Goal: Contribute content: Contribute content

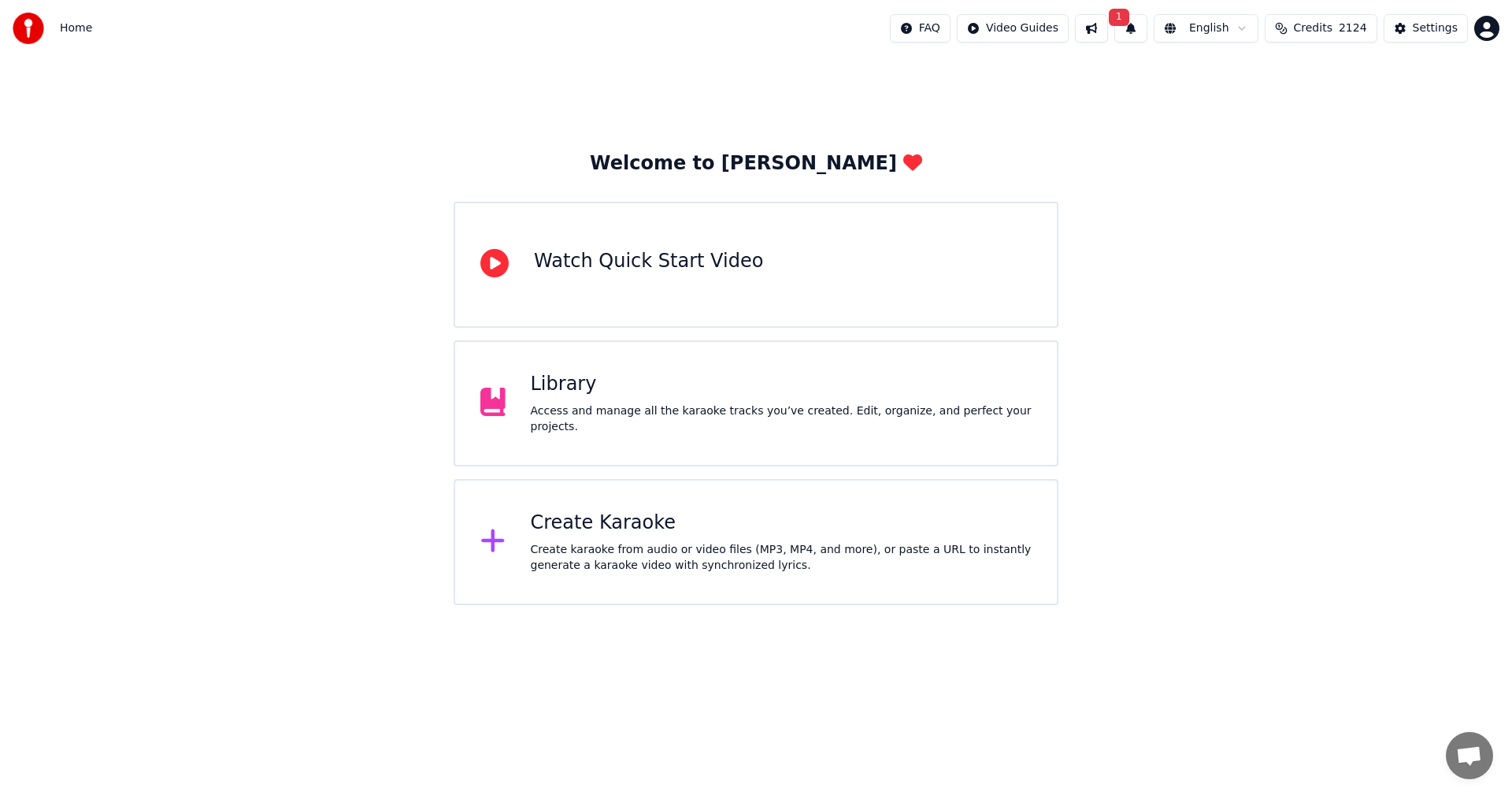
click at [1144, 33] on button "1" at bounding box center [1131, 29] width 33 height 29
click at [1271, 78] on button "Update" at bounding box center [1261, 78] width 67 height 29
click at [754, 411] on div "Access and manage all the karaoke tracks you’ve created. Edit, organize, and pe…" at bounding box center [781, 419] width 501 height 31
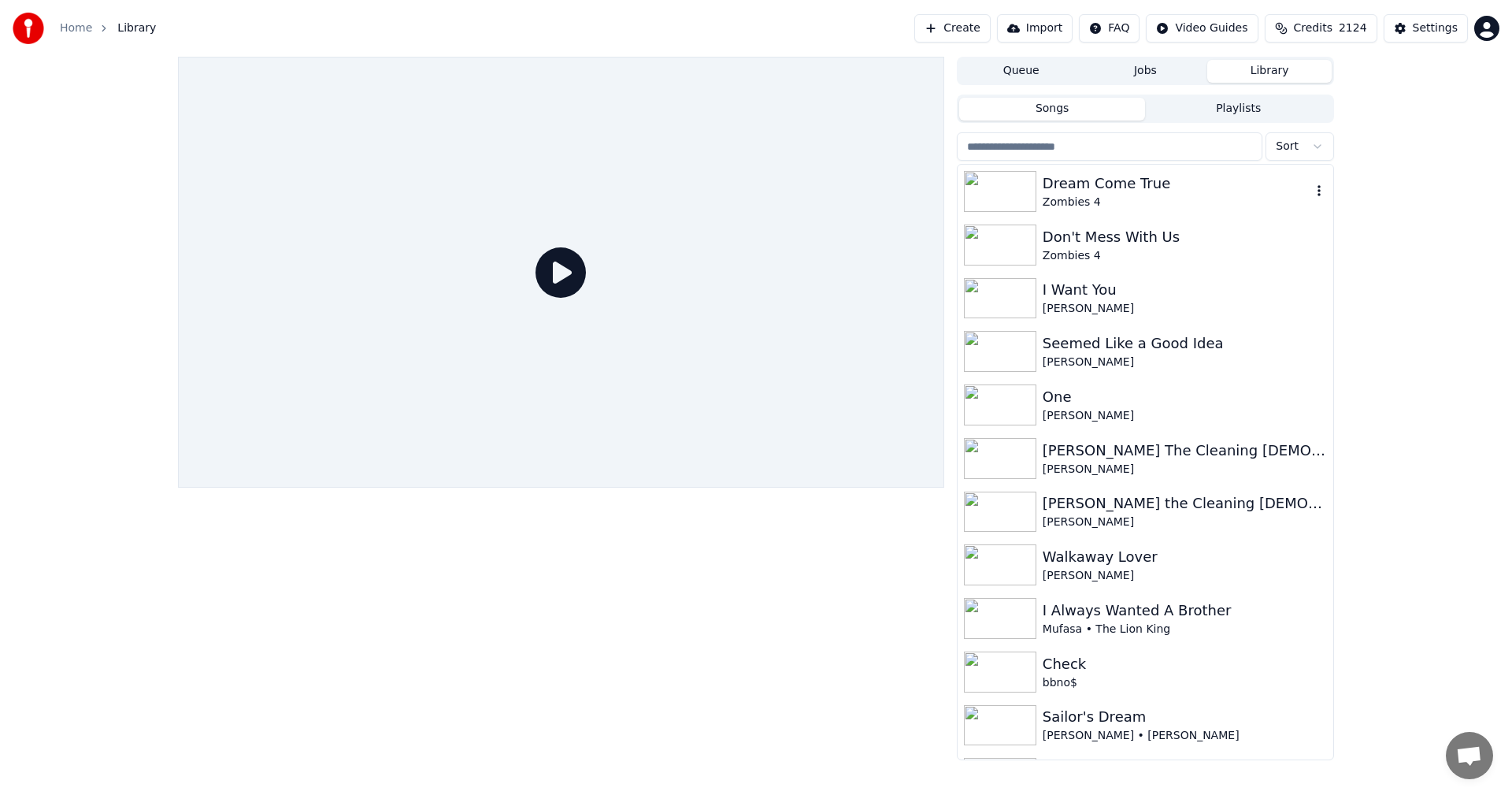
click at [1182, 192] on div "Dream Come True" at bounding box center [1177, 183] width 268 height 22
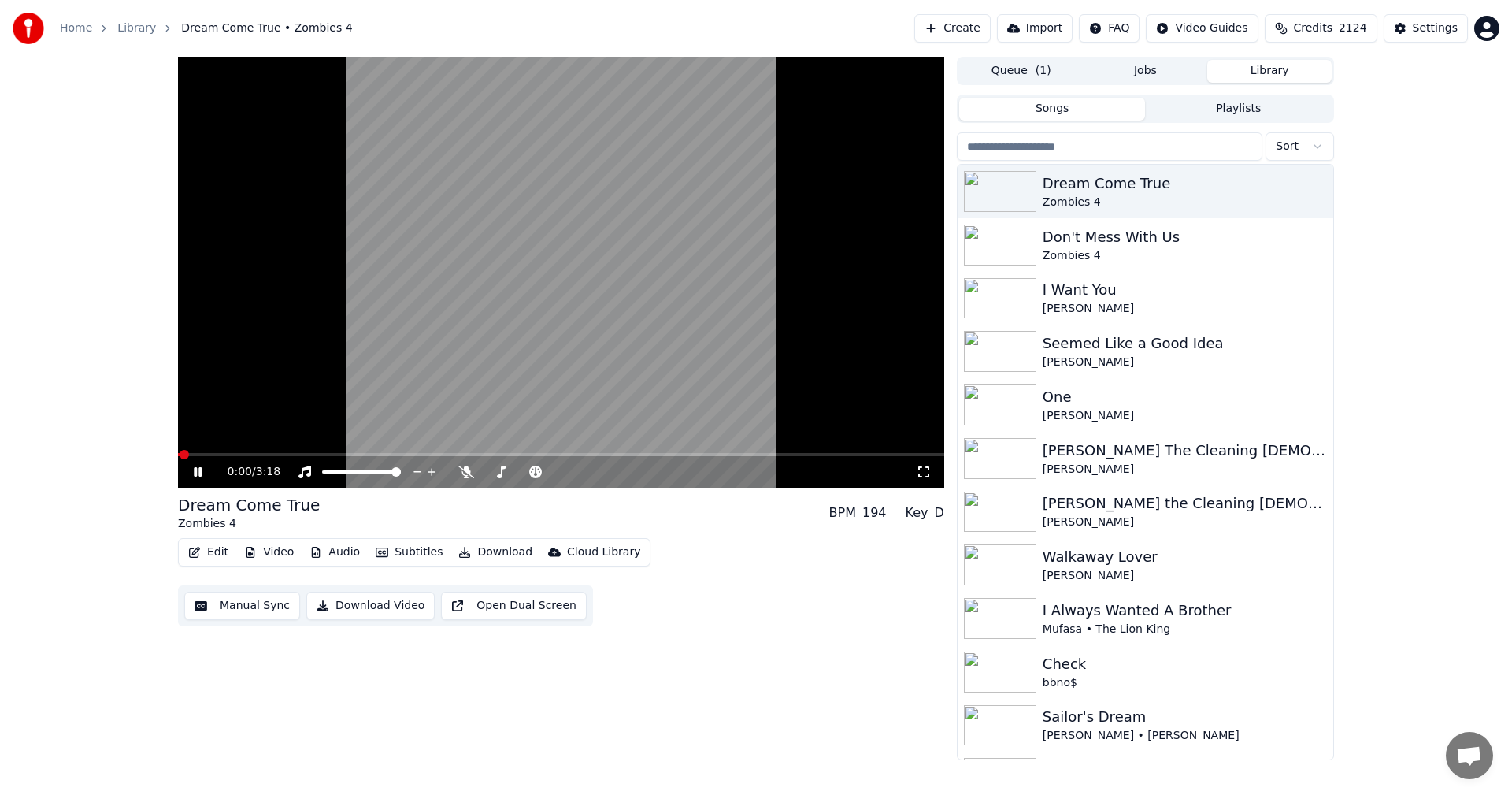
click at [195, 474] on icon at bounding box center [197, 471] width 8 height 9
click at [232, 610] on button "Manual Sync" at bounding box center [241, 606] width 116 height 29
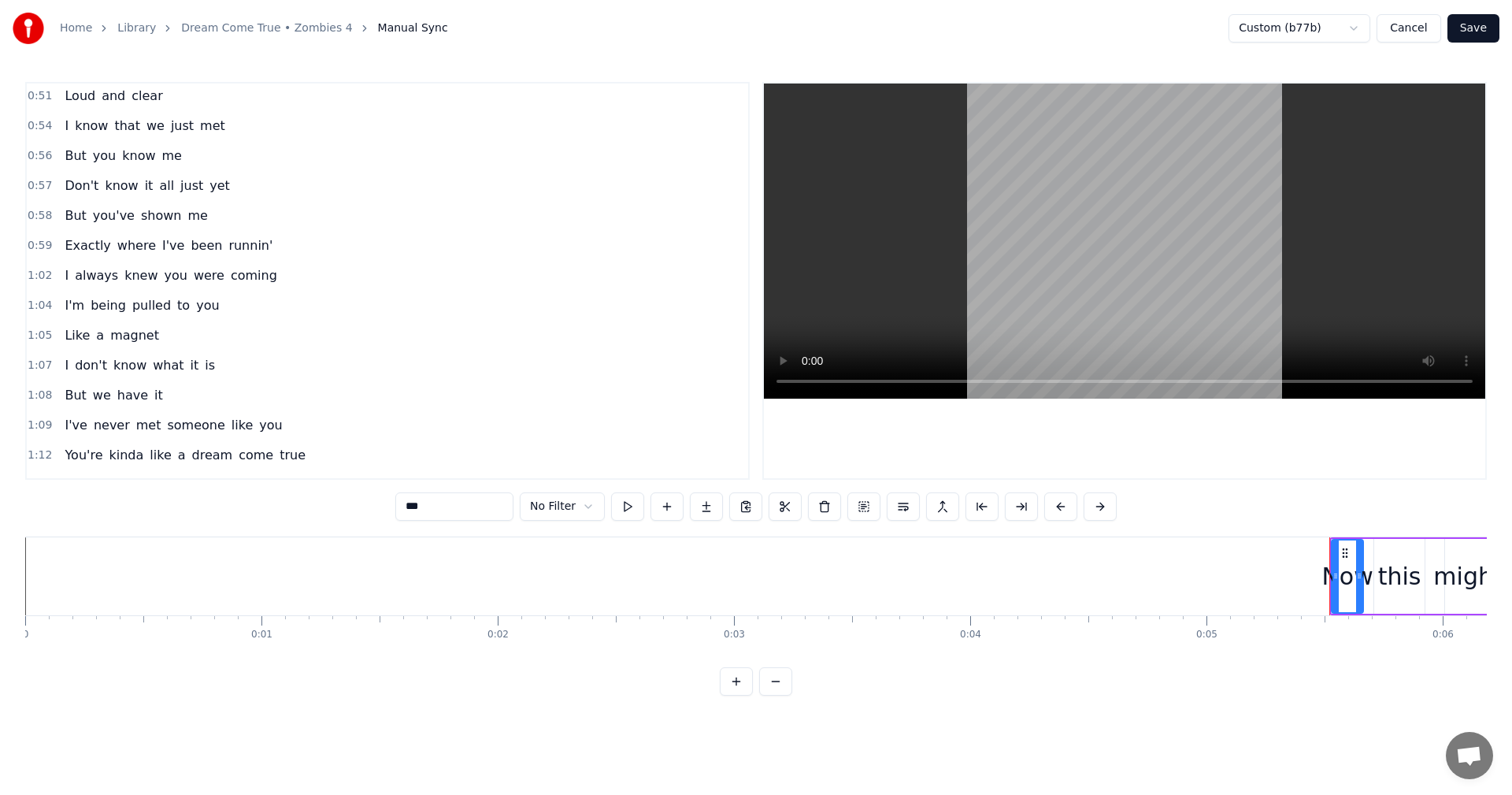
scroll to position [376, 0]
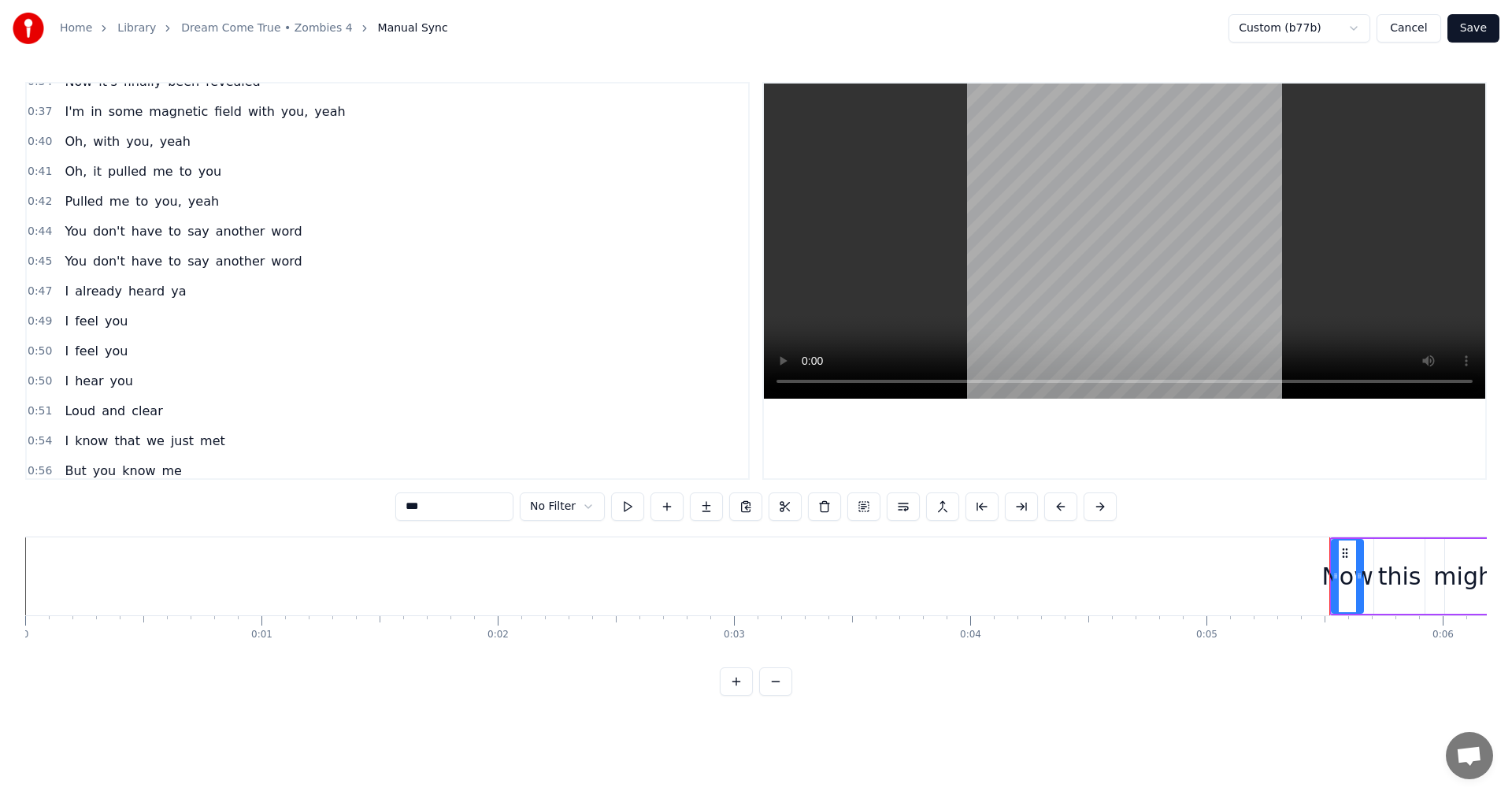
click at [148, 397] on div "Loud and clear" at bounding box center [113, 411] width 111 height 29
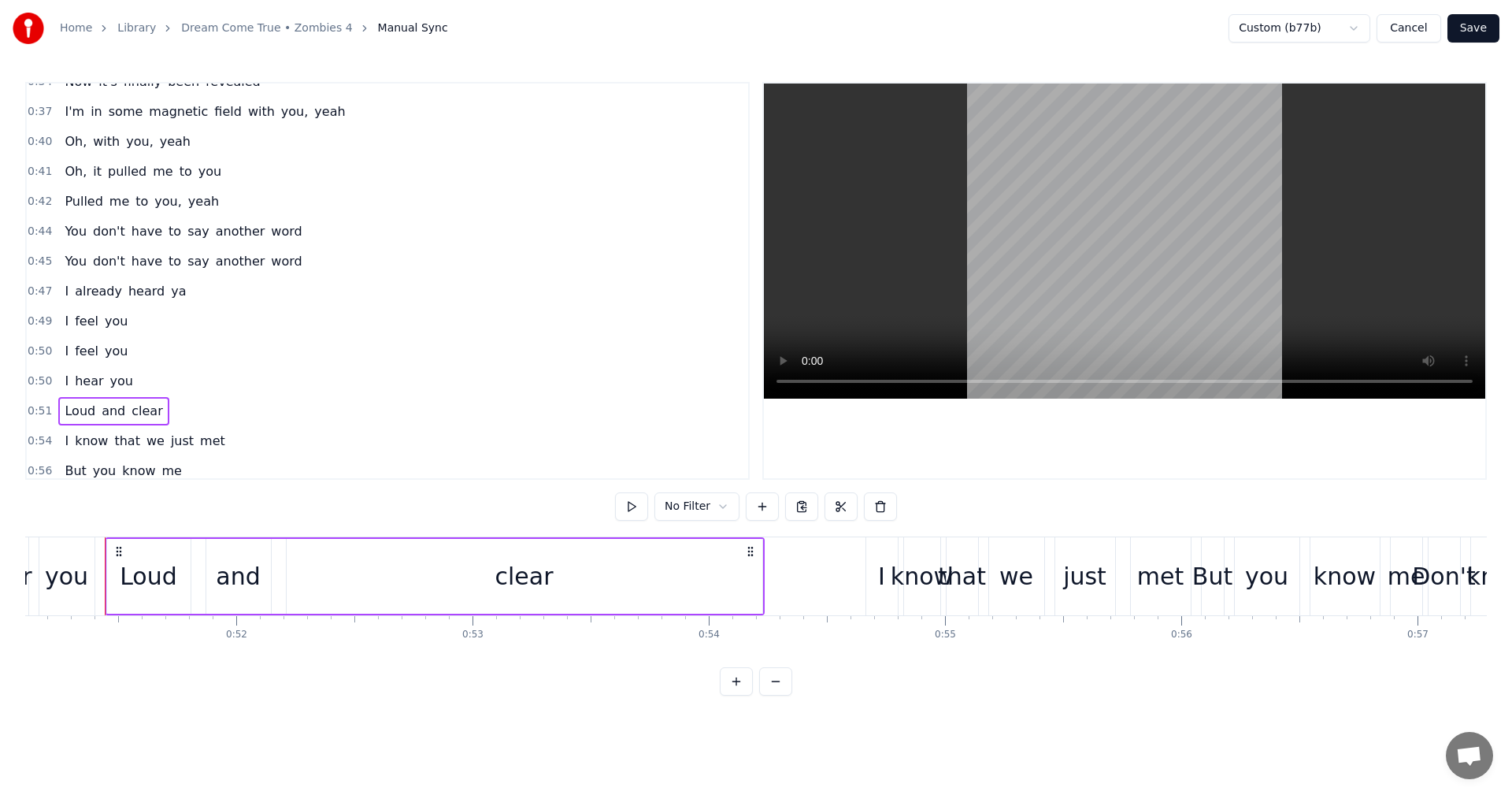
scroll to position [0, 10794]
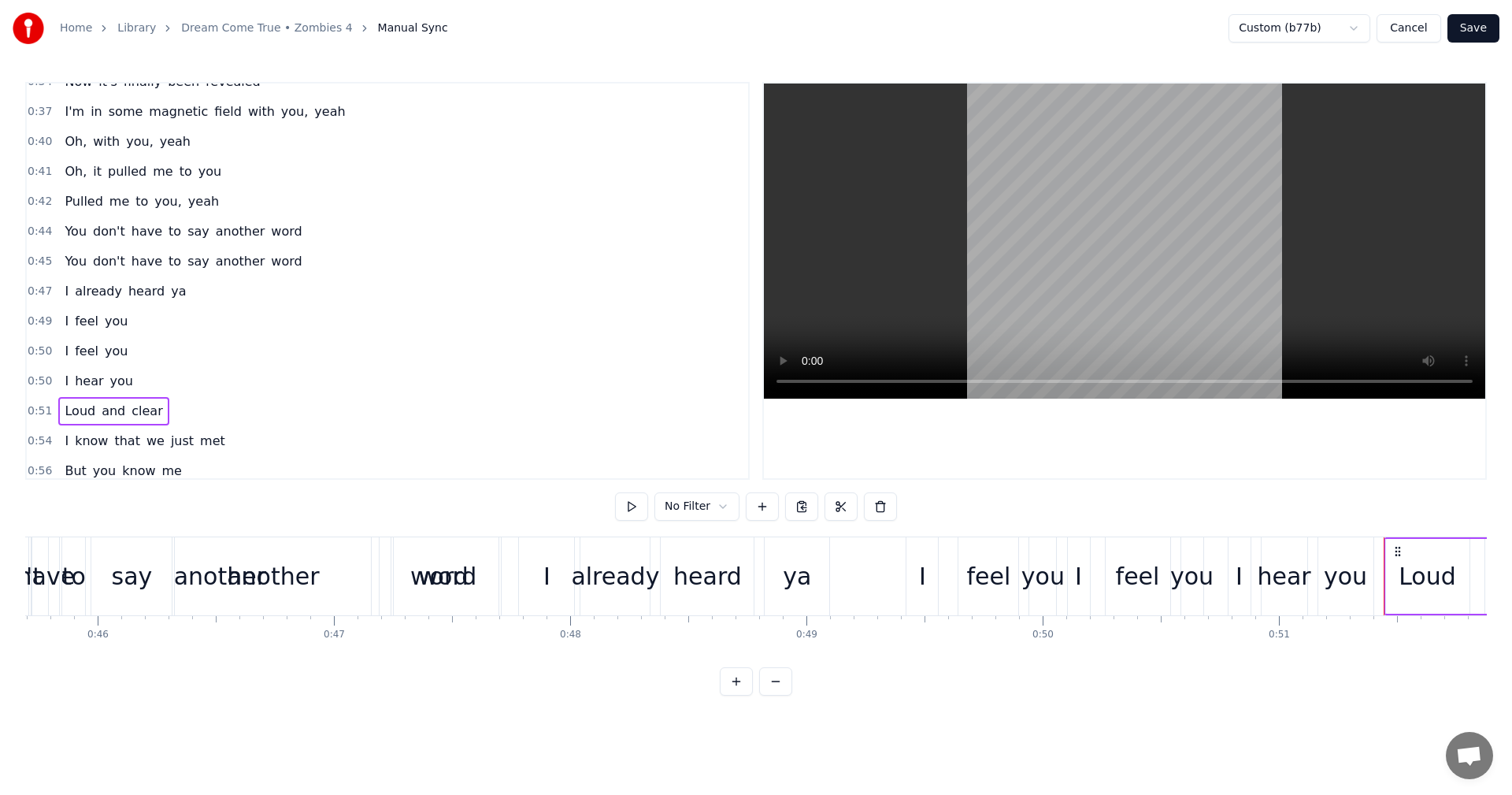
click at [348, 570] on div "another" at bounding box center [273, 576] width 196 height 78
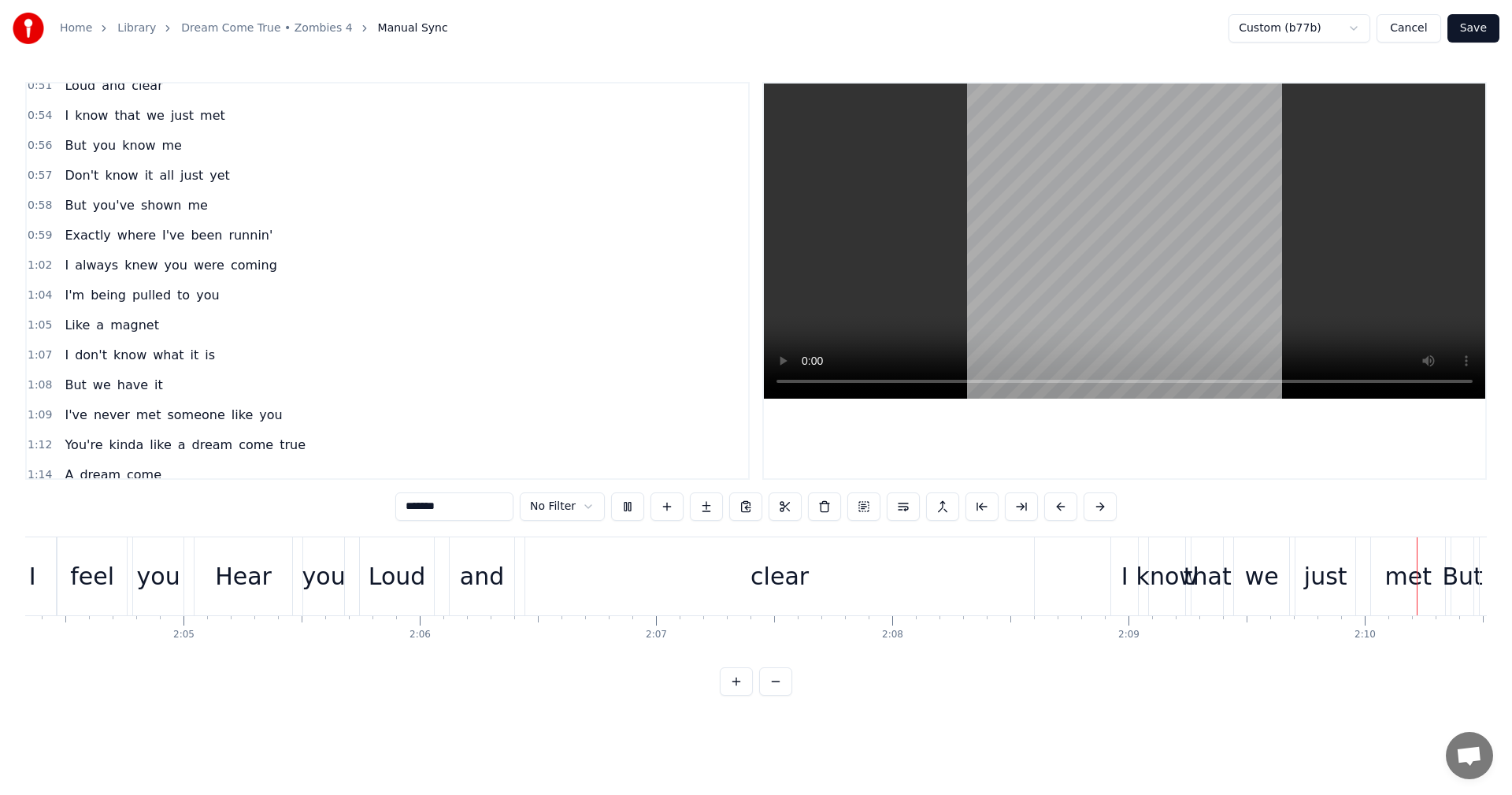
scroll to position [0, 30690]
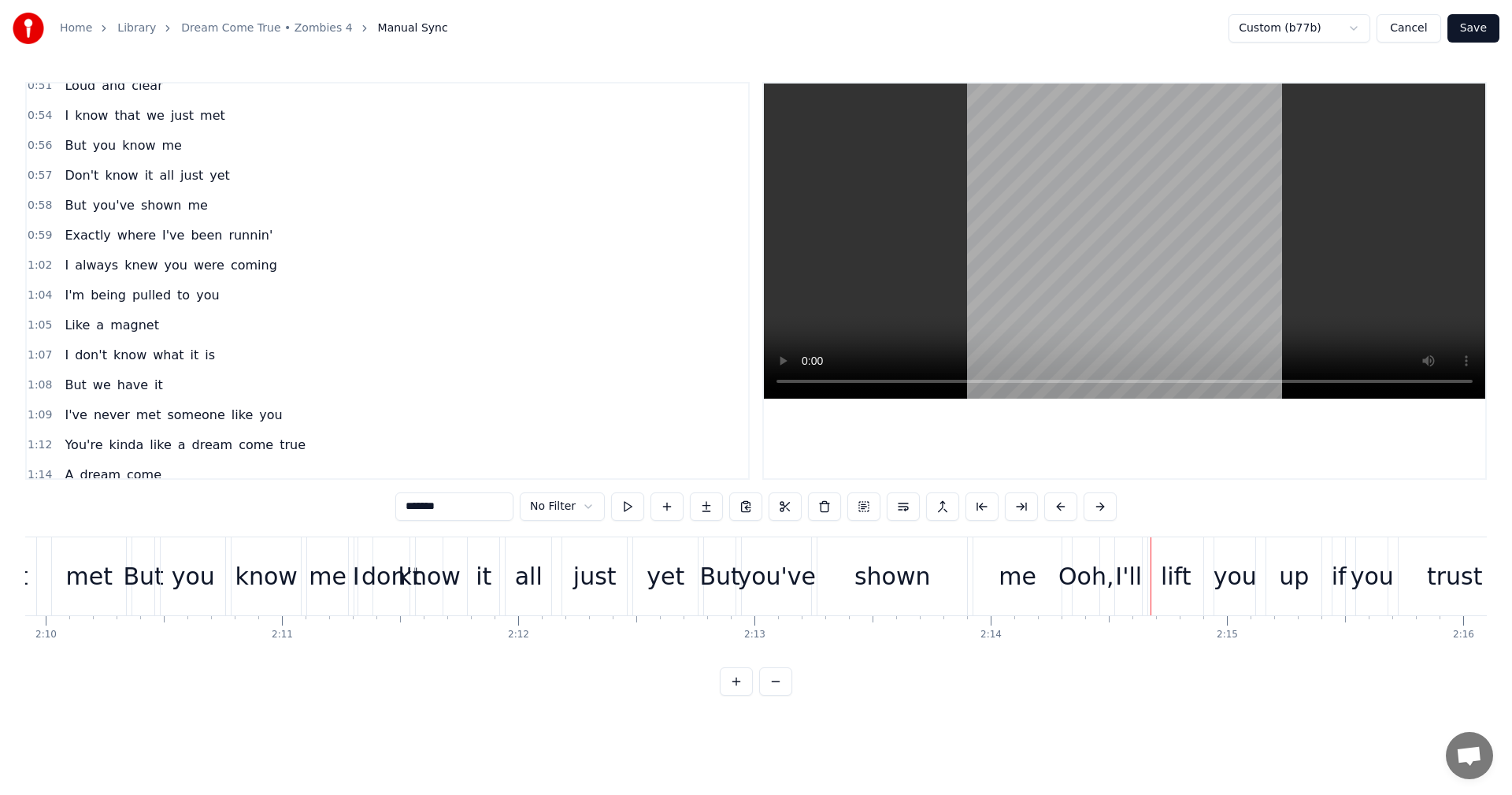
click at [585, 500] on html "Home Library Dream Come True • Zombies 4 Manual Sync Custom (b77b) Cancel Save …" at bounding box center [756, 360] width 1512 height 721
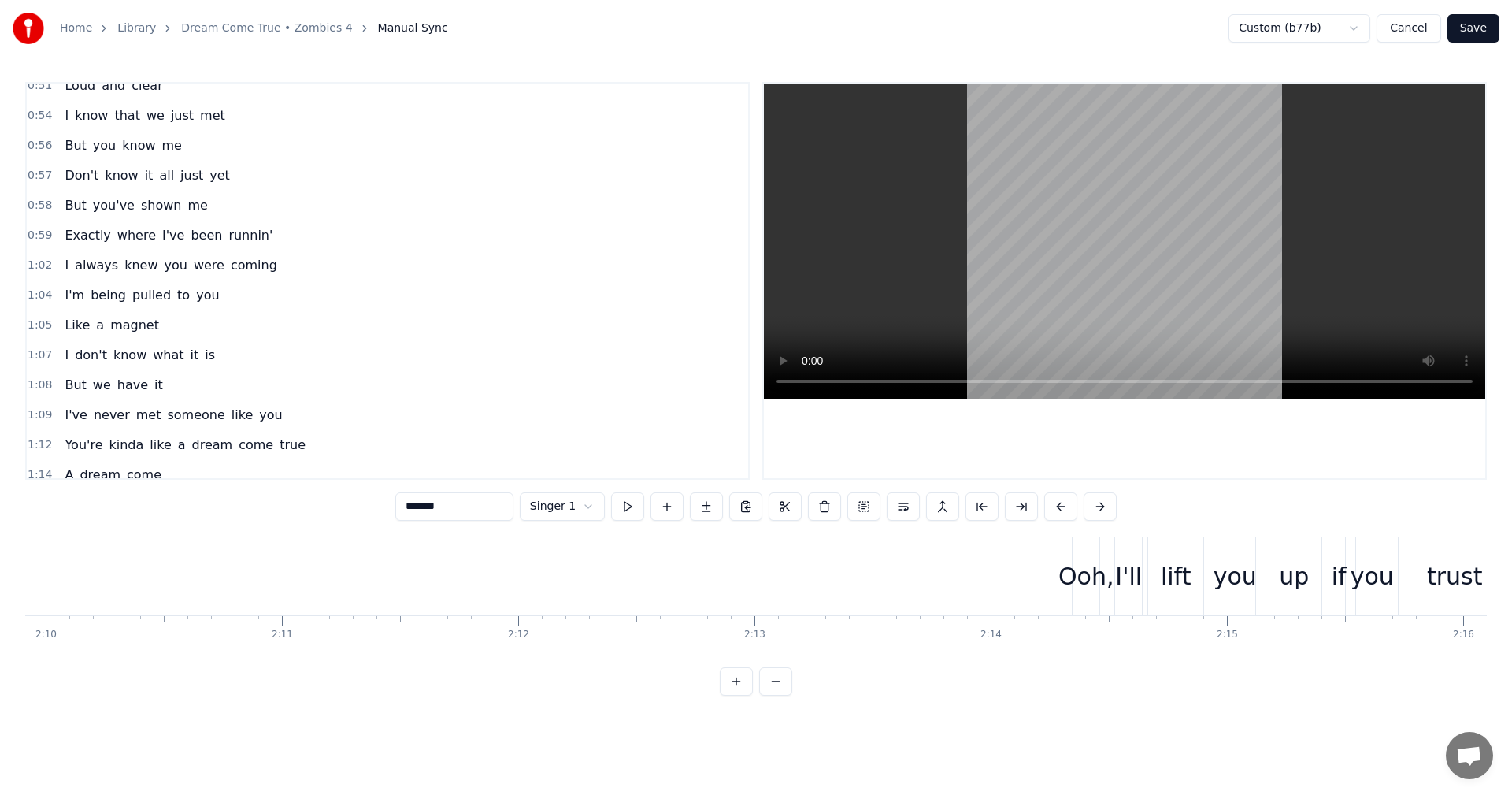
click at [1092, 578] on div "Ooh," at bounding box center [1086, 576] width 56 height 35
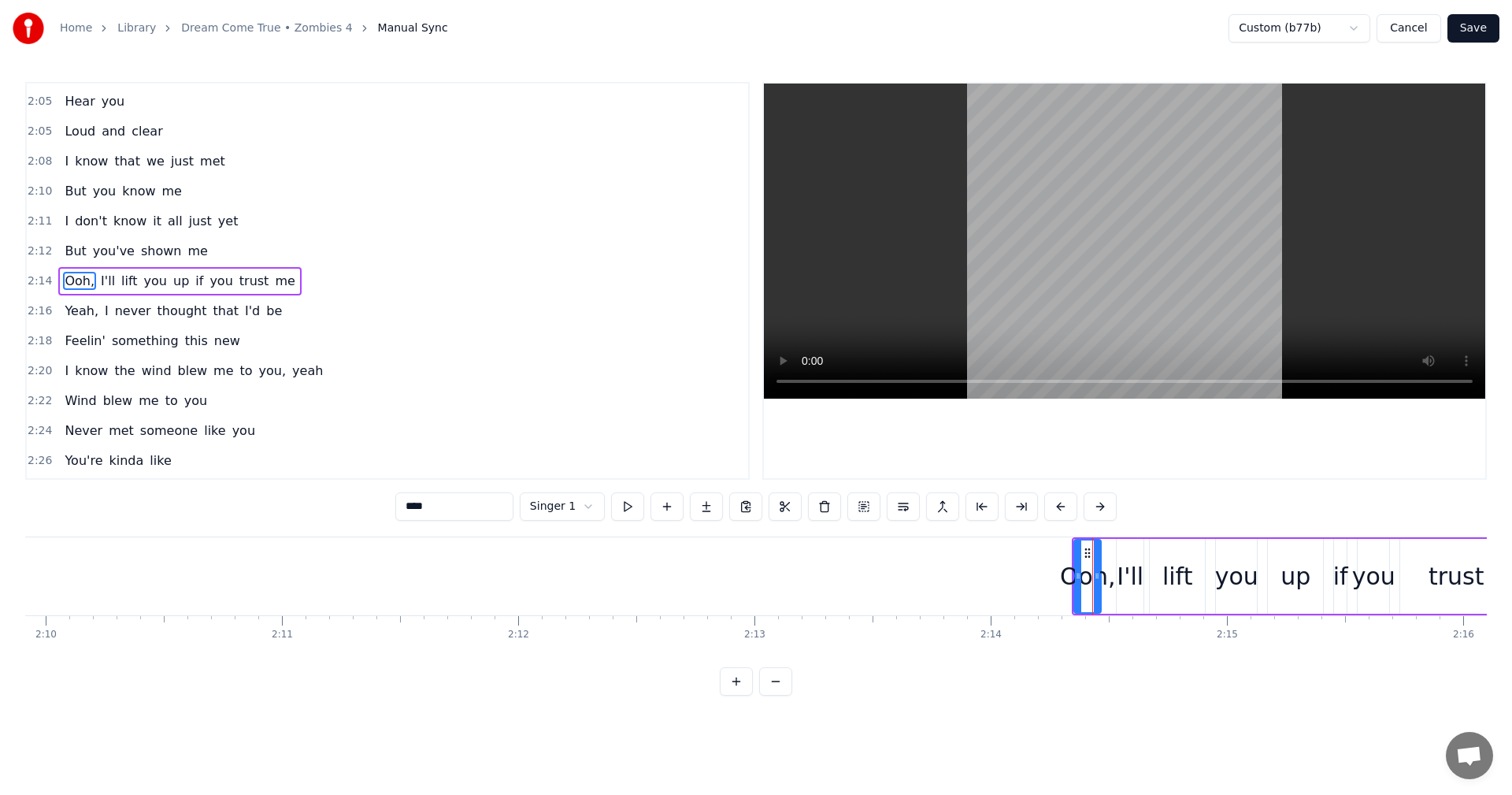
click at [1065, 572] on div "Ooh," at bounding box center [1088, 576] width 56 height 35
drag, startPoint x: 1077, startPoint y: 574, endPoint x: 965, endPoint y: 582, distance: 112.3
click at [965, 582] on div at bounding box center [966, 576] width 6 height 72
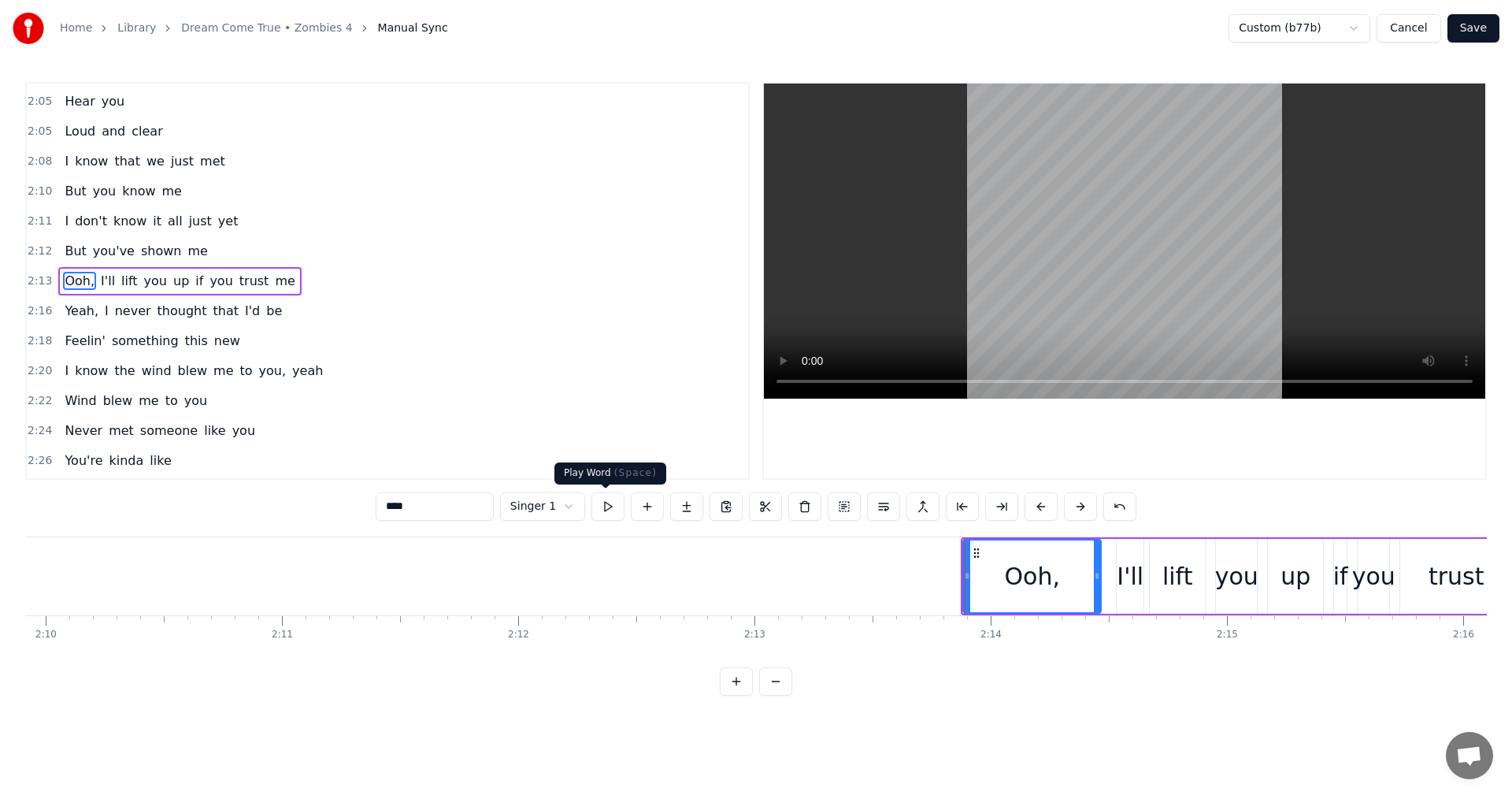
click at [597, 507] on button at bounding box center [608, 506] width 33 height 29
drag, startPoint x: 1094, startPoint y: 577, endPoint x: 1053, endPoint y: 581, distance: 41.2
click at [1053, 581] on icon at bounding box center [1055, 576] width 6 height 13
click at [596, 495] on button at bounding box center [608, 506] width 33 height 29
click at [1052, 580] on icon at bounding box center [1055, 576] width 6 height 13
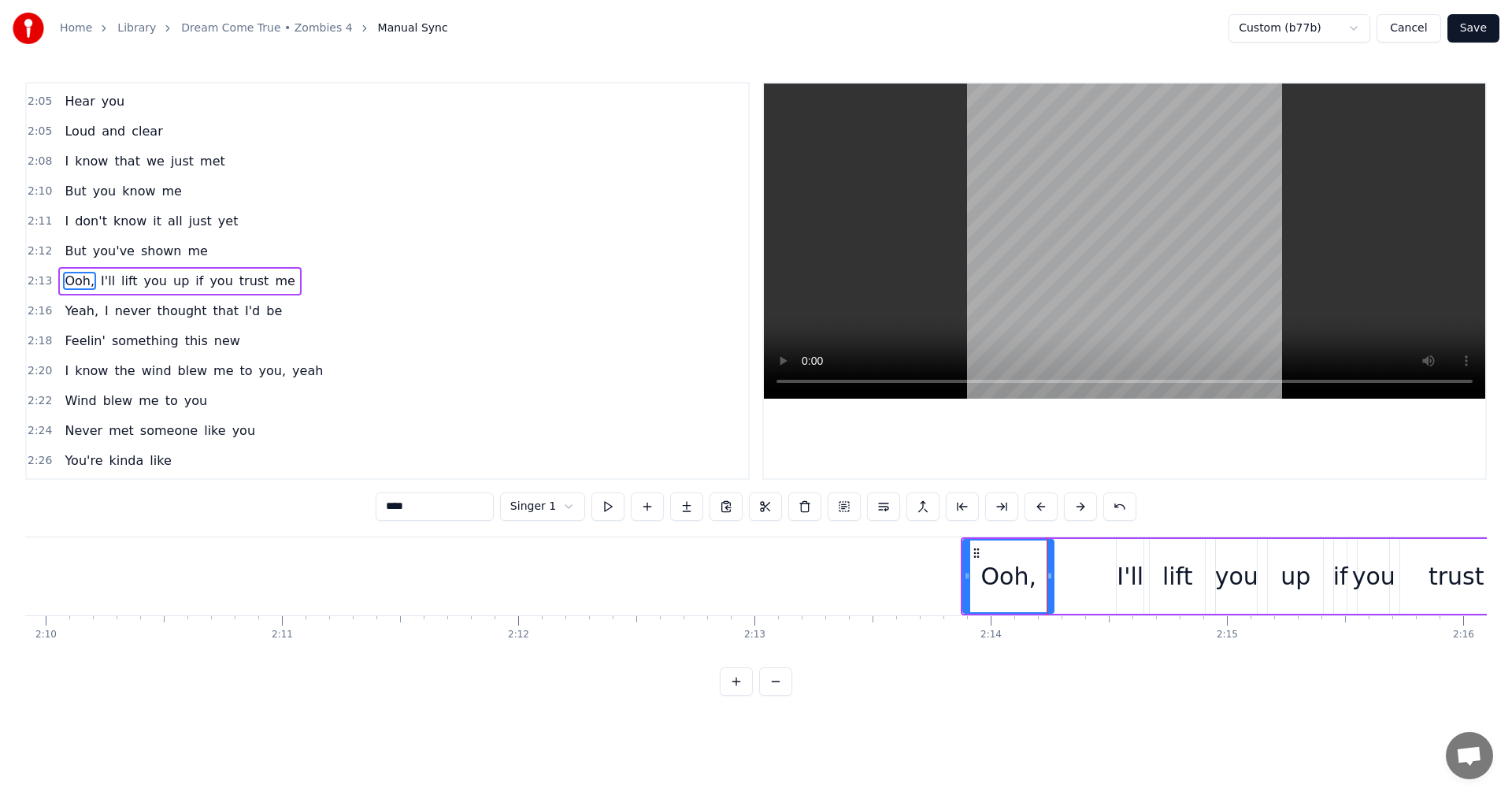
click at [1129, 567] on div "I'll" at bounding box center [1130, 576] width 27 height 35
drag, startPoint x: 1120, startPoint y: 576, endPoint x: 1058, endPoint y: 581, distance: 62.2
click at [1058, 581] on icon at bounding box center [1058, 576] width 6 height 13
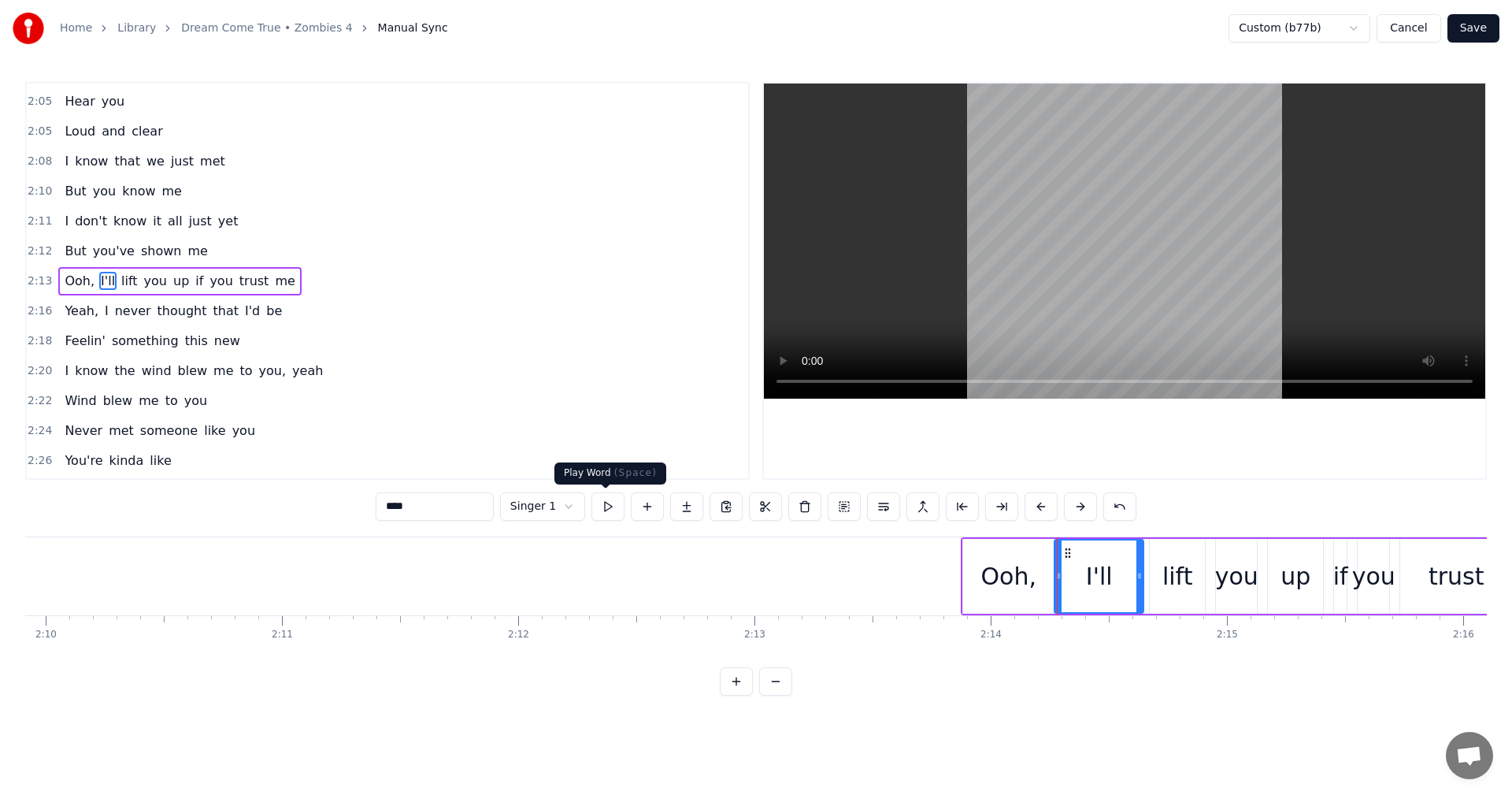
click at [604, 507] on button at bounding box center [608, 506] width 33 height 29
drag, startPoint x: 1140, startPoint y: 576, endPoint x: 1127, endPoint y: 578, distance: 13.2
click at [1128, 578] on icon at bounding box center [1129, 576] width 6 height 13
click at [1154, 578] on div "lift" at bounding box center [1177, 576] width 55 height 75
type input "****"
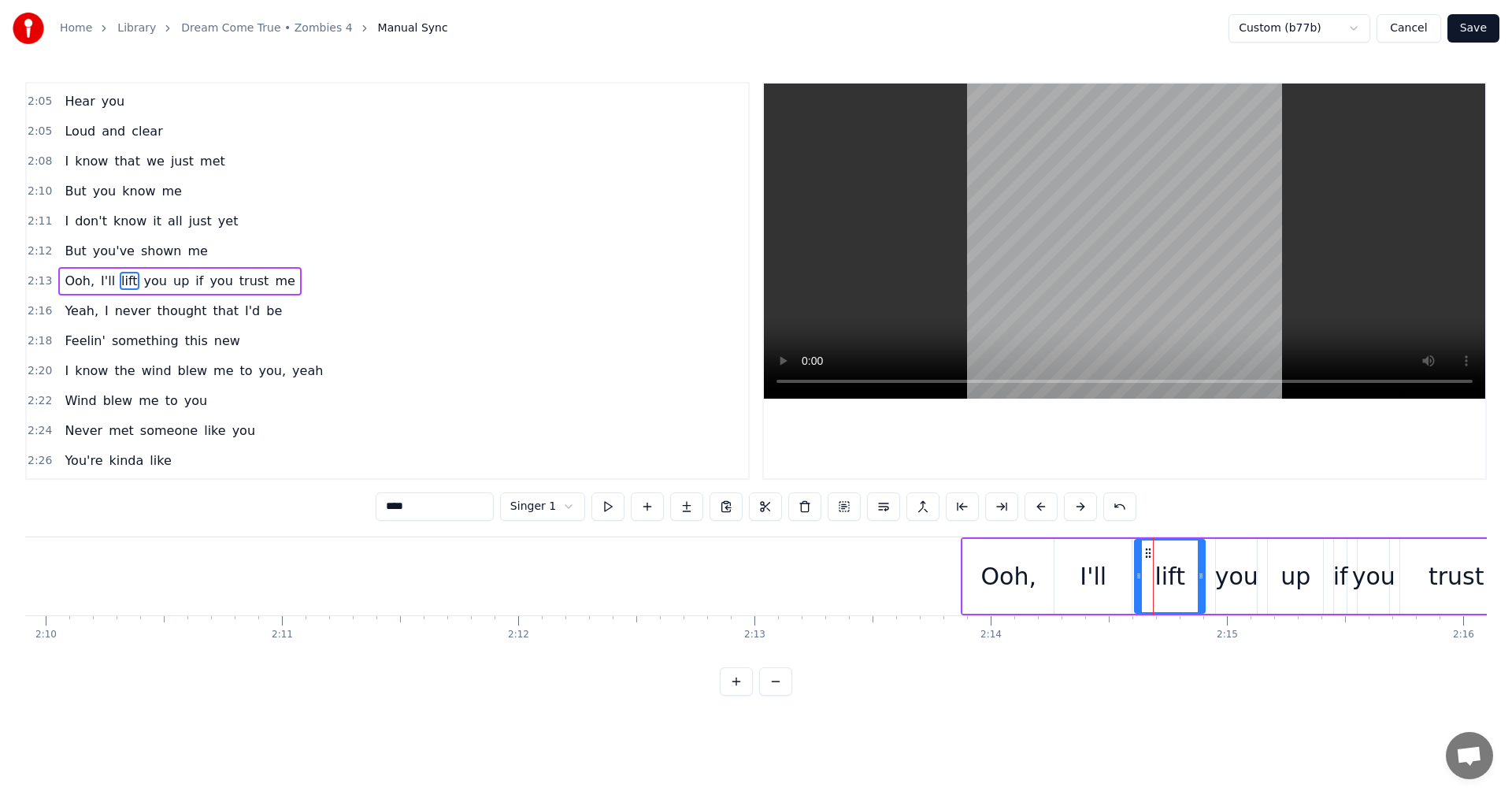
drag, startPoint x: 1152, startPoint y: 578, endPoint x: 1136, endPoint y: 581, distance: 16.3
click at [1136, 581] on icon at bounding box center [1138, 576] width 6 height 13
click at [608, 506] on button at bounding box center [608, 506] width 33 height 29
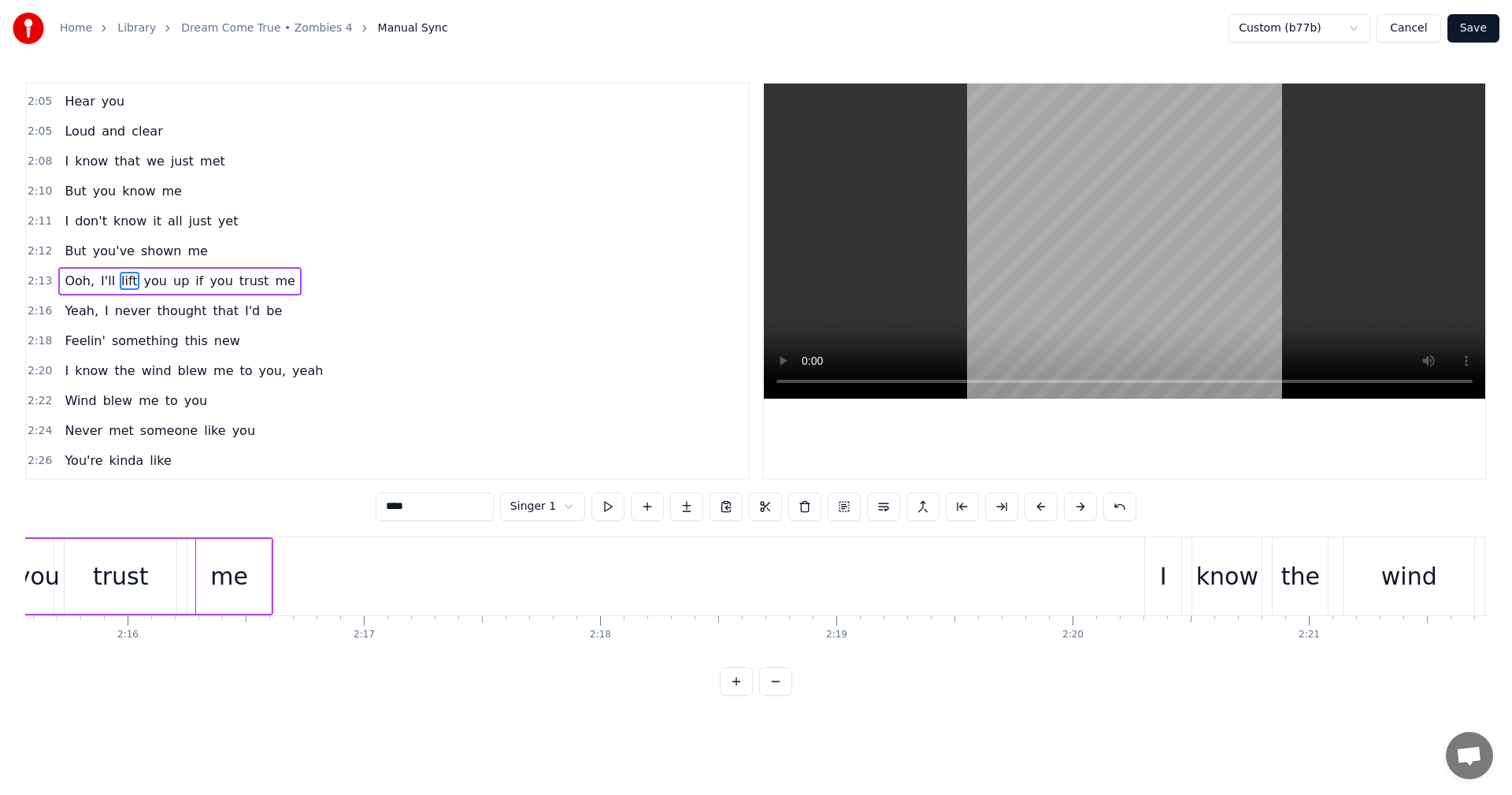
scroll to position [0, 30746]
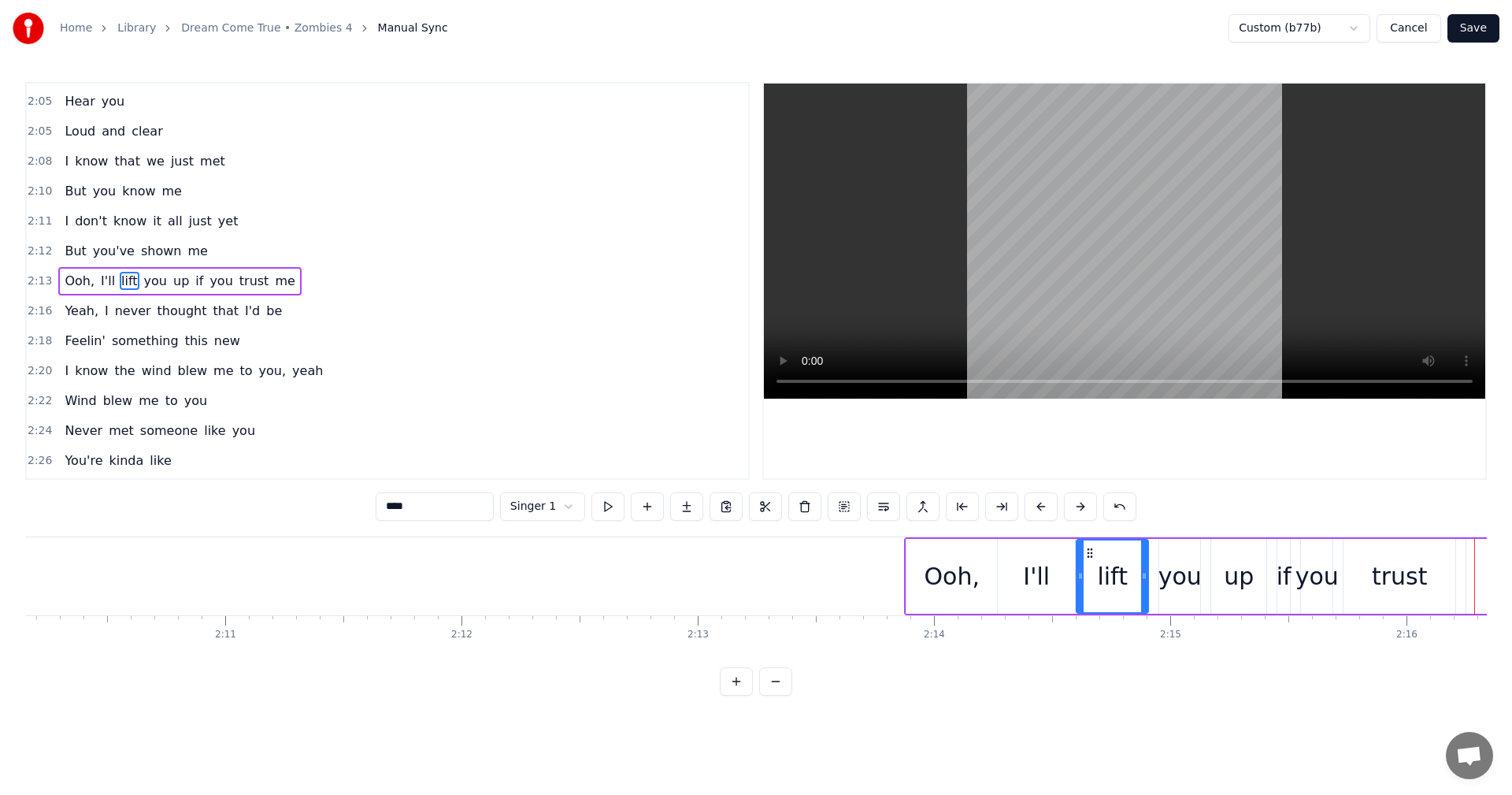
click at [560, 513] on html "Home Library Dream Come True • Zombies 4 Manual Sync Custom (b77b) Cancel Save …" at bounding box center [756, 360] width 1512 height 721
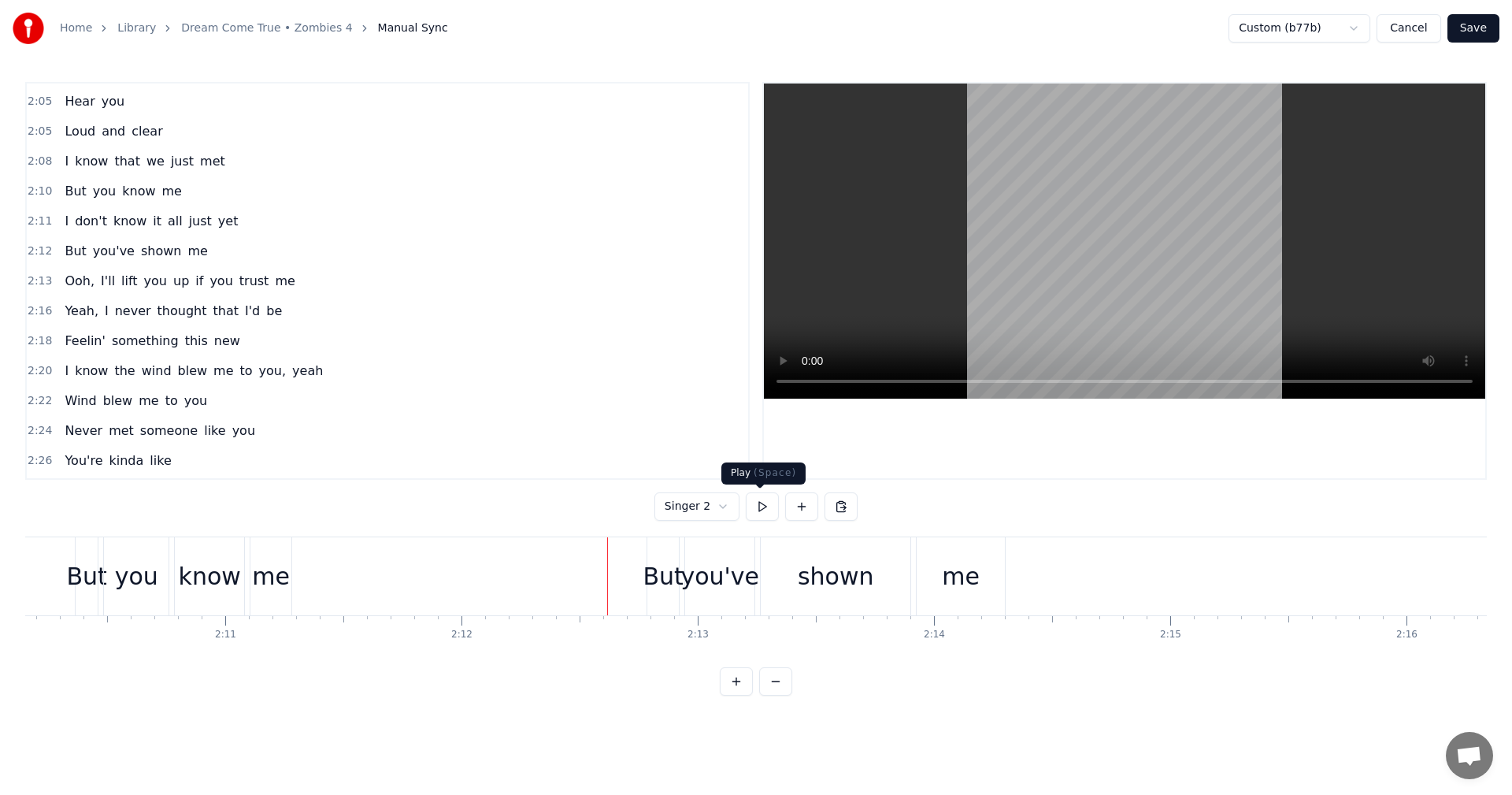
click at [759, 502] on button at bounding box center [762, 506] width 33 height 29
click at [939, 589] on div "me" at bounding box center [960, 576] width 89 height 78
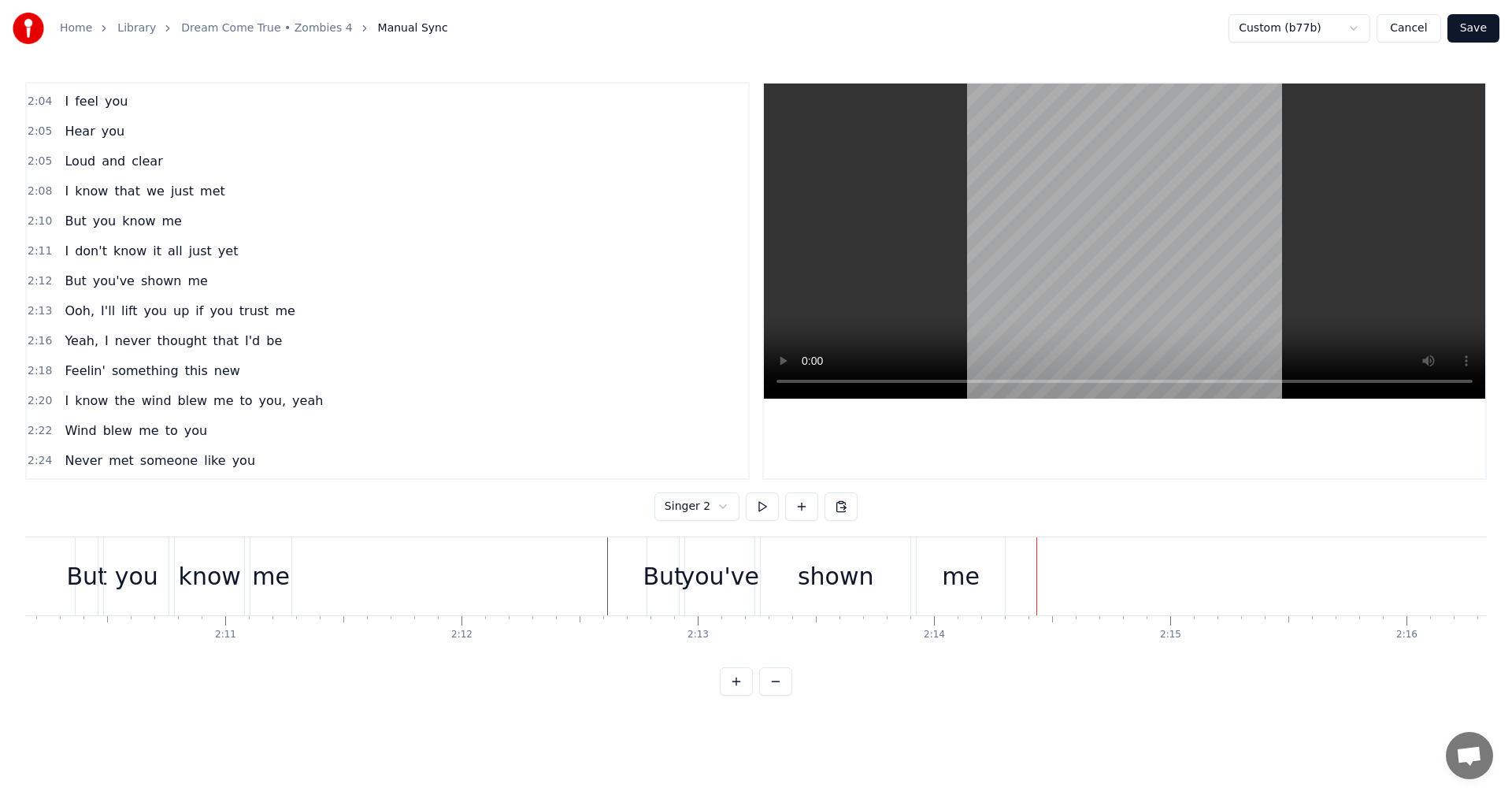
click at [982, 577] on div "me" at bounding box center [960, 576] width 89 height 78
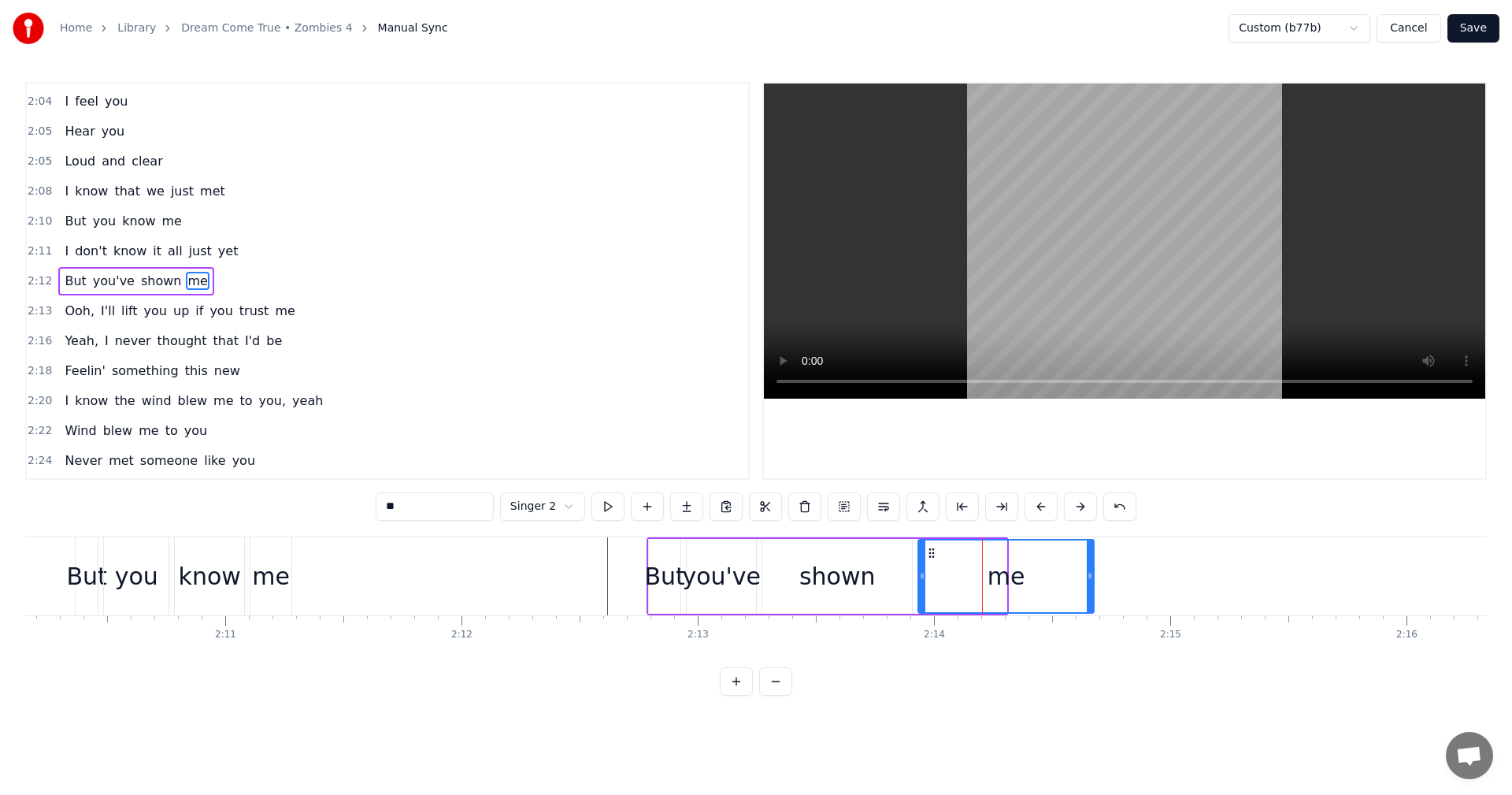
drag, startPoint x: 1004, startPoint y: 576, endPoint x: 1085, endPoint y: 577, distance: 81.0
click at [1087, 577] on icon at bounding box center [1089, 576] width 6 height 13
click at [608, 502] on button at bounding box center [608, 506] width 33 height 29
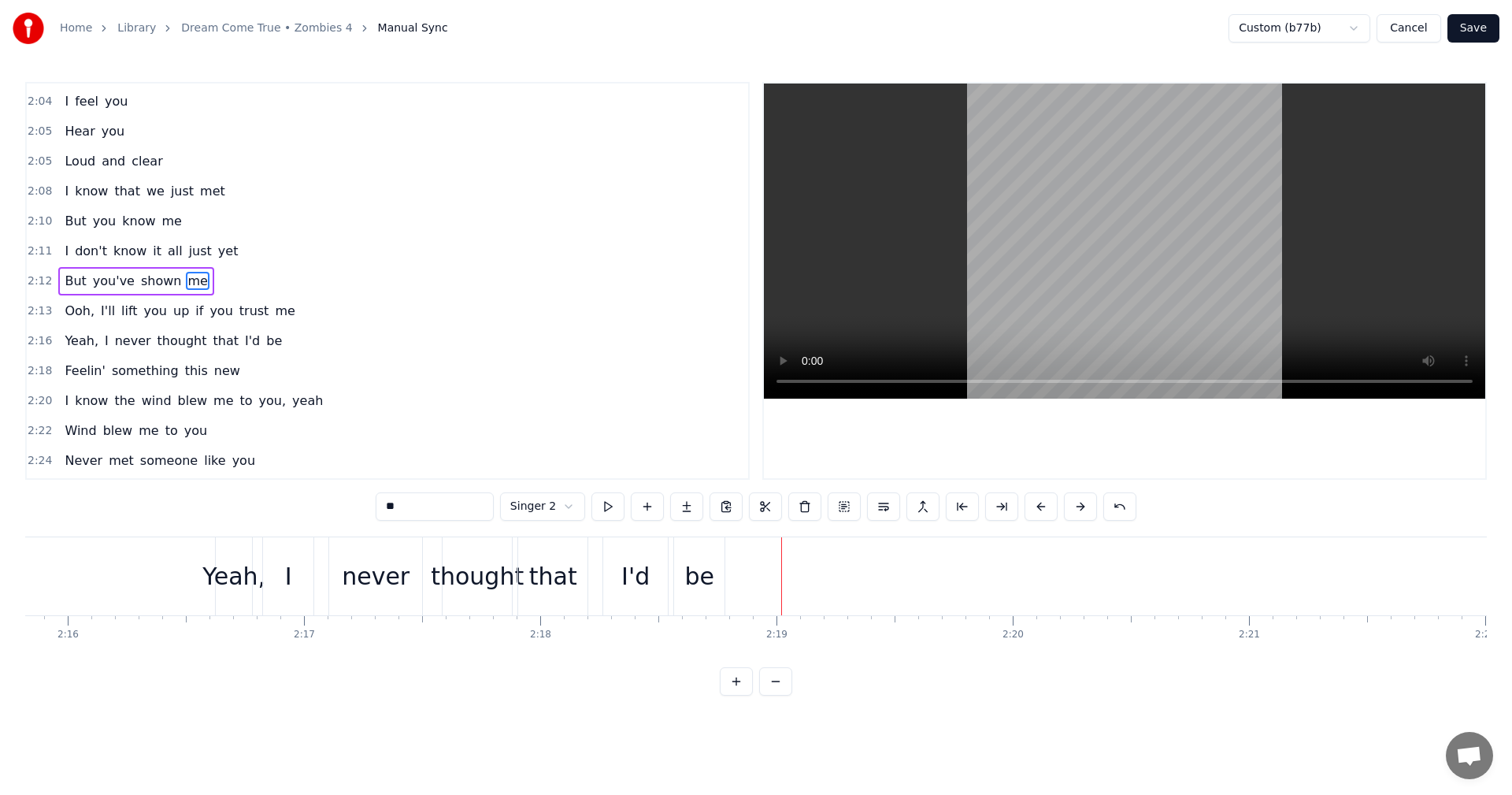
click at [572, 500] on html "Home Library Dream Come True • Zombies 4 Manual Sync Custom (b77b) Cancel Save …" at bounding box center [756, 360] width 1512 height 721
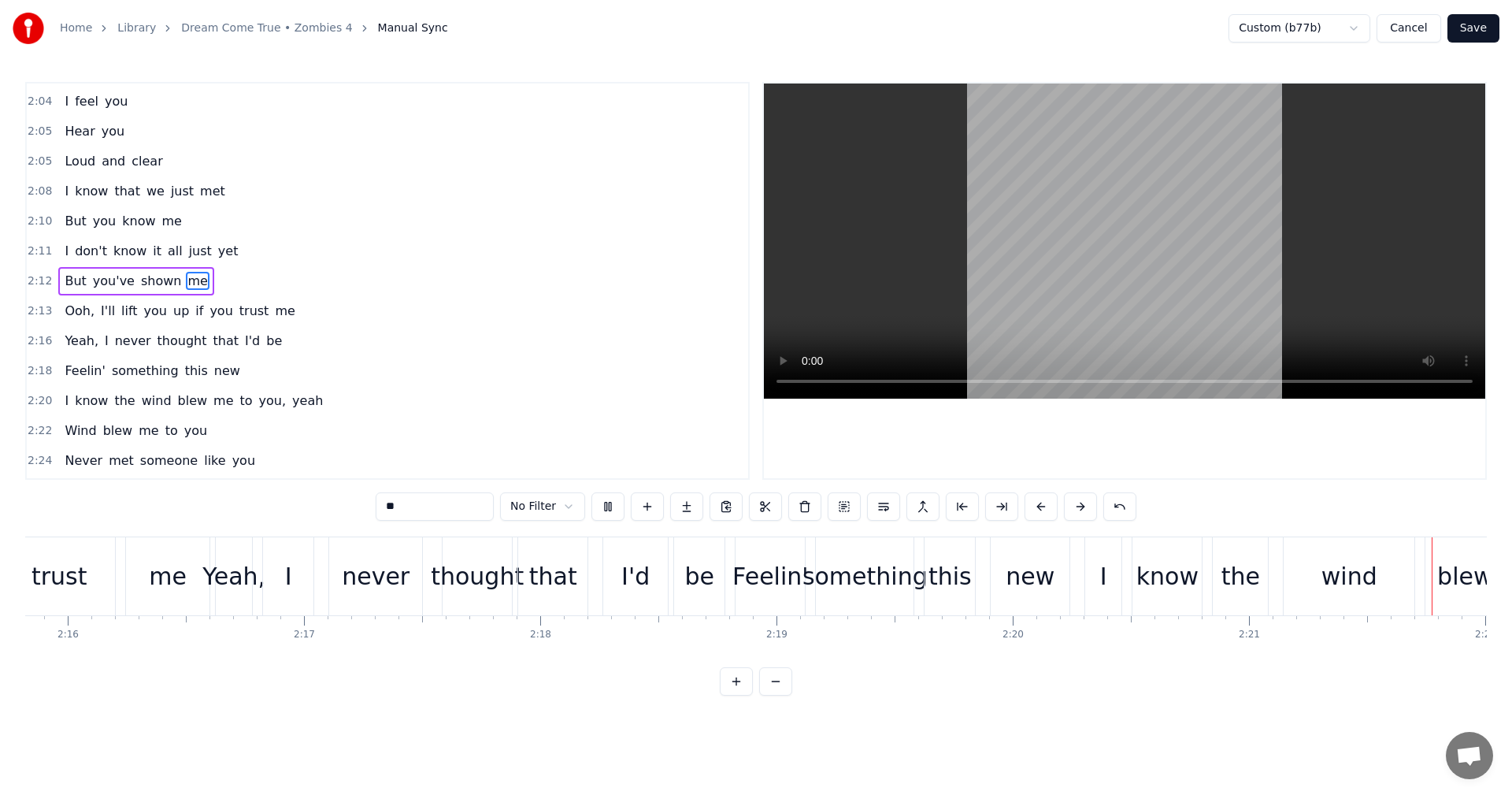
scroll to position [0, 33394]
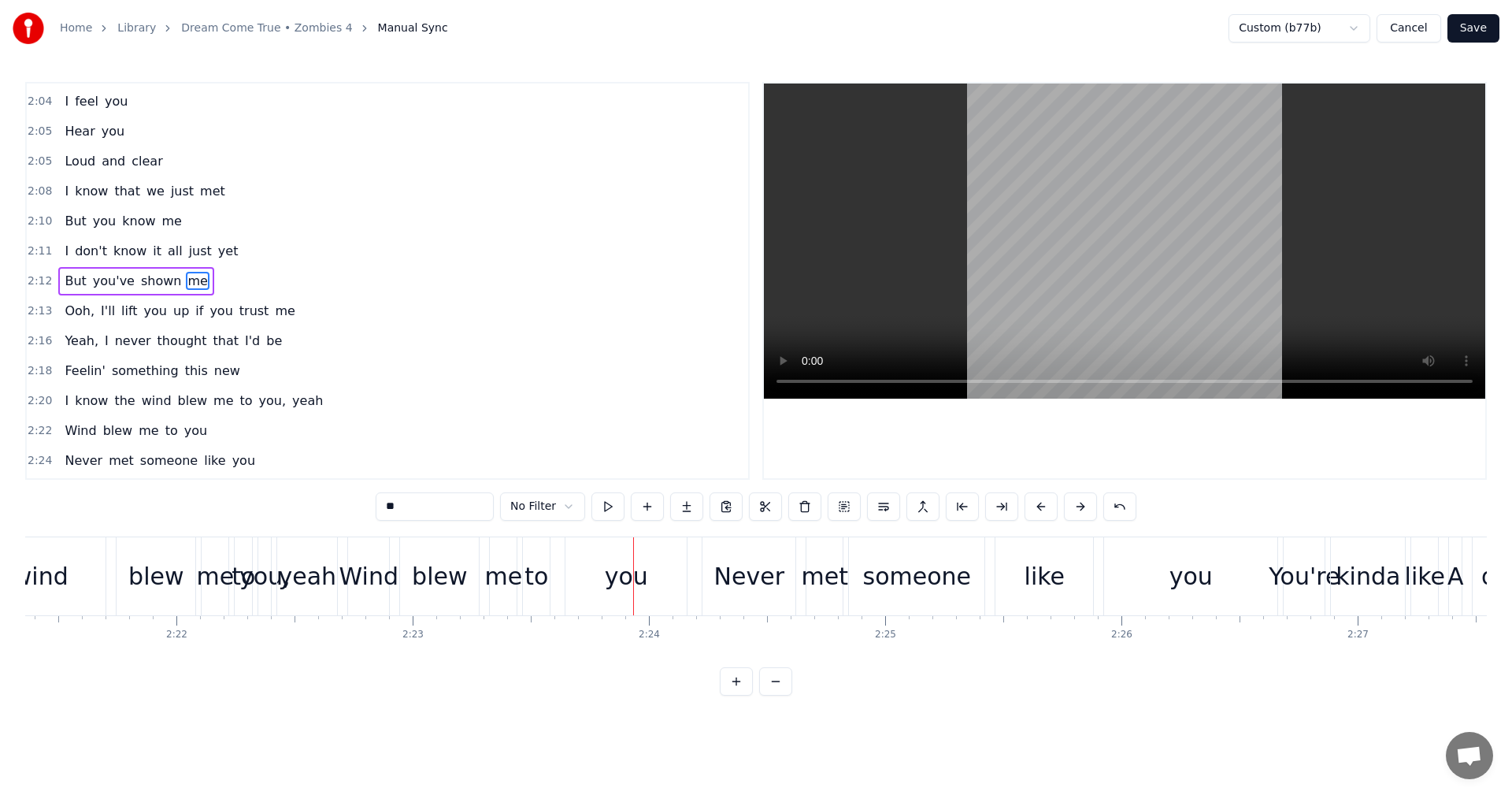
click at [570, 512] on html "Home Library Dream Come True • Zombies 4 Manual Sync Custom (b77b) Cancel Save …" at bounding box center [756, 360] width 1512 height 721
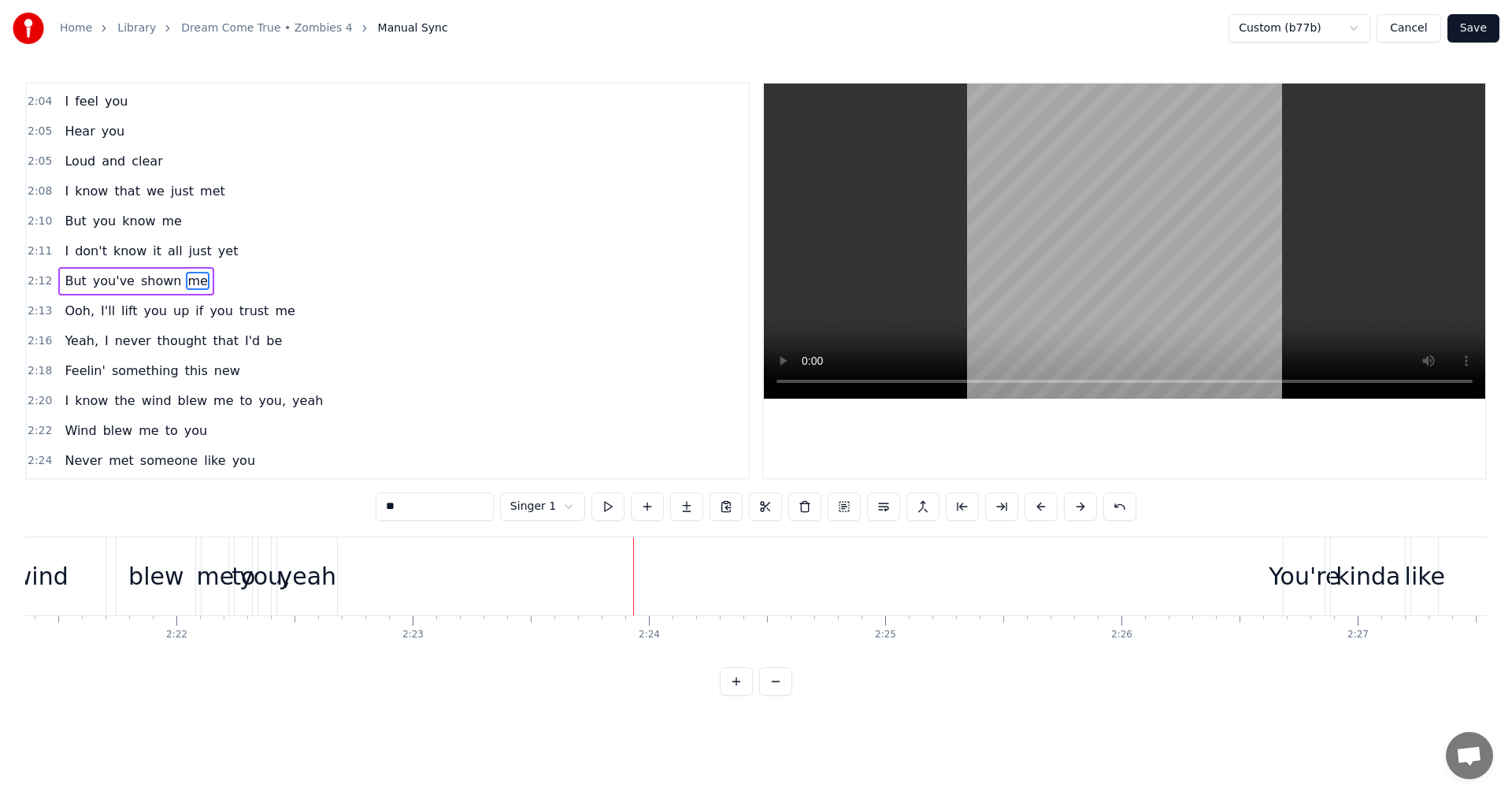
click at [169, 584] on div "blew" at bounding box center [155, 576] width 55 height 35
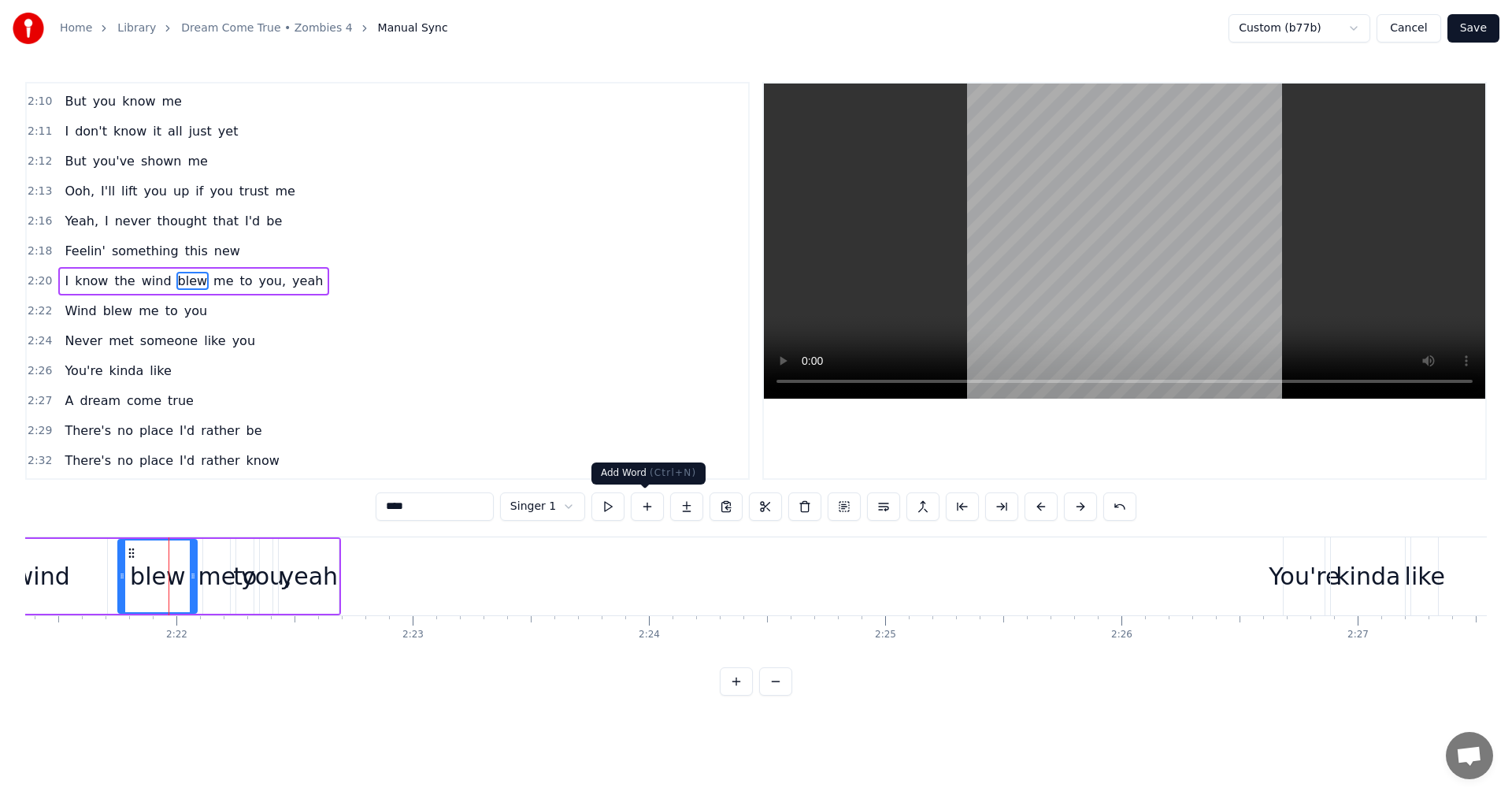
click at [597, 515] on button at bounding box center [608, 506] width 33 height 29
click at [210, 584] on div "me" at bounding box center [216, 576] width 38 height 35
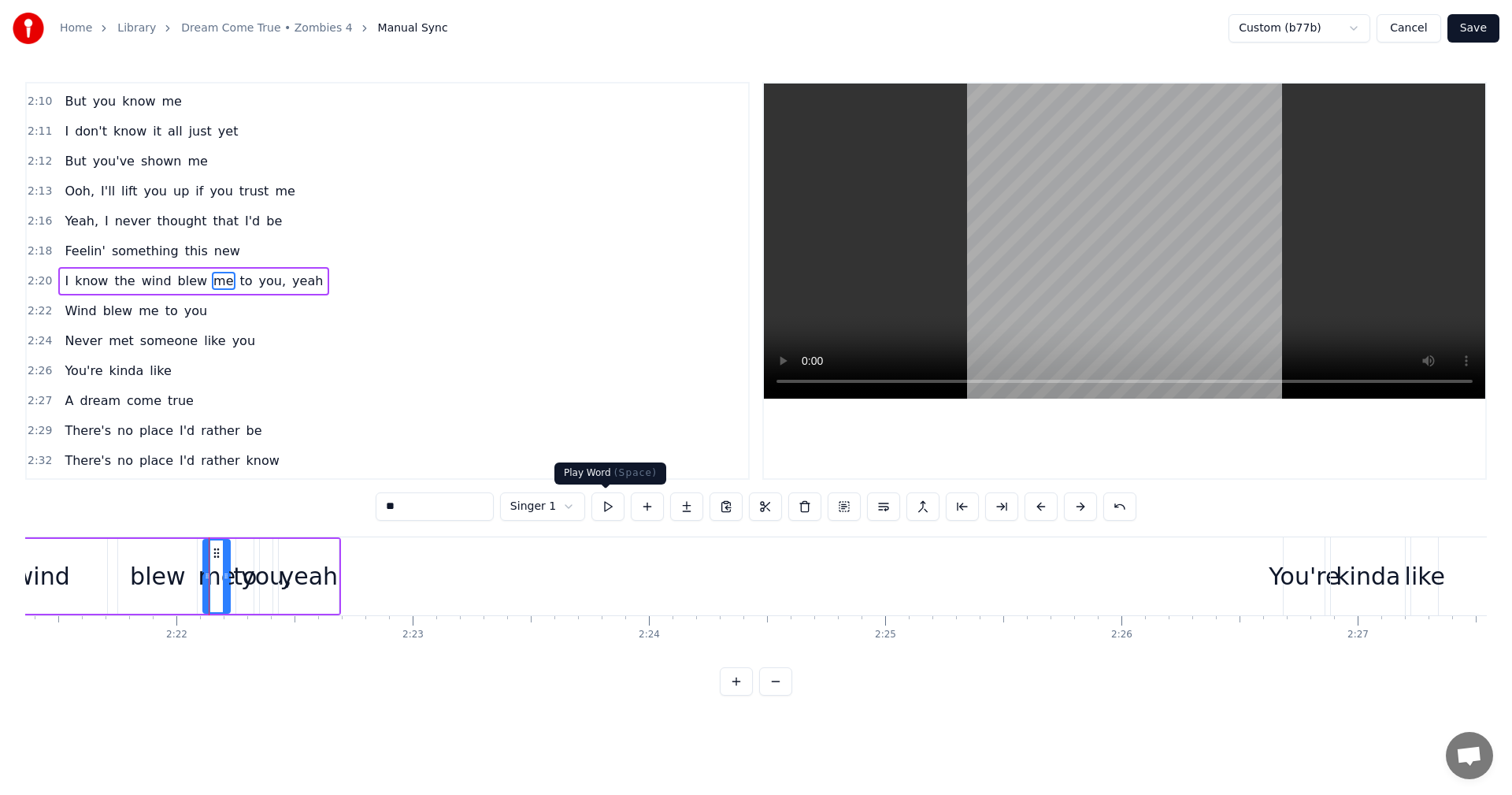
click at [608, 513] on button at bounding box center [608, 506] width 33 height 29
click at [264, 572] on div "you," at bounding box center [267, 576] width 51 height 35
click at [608, 503] on button at bounding box center [608, 506] width 33 height 29
click at [318, 582] on div "yeah" at bounding box center [309, 576] width 58 height 35
click at [600, 510] on button at bounding box center [608, 506] width 33 height 29
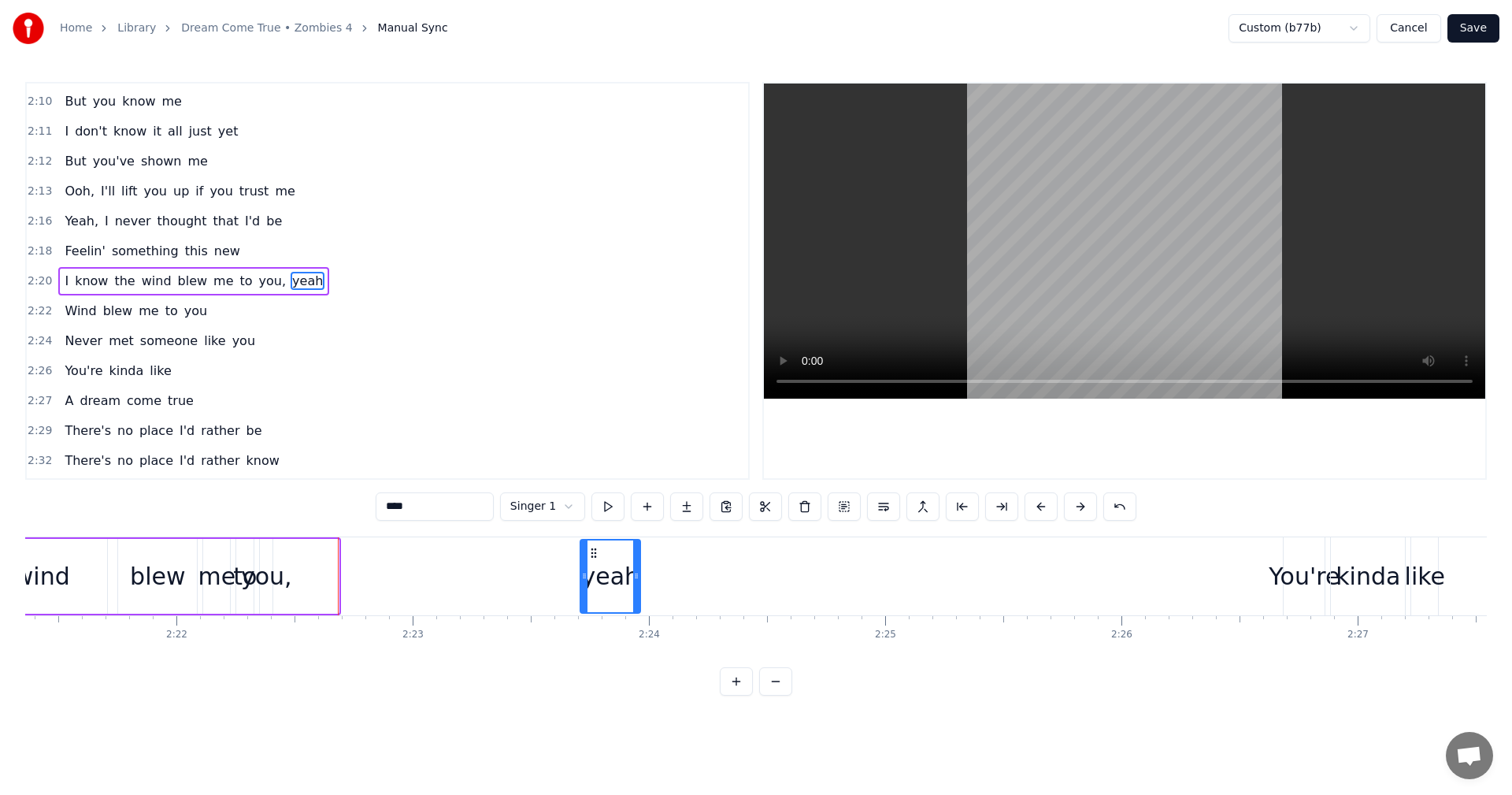
drag, startPoint x: 293, startPoint y: 556, endPoint x: 597, endPoint y: 572, distance: 304.4
click at [597, 572] on div "yeah" at bounding box center [610, 576] width 58 height 72
click at [277, 582] on div "you," at bounding box center [267, 576] width 51 height 35
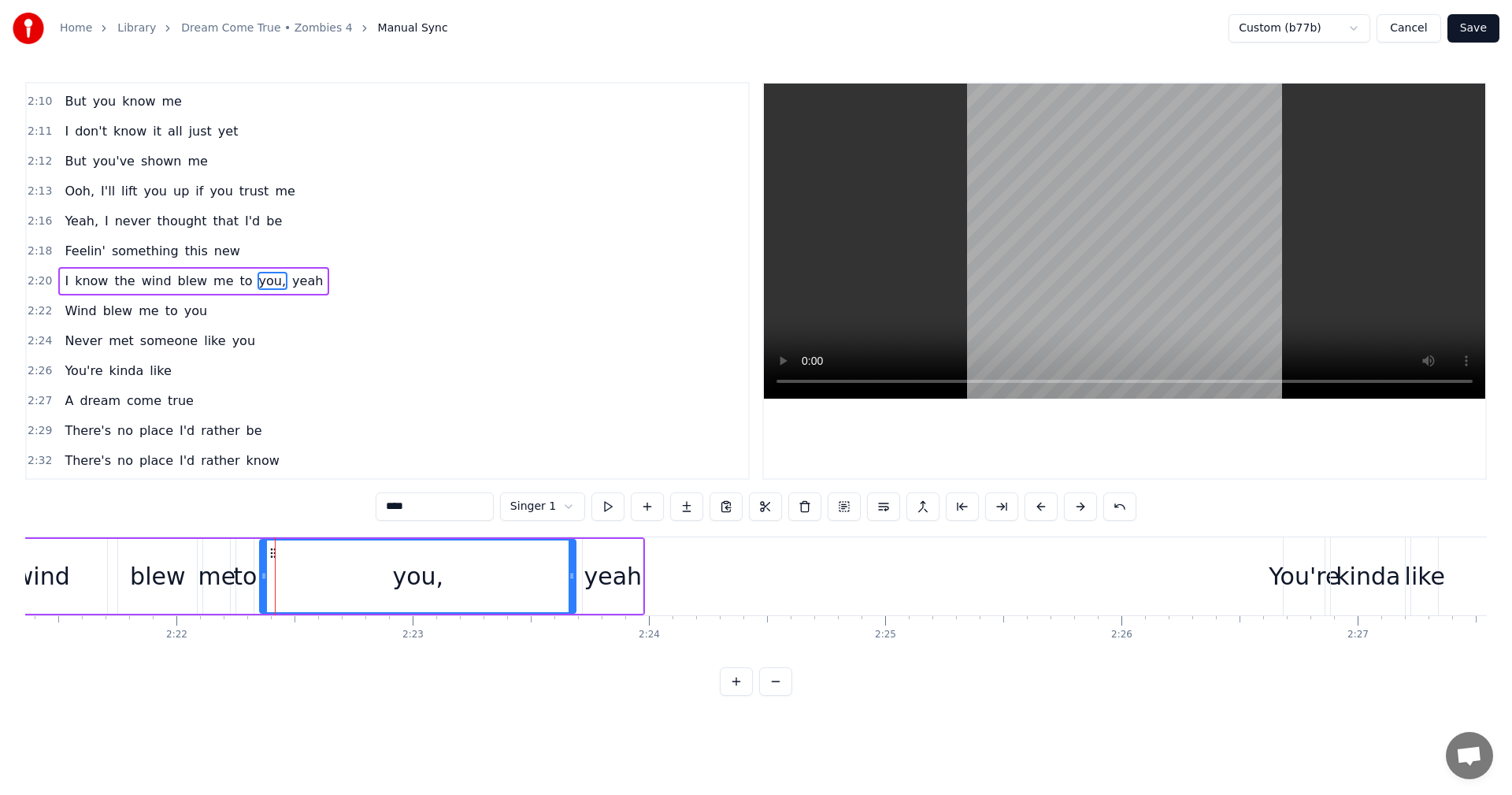
drag, startPoint x: 267, startPoint y: 572, endPoint x: 570, endPoint y: 590, distance: 303.5
click at [572, 590] on div at bounding box center [571, 576] width 6 height 72
click at [601, 506] on button at bounding box center [608, 506] width 33 height 29
drag, startPoint x: 572, startPoint y: 575, endPoint x: 513, endPoint y: 583, distance: 59.5
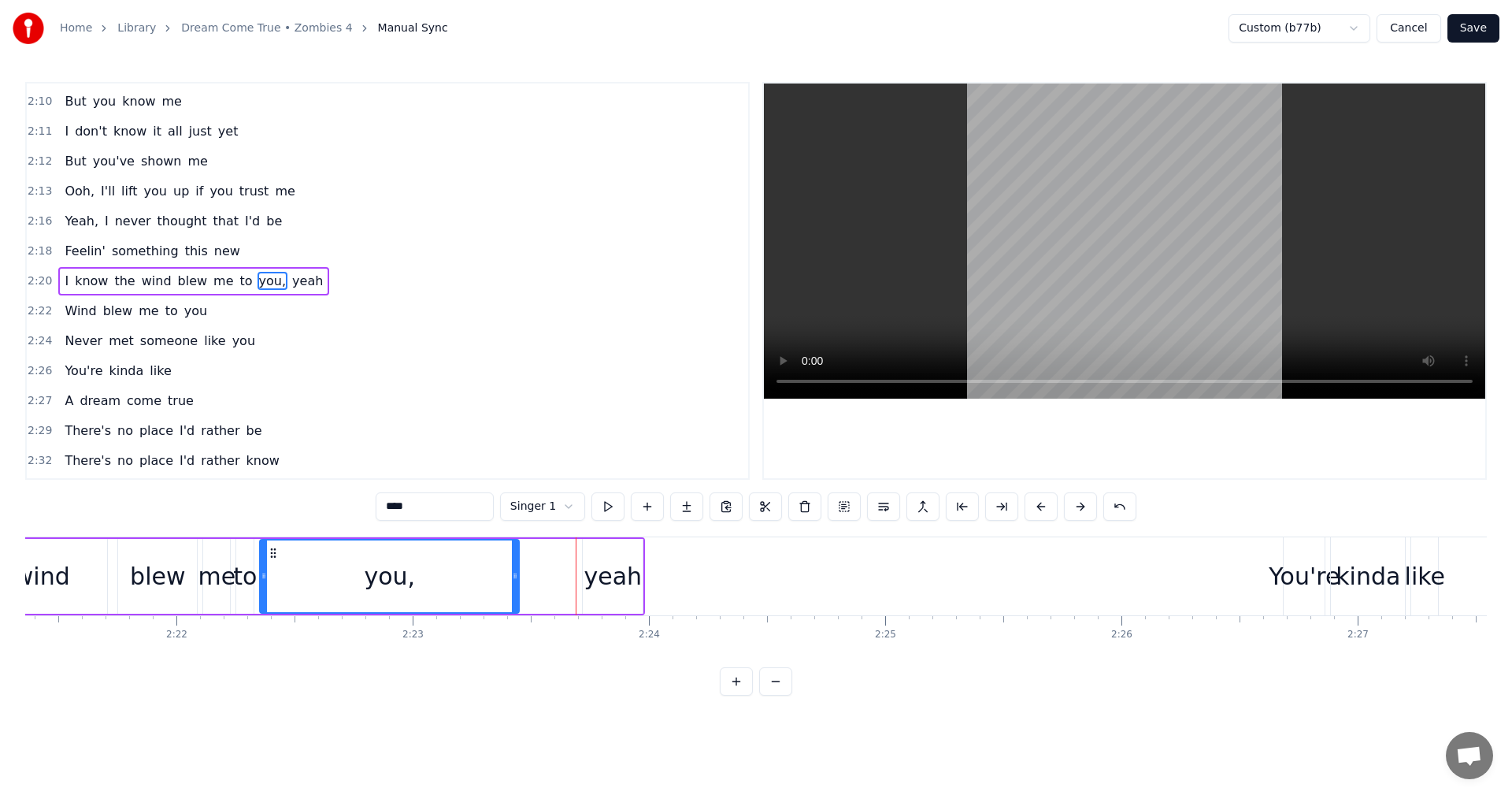
click at [513, 583] on div at bounding box center [515, 576] width 6 height 72
click at [605, 565] on div "yeah" at bounding box center [613, 576] width 58 height 35
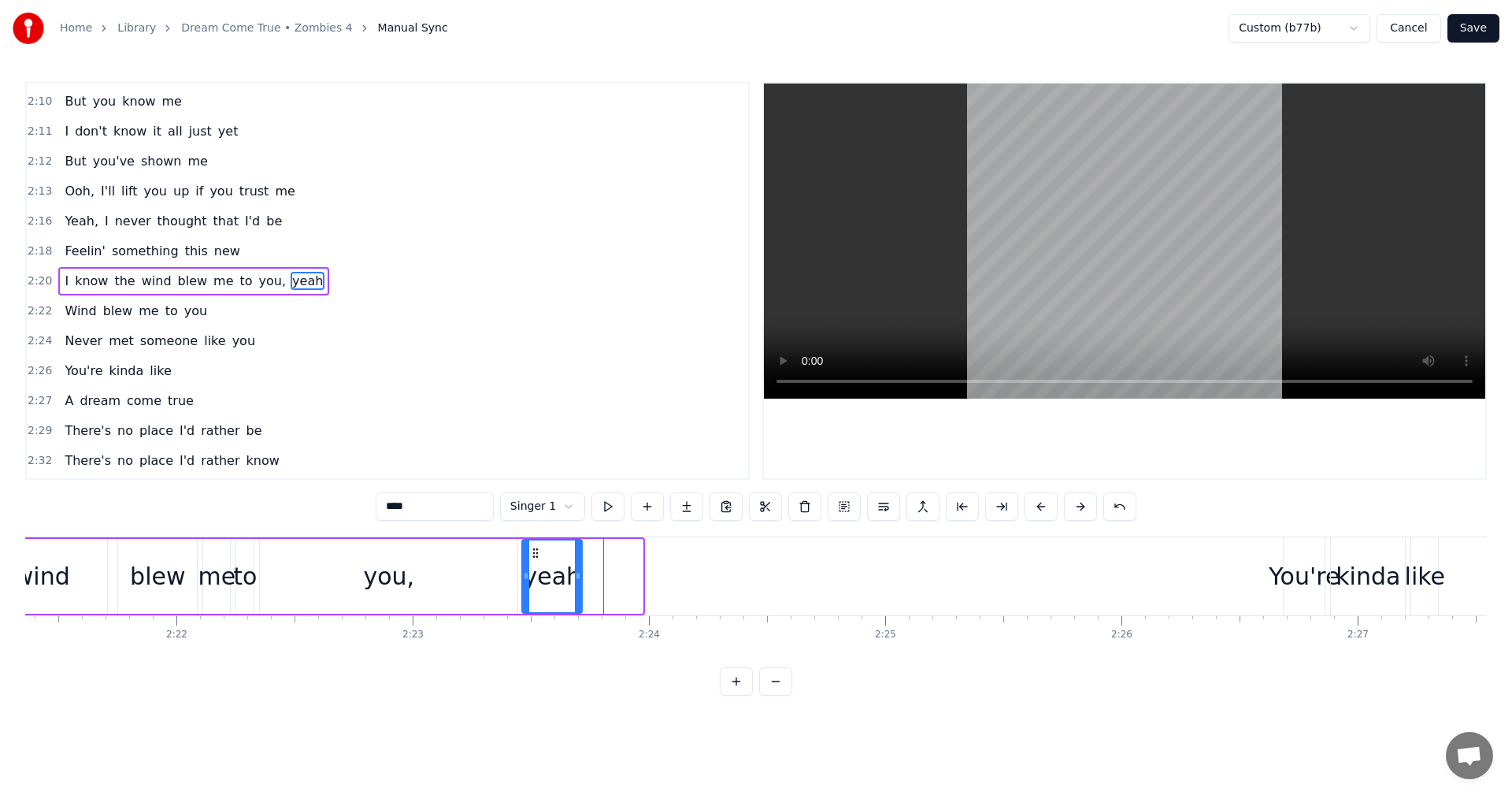
drag, startPoint x: 593, startPoint y: 552, endPoint x: 532, endPoint y: 558, distance: 61.3
click at [532, 558] on icon at bounding box center [535, 553] width 13 height 13
click at [247, 582] on div "to" at bounding box center [245, 576] width 24 height 35
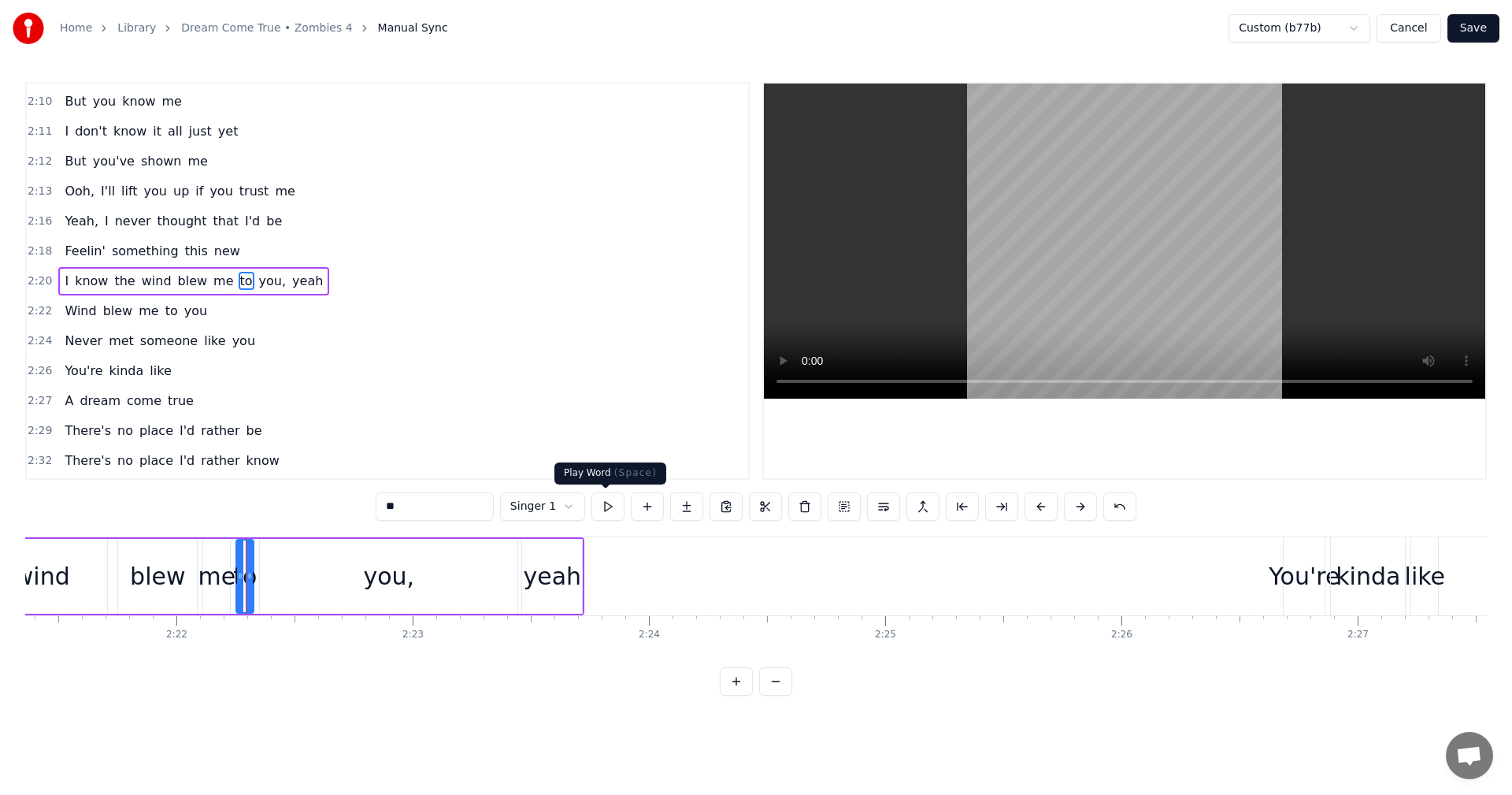
click at [597, 505] on button at bounding box center [608, 506] width 33 height 29
click at [325, 591] on div "you," at bounding box center [388, 576] width 257 height 75
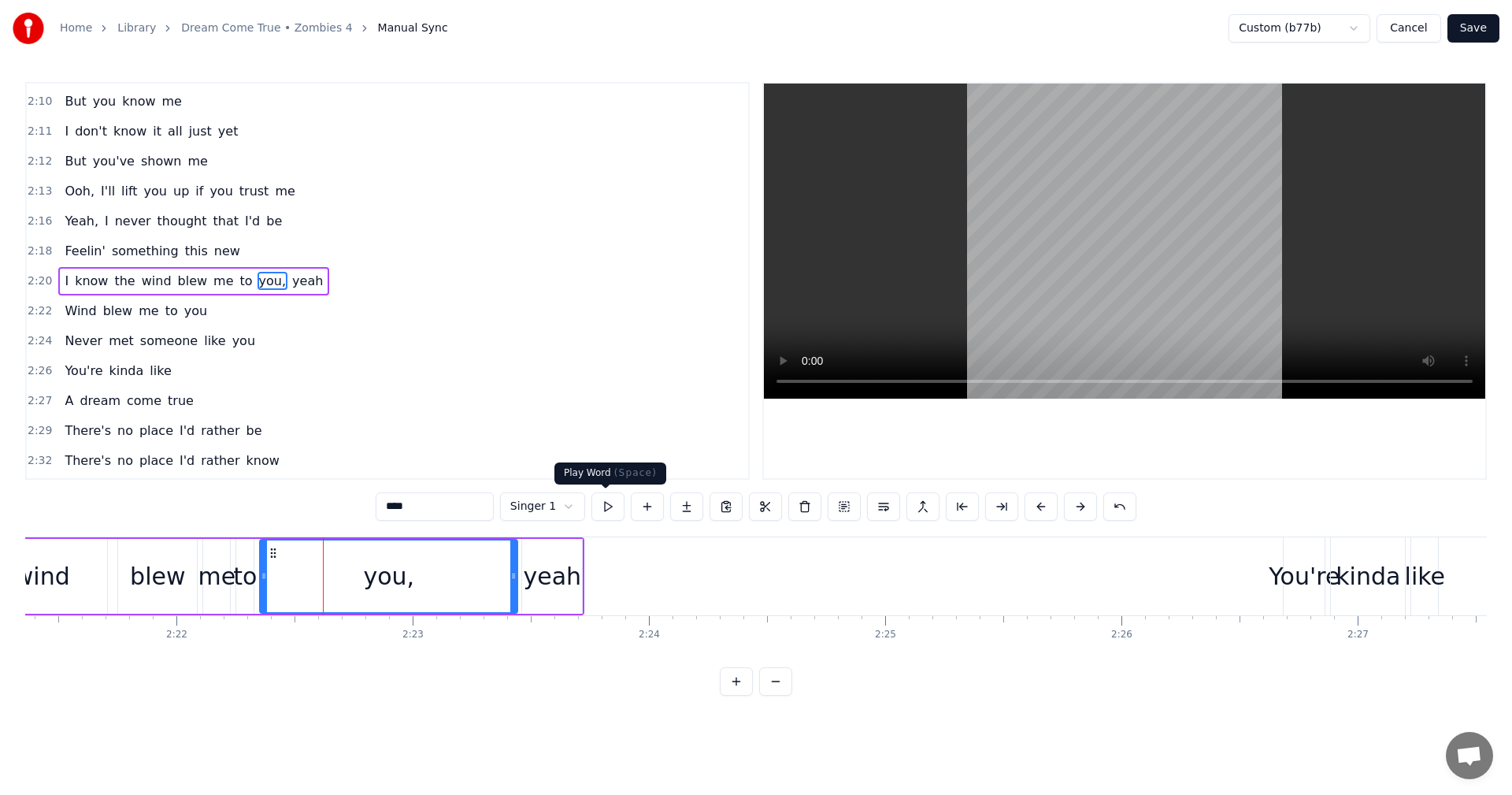
click at [607, 511] on button at bounding box center [608, 506] width 33 height 29
click at [180, 570] on div "blew" at bounding box center [157, 576] width 55 height 35
type input "****"
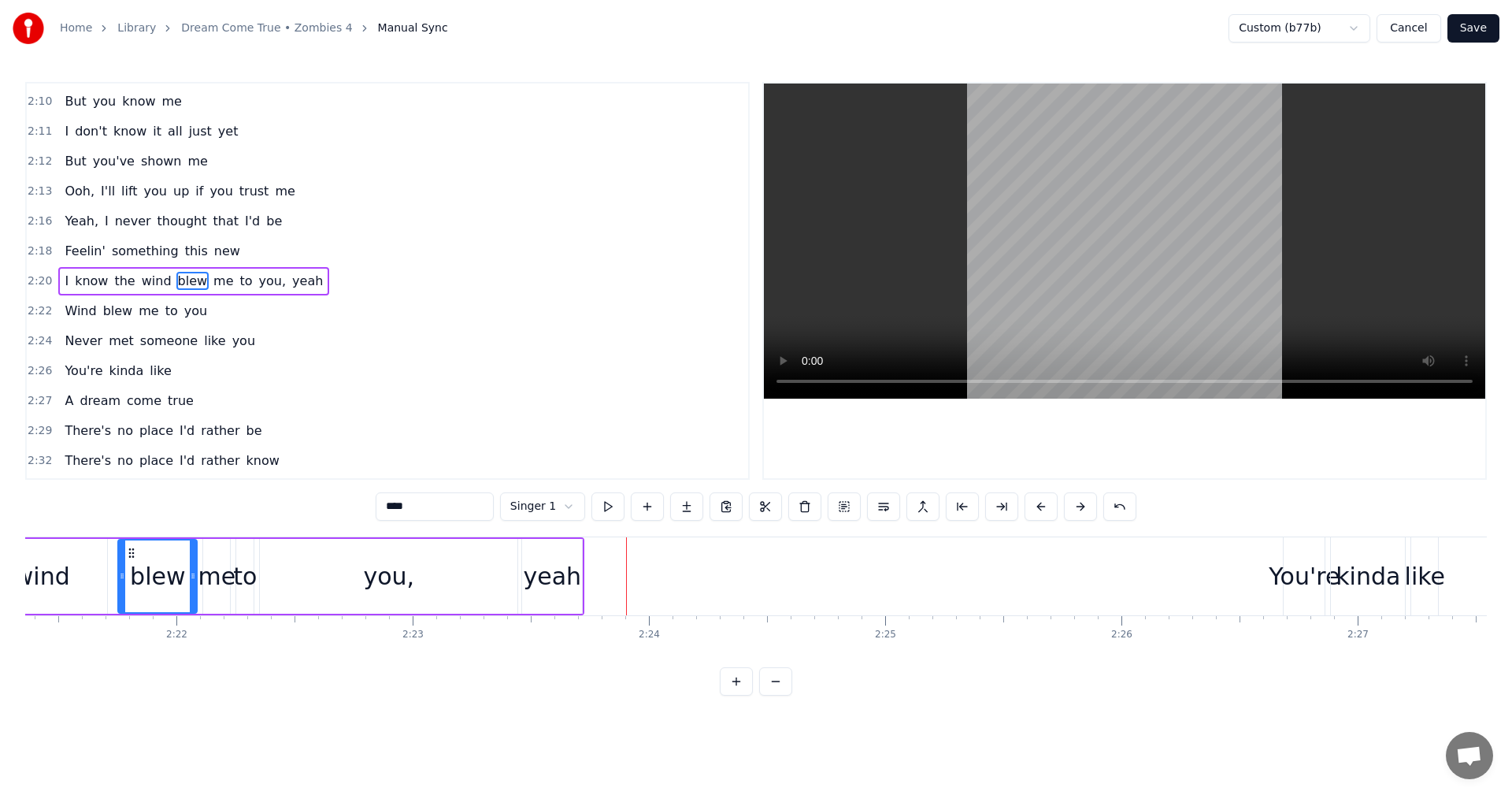
click at [577, 511] on html "Home Library Dream Come True • Zombies 4 Manual Sync Custom (b77b) Cancel Save …" at bounding box center [756, 360] width 1512 height 721
click at [567, 512] on html "Home Library Dream Come True • Zombies 4 Manual Sync Custom (b77b) Cancel Save …" at bounding box center [756, 360] width 1512 height 721
click at [569, 497] on html "Home Library Dream Come True • Zombies 4 Manual Sync Custom (b77b) Cancel Save …" at bounding box center [756, 360] width 1512 height 721
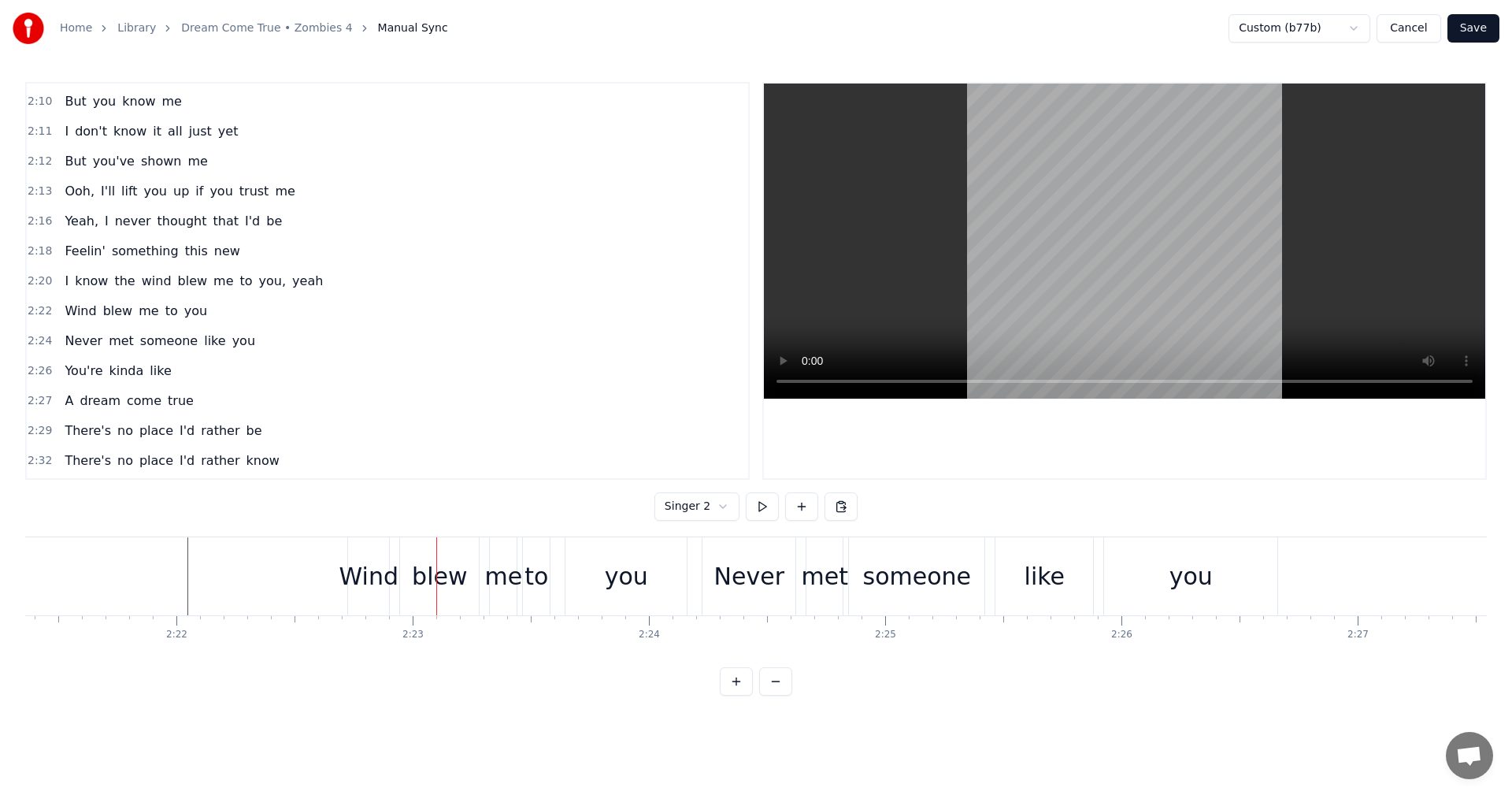
click at [361, 575] on div "Wind" at bounding box center [369, 576] width 59 height 35
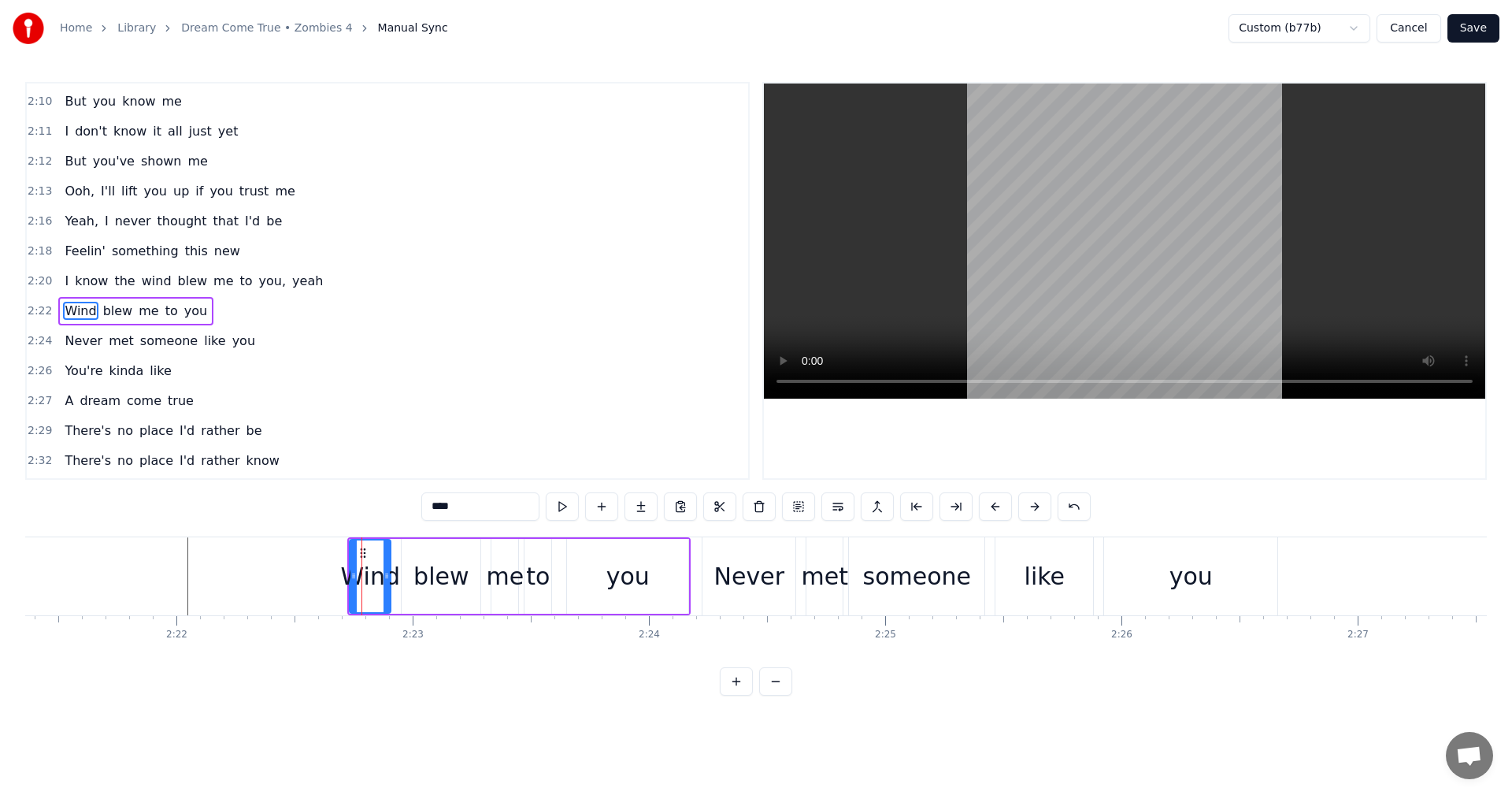
scroll to position [2032, 0]
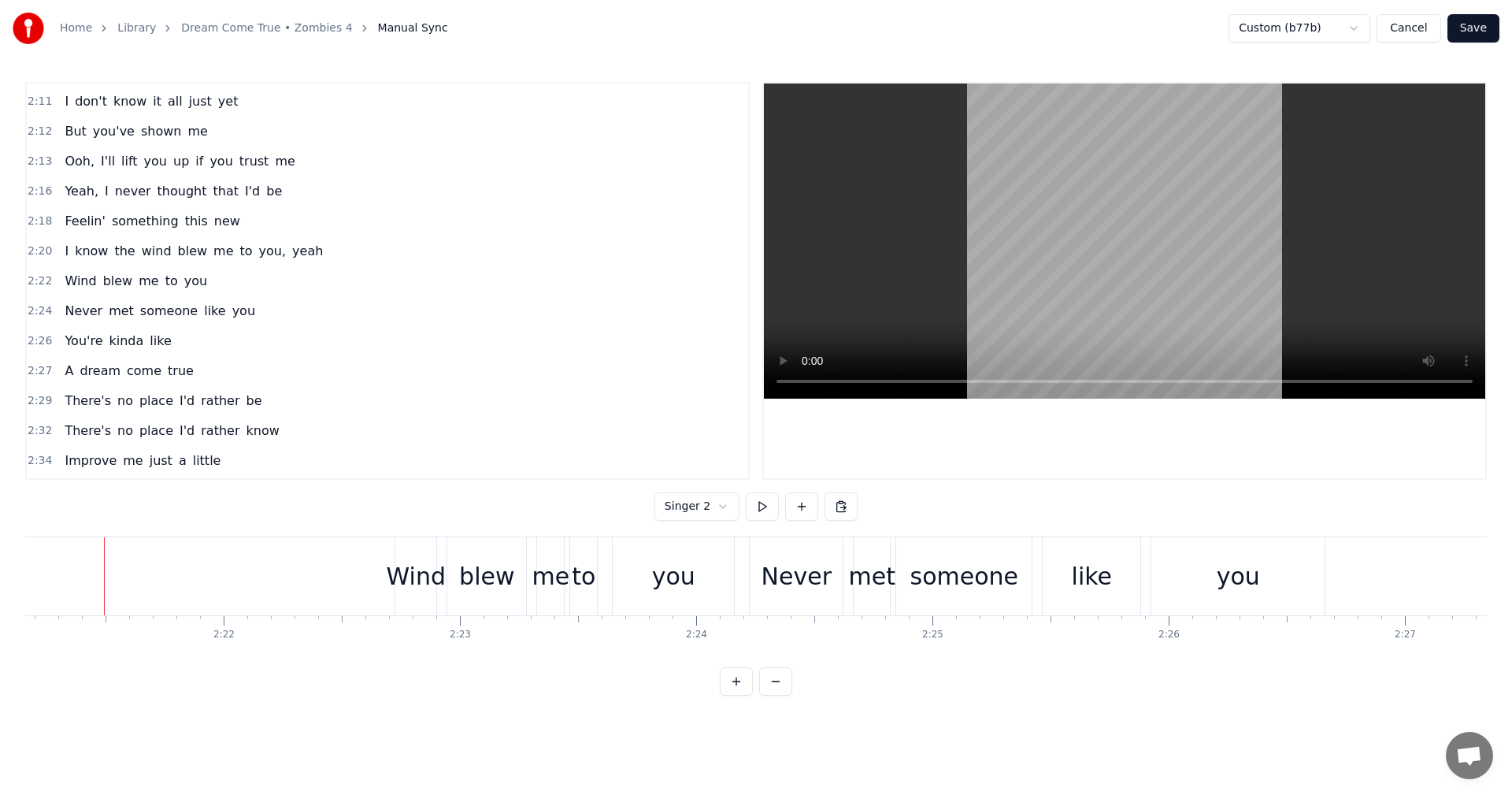
scroll to position [0, 32068]
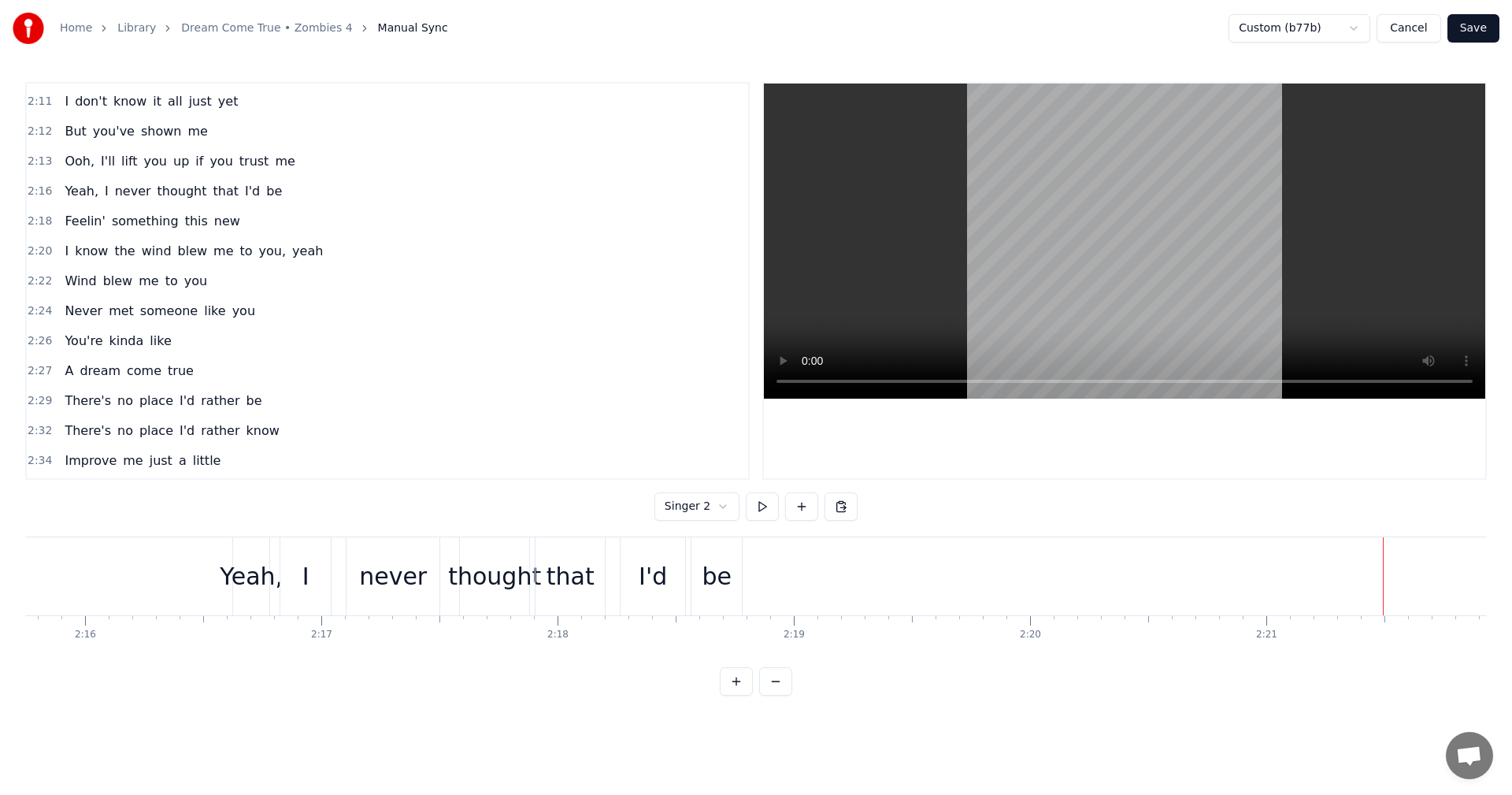
click at [269, 590] on div "Yeah," at bounding box center [251, 576] width 63 height 35
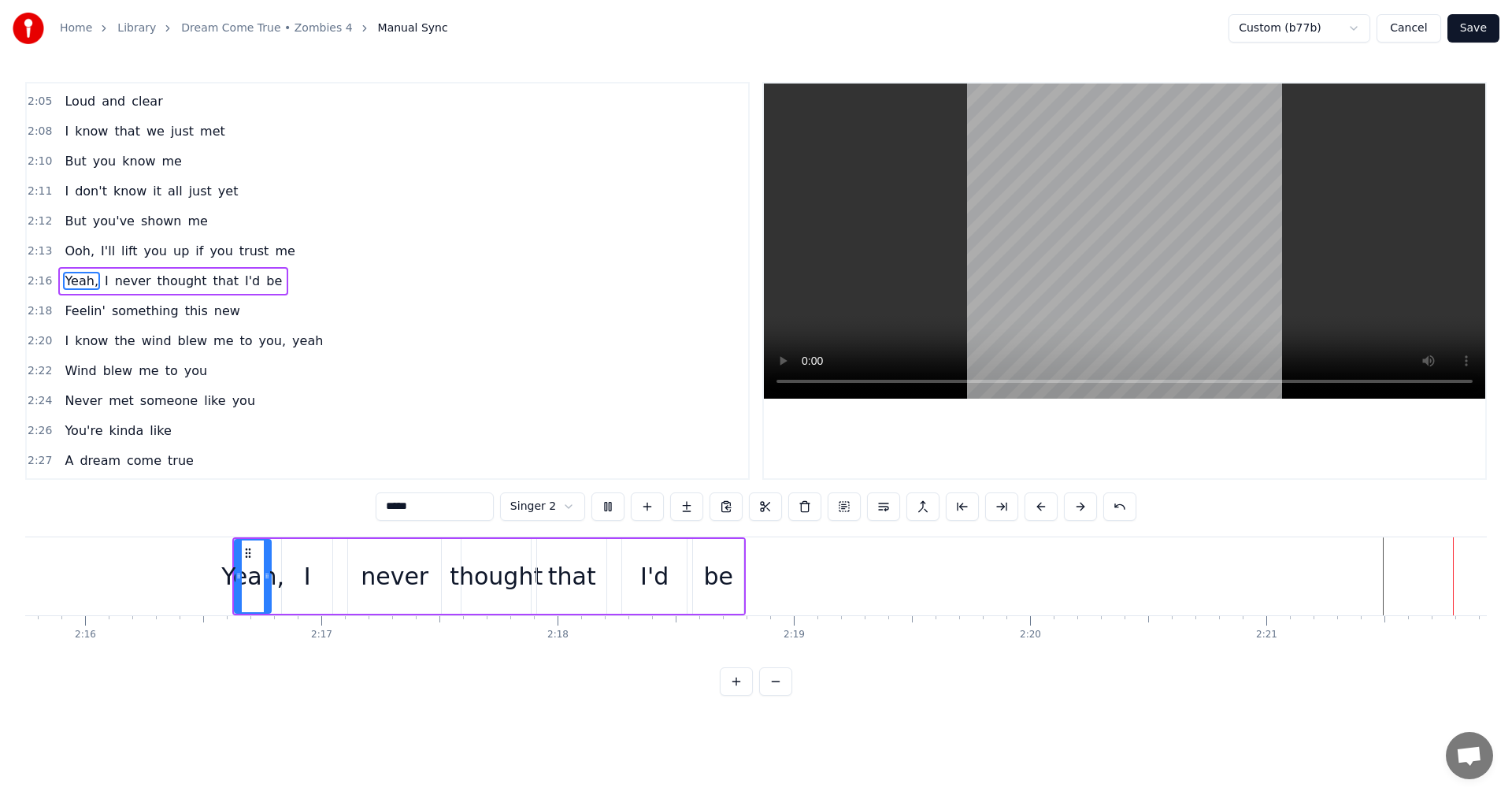
scroll to position [0, 33408]
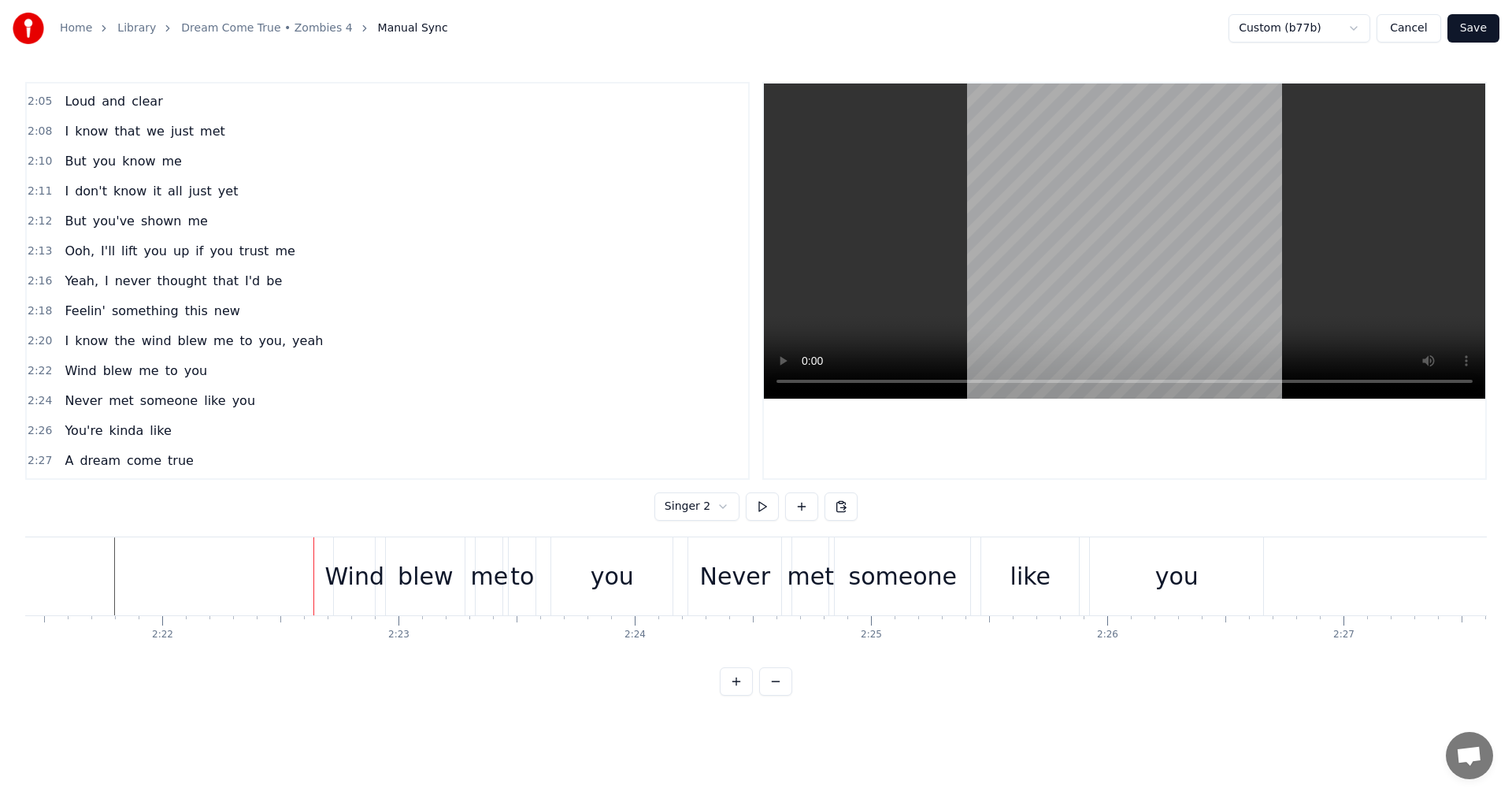
click at [353, 571] on div "Wind" at bounding box center [354, 576] width 59 height 35
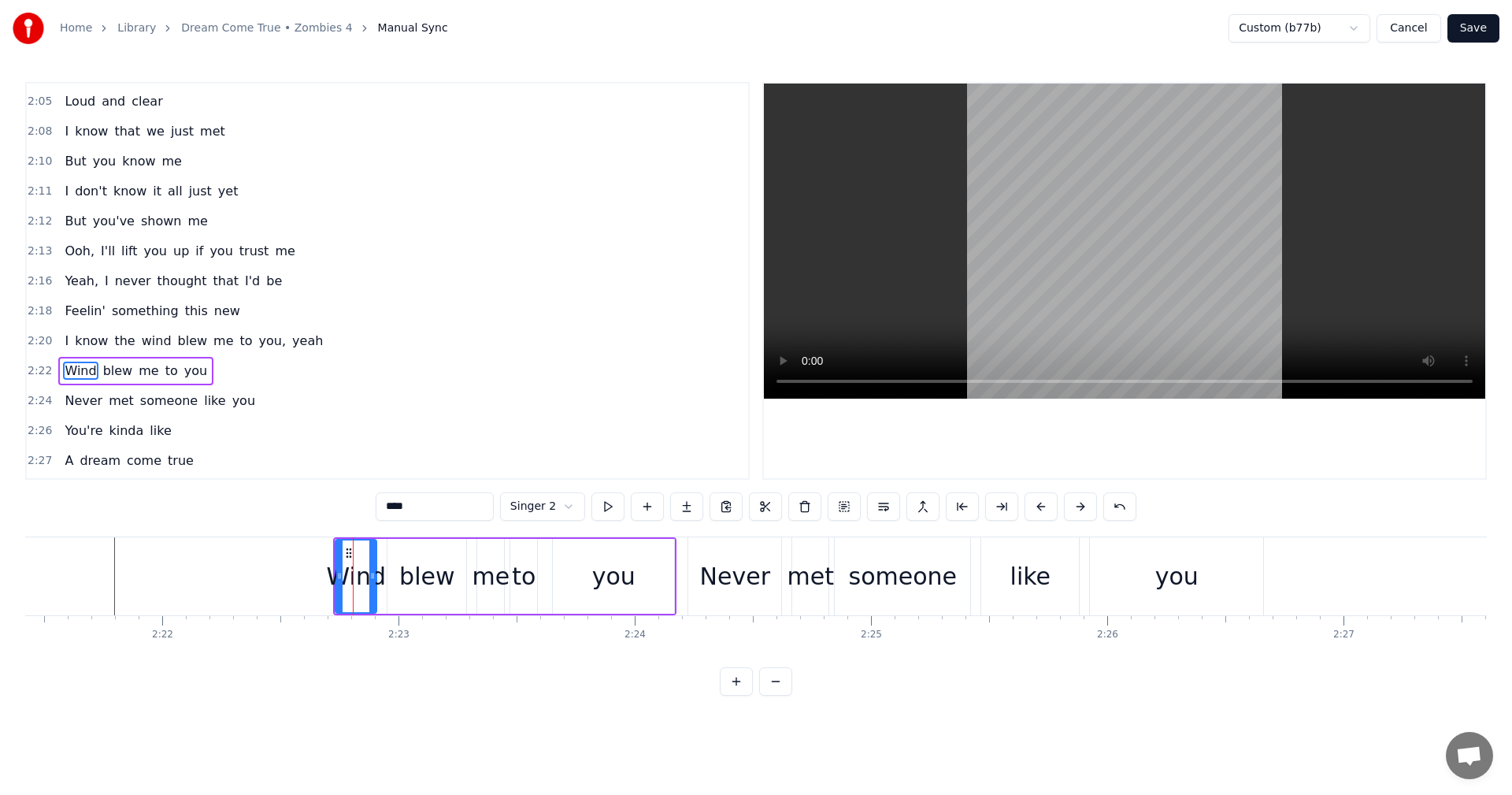
scroll to position [2032, 0]
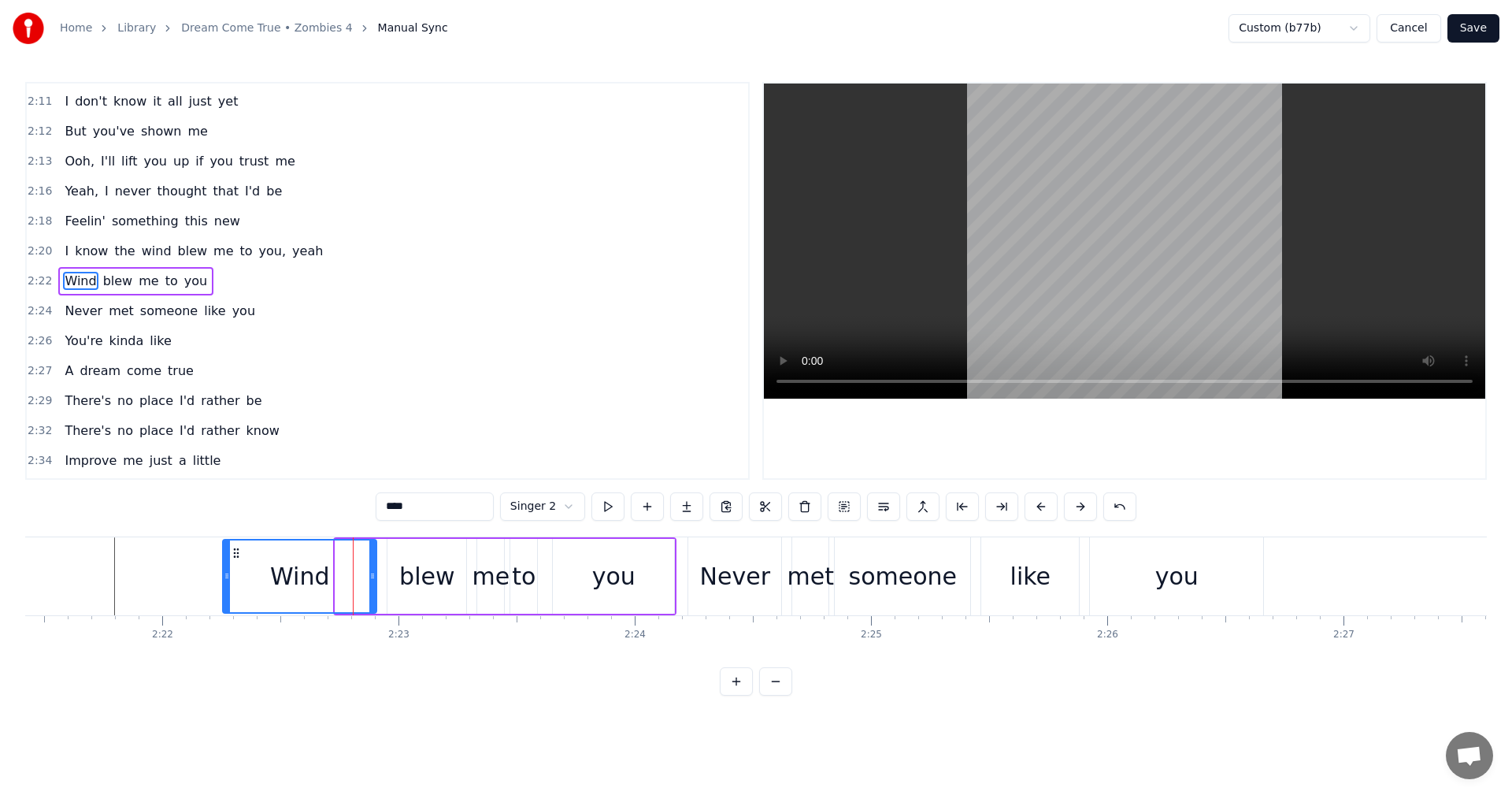
drag, startPoint x: 337, startPoint y: 576, endPoint x: 224, endPoint y: 579, distance: 113.0
click at [224, 579] on icon at bounding box center [226, 576] width 6 height 13
click at [606, 511] on button at bounding box center [608, 506] width 33 height 29
click at [606, 508] on button at bounding box center [608, 506] width 33 height 29
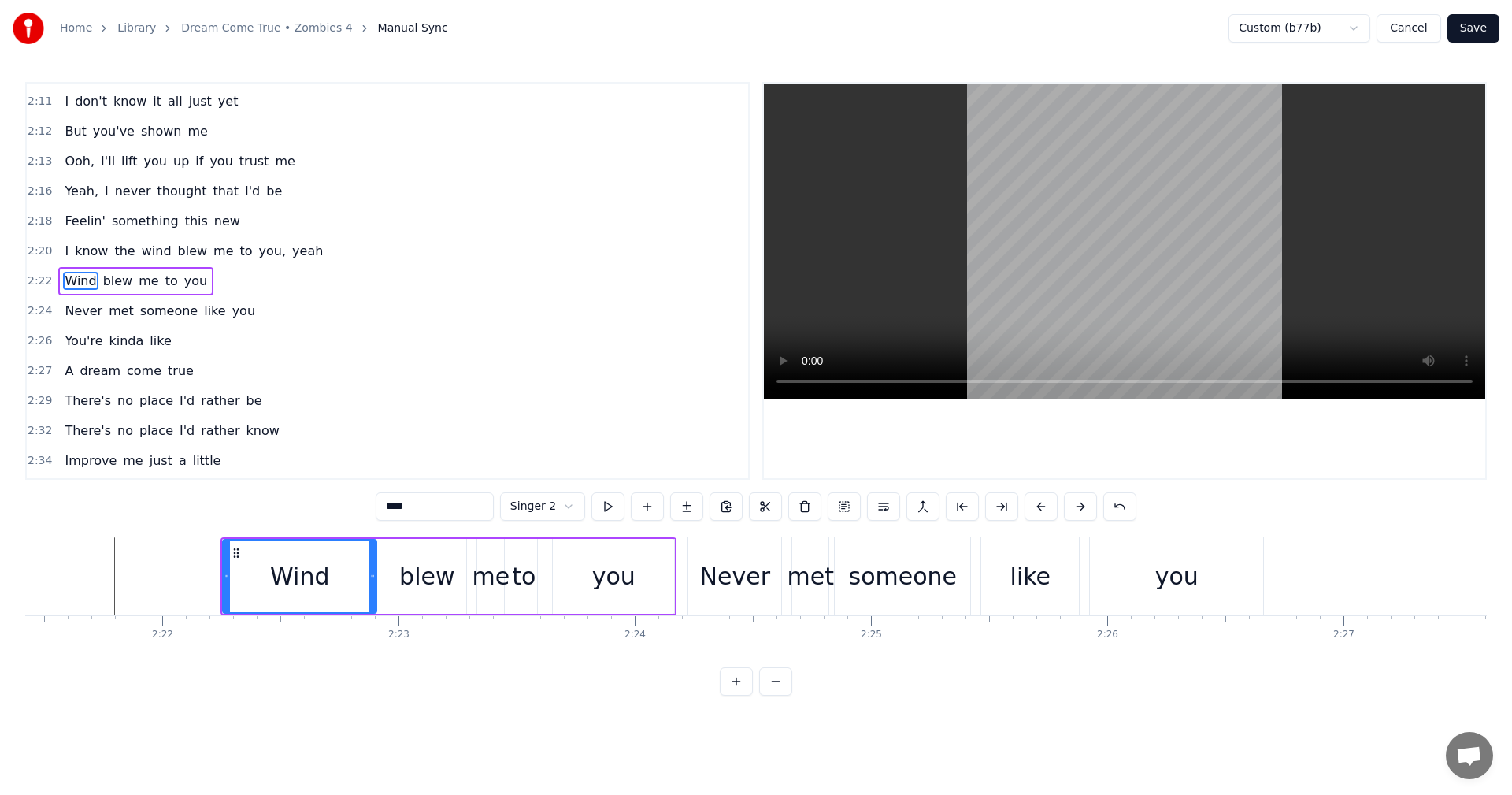
click at [606, 508] on button at bounding box center [608, 506] width 33 height 29
click at [359, 595] on div "Wind" at bounding box center [300, 576] width 152 height 72
drag, startPoint x: 372, startPoint y: 576, endPoint x: 314, endPoint y: 584, distance: 58.5
click at [314, 584] on div at bounding box center [314, 576] width 6 height 72
click at [348, 581] on div "Wind blew me to you" at bounding box center [448, 576] width 456 height 78
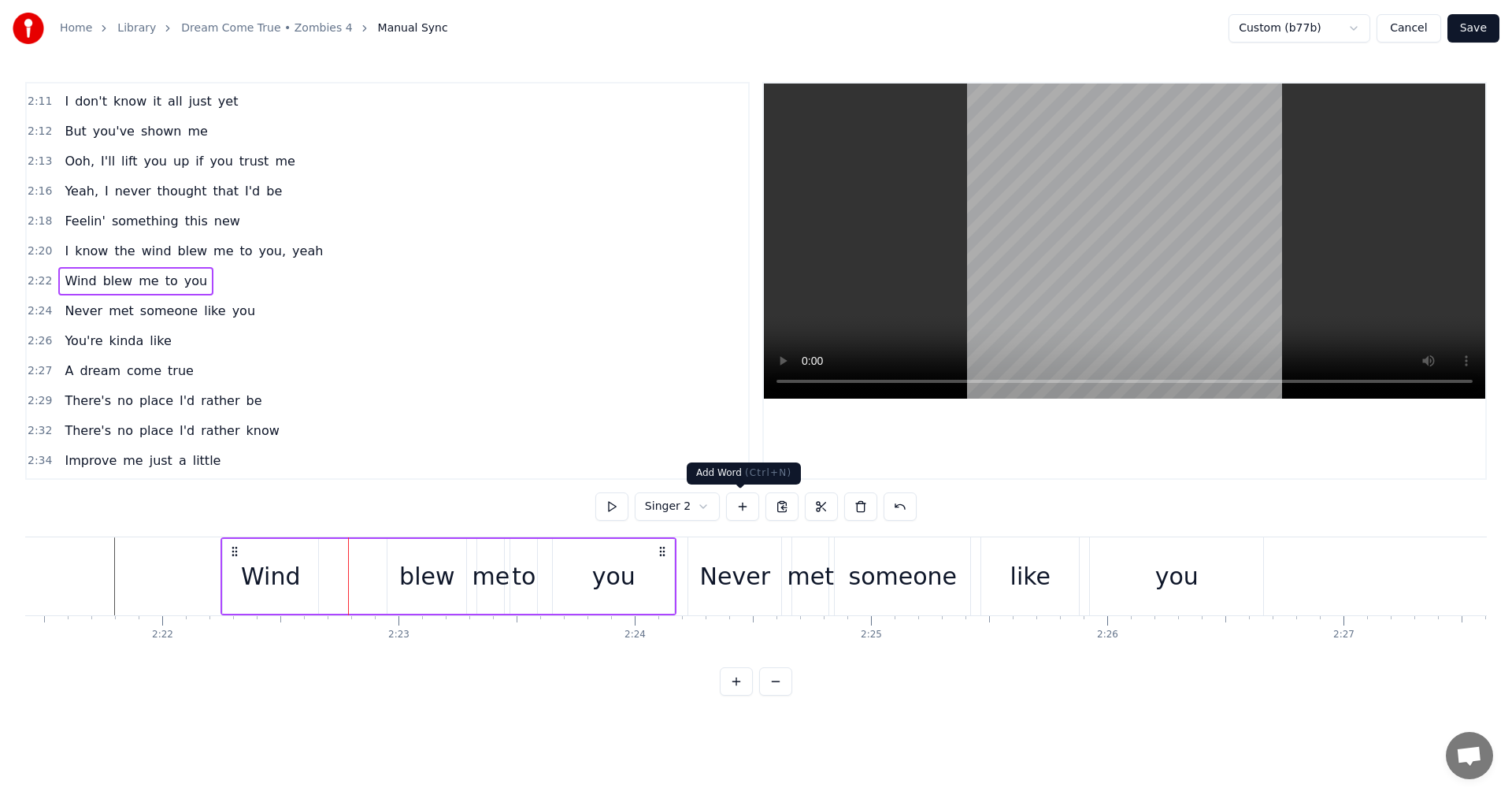
click at [737, 503] on button at bounding box center [742, 506] width 33 height 29
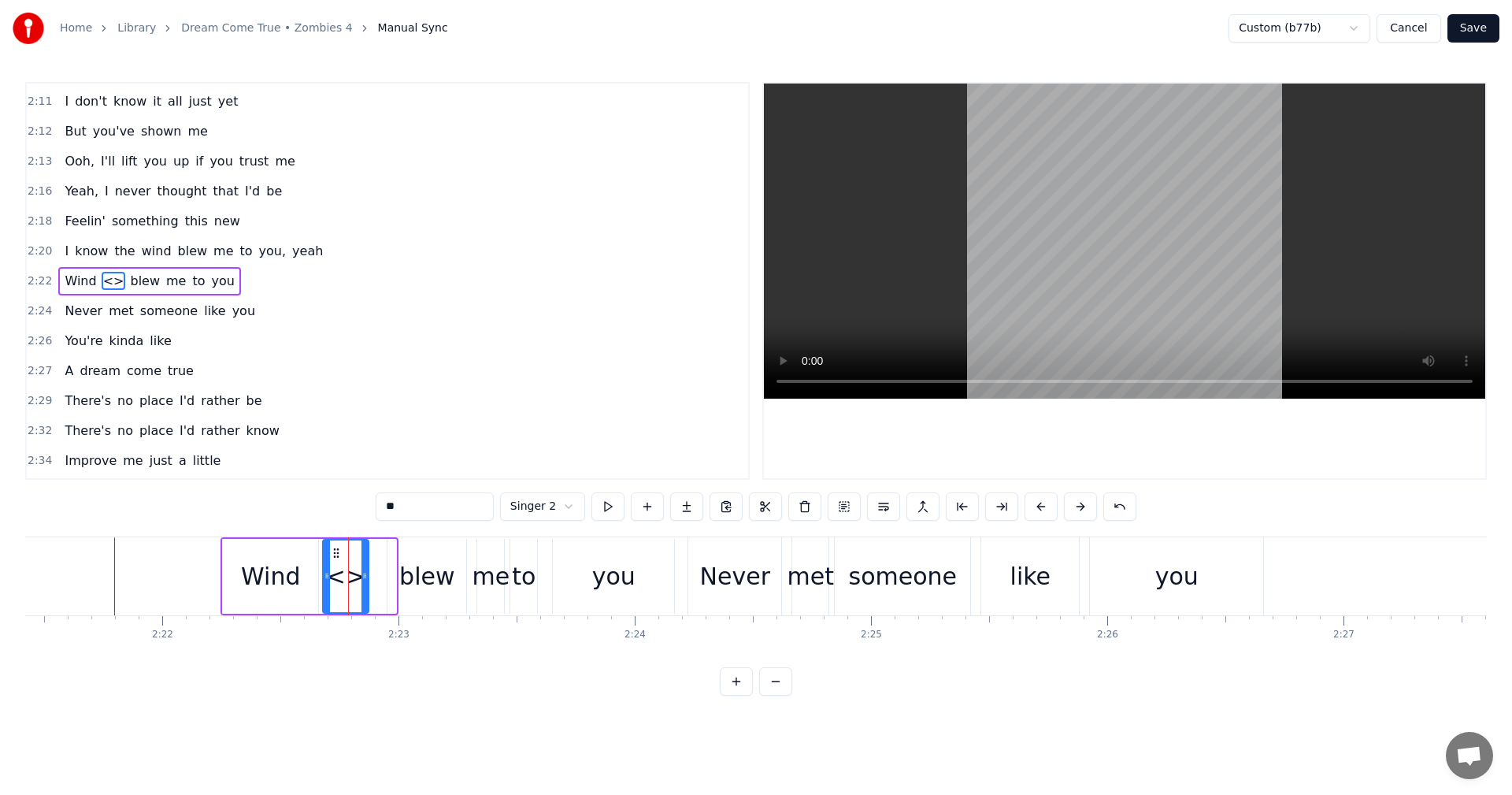
drag, startPoint x: 362, startPoint y: 549, endPoint x: 335, endPoint y: 555, distance: 27.7
click at [335, 555] on icon at bounding box center [336, 553] width 13 height 13
drag, startPoint x: 423, startPoint y: 511, endPoint x: 338, endPoint y: 507, distance: 85.1
click at [338, 507] on div "0:05 Now this might sound kinda crazy 0:07 But I recognise your smile 0:10 Well…" at bounding box center [756, 388] width 1461 height 614
click at [455, 572] on div "blew" at bounding box center [426, 576] width 78 height 75
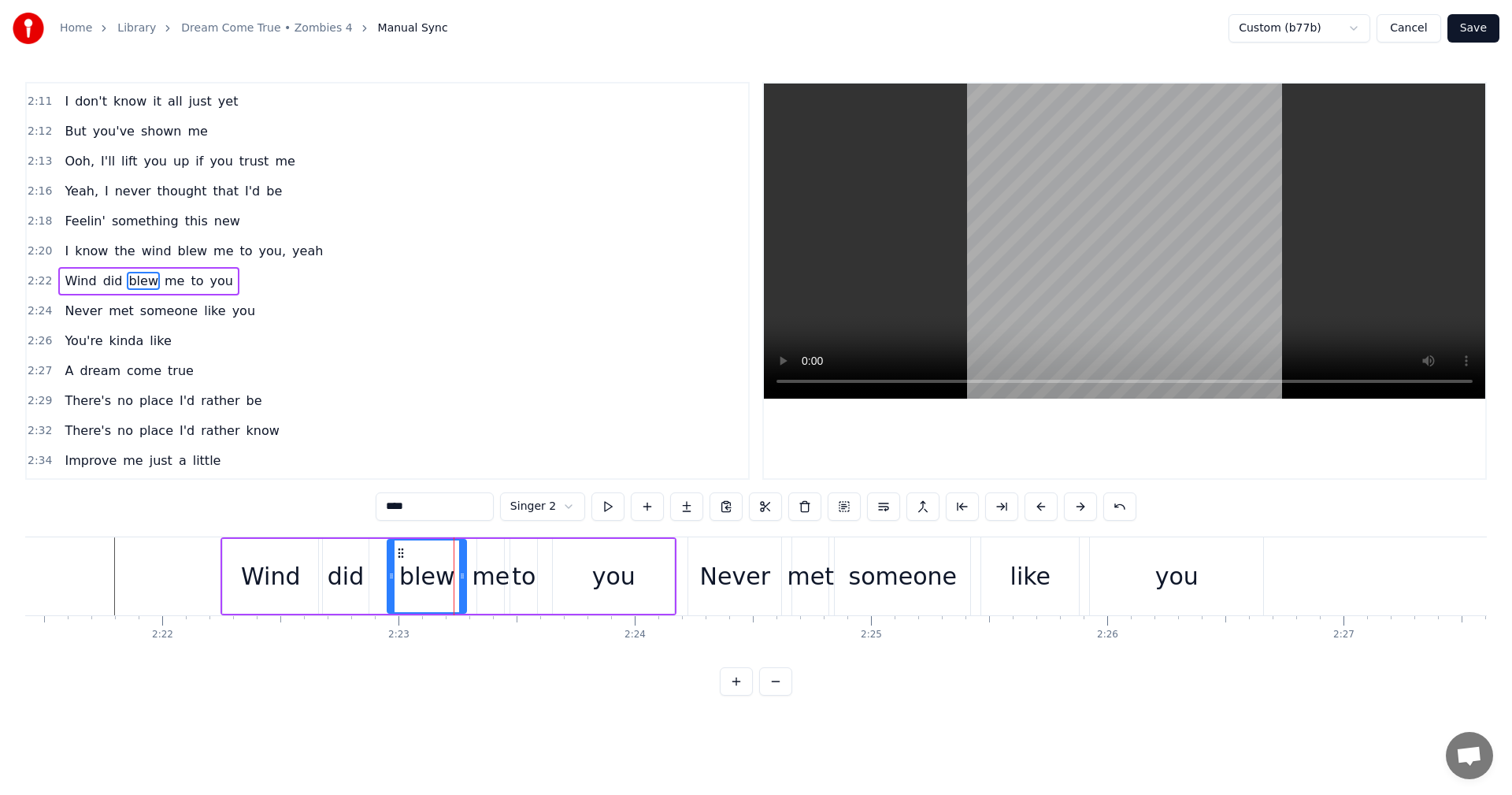
click at [401, 506] on input "****" at bounding box center [435, 506] width 118 height 29
click at [239, 579] on div "Wind" at bounding box center [270, 576] width 95 height 75
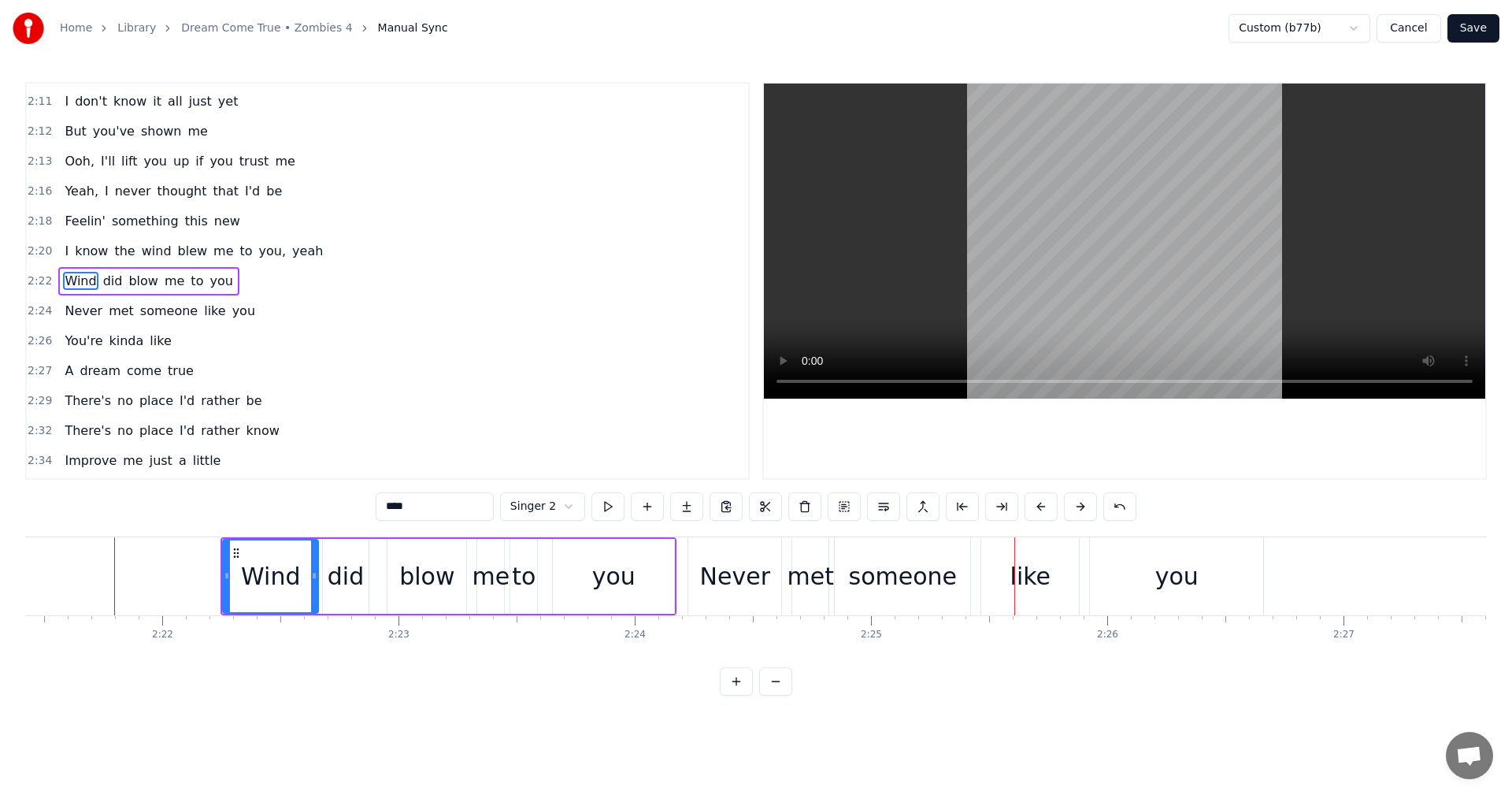
click at [555, 511] on html "Home Library Dream Come True • Zombies 4 Manual Sync Custom (b77b) Cancel Save …" at bounding box center [756, 360] width 1512 height 721
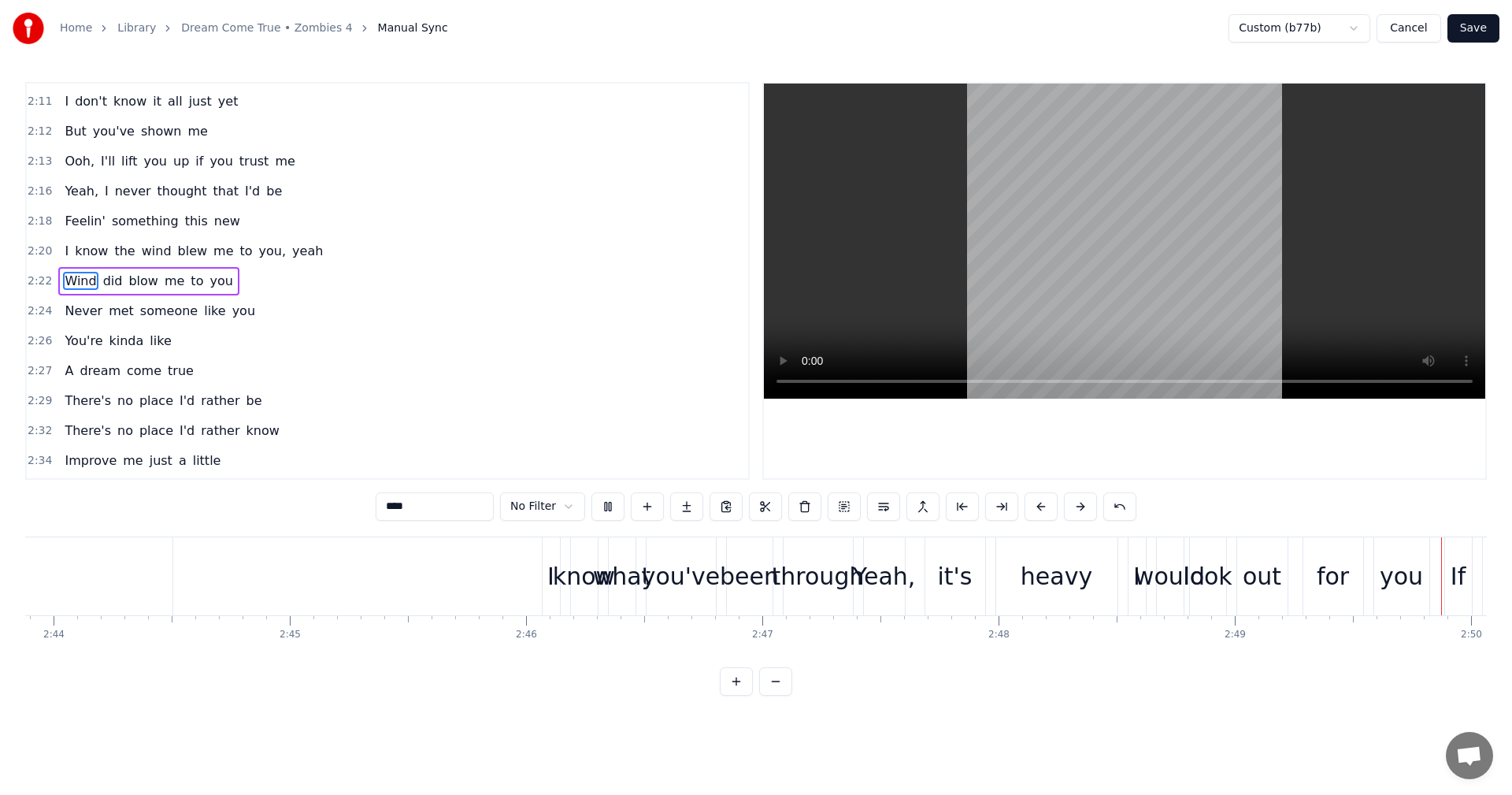
scroll to position [0, 40034]
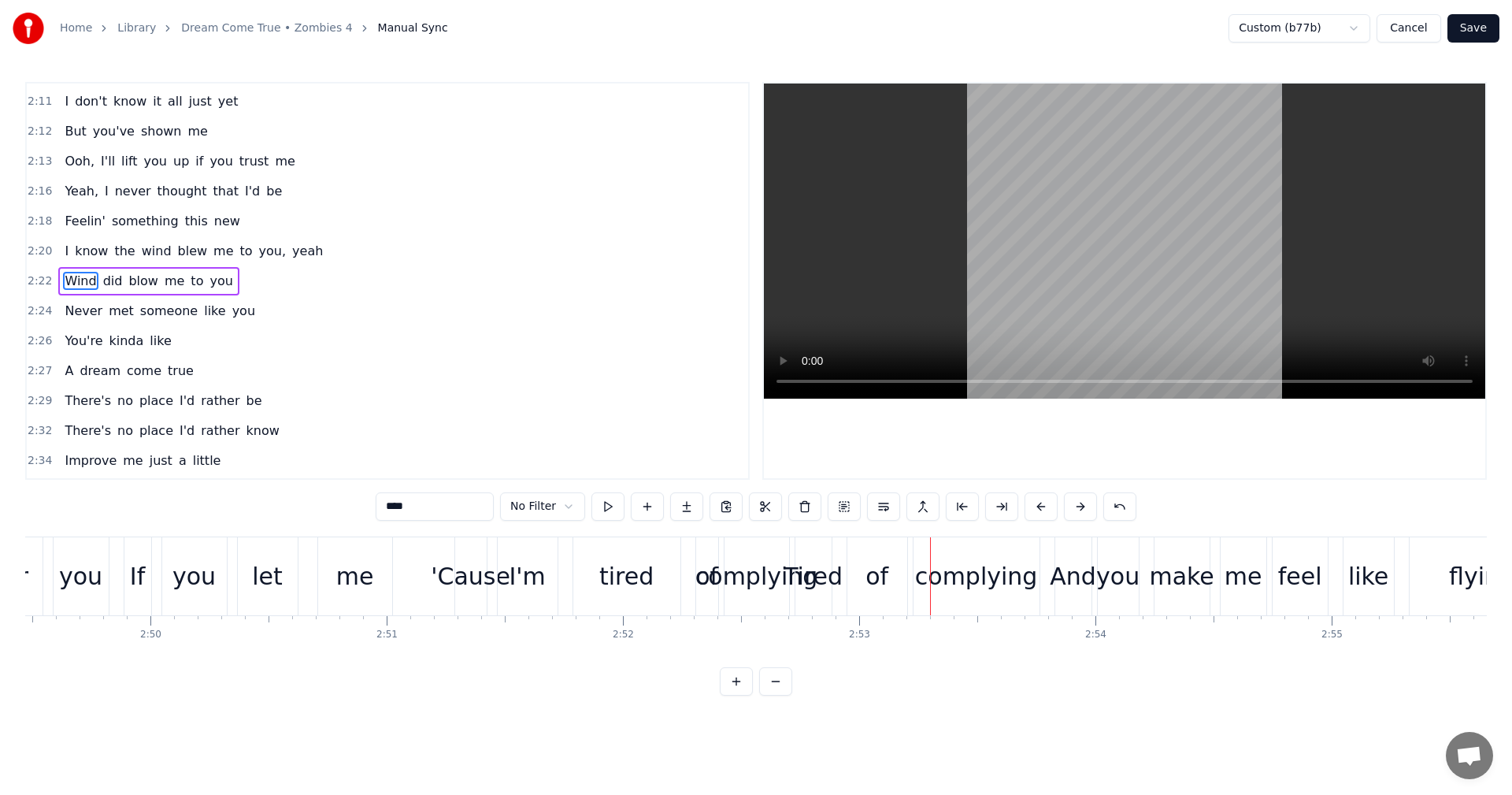
click at [555, 513] on html "Home Library Dream Come True • Zombies 4 Manual Sync Custom (b77b) Cancel Save …" at bounding box center [756, 360] width 1512 height 721
click at [529, 587] on div "I'm" at bounding box center [526, 576] width 36 height 35
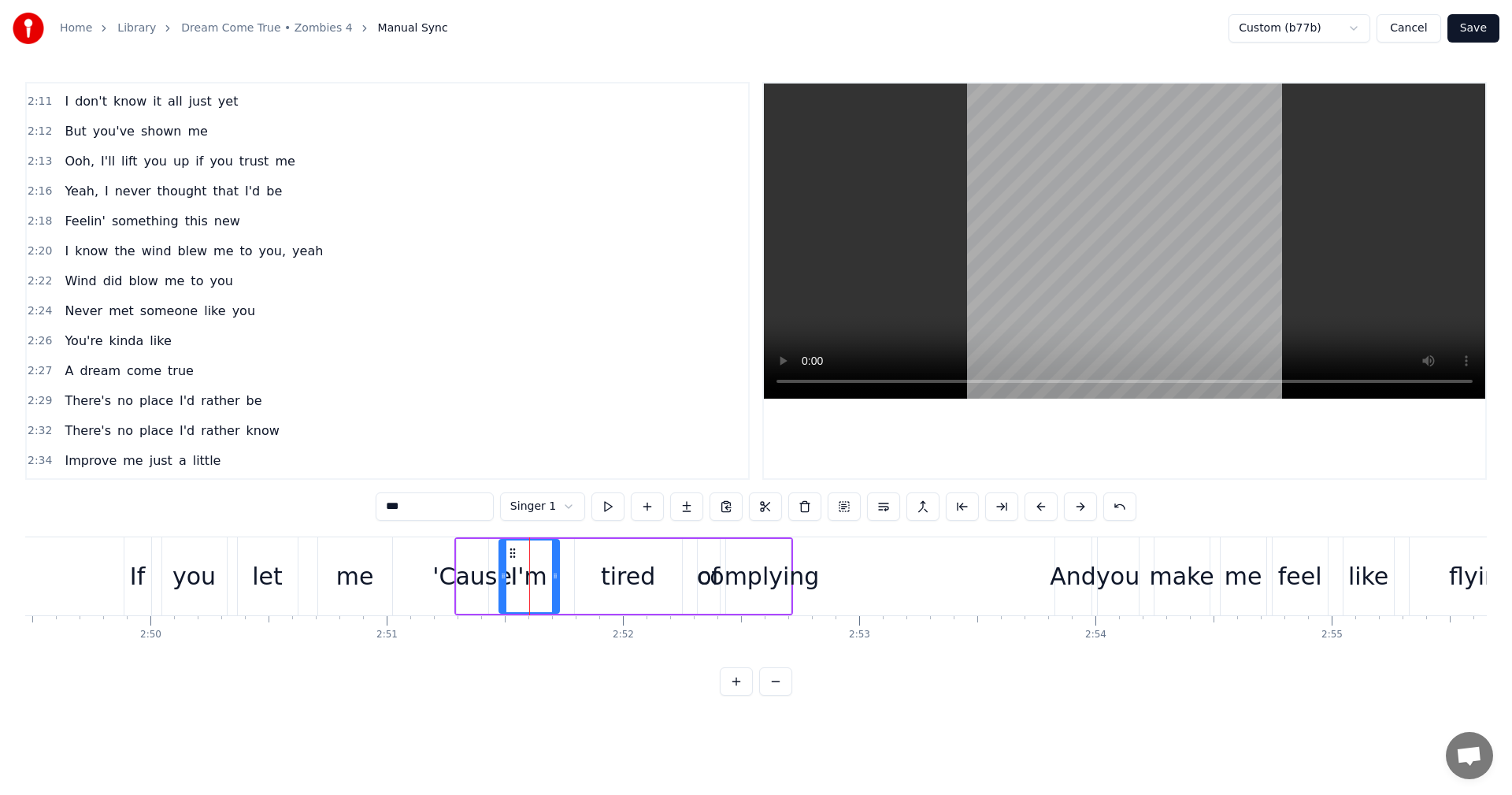
scroll to position [2481, 0]
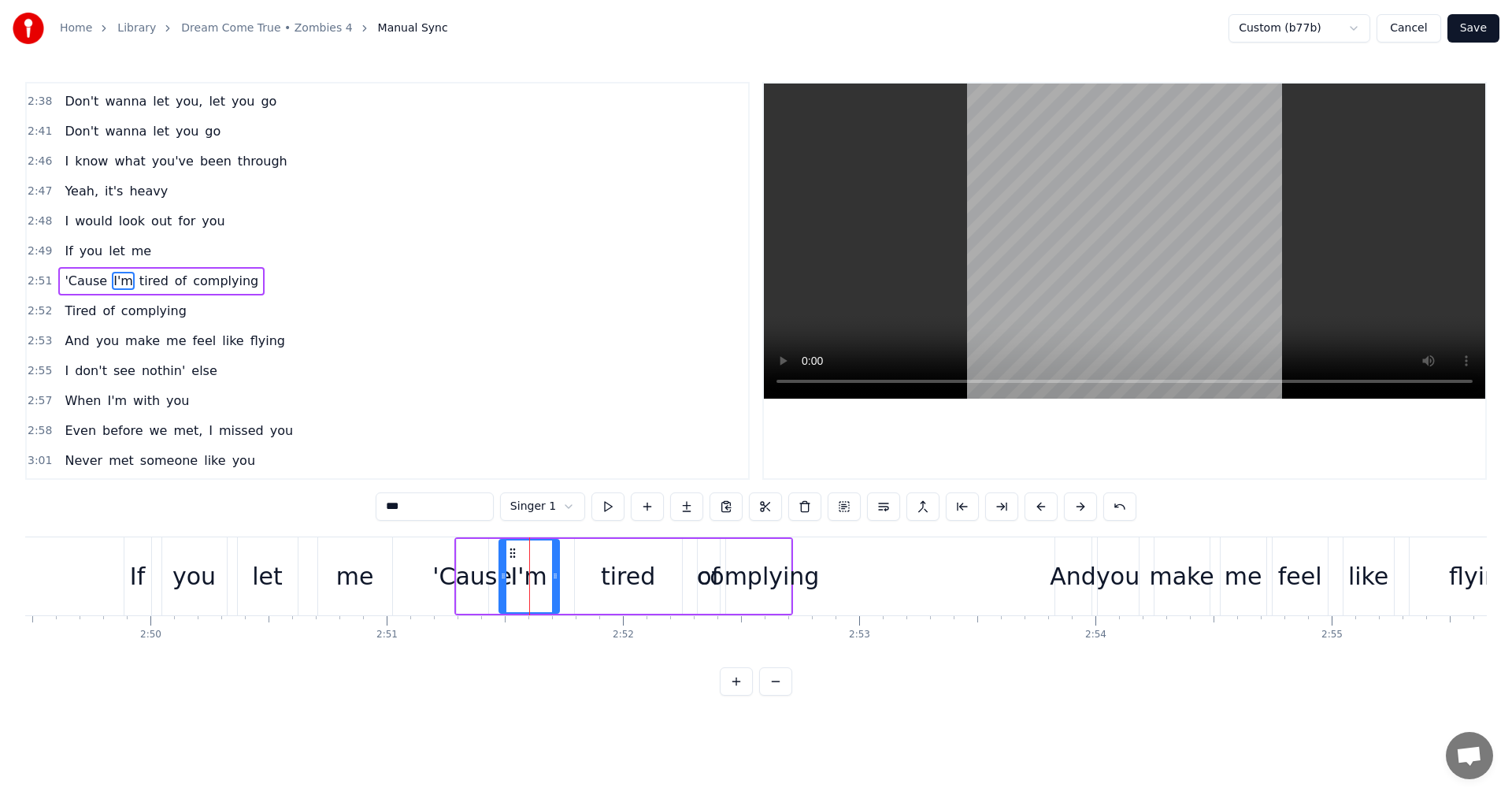
click at [608, 510] on button at bounding box center [608, 506] width 33 height 29
click at [758, 570] on div "complying" at bounding box center [759, 576] width 123 height 35
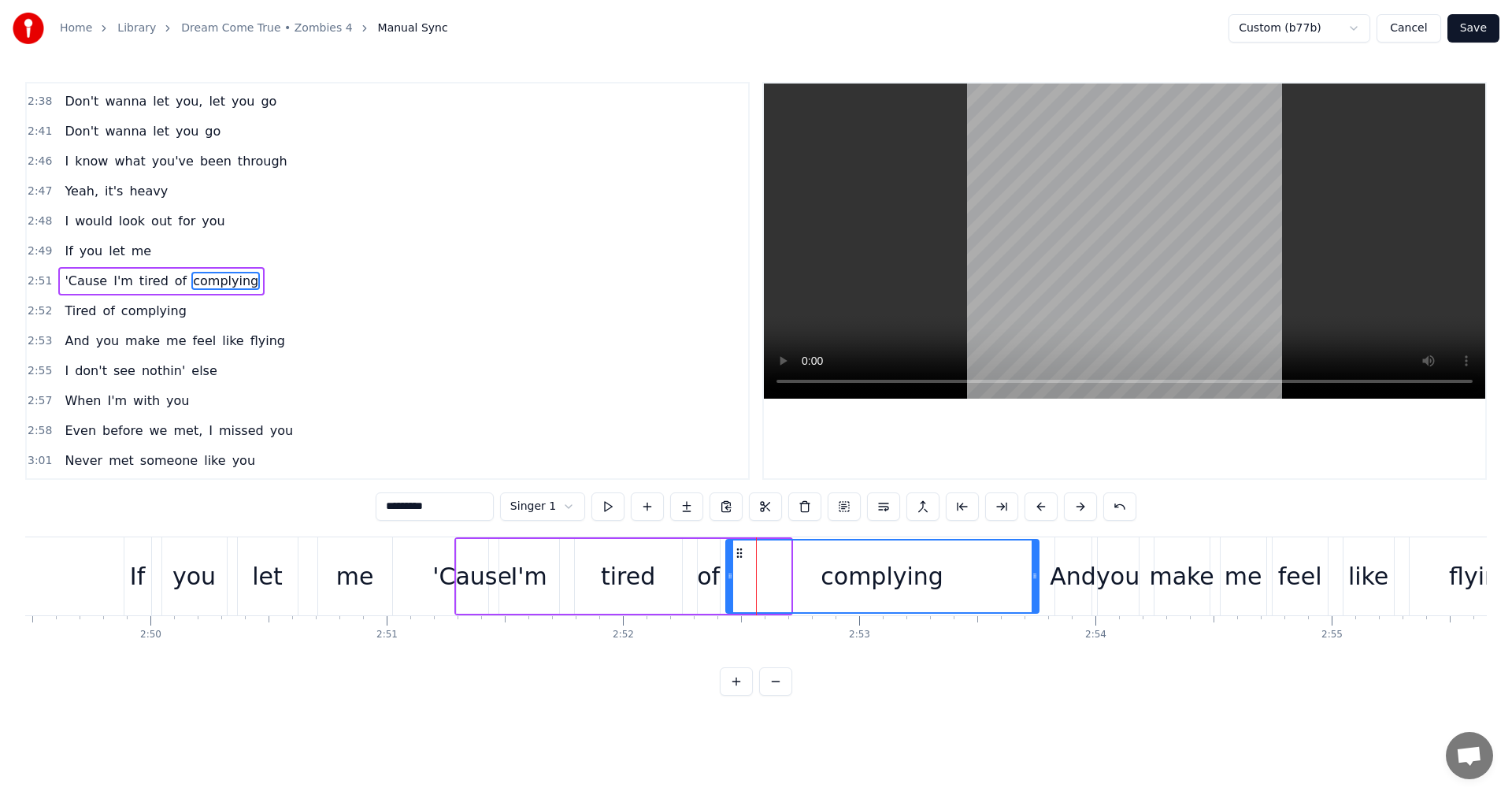
drag, startPoint x: 788, startPoint y: 573, endPoint x: 1037, endPoint y: 584, distance: 249.2
click at [1037, 584] on div at bounding box center [1034, 576] width 6 height 72
click at [608, 501] on button at bounding box center [608, 506] width 33 height 29
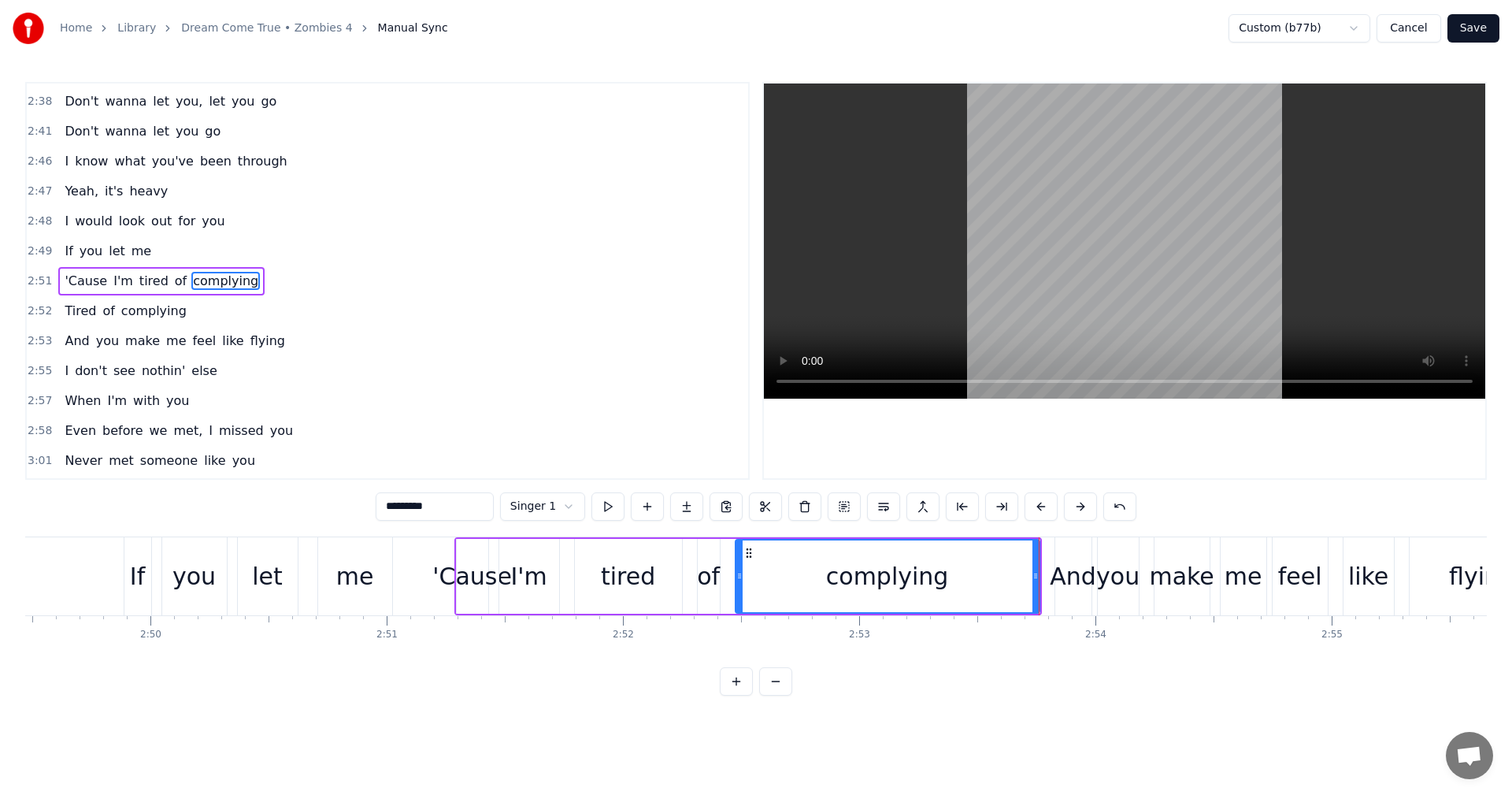
drag, startPoint x: 729, startPoint y: 579, endPoint x: 744, endPoint y: 579, distance: 15.0
click at [742, 579] on icon at bounding box center [739, 576] width 6 height 13
click at [709, 578] on div "of" at bounding box center [708, 576] width 23 height 35
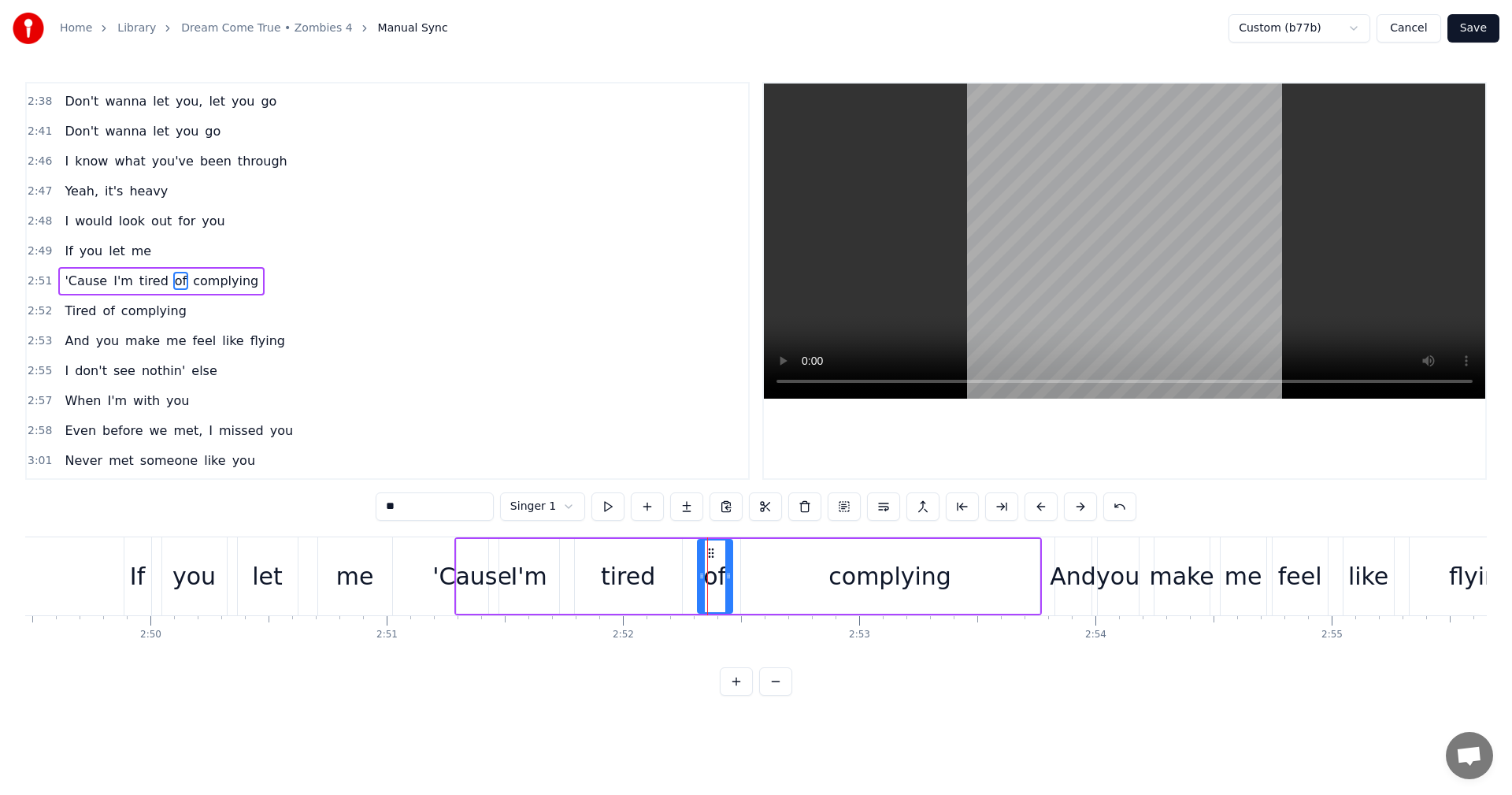
drag, startPoint x: 716, startPoint y: 576, endPoint x: 731, endPoint y: 576, distance: 15.0
click at [731, 576] on icon at bounding box center [728, 576] width 6 height 13
click at [606, 506] on button at bounding box center [608, 506] width 33 height 29
click at [566, 505] on html "Home Library Dream Come True • Zombies 4 Manual Sync Custom (b77b) Cancel Save …" at bounding box center [756, 360] width 1512 height 721
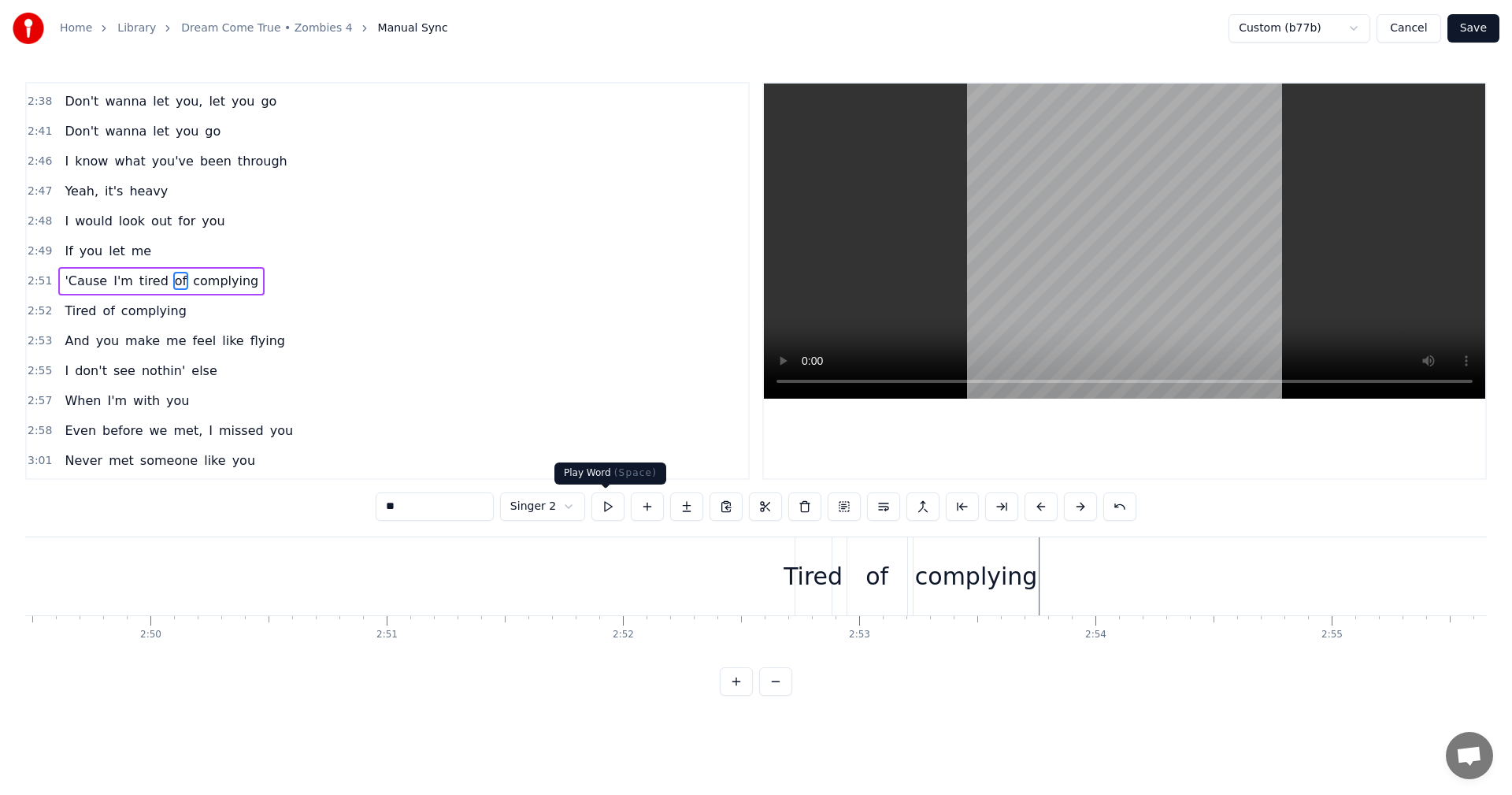
click at [603, 505] on button at bounding box center [608, 506] width 33 height 29
click at [800, 584] on div "Tired" at bounding box center [813, 576] width 59 height 35
type input "*****"
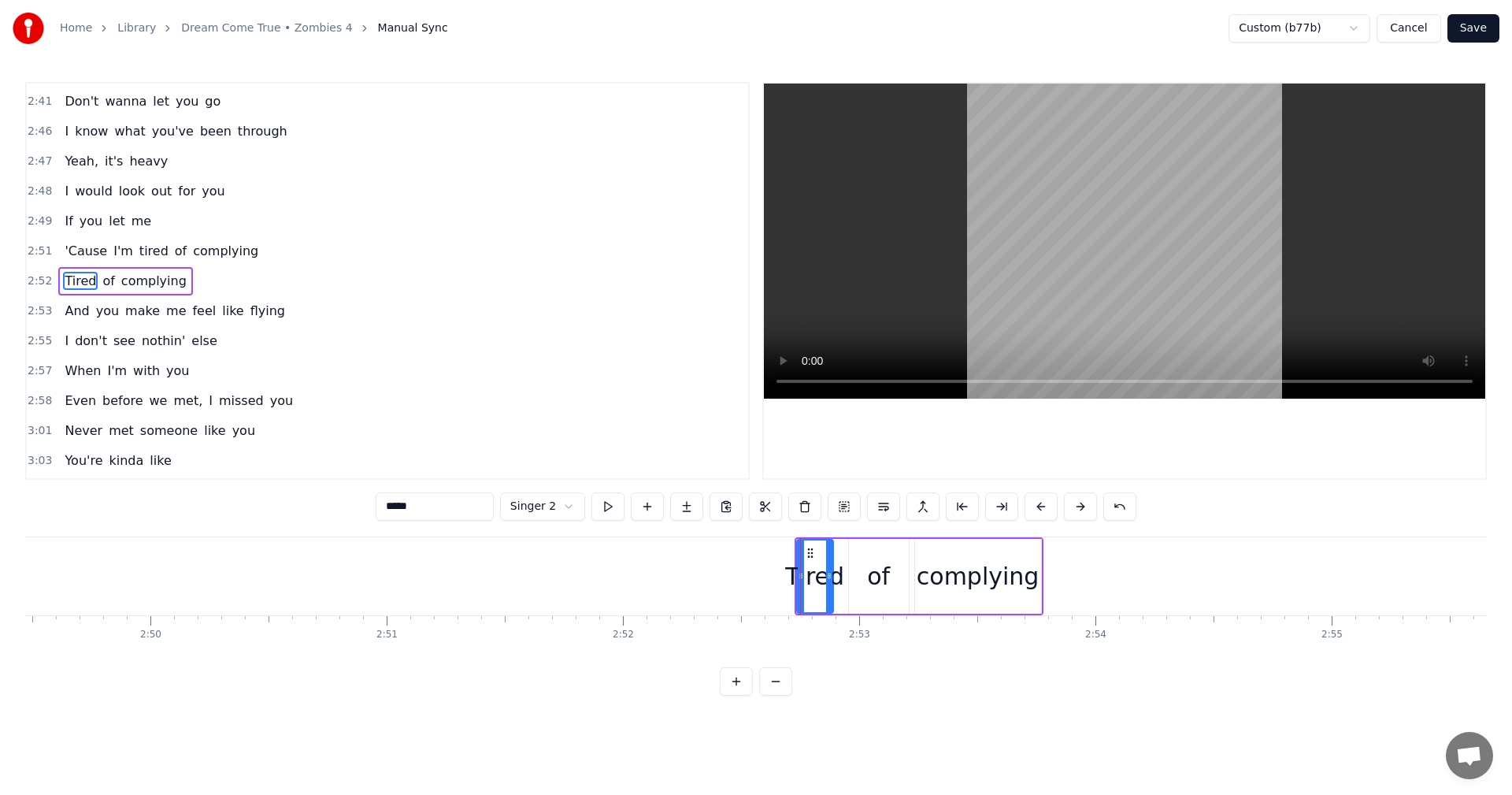
click at [795, 573] on div "Tired" at bounding box center [814, 576] width 59 height 35
drag, startPoint x: 797, startPoint y: 573, endPoint x: 777, endPoint y: 573, distance: 20.0
click at [796, 577] on icon at bounding box center [799, 576] width 6 height 13
drag, startPoint x: 790, startPoint y: 551, endPoint x: 685, endPoint y: 560, distance: 105.4
click at [685, 560] on div "Tired" at bounding box center [705, 576] width 53 height 72
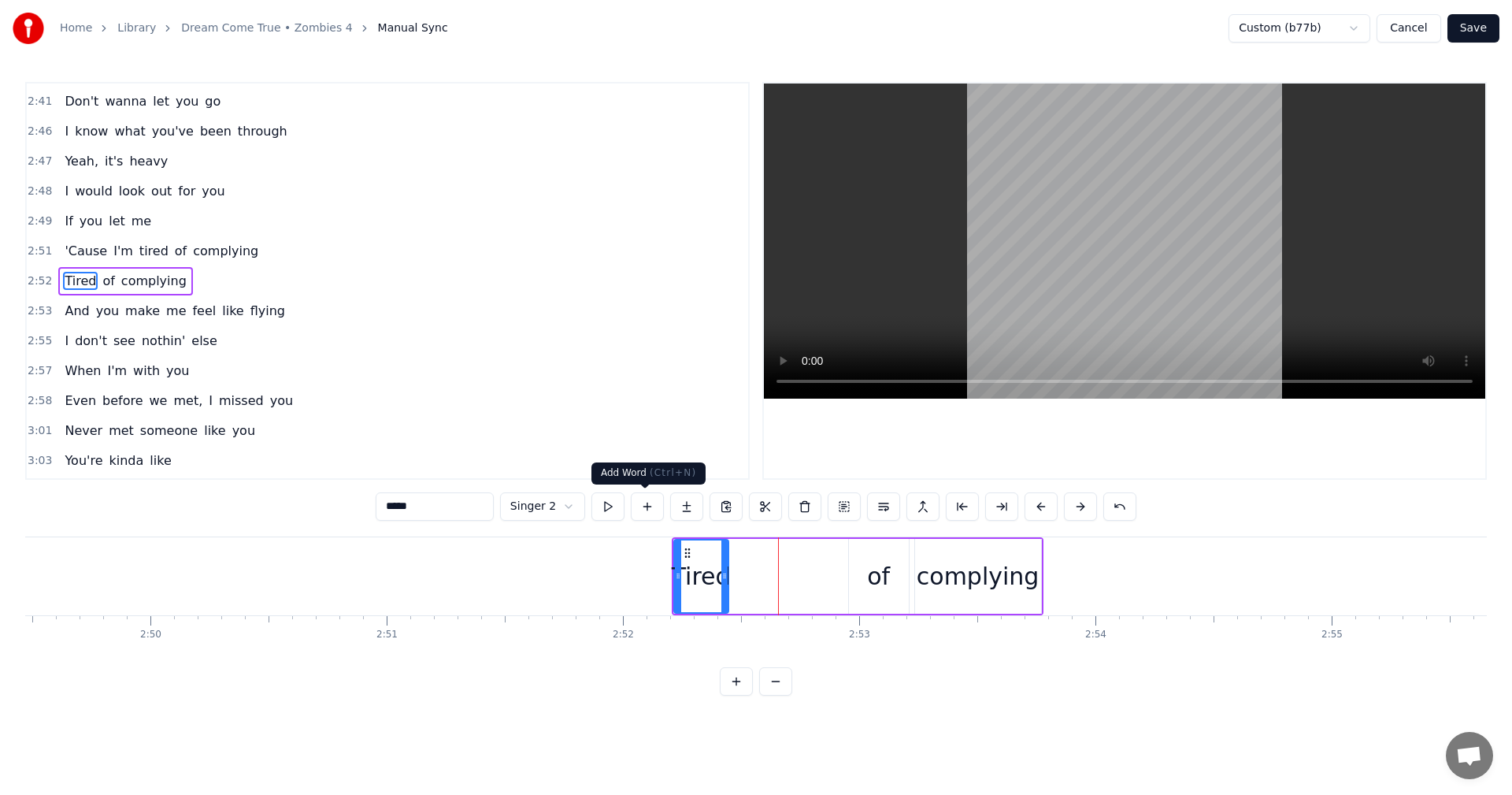
click at [615, 505] on button at bounding box center [608, 506] width 33 height 29
drag, startPoint x: 675, startPoint y: 583, endPoint x: 626, endPoint y: 587, distance: 49.2
click at [626, 587] on div at bounding box center [629, 576] width 6 height 72
click at [599, 505] on button at bounding box center [608, 506] width 33 height 29
click at [637, 574] on icon at bounding box center [634, 576] width 6 height 13
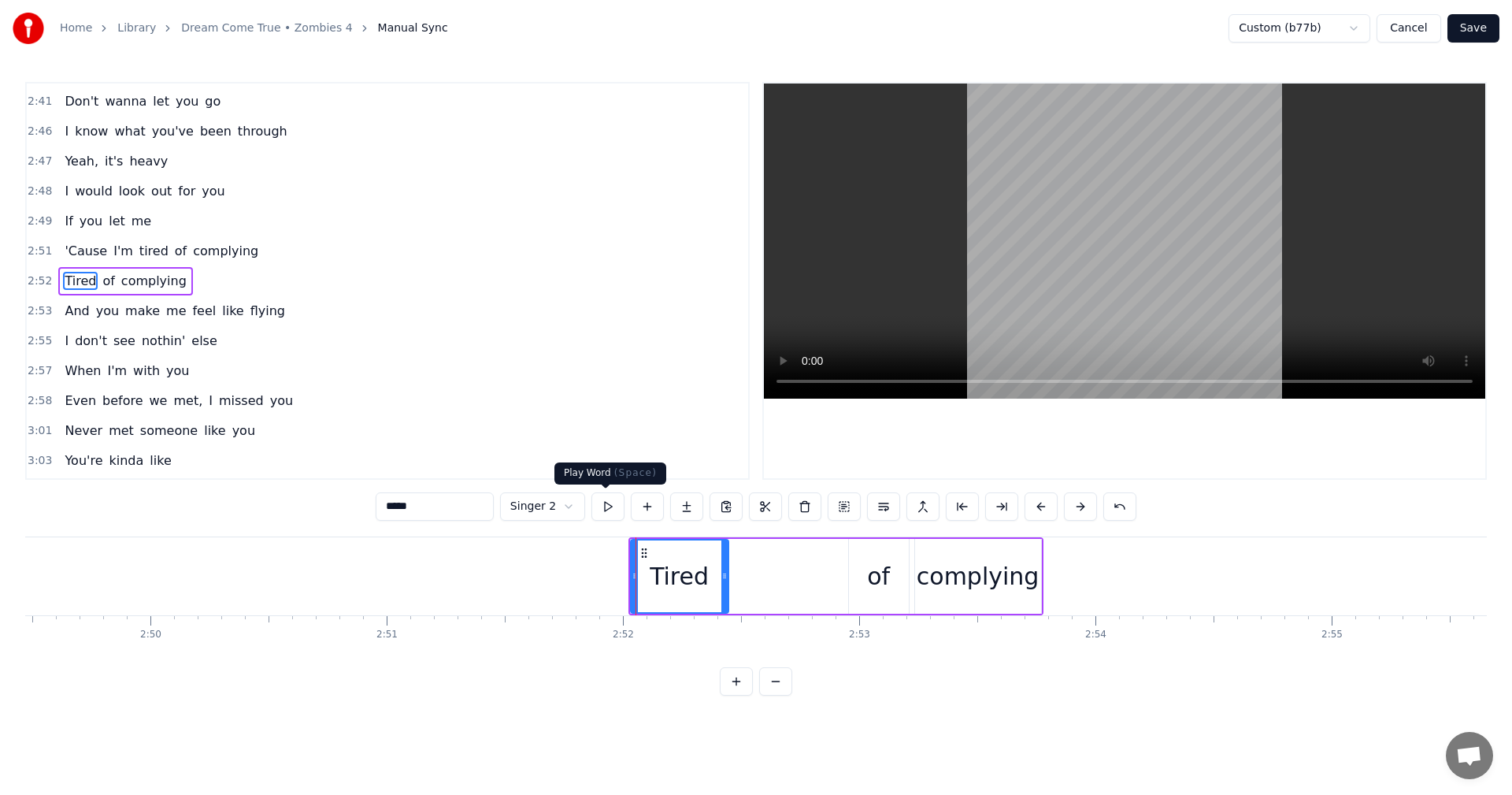
click at [607, 508] on button at bounding box center [608, 506] width 33 height 29
drag, startPoint x: 631, startPoint y: 572, endPoint x: 595, endPoint y: 573, distance: 36.0
click at [630, 573] on icon at bounding box center [633, 576] width 6 height 13
click at [610, 501] on button at bounding box center [608, 506] width 33 height 29
drag, startPoint x: 596, startPoint y: 578, endPoint x: 631, endPoint y: 579, distance: 35.0
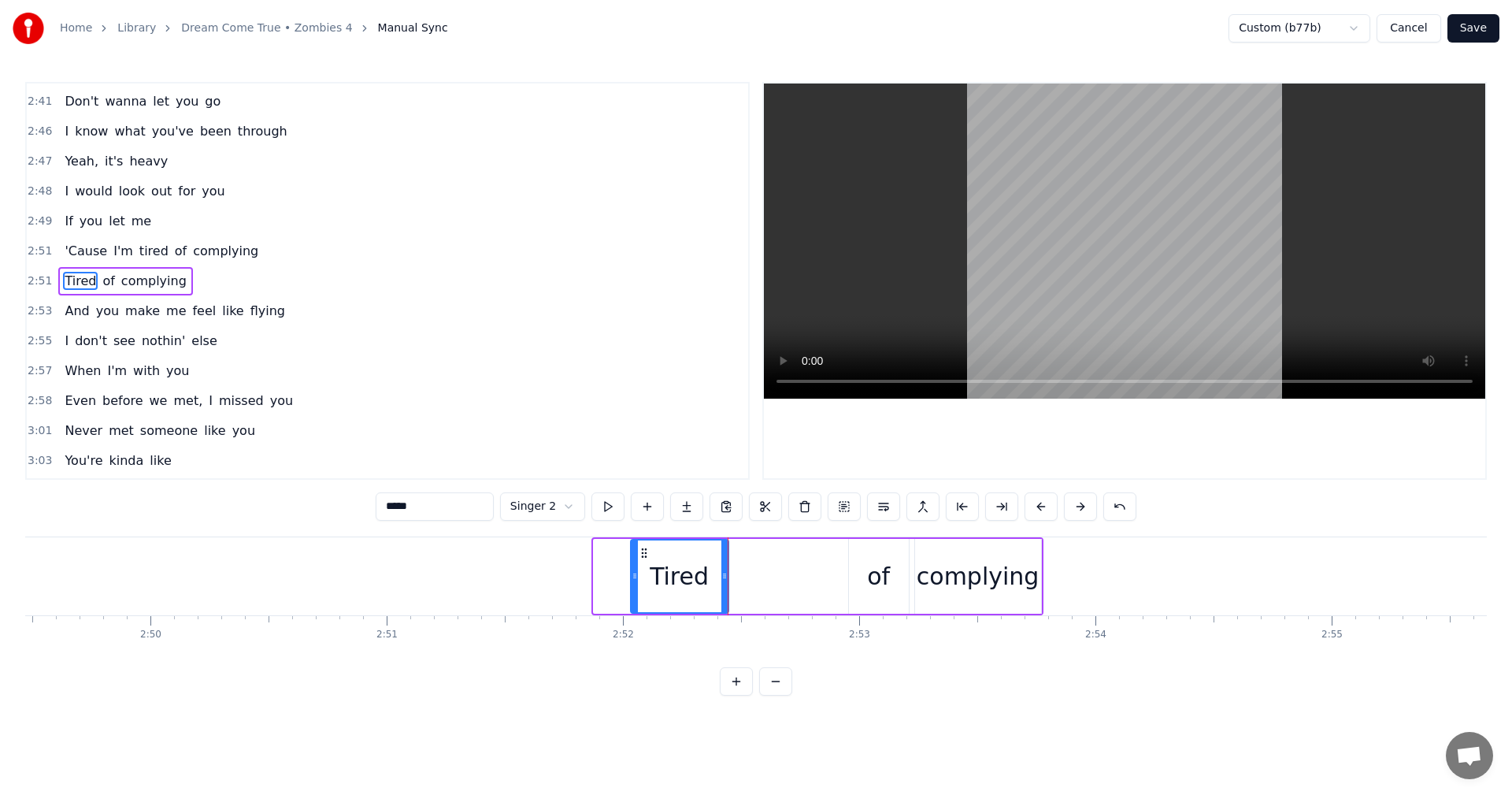
click at [631, 579] on icon at bounding box center [634, 576] width 6 height 13
drag, startPoint x: 725, startPoint y: 579, endPoint x: 758, endPoint y: 575, distance: 33.2
click at [758, 575] on icon at bounding box center [757, 576] width 6 height 13
click at [599, 500] on button at bounding box center [608, 506] width 33 height 29
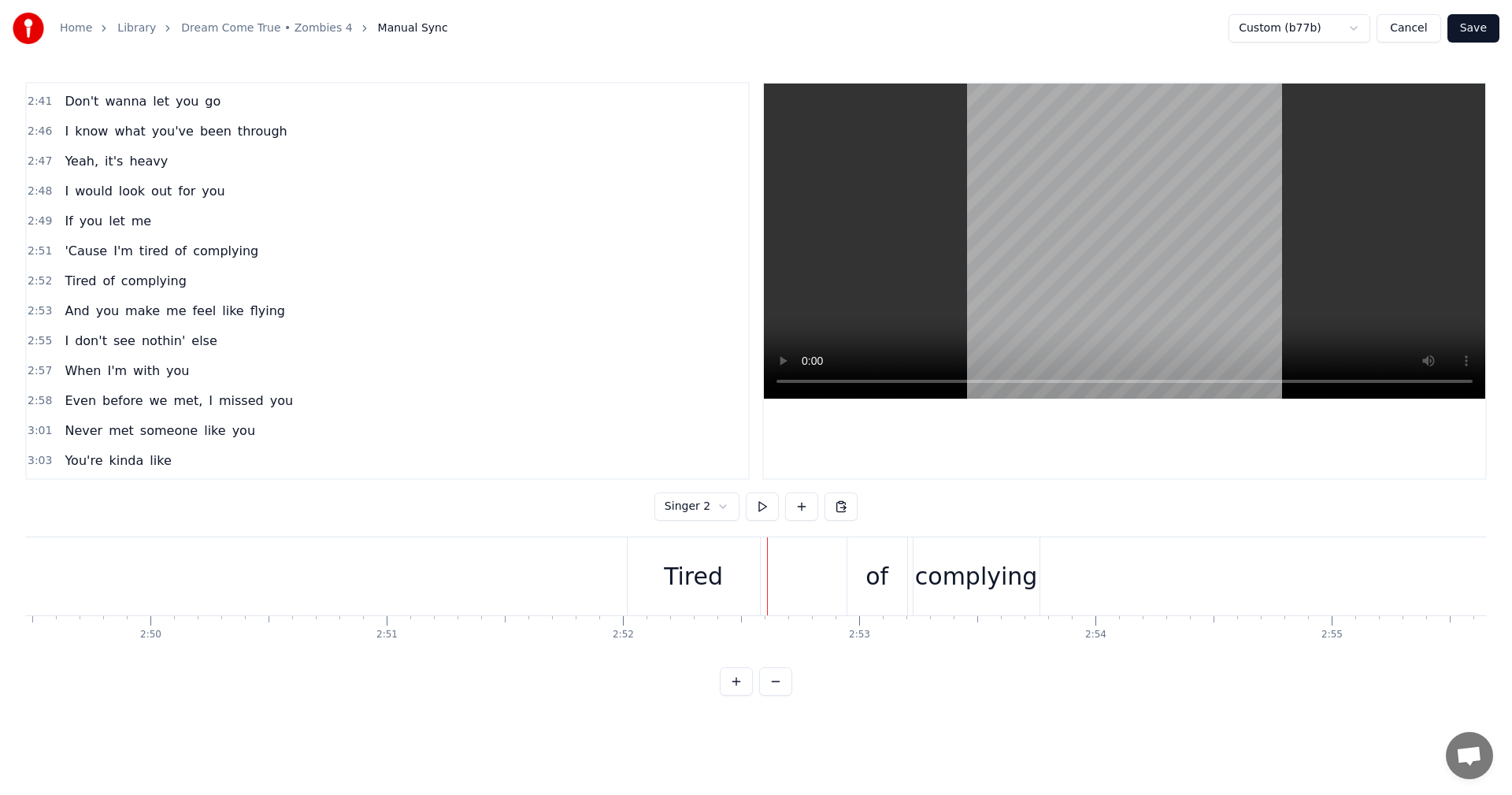
click at [741, 572] on div "Tired" at bounding box center [694, 576] width 132 height 78
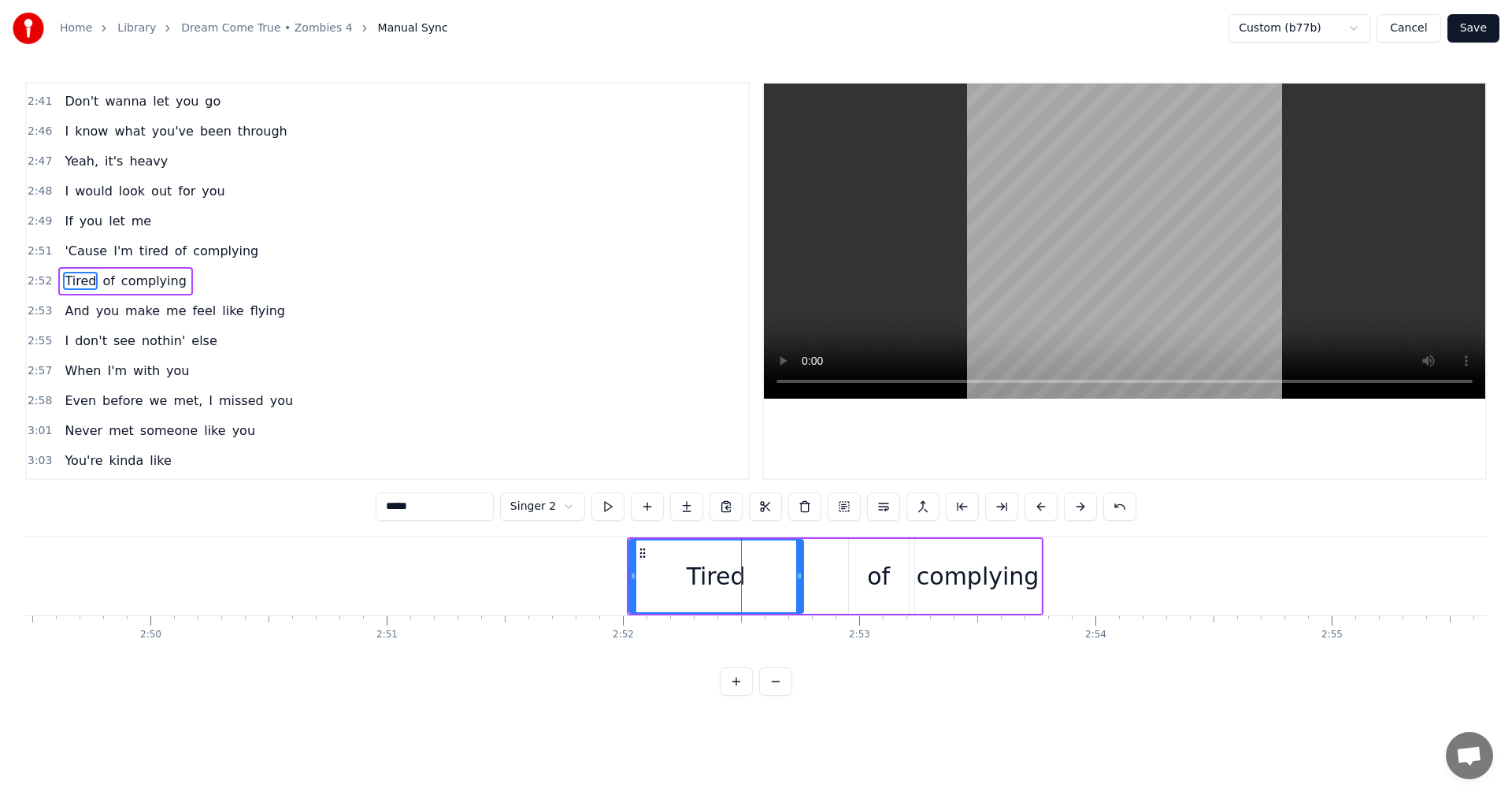
drag, startPoint x: 754, startPoint y: 573, endPoint x: 801, endPoint y: 573, distance: 47.0
click at [801, 573] on icon at bounding box center [799, 576] width 6 height 13
click at [608, 501] on button at bounding box center [608, 506] width 33 height 29
drag, startPoint x: 802, startPoint y: 577, endPoint x: 760, endPoint y: 581, distance: 42.2
click at [758, 581] on icon at bounding box center [760, 576] width 6 height 13
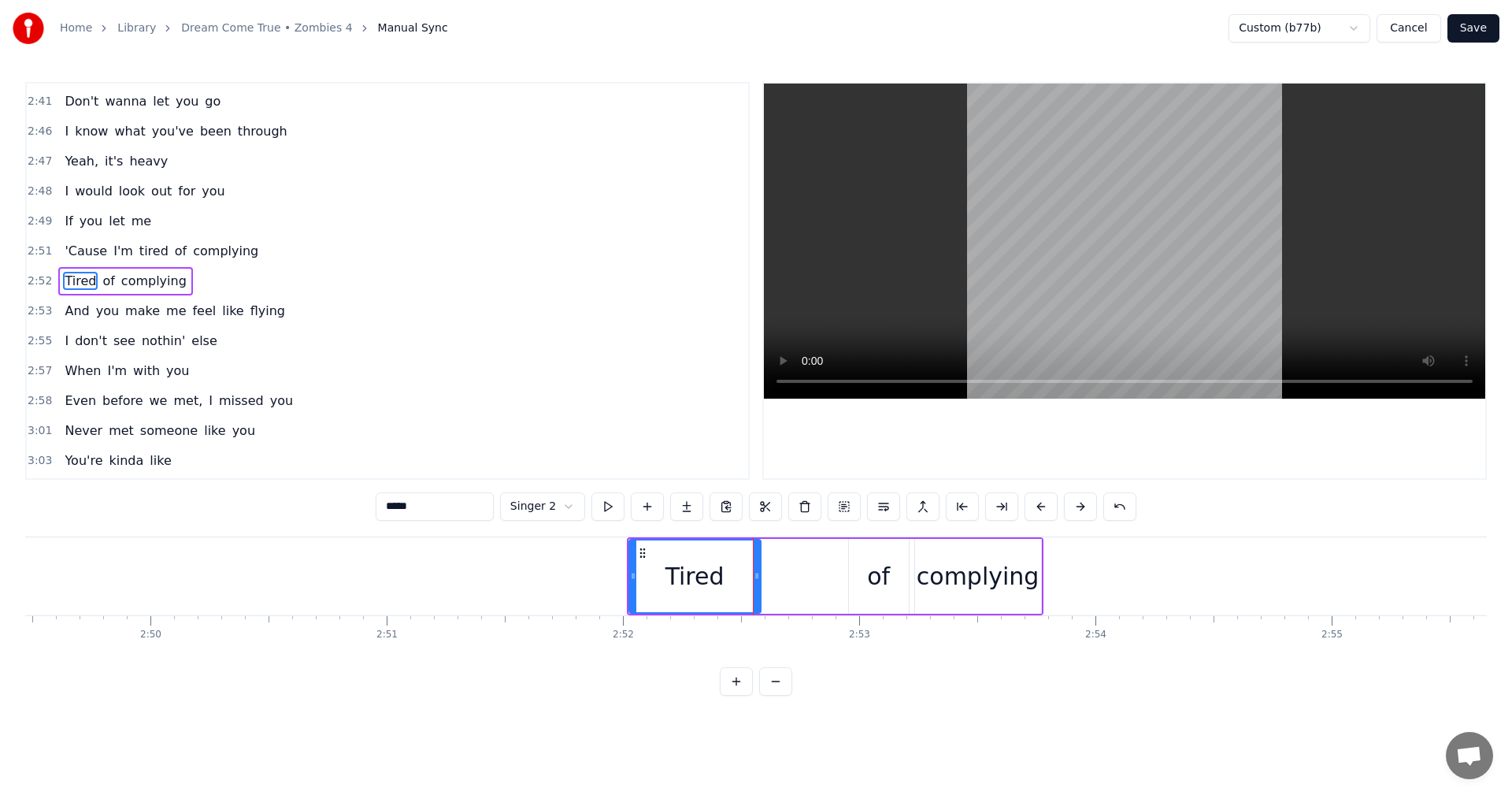
click at [871, 580] on div "of" at bounding box center [878, 576] width 23 height 35
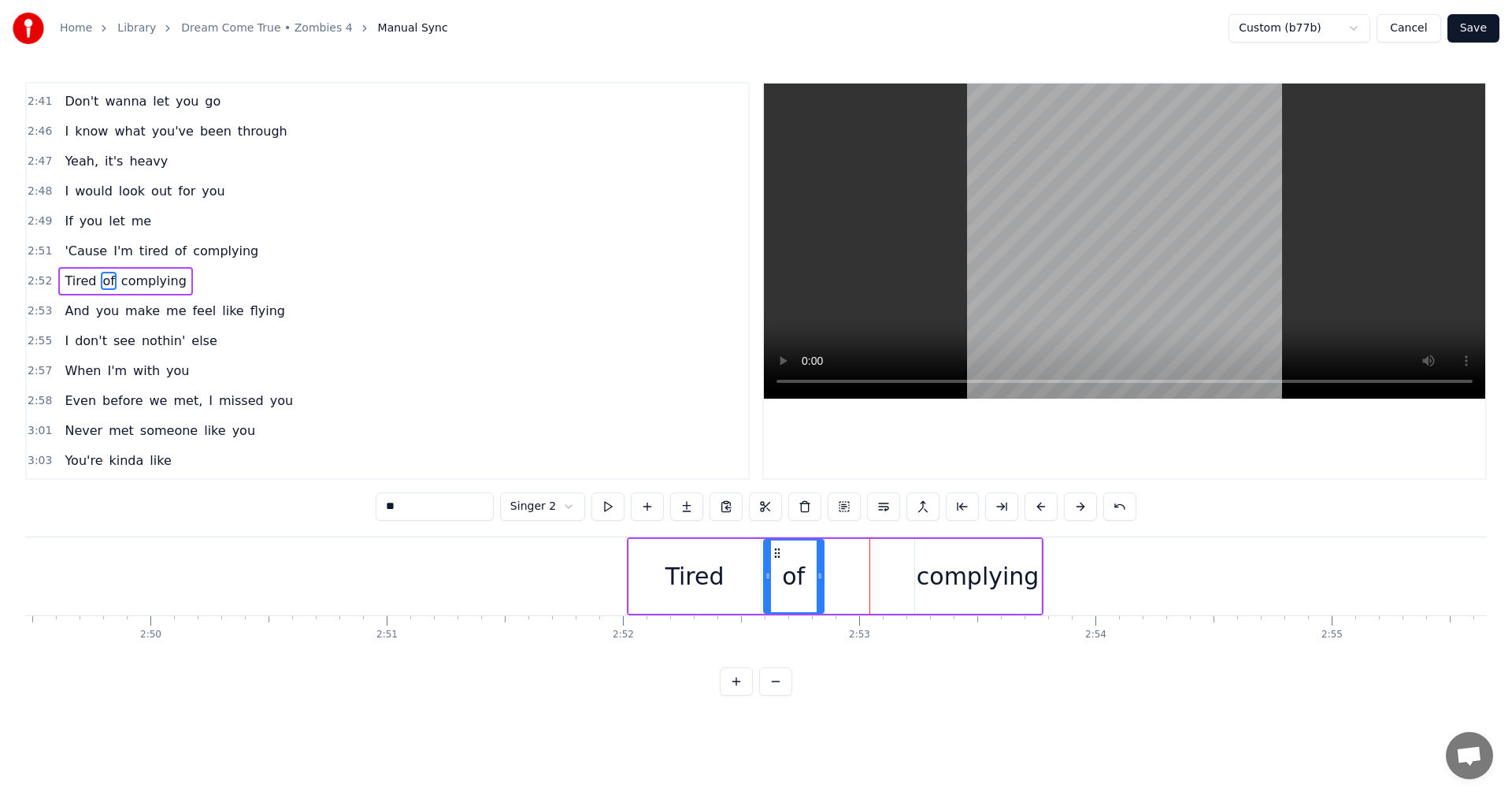
drag, startPoint x: 859, startPoint y: 553, endPoint x: 774, endPoint y: 565, distance: 85.8
click at [774, 565] on div "of" at bounding box center [793, 576] width 58 height 72
drag, startPoint x: 820, startPoint y: 577, endPoint x: 799, endPoint y: 576, distance: 21.0
click at [802, 579] on icon at bounding box center [804, 576] width 6 height 13
click at [948, 579] on div "complying" at bounding box center [978, 576] width 123 height 35
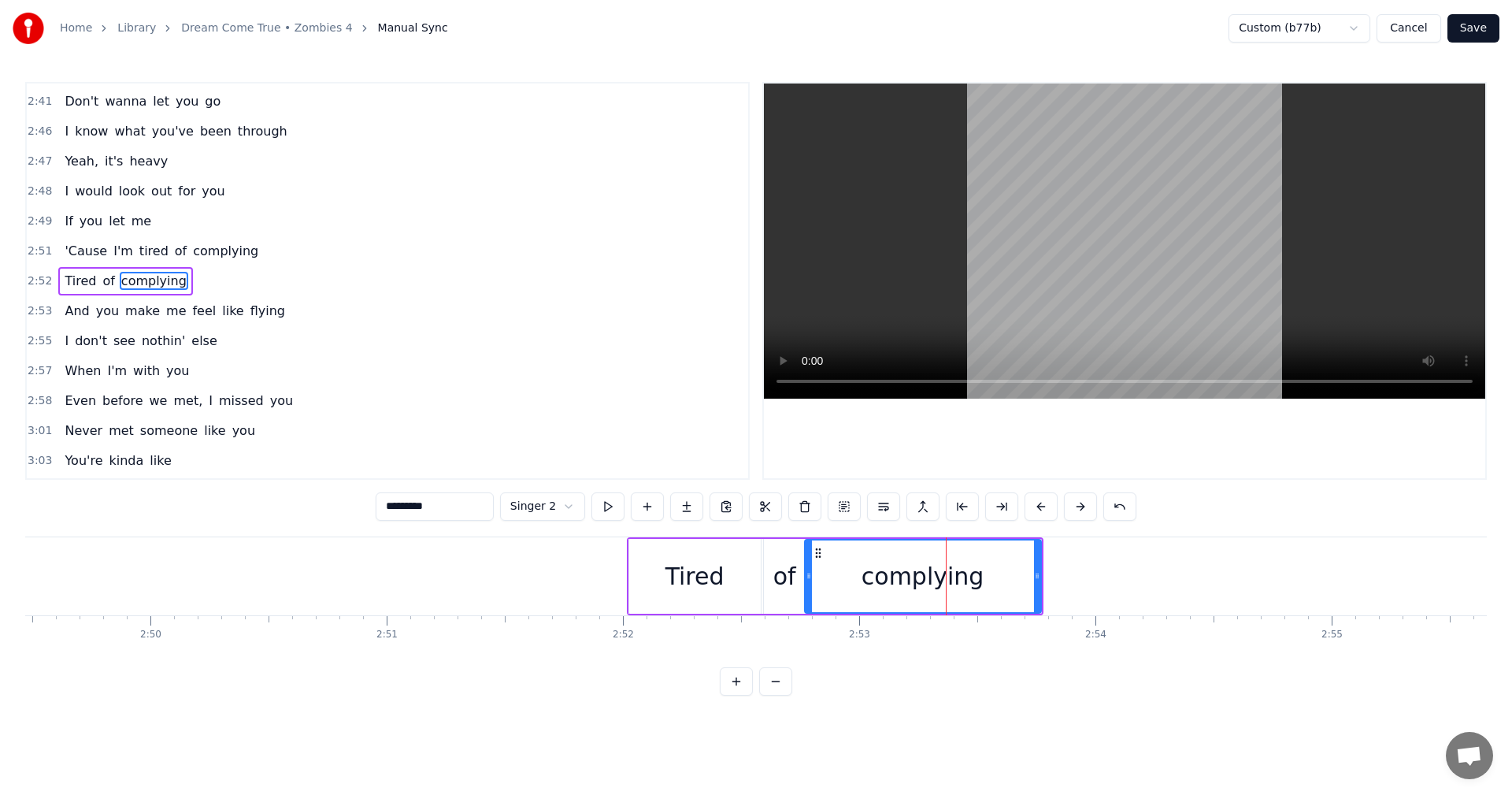
drag, startPoint x: 916, startPoint y: 574, endPoint x: 807, endPoint y: 576, distance: 109.0
click at [807, 576] on icon at bounding box center [808, 576] width 6 height 13
click at [785, 577] on div "of" at bounding box center [784, 576] width 23 height 35
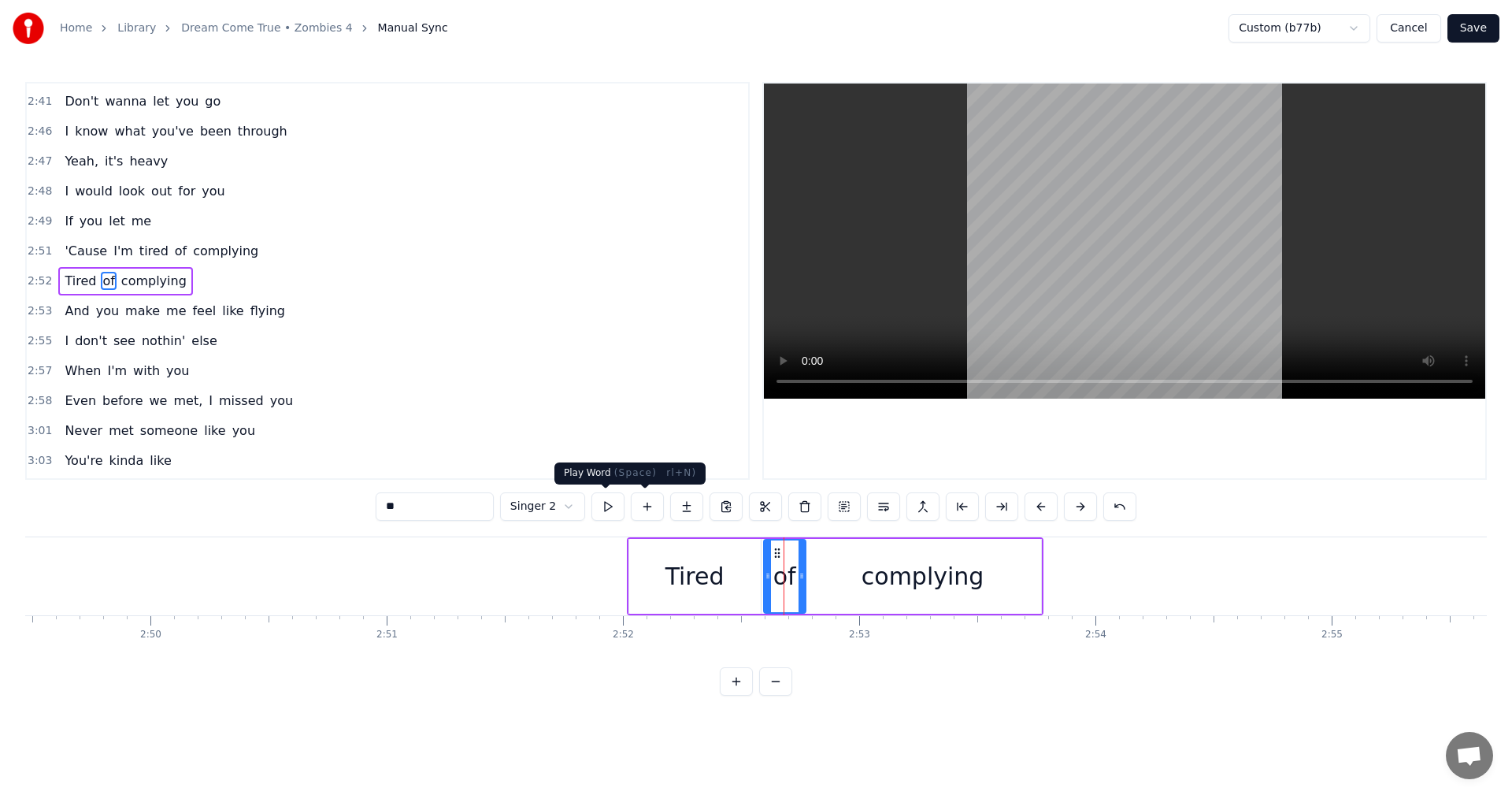
click at [606, 507] on button at bounding box center [608, 506] width 33 height 29
click at [806, 577] on div "of" at bounding box center [784, 576] width 43 height 75
click at [816, 577] on div "complying" at bounding box center [923, 576] width 236 height 75
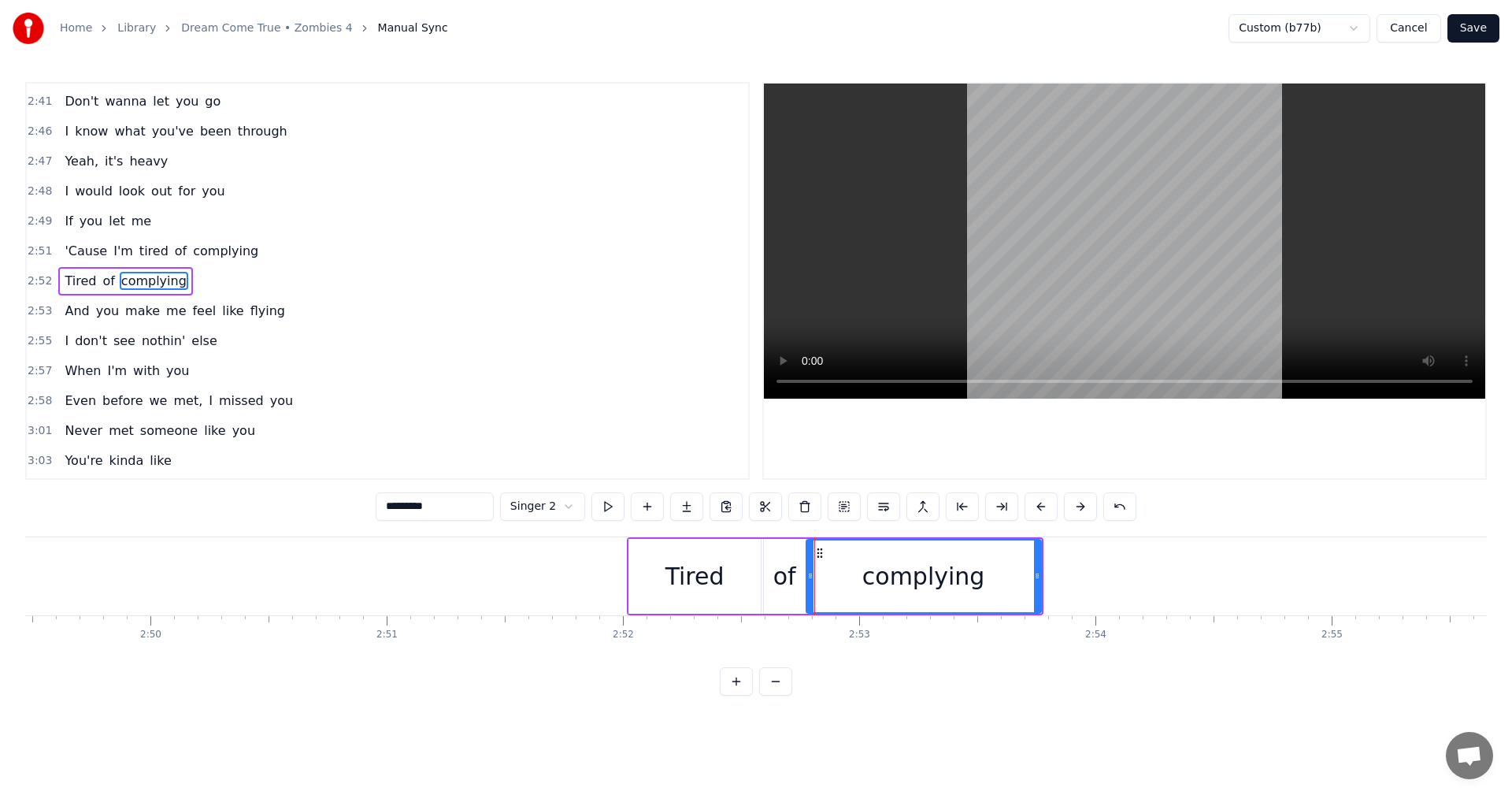
drag, startPoint x: 806, startPoint y: 576, endPoint x: 847, endPoint y: 576, distance: 41.0
click at [813, 576] on icon at bounding box center [810, 576] width 6 height 13
click at [775, 569] on div "of" at bounding box center [784, 576] width 23 height 35
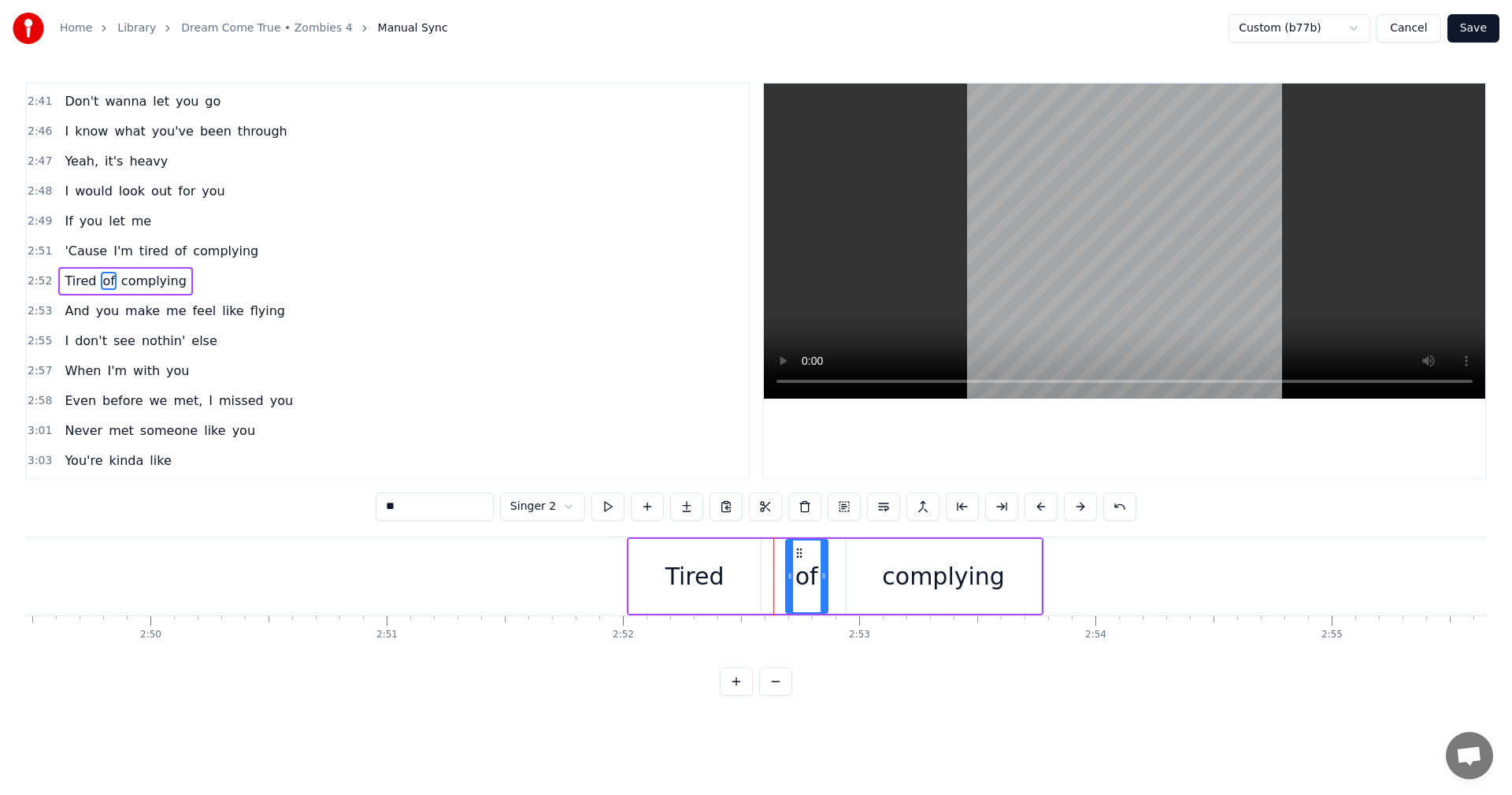
drag, startPoint x: 777, startPoint y: 549, endPoint x: 799, endPoint y: 552, distance: 22.2
click at [799, 552] on icon at bounding box center [799, 553] width 13 height 13
click at [757, 571] on div "Tired" at bounding box center [695, 576] width 132 height 75
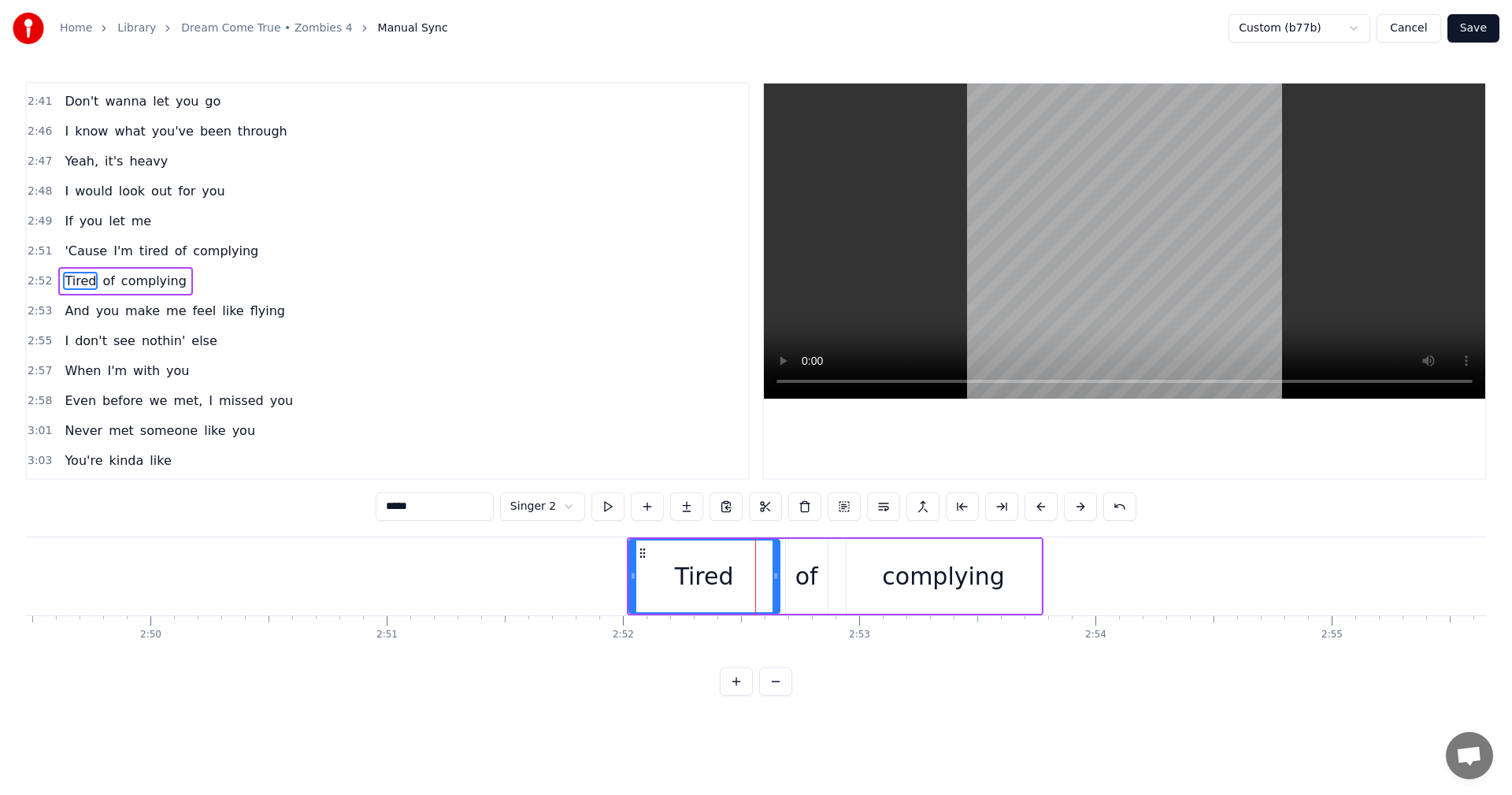
drag, startPoint x: 758, startPoint y: 572, endPoint x: 777, endPoint y: 574, distance: 19.1
click at [777, 574] on icon at bounding box center [775, 576] width 6 height 13
click at [602, 504] on button at bounding box center [608, 506] width 33 height 29
click at [637, 580] on icon at bounding box center [638, 576] width 6 height 13
click at [606, 510] on button at bounding box center [608, 506] width 33 height 29
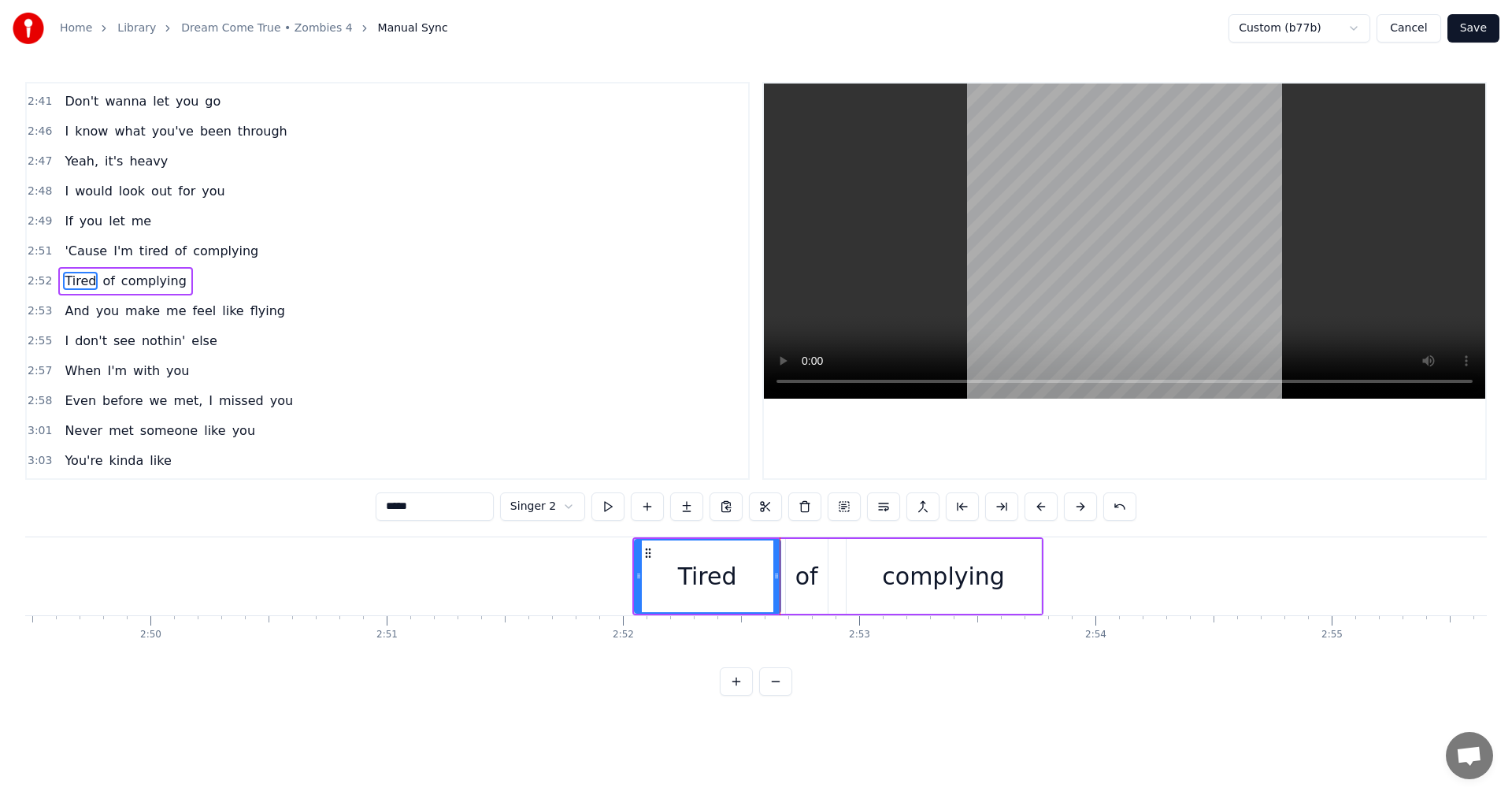
click at [808, 571] on div "of" at bounding box center [807, 576] width 23 height 35
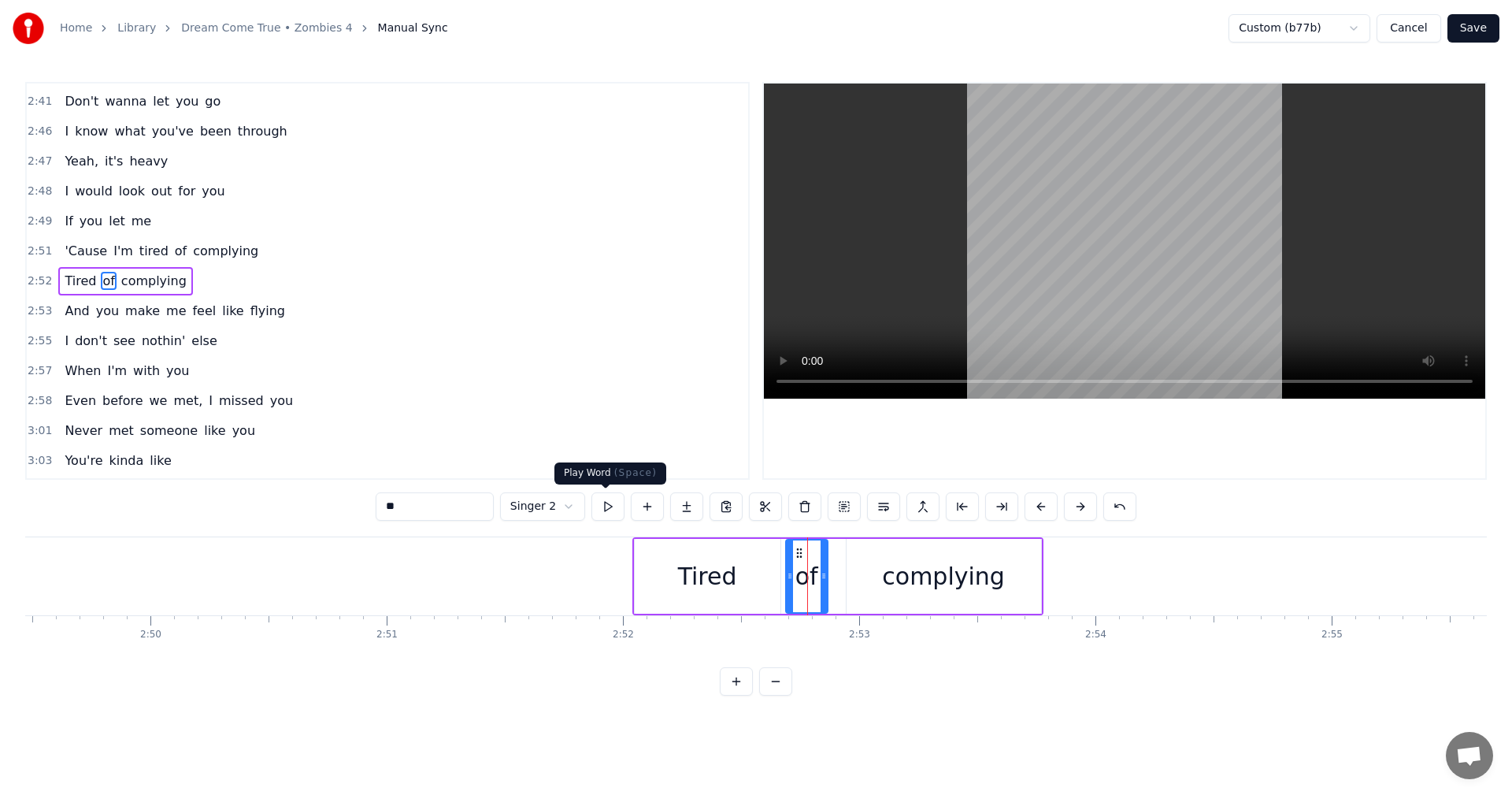
click at [608, 507] on button at bounding box center [608, 506] width 33 height 29
click at [856, 573] on div "complying" at bounding box center [943, 576] width 195 height 75
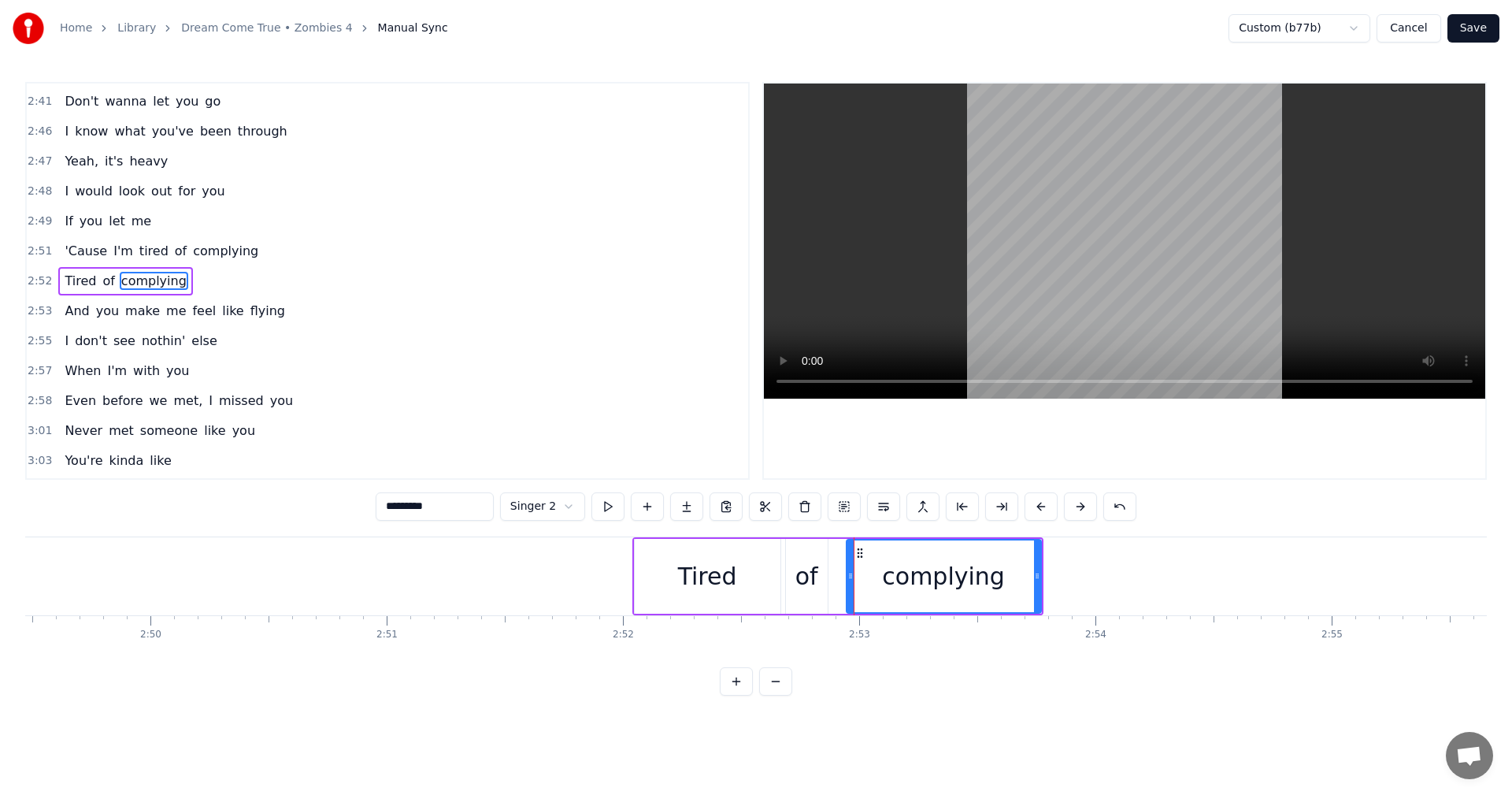
click at [601, 503] on button at bounding box center [608, 506] width 33 height 29
drag, startPoint x: 1035, startPoint y: 572, endPoint x: 1184, endPoint y: 577, distance: 149.1
click at [1184, 577] on icon at bounding box center [1185, 576] width 6 height 13
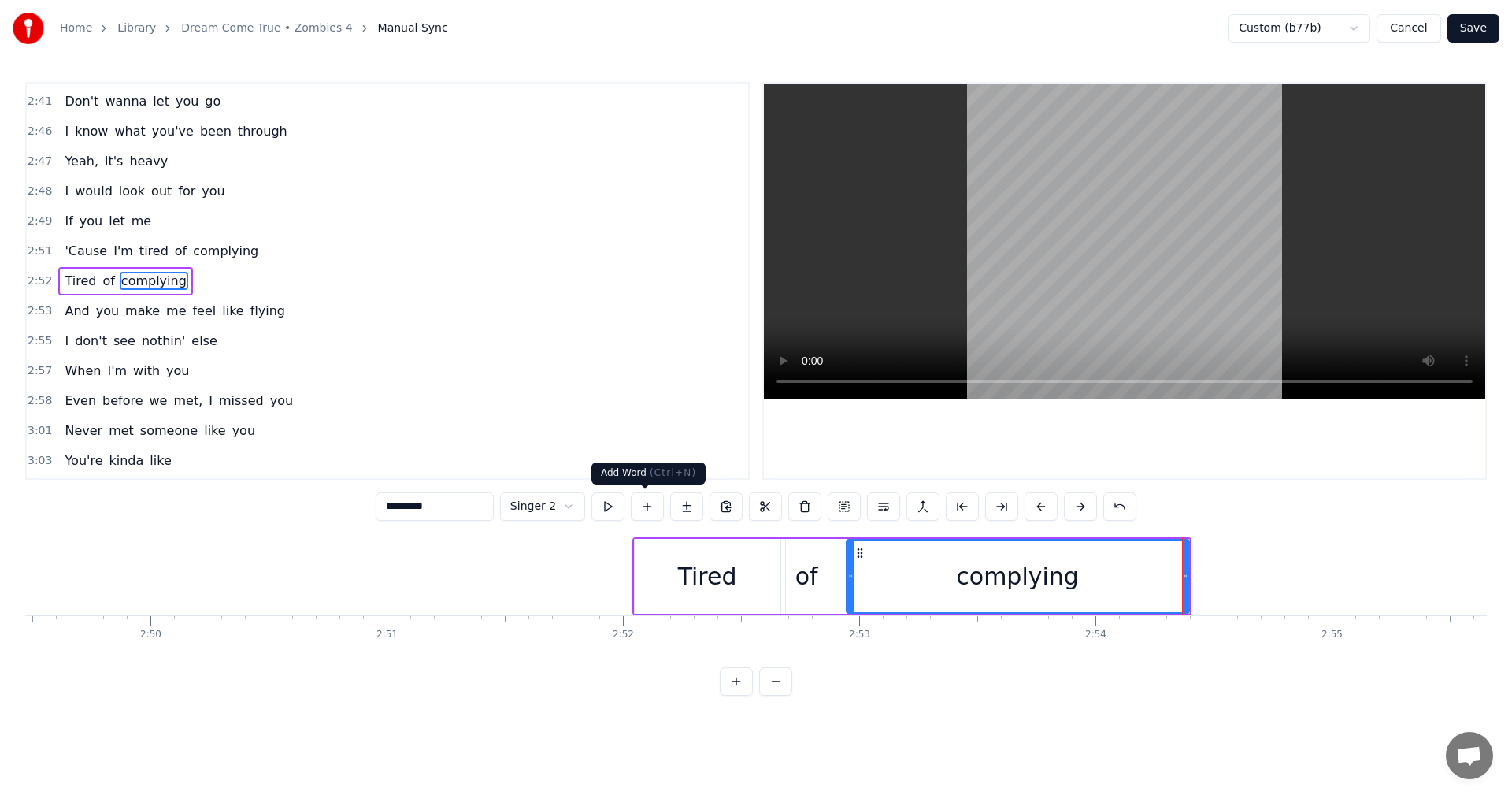
click at [597, 500] on button at bounding box center [608, 506] width 33 height 29
drag, startPoint x: 1185, startPoint y: 581, endPoint x: 1271, endPoint y: 581, distance: 86.0
click at [1271, 581] on icon at bounding box center [1271, 576] width 6 height 13
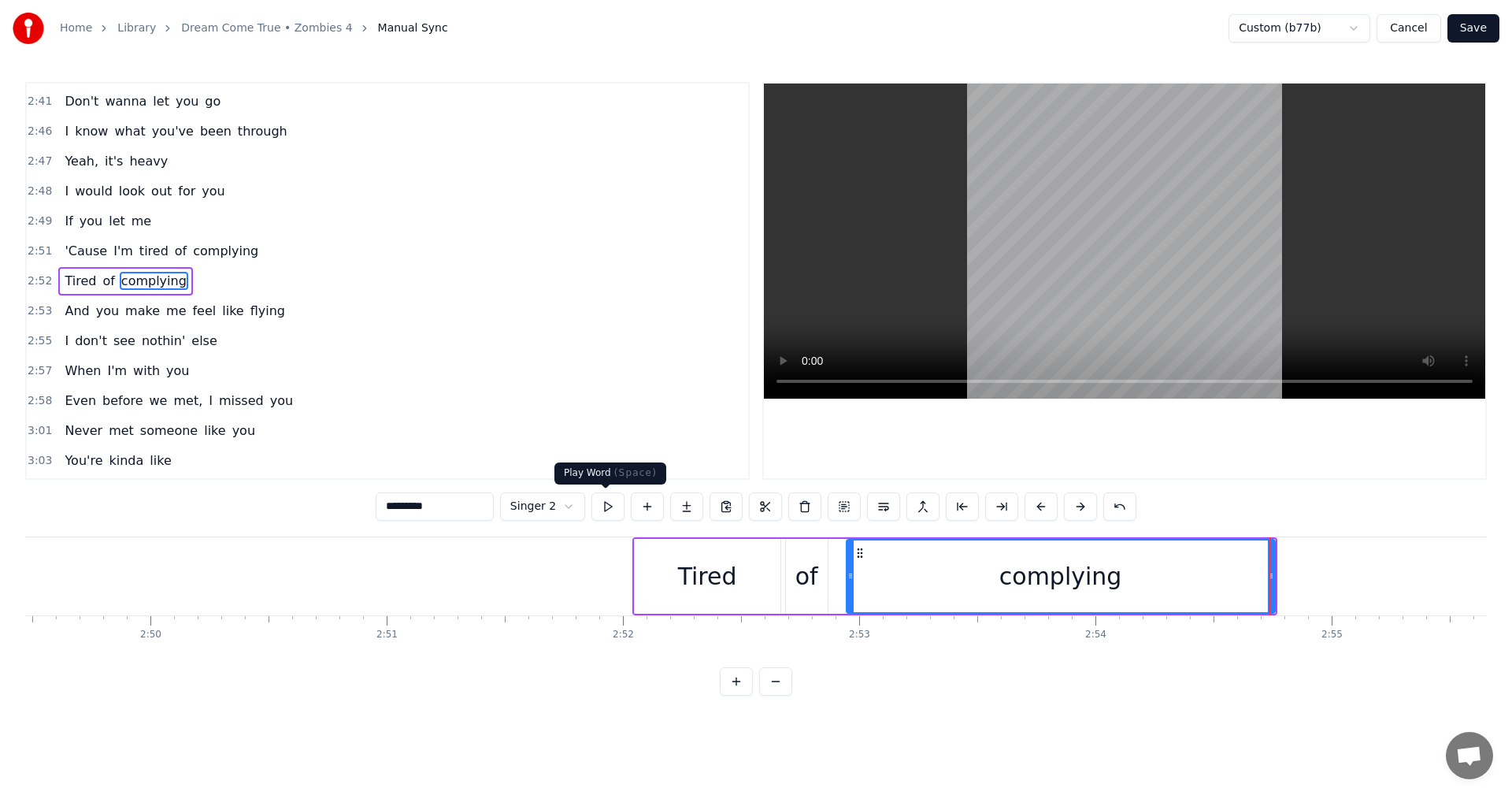
click at [596, 504] on button at bounding box center [608, 506] width 33 height 29
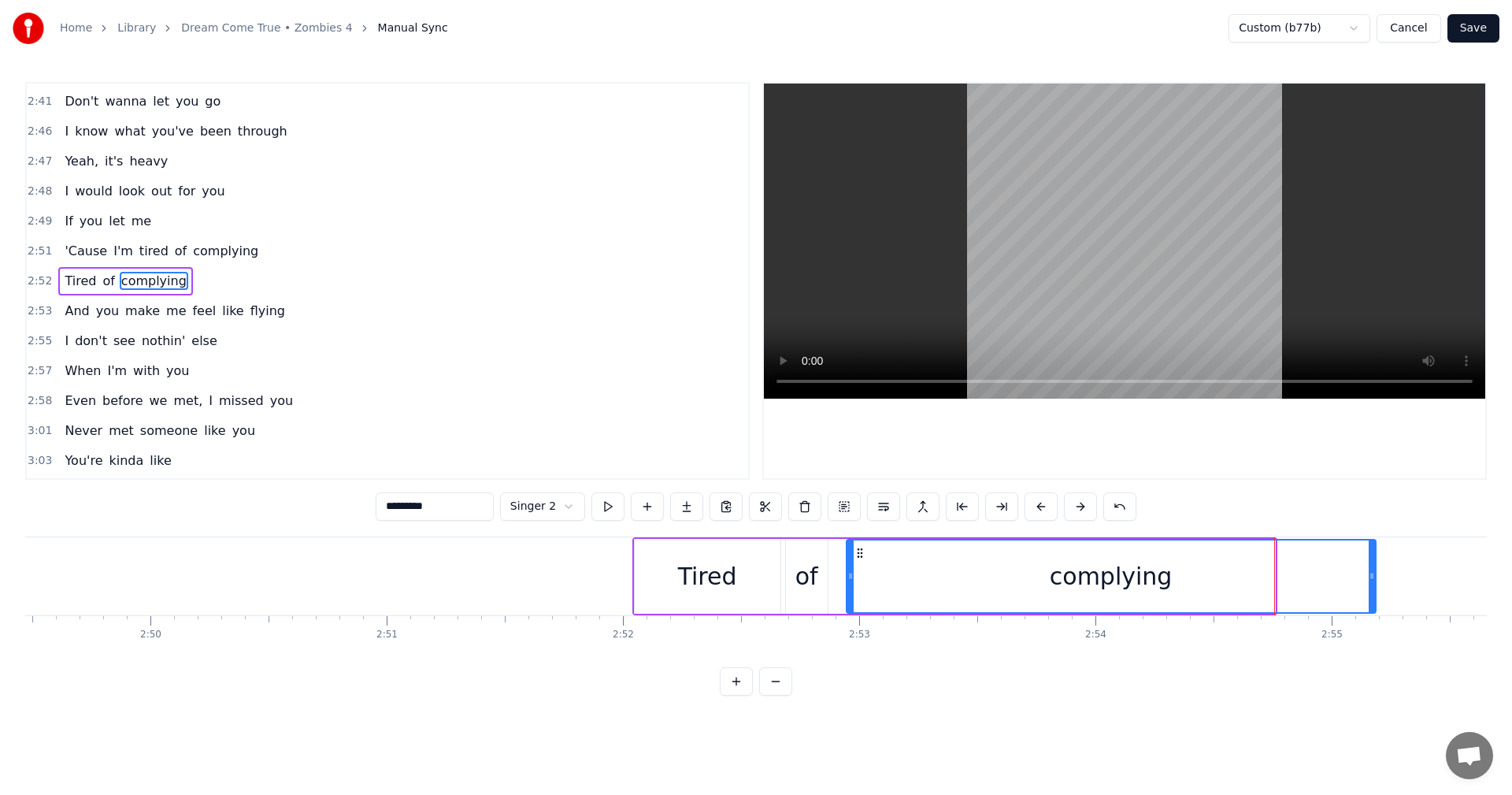
drag, startPoint x: 1270, startPoint y: 576, endPoint x: 1371, endPoint y: 576, distance: 101.0
click at [1371, 576] on icon at bounding box center [1371, 576] width 6 height 13
click at [601, 506] on button at bounding box center [608, 506] width 33 height 29
click at [816, 578] on div "of" at bounding box center [807, 576] width 23 height 35
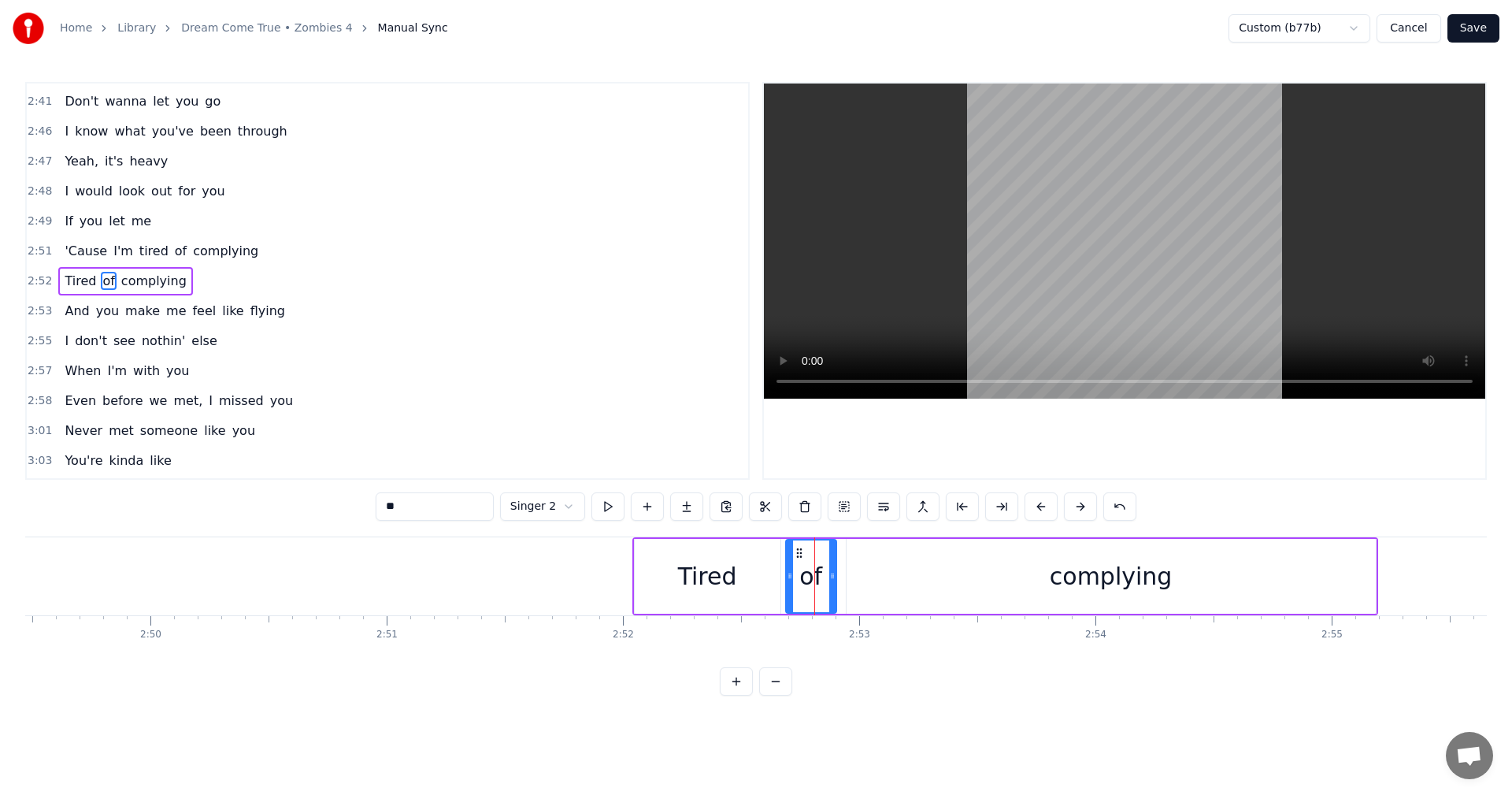
drag, startPoint x: 824, startPoint y: 576, endPoint x: 837, endPoint y: 577, distance: 13.0
click at [835, 577] on icon at bounding box center [832, 576] width 6 height 13
click at [605, 506] on button at bounding box center [608, 506] width 33 height 29
drag, startPoint x: 791, startPoint y: 576, endPoint x: 803, endPoint y: 577, distance: 12.0
click at [801, 577] on icon at bounding box center [797, 576] width 6 height 13
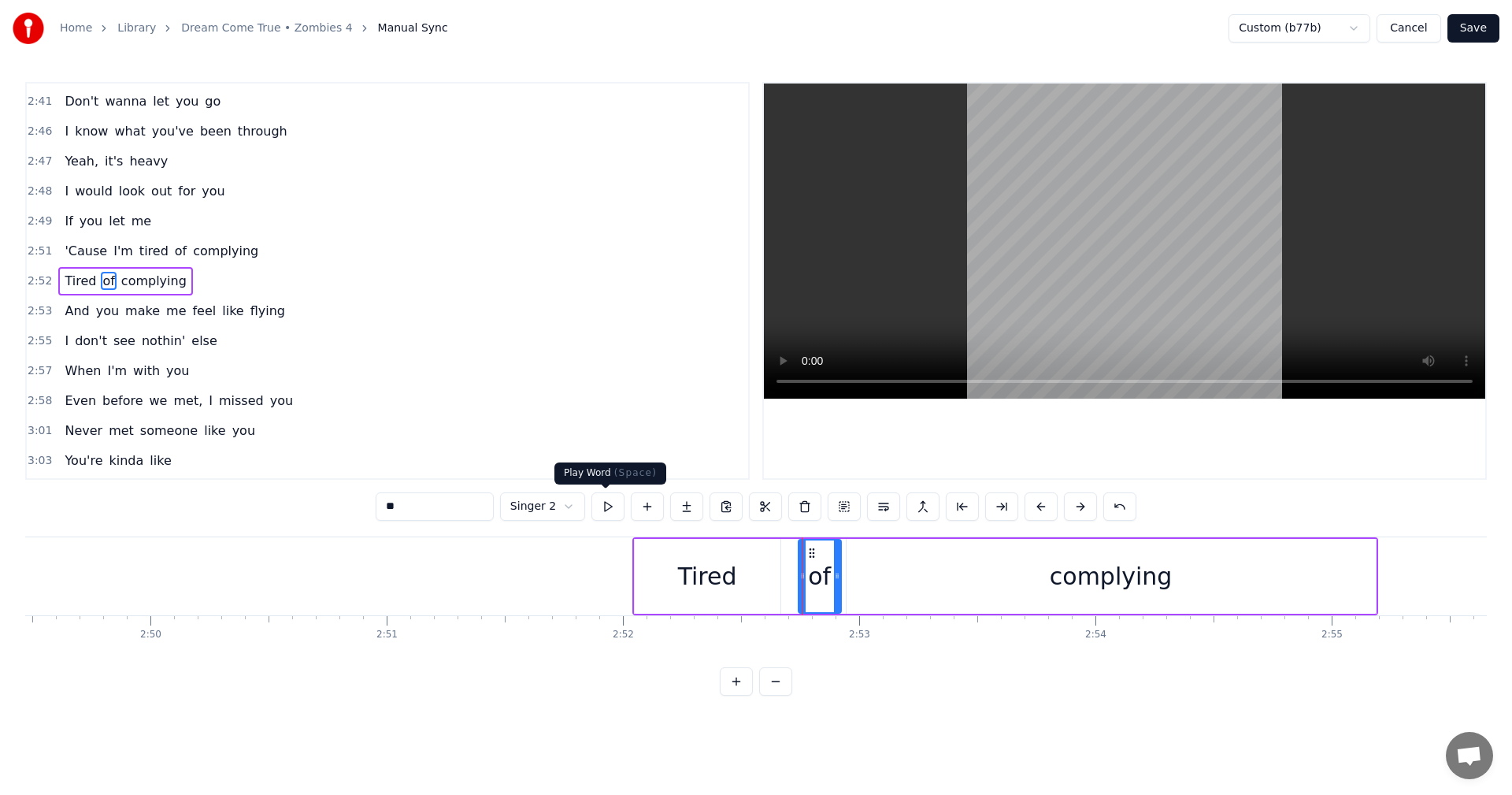
click at [603, 503] on button at bounding box center [608, 506] width 33 height 29
click at [763, 574] on div "Tired" at bounding box center [707, 576] width 146 height 75
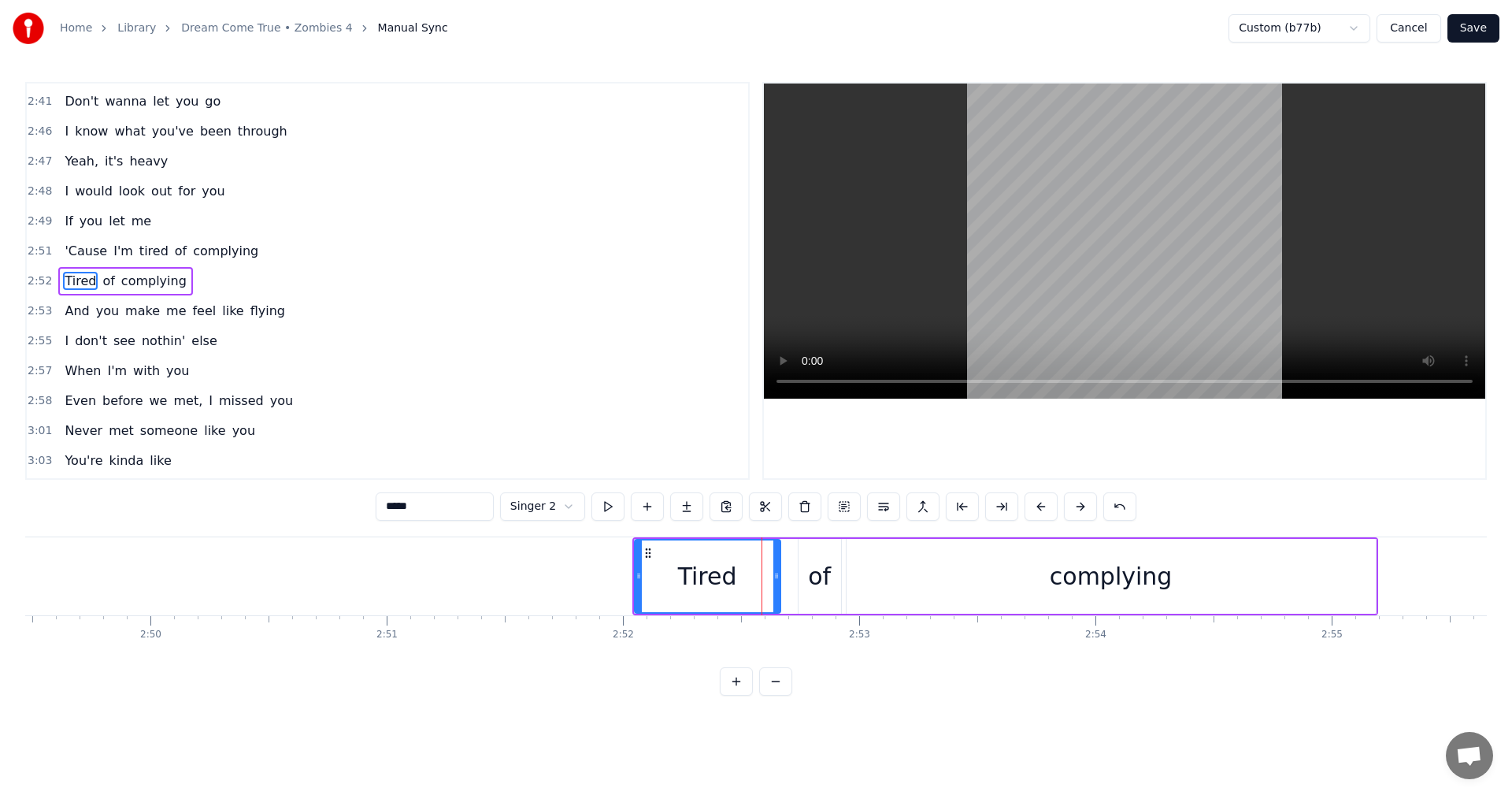
click at [780, 575] on div "Tired" at bounding box center [707, 576] width 148 height 75
drag, startPoint x: 775, startPoint y: 575, endPoint x: 791, endPoint y: 576, distance: 16.0
click at [791, 576] on icon at bounding box center [791, 576] width 6 height 13
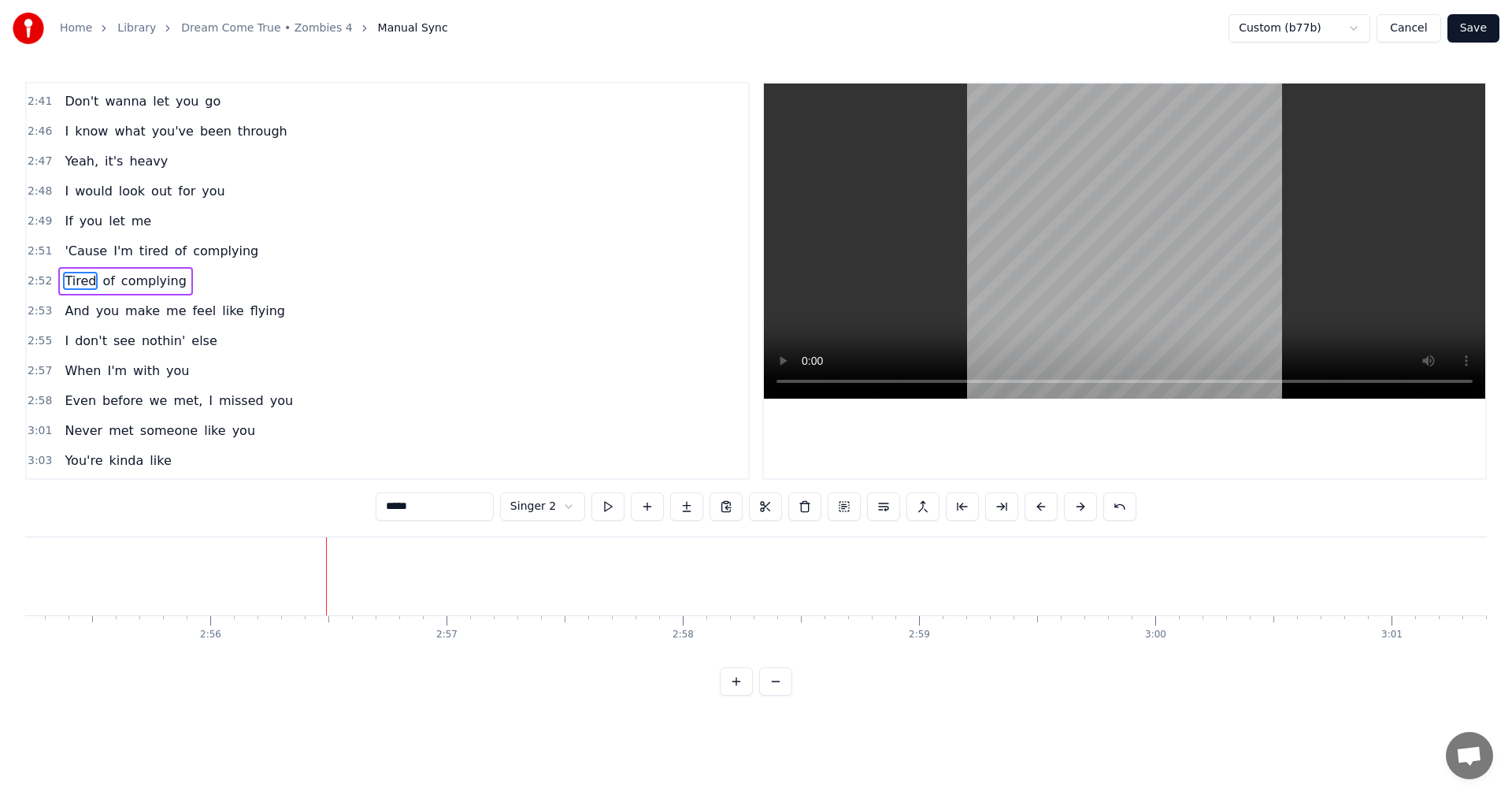
scroll to position [0, 40114]
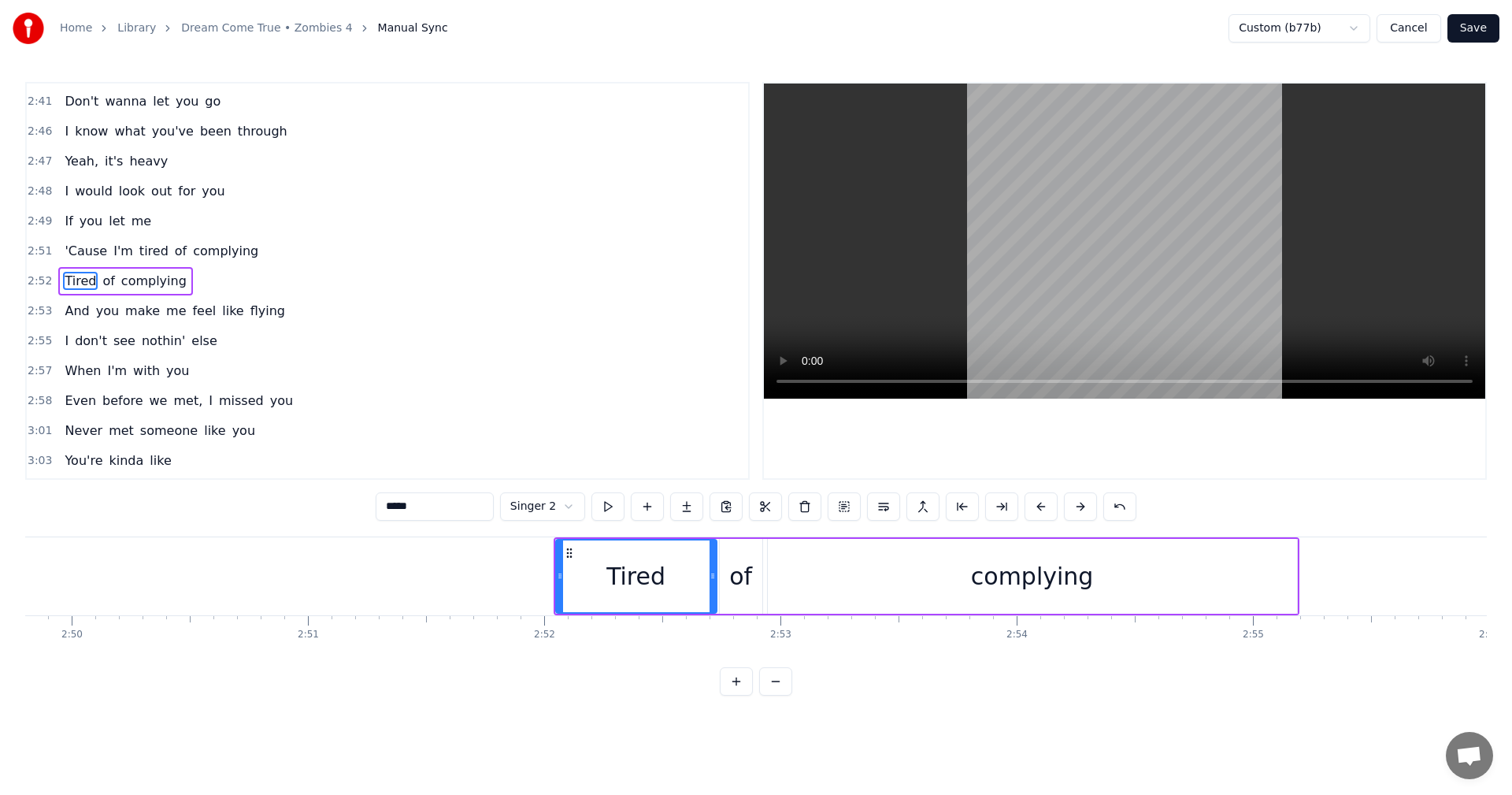
click at [1125, 580] on div "complying" at bounding box center [1032, 576] width 529 height 75
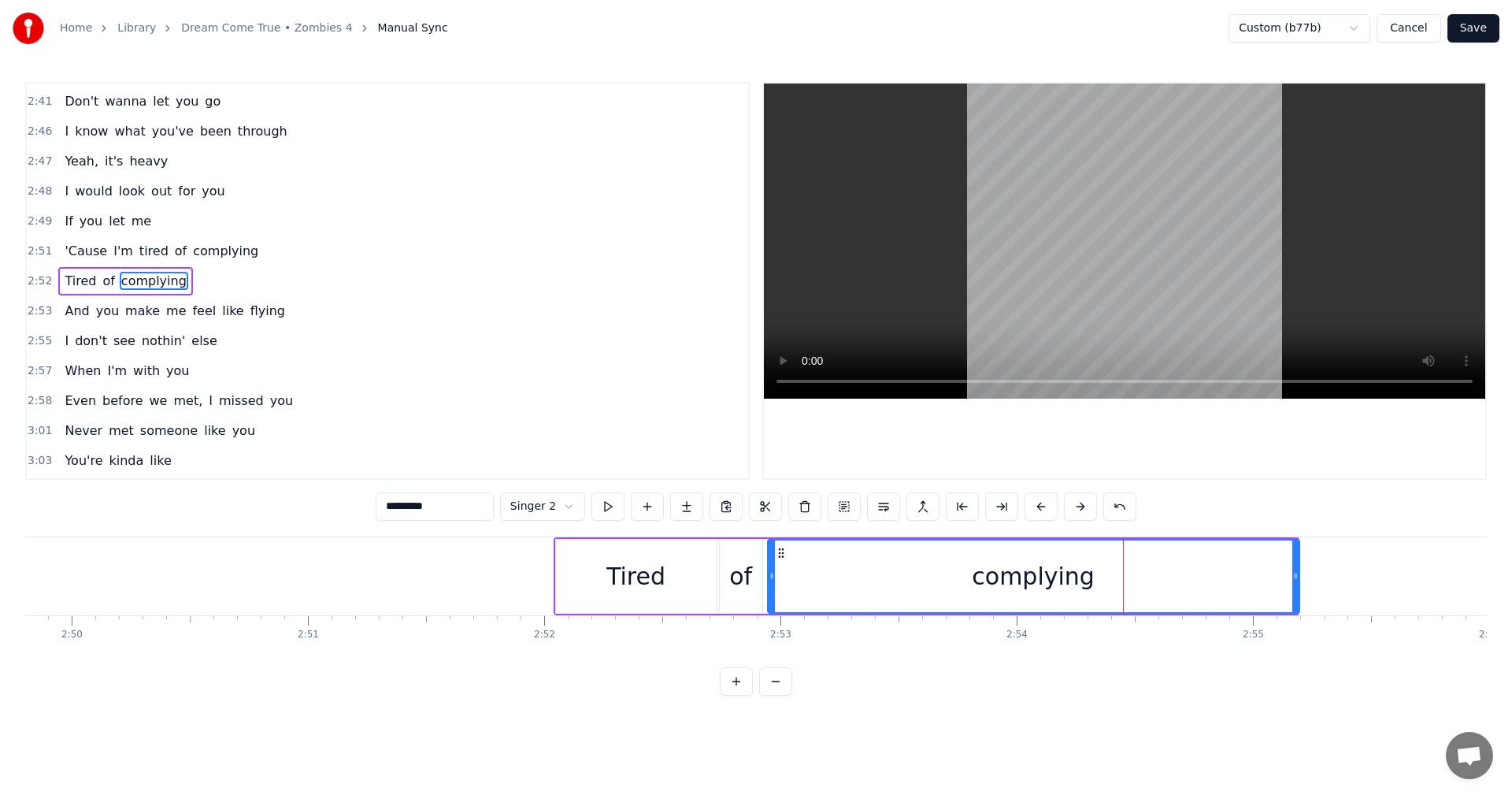
drag, startPoint x: 1293, startPoint y: 578, endPoint x: 1396, endPoint y: 578, distance: 103.0
click at [1299, 578] on icon at bounding box center [1294, 576] width 6 height 13
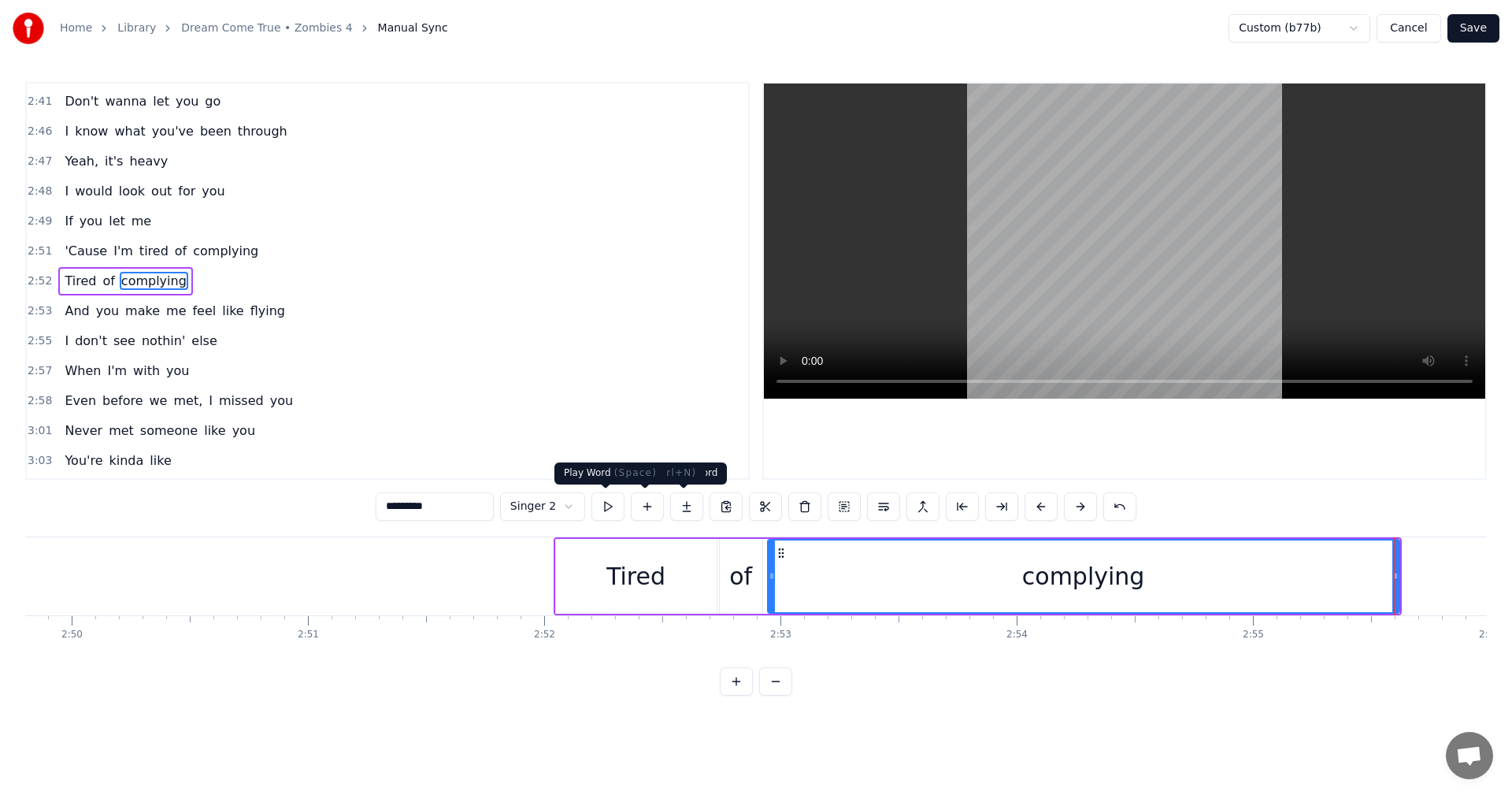
click at [603, 509] on button at bounding box center [608, 506] width 33 height 29
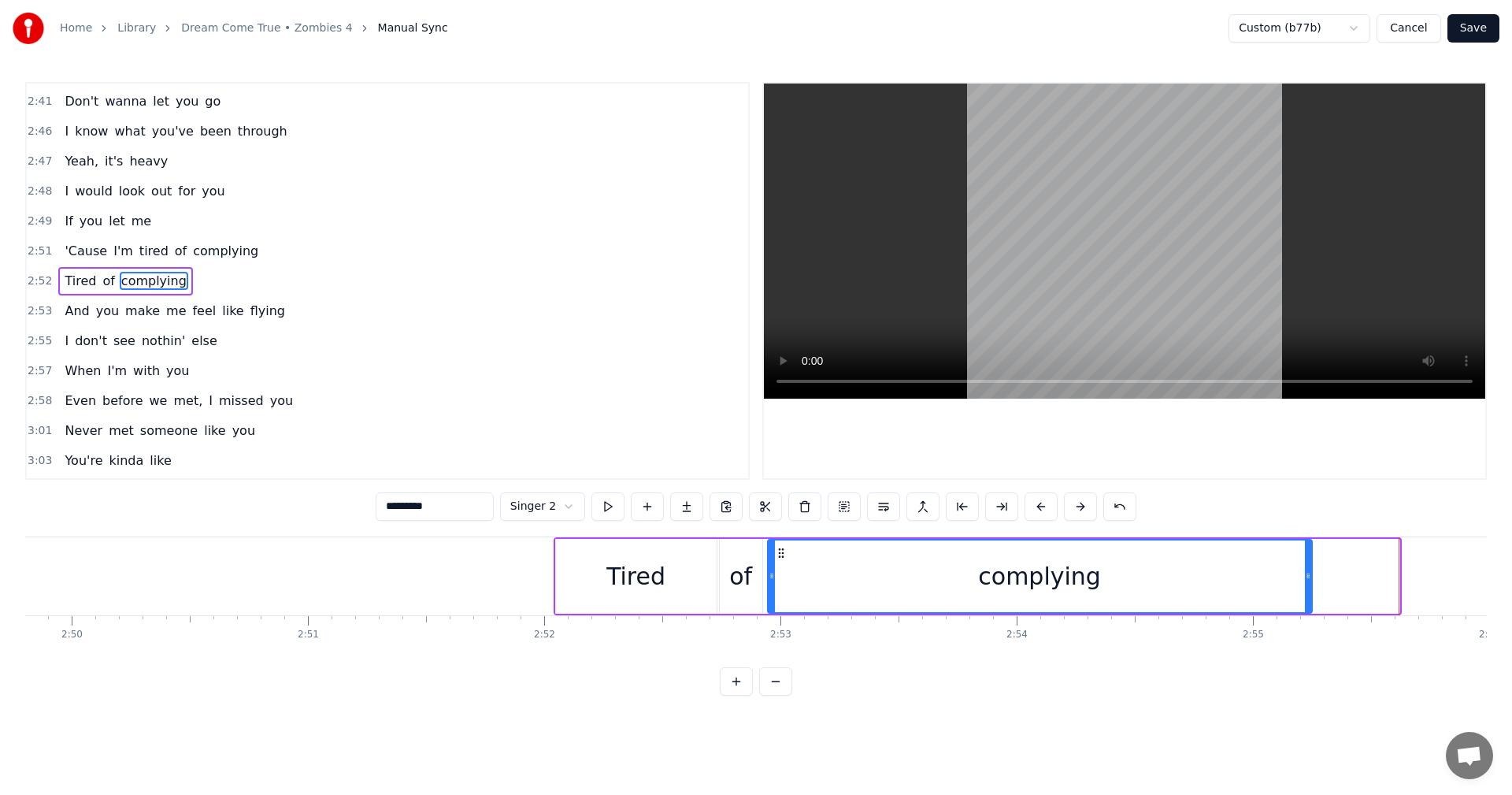
drag, startPoint x: 1396, startPoint y: 575, endPoint x: 1308, endPoint y: 582, distance: 88.3
click at [1308, 582] on div at bounding box center [1307, 576] width 6 height 72
click at [551, 512] on html "Home Library Dream Come True • Zombies 4 Manual Sync Custom (b77b) Cancel Save …" at bounding box center [756, 360] width 1512 height 721
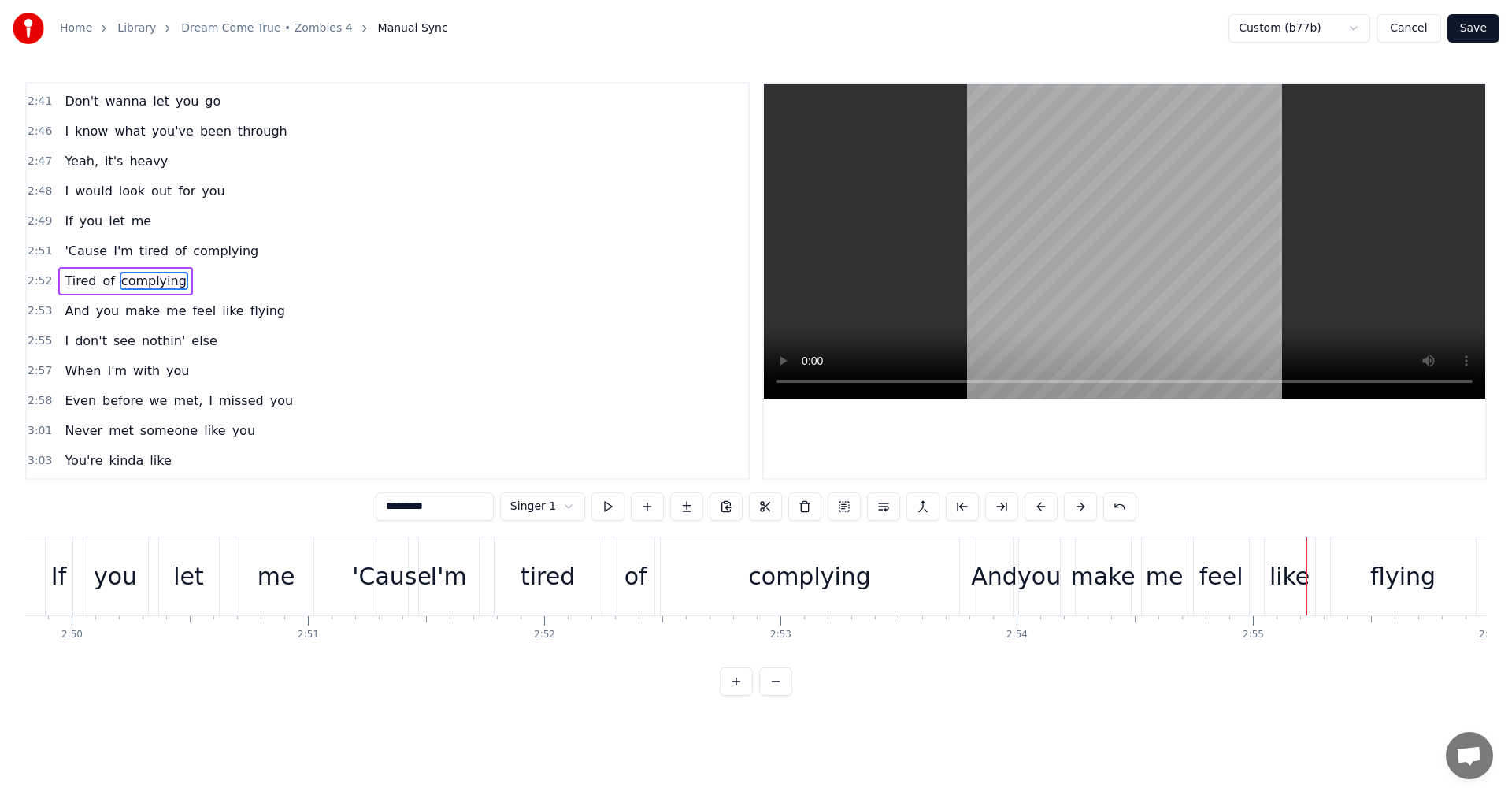
click at [999, 572] on div "And" at bounding box center [994, 576] width 46 height 35
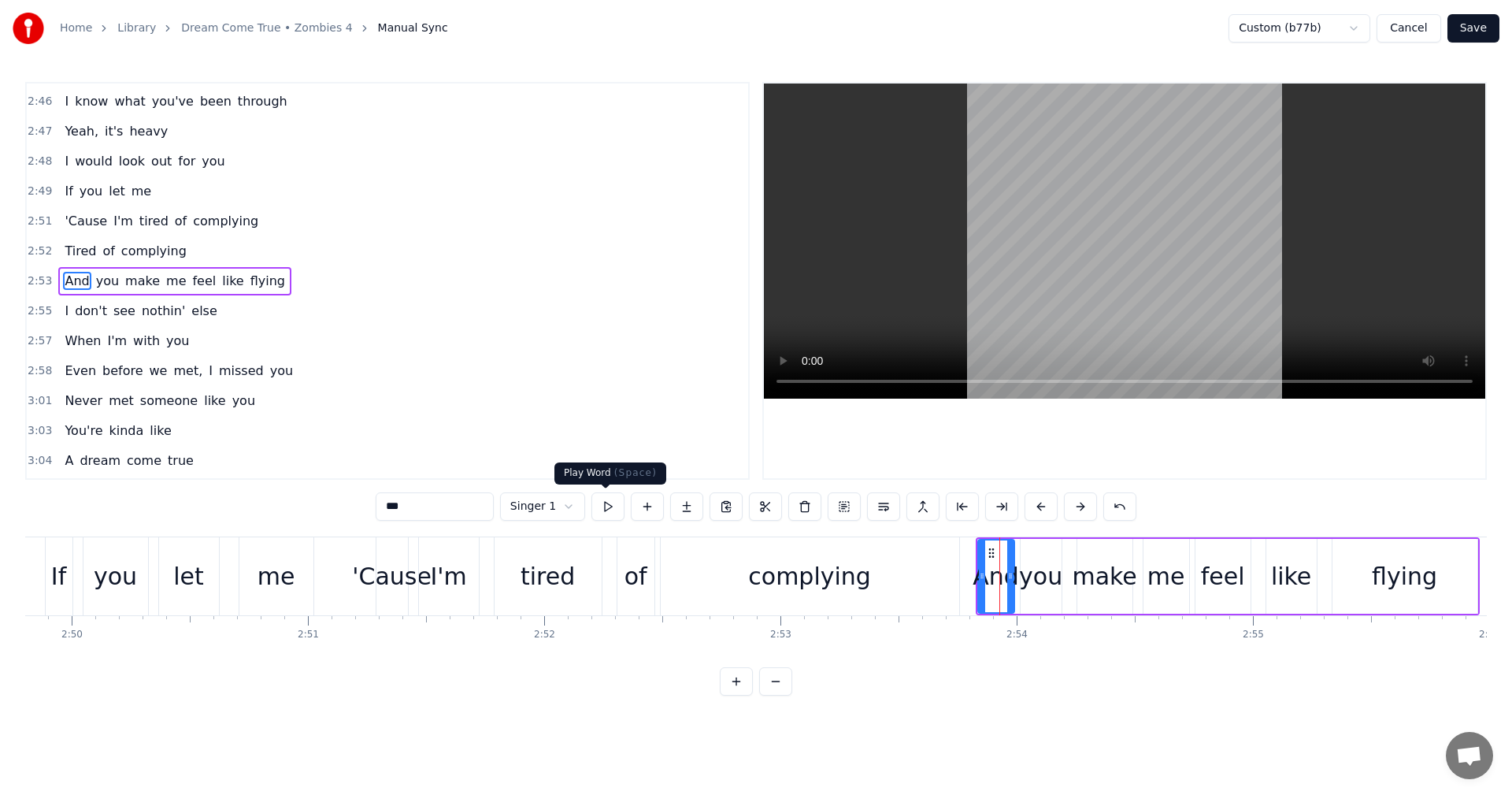
click at [609, 501] on button at bounding box center [608, 506] width 33 height 29
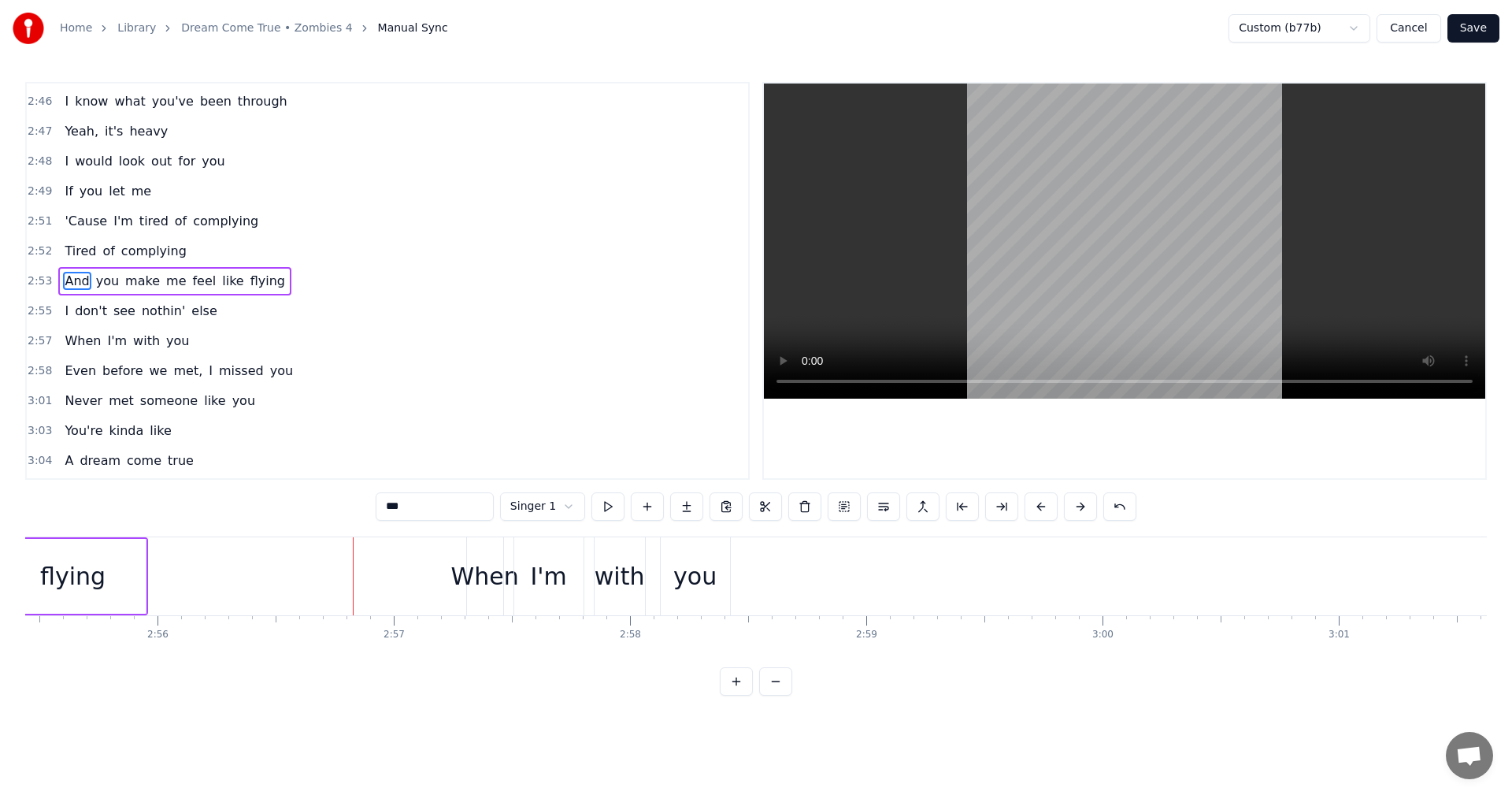
click at [570, 500] on html "Home Library Dream Come True • Zombies 4 Manual Sync Custom (b77b) Cancel Save …" at bounding box center [756, 360] width 1512 height 721
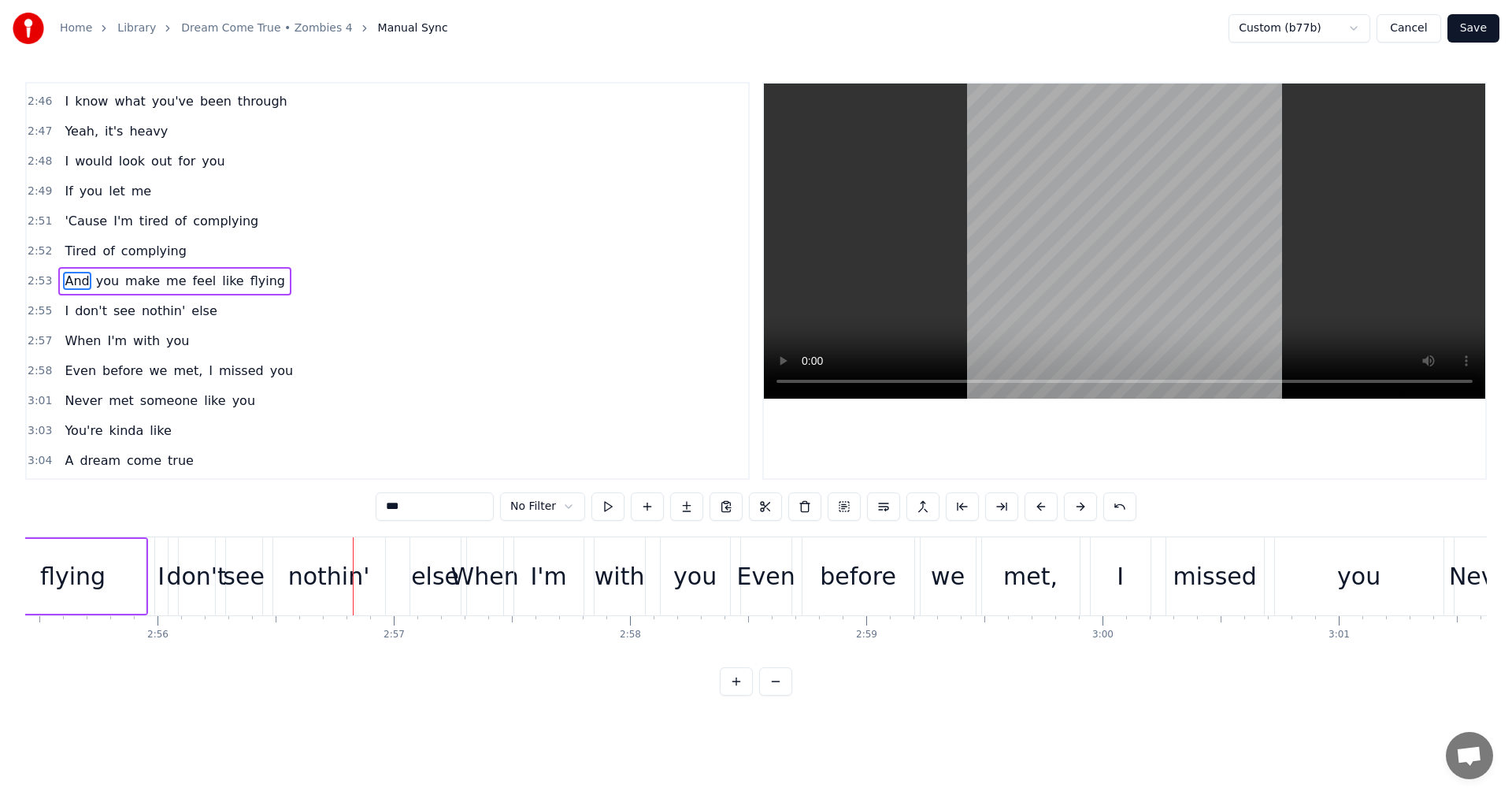
click at [154, 574] on div "I" at bounding box center [161, 576] width 14 height 78
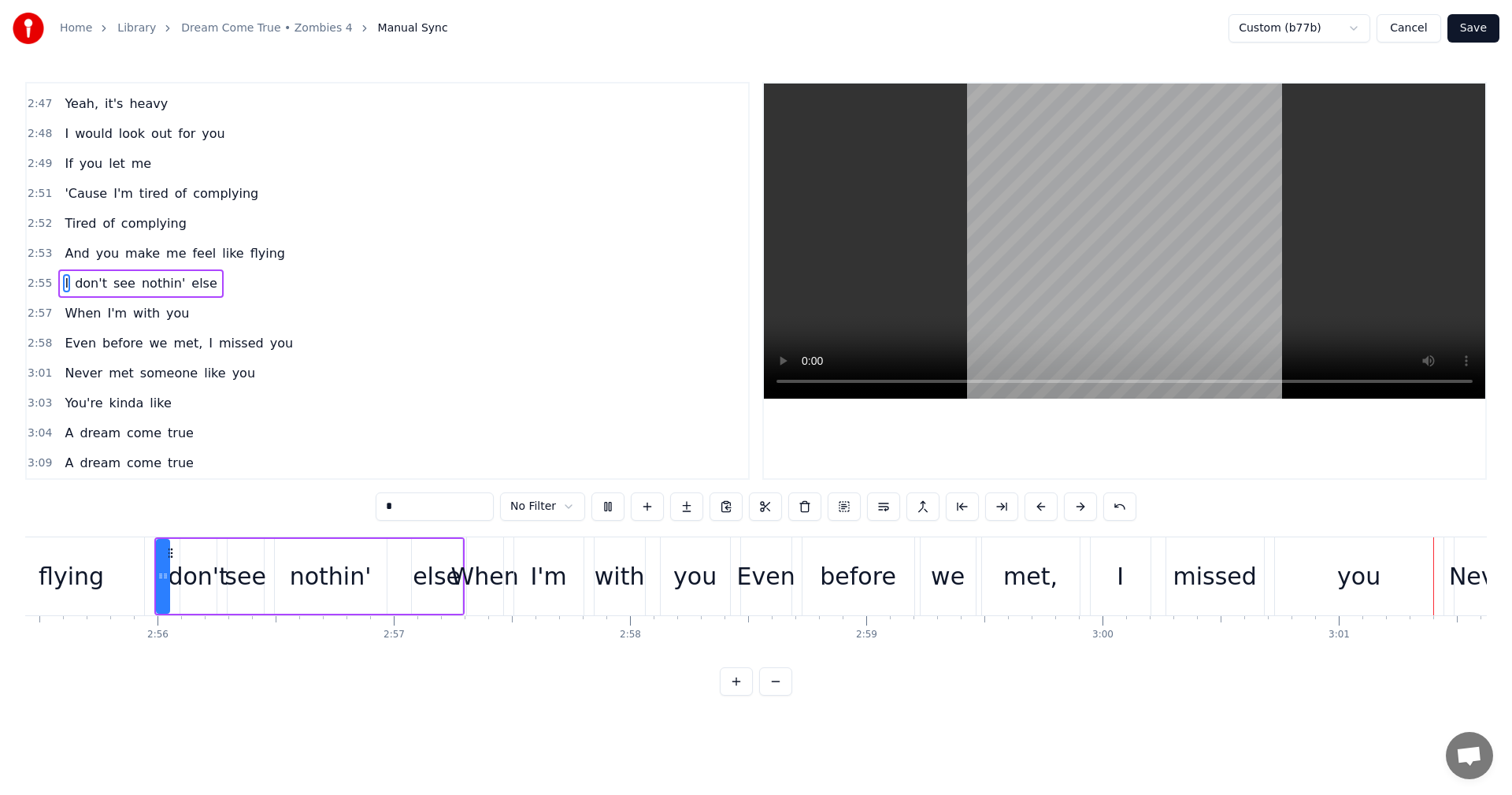
scroll to position [0, 42795]
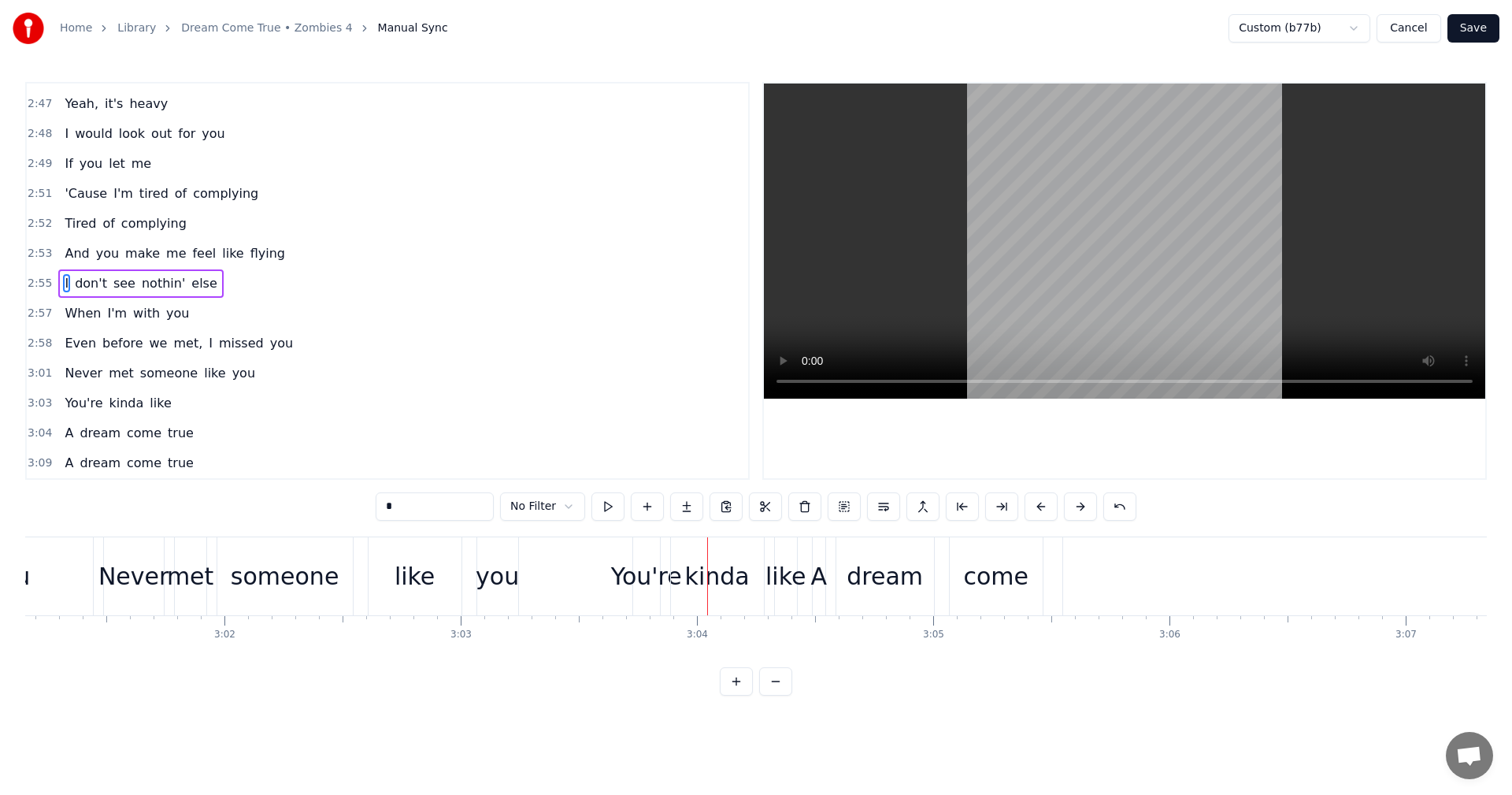
click at [513, 586] on div "you" at bounding box center [497, 576] width 43 height 35
type input "***"
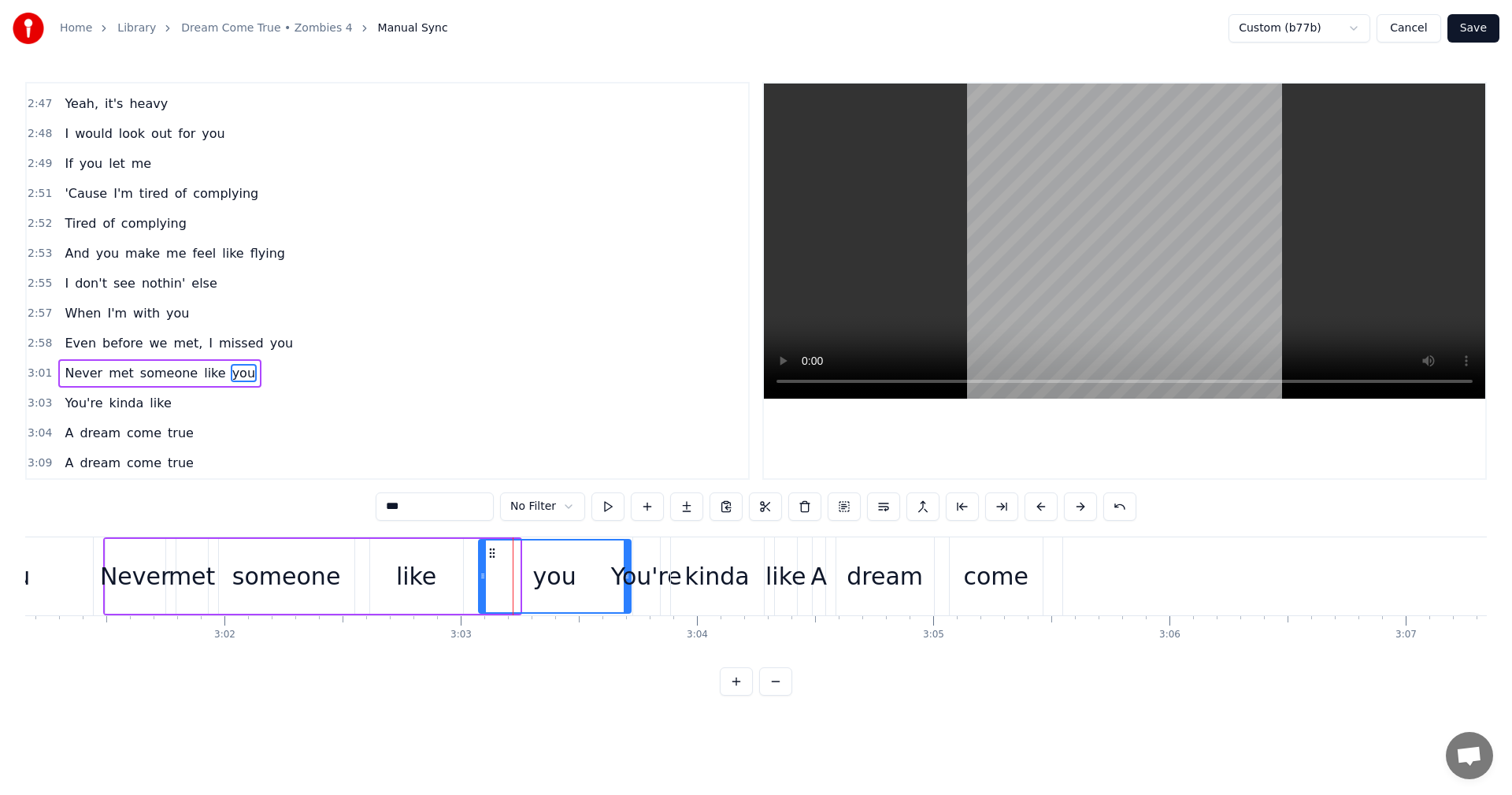
drag, startPoint x: 516, startPoint y: 582, endPoint x: 628, endPoint y: 579, distance: 112.0
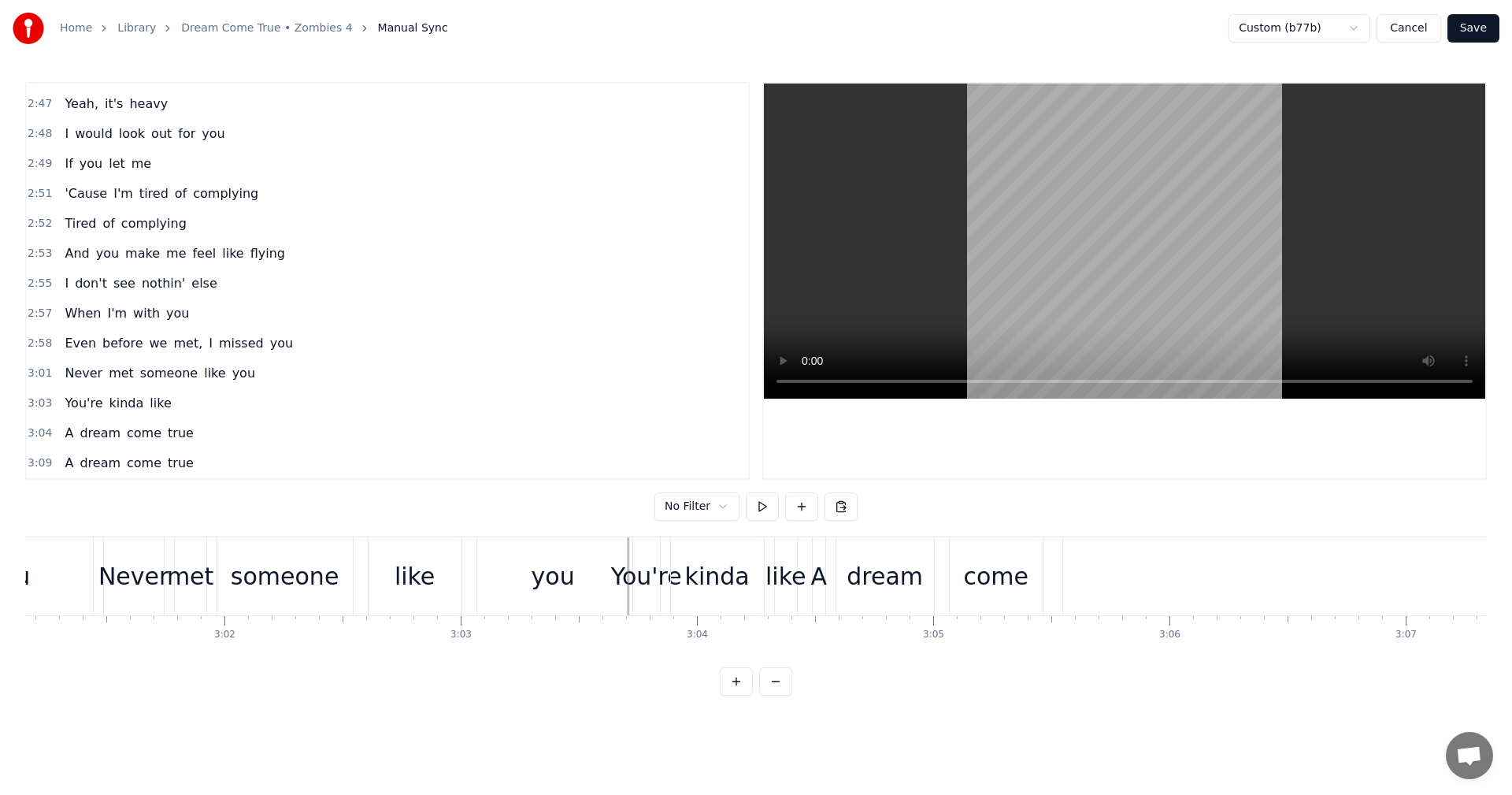
drag, startPoint x: 502, startPoint y: 569, endPoint x: 525, endPoint y: 559, distance: 25.1
click at [503, 569] on div "you" at bounding box center [554, 576] width 152 height 78
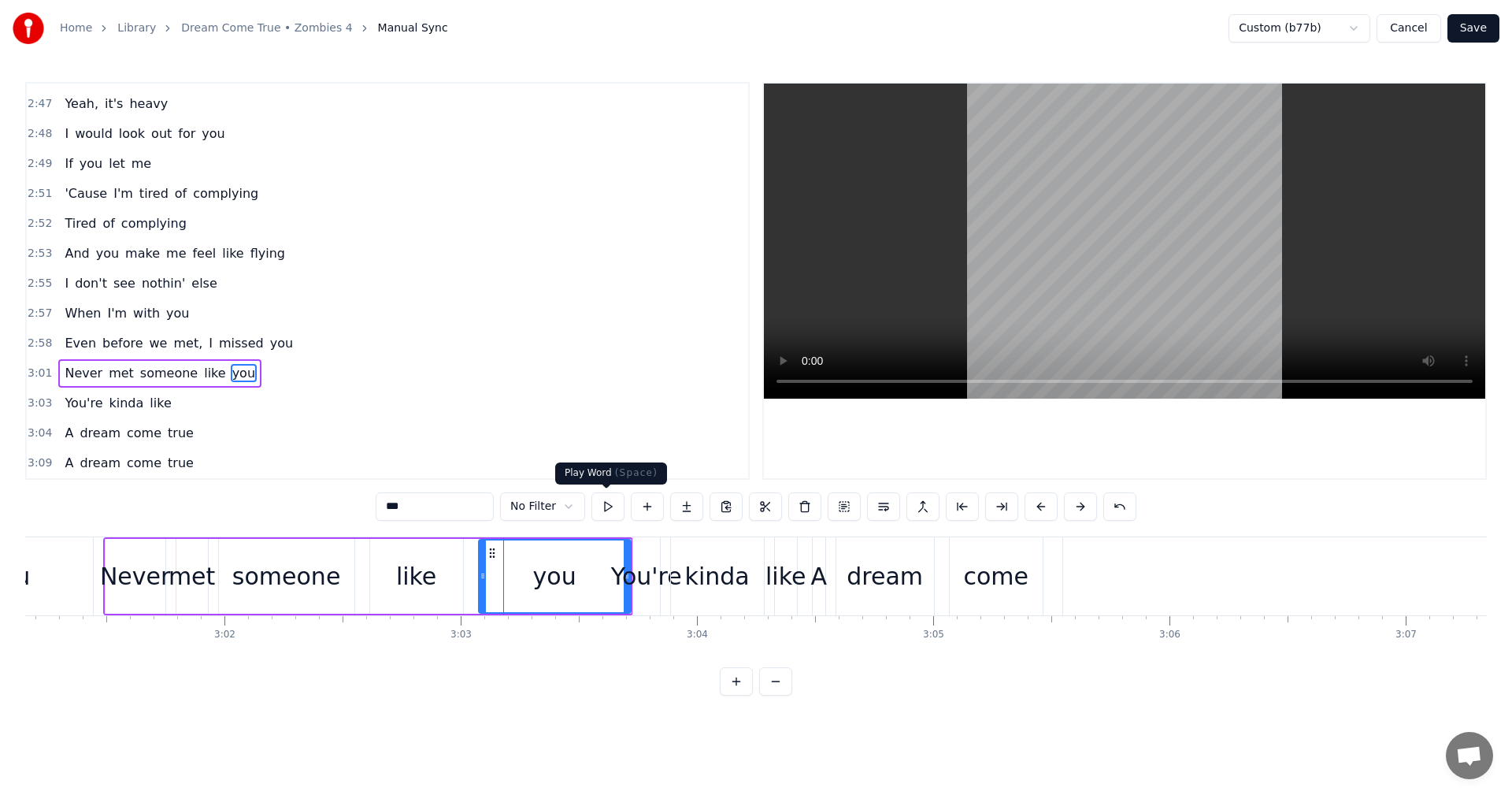
click at [612, 500] on button at bounding box center [608, 506] width 33 height 29
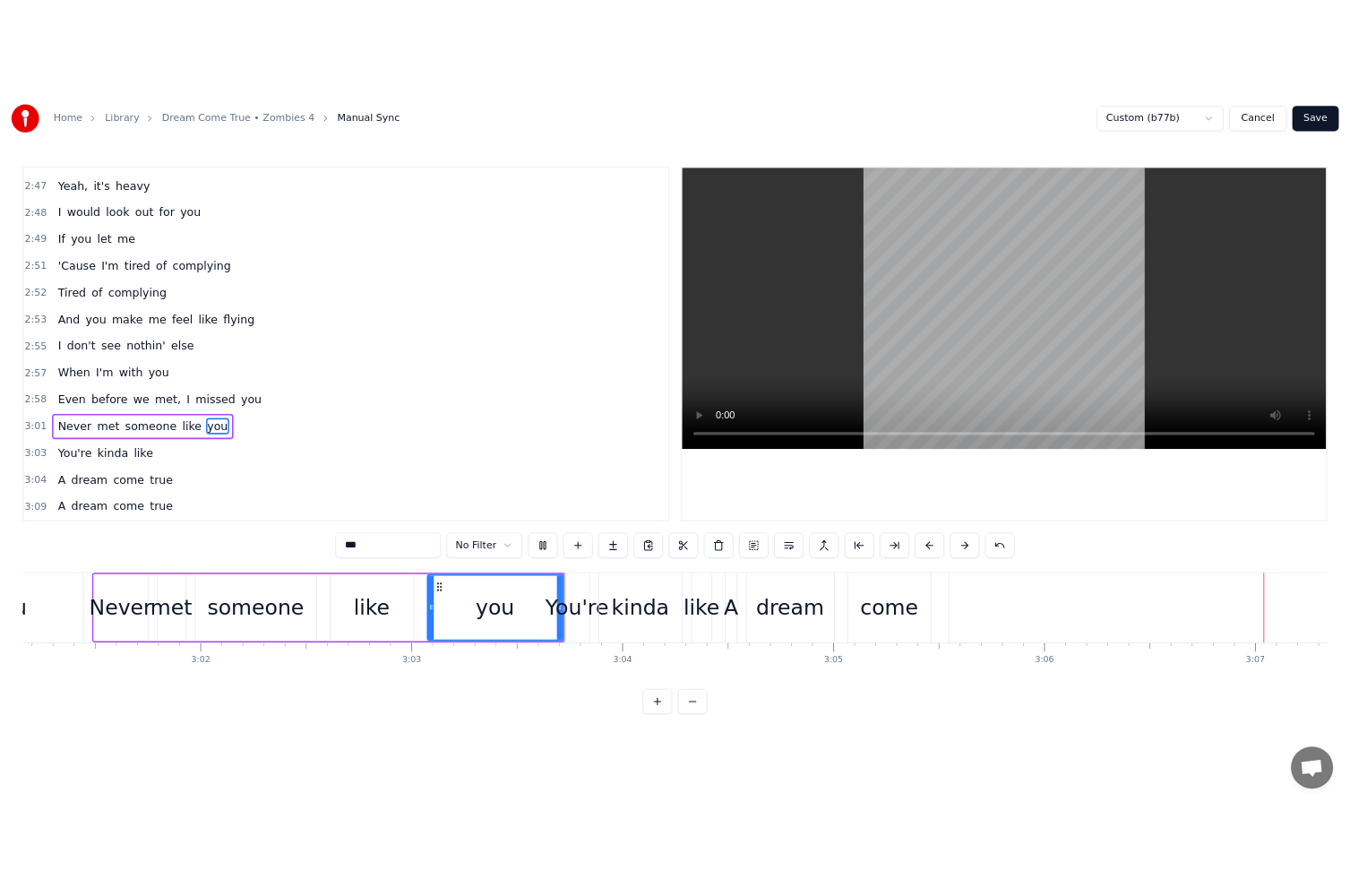
scroll to position [0, 50211]
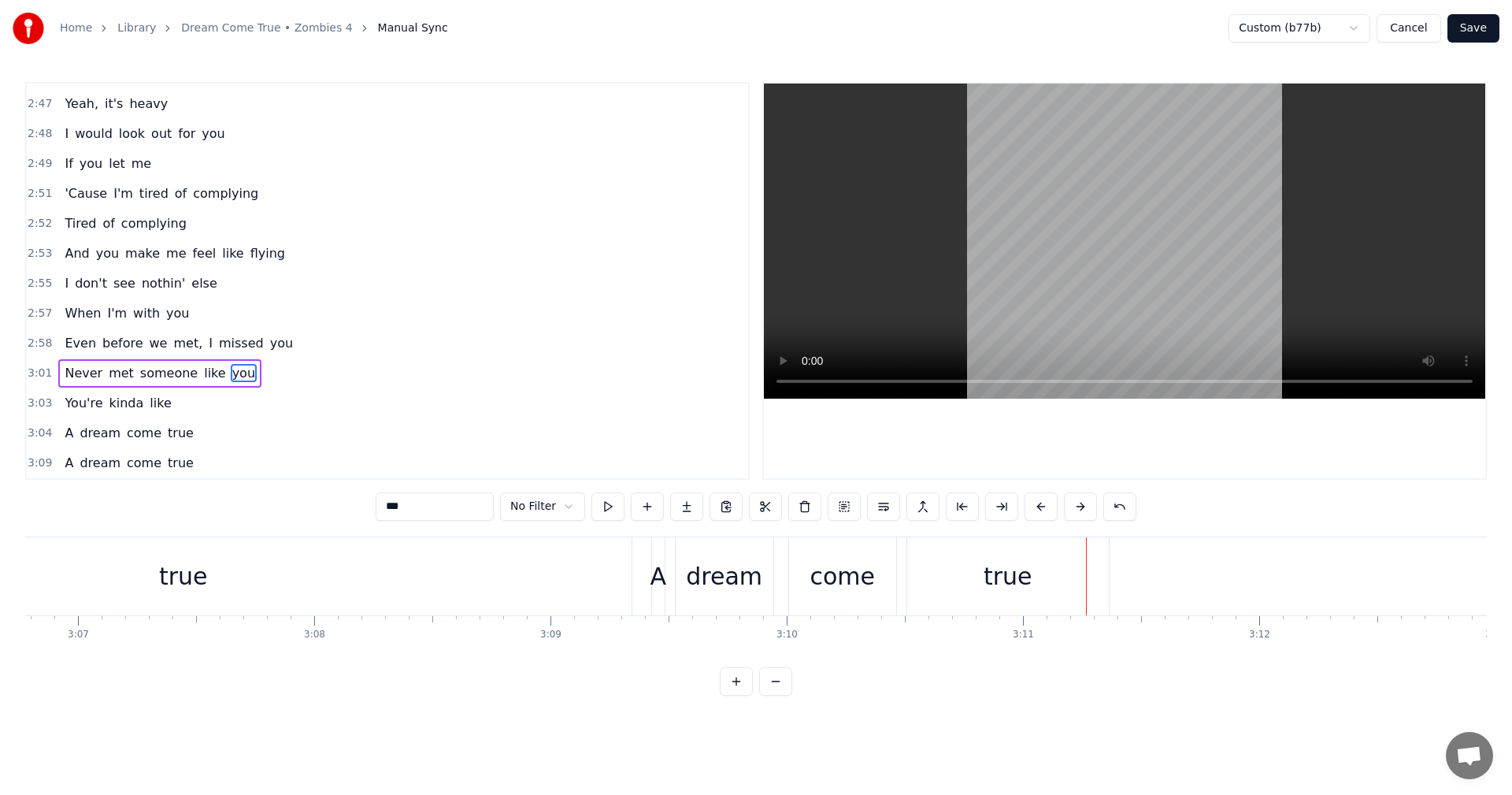
click at [1471, 31] on button "Save" at bounding box center [1473, 29] width 52 height 29
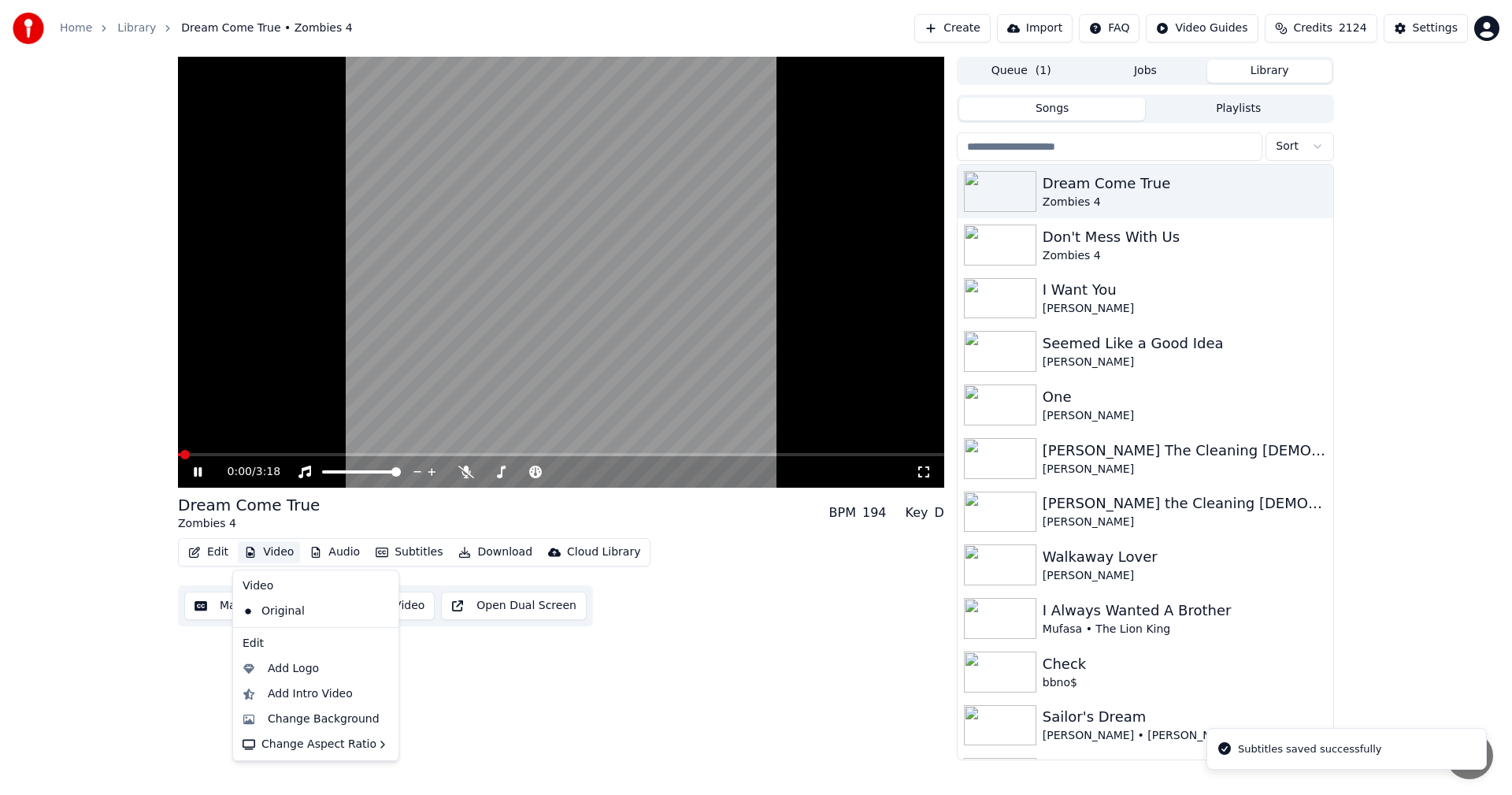
click at [283, 554] on button "Video" at bounding box center [269, 552] width 62 height 22
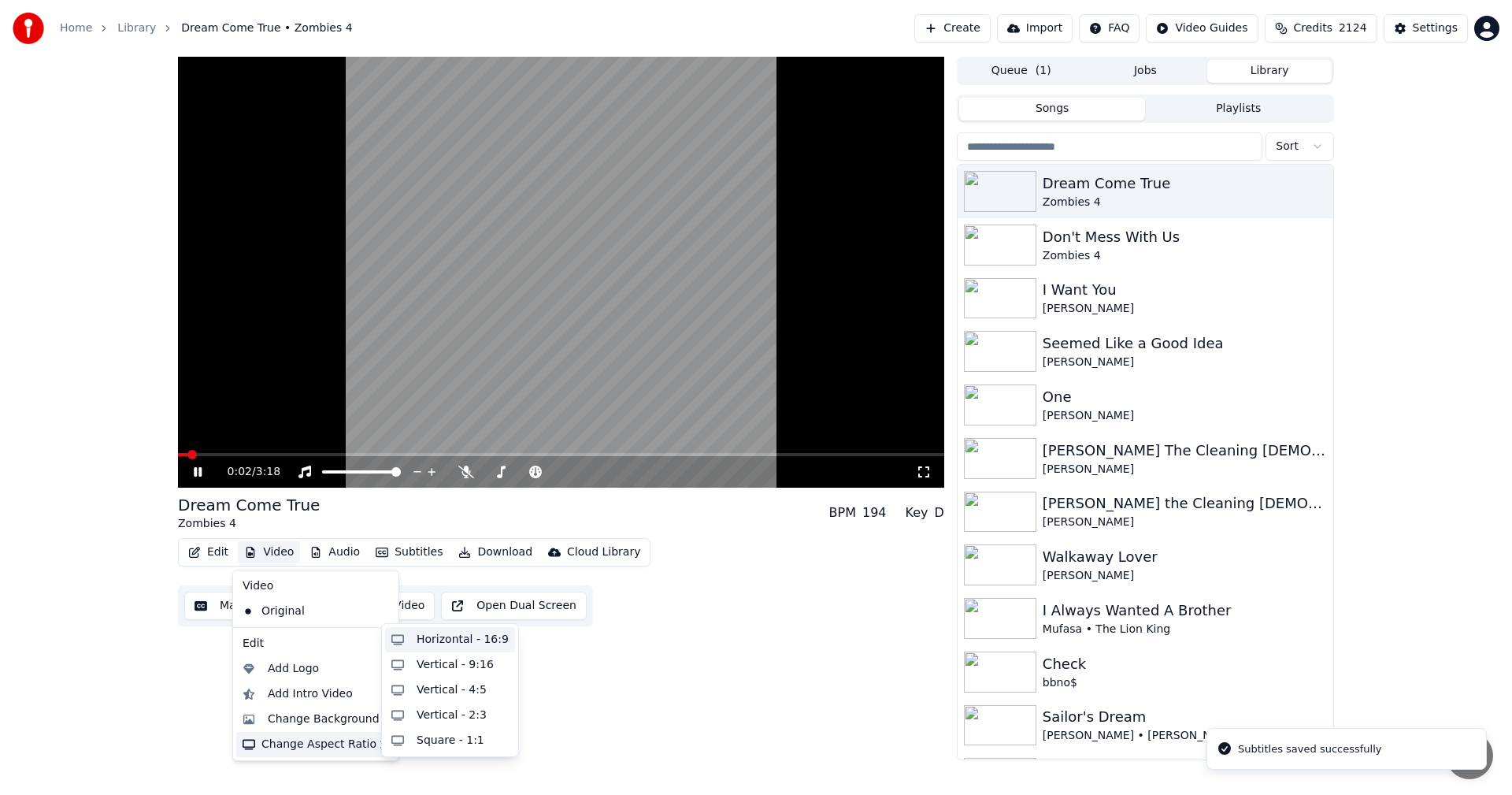
click at [447, 643] on div "Horizontal - 16:9" at bounding box center [462, 639] width 92 height 16
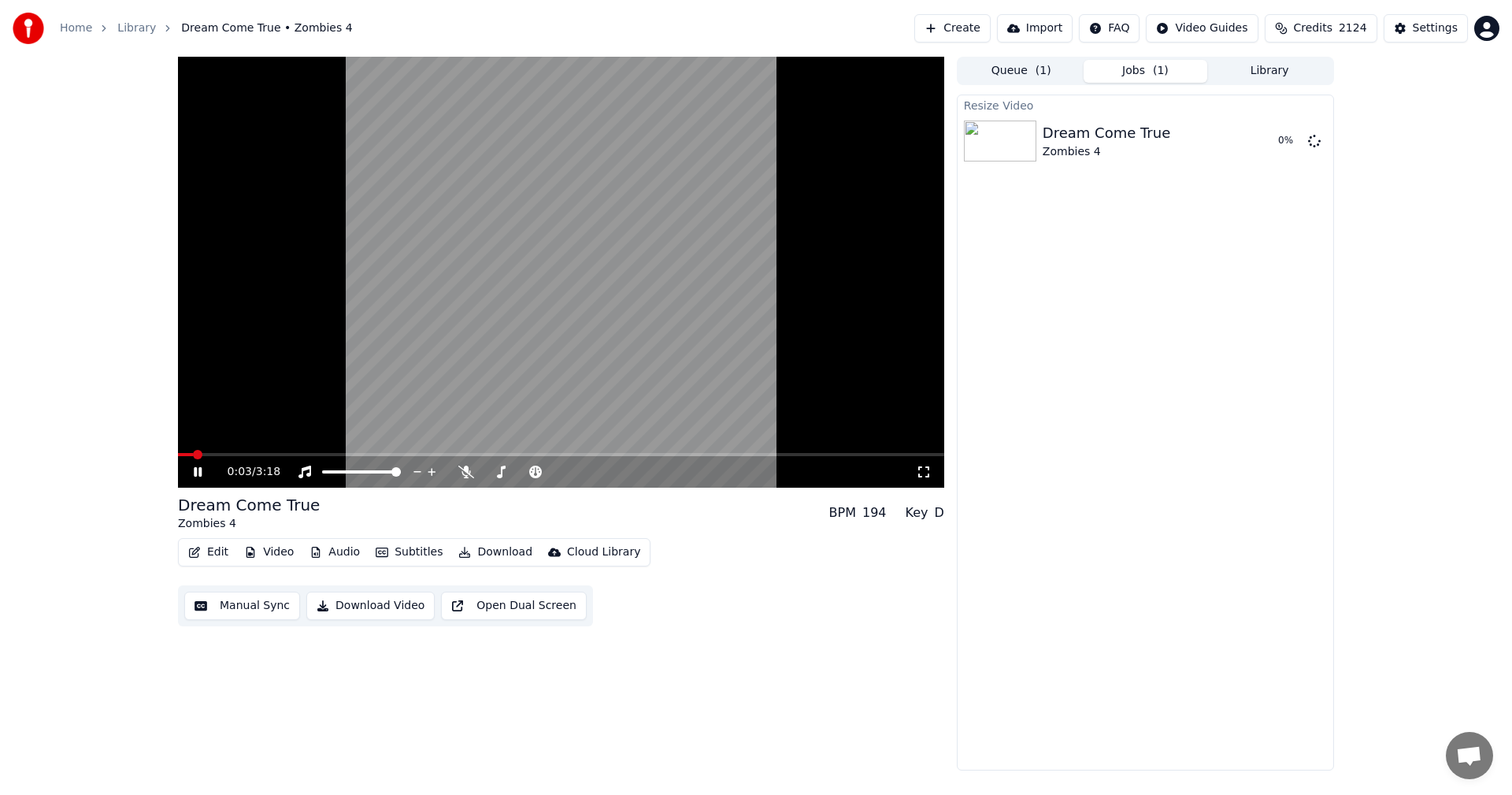
click at [201, 468] on icon at bounding box center [197, 471] width 8 height 9
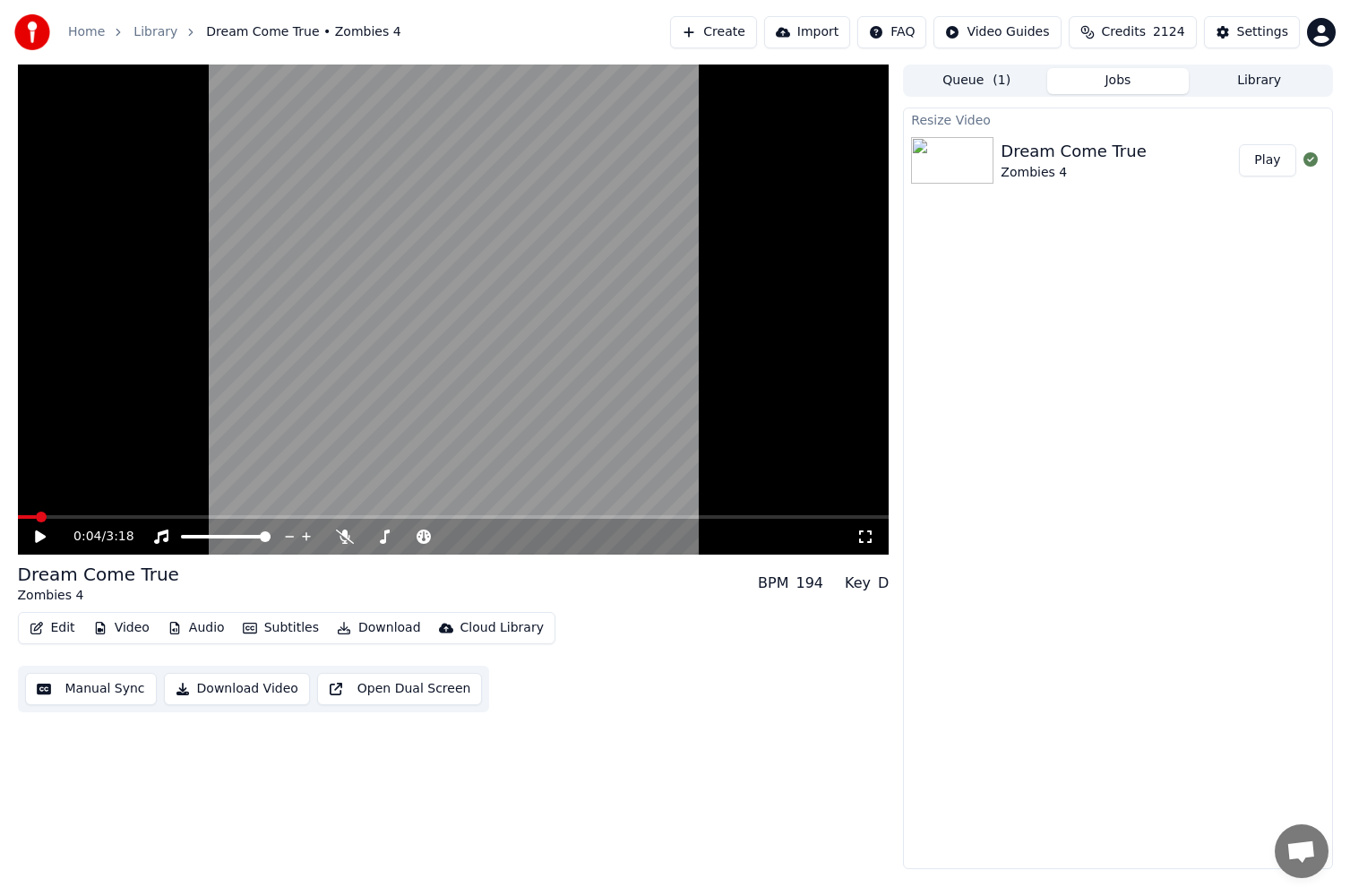
click at [30, 531] on div "0:04 / 3:18" at bounding box center [453, 537] width 857 height 18
click at [42, 535] on icon at bounding box center [39, 536] width 11 height 12
click at [42, 535] on icon at bounding box center [39, 536] width 9 height 11
click at [1266, 162] on button "Play" at bounding box center [1267, 160] width 57 height 33
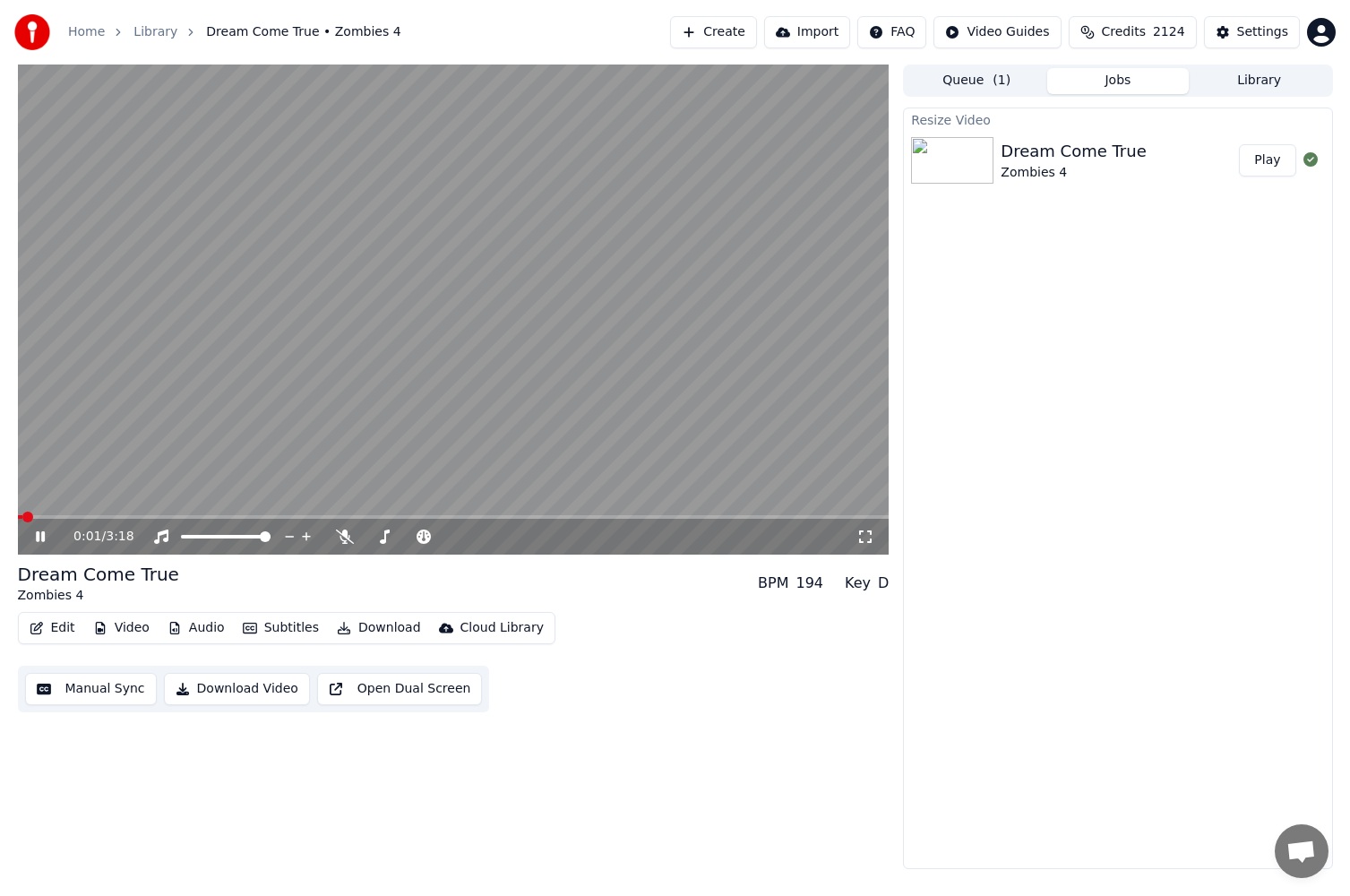
click at [87, 517] on span at bounding box center [454, 518] width 872 height 4
click at [133, 518] on span at bounding box center [454, 518] width 872 height 4
click at [39, 536] on icon at bounding box center [54, 537] width 42 height 14
click at [366, 627] on button "Download" at bounding box center [378, 628] width 99 height 25
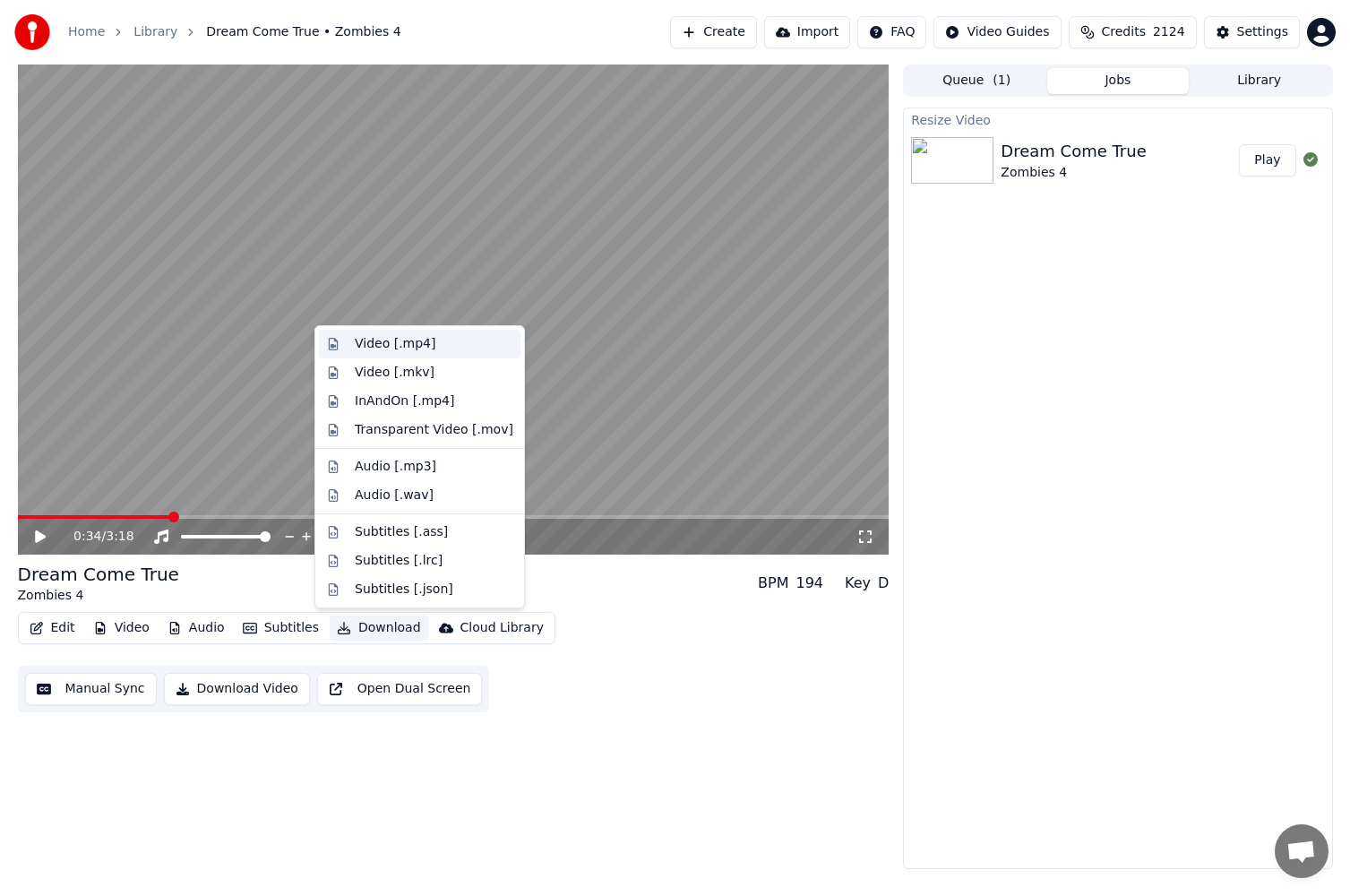
click at [413, 348] on div "Video [.mp4]" at bounding box center [396, 344] width 81 height 18
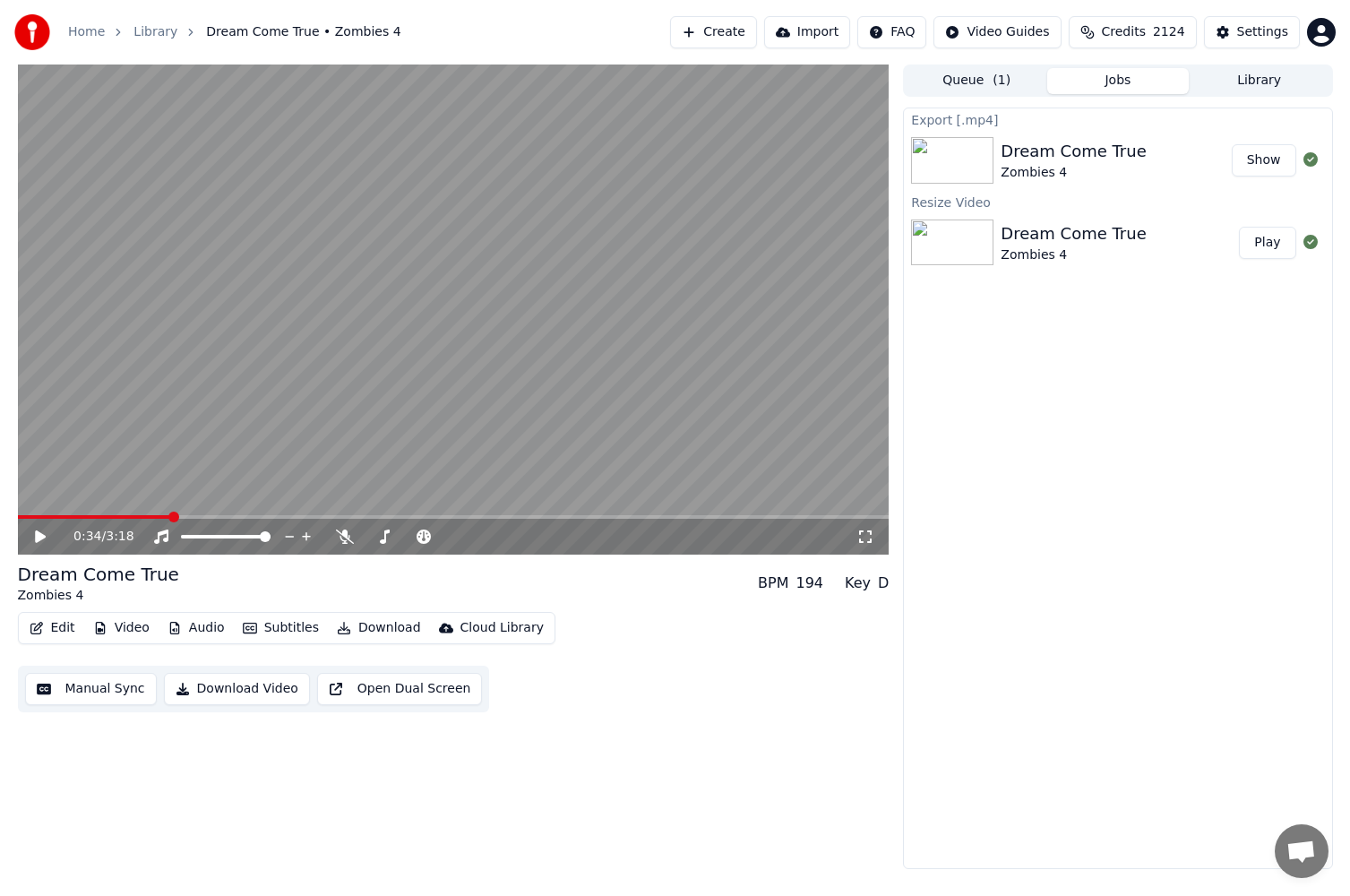
click at [747, 29] on button "Create" at bounding box center [713, 33] width 87 height 33
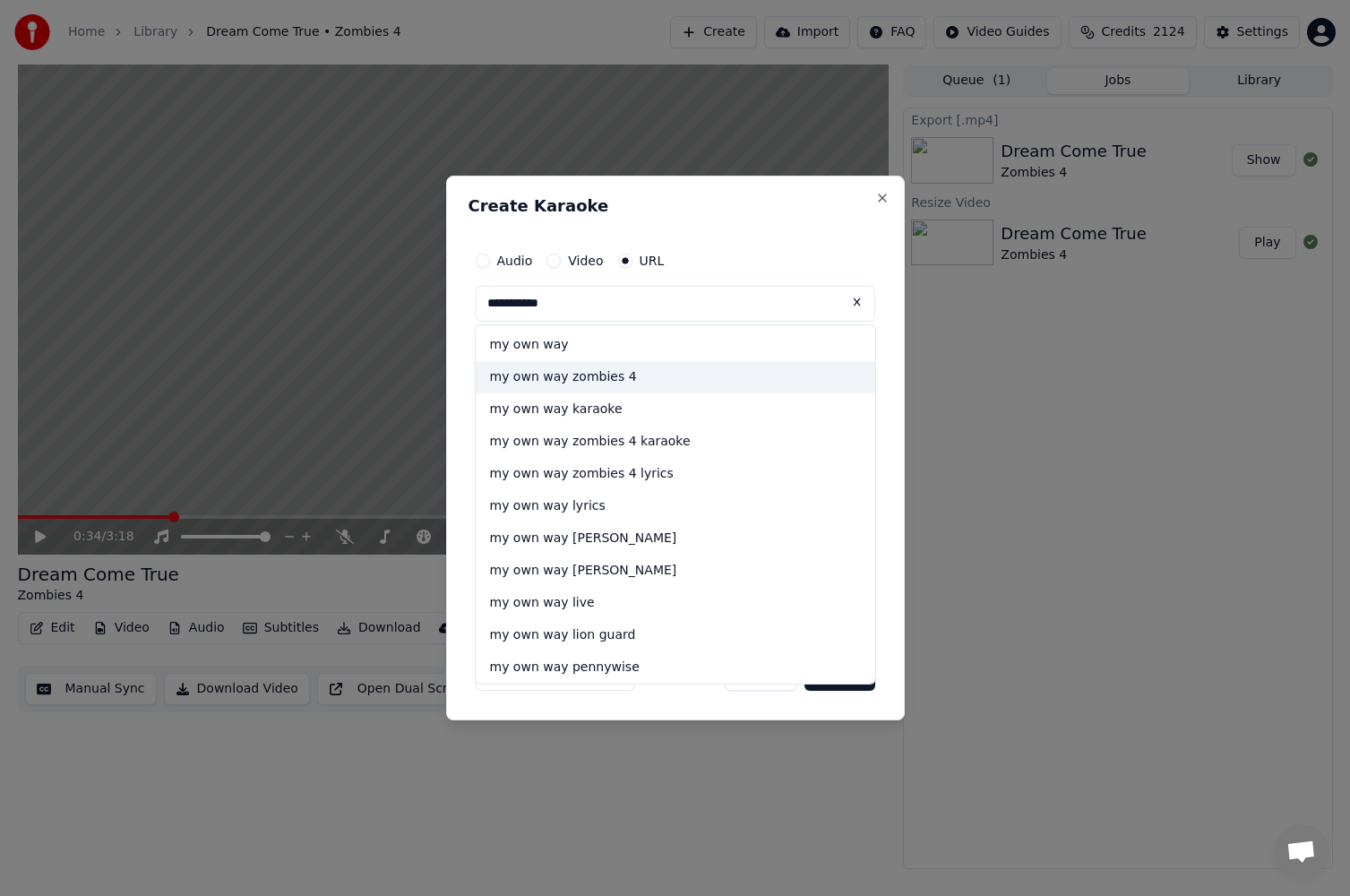
click at [642, 378] on div "my own way zombies 4" at bounding box center [676, 377] width 399 height 33
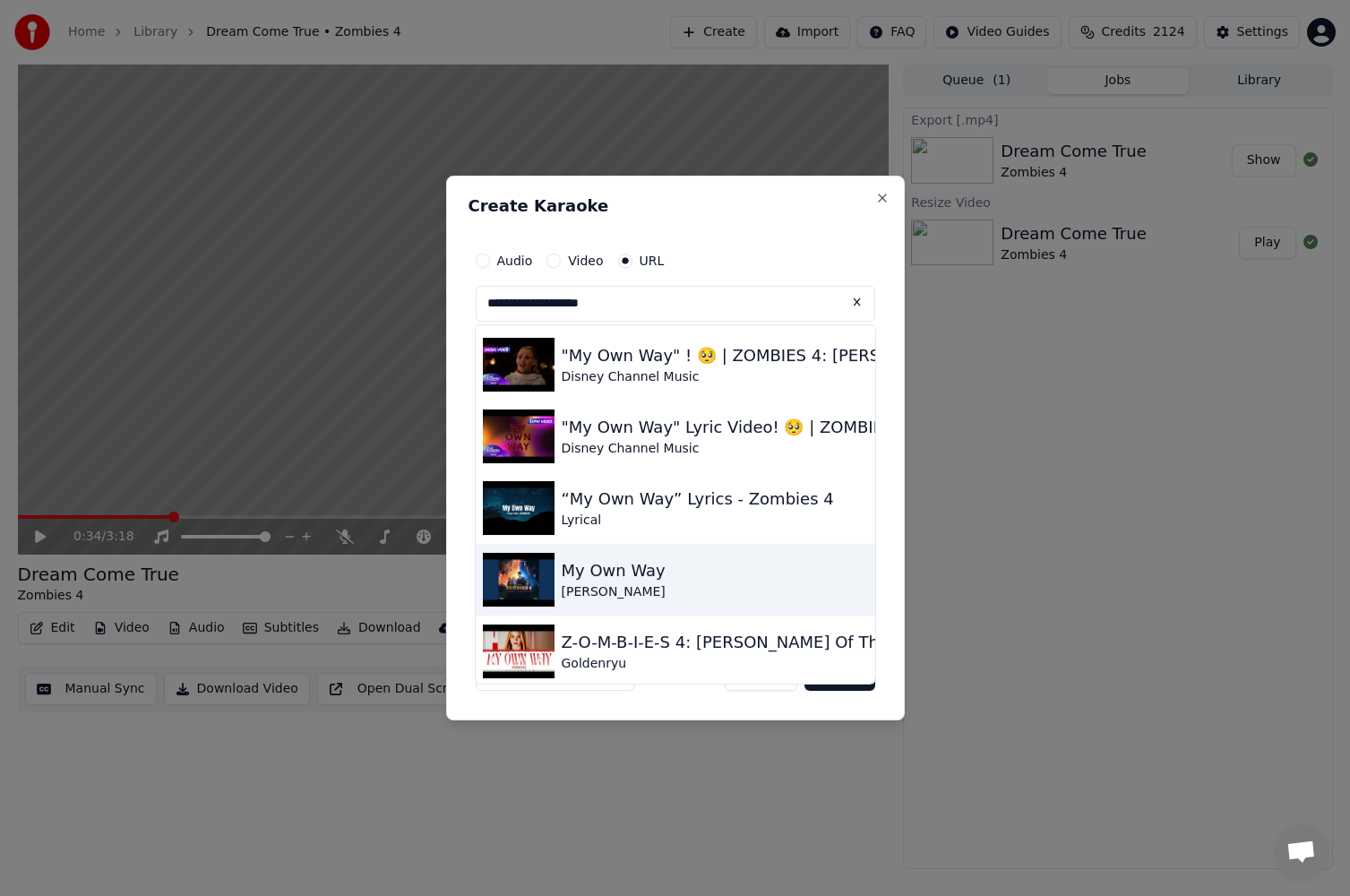
click at [626, 579] on div "My Own Way" at bounding box center [614, 570] width 104 height 25
type input "**********"
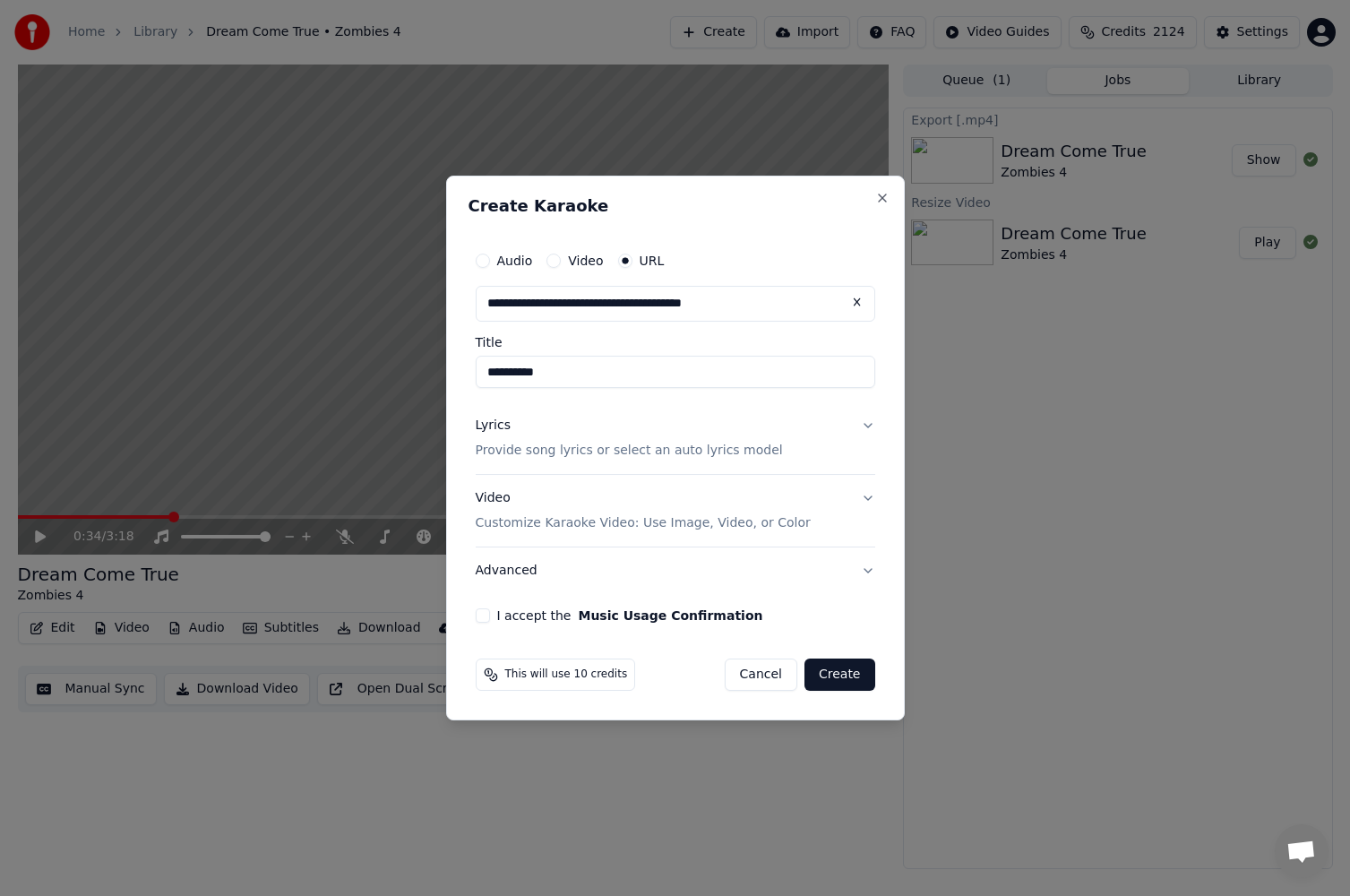
click at [489, 379] on input "**********" at bounding box center [676, 373] width 399 height 33
click at [488, 370] on input "**********" at bounding box center [676, 373] width 399 height 33
type input "**********"
click at [861, 429] on button "Lyrics Provide song lyrics or select an auto lyrics model" at bounding box center [676, 438] width 399 height 72
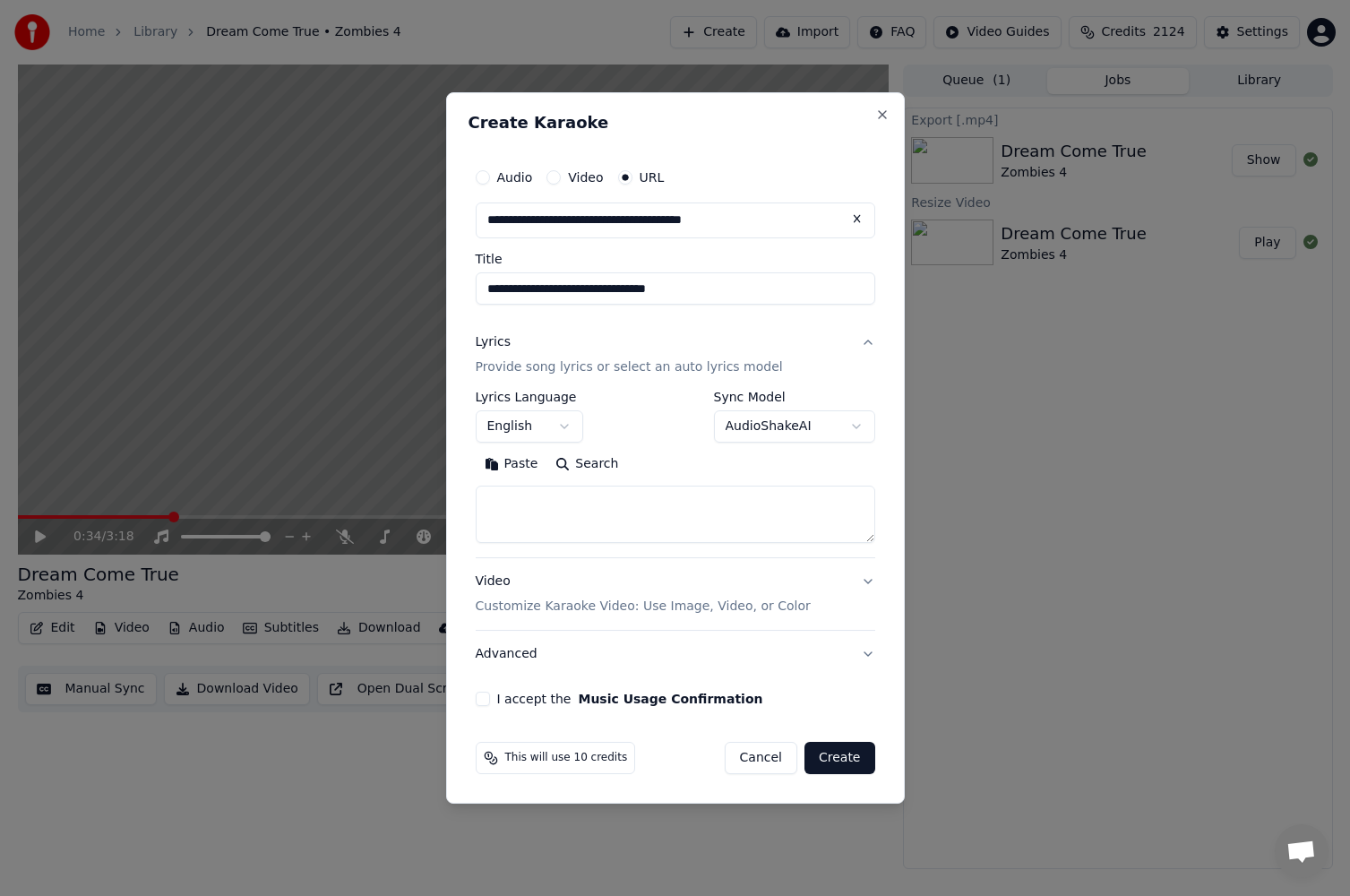
drag, startPoint x: 872, startPoint y: 543, endPoint x: 870, endPoint y: 649, distance: 106.0
click at [876, 711] on div "**********" at bounding box center [675, 433] width 414 height 561
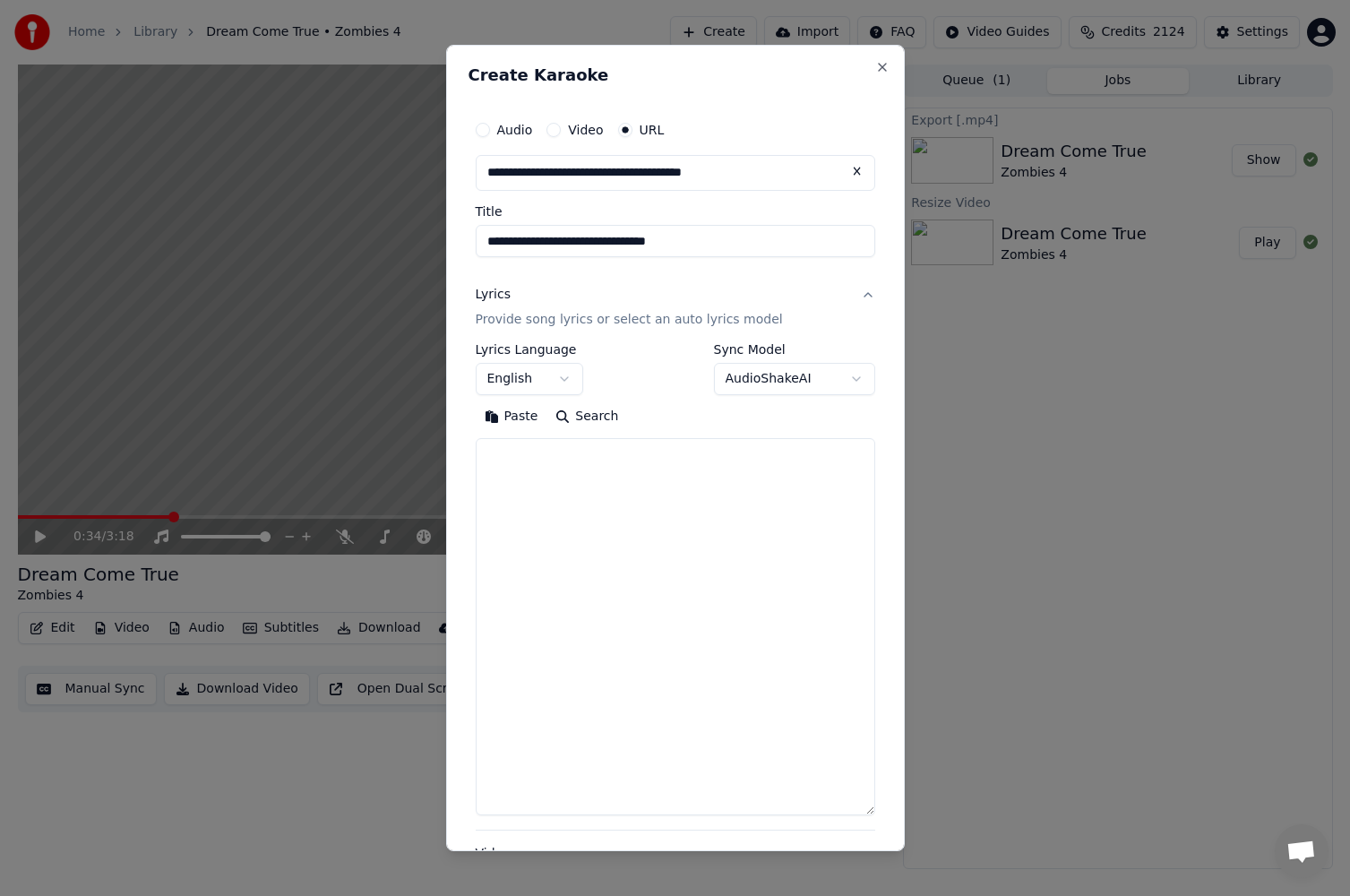
drag, startPoint x: 871, startPoint y: 541, endPoint x: 876, endPoint y: 812, distance: 271.0
click at [876, 812] on div "**********" at bounding box center [676, 448] width 459 height 807
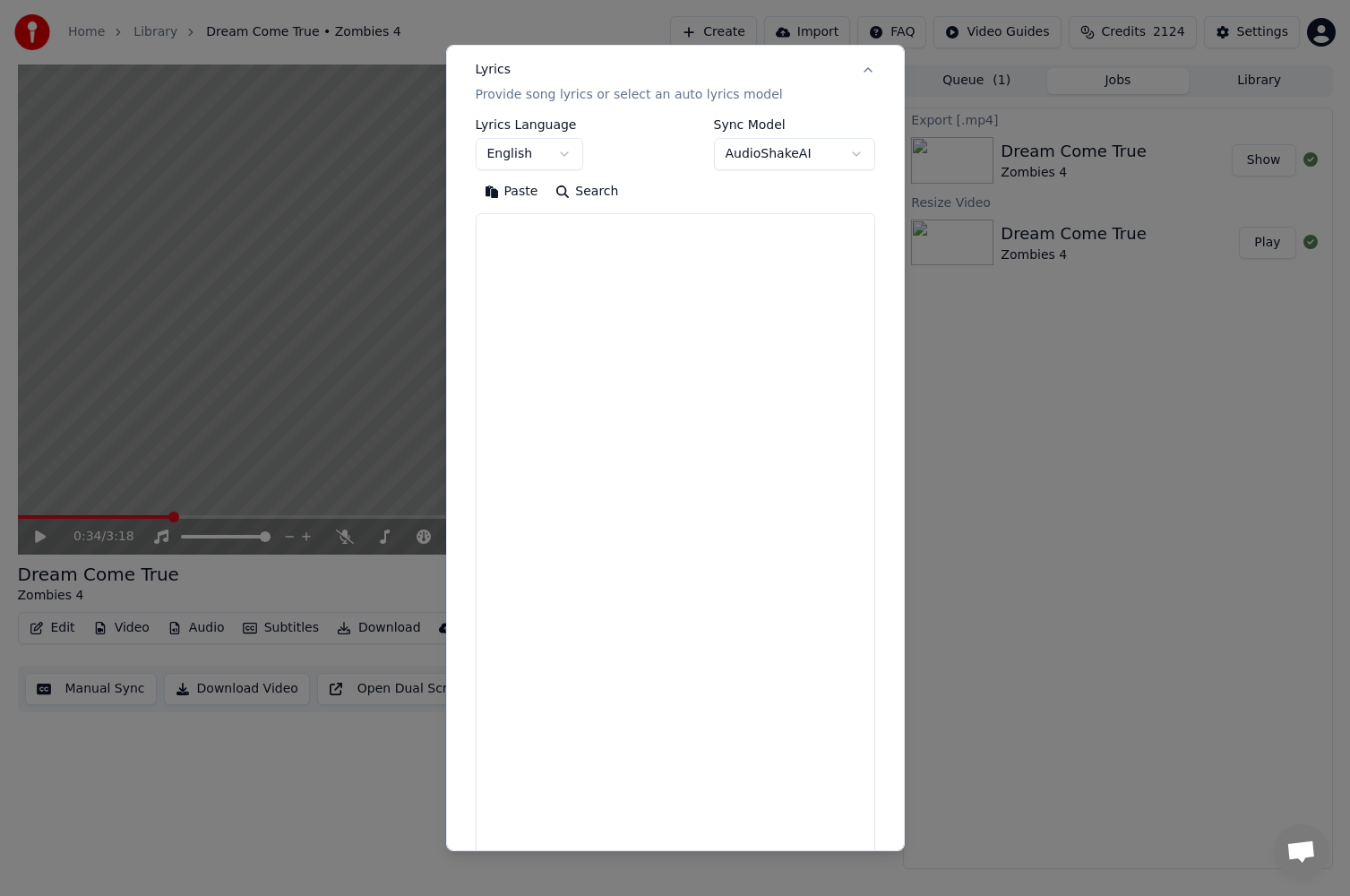
drag, startPoint x: 854, startPoint y: 589, endPoint x: 867, endPoint y: 865, distance: 276.3
click at [867, 873] on body "**********" at bounding box center [675, 448] width 1350 height 896
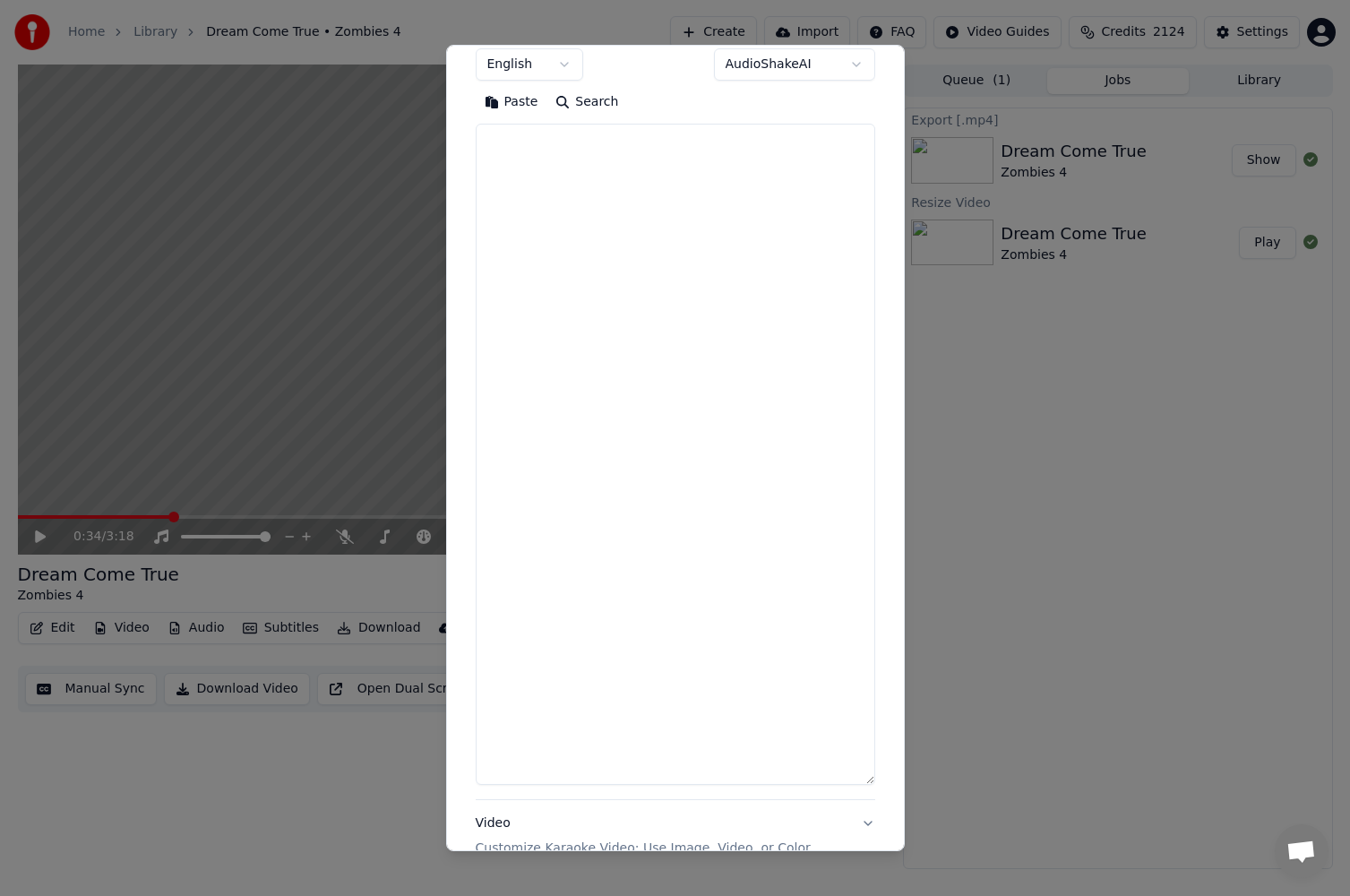
paste textarea "**********"
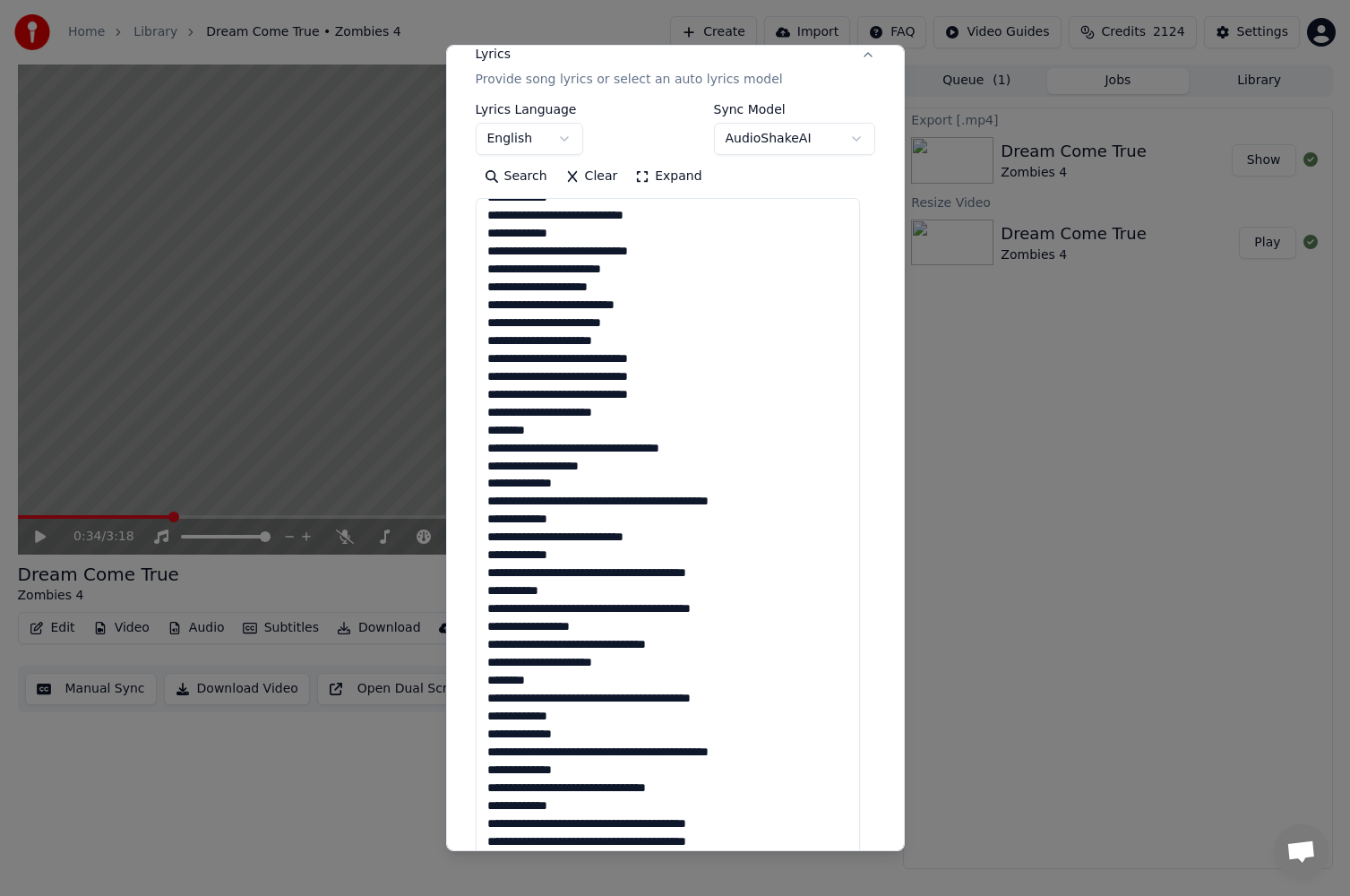
scroll to position [420, 0]
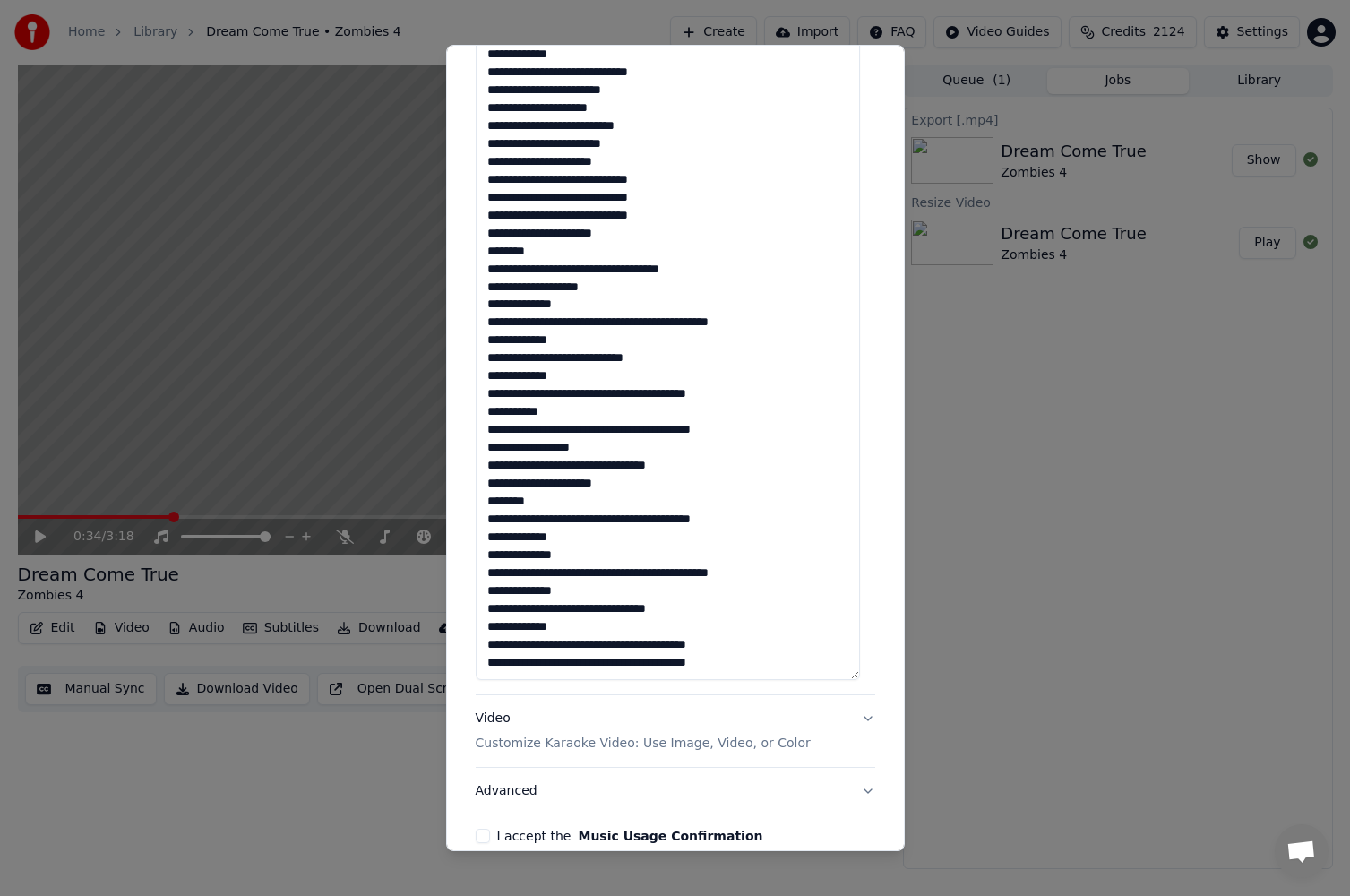
click at [507, 595] on textarea at bounding box center [668, 350] width 384 height 662
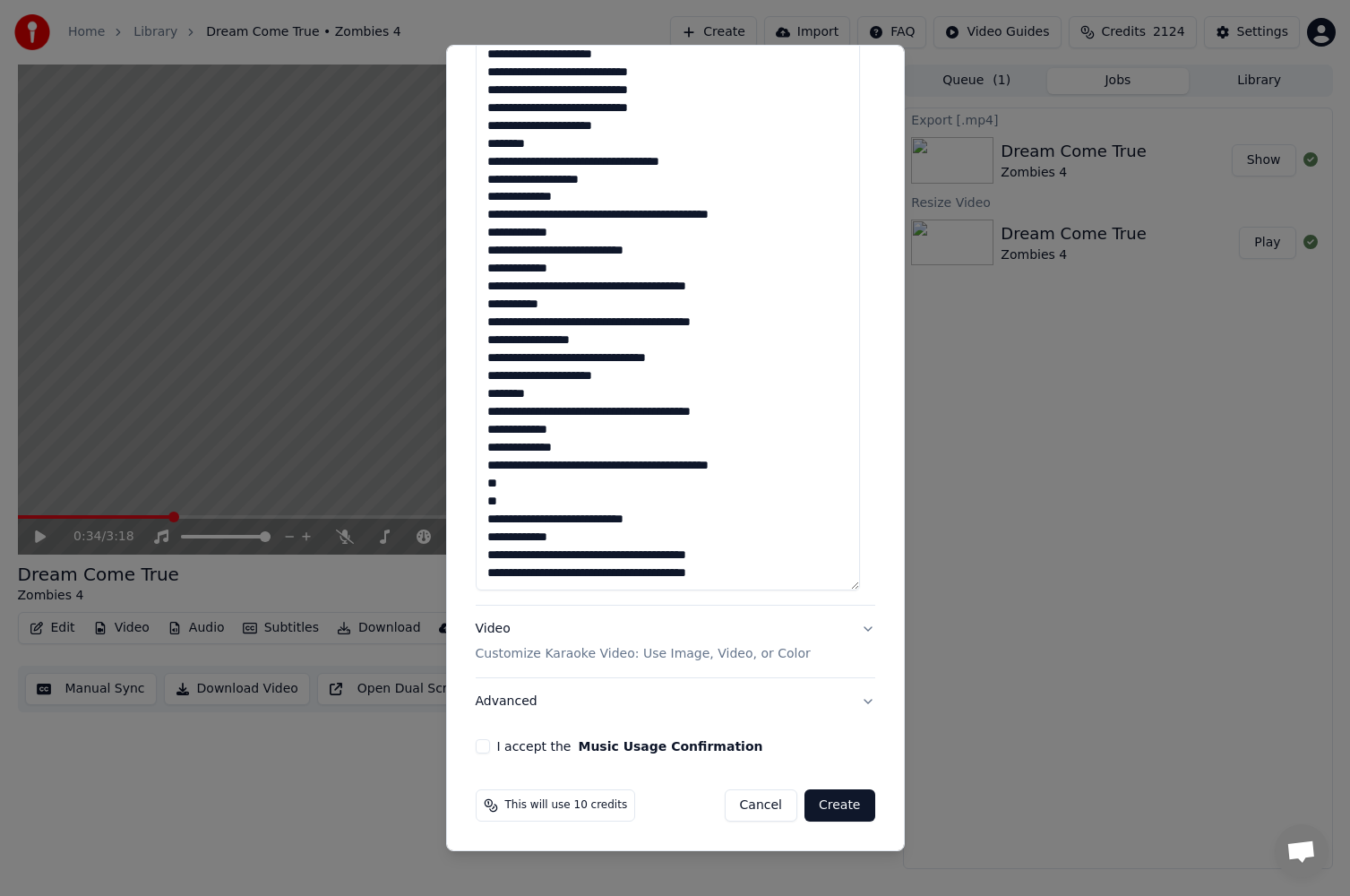
click at [621, 479] on textarea at bounding box center [668, 259] width 384 height 662
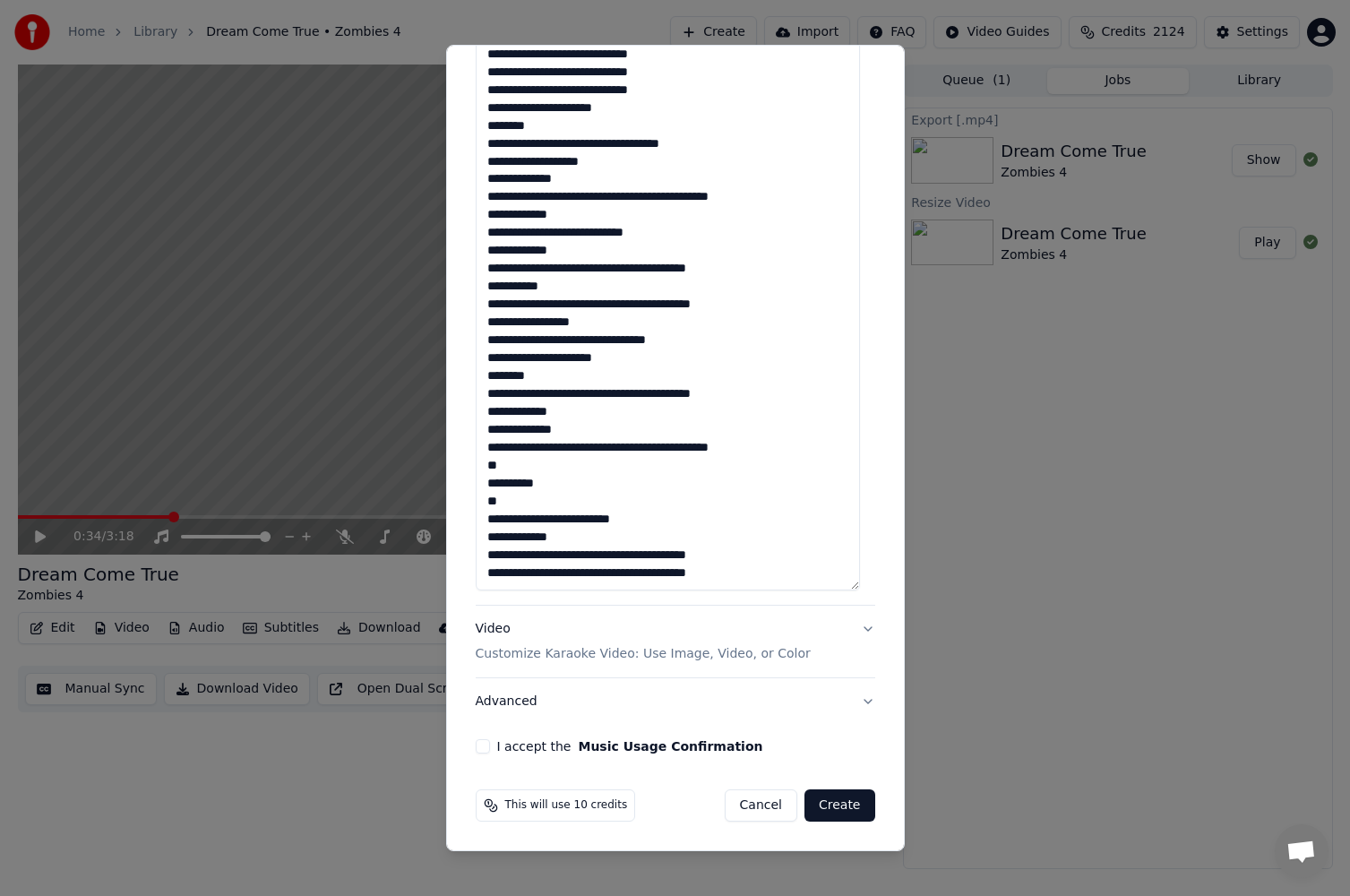
type textarea "**********"
click at [478, 748] on button "I accept the Music Usage Confirmation" at bounding box center [483, 746] width 14 height 14
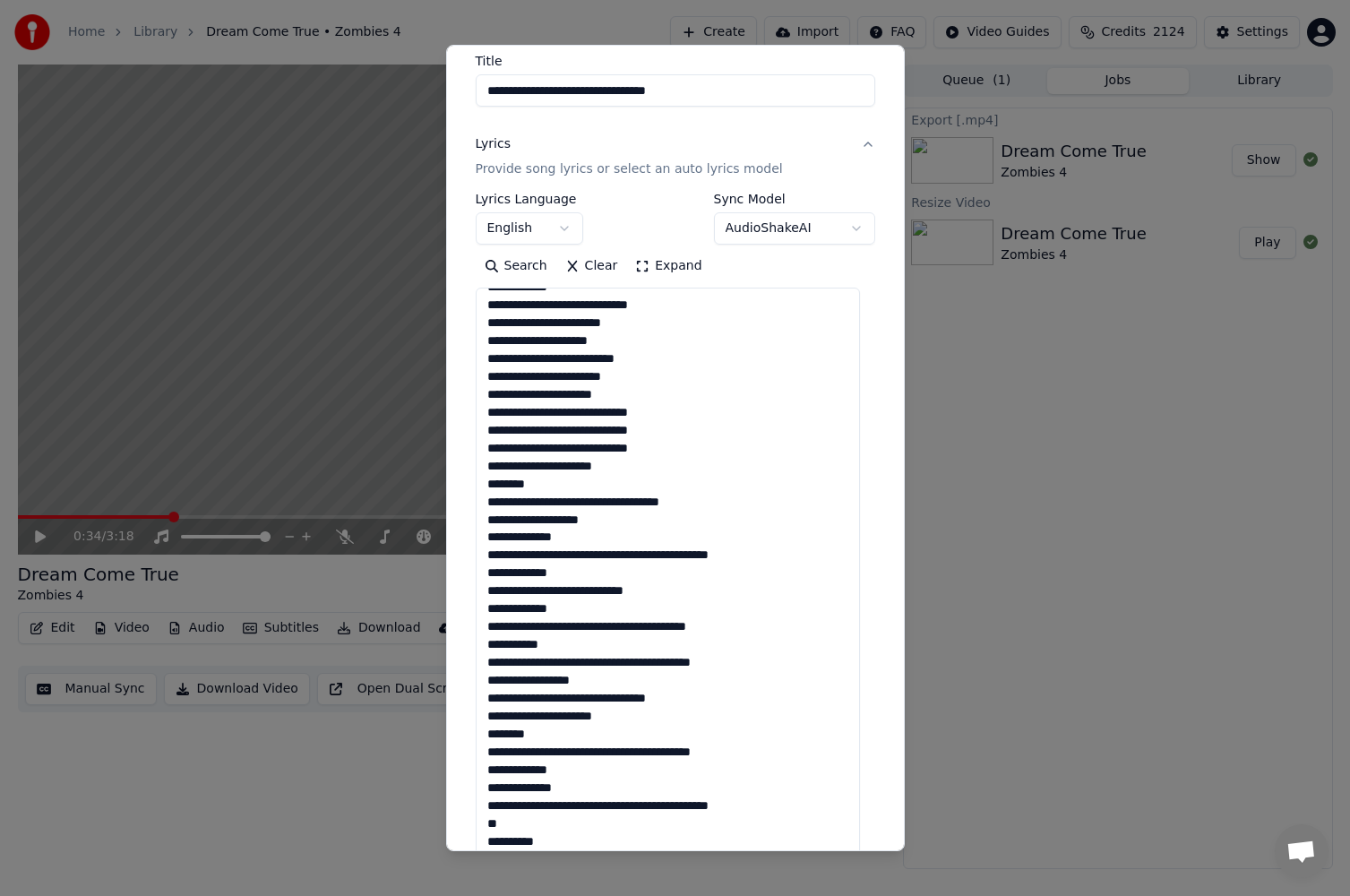
scroll to position [509, 0]
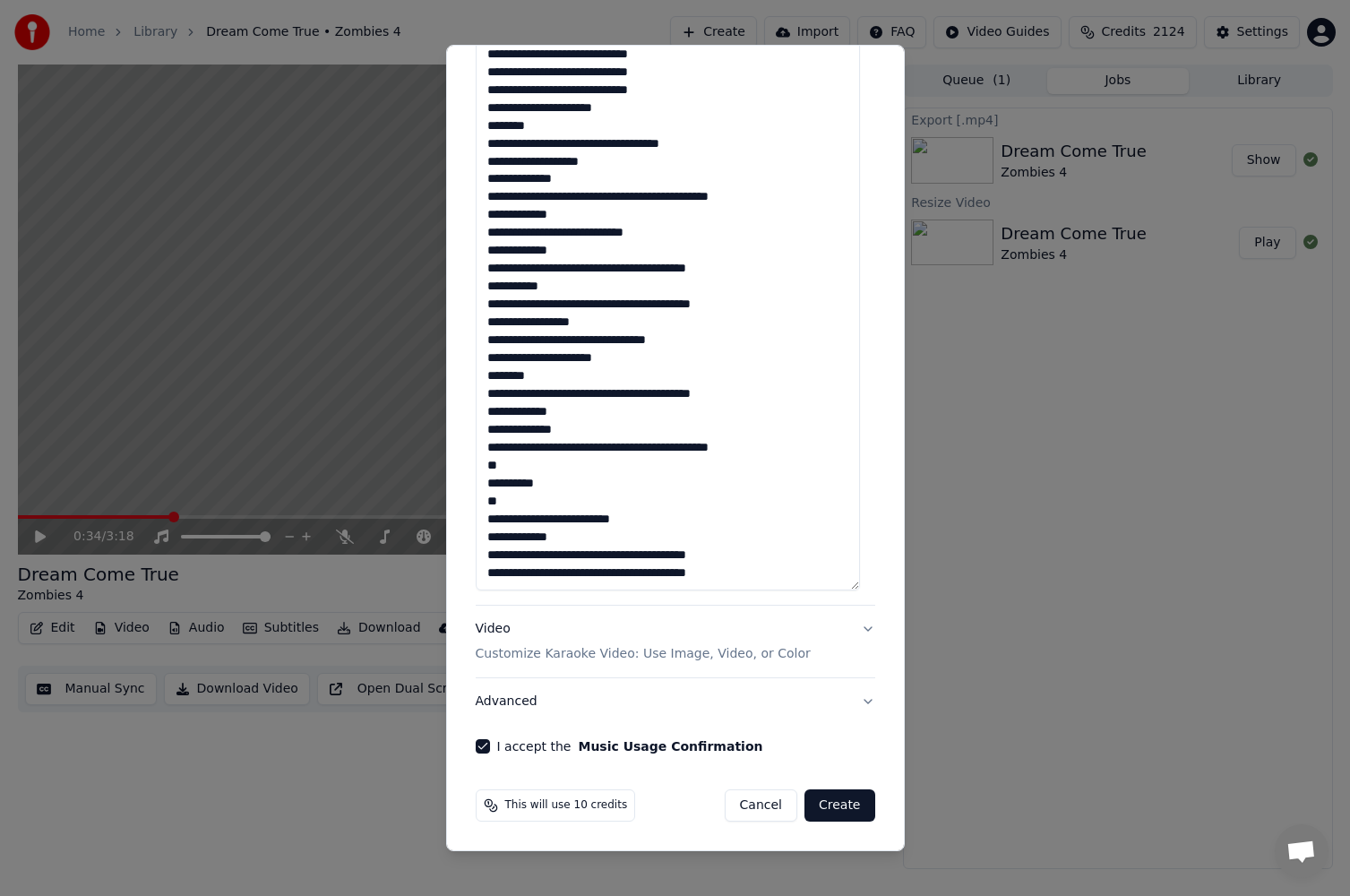
click at [823, 805] on button "Create" at bounding box center [840, 806] width 71 height 33
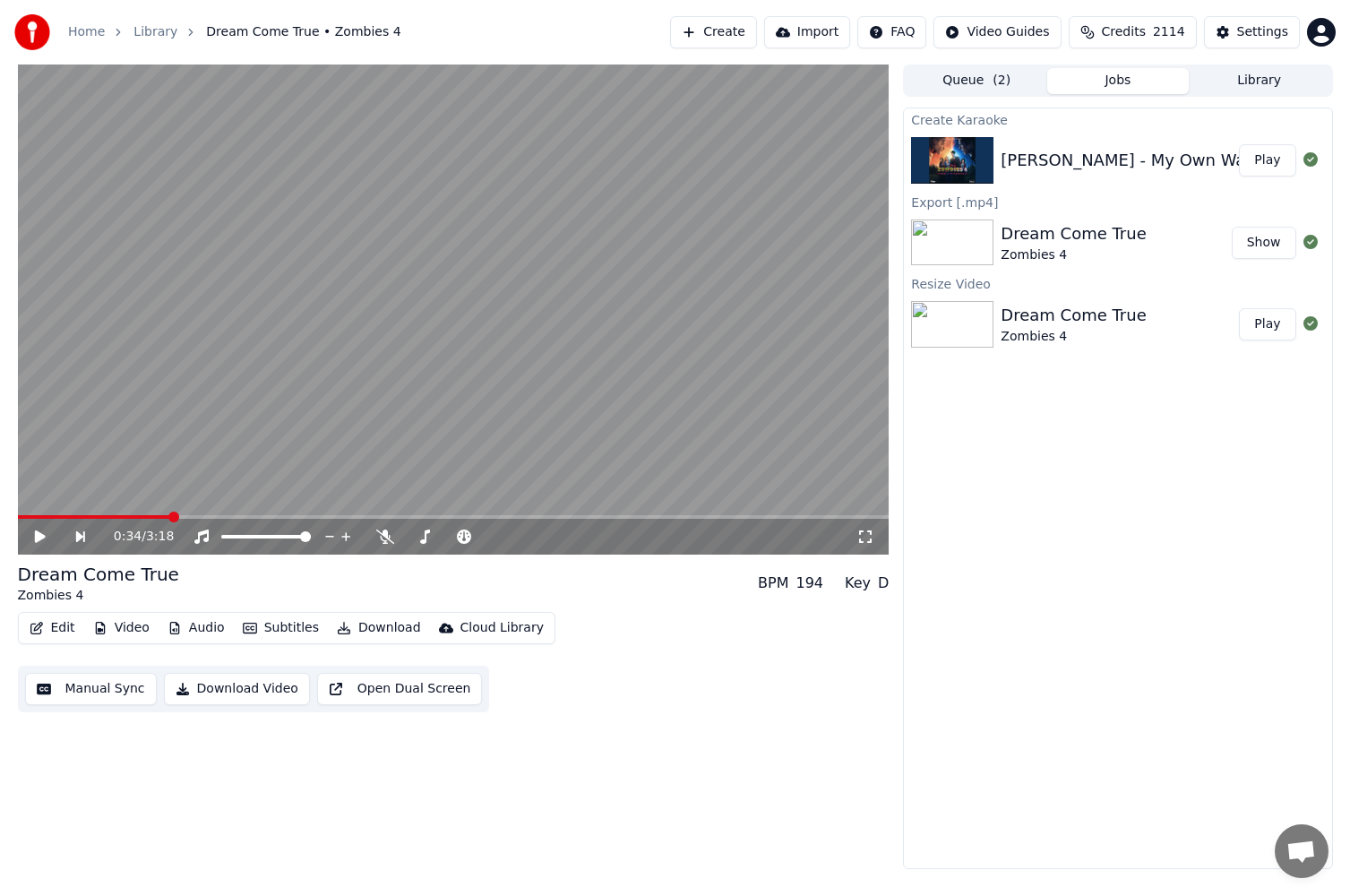
click at [1271, 157] on button "Play" at bounding box center [1267, 160] width 57 height 33
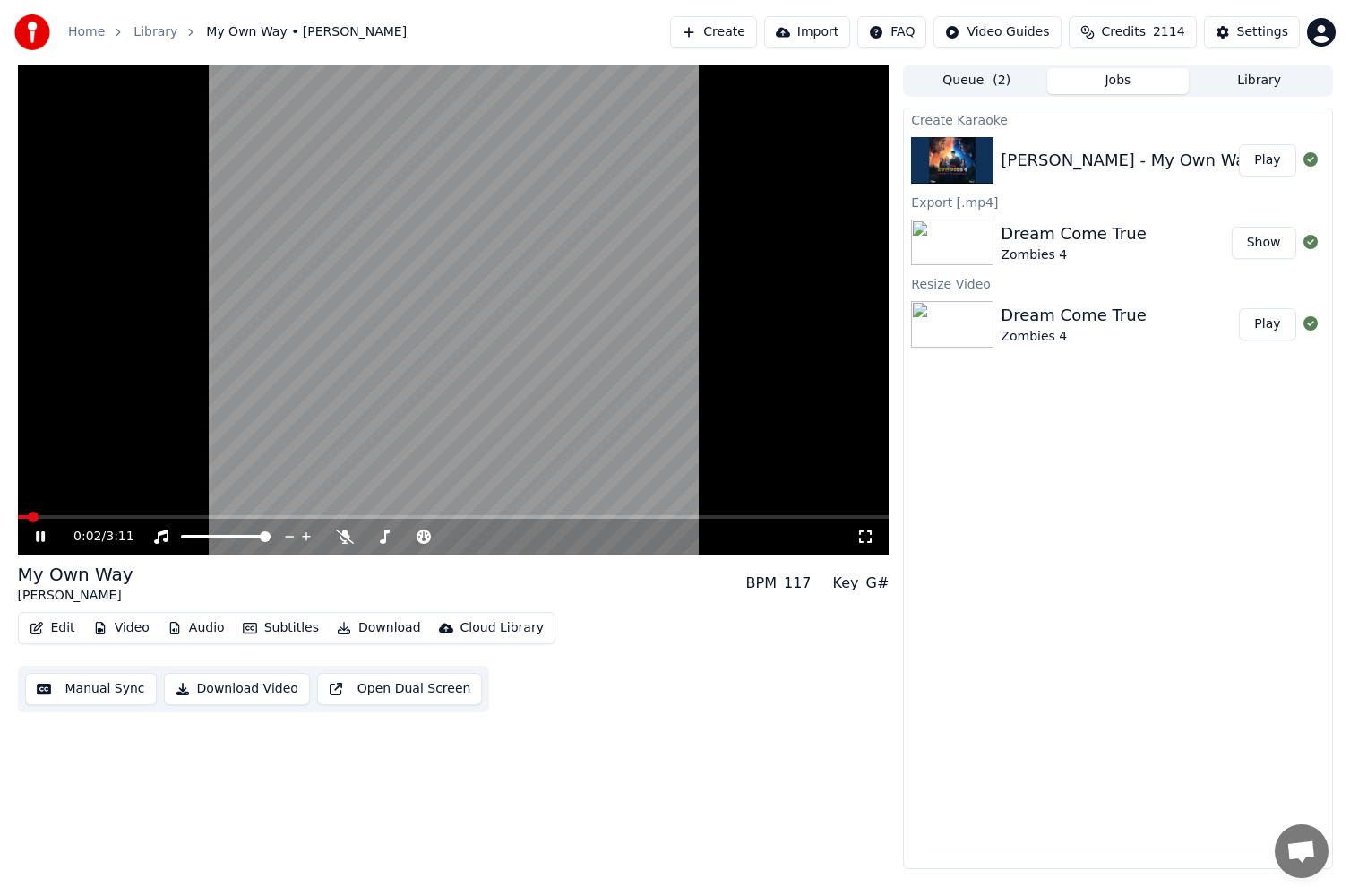
click at [39, 533] on icon at bounding box center [54, 537] width 42 height 14
click at [78, 698] on button "Manual Sync" at bounding box center [90, 690] width 132 height 33
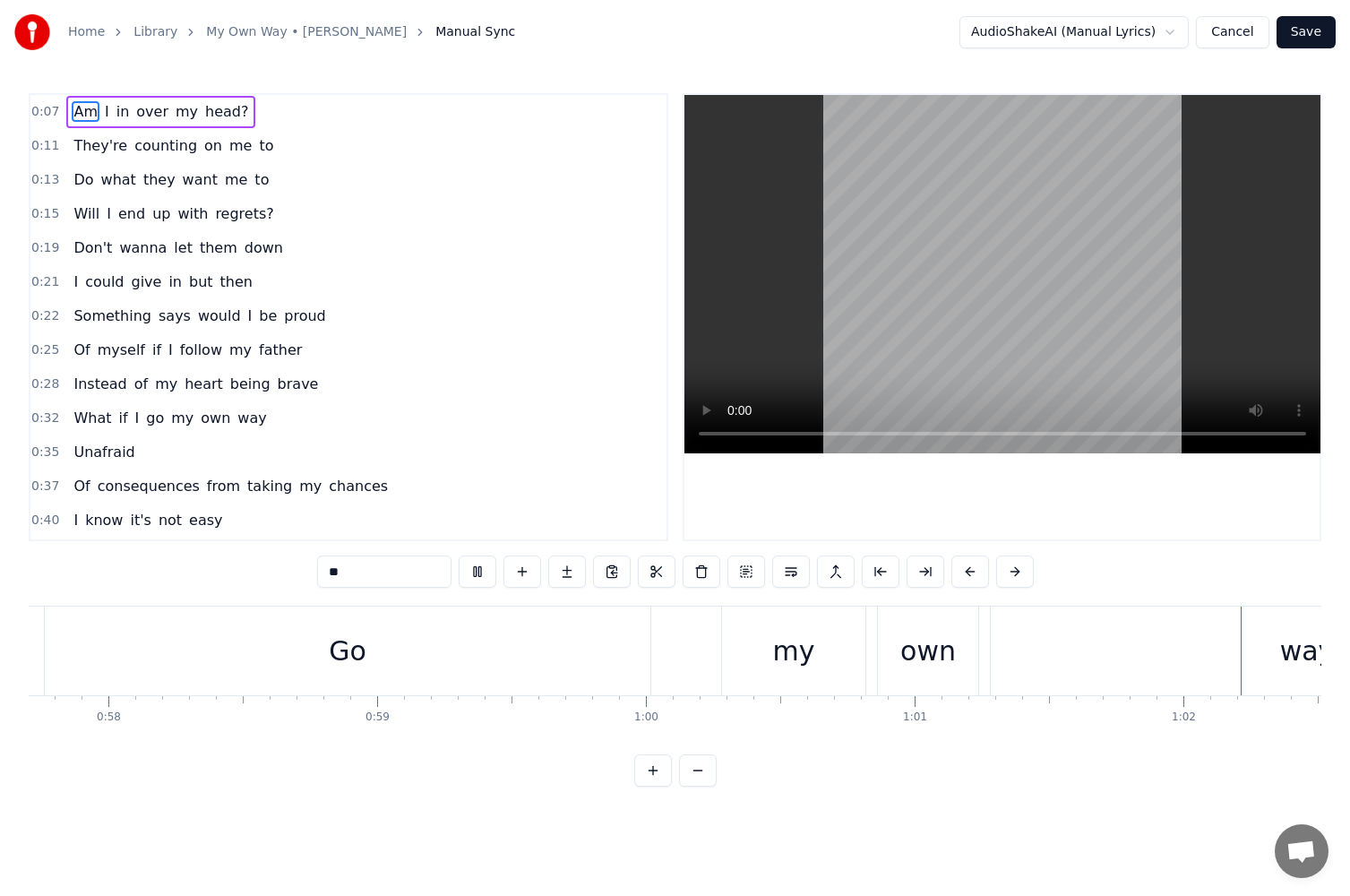
scroll to position [0, 16654]
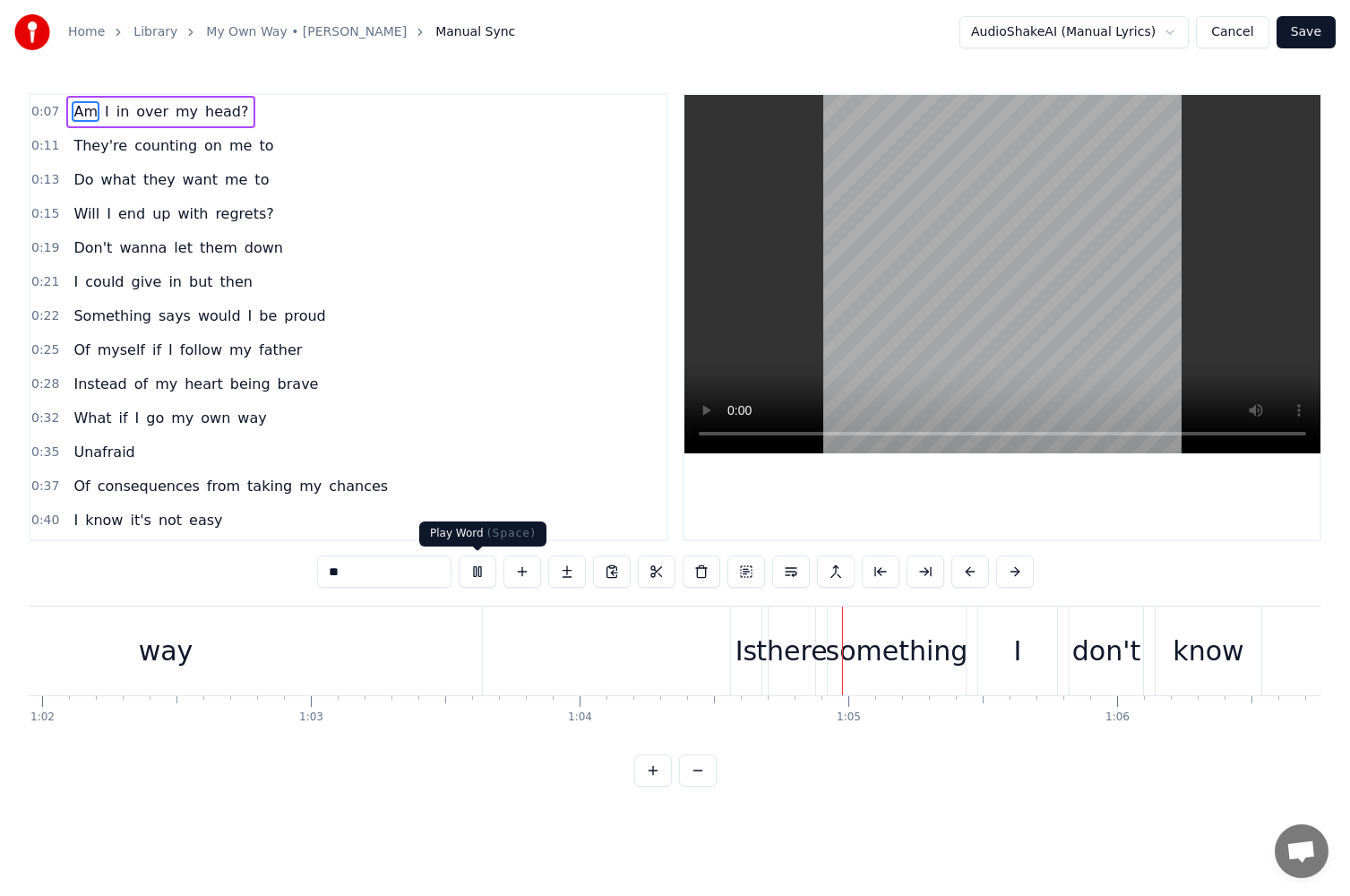
click at [473, 580] on button at bounding box center [477, 572] width 37 height 33
click at [475, 652] on div "way" at bounding box center [165, 651] width 633 height 88
type input "***"
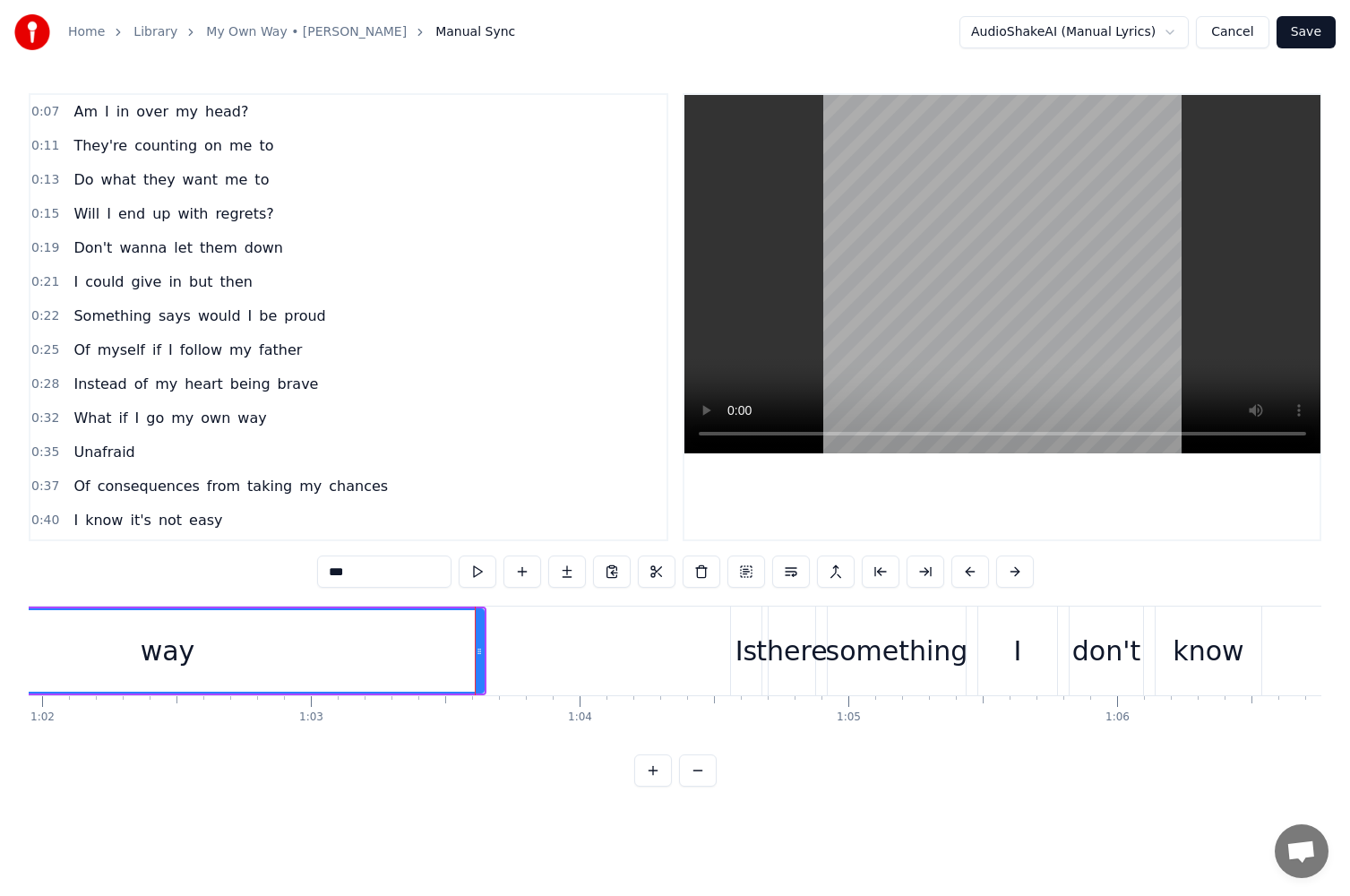
scroll to position [374, 0]
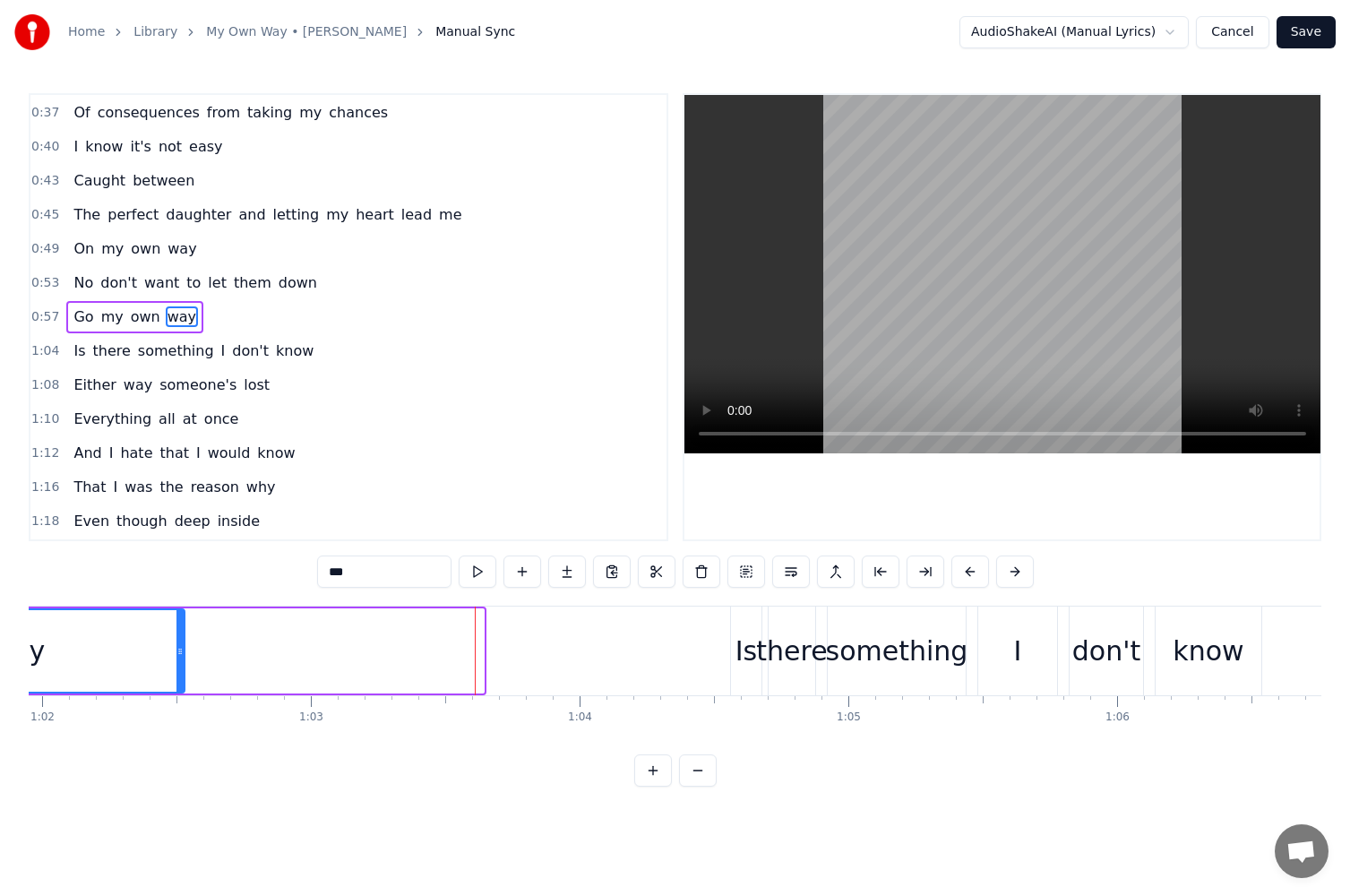
drag, startPoint x: 467, startPoint y: 653, endPoint x: 181, endPoint y: 652, distance: 286.0
click at [181, 652] on icon at bounding box center [180, 651] width 7 height 14
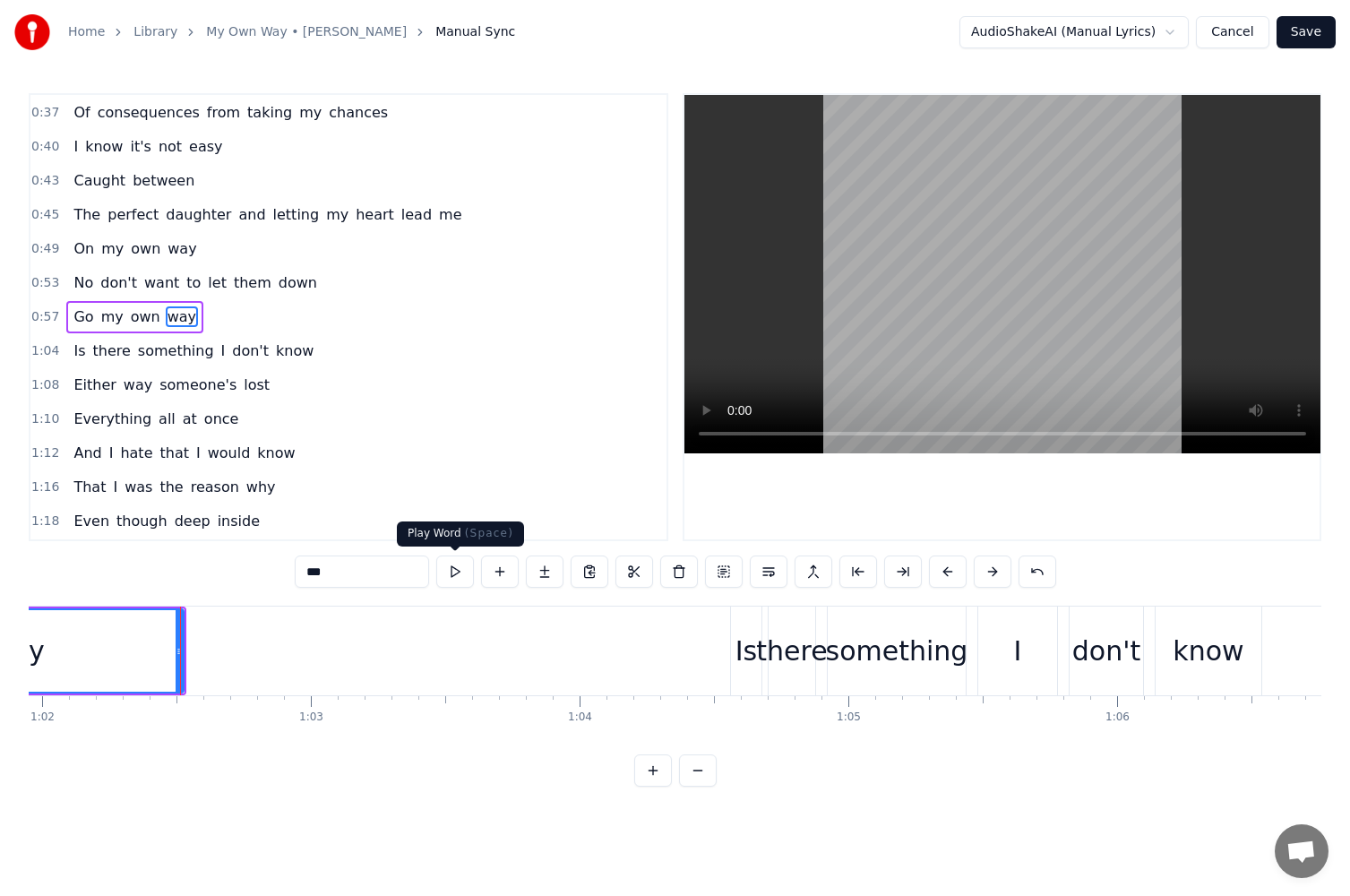
click at [461, 570] on button at bounding box center [455, 572] width 37 height 33
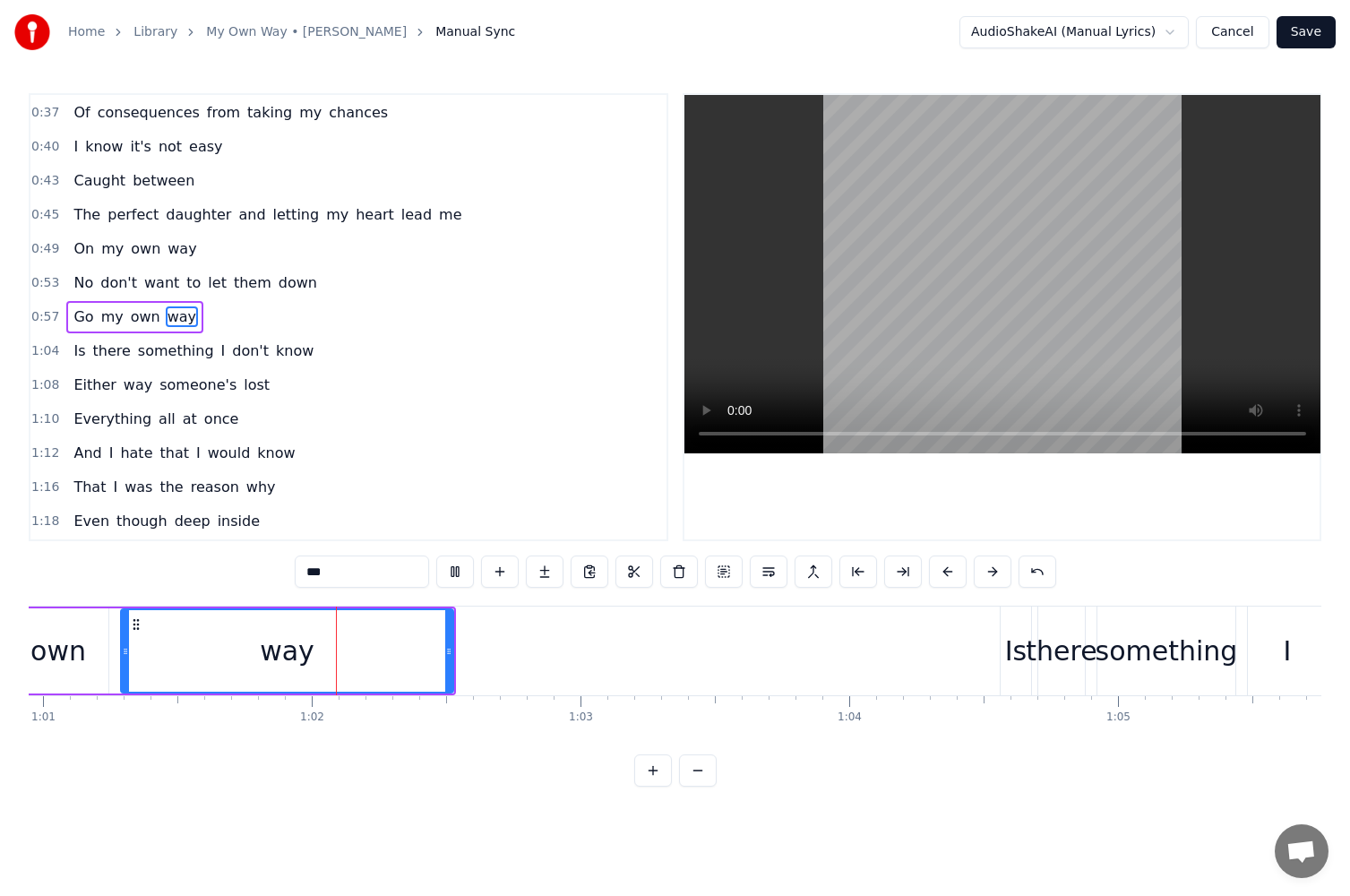
click at [461, 570] on button at bounding box center [455, 572] width 37 height 33
drag, startPoint x: 450, startPoint y: 652, endPoint x: 354, endPoint y: 658, distance: 96.2
click at [354, 658] on icon at bounding box center [352, 651] width 7 height 14
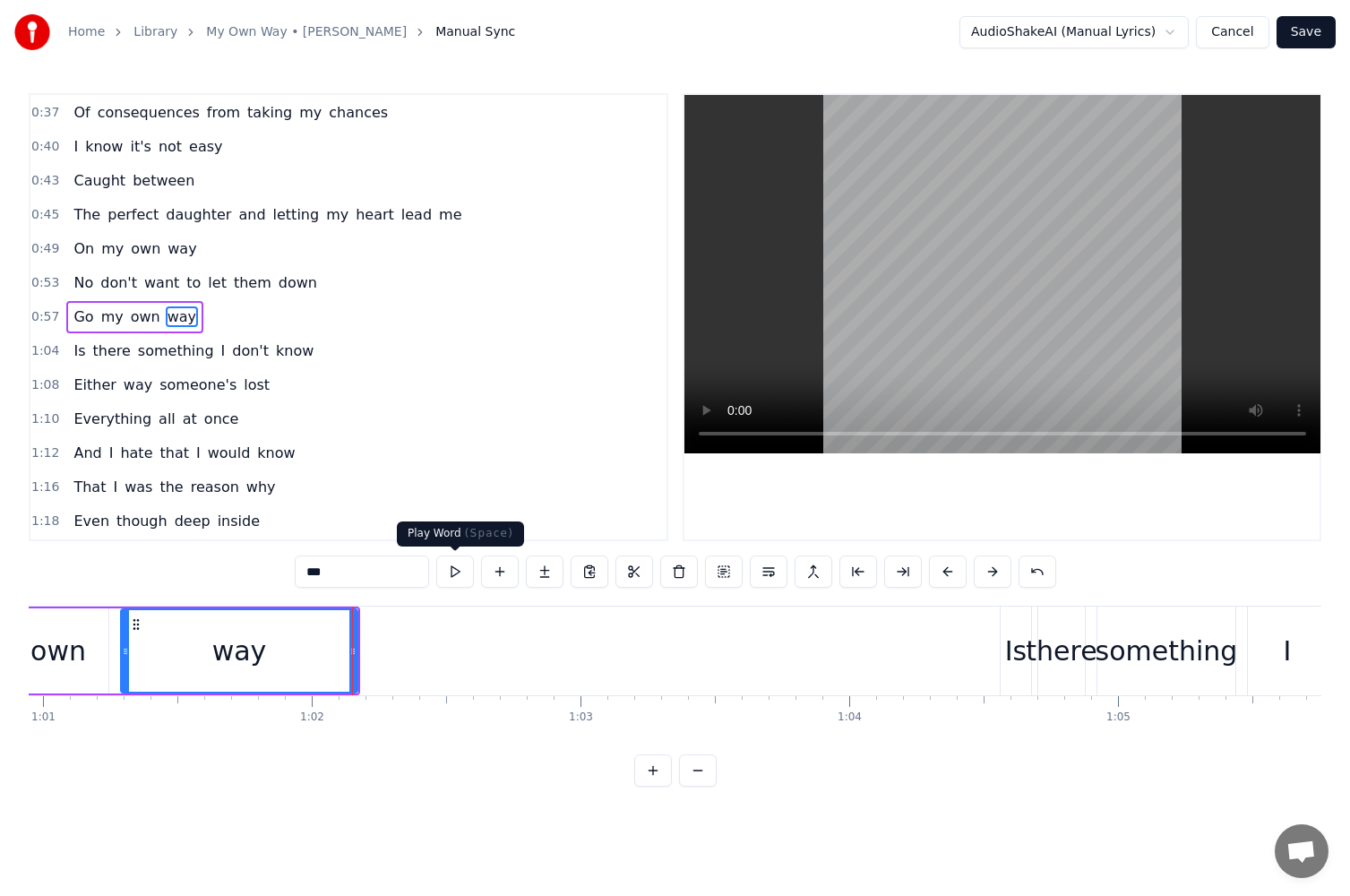
click at [425, 566] on input "***" at bounding box center [362, 572] width 134 height 33
click at [450, 571] on button at bounding box center [455, 572] width 37 height 33
click at [346, 654] on div "way" at bounding box center [239, 651] width 235 height 82
drag, startPoint x: 355, startPoint y: 651, endPoint x: 325, endPoint y: 651, distance: 30.0
click at [325, 651] on icon at bounding box center [323, 651] width 7 height 14
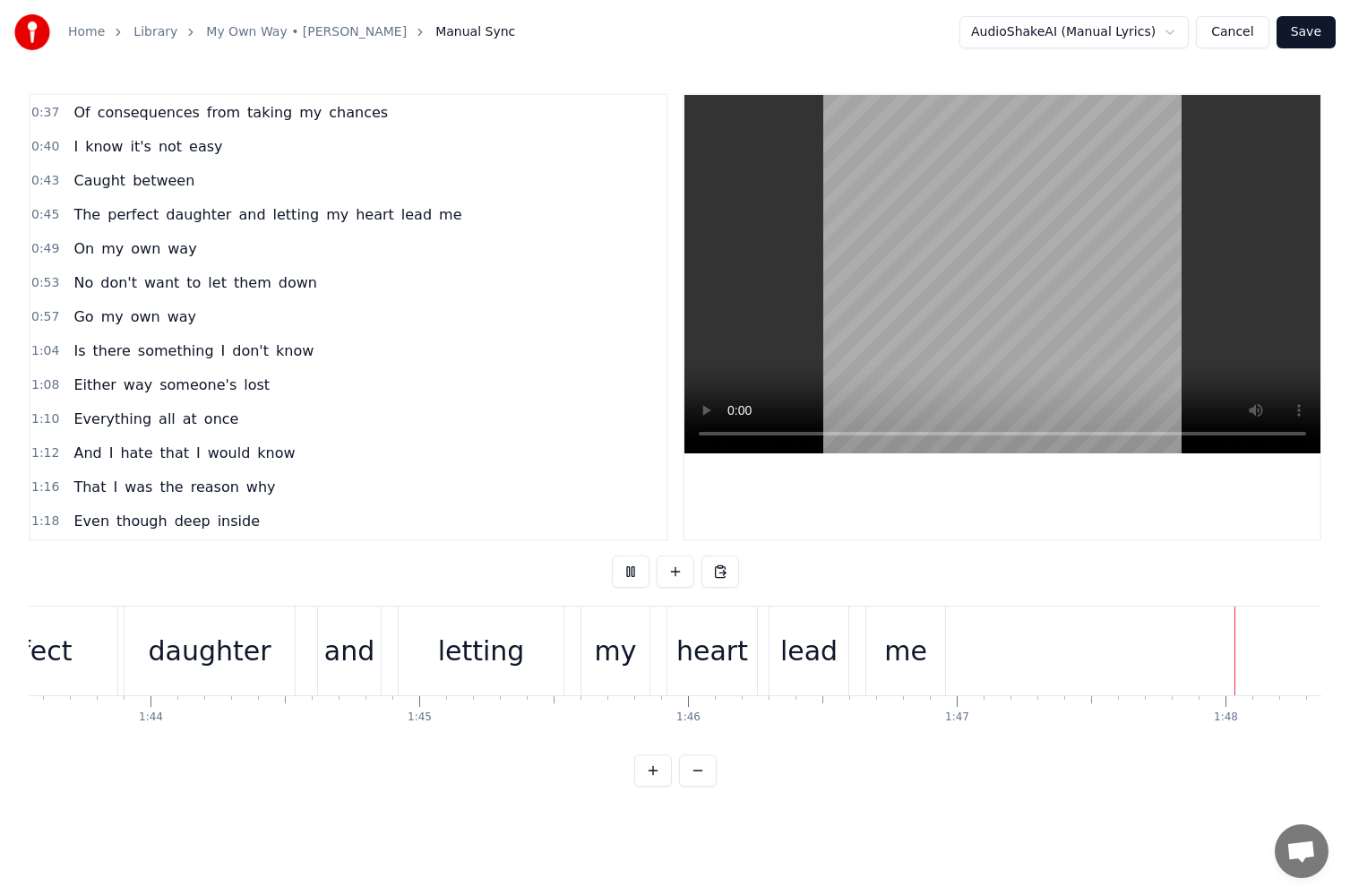
scroll to position [0, 28982]
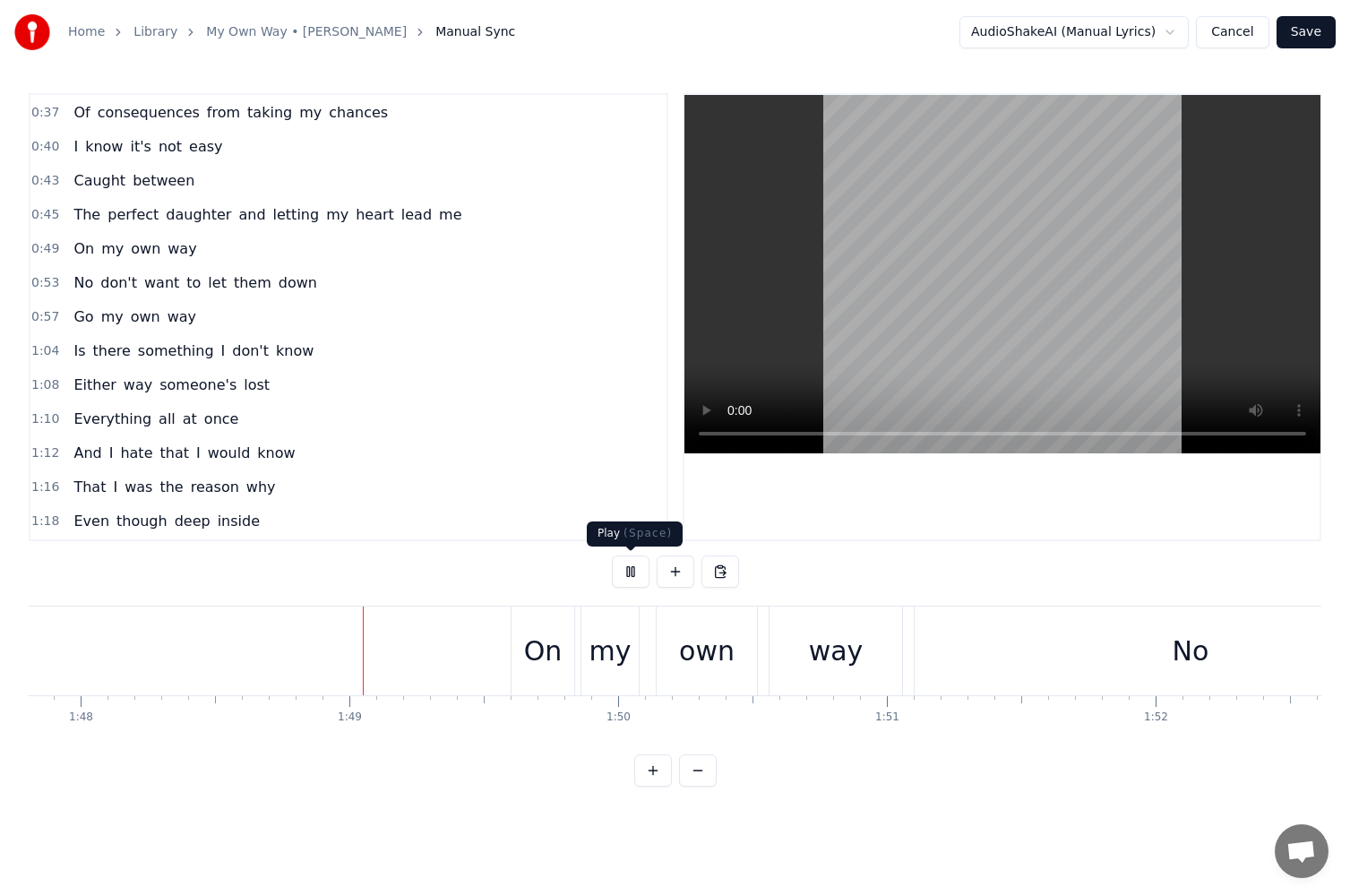
click at [625, 565] on button at bounding box center [630, 572] width 37 height 33
click at [558, 642] on div "On" at bounding box center [543, 651] width 38 height 40
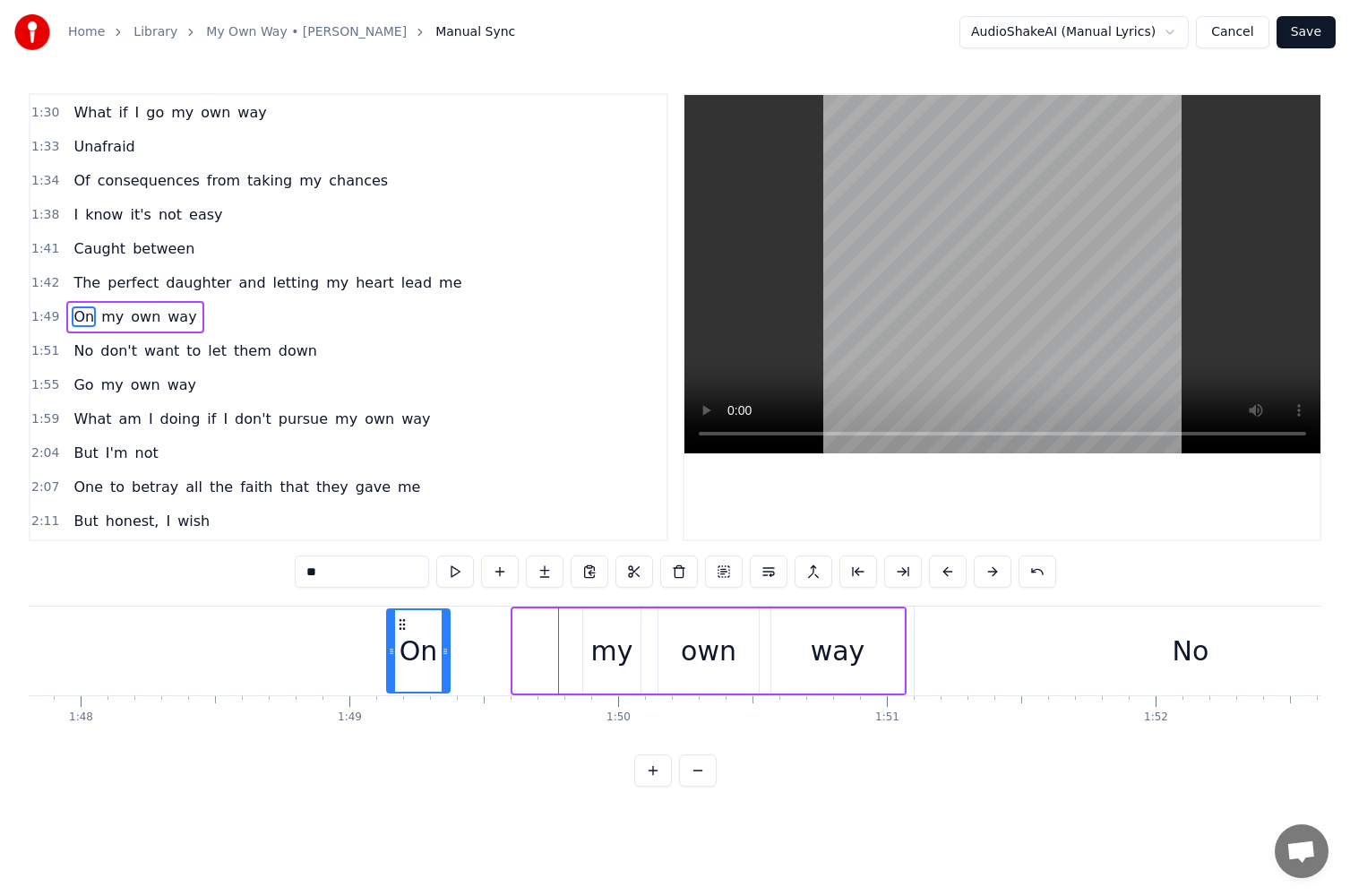
drag, startPoint x: 528, startPoint y: 622, endPoint x: 398, endPoint y: 624, distance: 130.0
click at [398, 624] on icon at bounding box center [402, 624] width 14 height 14
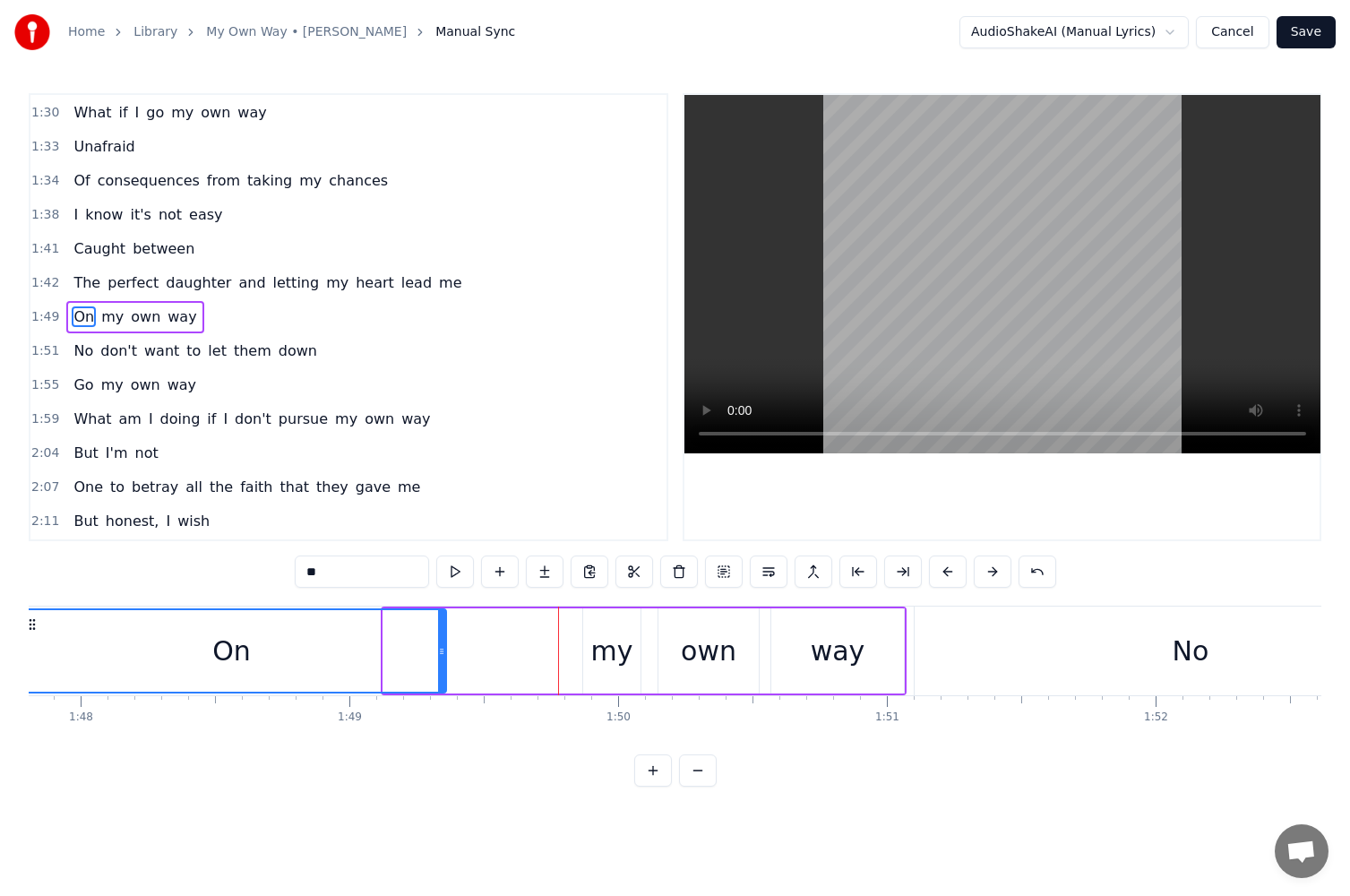
drag, startPoint x: 387, startPoint y: 658, endPoint x: 20, endPoint y: 668, distance: 367.1
click at [20, 668] on div "Home Library My Own Way • Freya Skye Manual Sync AudioShakeAI (Manual Lyrics) C…" at bounding box center [675, 393] width 1350 height 787
click at [593, 653] on div "my" at bounding box center [613, 651] width 42 height 40
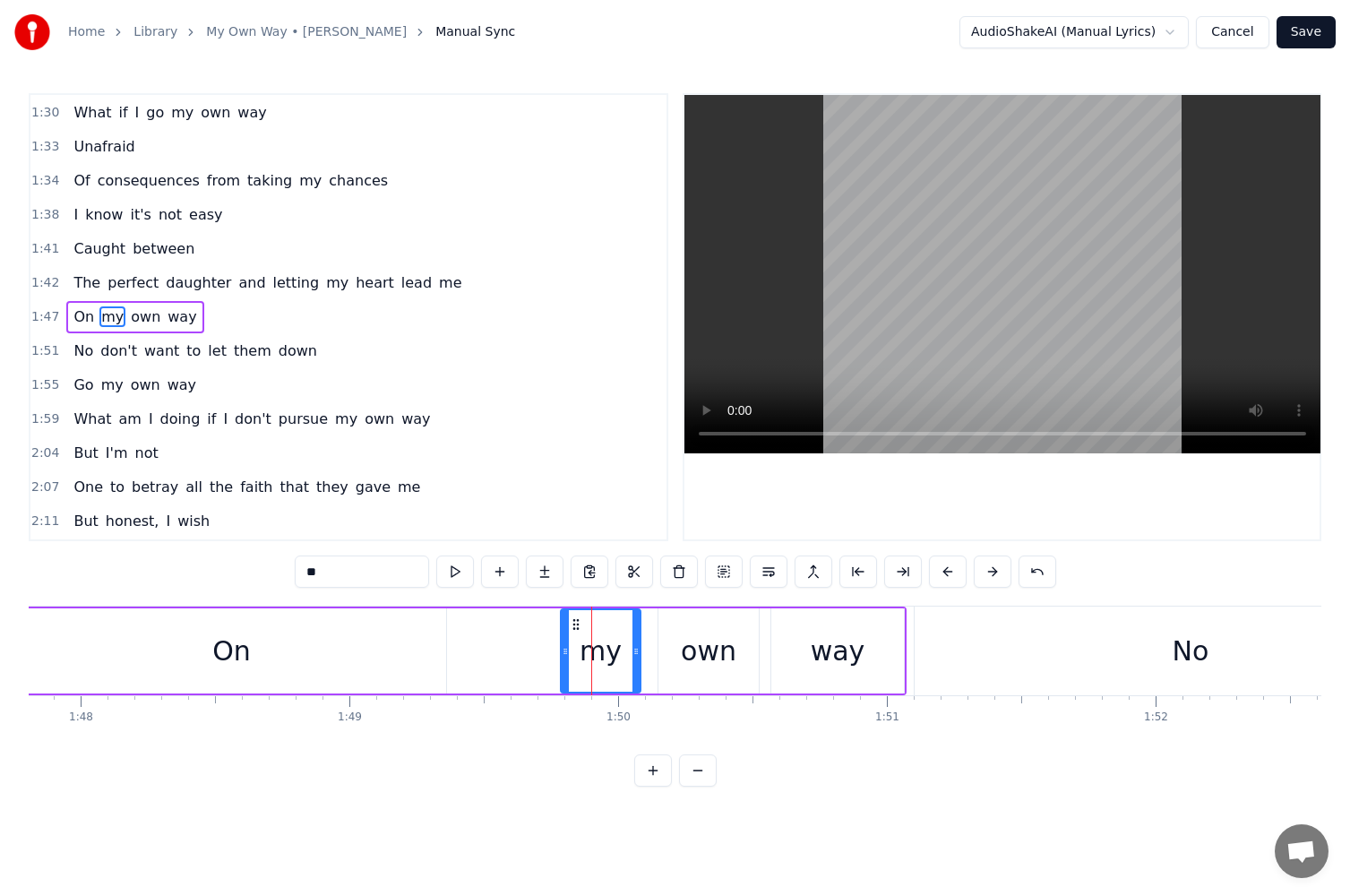
drag, startPoint x: 588, startPoint y: 653, endPoint x: 542, endPoint y: 662, distance: 46.9
click at [562, 656] on icon at bounding box center [565, 651] width 7 height 14
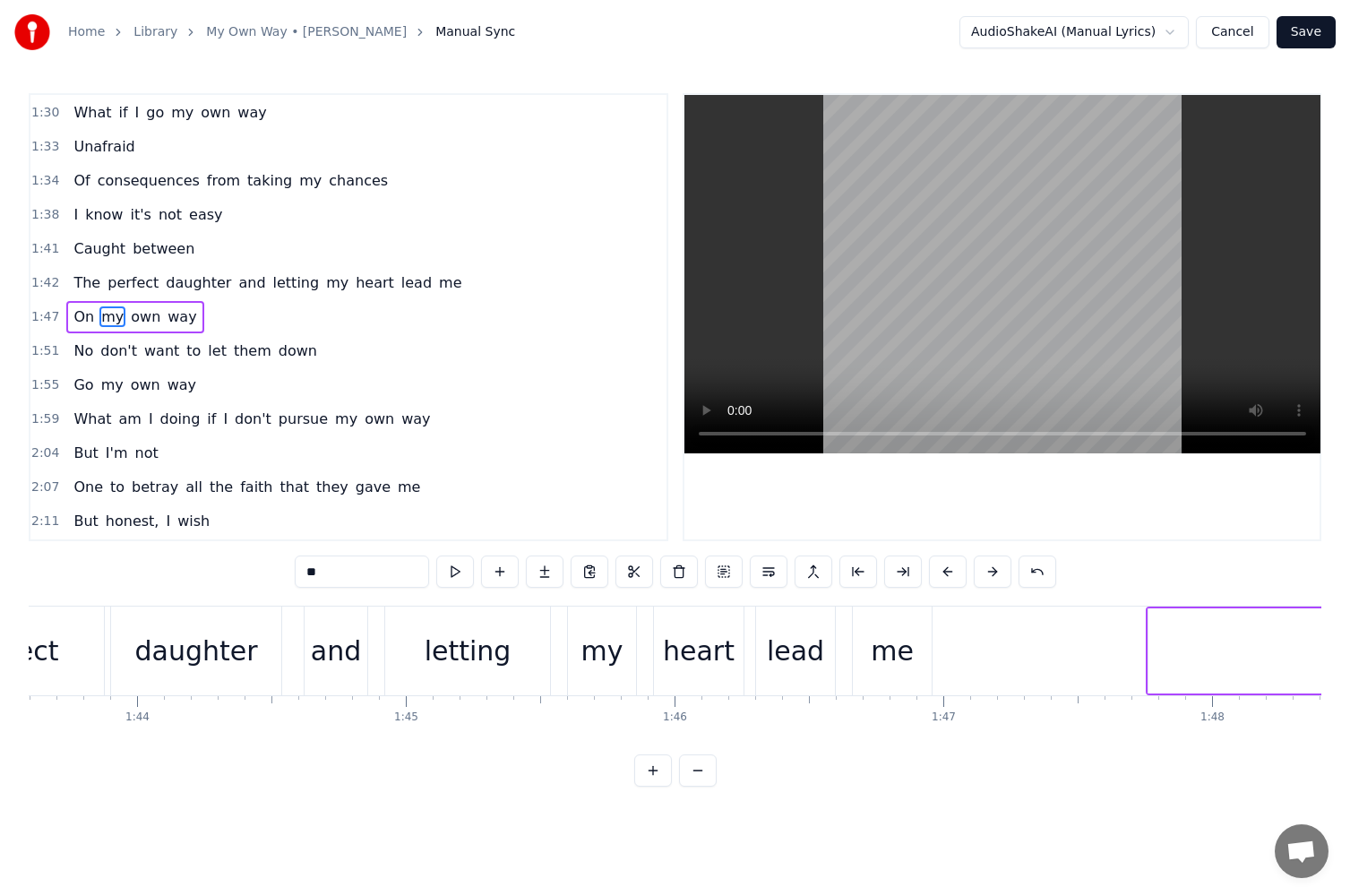
click at [1185, 644] on div "On" at bounding box center [1362, 651] width 429 height 85
drag, startPoint x: 1153, startPoint y: 651, endPoint x: 945, endPoint y: 659, distance: 208.2
click at [945, 659] on div at bounding box center [945, 651] width 7 height 82
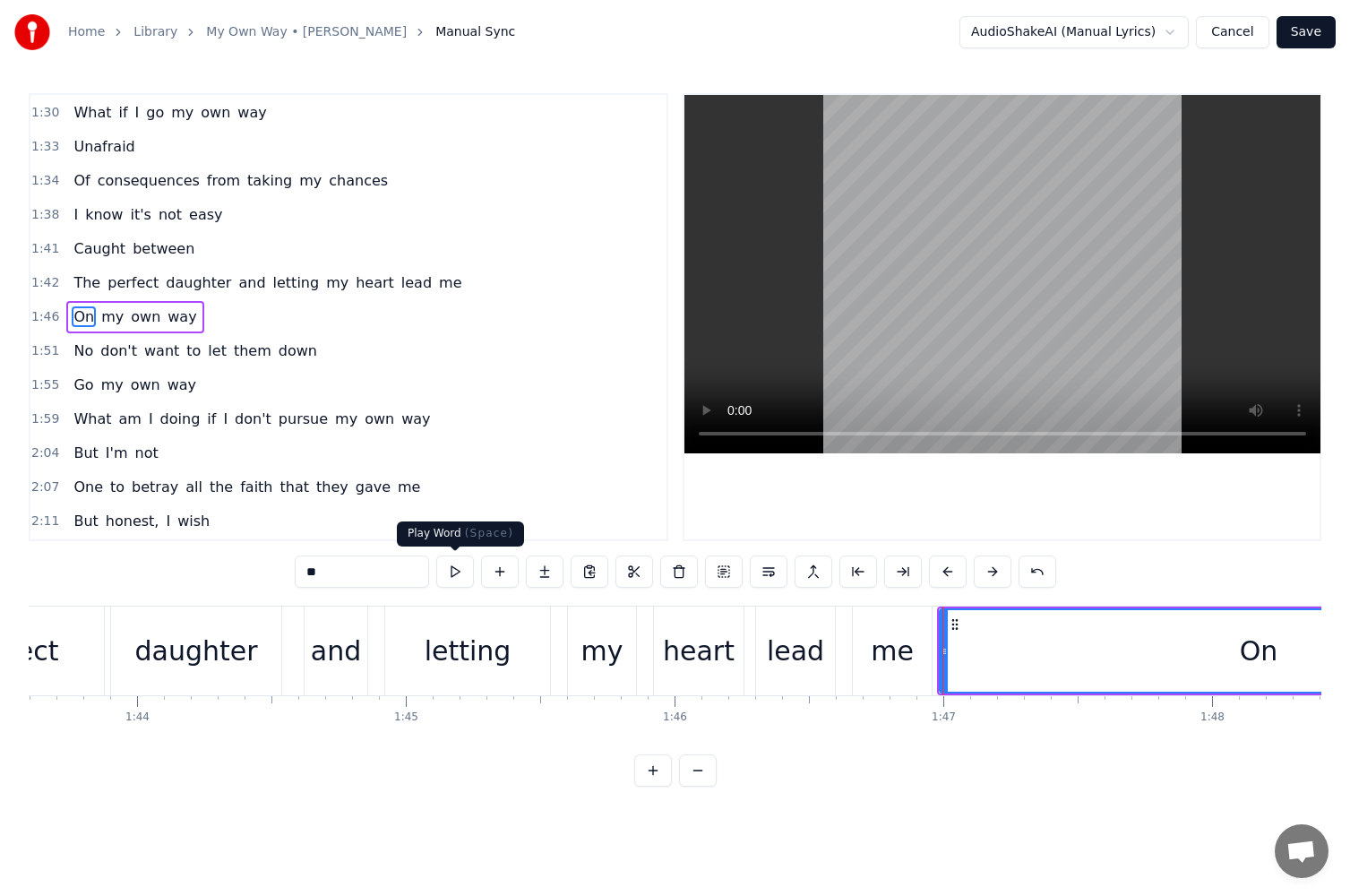
click at [458, 575] on button at bounding box center [455, 572] width 37 height 33
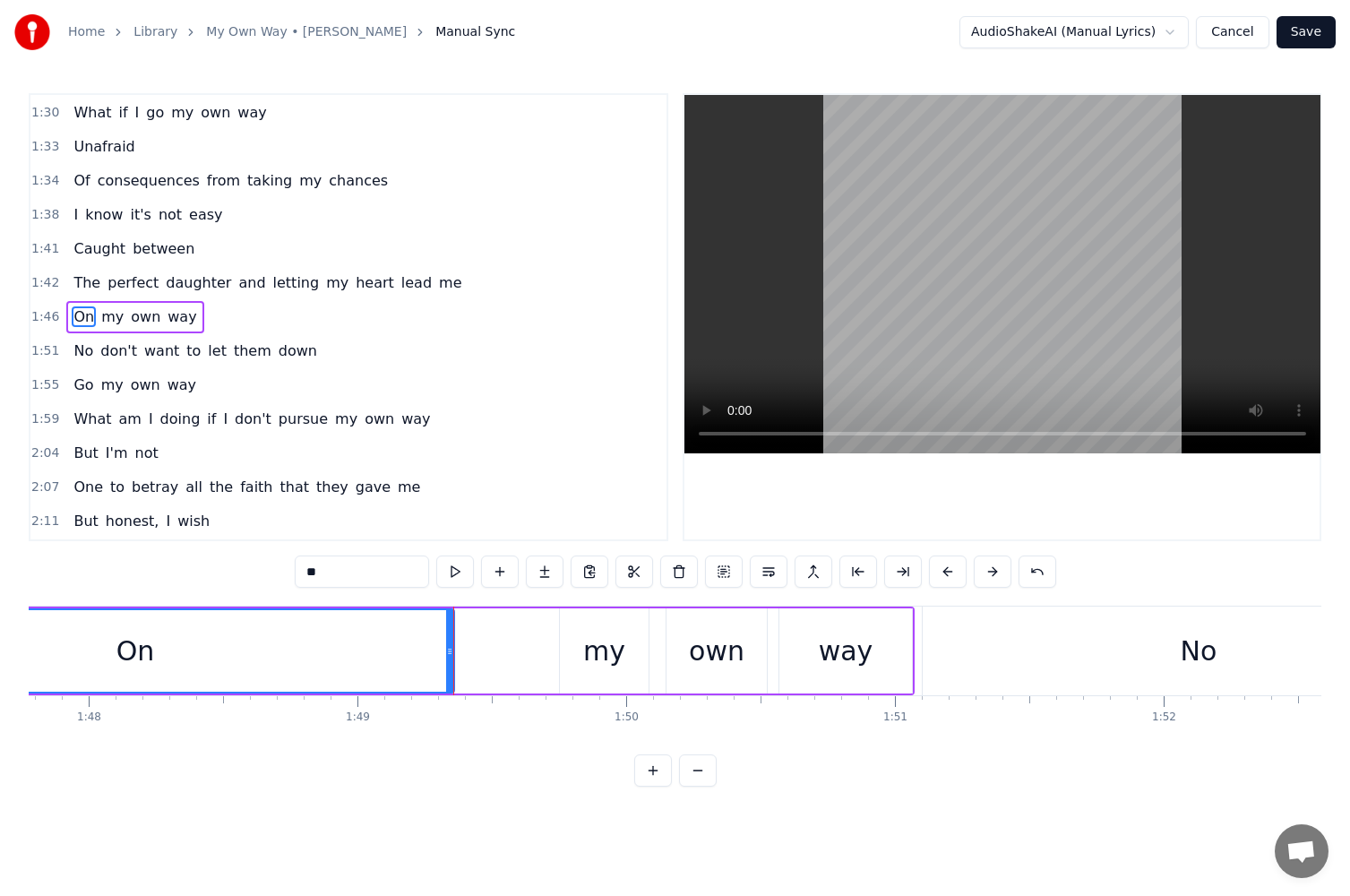
click at [458, 575] on button at bounding box center [455, 572] width 37 height 33
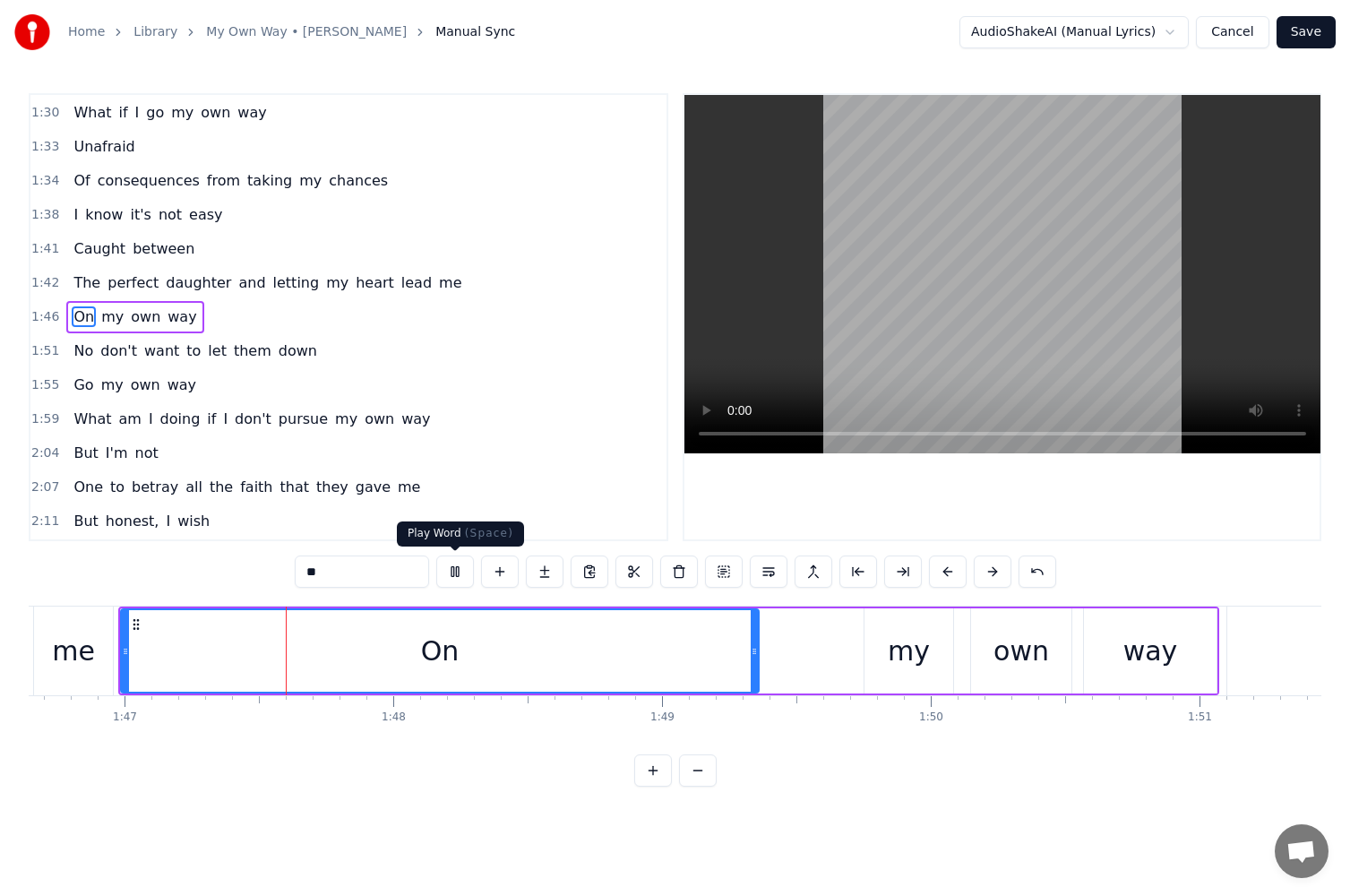
click at [470, 573] on button at bounding box center [455, 572] width 37 height 33
drag, startPoint x: 753, startPoint y: 651, endPoint x: 682, endPoint y: 652, distance: 71.0
click at [682, 652] on icon at bounding box center [685, 651] width 7 height 14
click at [462, 575] on button at bounding box center [455, 572] width 37 height 33
click at [893, 642] on div "my" at bounding box center [909, 651] width 42 height 40
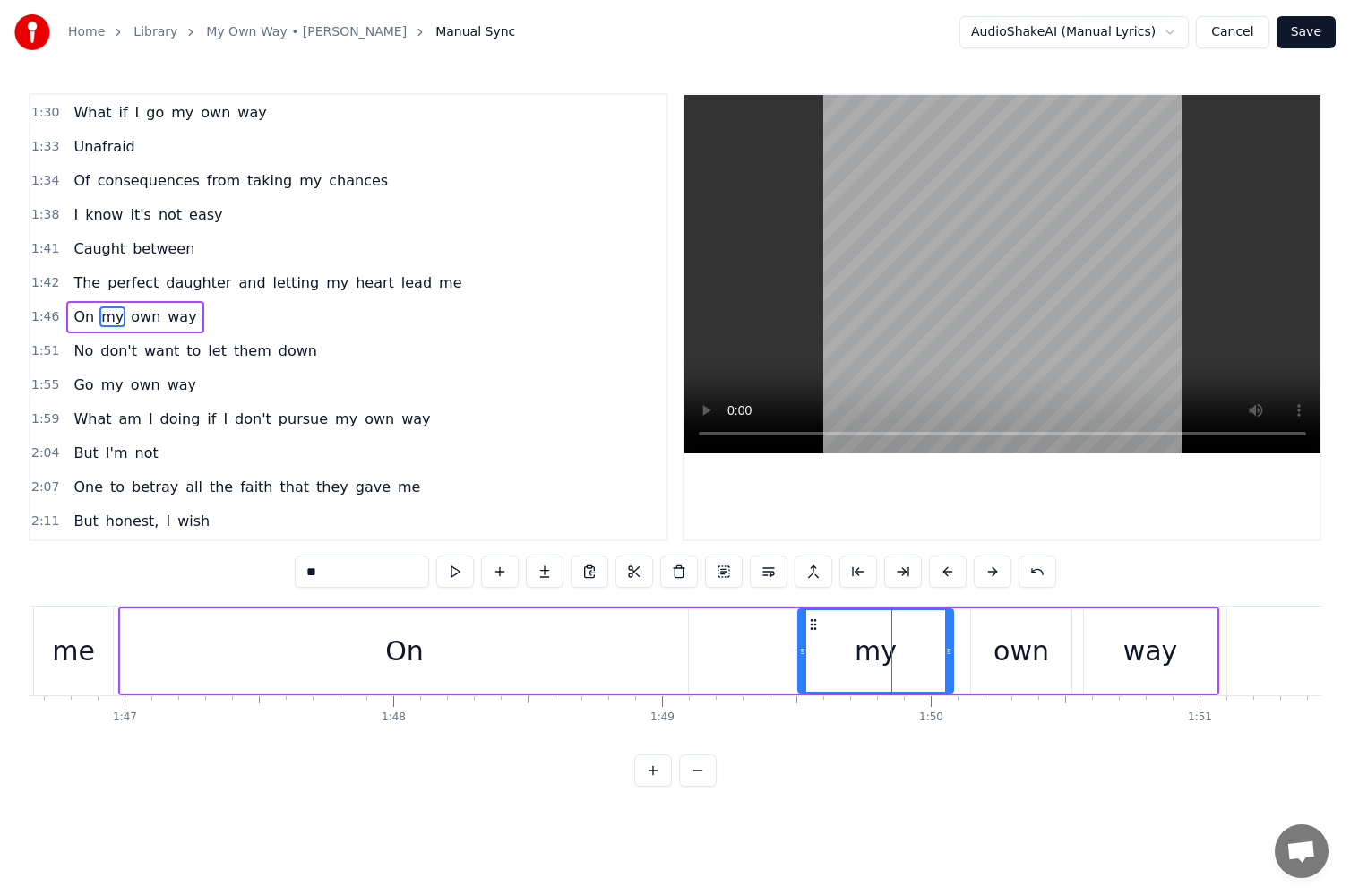
drag, startPoint x: 866, startPoint y: 649, endPoint x: 800, endPoint y: 653, distance: 66.1
click at [800, 653] on icon at bounding box center [802, 651] width 7 height 14
click at [447, 582] on button at bounding box center [455, 572] width 37 height 33
drag, startPoint x: 948, startPoint y: 653, endPoint x: 929, endPoint y: 653, distance: 19.0
click at [937, 653] on circle at bounding box center [937, 653] width 1 height 1
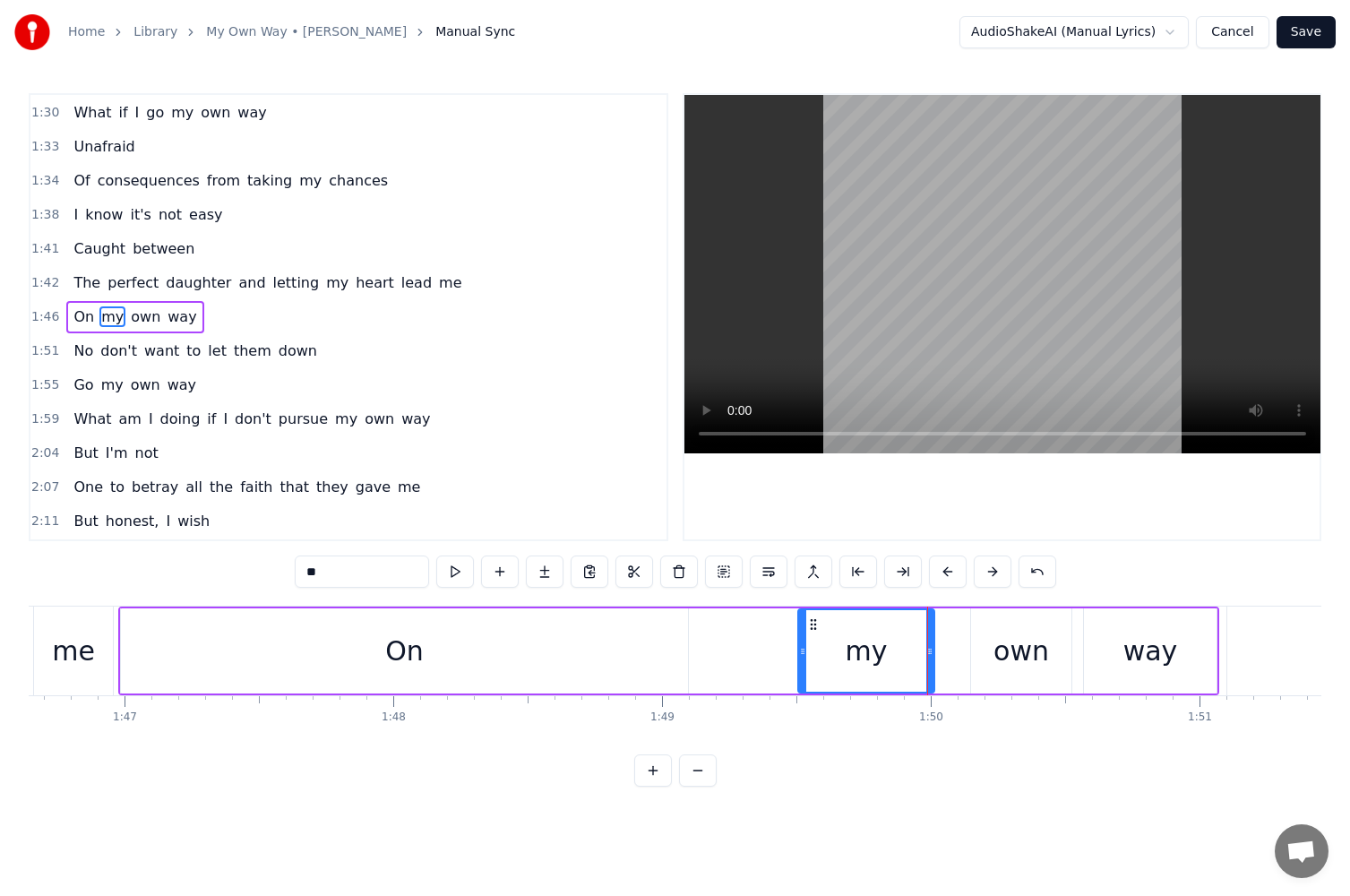
click at [989, 653] on div "own" at bounding box center [1022, 651] width 101 height 85
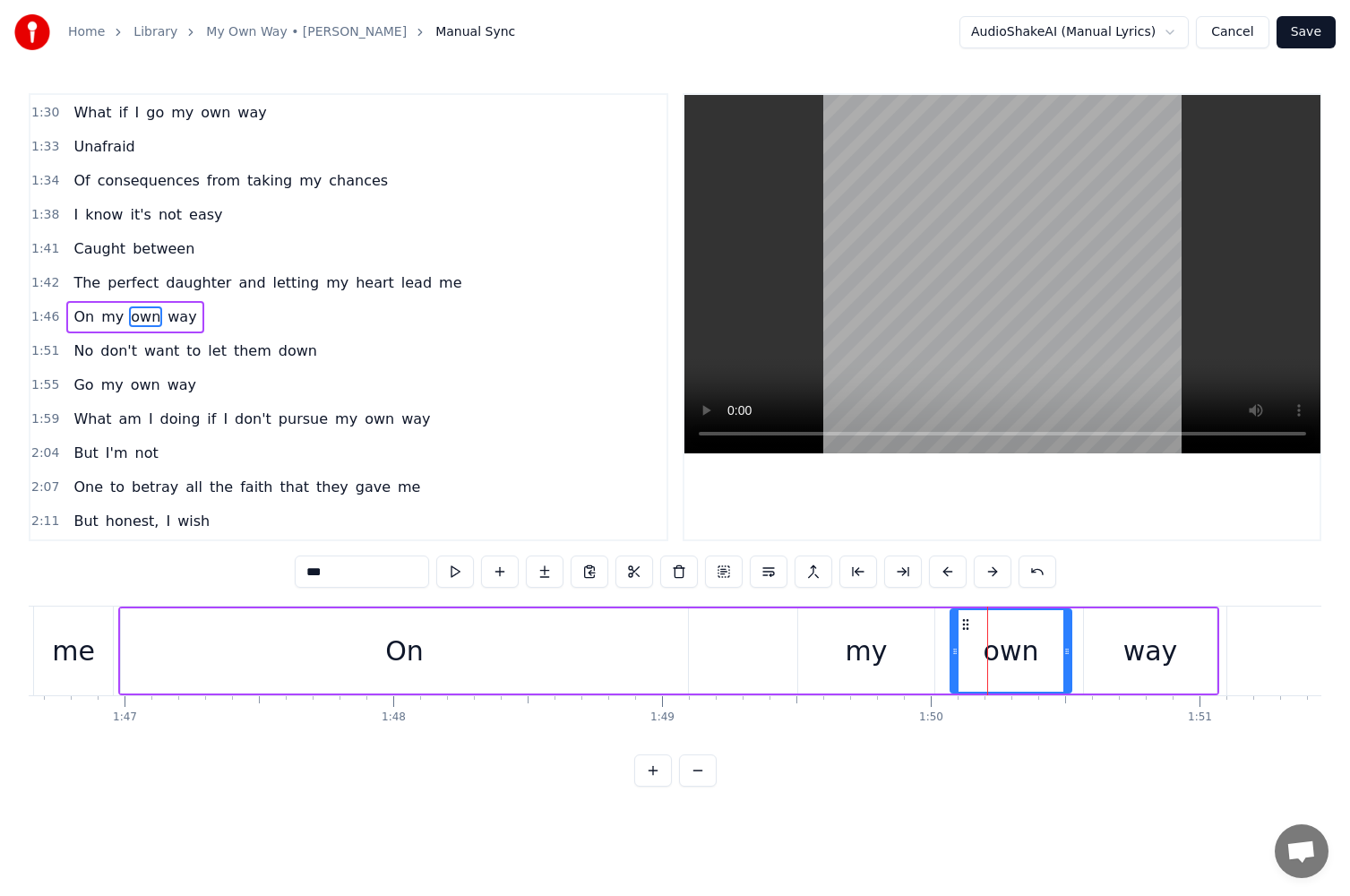
drag, startPoint x: 971, startPoint y: 655, endPoint x: 951, endPoint y: 655, distance: 20.0
click at [952, 655] on icon at bounding box center [954, 651] width 7 height 14
click at [927, 655] on div "my" at bounding box center [867, 651] width 136 height 85
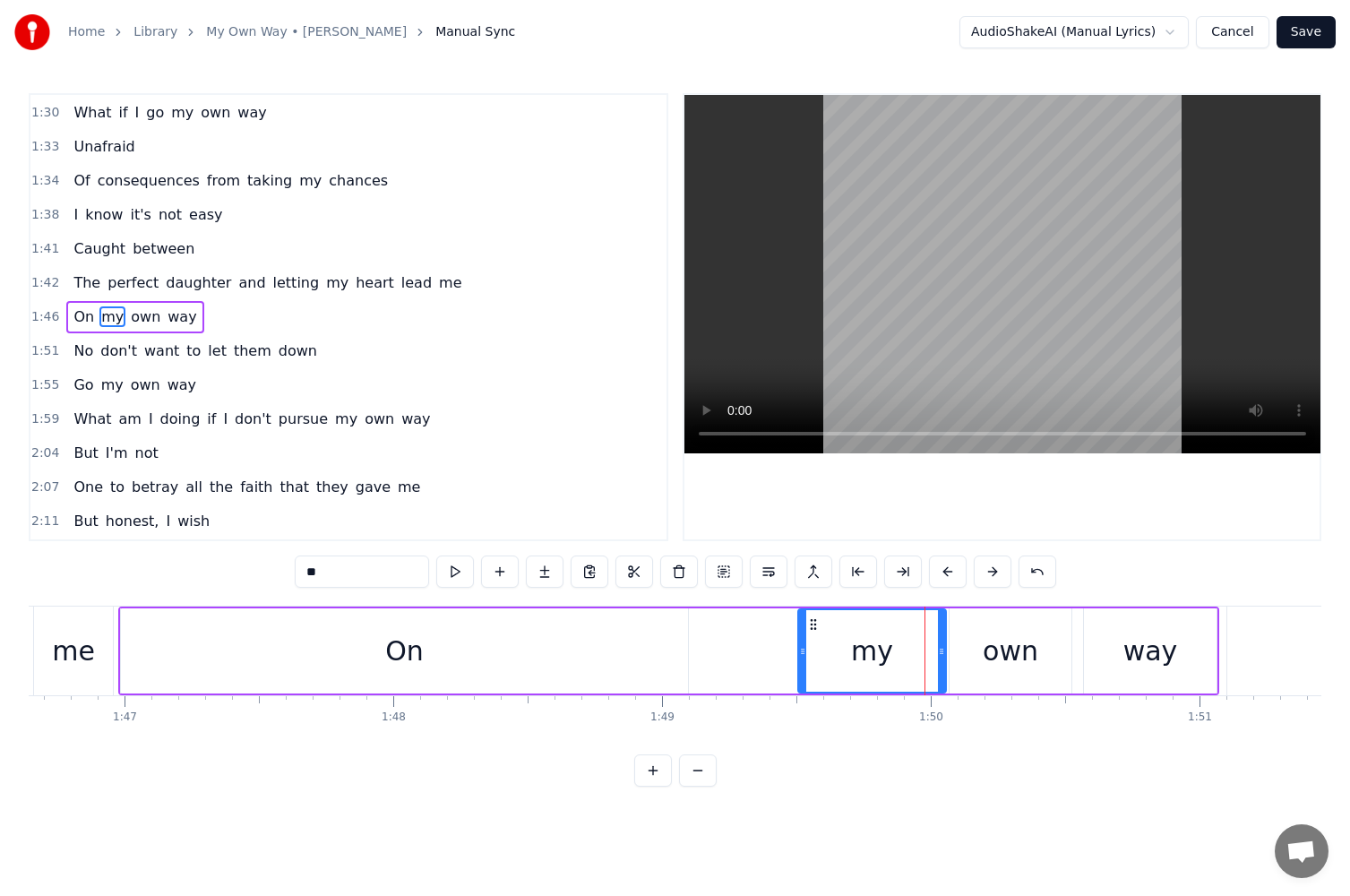
drag, startPoint x: 927, startPoint y: 655, endPoint x: 943, endPoint y: 657, distance: 16.1
click at [943, 657] on icon at bounding box center [941, 651] width 7 height 14
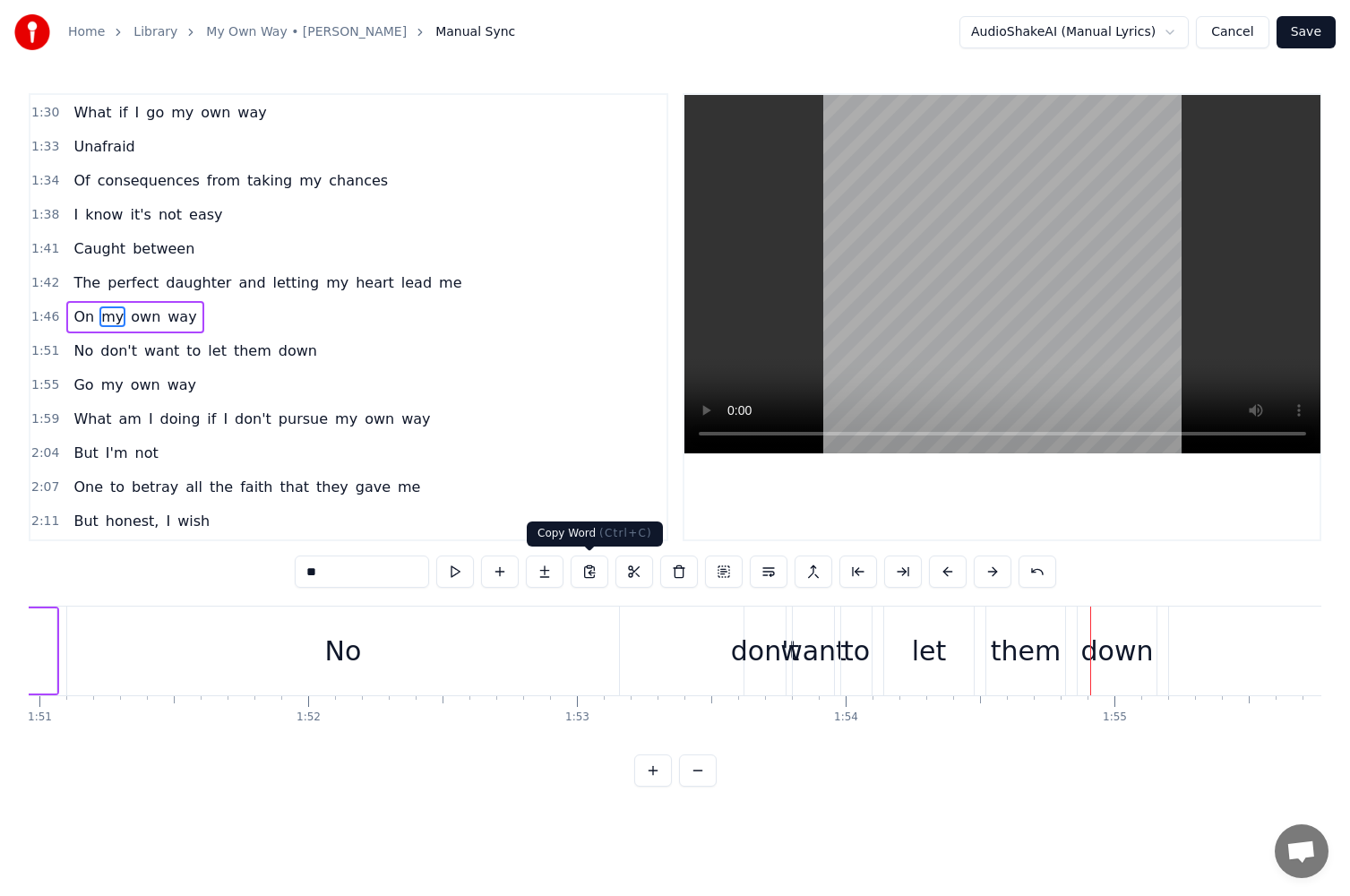
click at [535, 668] on div "No" at bounding box center [343, 651] width 552 height 88
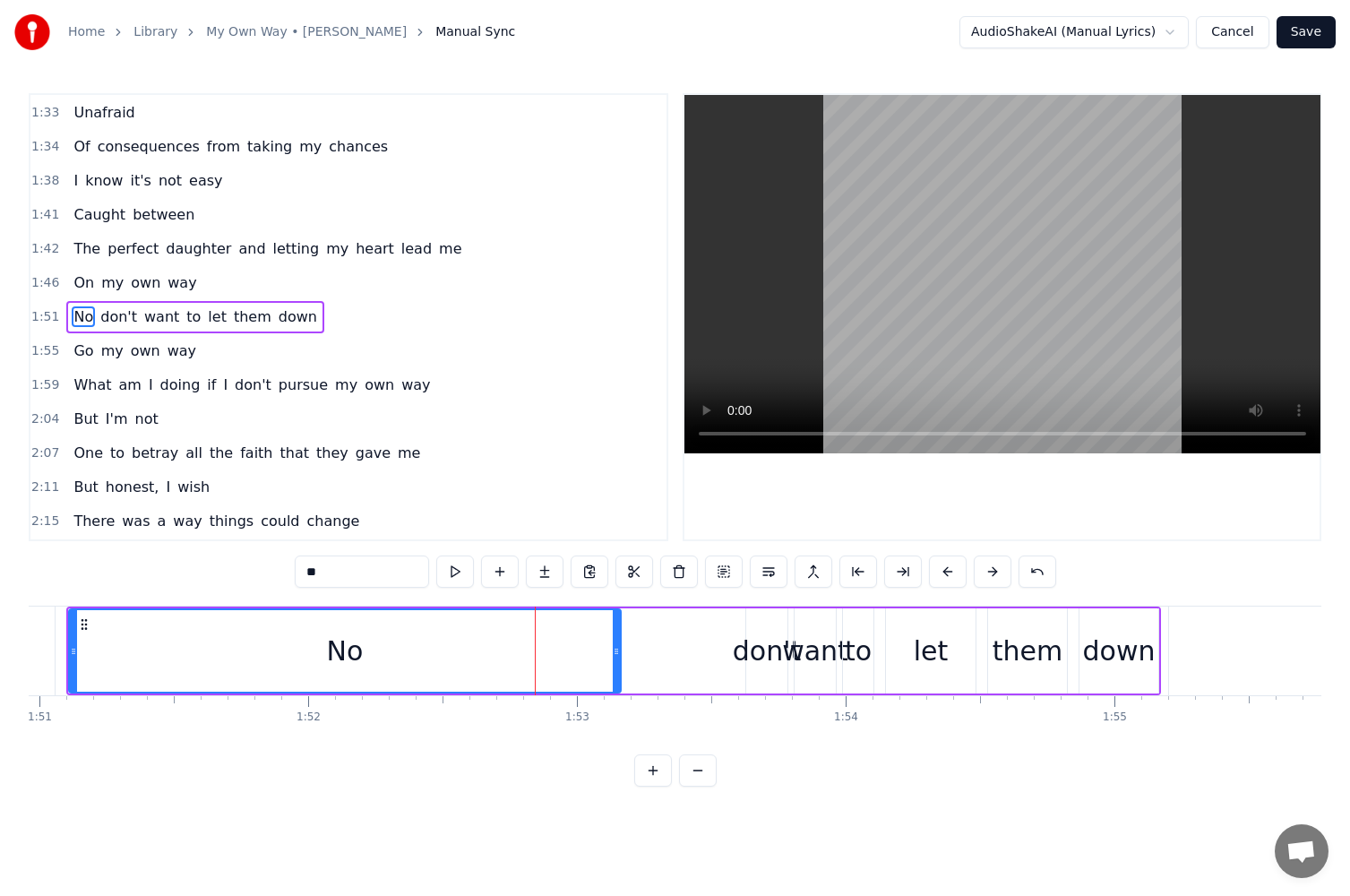
click at [391, 575] on input "**" at bounding box center [362, 572] width 134 height 33
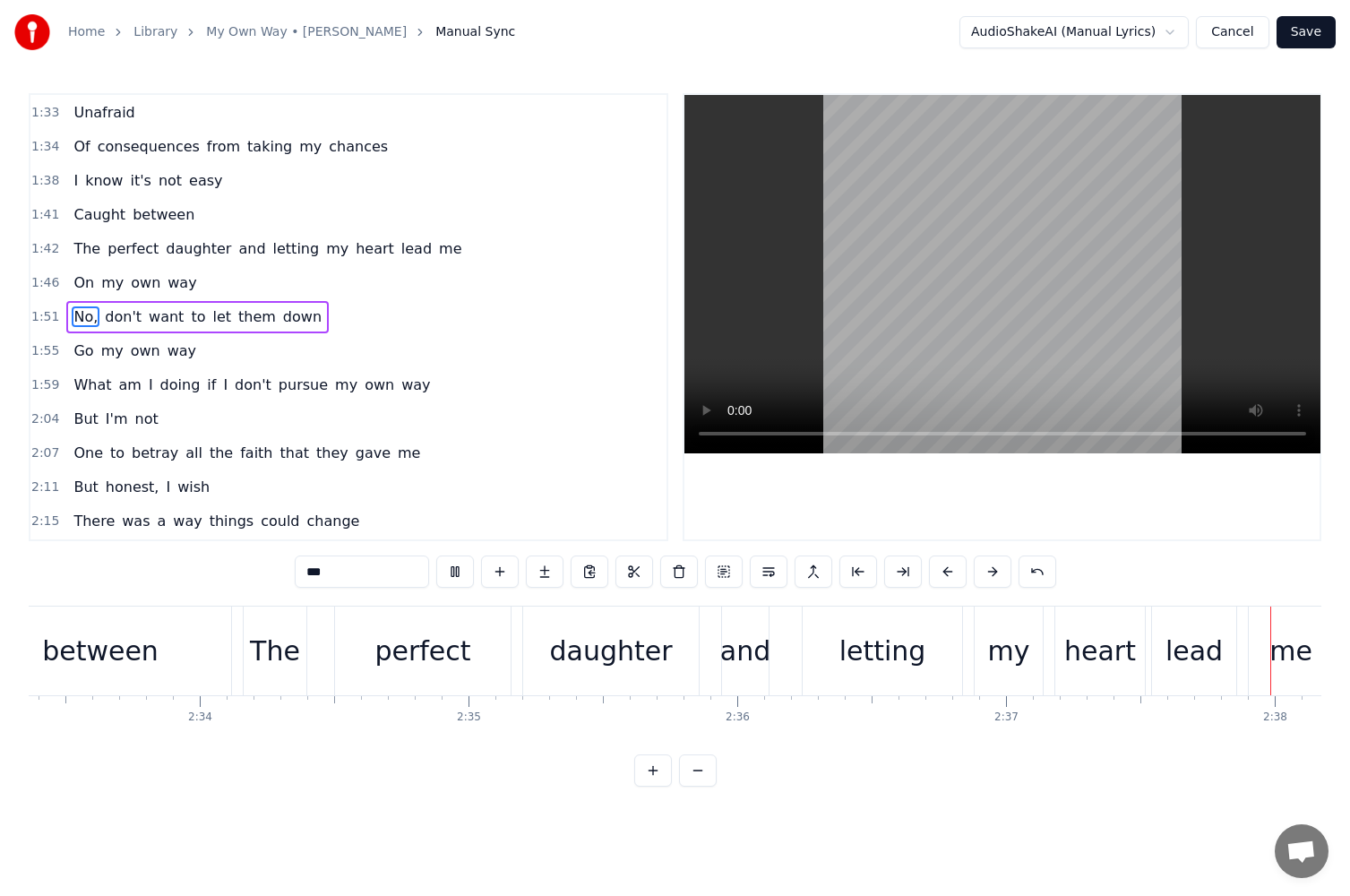
scroll to position [0, 42371]
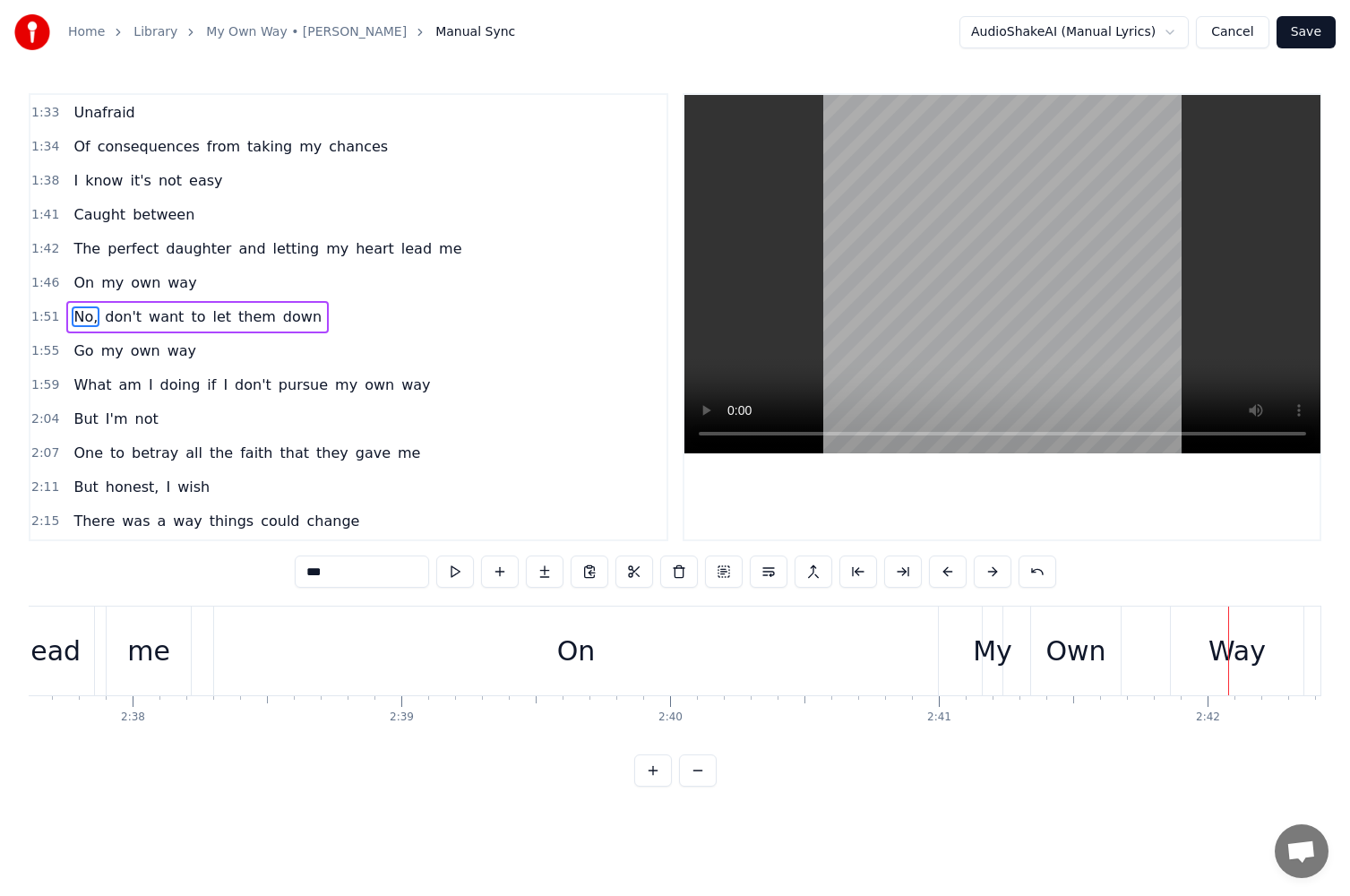
click at [989, 642] on div "My" at bounding box center [993, 651] width 39 height 40
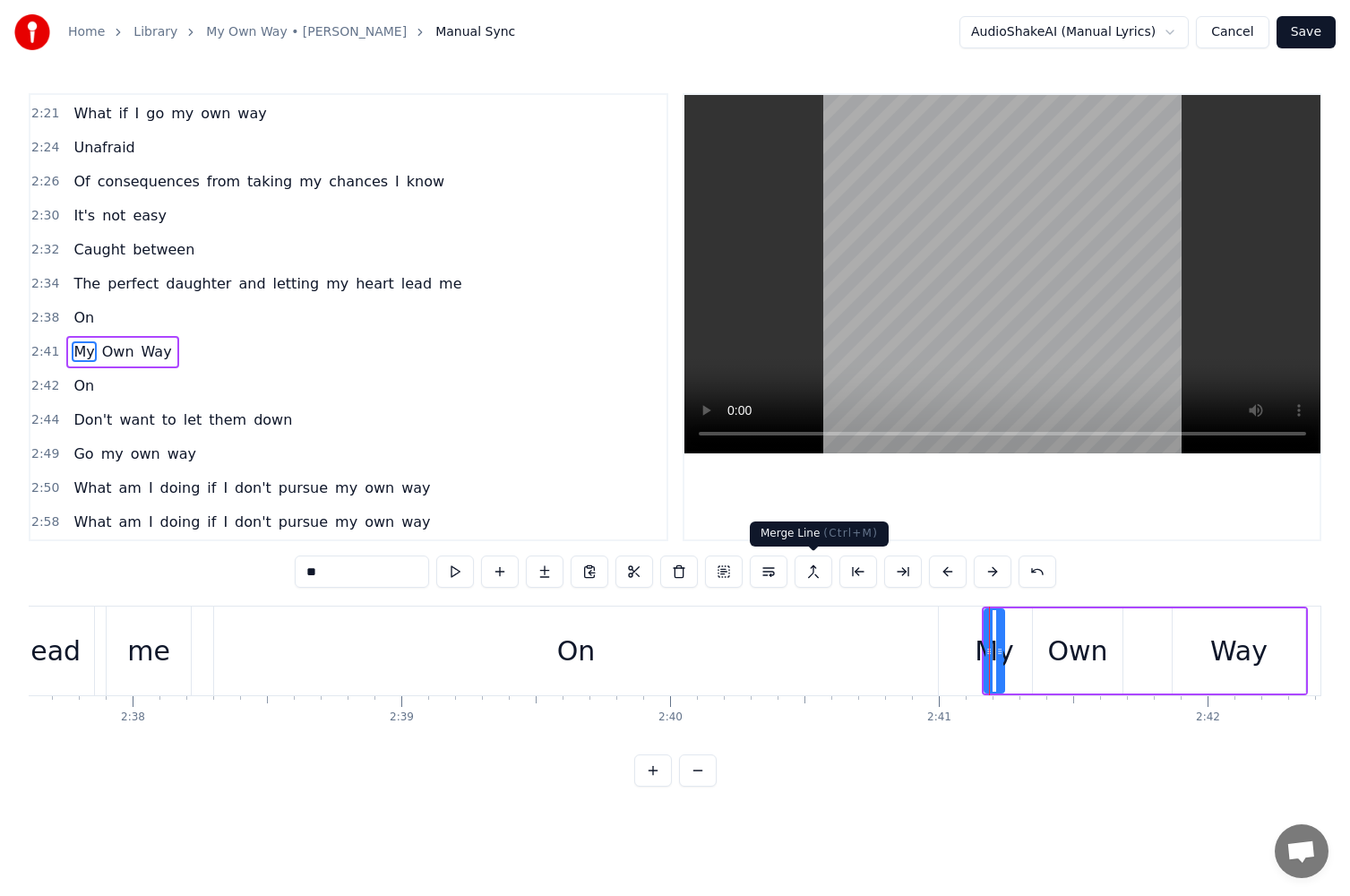
click at [810, 578] on button at bounding box center [813, 572] width 37 height 33
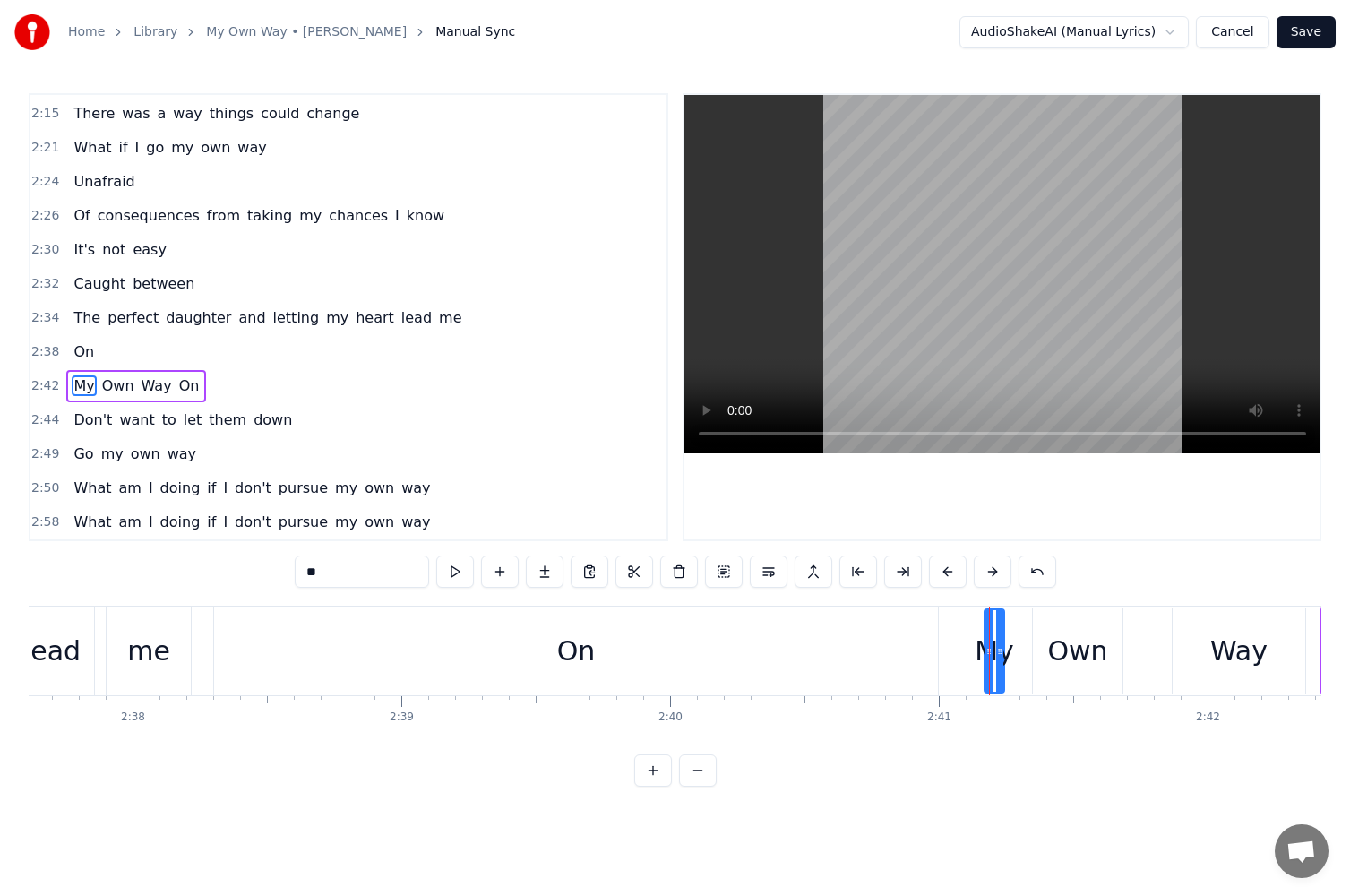
scroll to position [1361, 0]
click at [1036, 579] on button at bounding box center [1037, 572] width 37 height 33
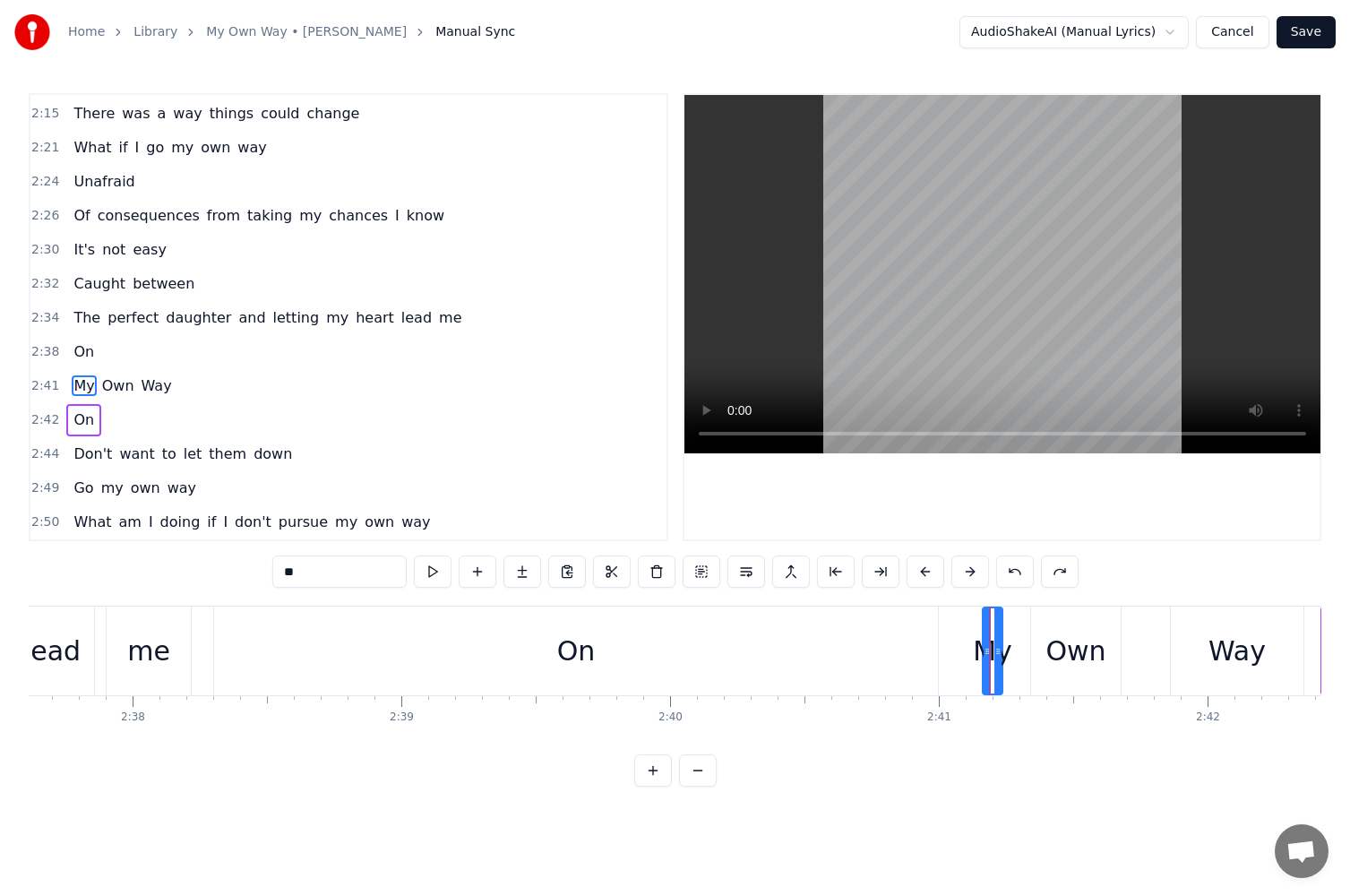
scroll to position [1394, 0]
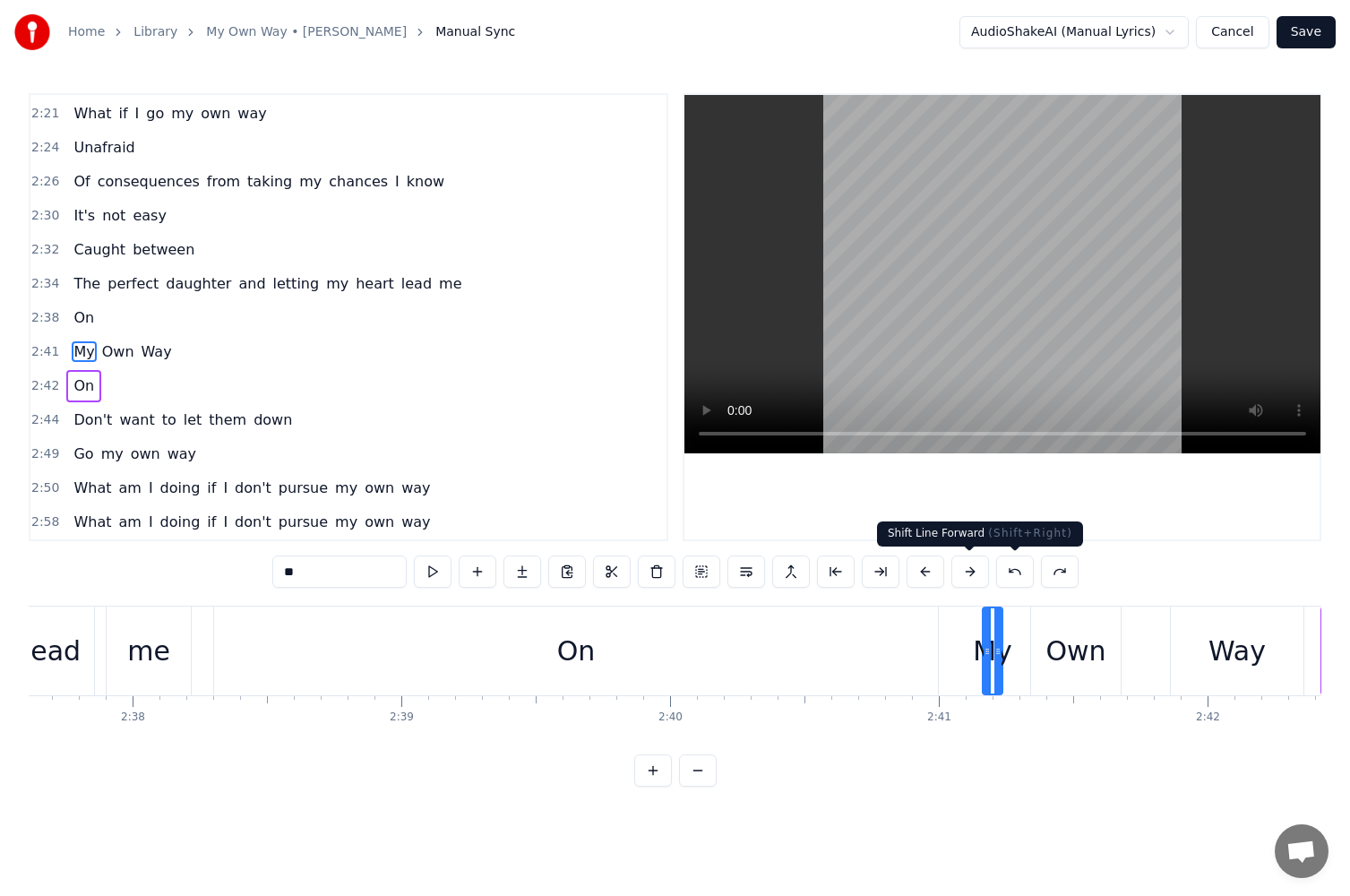
click at [836, 638] on div "On" at bounding box center [576, 651] width 724 height 88
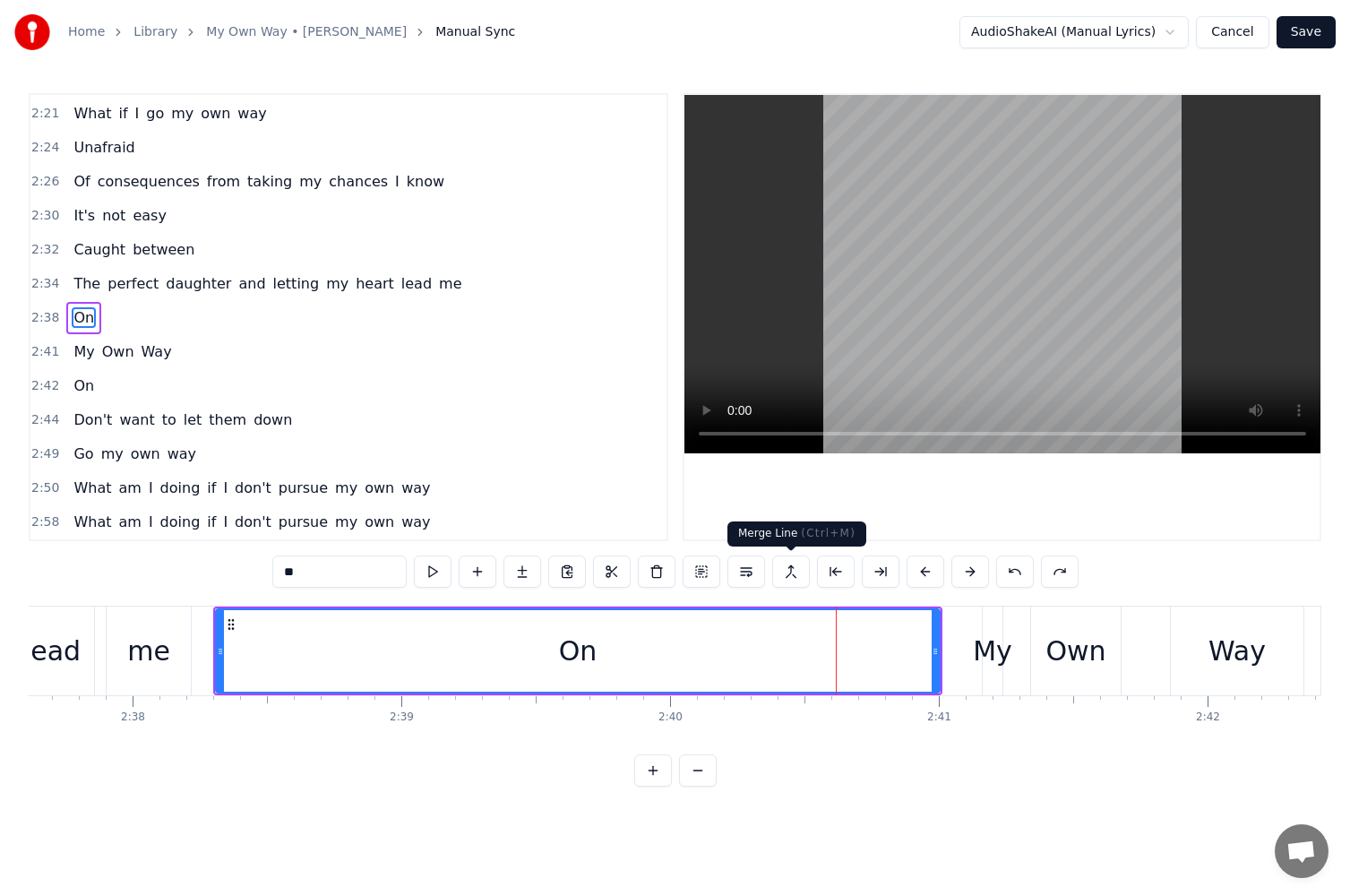
click at [797, 574] on button at bounding box center [790, 572] width 37 height 33
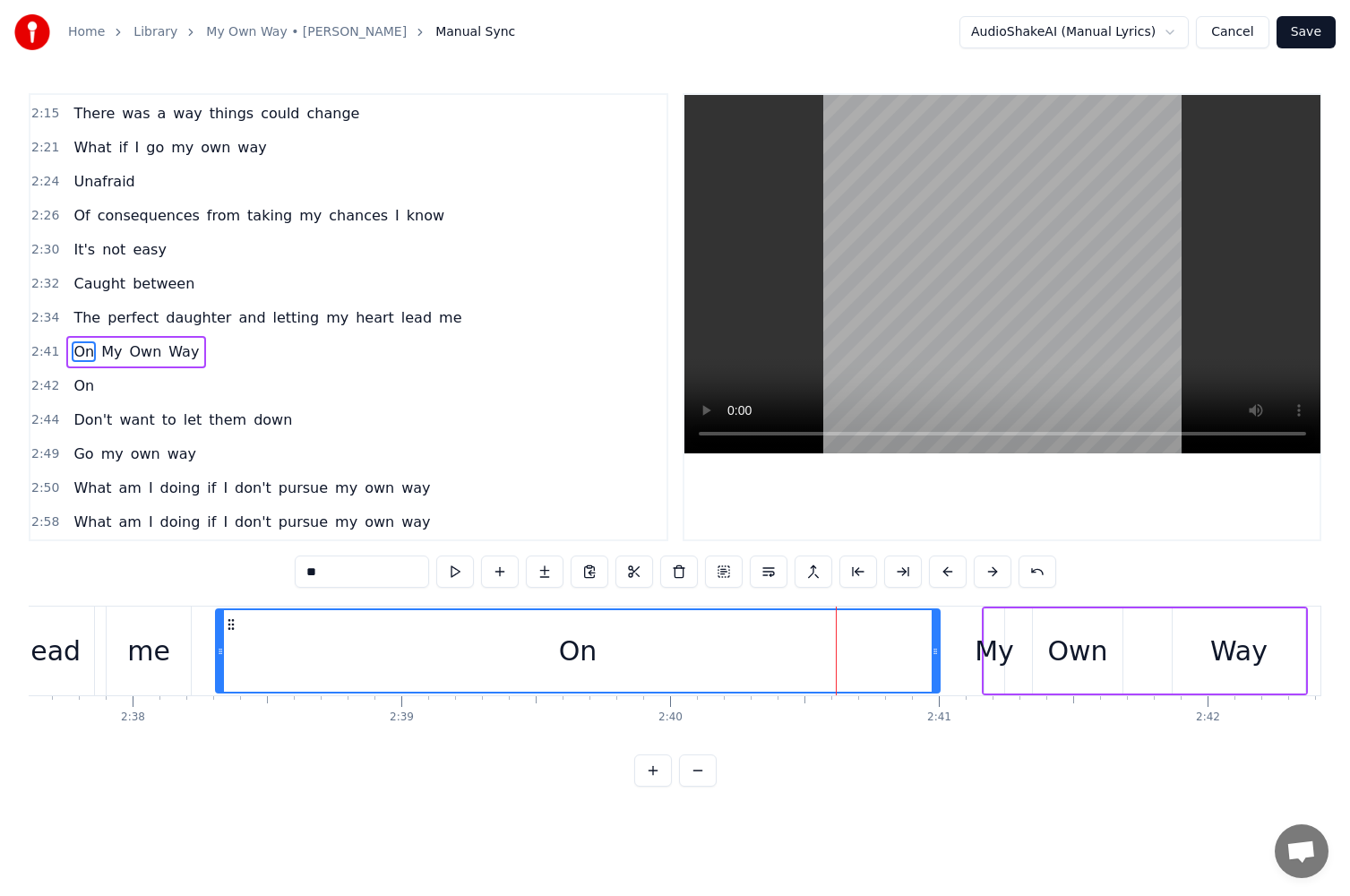
scroll to position [1361, 0]
click at [997, 650] on div "My" at bounding box center [994, 651] width 39 height 40
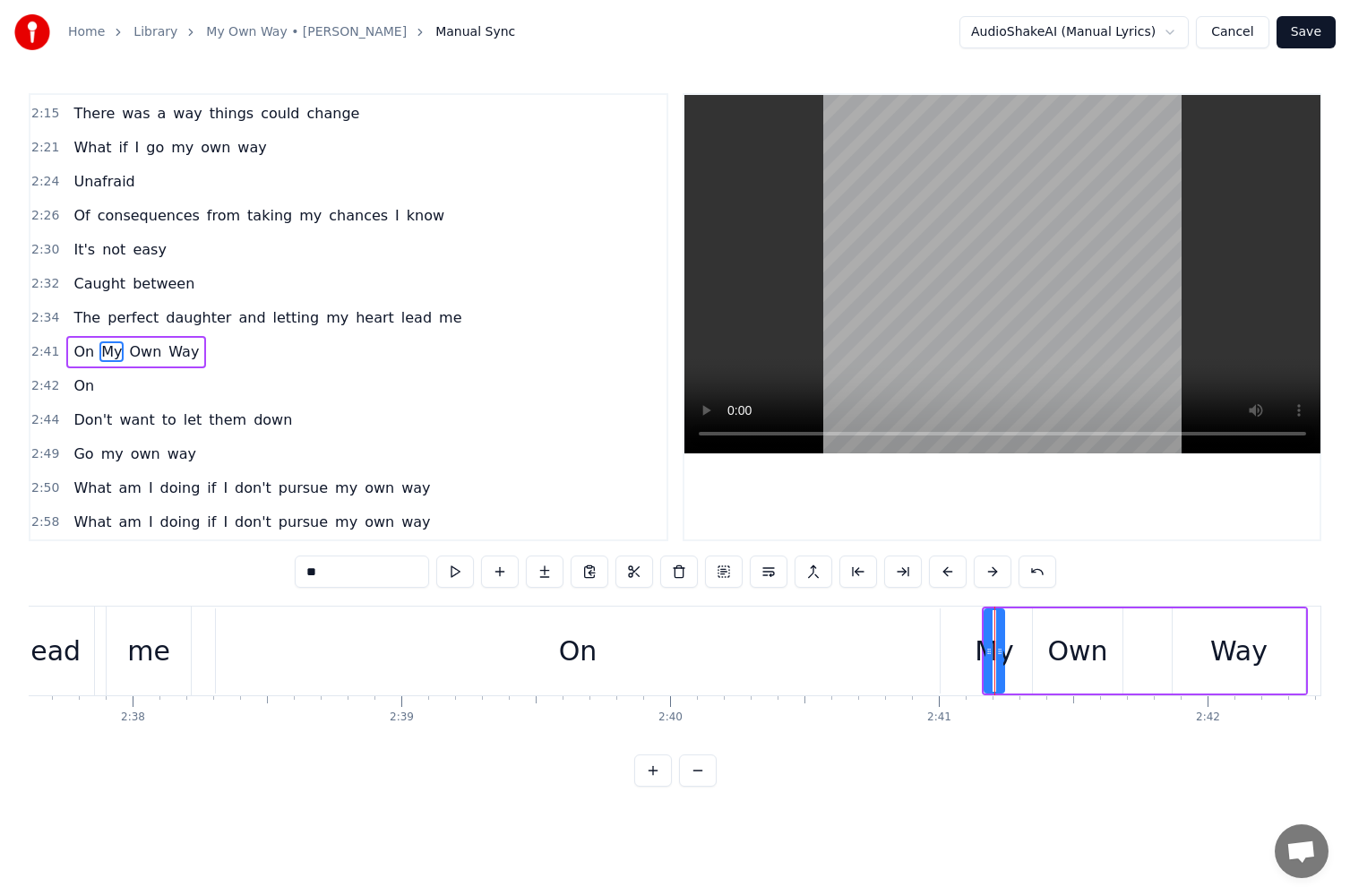
drag, startPoint x: 316, startPoint y: 575, endPoint x: 289, endPoint y: 572, distance: 27.2
click at [290, 572] on div "0:07 Am I in over my head? 0:11 They're counting on me to 0:13 Do what they wan…" at bounding box center [675, 440] width 1293 height 693
click at [515, 631] on div "On" at bounding box center [578, 651] width 724 height 85
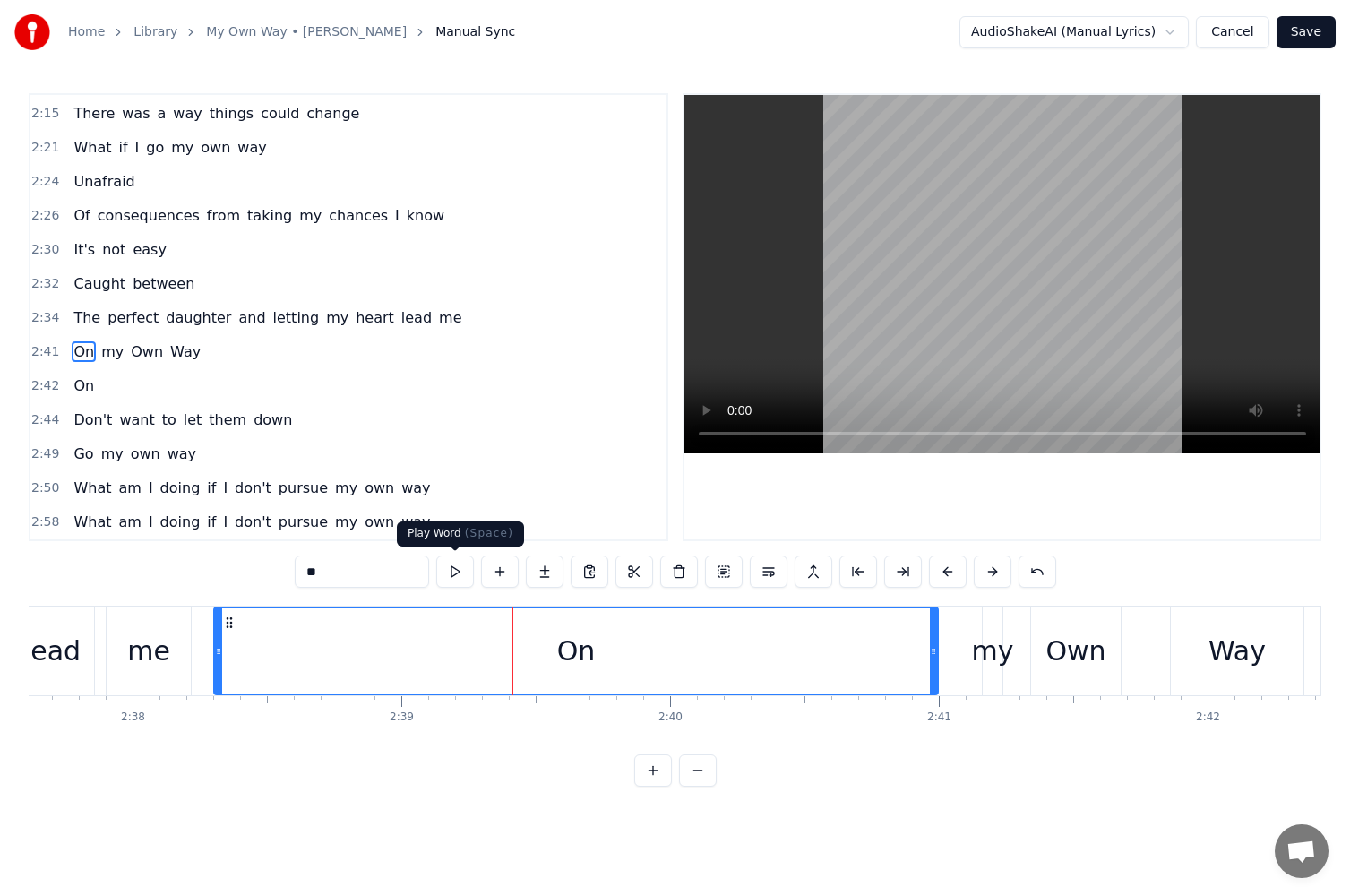
click at [450, 570] on button at bounding box center [455, 572] width 37 height 33
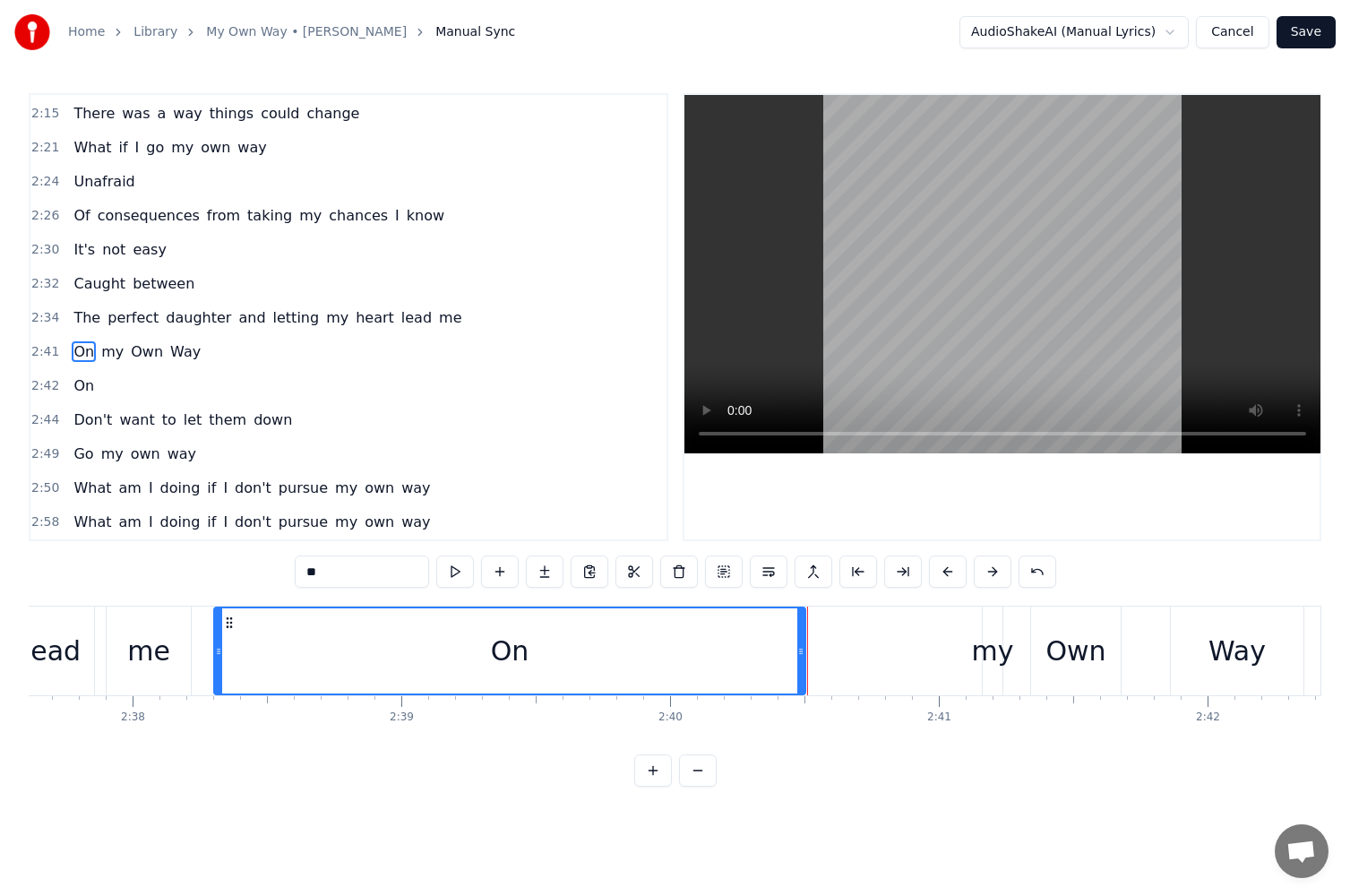
drag, startPoint x: 929, startPoint y: 646, endPoint x: 802, endPoint y: 648, distance: 127.0
click at [802, 648] on icon at bounding box center [801, 651] width 7 height 14
click at [986, 662] on div "my" at bounding box center [994, 651] width 42 height 40
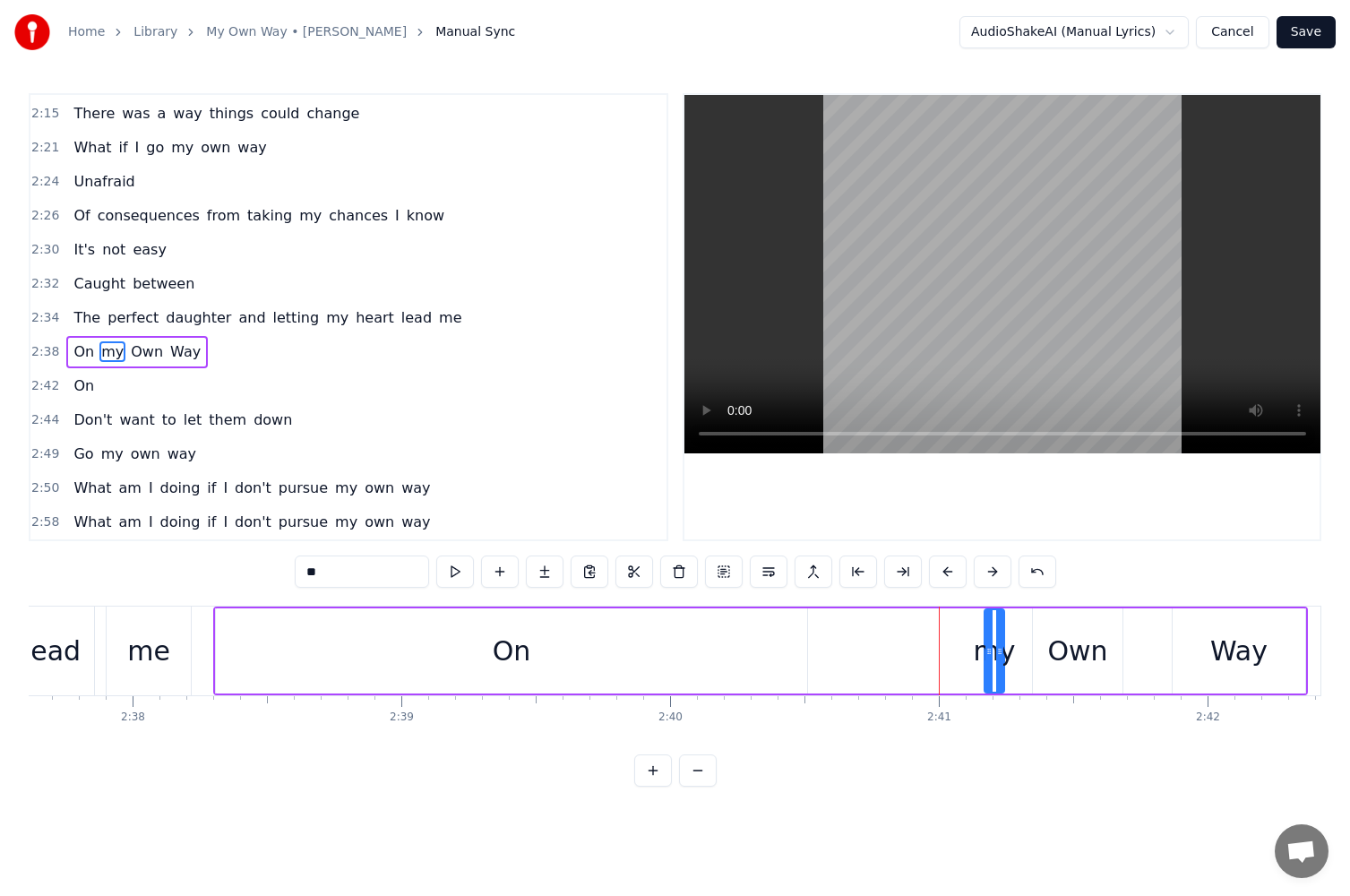
click at [983, 657] on div "my" at bounding box center [995, 651] width 42 height 40
drag, startPoint x: 987, startPoint y: 657, endPoint x: 831, endPoint y: 657, distance: 156.0
click at [831, 657] on icon at bounding box center [832, 651] width 7 height 14
click at [1089, 651] on div "Own" at bounding box center [1077, 651] width 60 height 40
drag, startPoint x: 313, startPoint y: 576, endPoint x: 281, endPoint y: 579, distance: 32.1
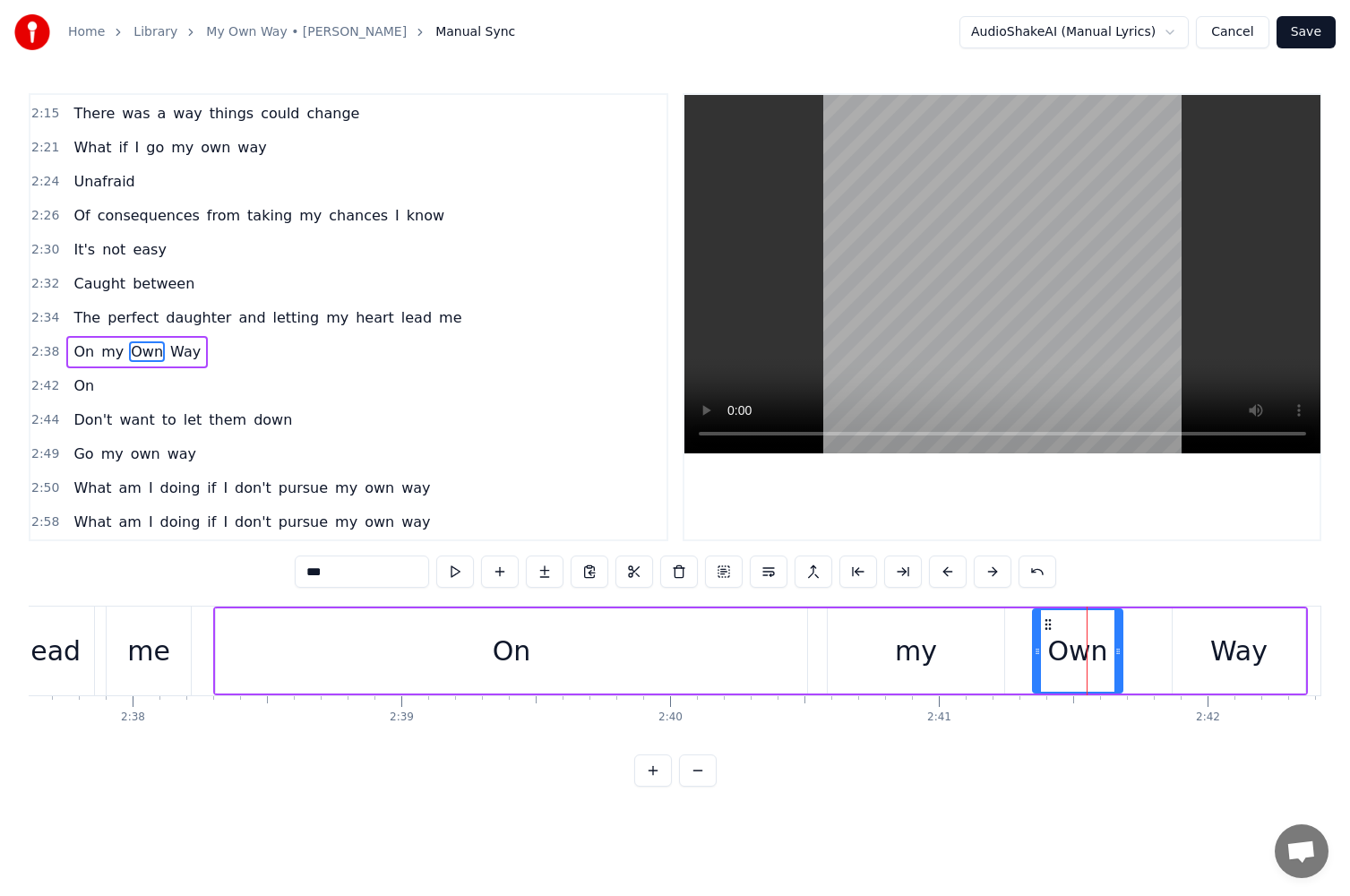
click at [291, 576] on div "0:07 Am I in over my head? 0:11 They're counting on me to 0:13 Do what they wan…" at bounding box center [675, 440] width 1293 height 693
click at [1275, 656] on div "Way" at bounding box center [1240, 651] width 133 height 85
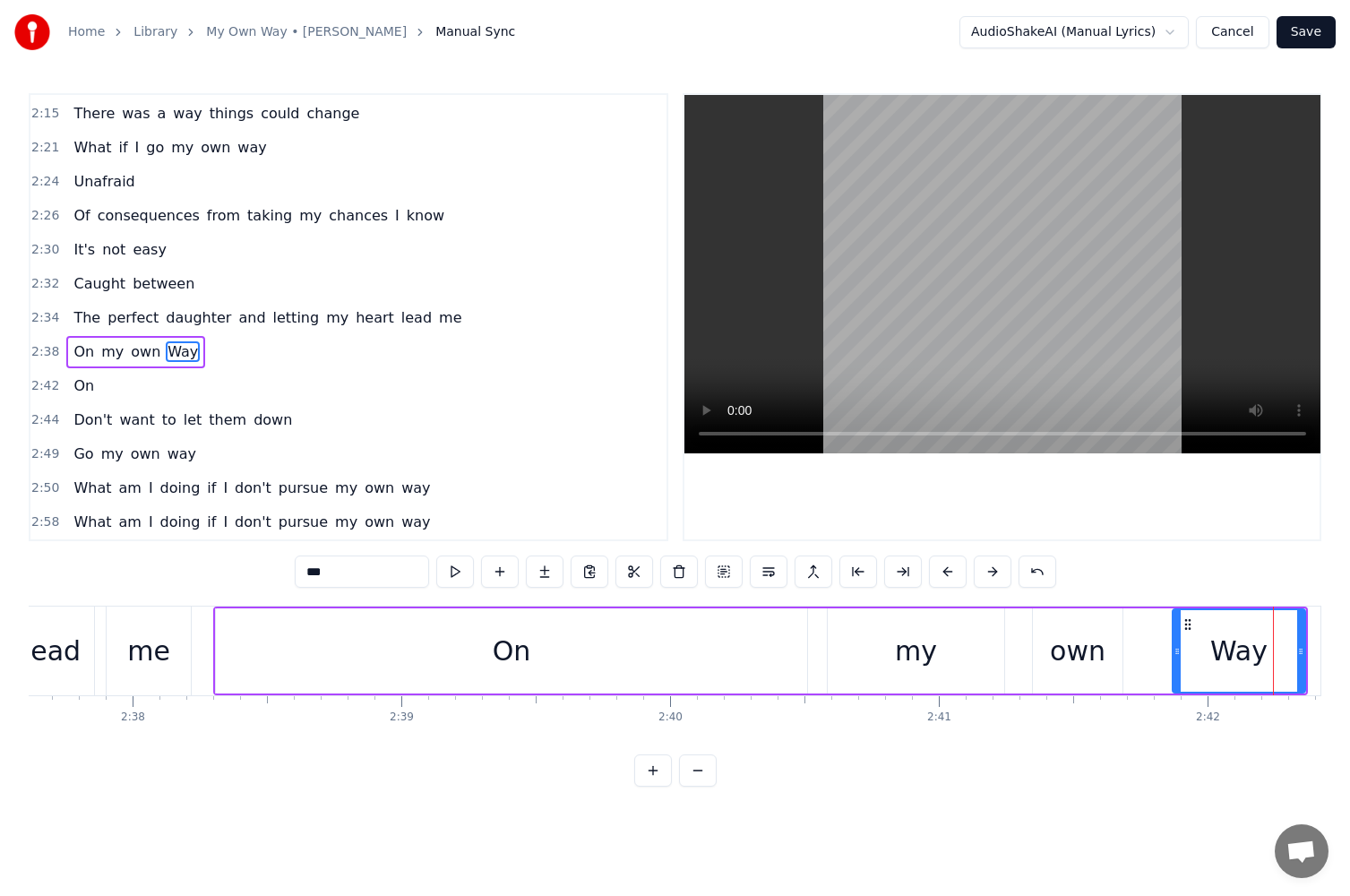
scroll to position [0, 43526]
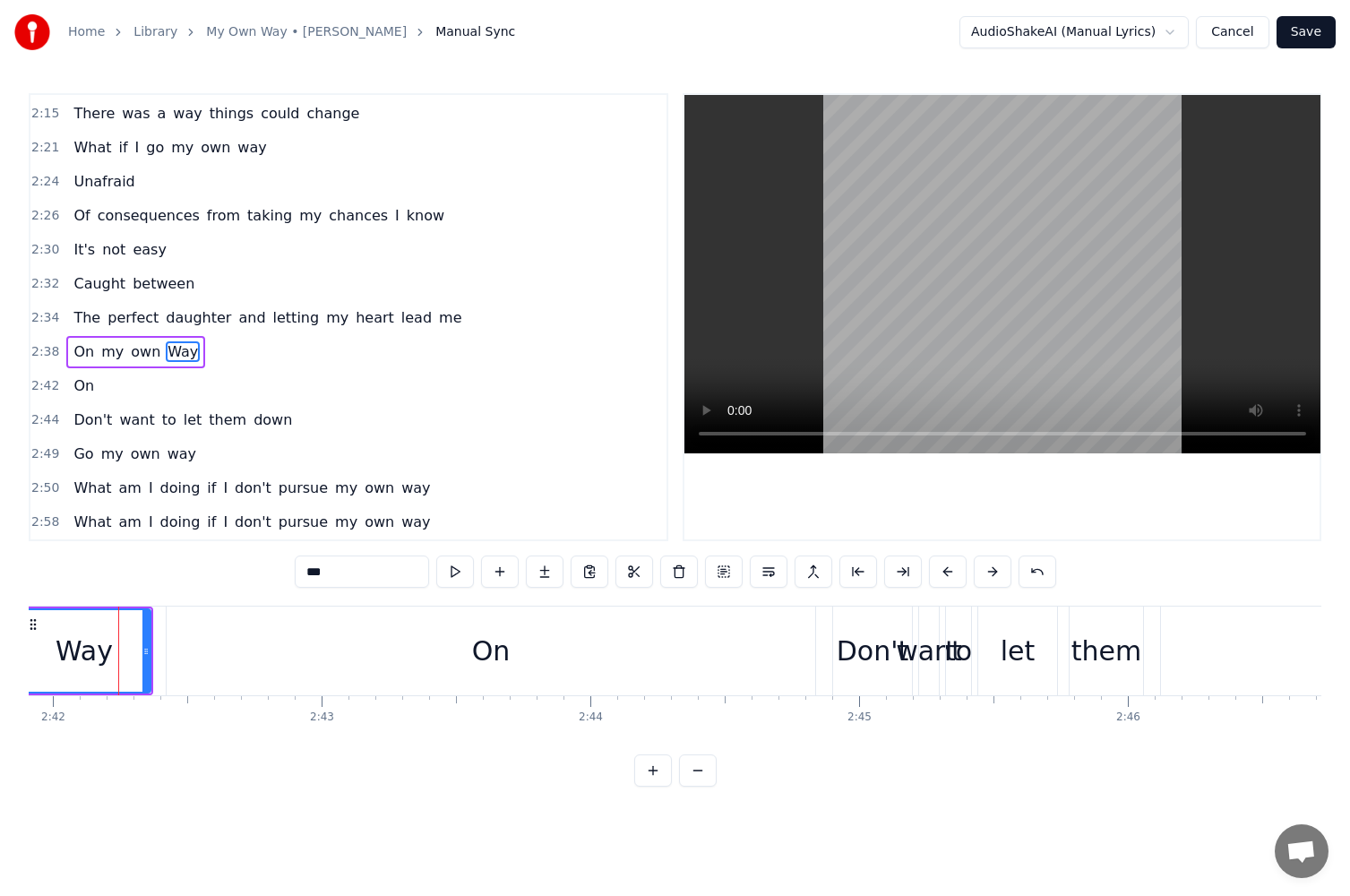
drag, startPoint x: 312, startPoint y: 575, endPoint x: 296, endPoint y: 575, distance: 16.0
click at [296, 575] on input "***" at bounding box center [362, 572] width 134 height 33
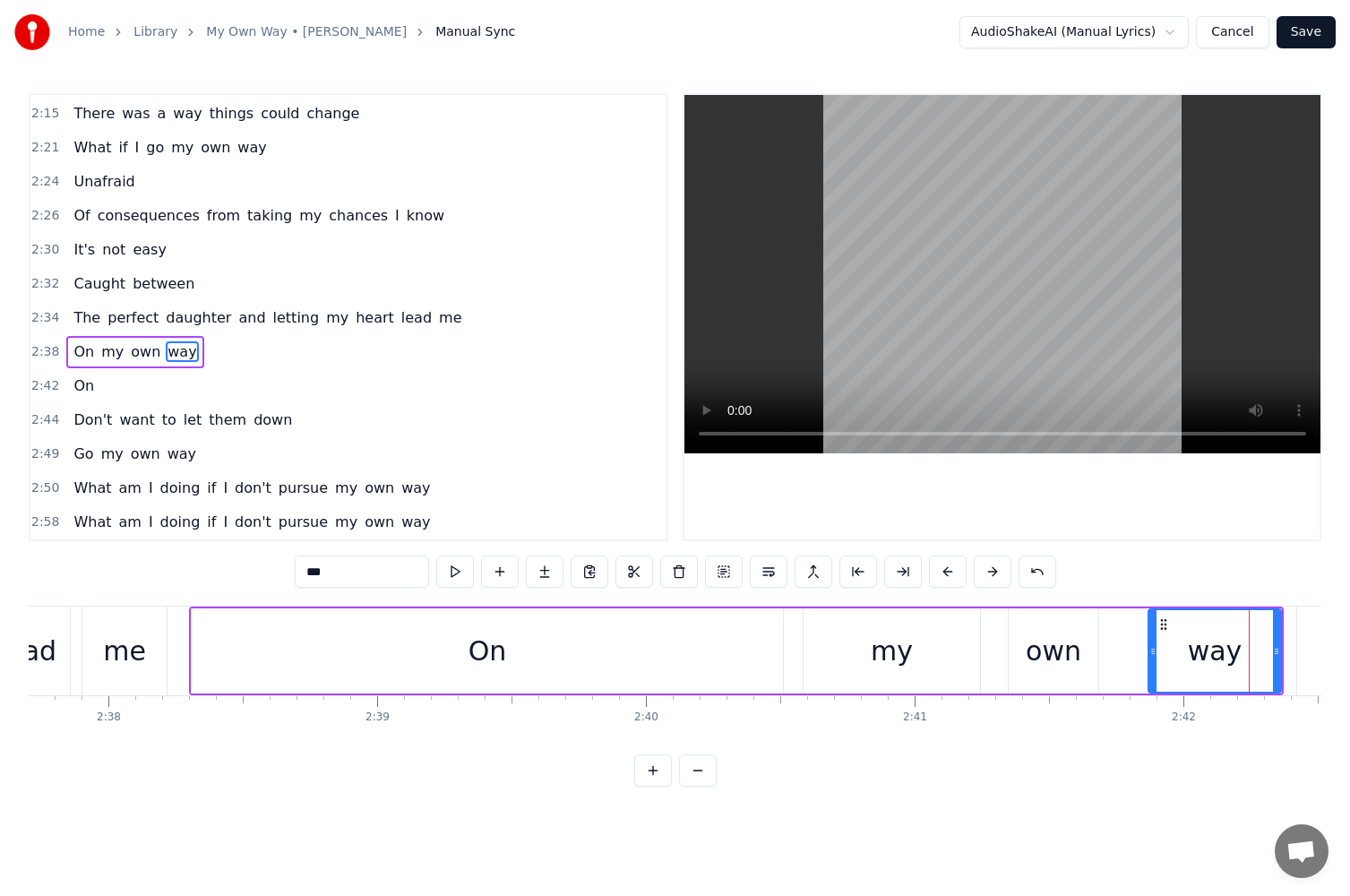
click at [818, 657] on div "my" at bounding box center [892, 651] width 177 height 85
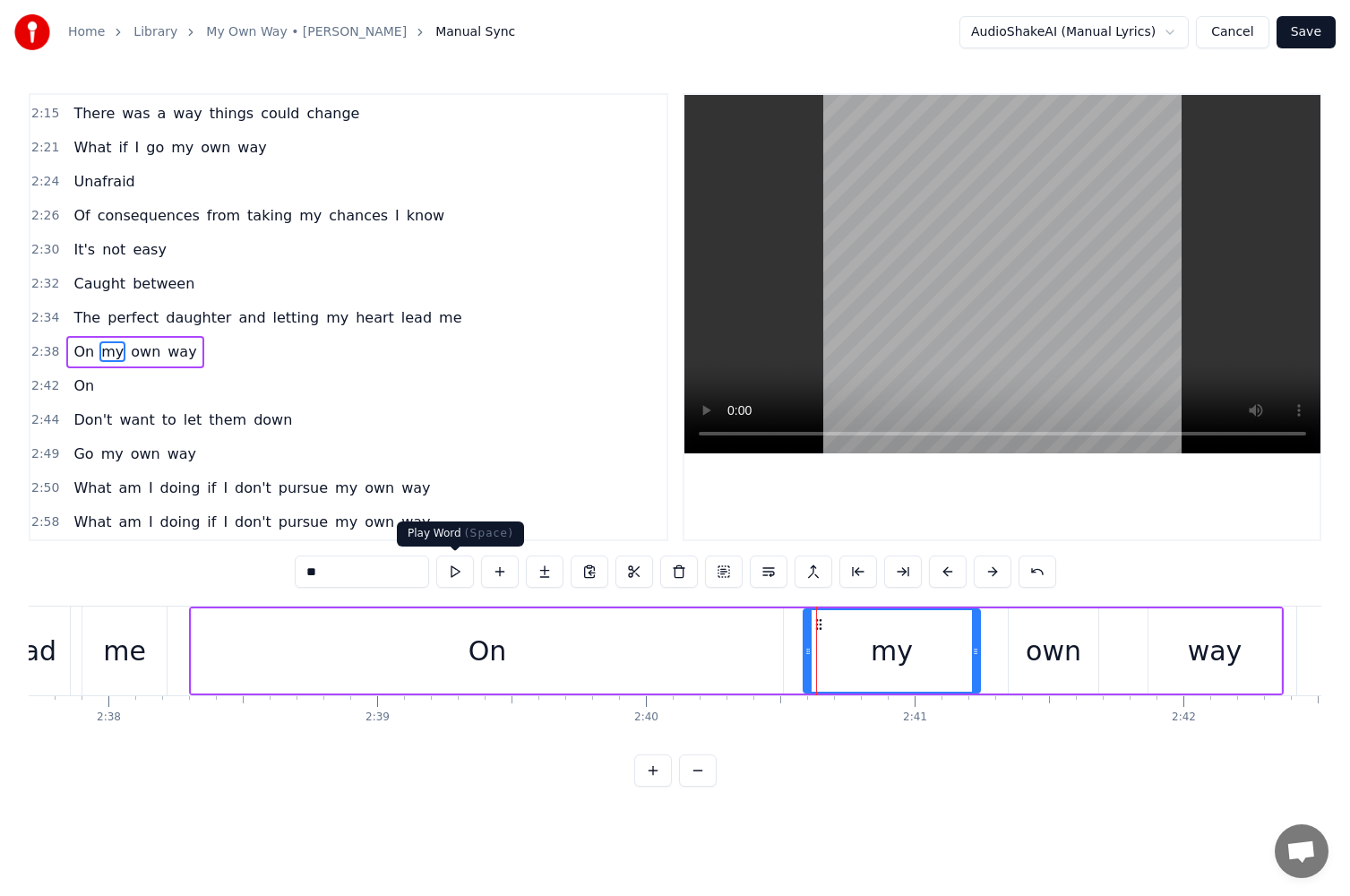
click at [450, 565] on button at bounding box center [455, 572] width 37 height 33
drag, startPoint x: 807, startPoint y: 651, endPoint x: 826, endPoint y: 648, distance: 19.2
click at [851, 653] on icon at bounding box center [851, 651] width 7 height 14
click at [458, 569] on button at bounding box center [455, 572] width 37 height 33
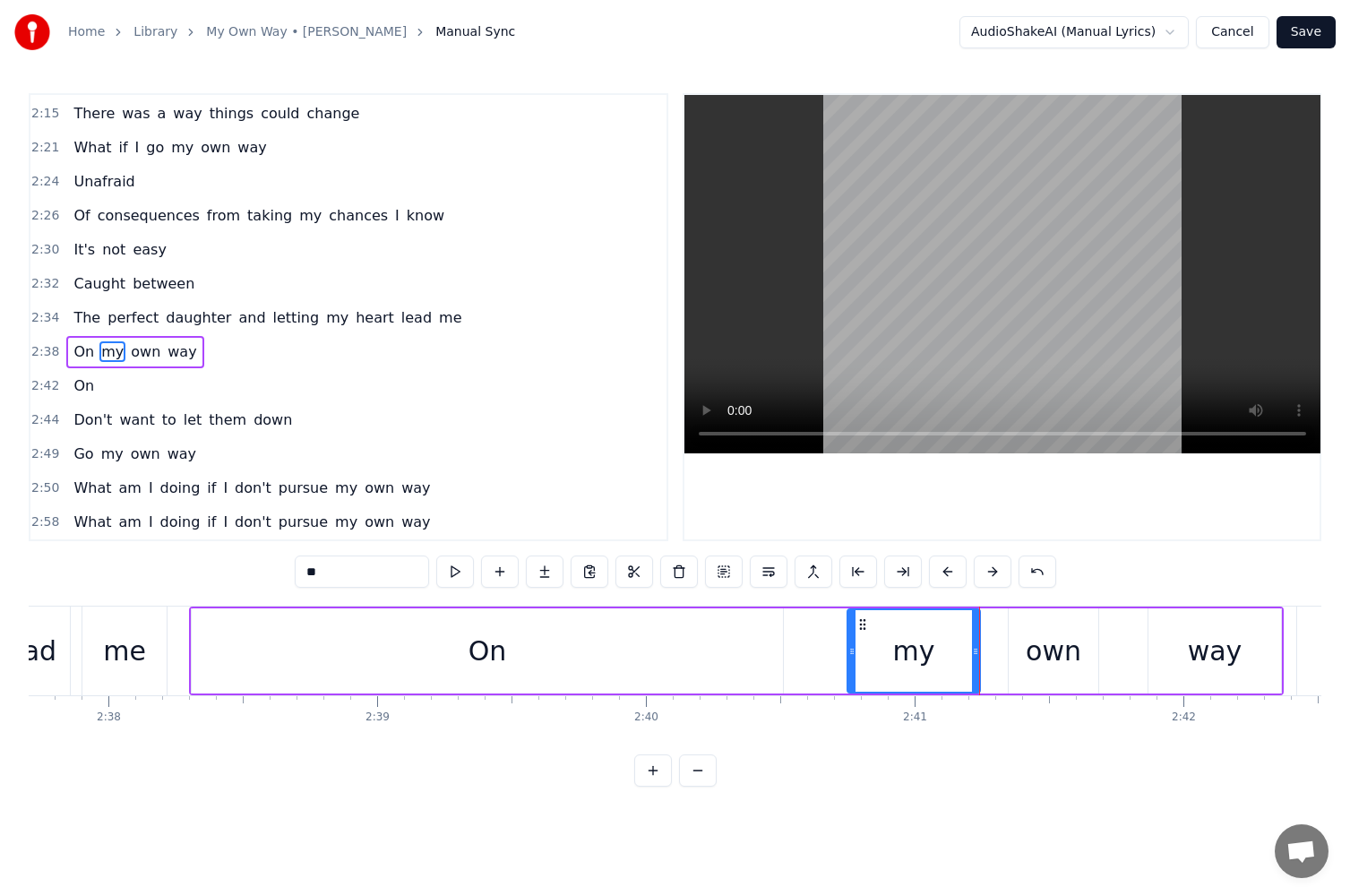
click at [1033, 642] on div "own" at bounding box center [1054, 651] width 56 height 40
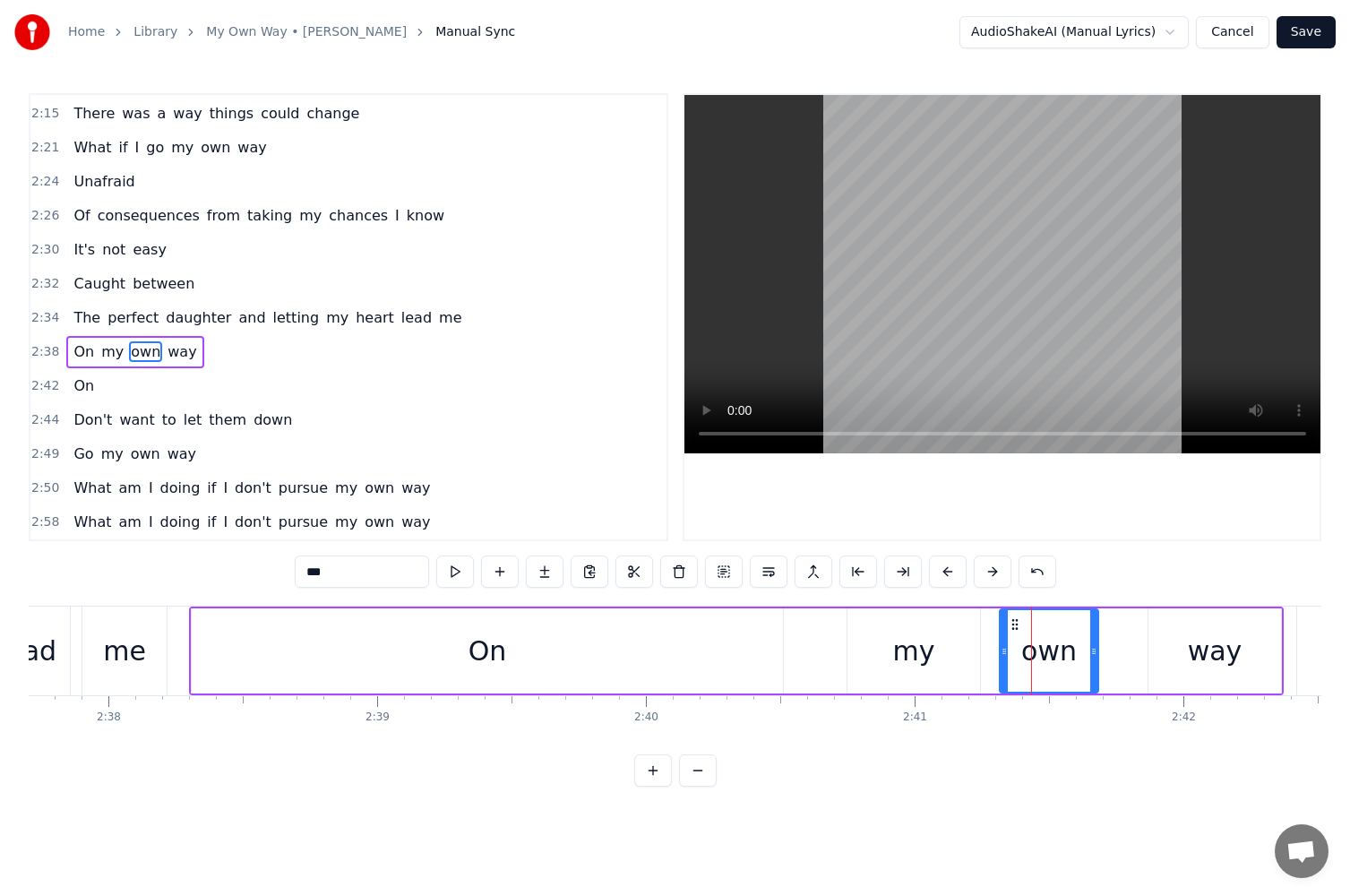
drag, startPoint x: 1012, startPoint y: 653, endPoint x: 996, endPoint y: 653, distance: 16.0
click at [1000, 653] on icon at bounding box center [1003, 651] width 7 height 14
drag, startPoint x: 1095, startPoint y: 658, endPoint x: 1134, endPoint y: 658, distance: 39.0
click at [1134, 658] on icon at bounding box center [1131, 651] width 7 height 14
click at [1038, 648] on div "own" at bounding box center [1064, 651] width 144 height 82
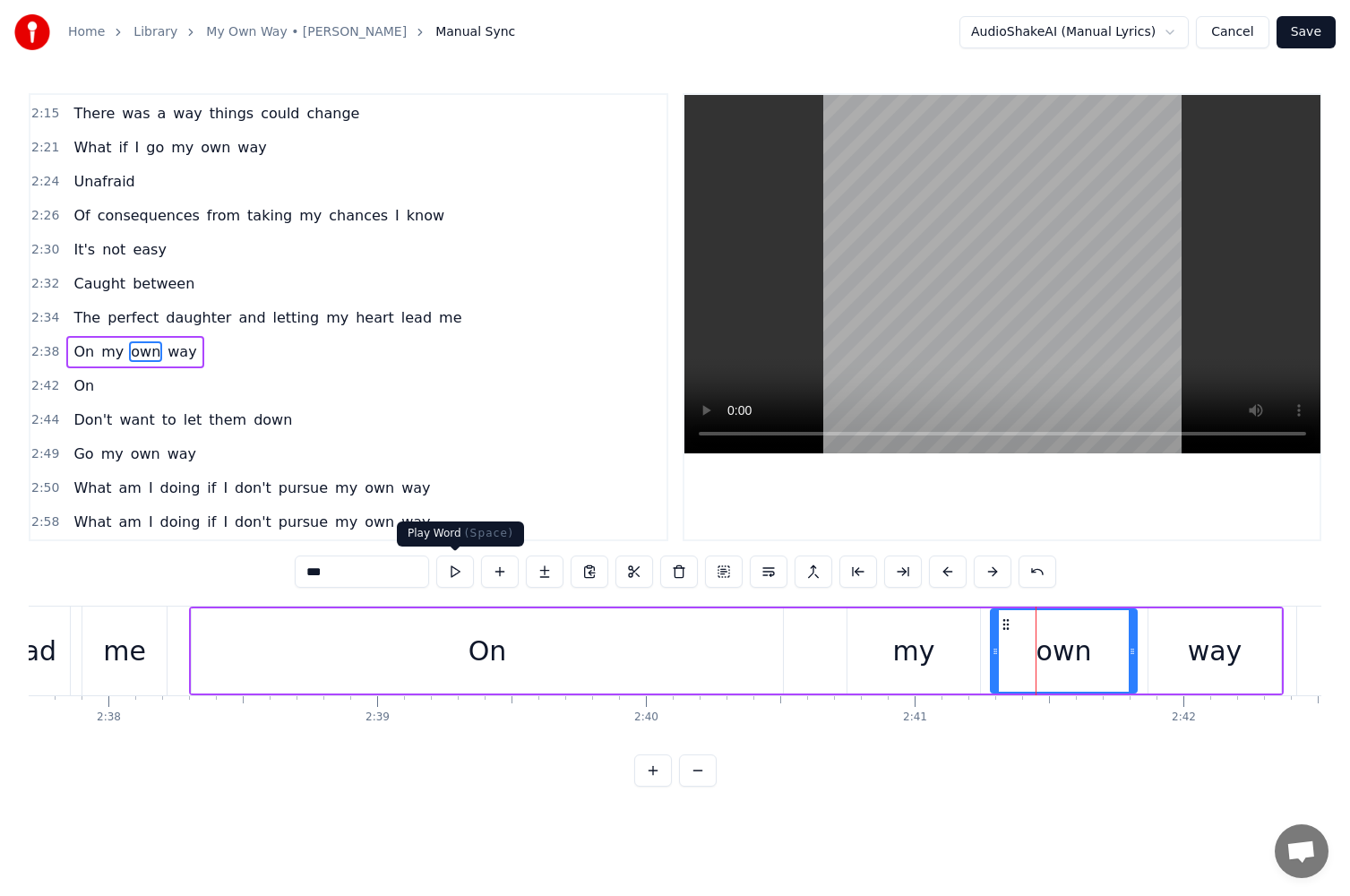
click at [454, 580] on button at bounding box center [455, 572] width 37 height 33
click at [1229, 643] on div "way" at bounding box center [1216, 651] width 55 height 40
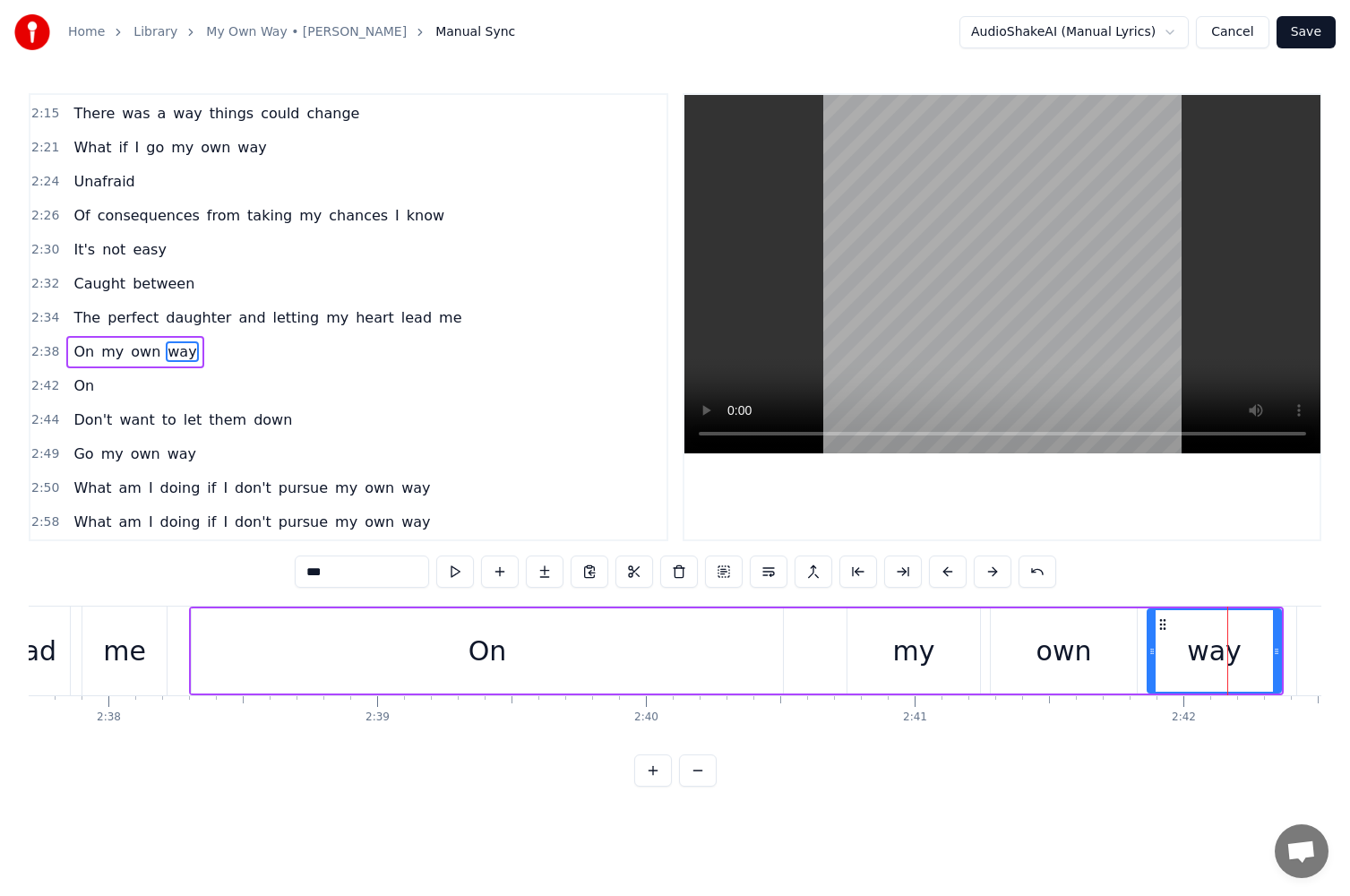
click at [1151, 651] on circle at bounding box center [1151, 651] width 1 height 1
click at [445, 575] on button at bounding box center [455, 572] width 37 height 33
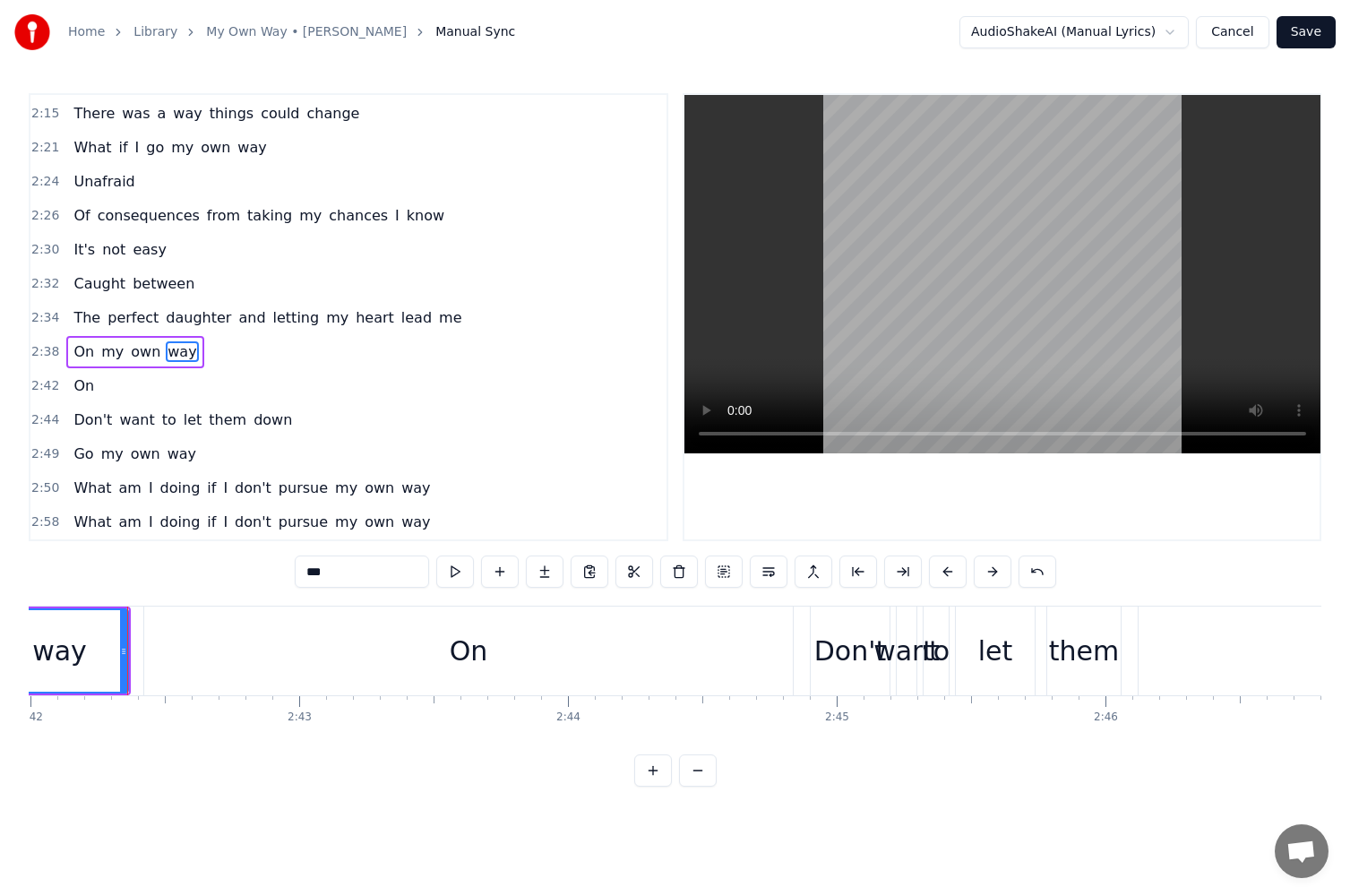
click at [247, 635] on div "On" at bounding box center [469, 651] width 649 height 88
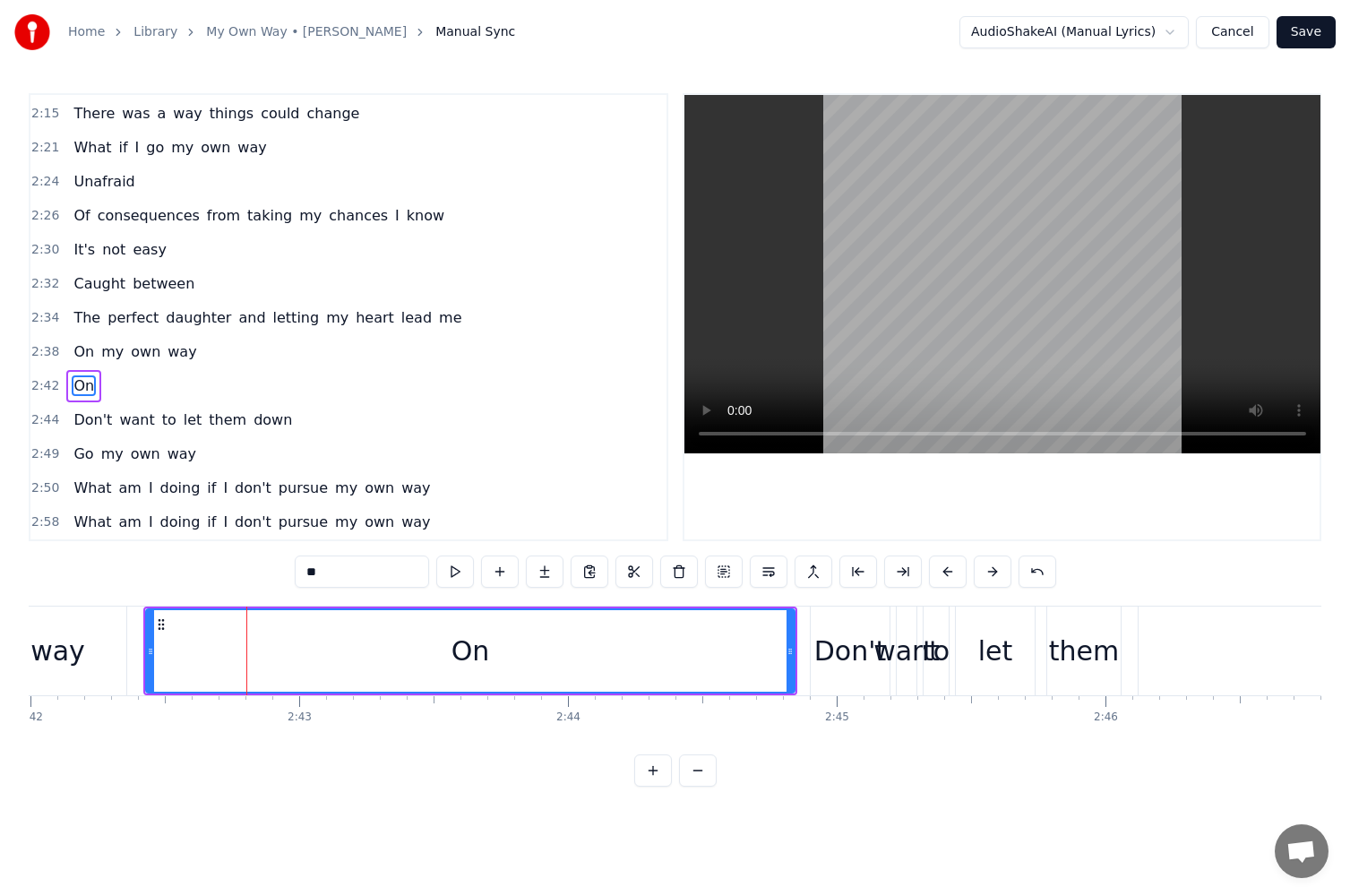
drag, startPoint x: 262, startPoint y: 570, endPoint x: 224, endPoint y: 572, distance: 38.1
click at [231, 572] on div "0:07 Am I in over my head? 0:11 They're counting on me to 0:13 Do what they wan…" at bounding box center [675, 440] width 1293 height 693
click at [718, 656] on div "No" at bounding box center [470, 651] width 647 height 82
click at [816, 576] on button at bounding box center [813, 572] width 37 height 33
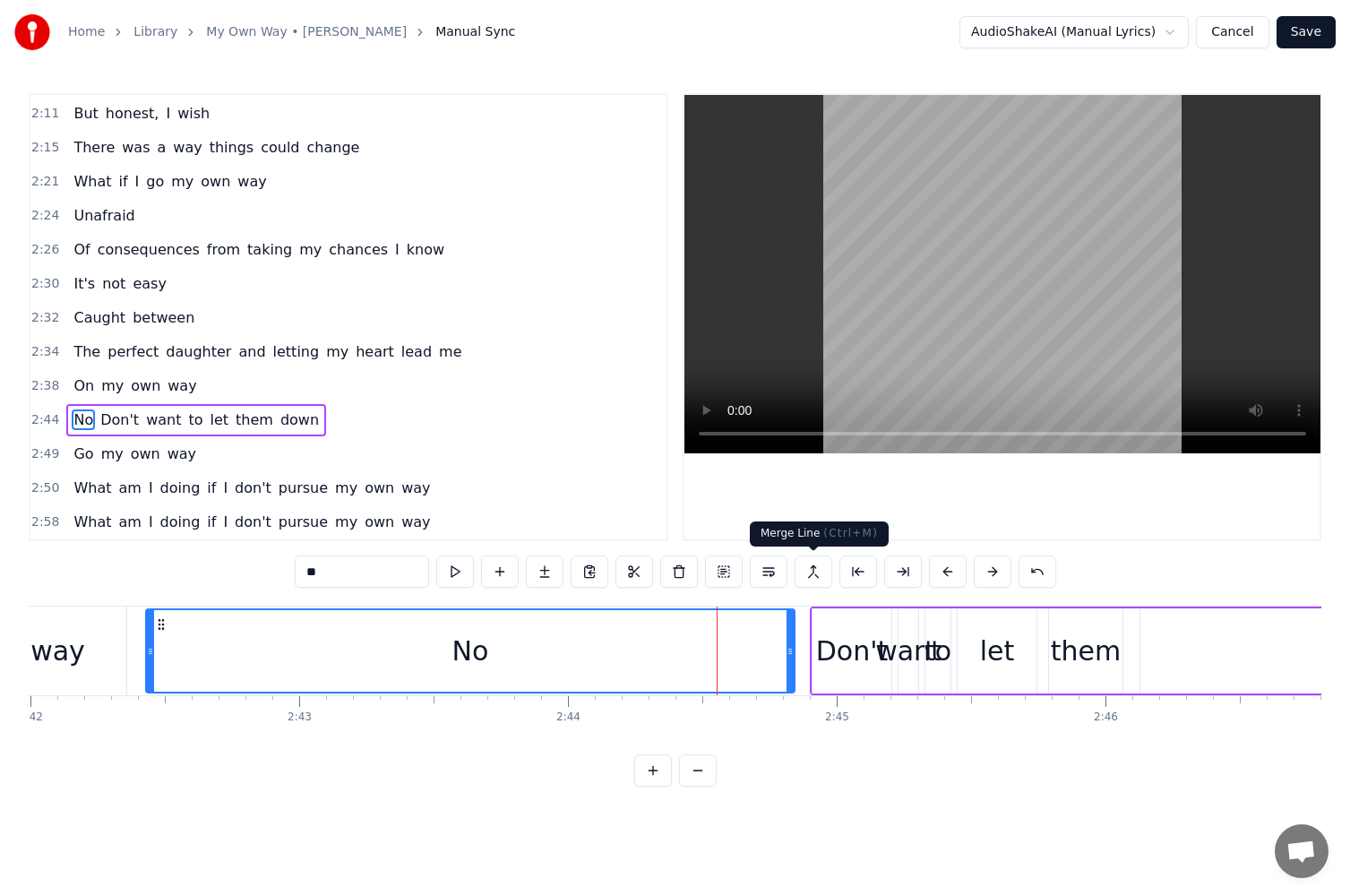
scroll to position [1326, 0]
click at [332, 570] on input "**" at bounding box center [362, 572] width 134 height 33
click at [817, 653] on div "Don't" at bounding box center [852, 651] width 79 height 85
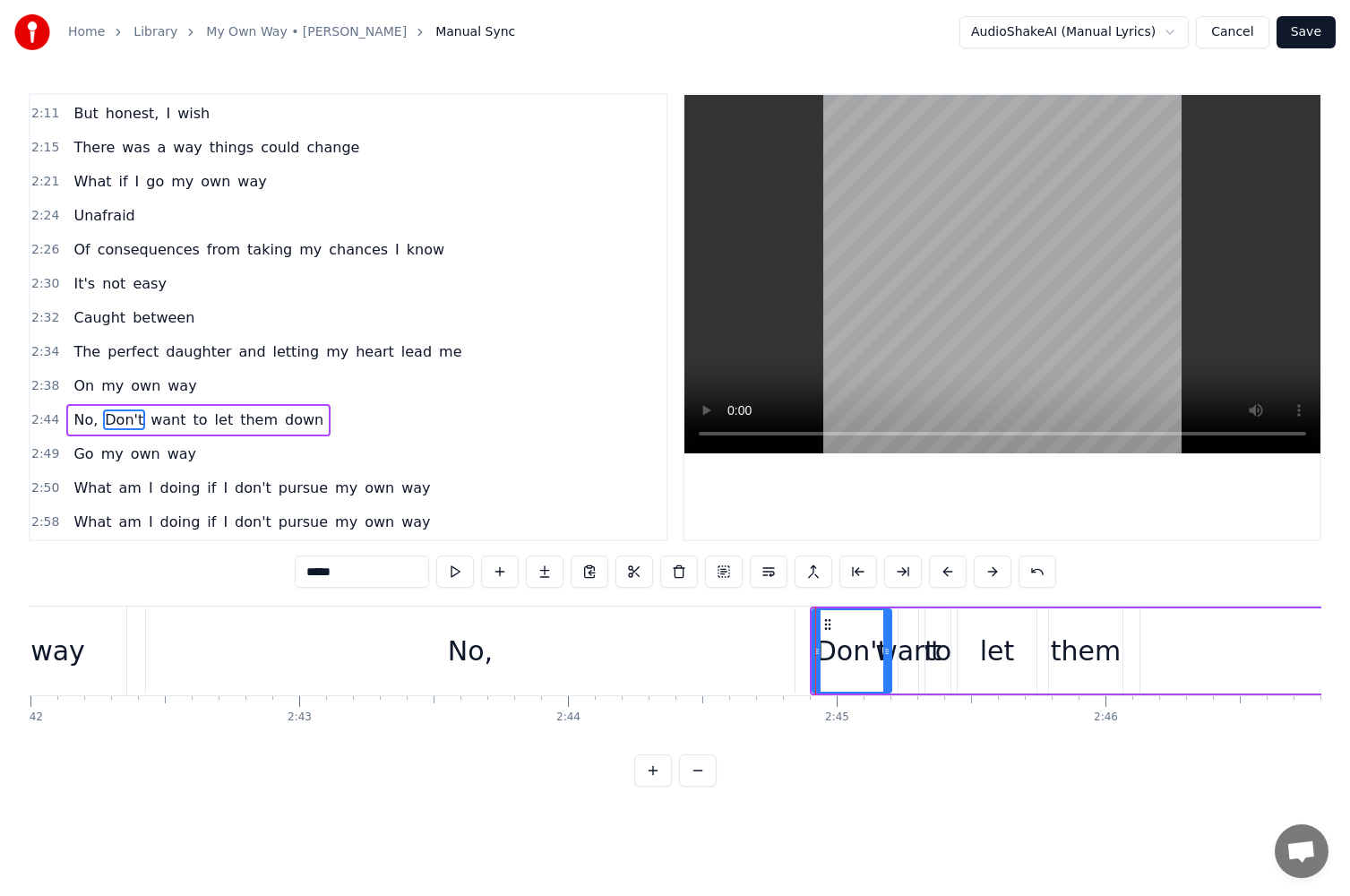
drag, startPoint x: 311, startPoint y: 569, endPoint x: 277, endPoint y: 580, distance: 35.7
click at [289, 570] on div "0:07 Am I in over my head? 0:11 They're counting on me to 0:13 Do what they wan…" at bounding box center [675, 440] width 1293 height 693
click at [317, 635] on div "No," at bounding box center [470, 651] width 649 height 85
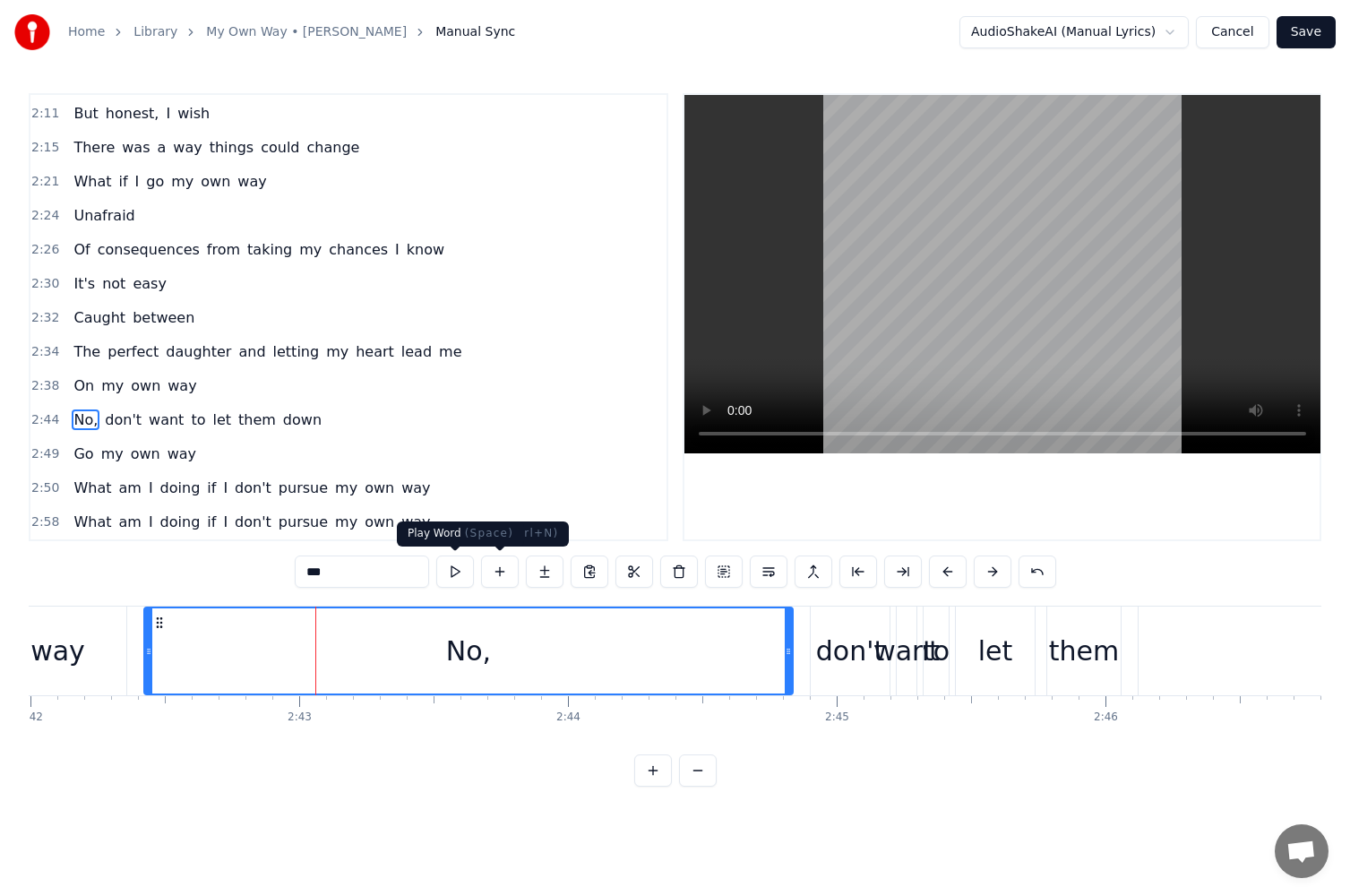
click at [441, 567] on button at bounding box center [455, 572] width 37 height 33
click at [453, 570] on button at bounding box center [455, 572] width 37 height 33
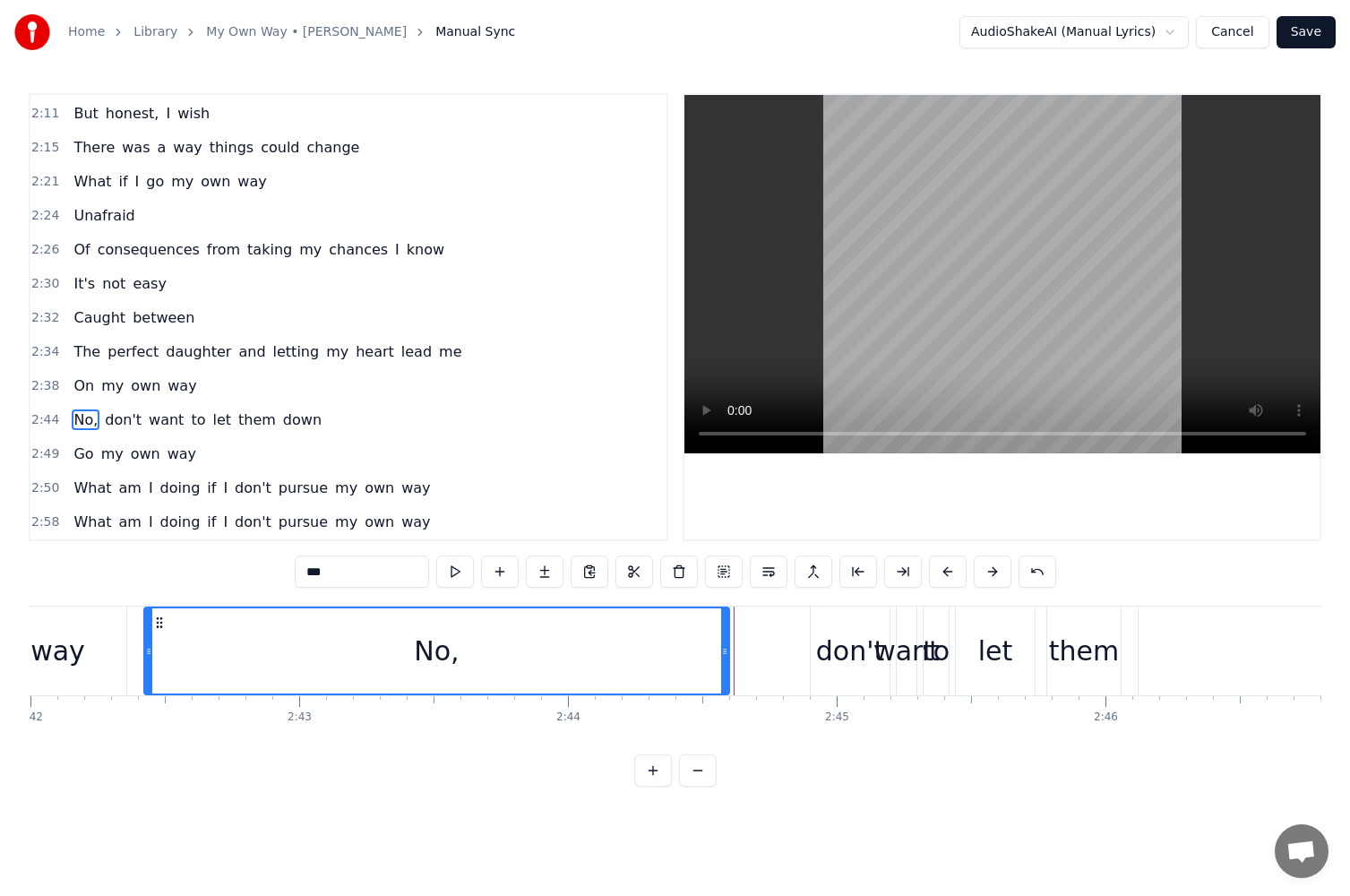
drag, startPoint x: 775, startPoint y: 654, endPoint x: 724, endPoint y: 656, distance: 51.0
click at [724, 656] on icon at bounding box center [724, 651] width 7 height 14
click at [816, 654] on div "don't" at bounding box center [851, 651] width 79 height 88
type input "*****"
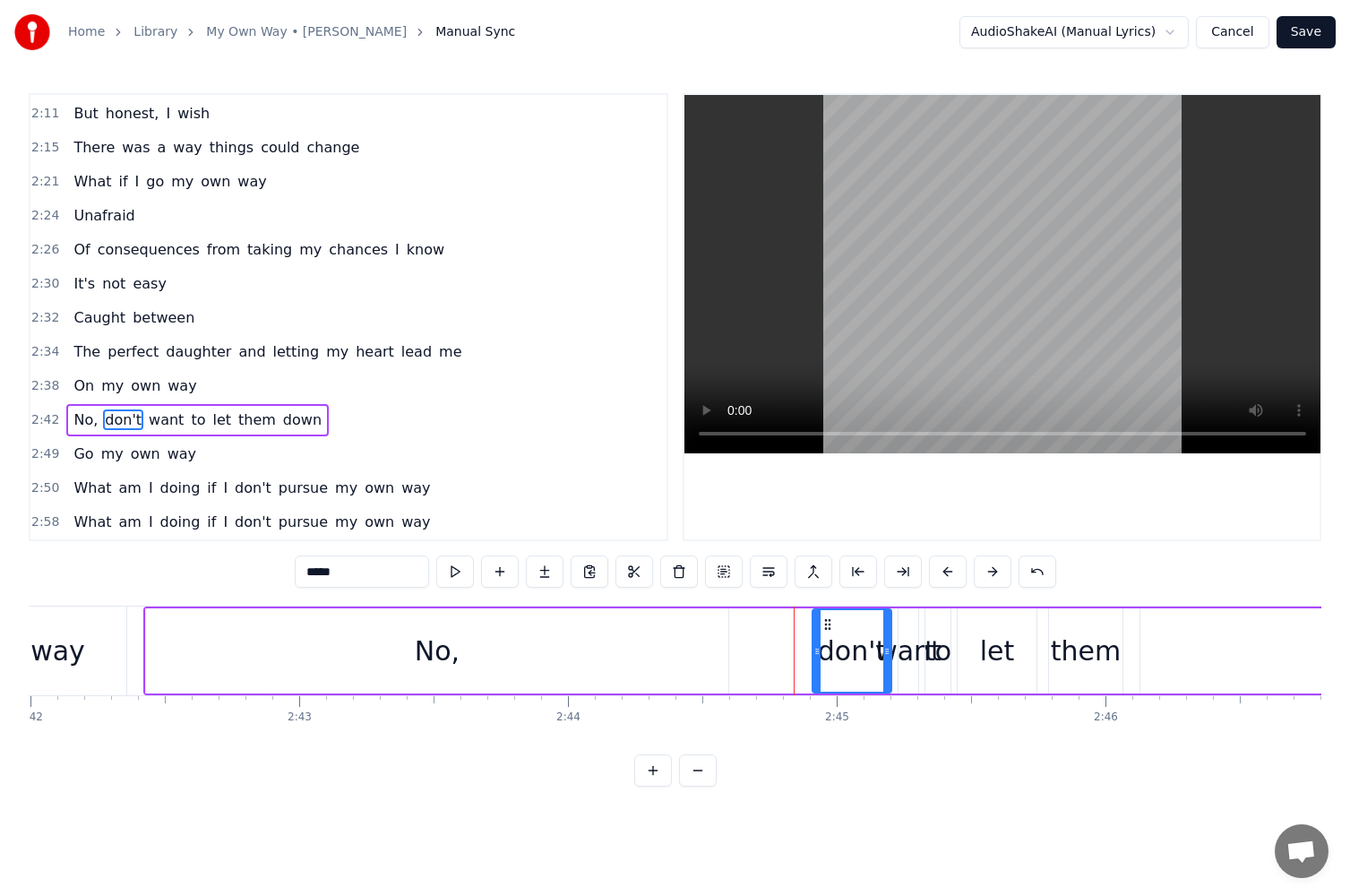
click at [803, 654] on div "No, don't want to let them down" at bounding box center [1032, 651] width 1778 height 88
click at [816, 657] on div "don't" at bounding box center [852, 651] width 79 height 85
drag, startPoint x: 815, startPoint y: 657, endPoint x: 789, endPoint y: 658, distance: 26.0
click at [805, 658] on icon at bounding box center [808, 651] width 7 height 14
click at [446, 574] on button at bounding box center [455, 572] width 37 height 33
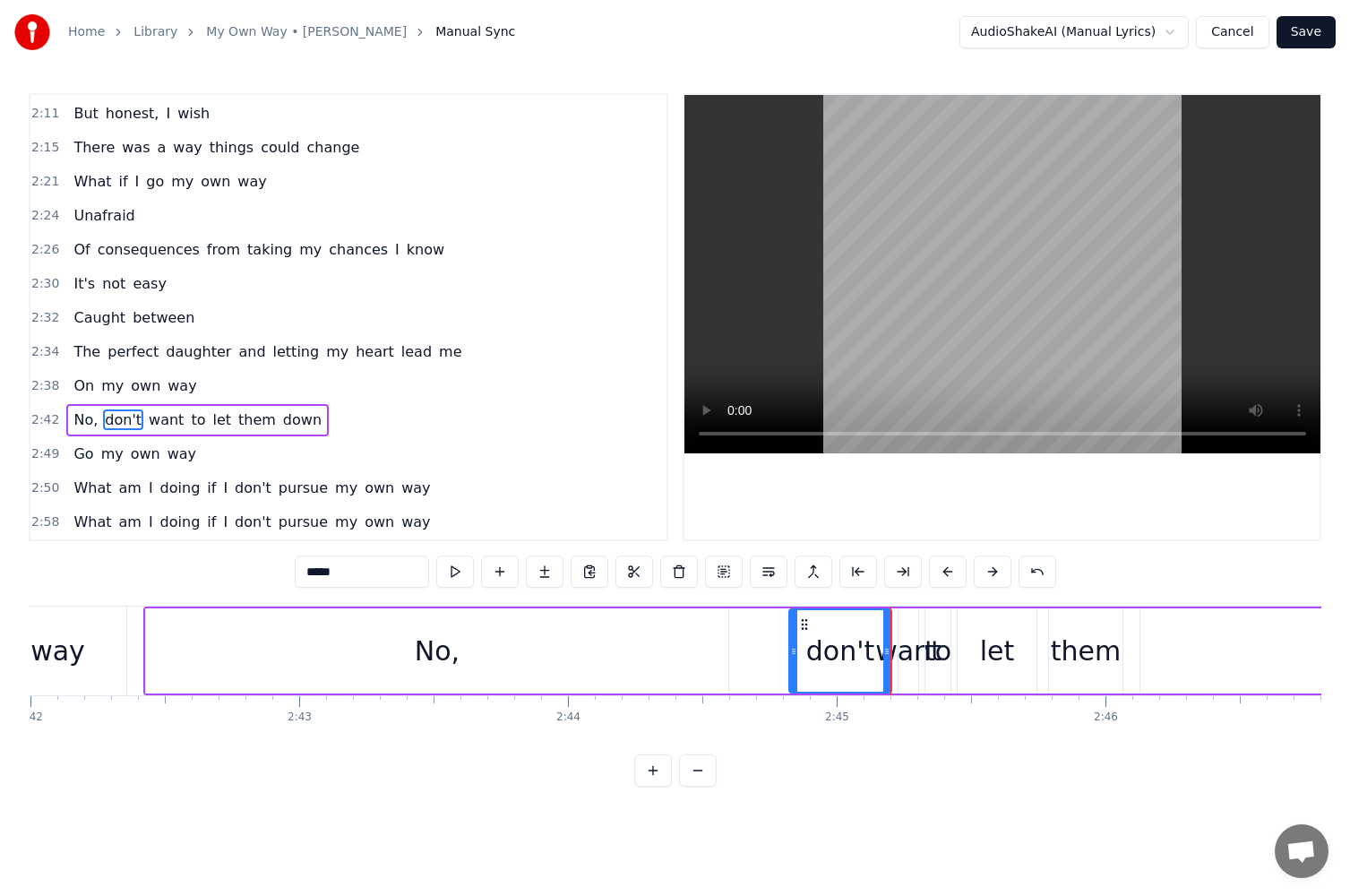
click at [868, 646] on div "don't" at bounding box center [840, 651] width 68 height 40
click at [883, 649] on div "don't" at bounding box center [840, 651] width 101 height 82
drag, startPoint x: 885, startPoint y: 649, endPoint x: 852, endPoint y: 653, distance: 33.2
click at [852, 653] on icon at bounding box center [855, 651] width 7 height 14
click at [904, 656] on div "want" at bounding box center [908, 651] width 66 height 40
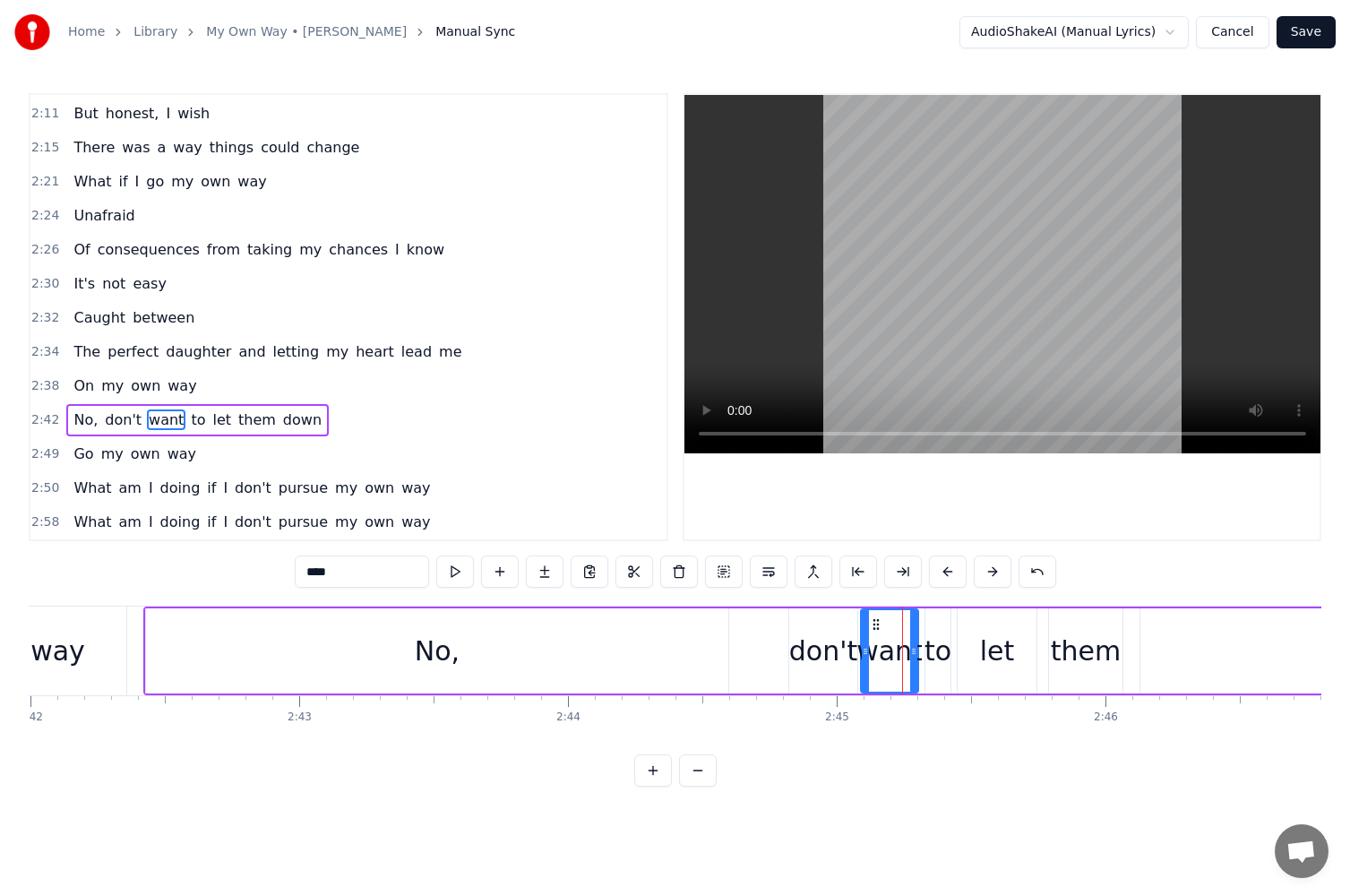
drag, startPoint x: 901, startPoint y: 656, endPoint x: 862, endPoint y: 657, distance: 39.0
click at [862, 657] on icon at bounding box center [865, 651] width 7 height 14
click at [462, 570] on button at bounding box center [455, 572] width 37 height 33
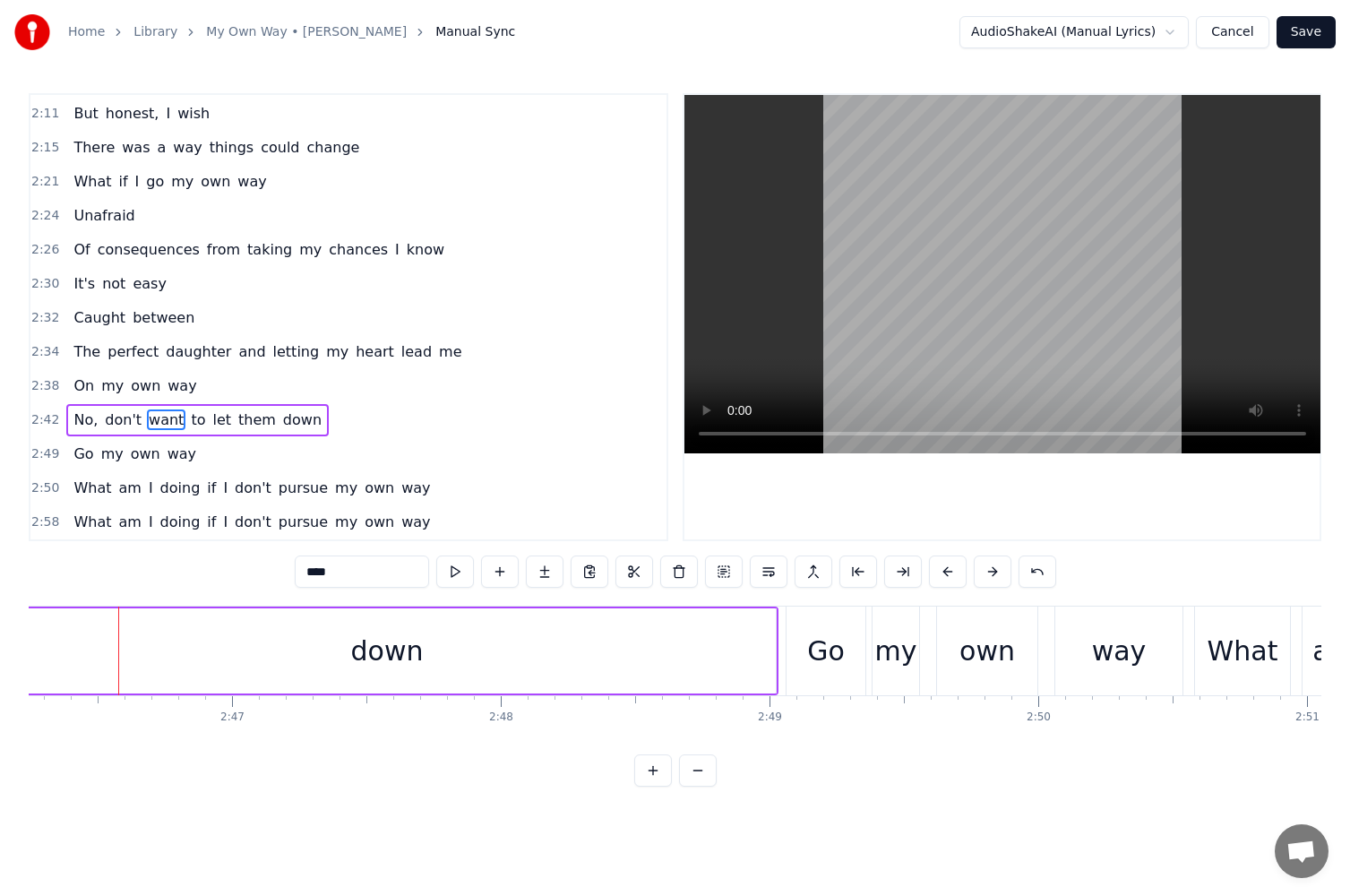
drag, startPoint x: 732, startPoint y: 656, endPoint x: 767, endPoint y: 650, distance: 35.5
click at [732, 656] on div "down" at bounding box center [387, 651] width 778 height 85
drag, startPoint x: 771, startPoint y: 650, endPoint x: 84, endPoint y: 668, distance: 687.2
click at [84, 668] on div at bounding box center [86, 651] width 7 height 82
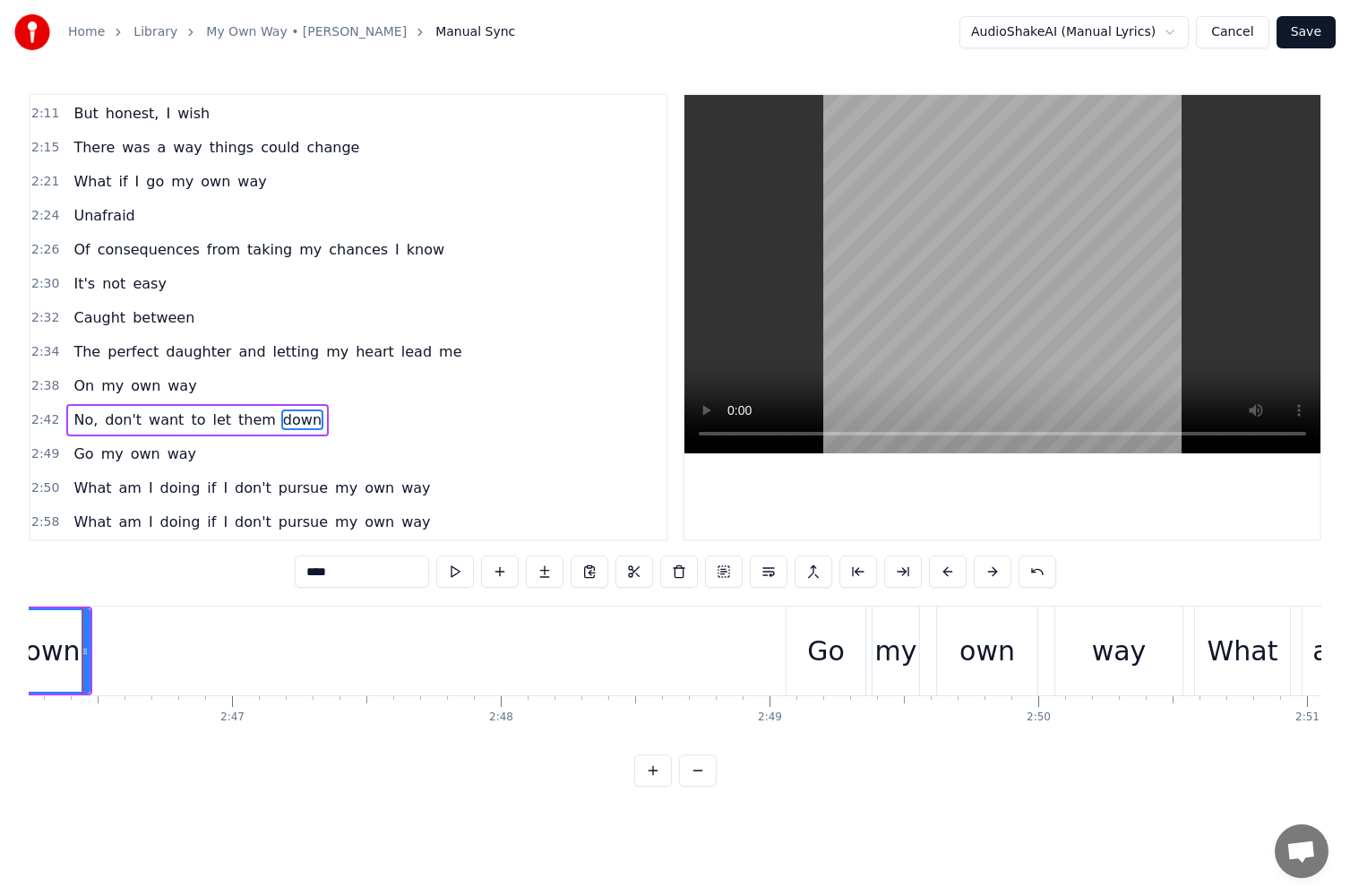
scroll to position [0, 44656]
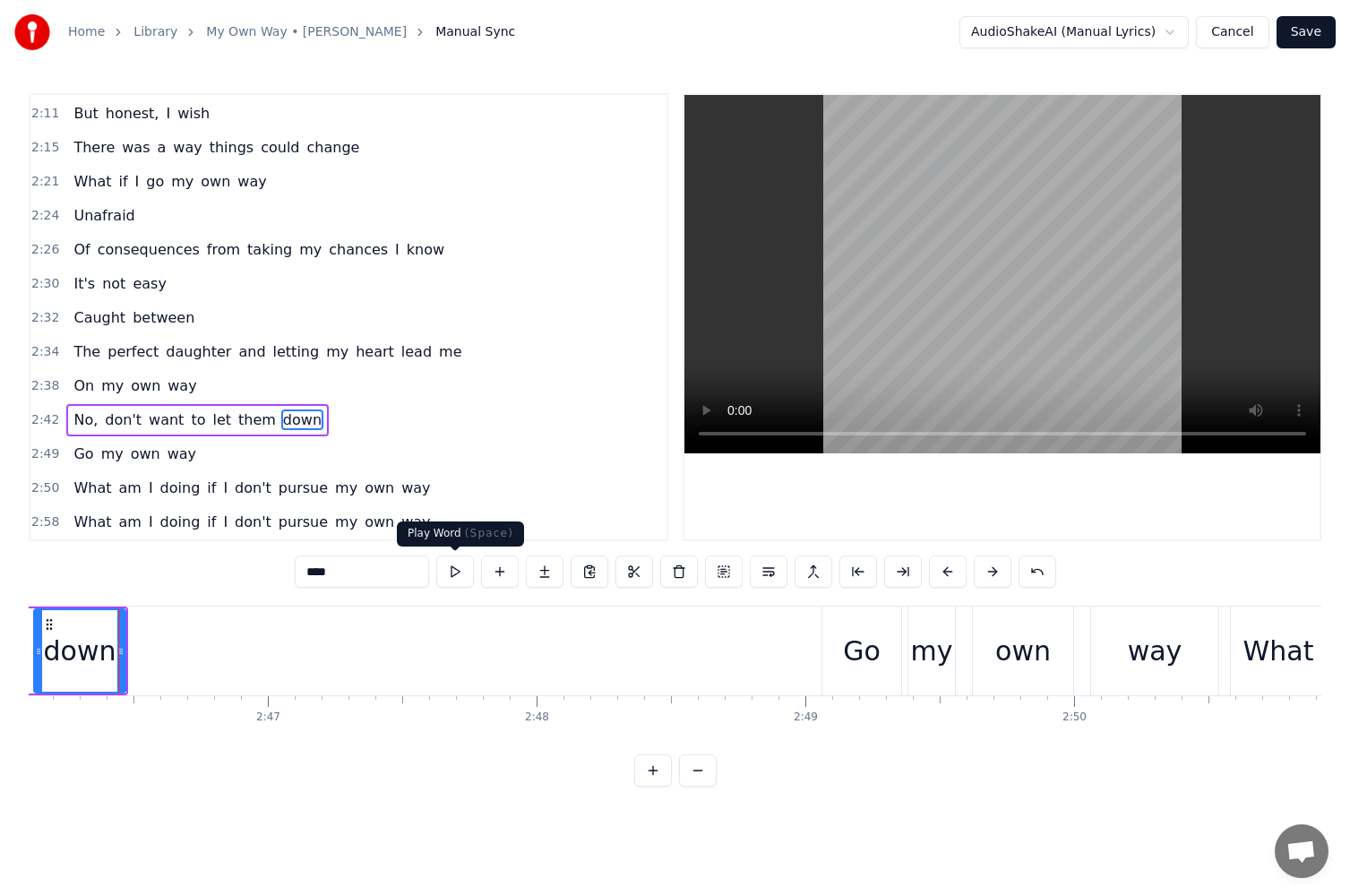
click at [451, 579] on button at bounding box center [455, 572] width 37 height 33
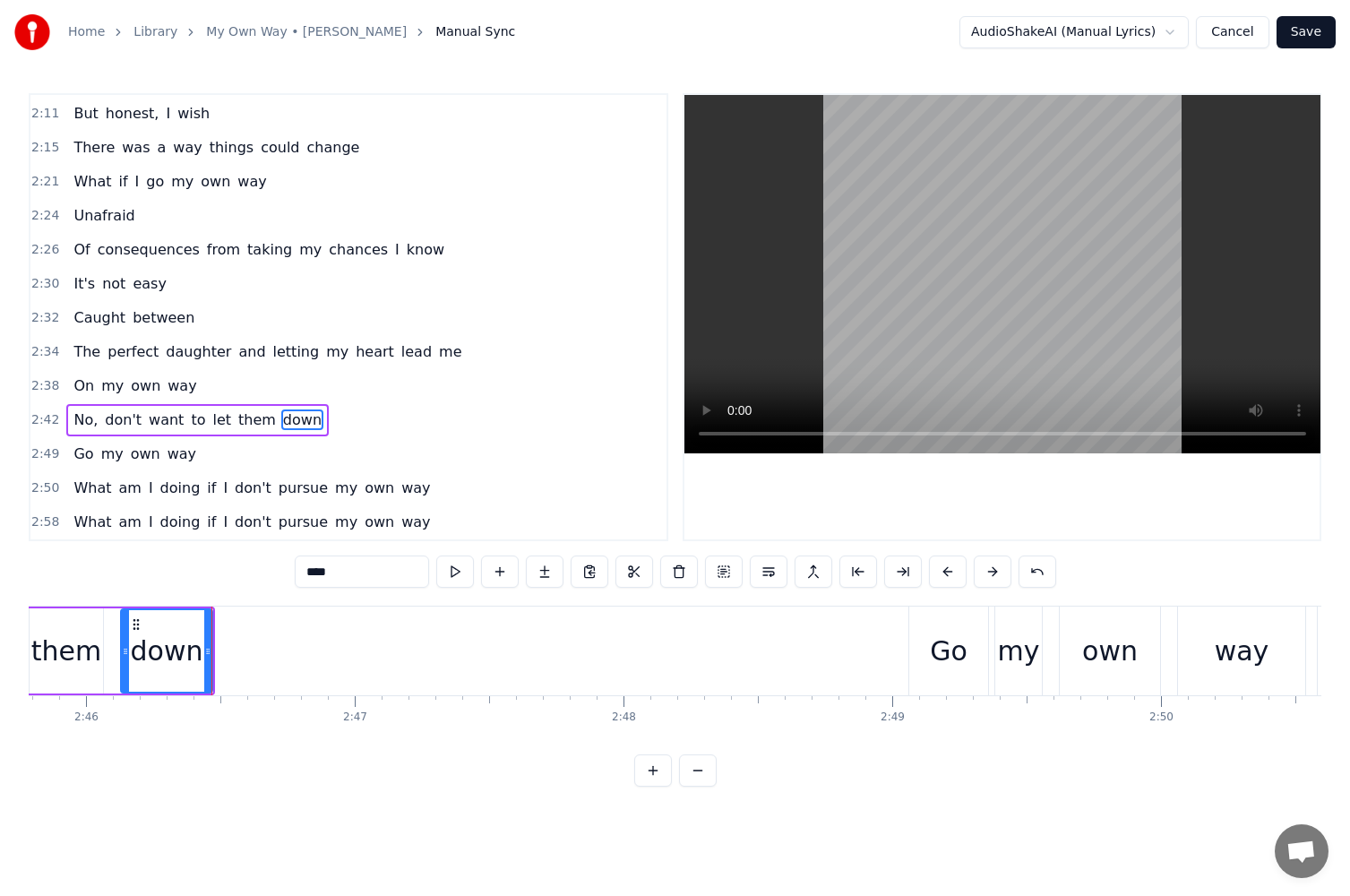
click at [946, 650] on div "Go" at bounding box center [949, 651] width 37 height 40
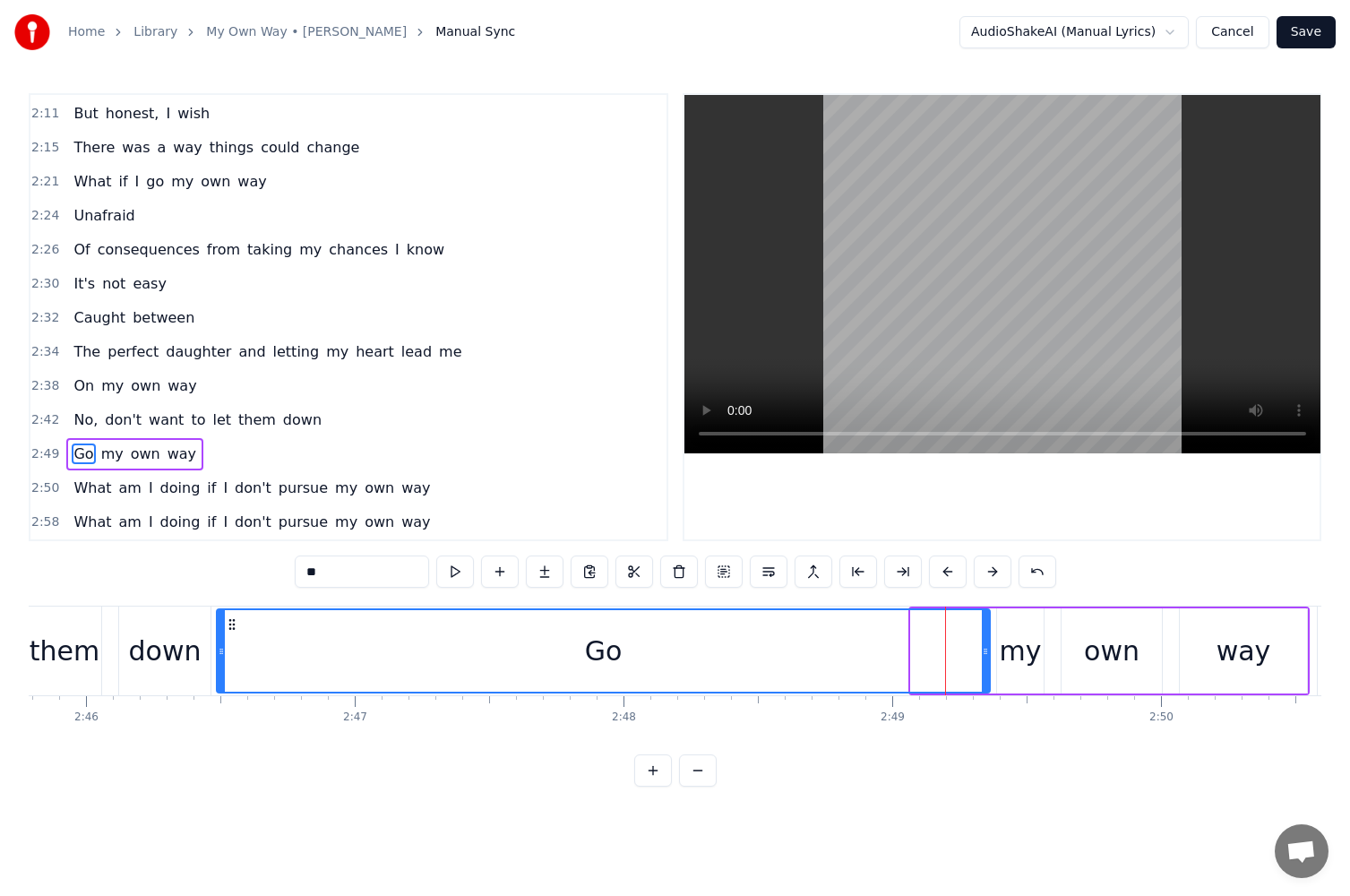
drag, startPoint x: 914, startPoint y: 651, endPoint x: 219, endPoint y: 681, distance: 695.6
click at [219, 681] on div at bounding box center [221, 651] width 7 height 82
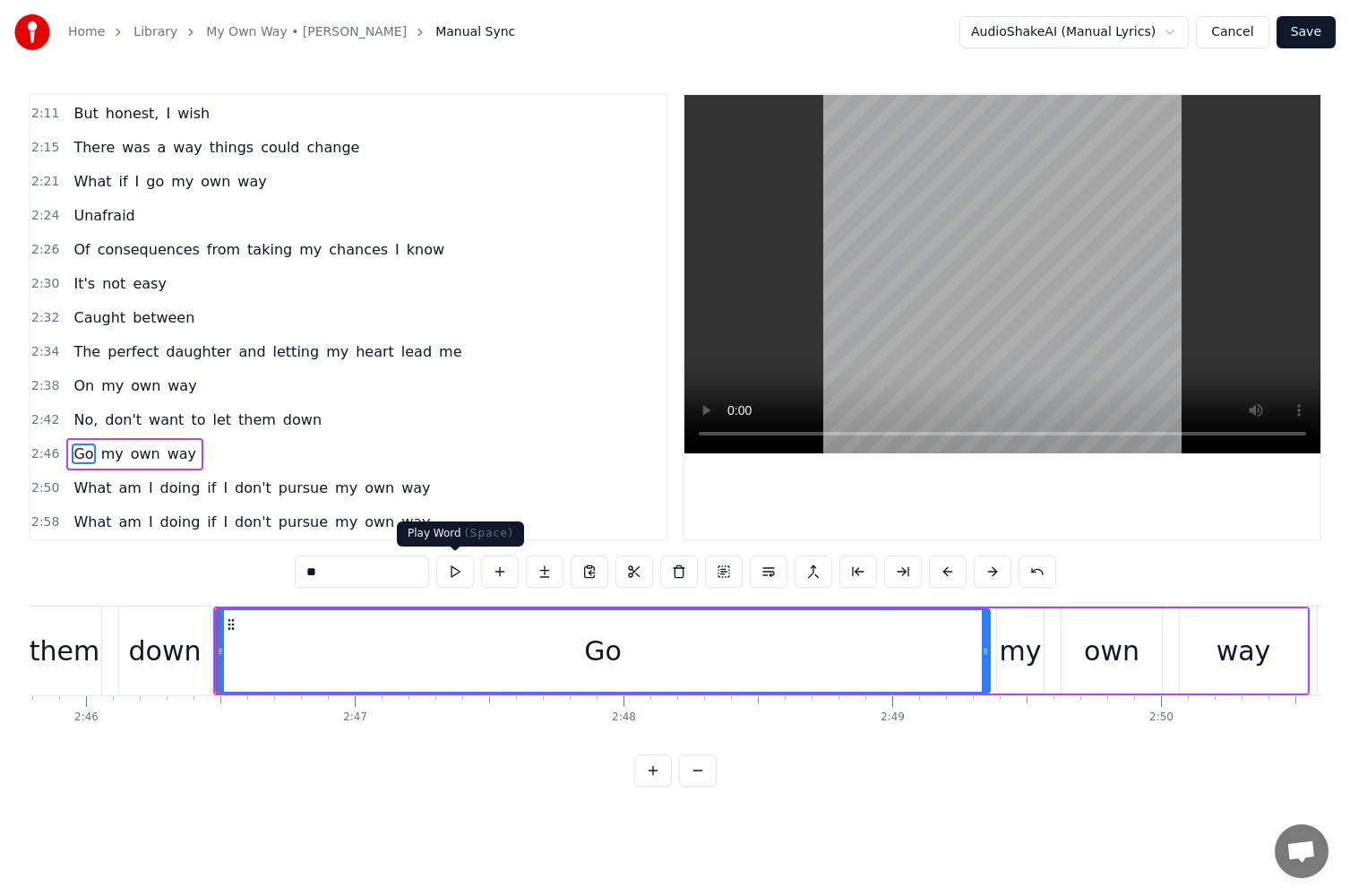
click at [450, 581] on button at bounding box center [455, 572] width 37 height 33
click at [455, 575] on button at bounding box center [455, 572] width 37 height 33
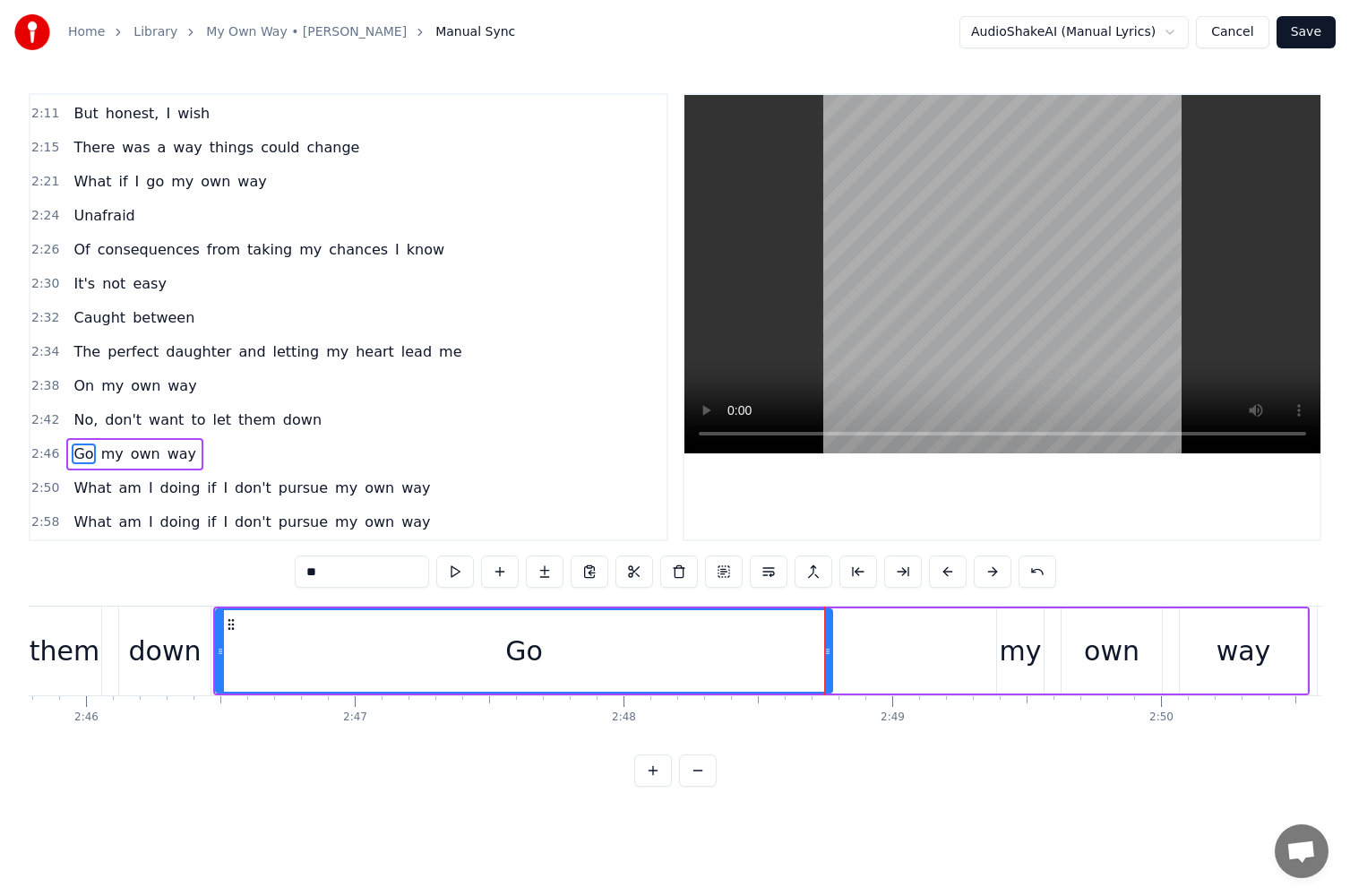
drag, startPoint x: 985, startPoint y: 652, endPoint x: 827, endPoint y: 664, distance: 158.5
click at [827, 664] on div at bounding box center [828, 651] width 7 height 82
click at [1008, 656] on div "my" at bounding box center [1022, 651] width 42 height 40
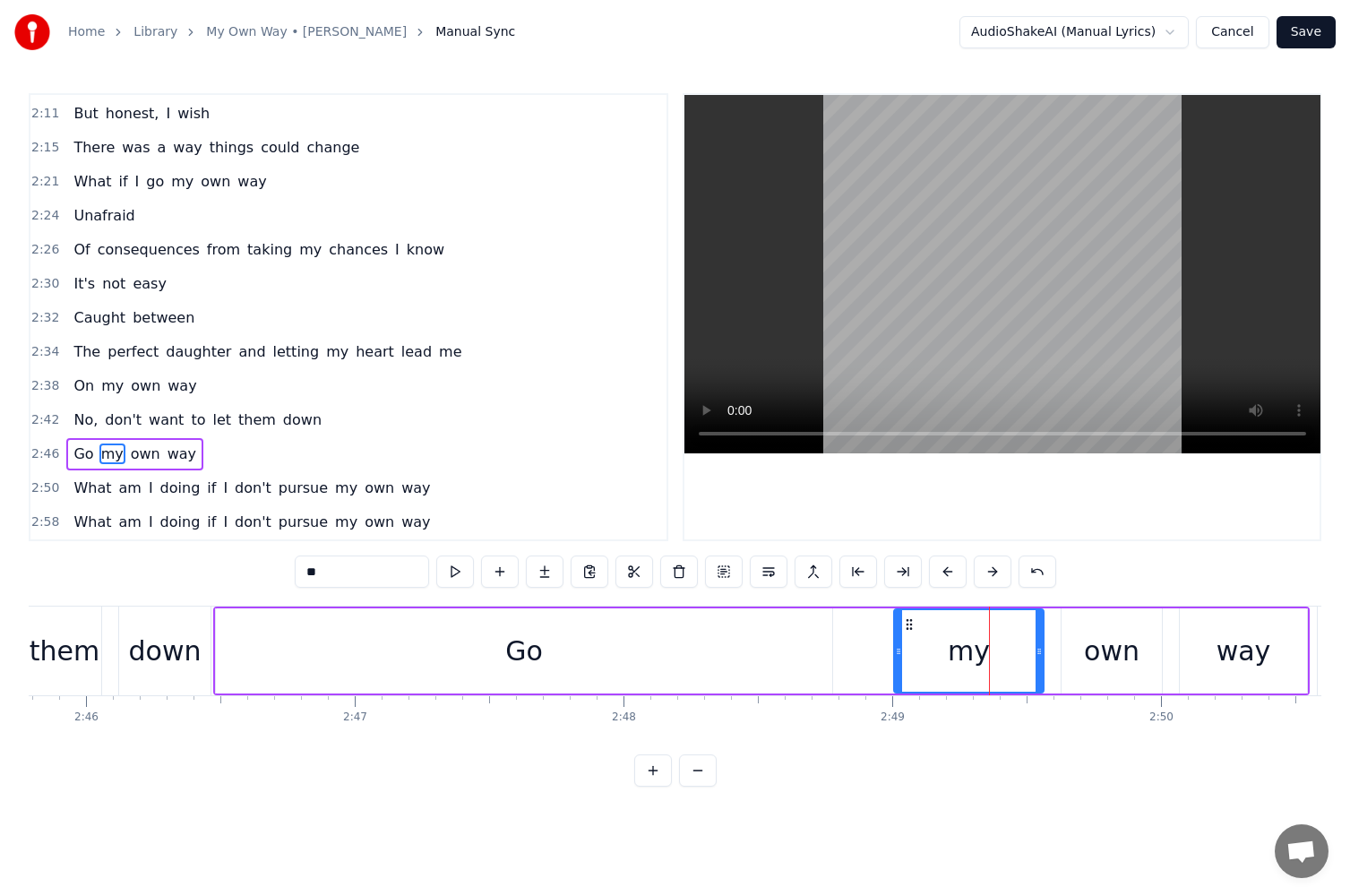
drag, startPoint x: 1001, startPoint y: 656, endPoint x: 897, endPoint y: 662, distance: 104.2
click at [897, 662] on div at bounding box center [898, 651] width 7 height 82
click at [465, 575] on button at bounding box center [455, 572] width 37 height 33
click at [462, 576] on button at bounding box center [455, 572] width 37 height 33
drag, startPoint x: 1039, startPoint y: 651, endPoint x: 1023, endPoint y: 653, distance: 16.1
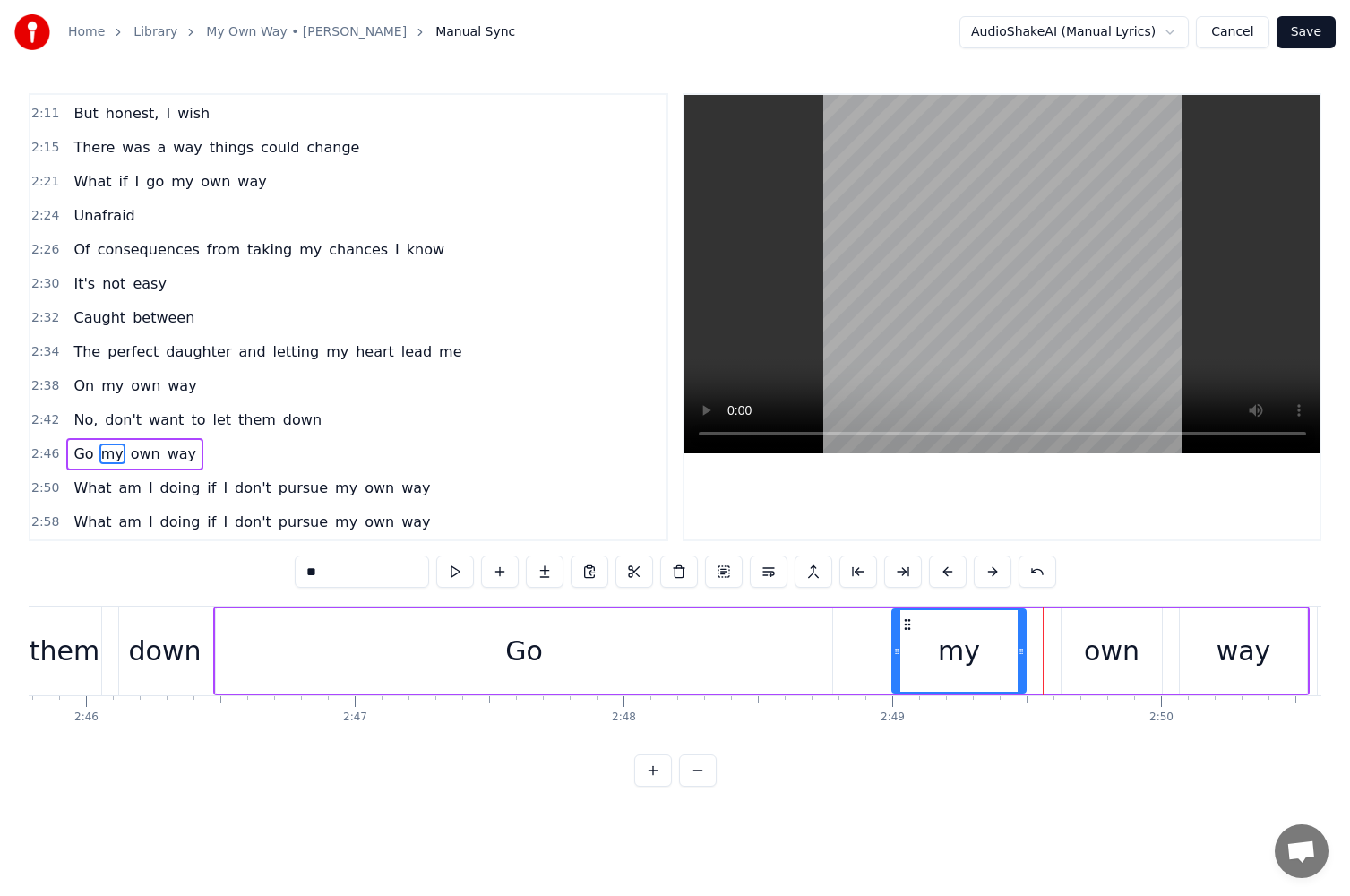
click at [1022, 653] on icon at bounding box center [1021, 651] width 7 height 14
click at [1095, 656] on div "own" at bounding box center [1112, 651] width 56 height 40
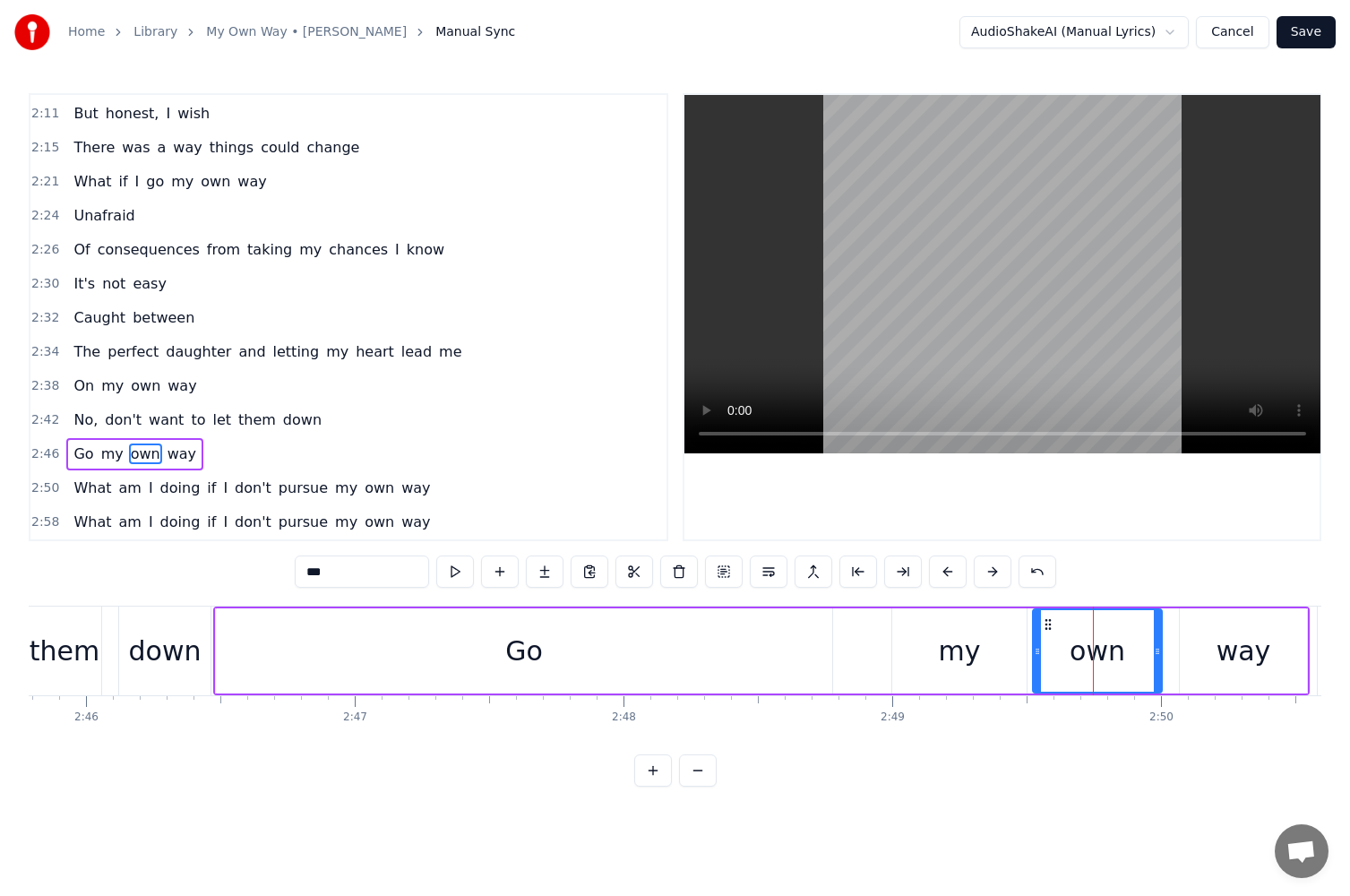
drag, startPoint x: 1065, startPoint y: 656, endPoint x: 1036, endPoint y: 658, distance: 29.1
click at [1036, 658] on icon at bounding box center [1037, 651] width 7 height 14
click at [460, 577] on button at bounding box center [455, 572] width 37 height 33
drag, startPoint x: 1038, startPoint y: 656, endPoint x: 1049, endPoint y: 656, distance: 11.0
click at [1049, 656] on icon at bounding box center [1047, 651] width 7 height 14
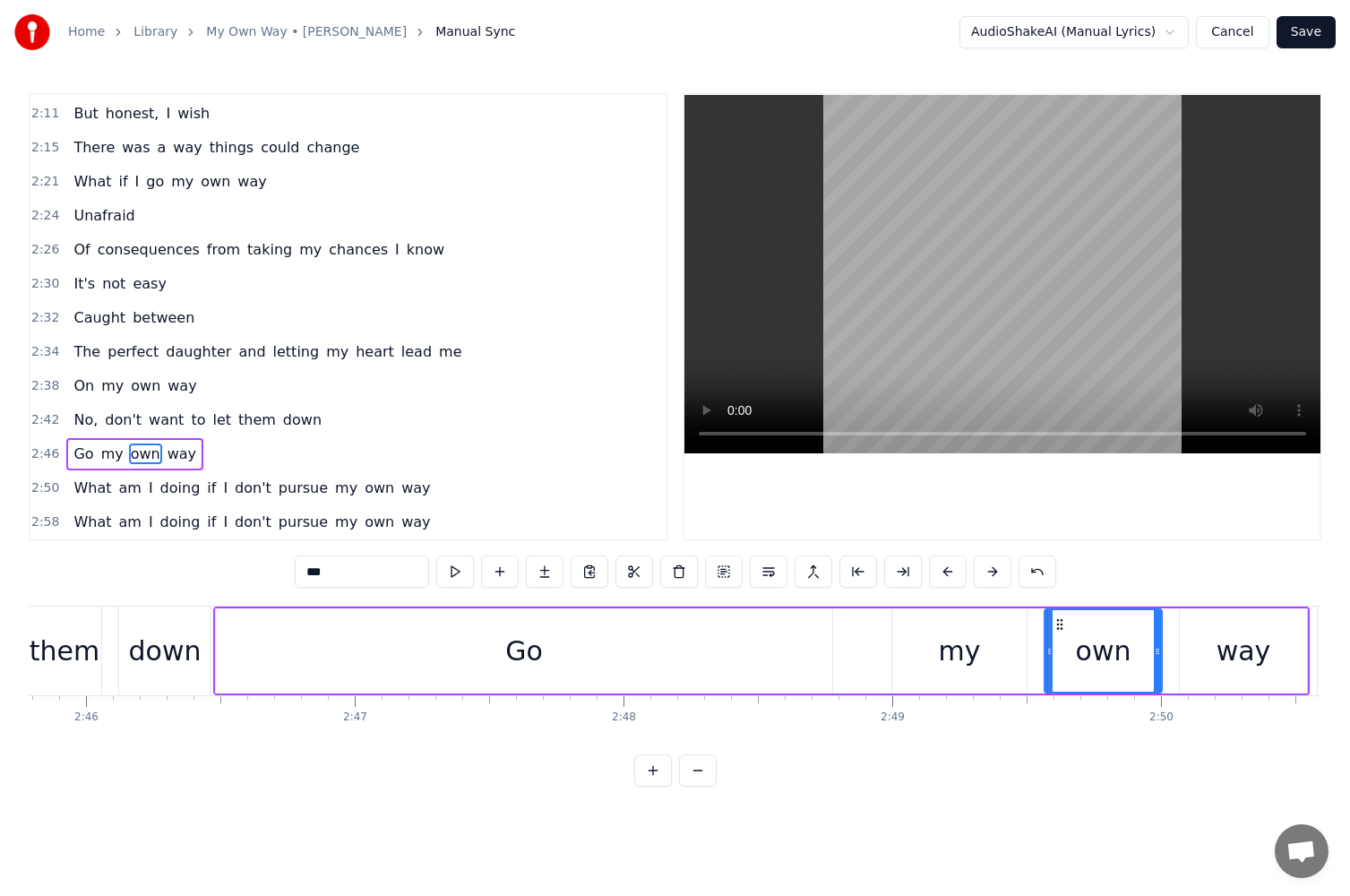
click at [1024, 659] on div "my" at bounding box center [960, 651] width 134 height 85
type input "**"
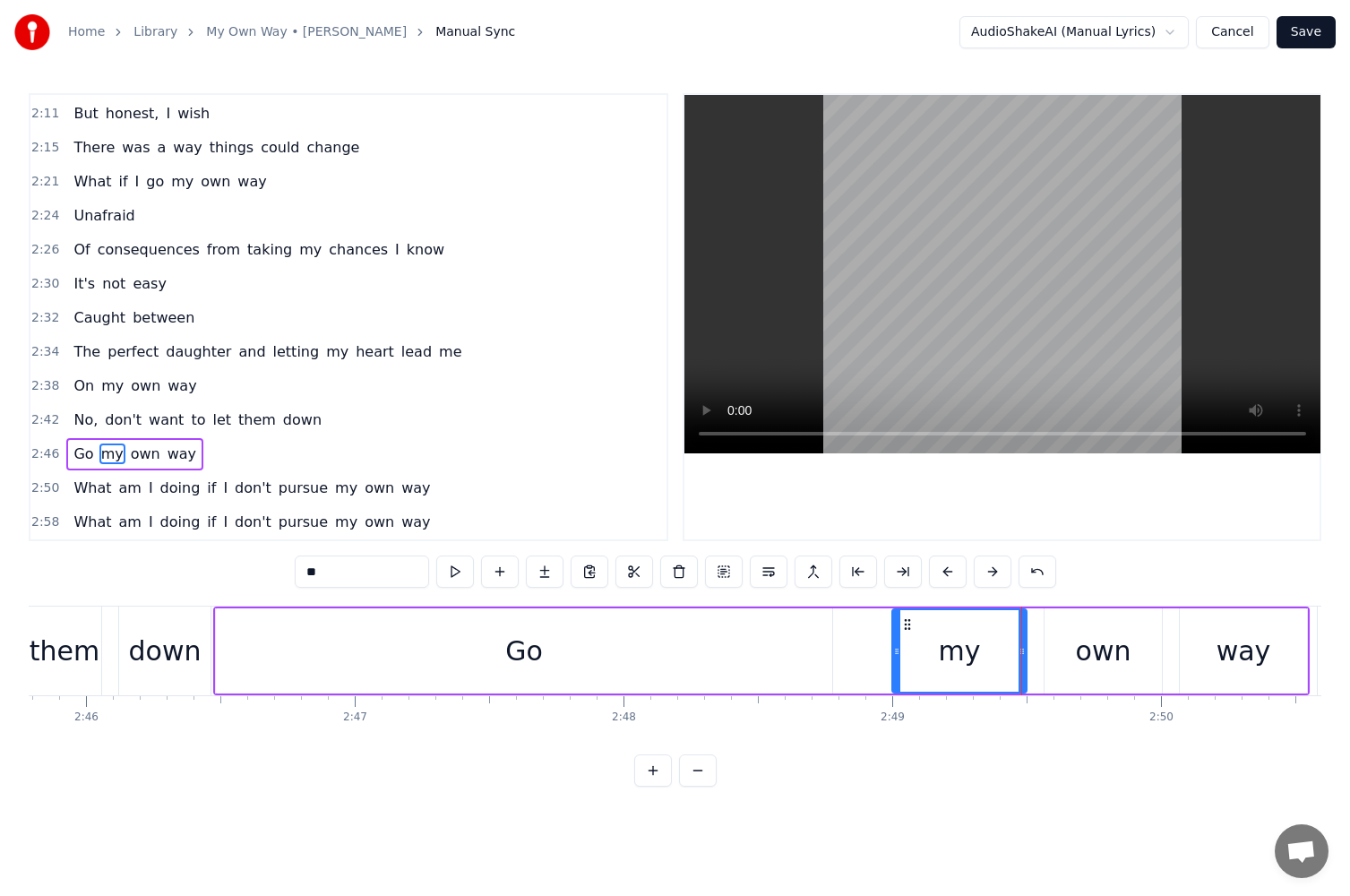
drag, startPoint x: 1026, startPoint y: 659, endPoint x: 1037, endPoint y: 659, distance: 11.0
click at [1037, 659] on div "Go my own way" at bounding box center [761, 651] width 1097 height 88
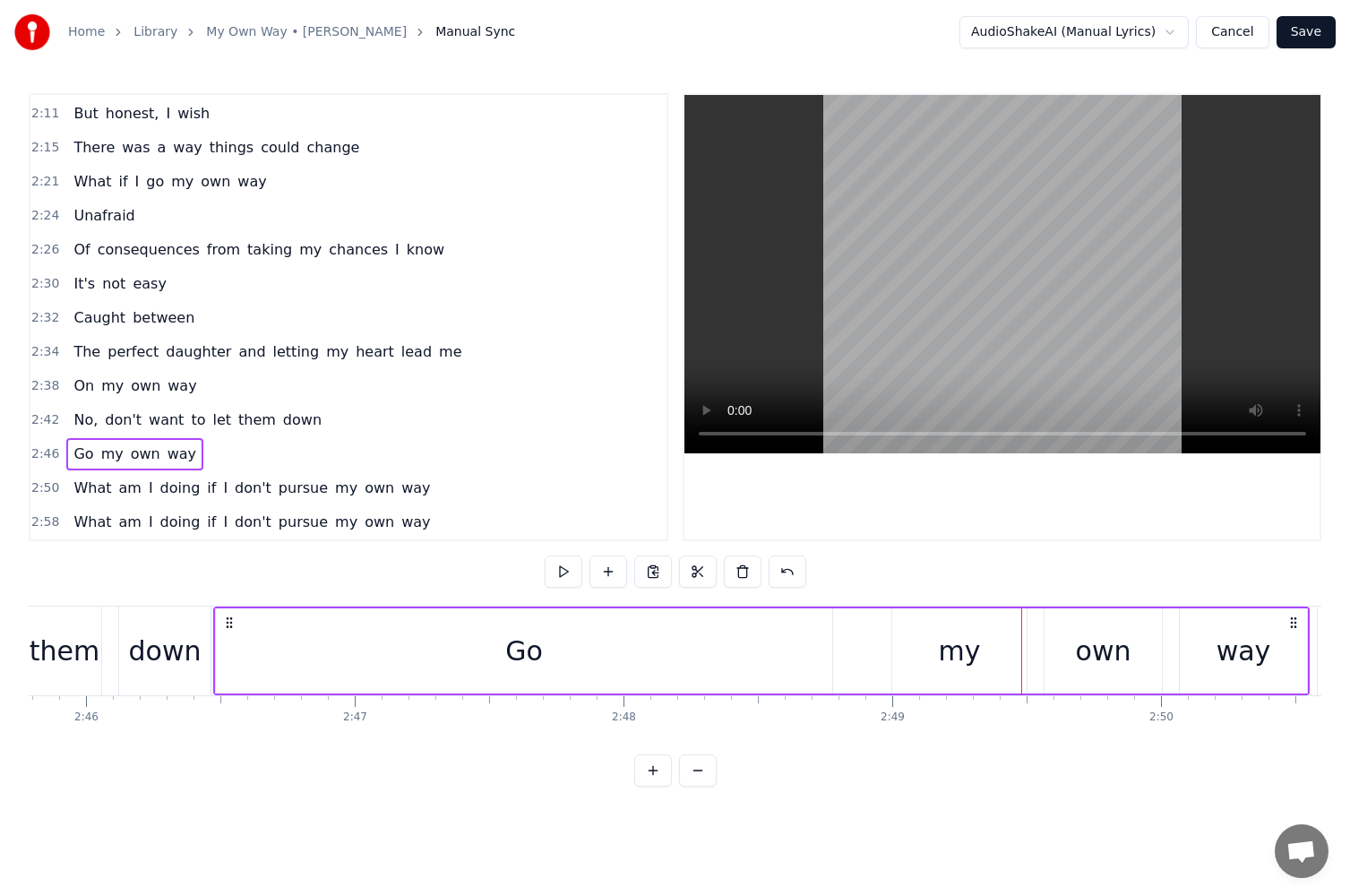
click at [1020, 656] on div "my" at bounding box center [960, 651] width 134 height 85
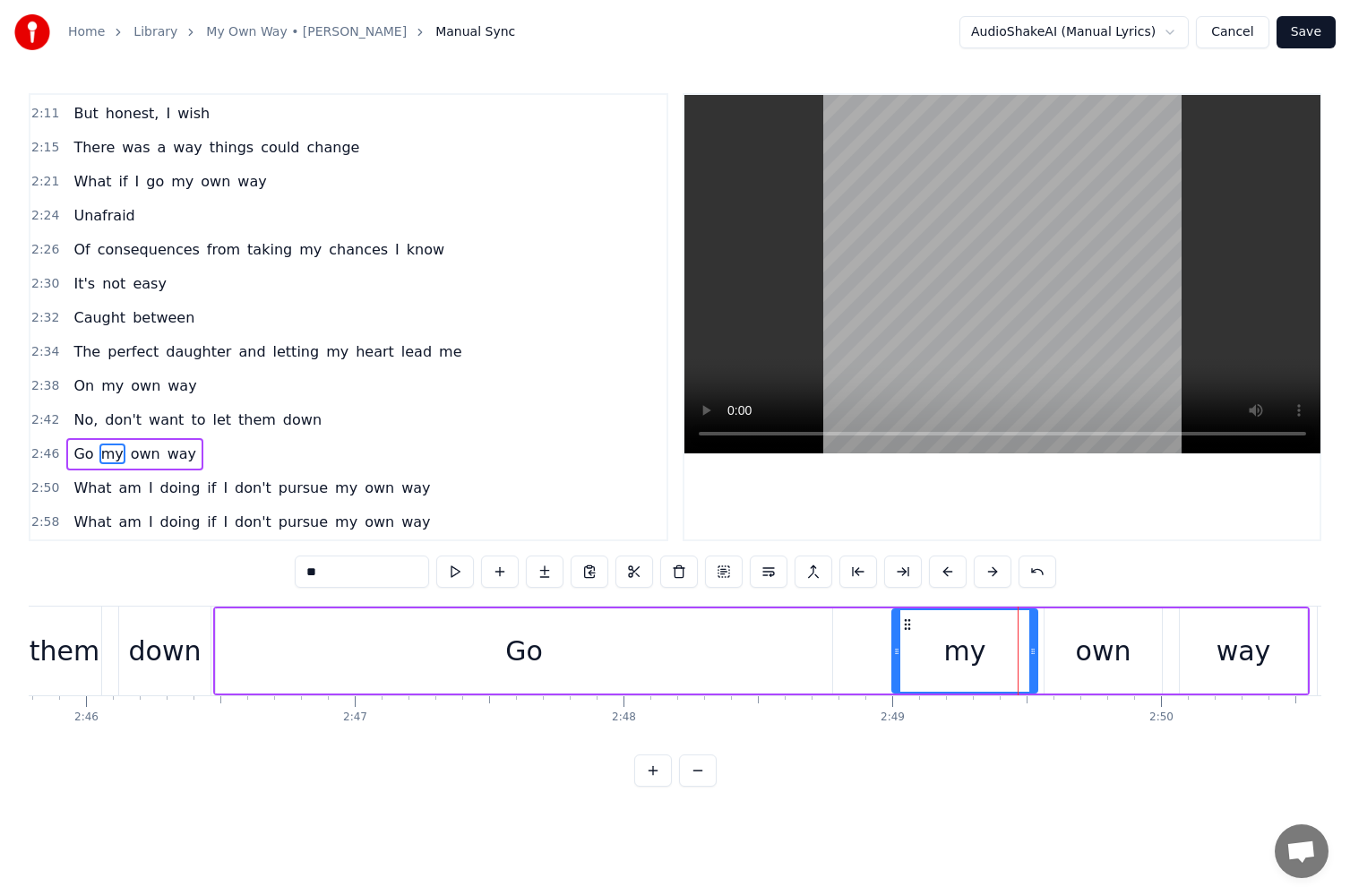
drag, startPoint x: 1025, startPoint y: 656, endPoint x: 1036, endPoint y: 656, distance: 11.0
click at [1036, 656] on icon at bounding box center [1032, 651] width 7 height 14
click at [461, 564] on button at bounding box center [455, 572] width 37 height 33
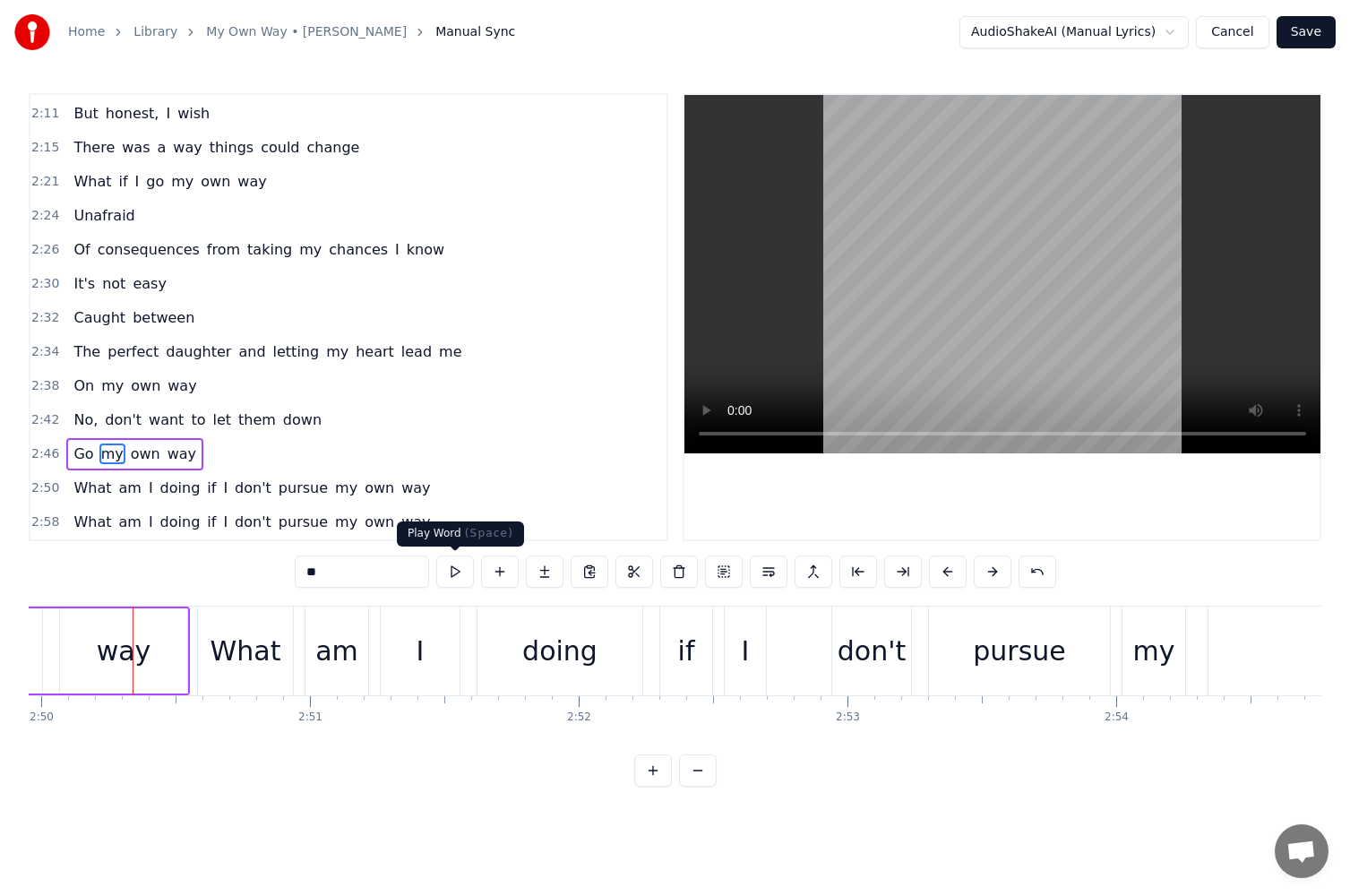
click at [462, 567] on button at bounding box center [455, 572] width 37 height 33
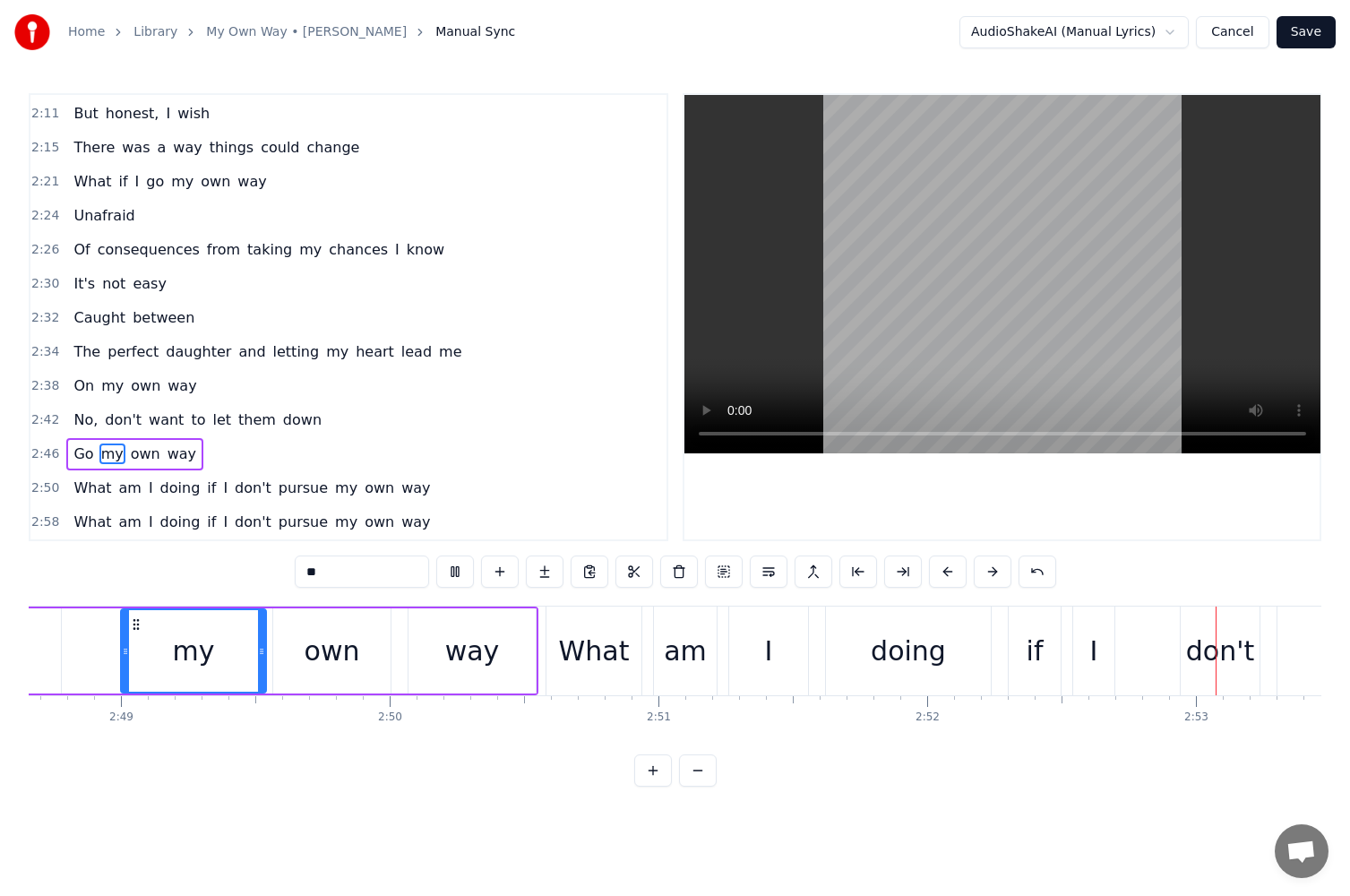
scroll to position [0, 46470]
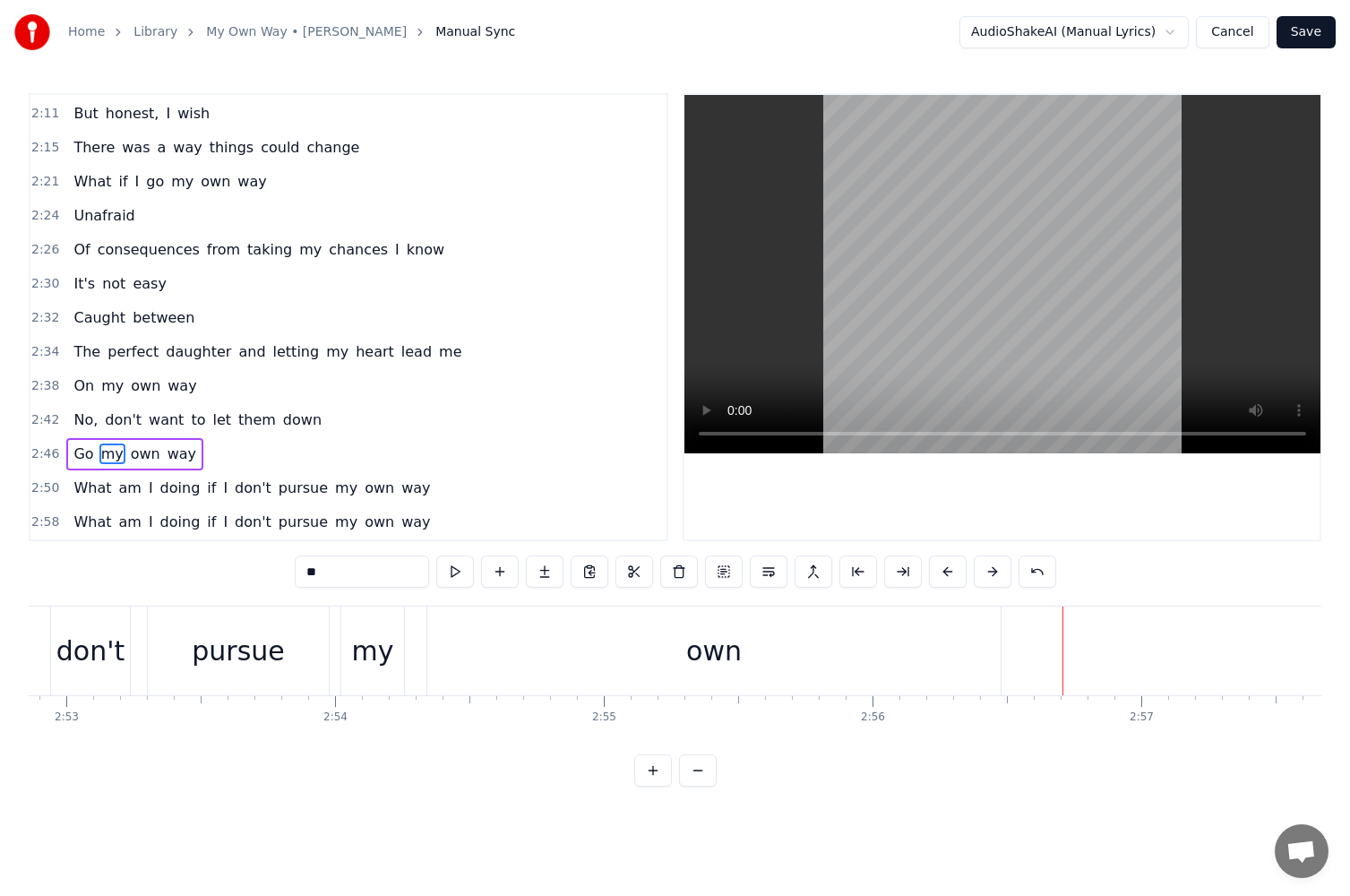
click at [476, 642] on div "own" at bounding box center [713, 651] width 573 height 88
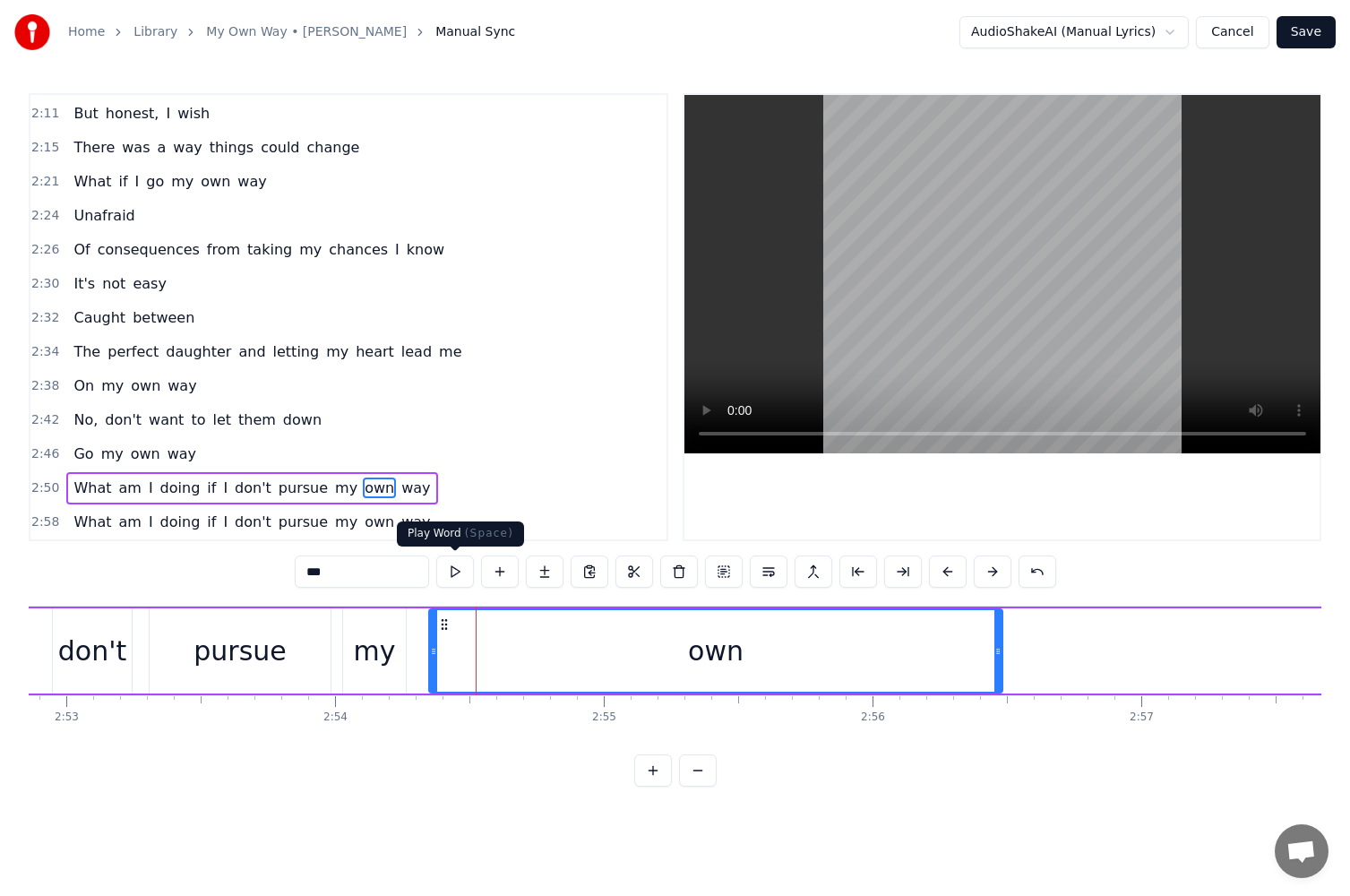
click at [455, 568] on button at bounding box center [455, 572] width 37 height 33
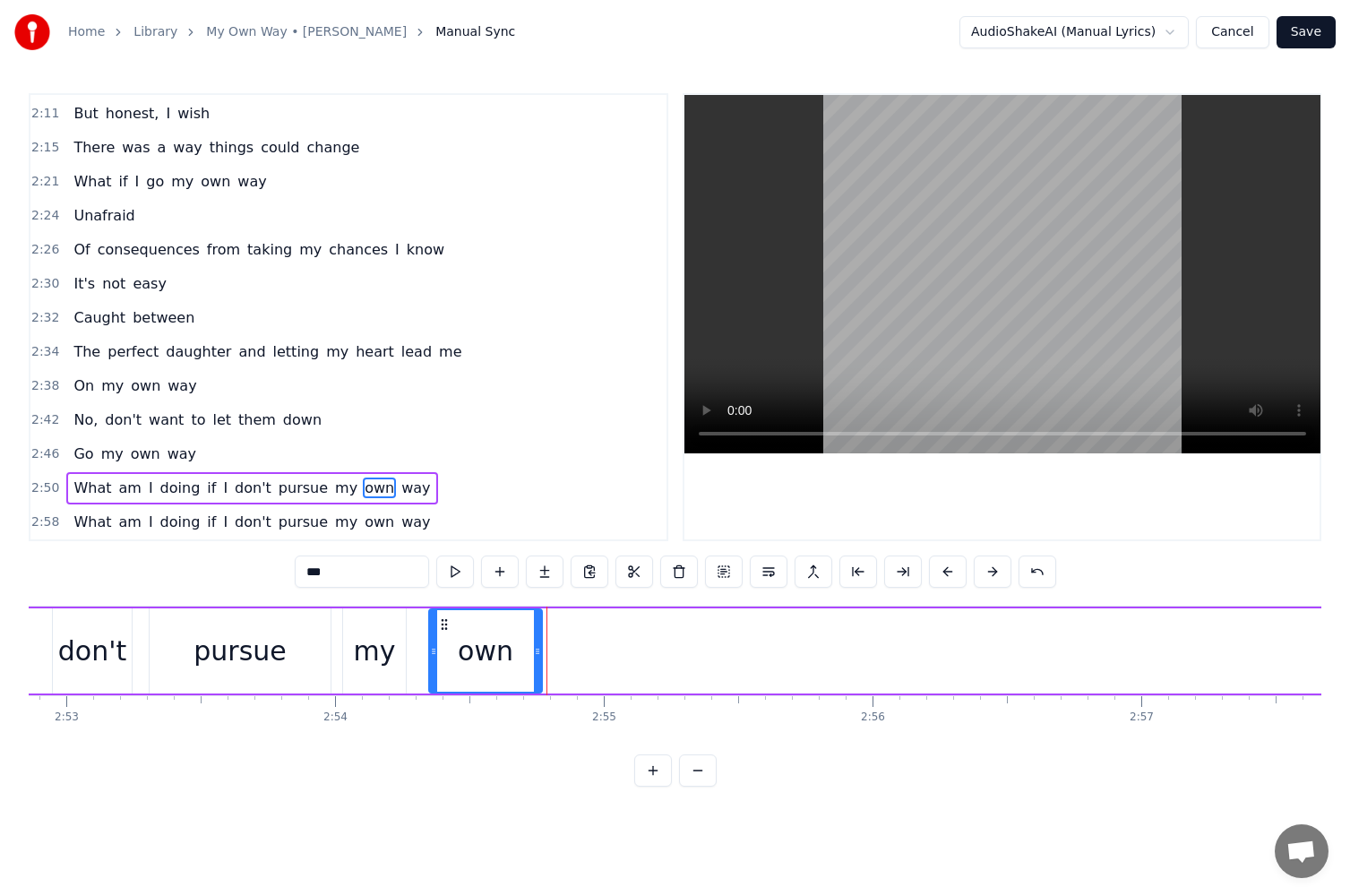
drag, startPoint x: 998, startPoint y: 652, endPoint x: 534, endPoint y: 661, distance: 464.1
click at [534, 661] on div at bounding box center [537, 651] width 7 height 82
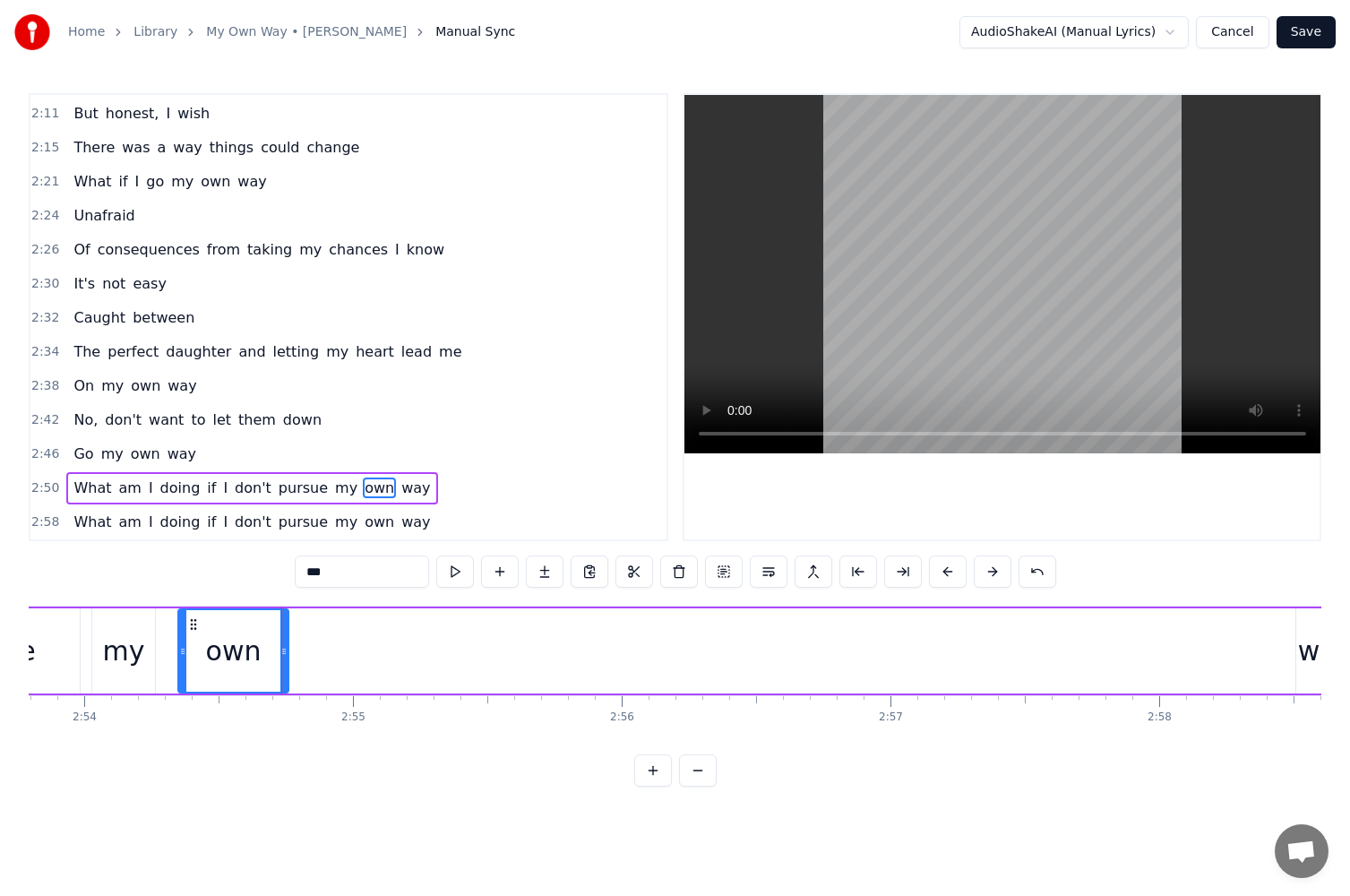
scroll to position [0, 46792]
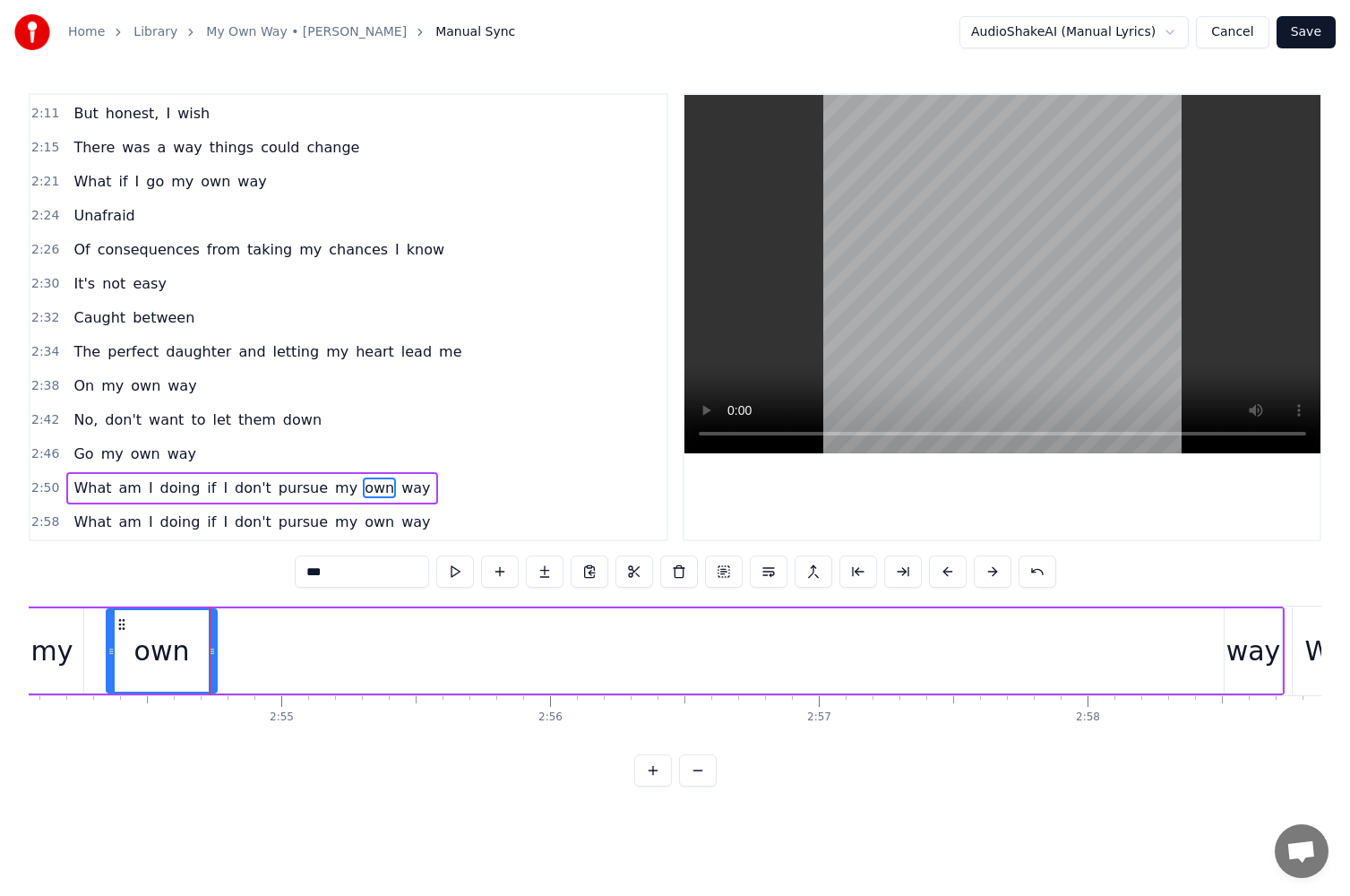
click at [1246, 638] on div "way" at bounding box center [1254, 651] width 55 height 40
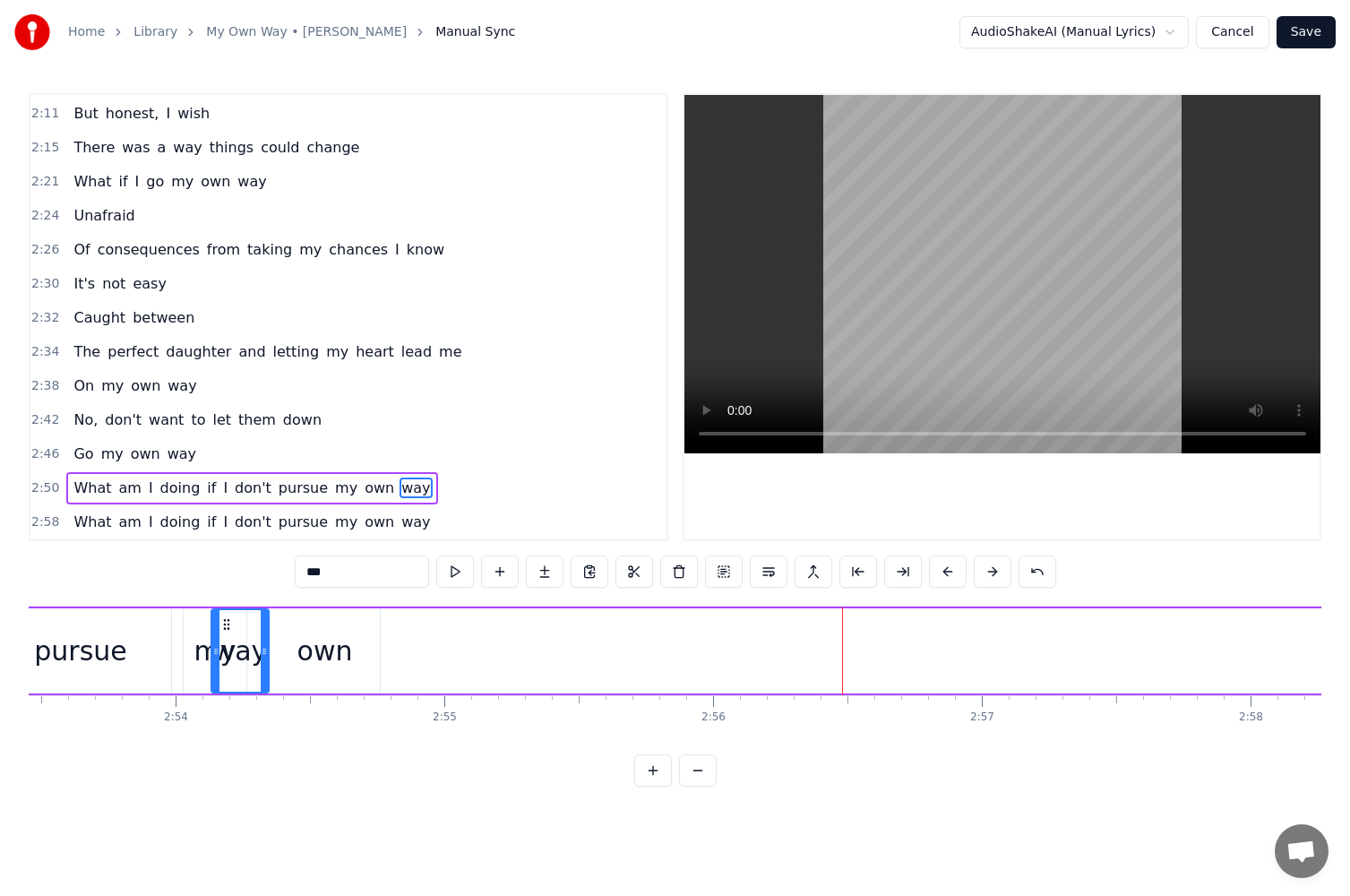
scroll to position [0, 46609]
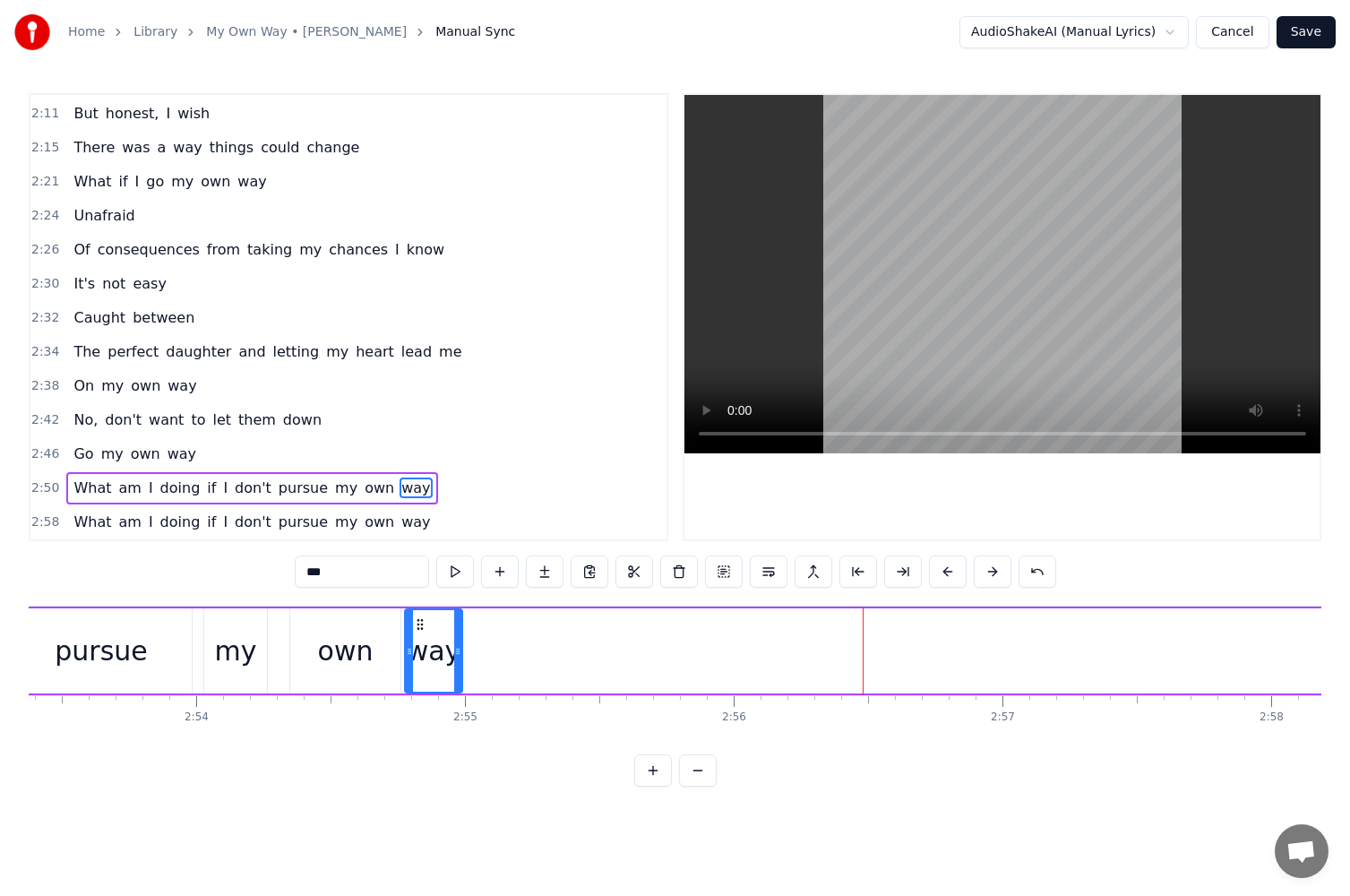
drag, startPoint x: 1239, startPoint y: 623, endPoint x: 419, endPoint y: 660, distance: 820.8
click at [419, 660] on div "way" at bounding box center [434, 651] width 56 height 82
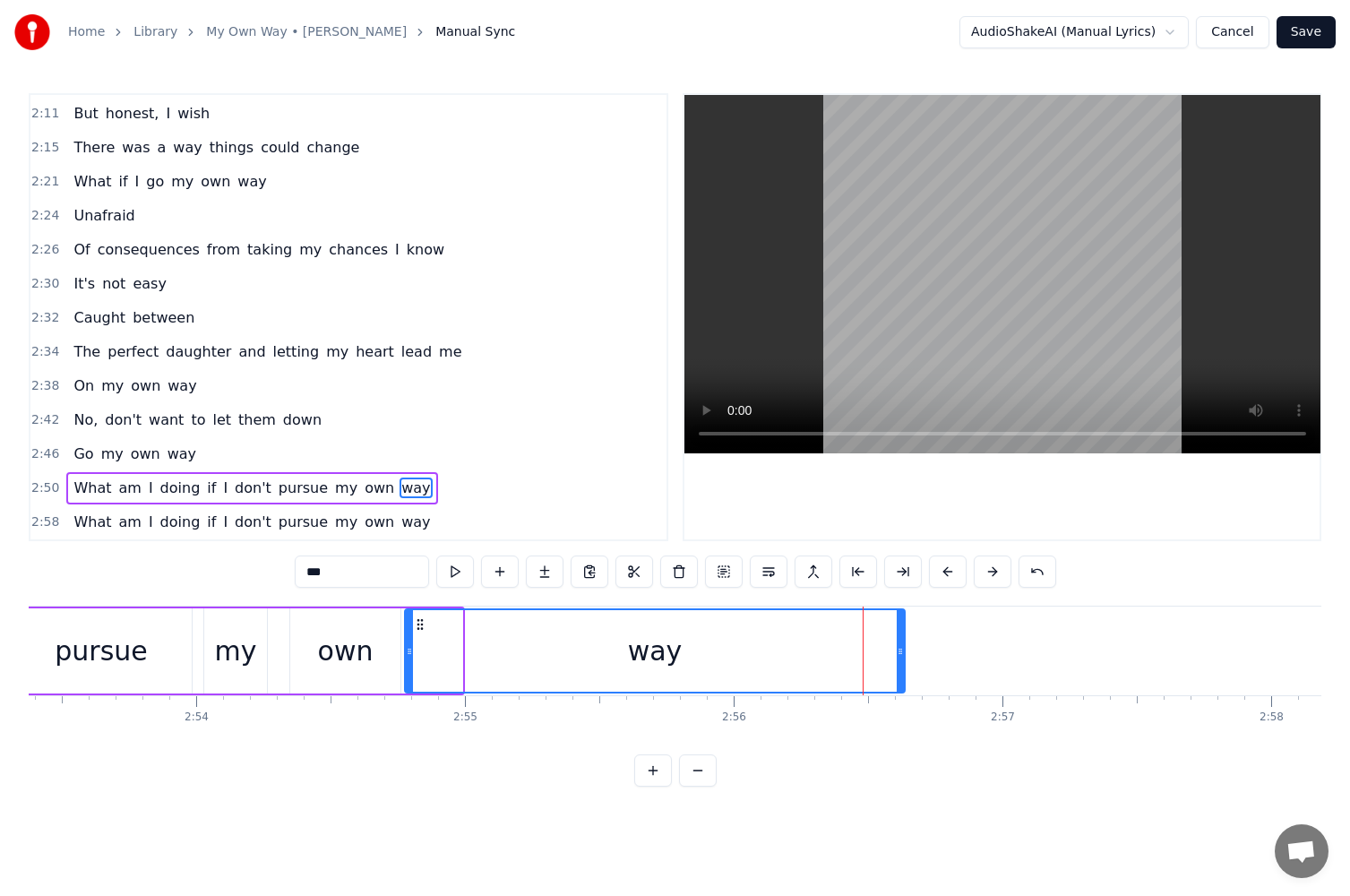
drag, startPoint x: 458, startPoint y: 657, endPoint x: 901, endPoint y: 664, distance: 443.1
click at [901, 664] on div at bounding box center [900, 651] width 7 height 82
click at [798, 657] on div "way" at bounding box center [655, 651] width 498 height 82
click at [393, 576] on input "***" at bounding box center [362, 572] width 134 height 33
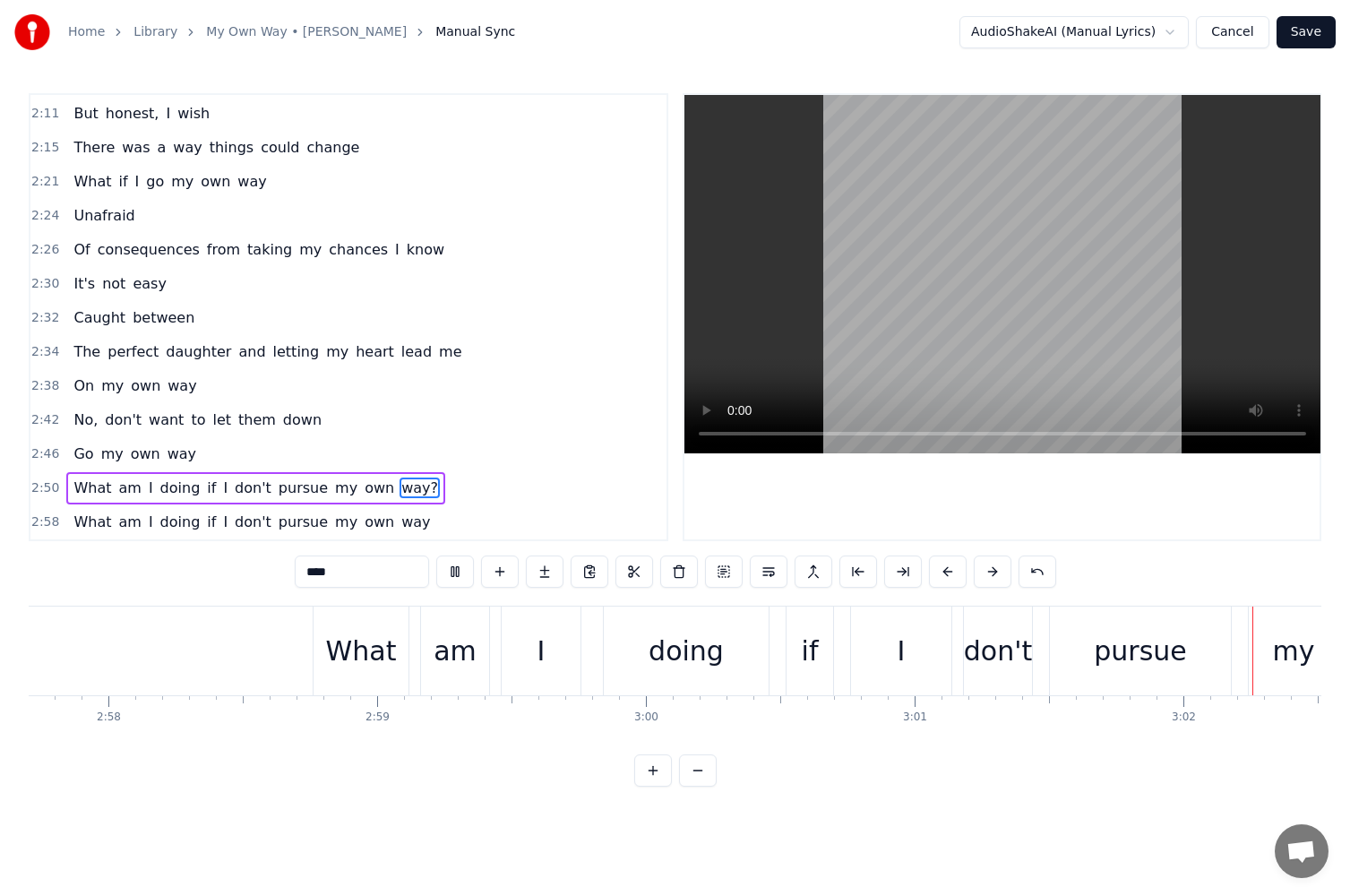
scroll to position [0, 48914]
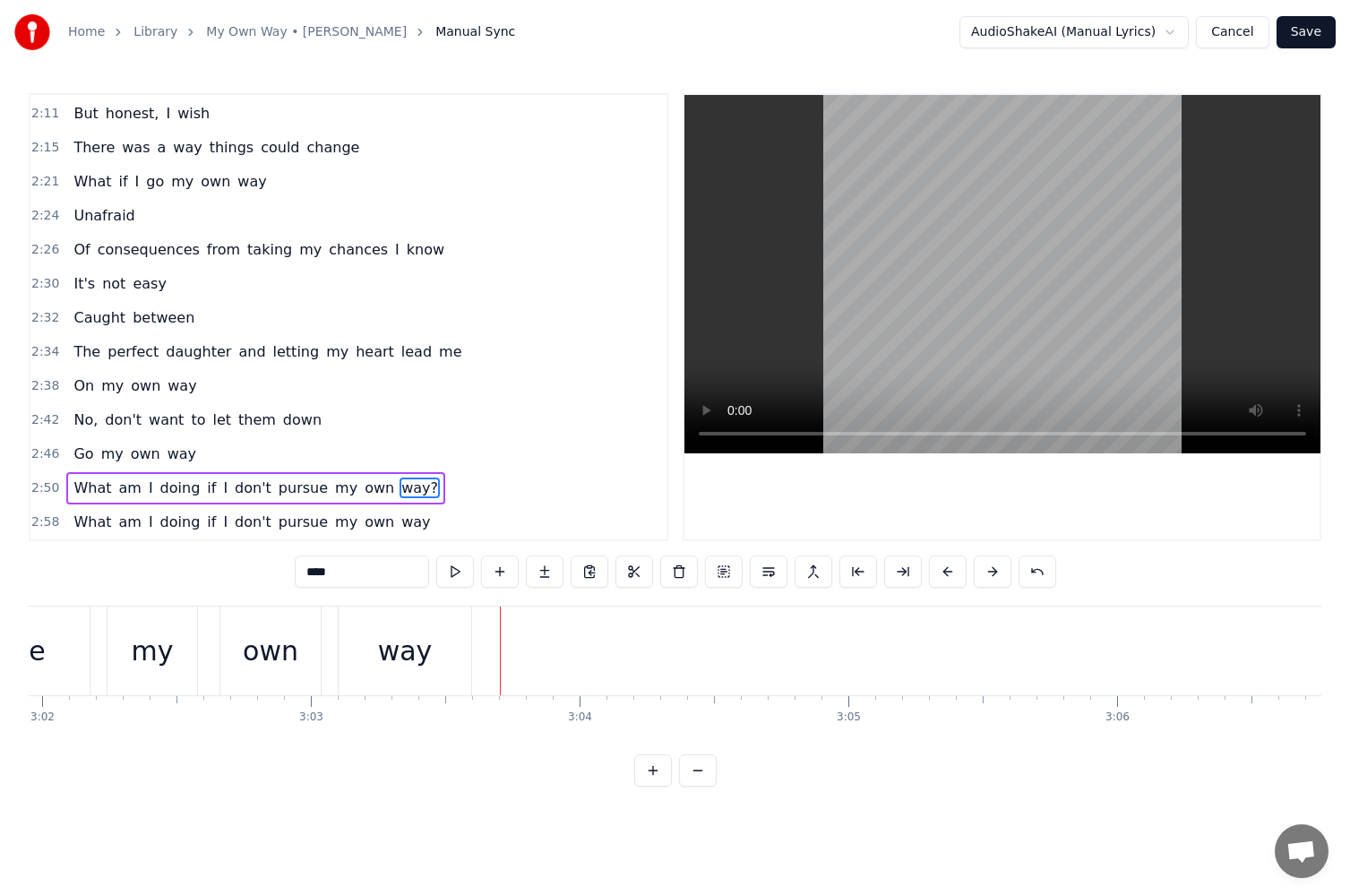
drag, startPoint x: 425, startPoint y: 632, endPoint x: 433, endPoint y: 625, distance: 10.6
click at [426, 632] on div "way" at bounding box center [405, 651] width 55 height 40
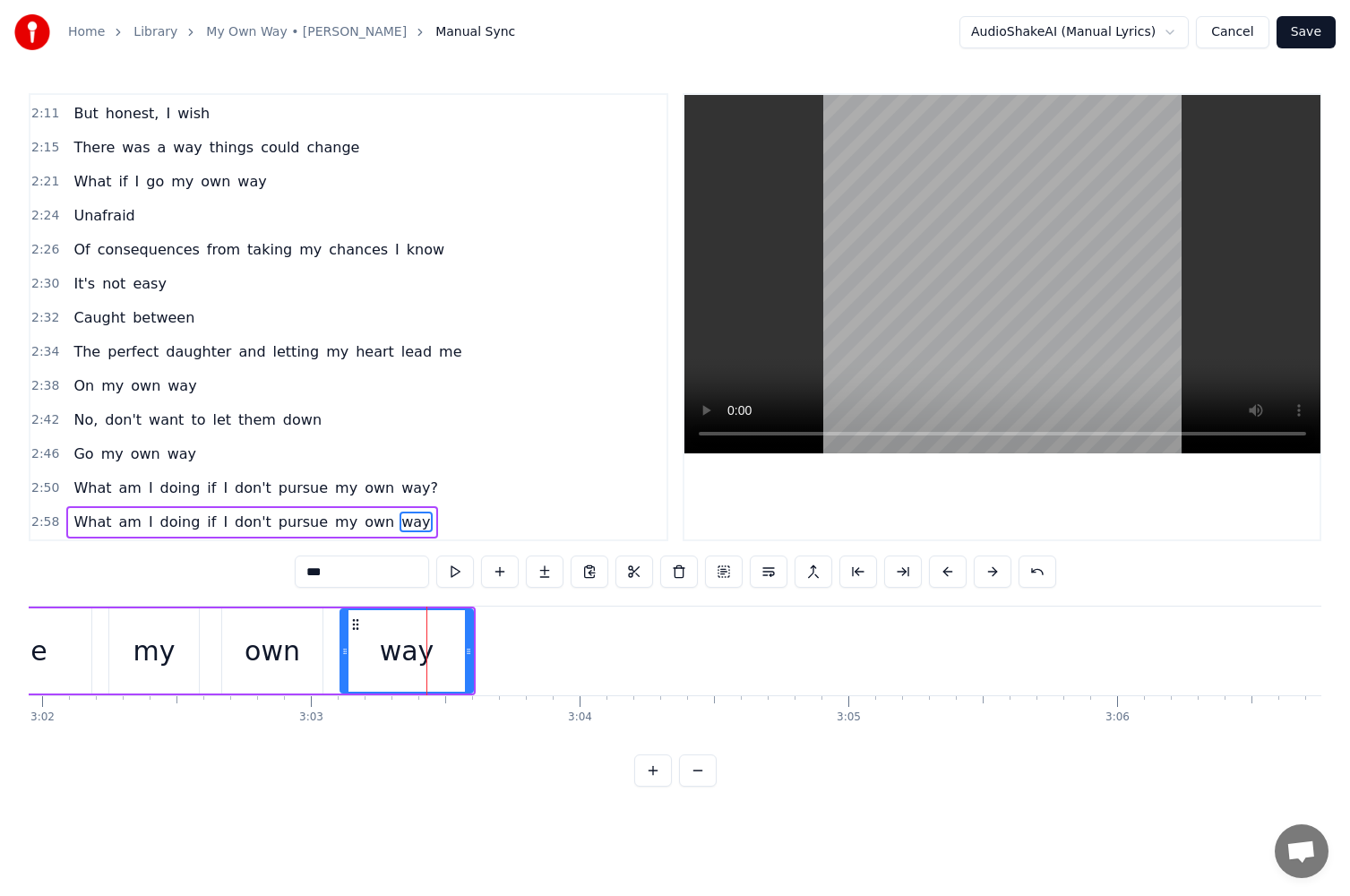
click at [410, 579] on input "***" at bounding box center [362, 572] width 134 height 33
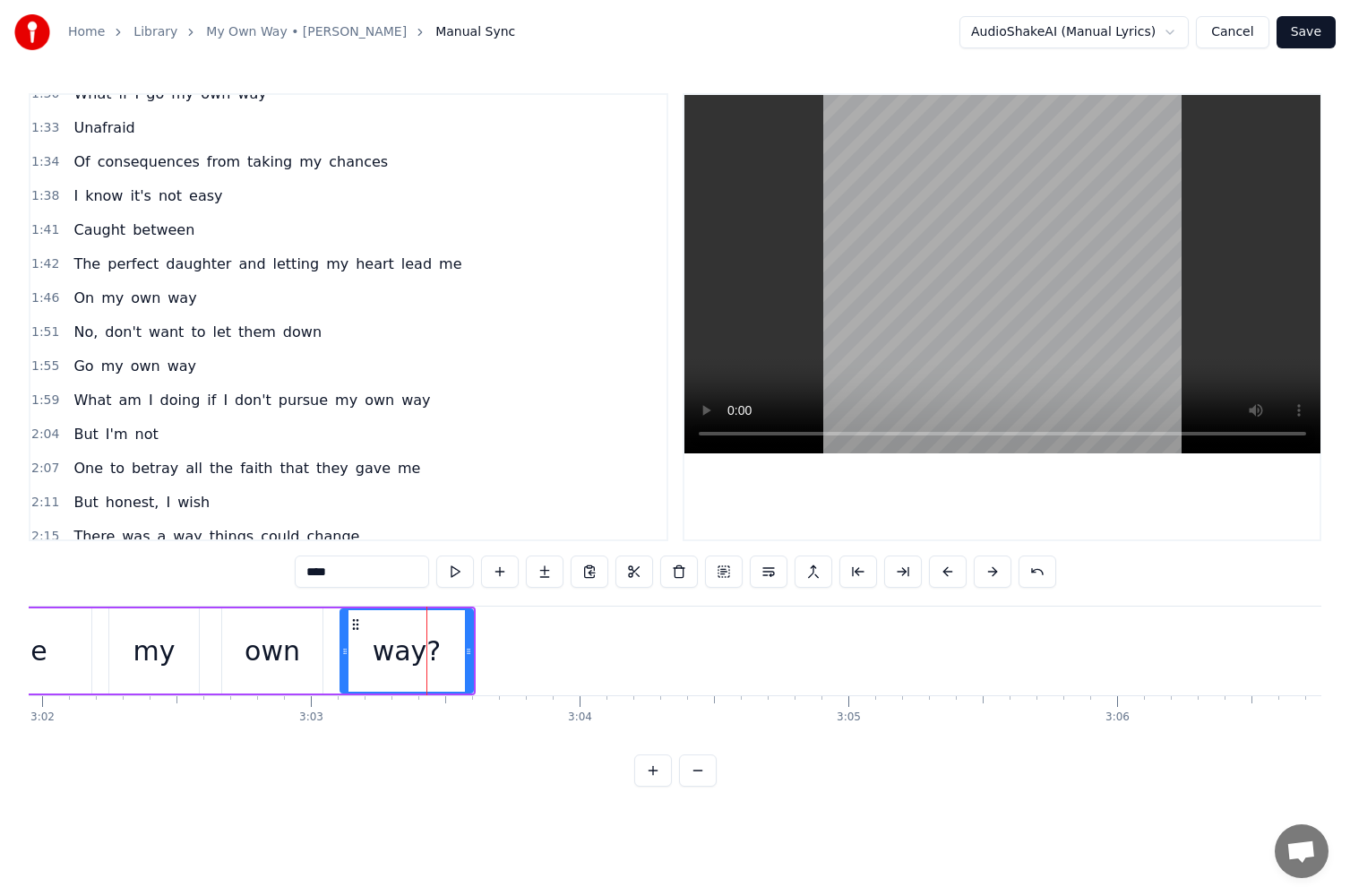
click at [399, 401] on span "way" at bounding box center [416, 400] width 33 height 20
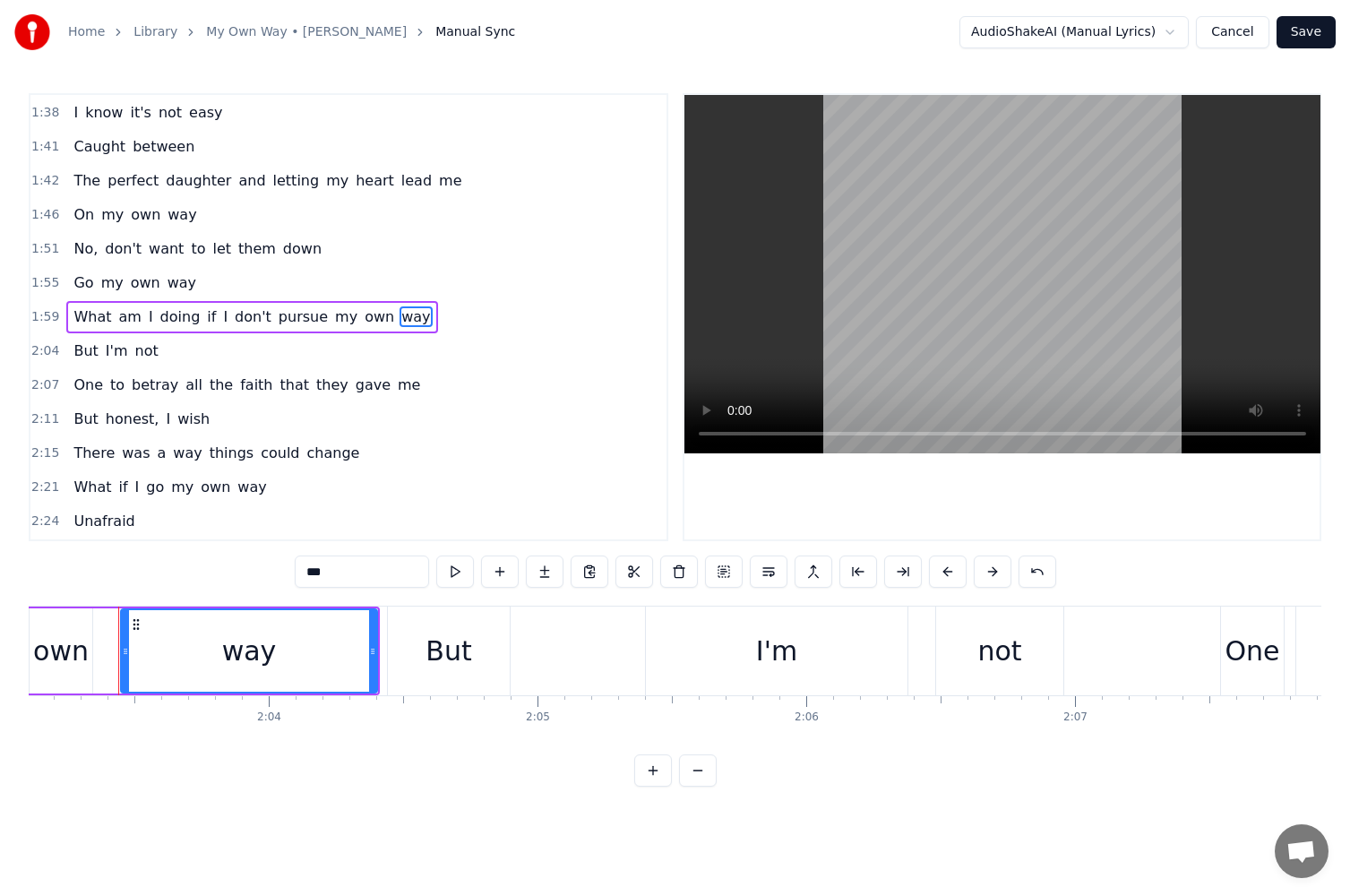
click at [373, 562] on input "***" at bounding box center [362, 572] width 134 height 33
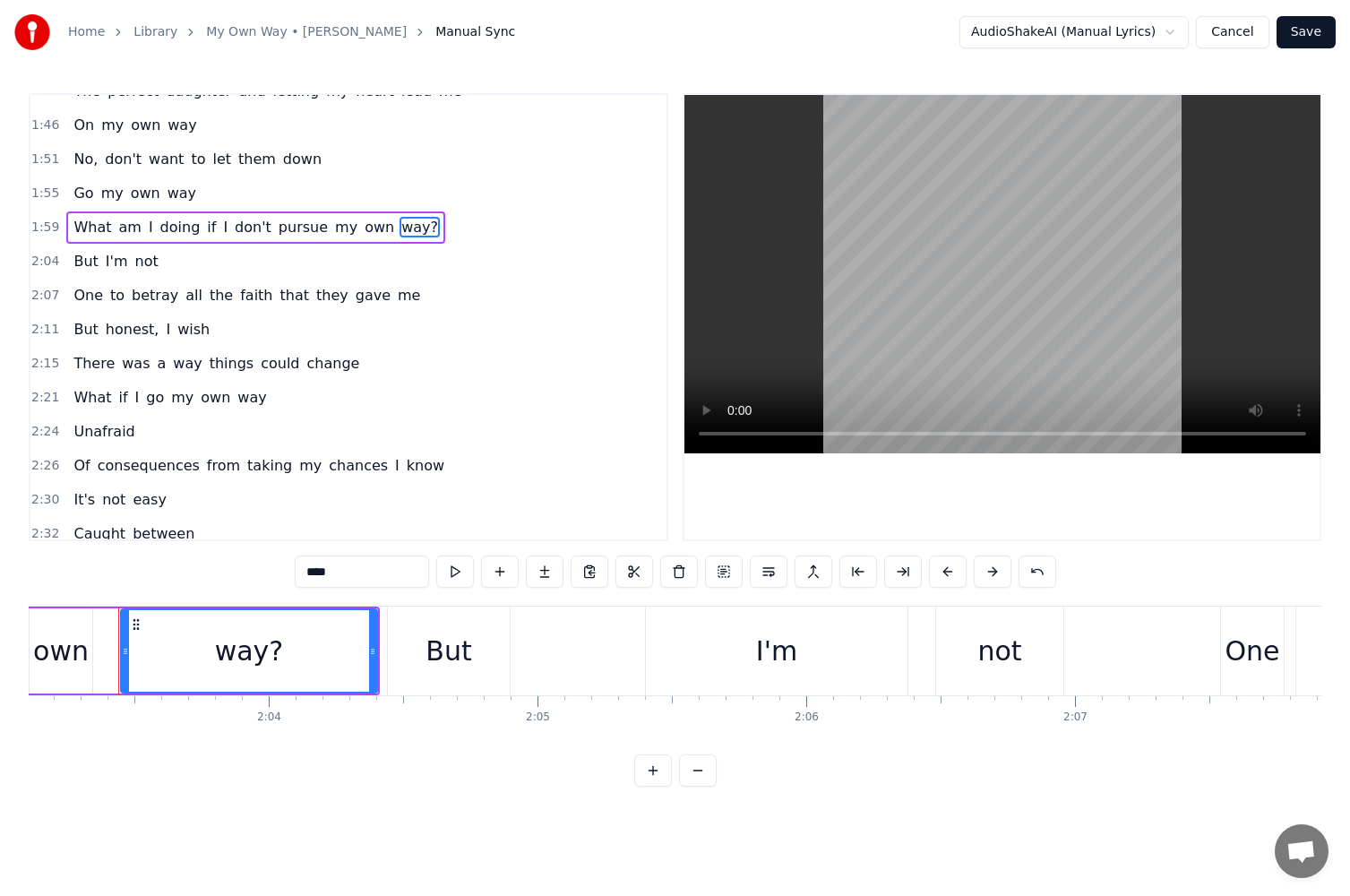
scroll to position [1200, 0]
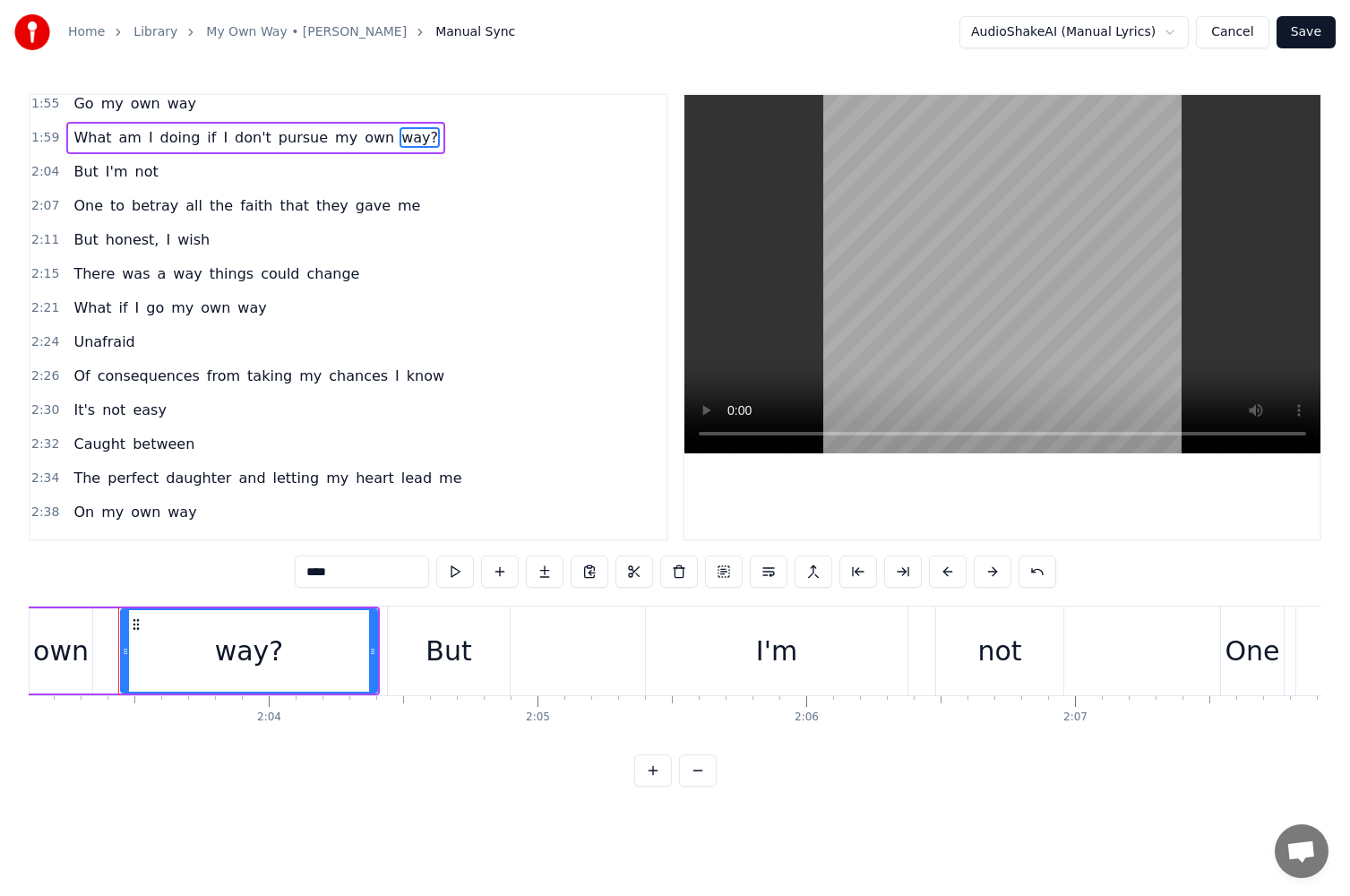
click at [235, 309] on span "way" at bounding box center [252, 307] width 33 height 20
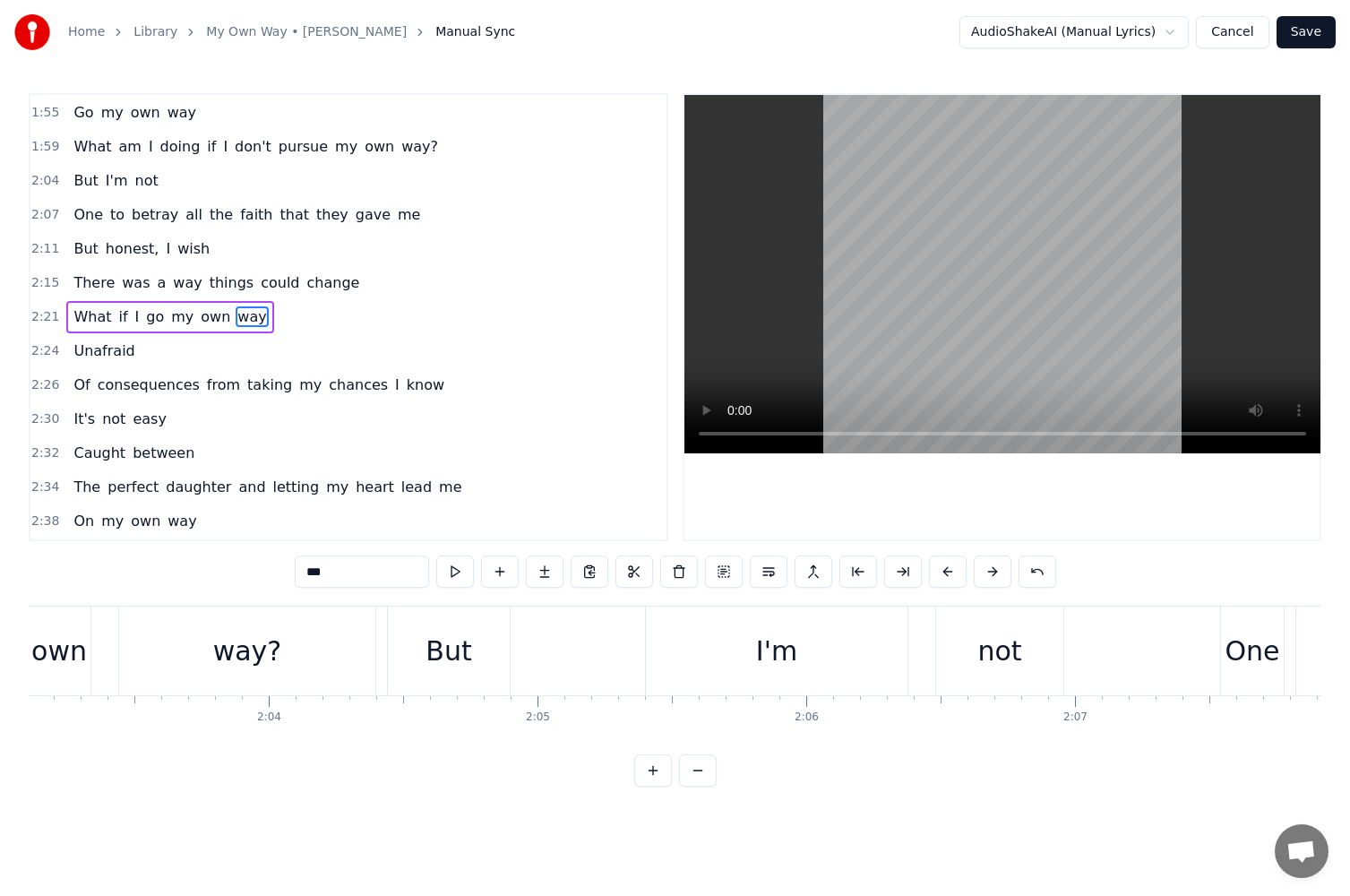
scroll to position [0, 38455]
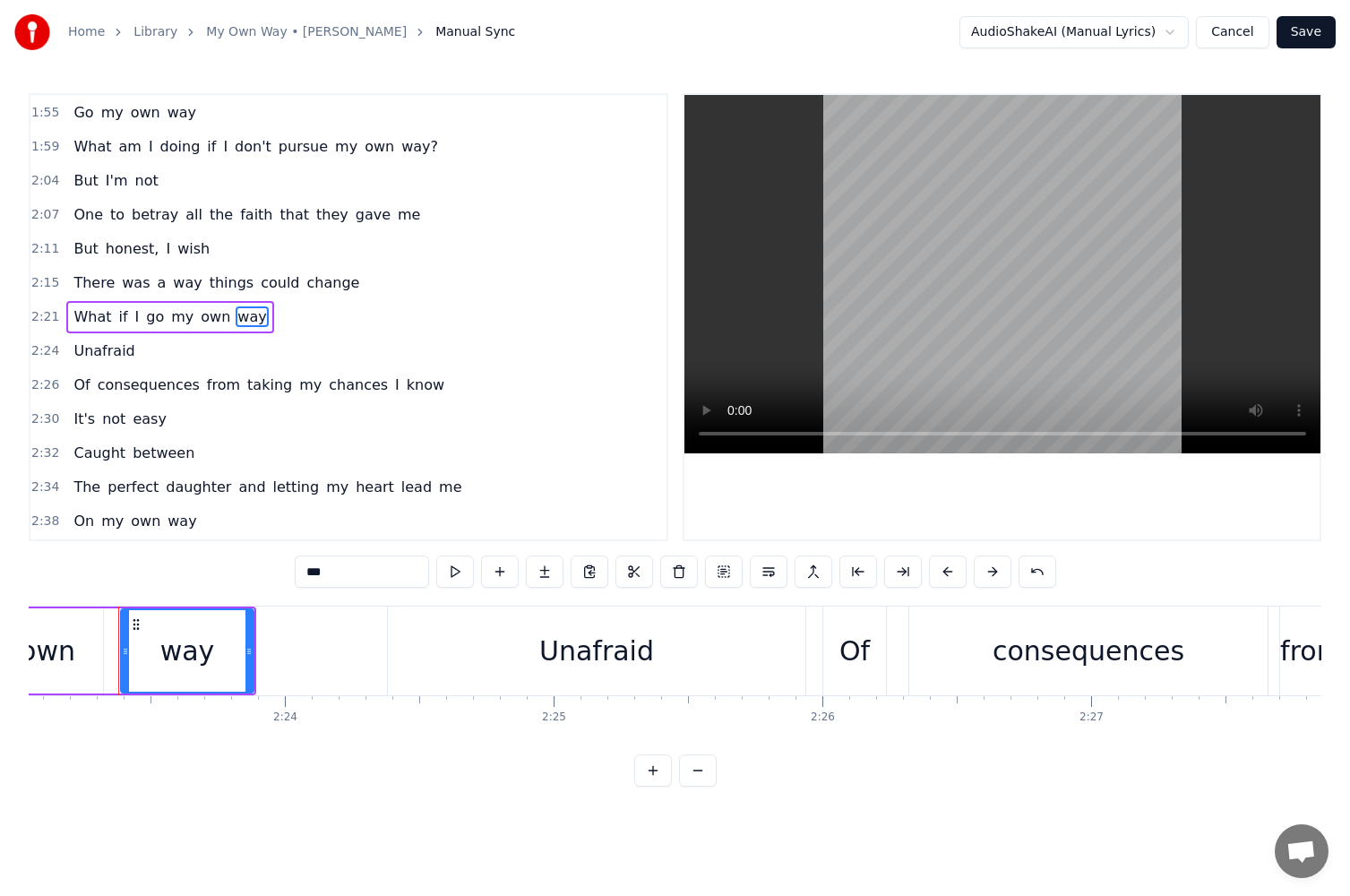
click at [391, 571] on input "***" at bounding box center [362, 572] width 134 height 33
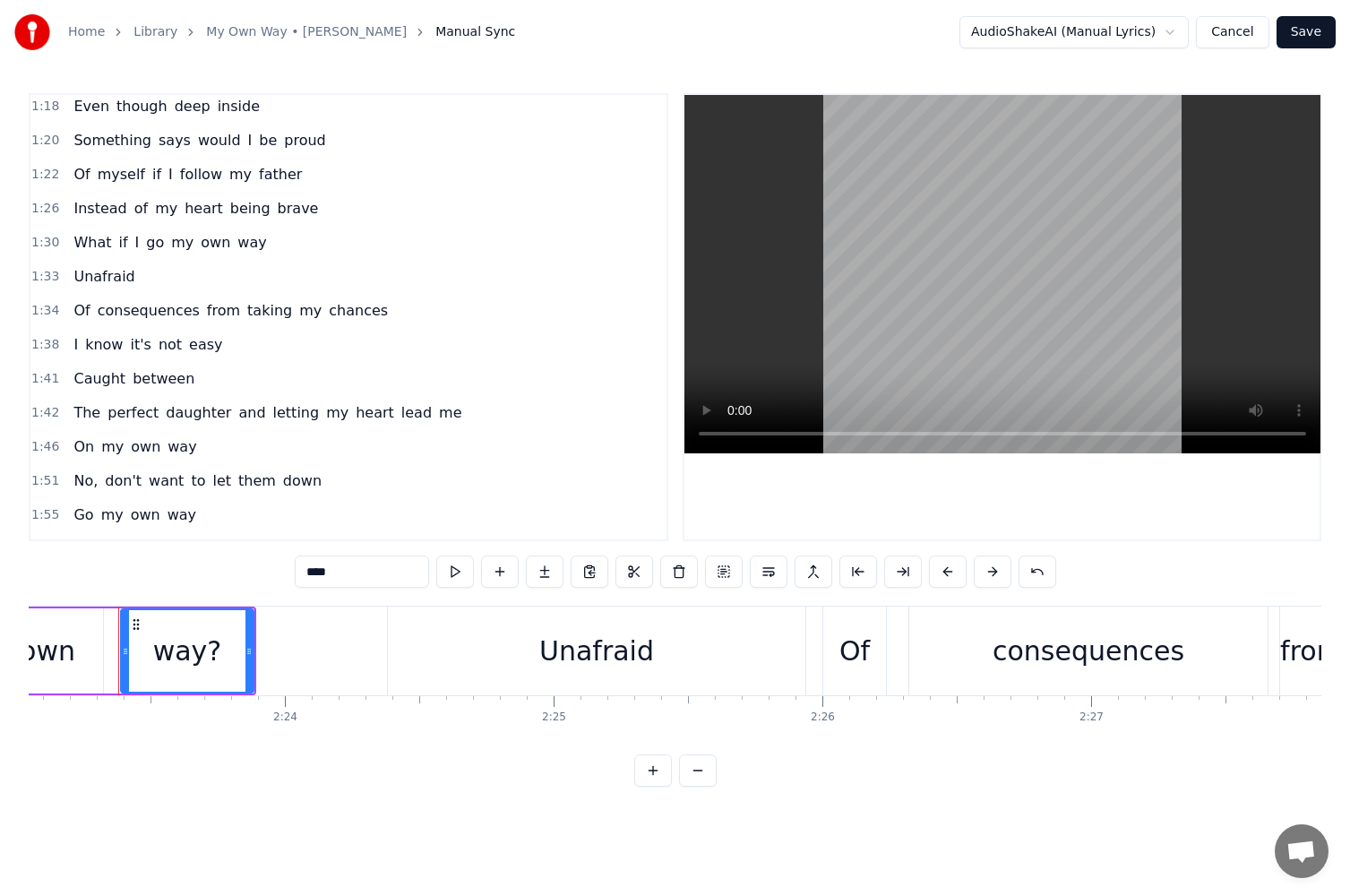
scroll to position [699, 0]
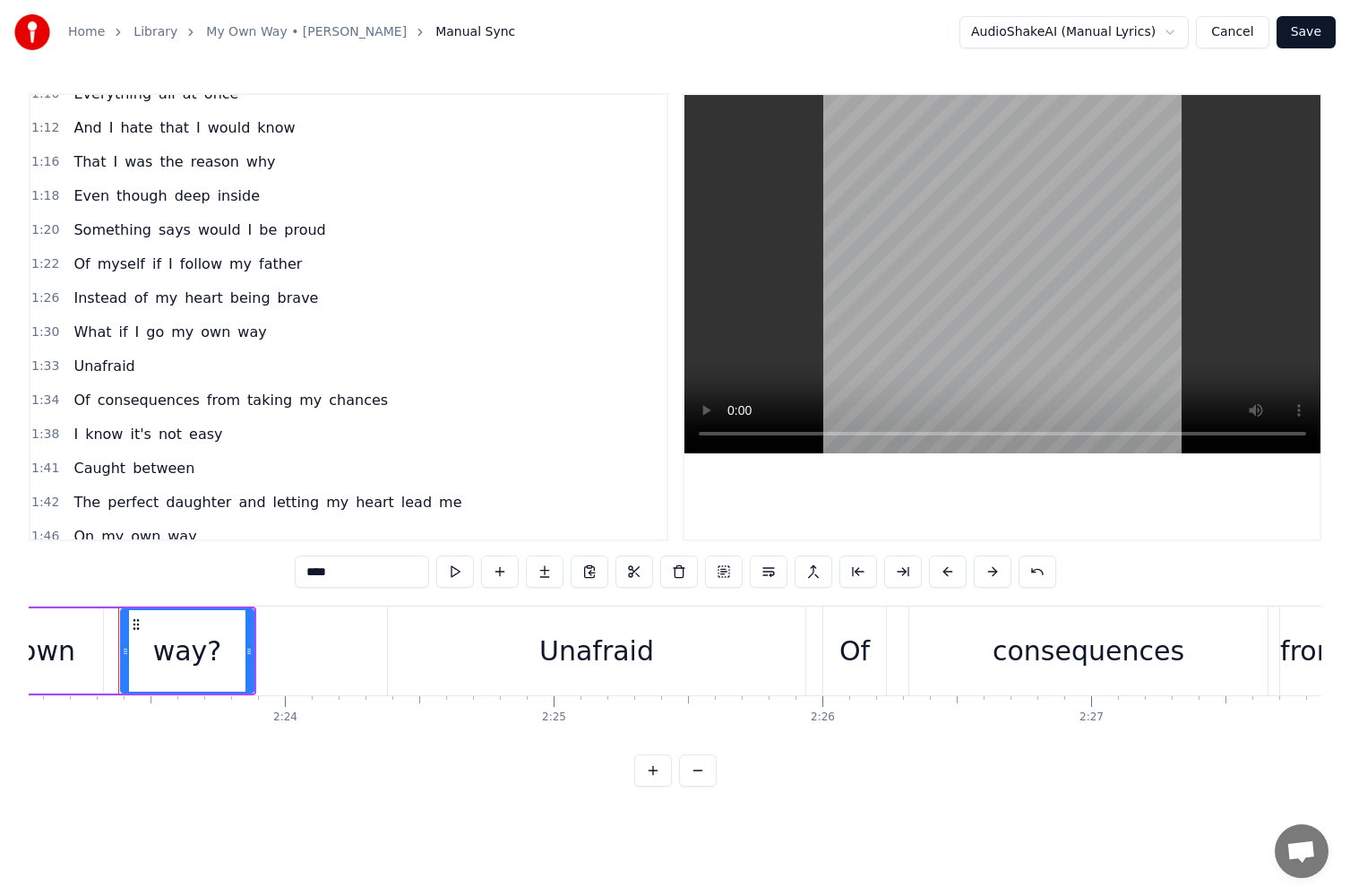
type input "****"
click at [205, 317] on div "What if I go my own way" at bounding box center [170, 332] width 207 height 33
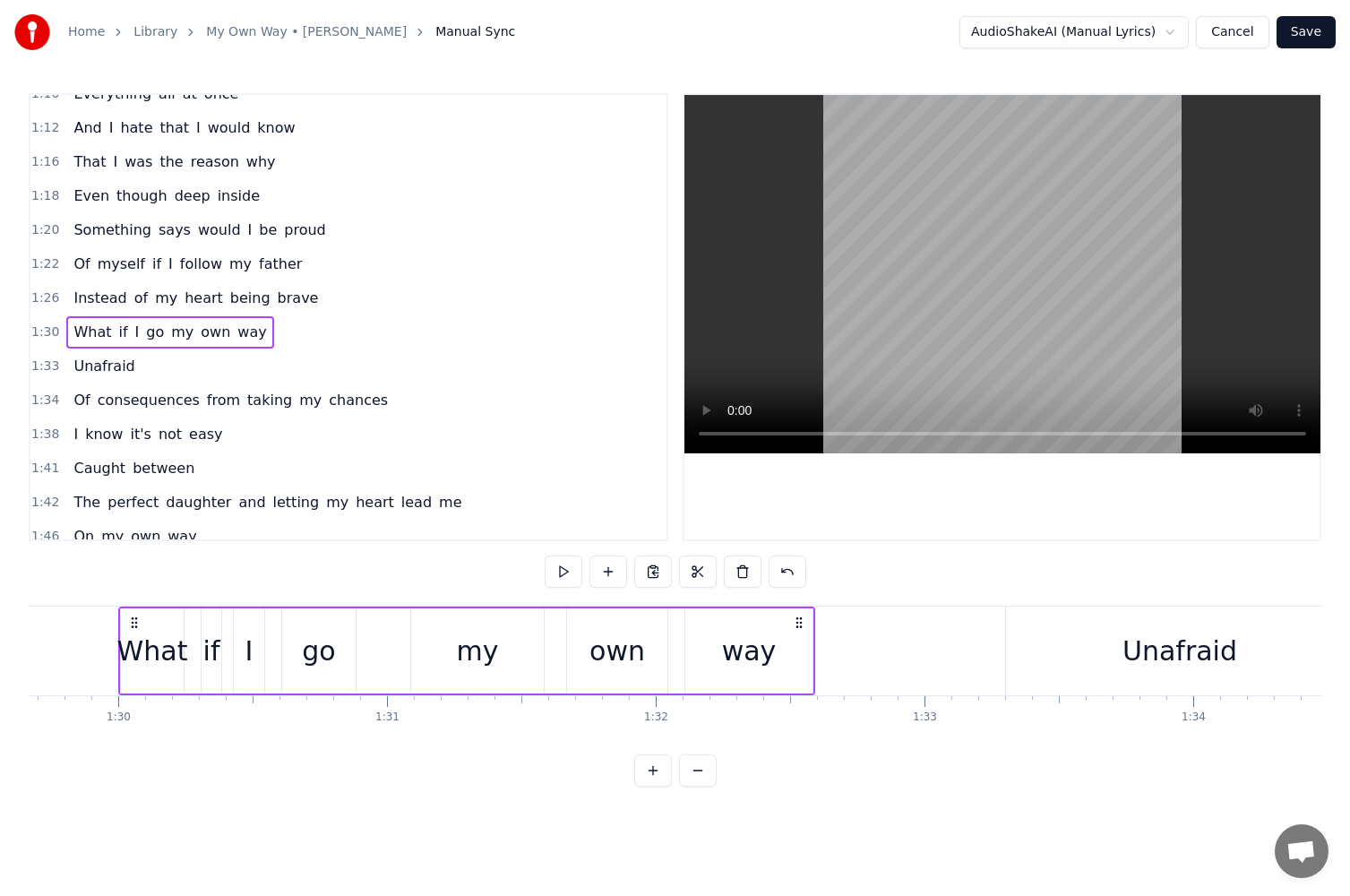
click at [235, 322] on span "way" at bounding box center [252, 331] width 33 height 20
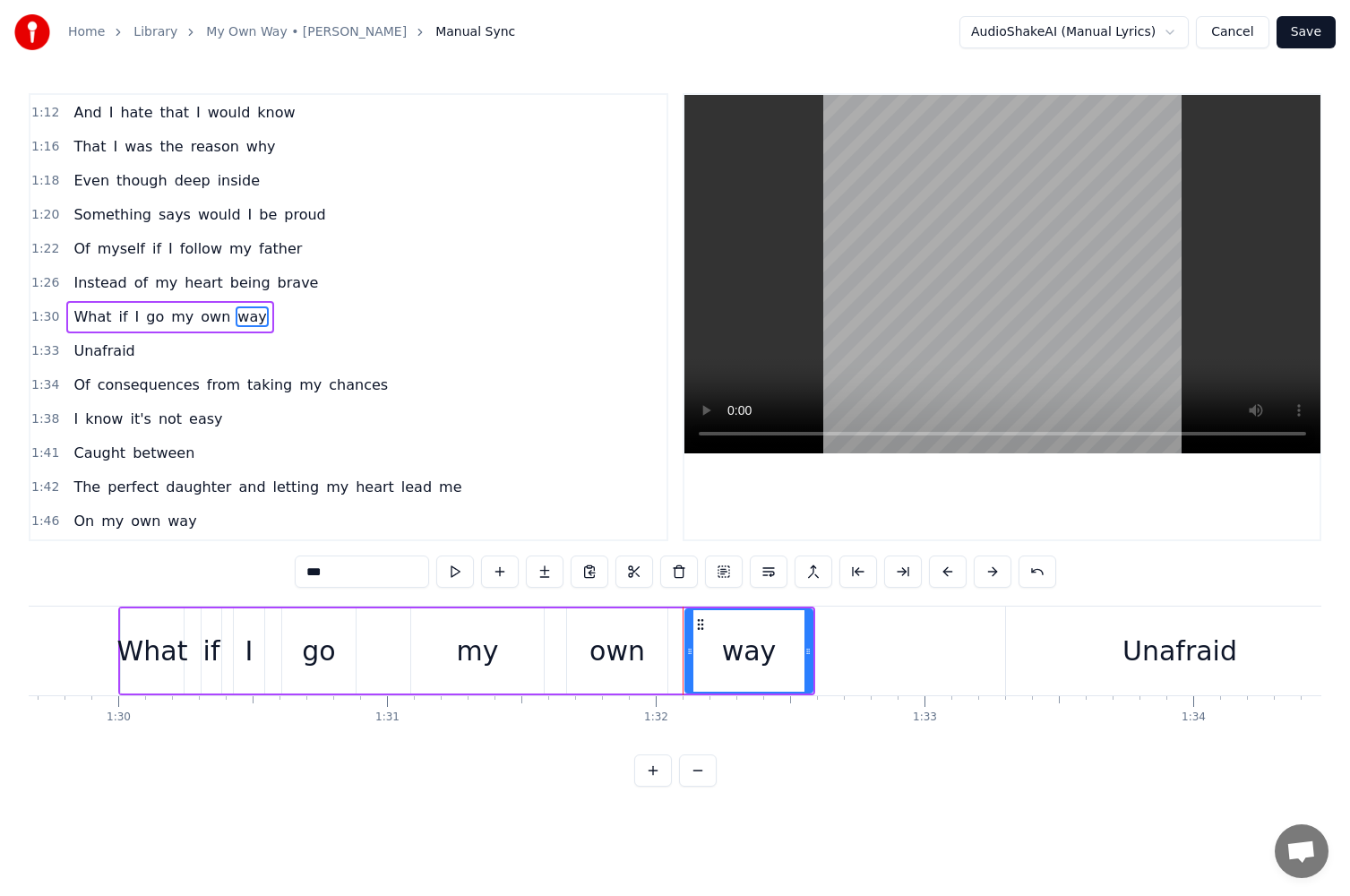
click at [397, 578] on input "***" at bounding box center [362, 572] width 134 height 33
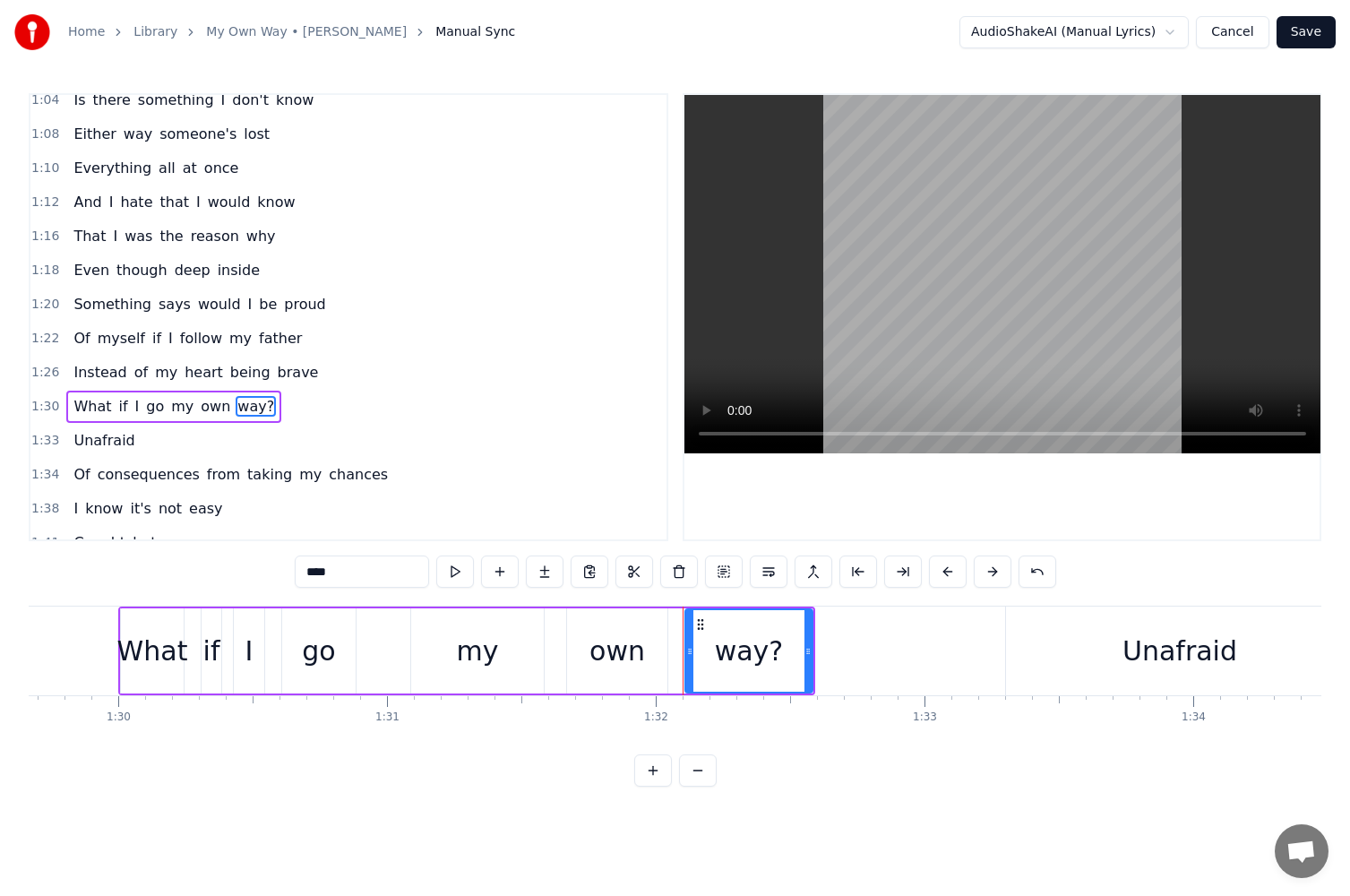
scroll to position [535, 0]
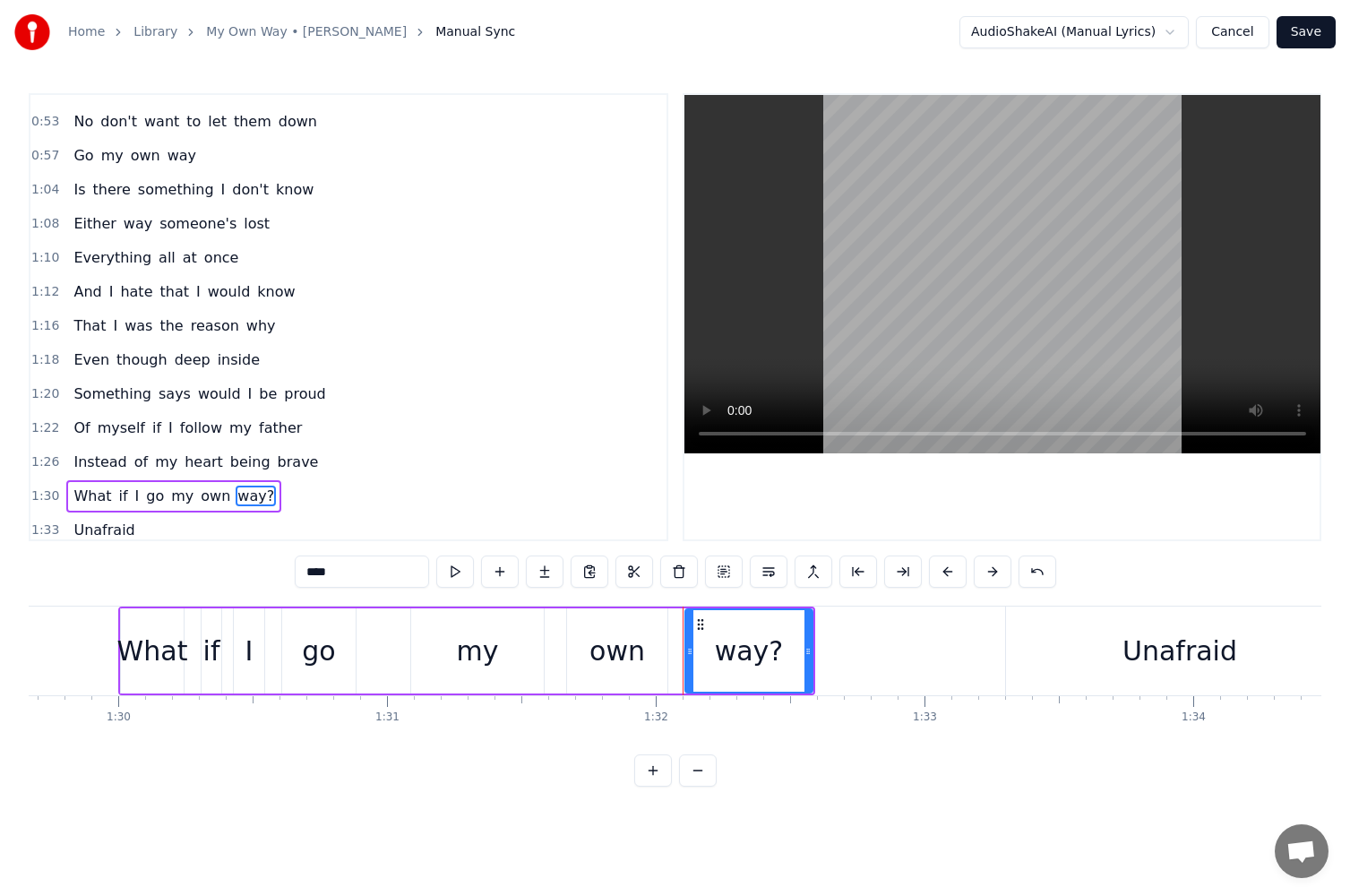
click at [165, 400] on span "says" at bounding box center [174, 393] width 36 height 20
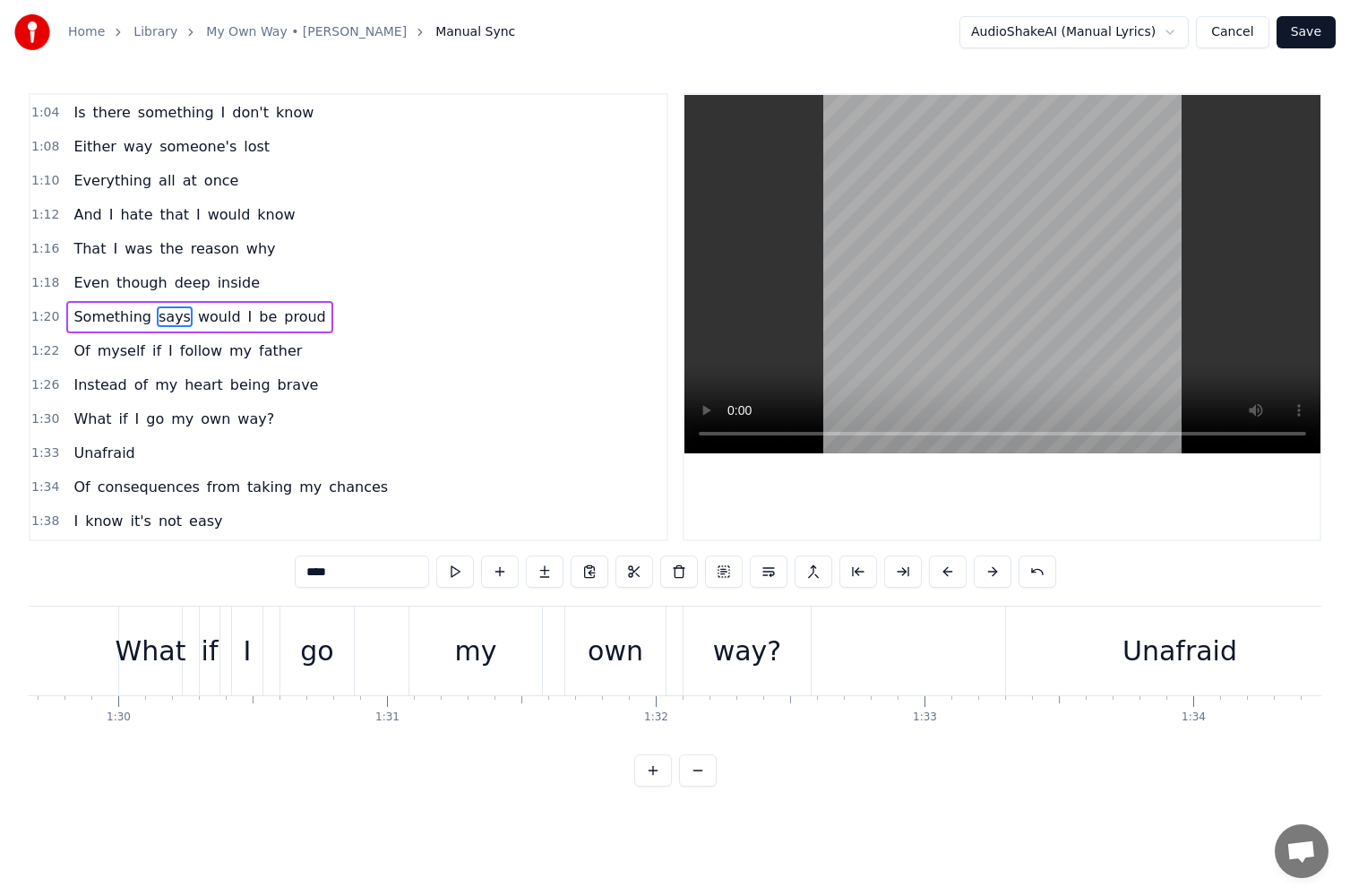
scroll to position [0, 21675]
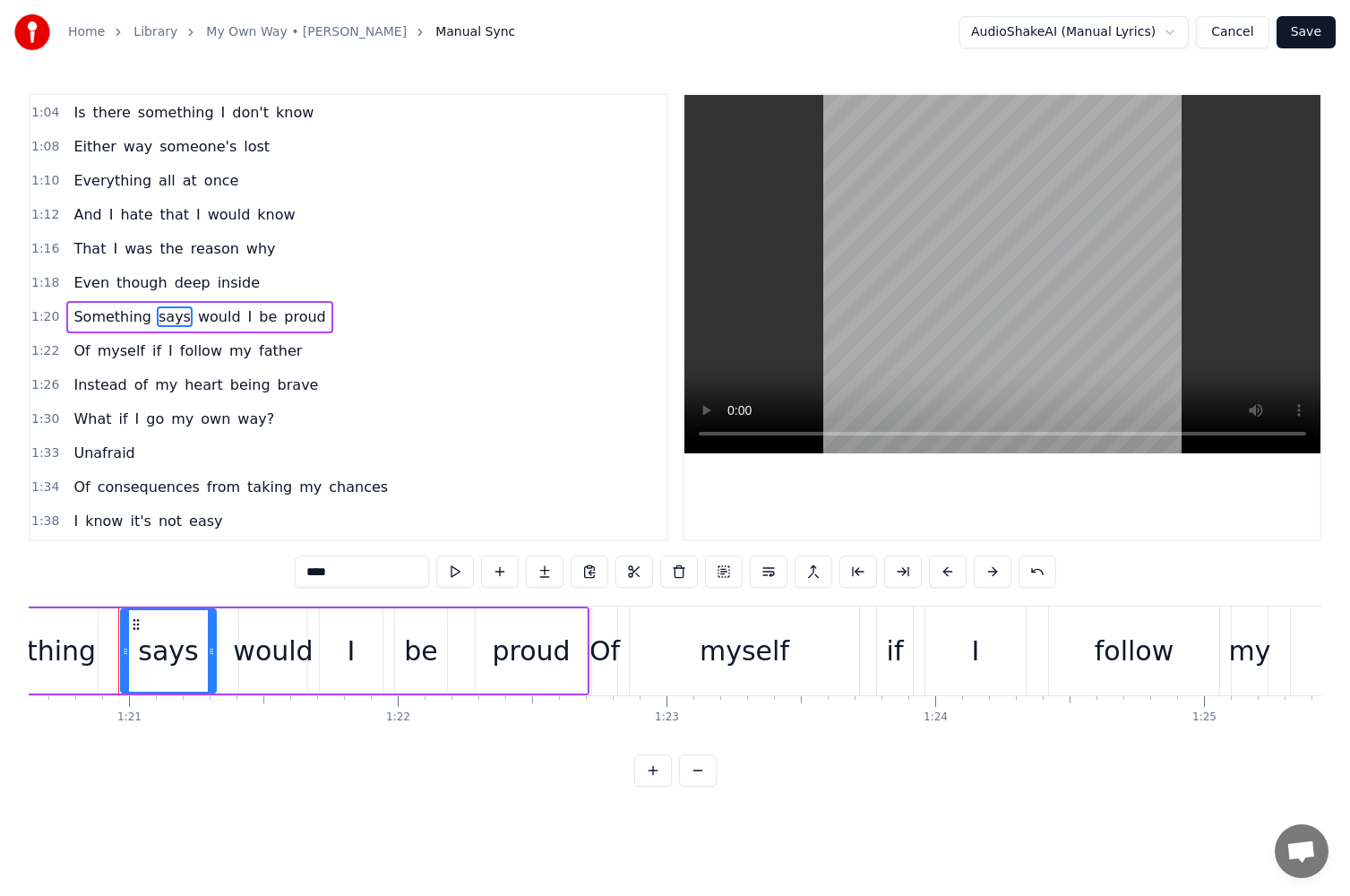
click at [331, 572] on input "****" at bounding box center [362, 572] width 134 height 33
click at [262, 654] on div "would" at bounding box center [273, 651] width 80 height 40
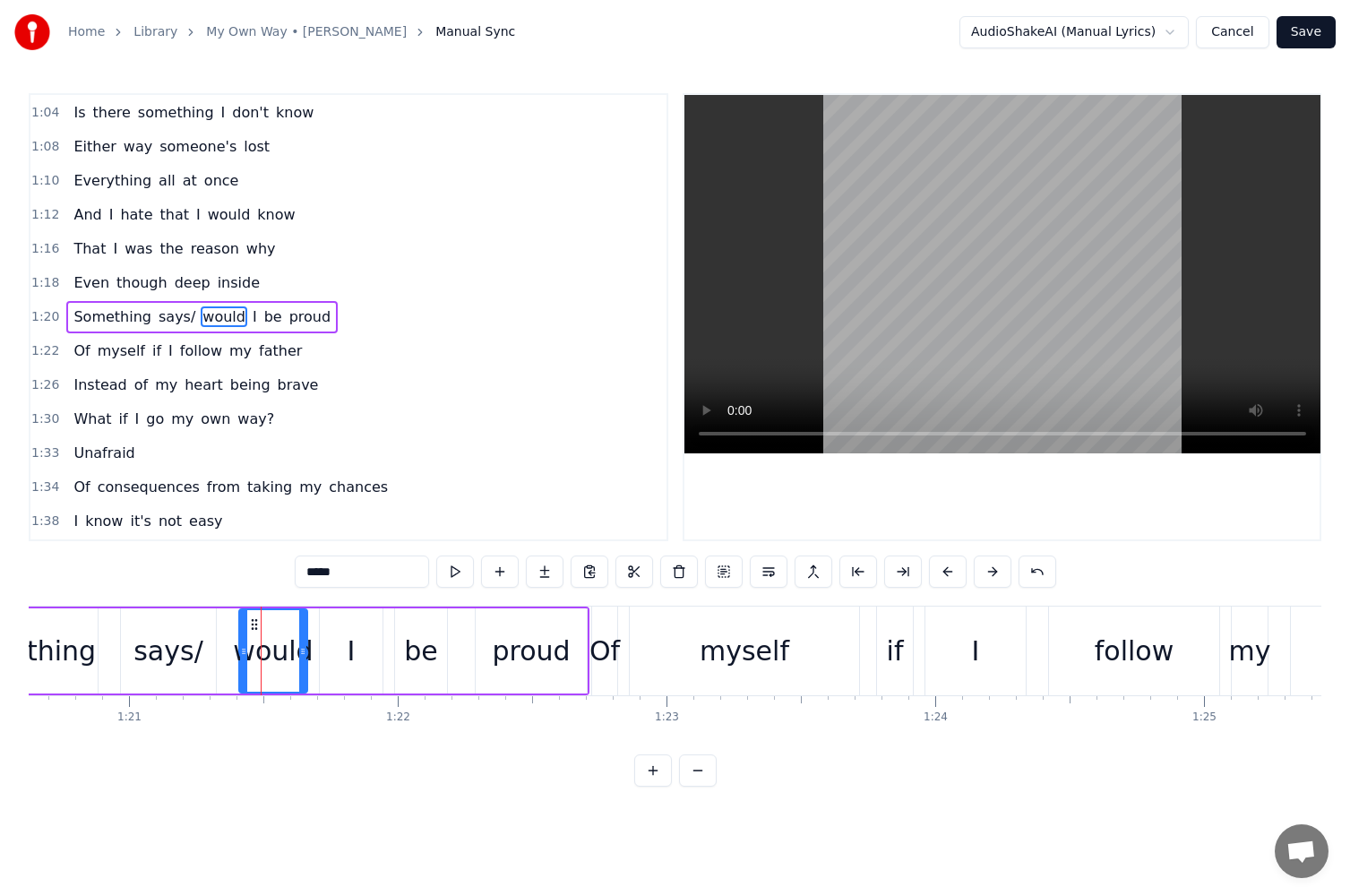
click at [306, 578] on input "*****" at bounding box center [362, 572] width 134 height 33
click at [193, 636] on div "says/" at bounding box center [168, 651] width 70 height 40
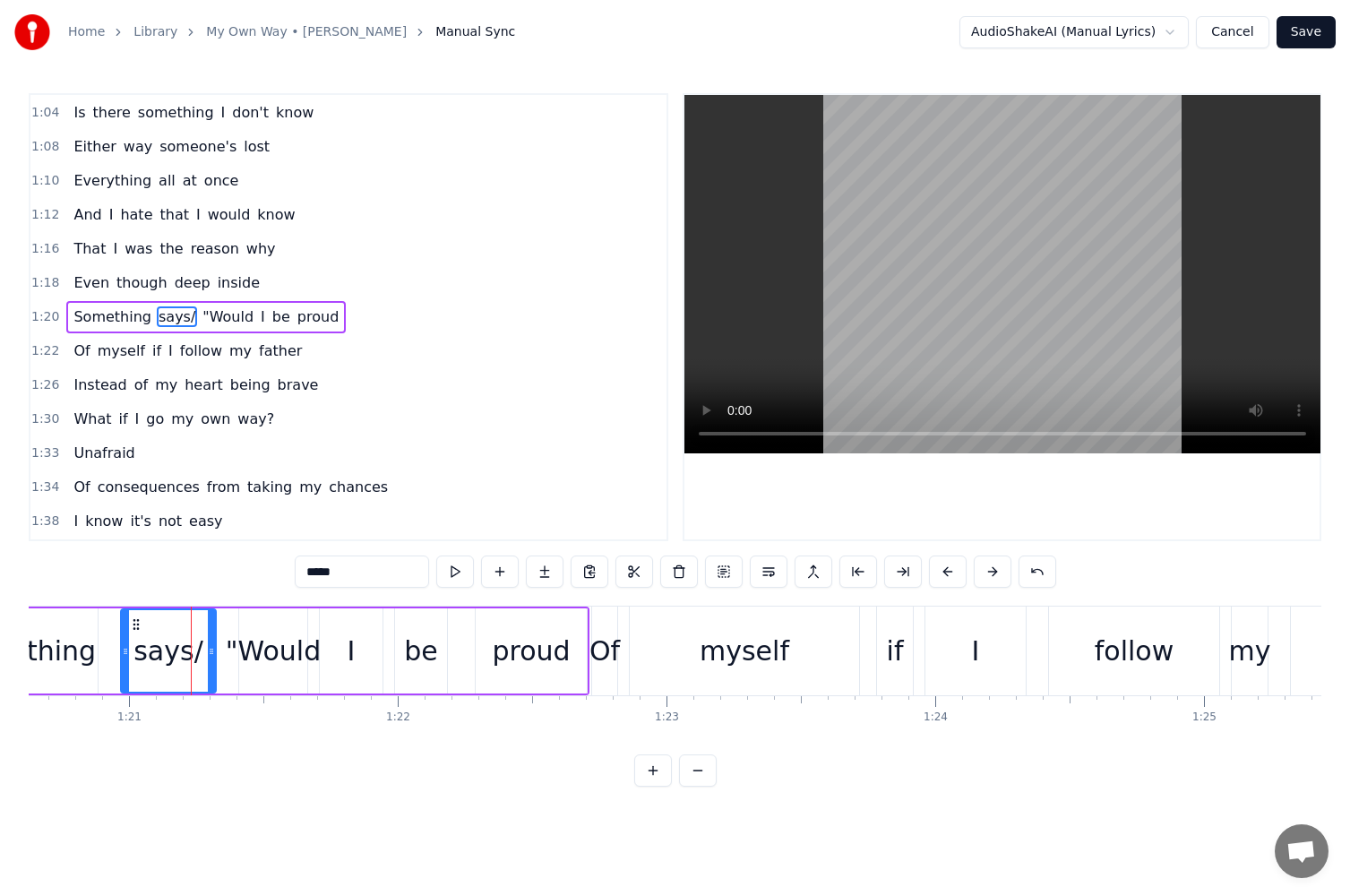
click at [338, 580] on input "*****" at bounding box center [362, 572] width 134 height 33
click at [276, 387] on span "brave" at bounding box center [298, 384] width 45 height 20
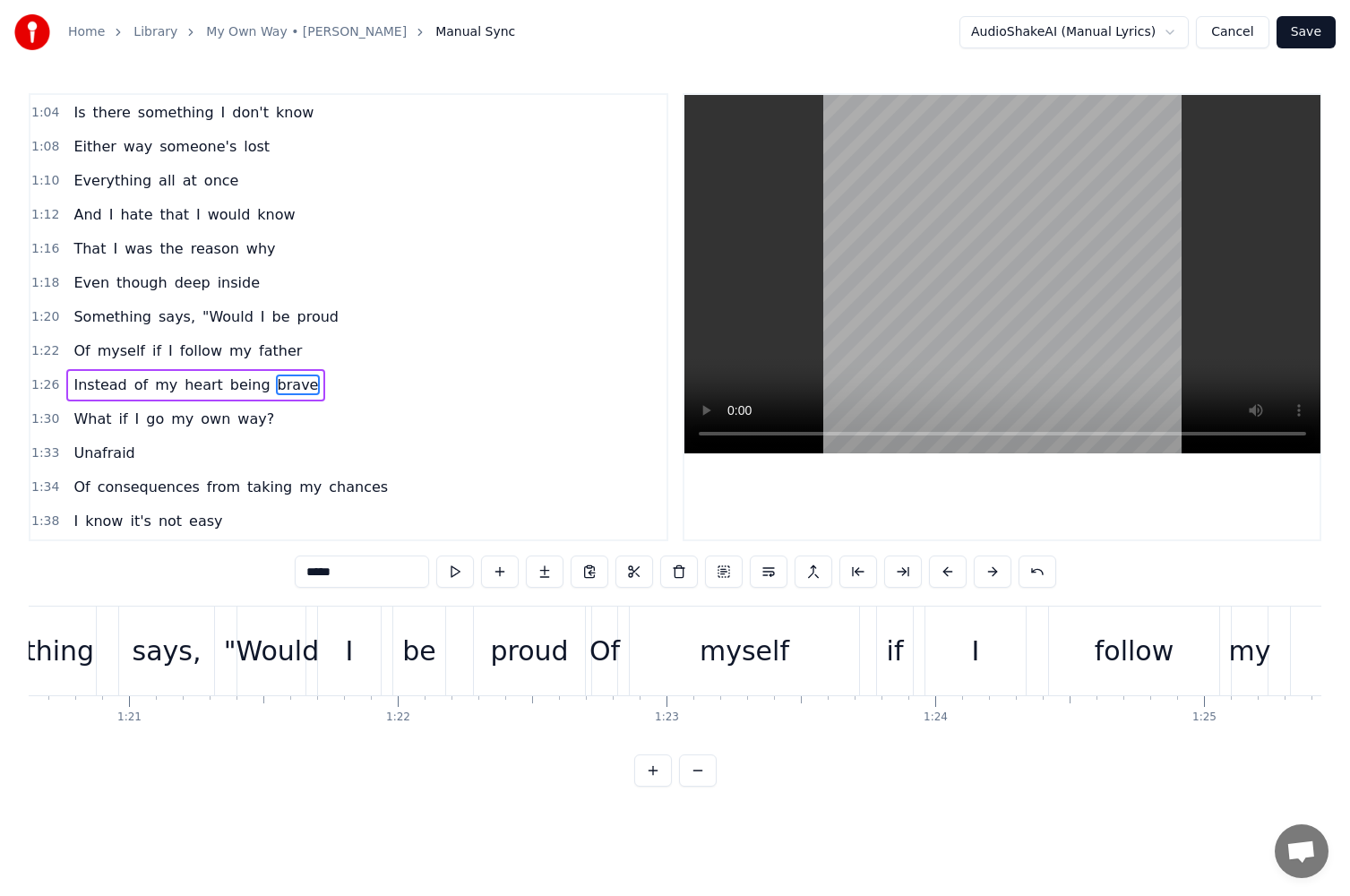
scroll to position [0, 23708]
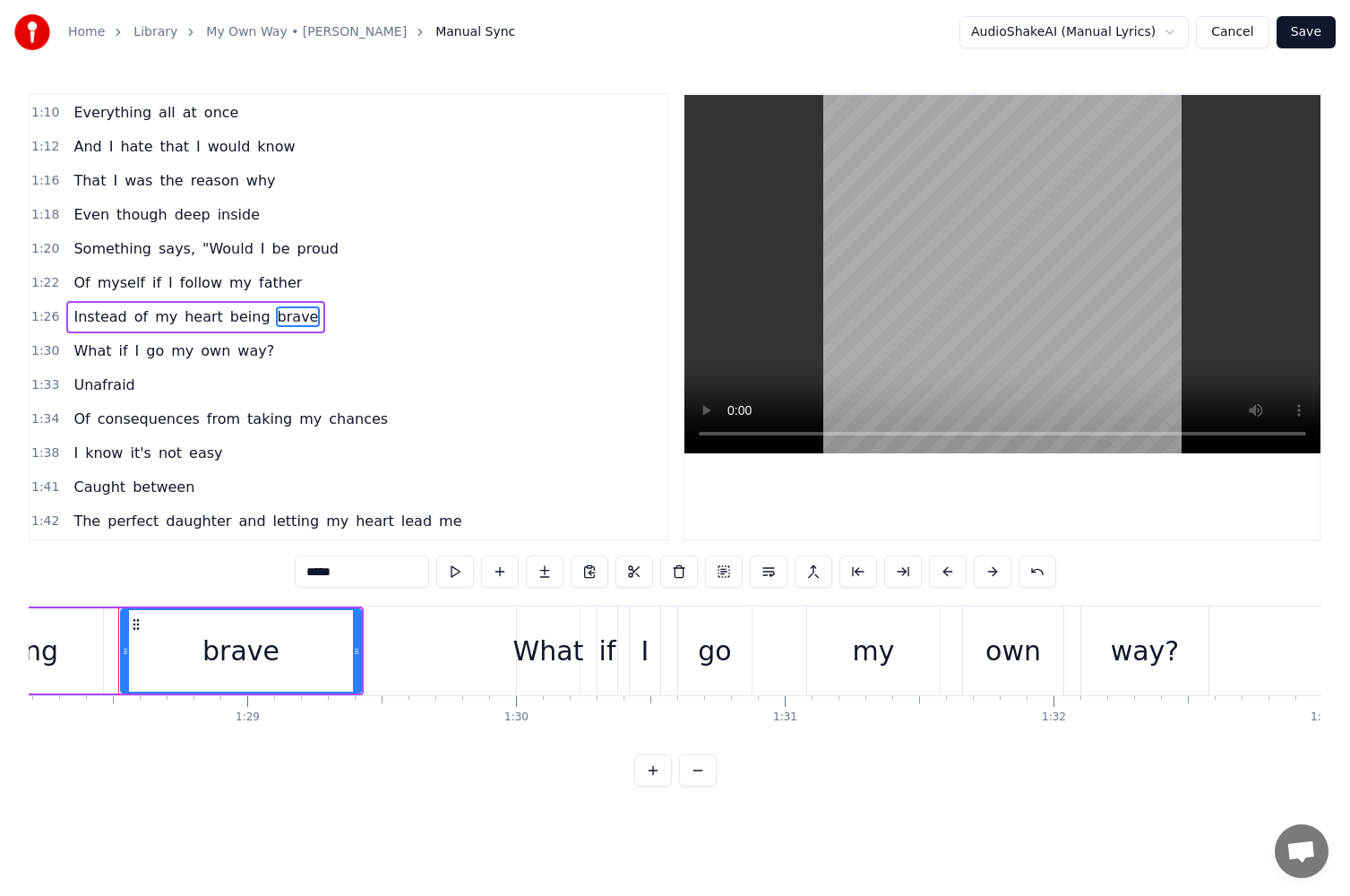
click at [387, 581] on input "*****" at bounding box center [362, 572] width 134 height 33
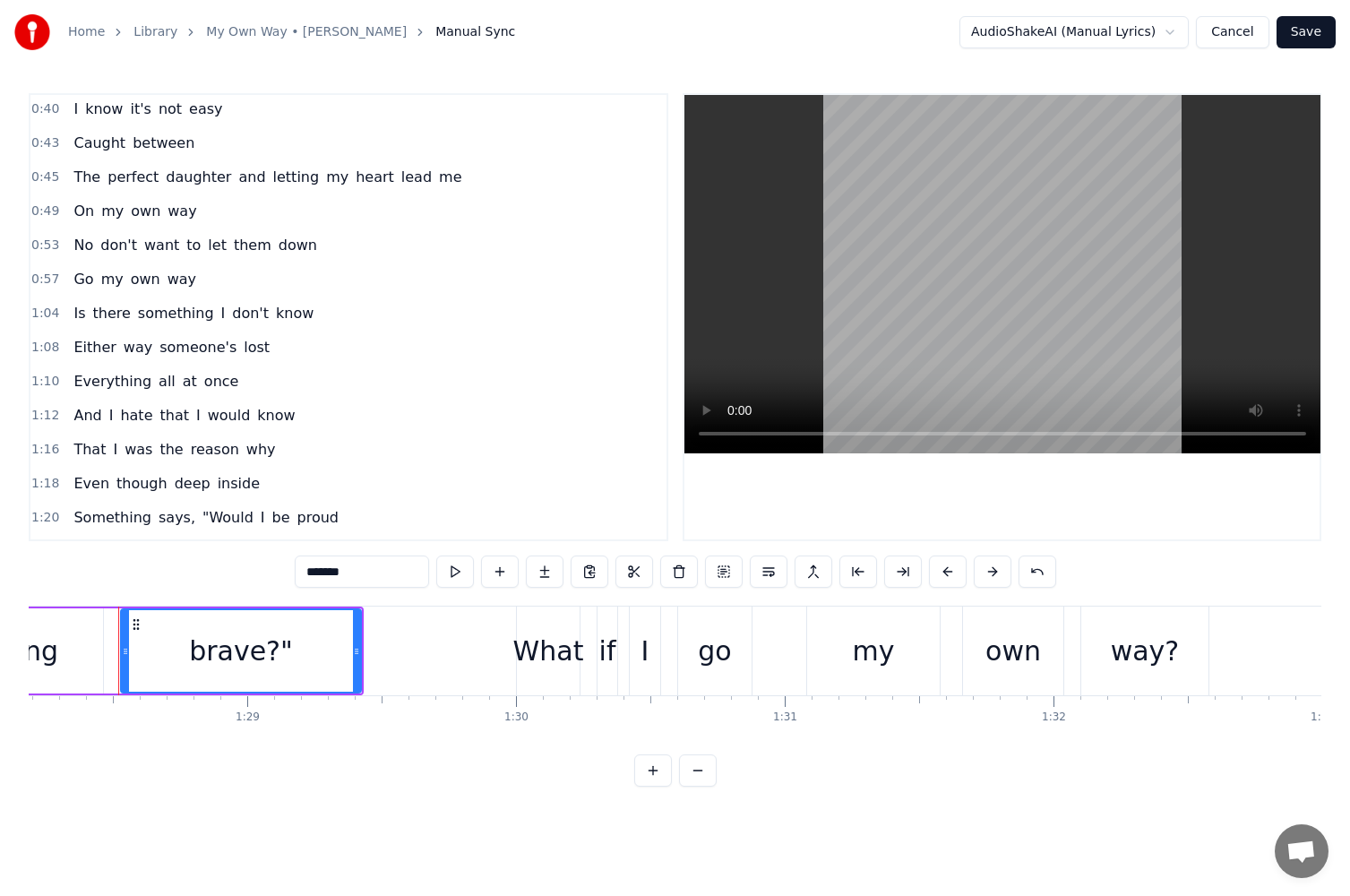
scroll to position [322, 0]
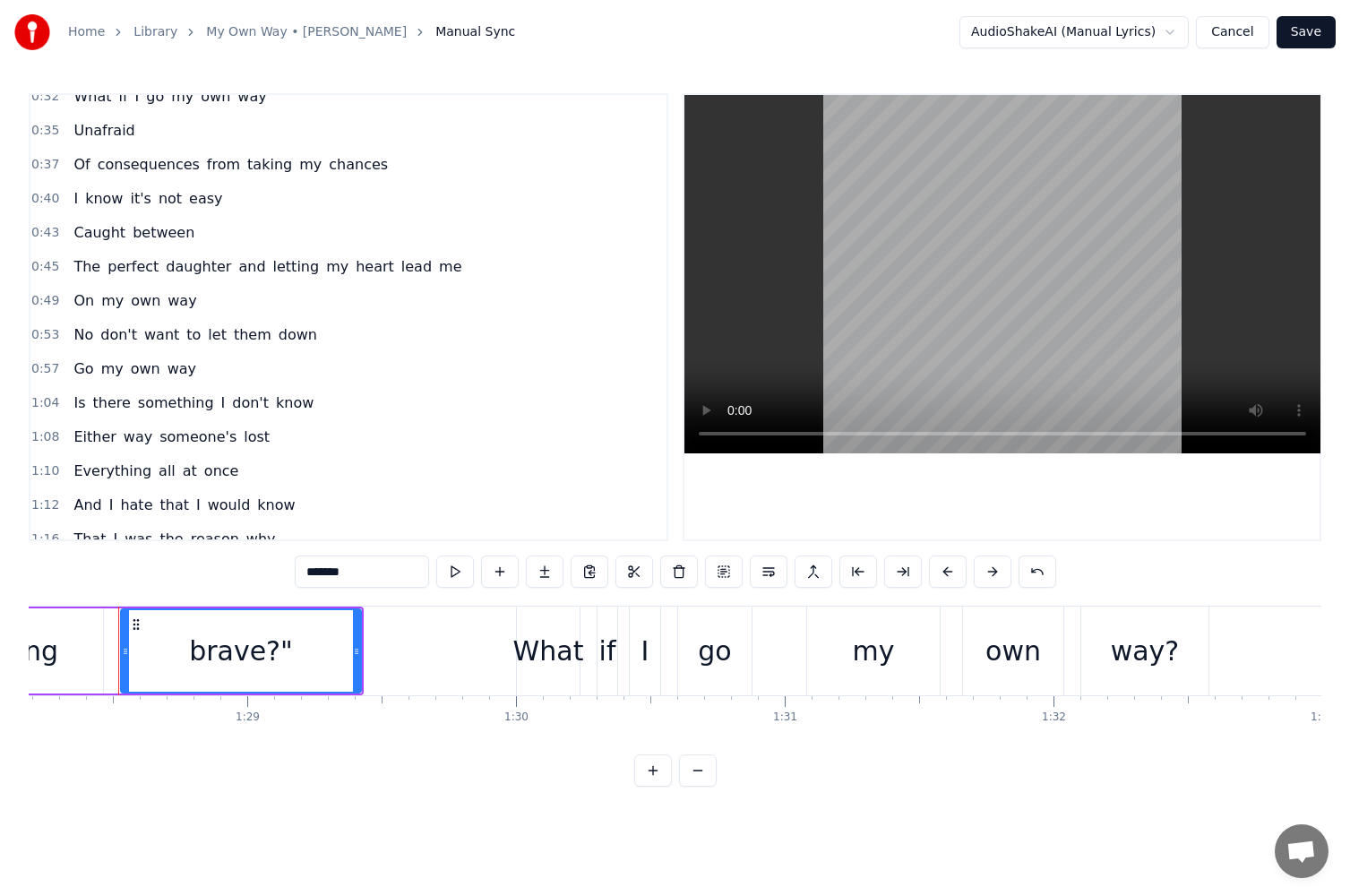
click at [281, 410] on span "know" at bounding box center [295, 402] width 41 height 20
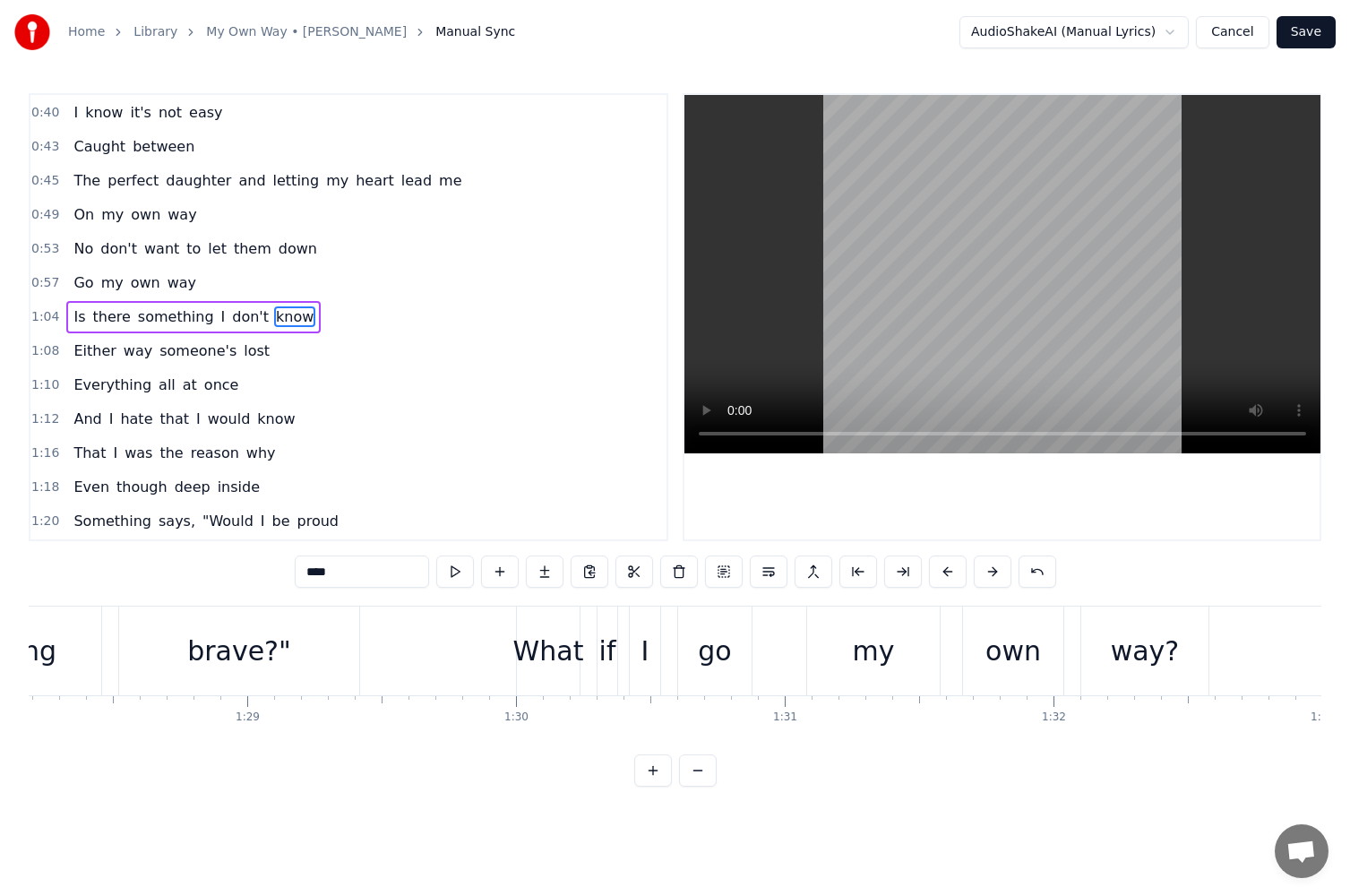
scroll to position [0, 17691]
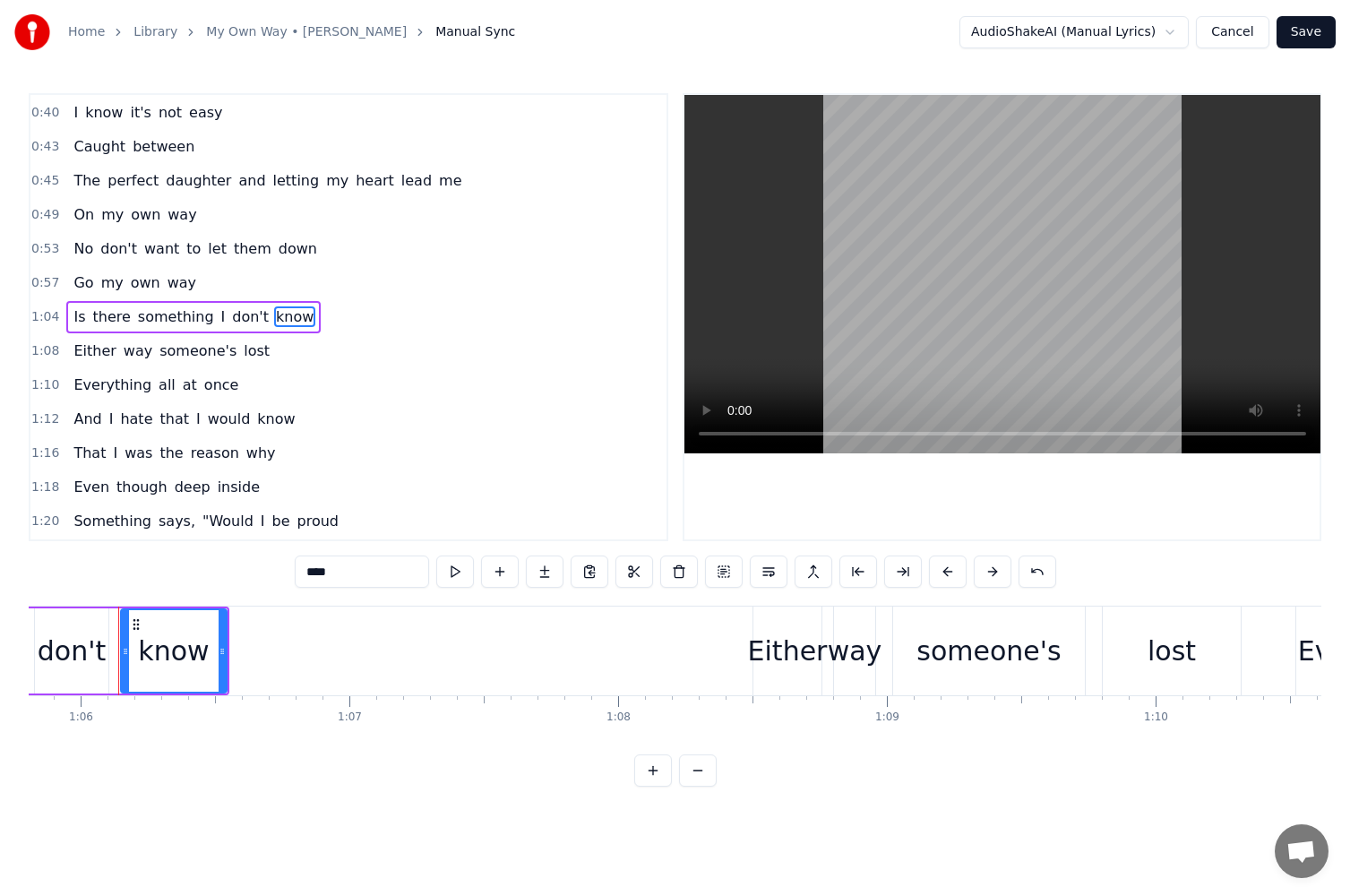
click at [369, 565] on input "****" at bounding box center [362, 572] width 134 height 33
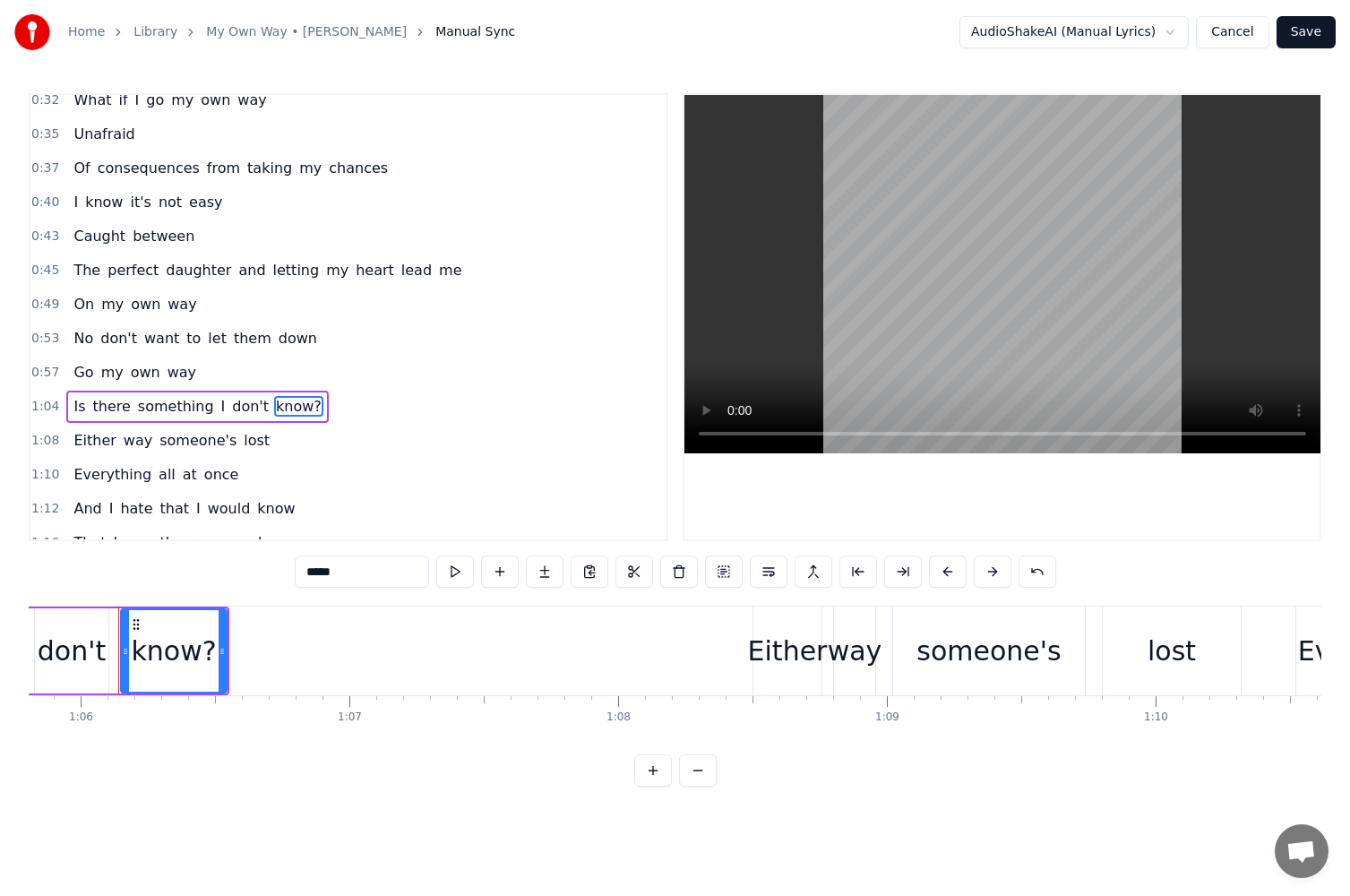
scroll to position [229, 0]
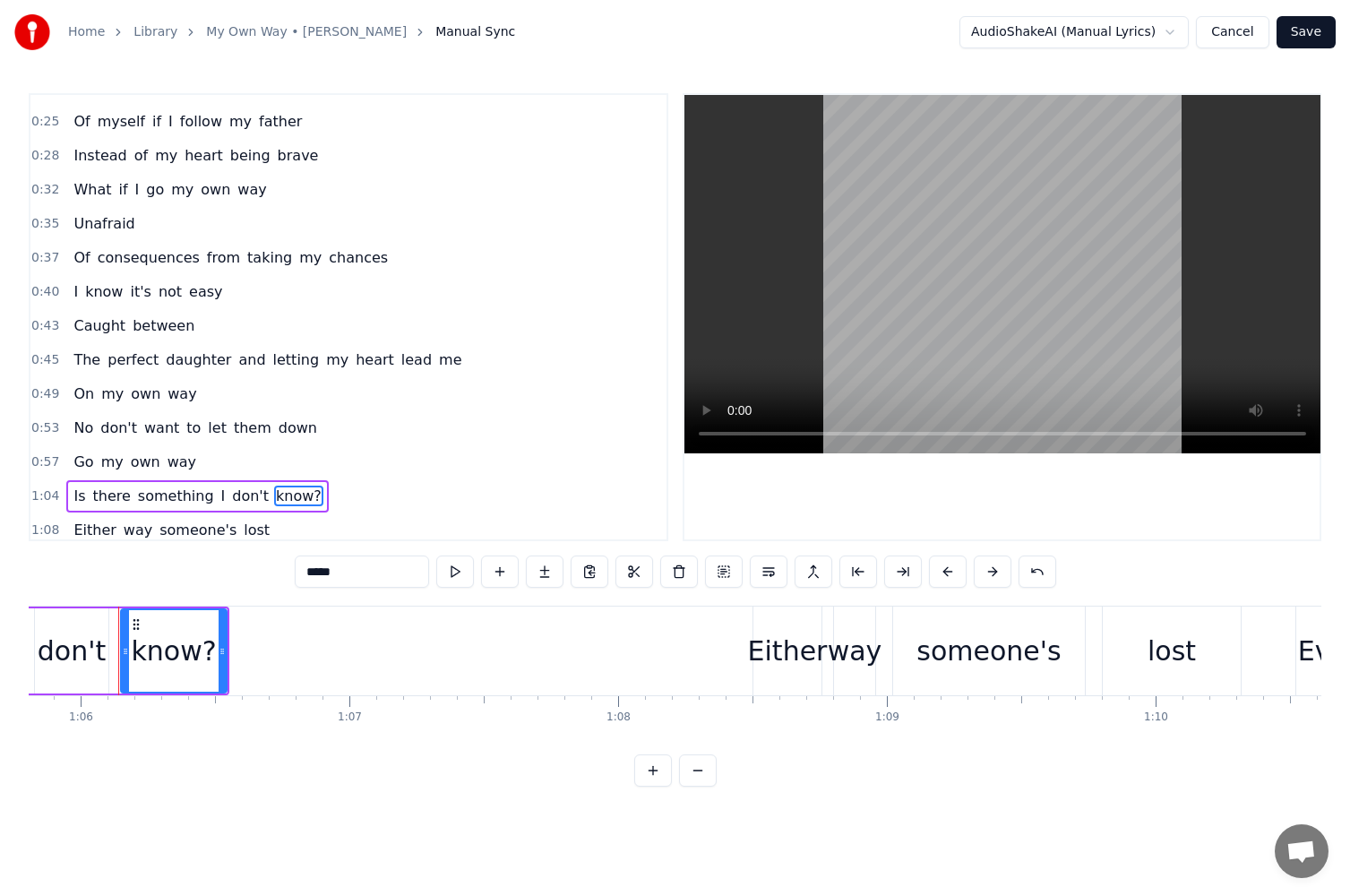
click at [86, 425] on span "No" at bounding box center [84, 427] width 23 height 20
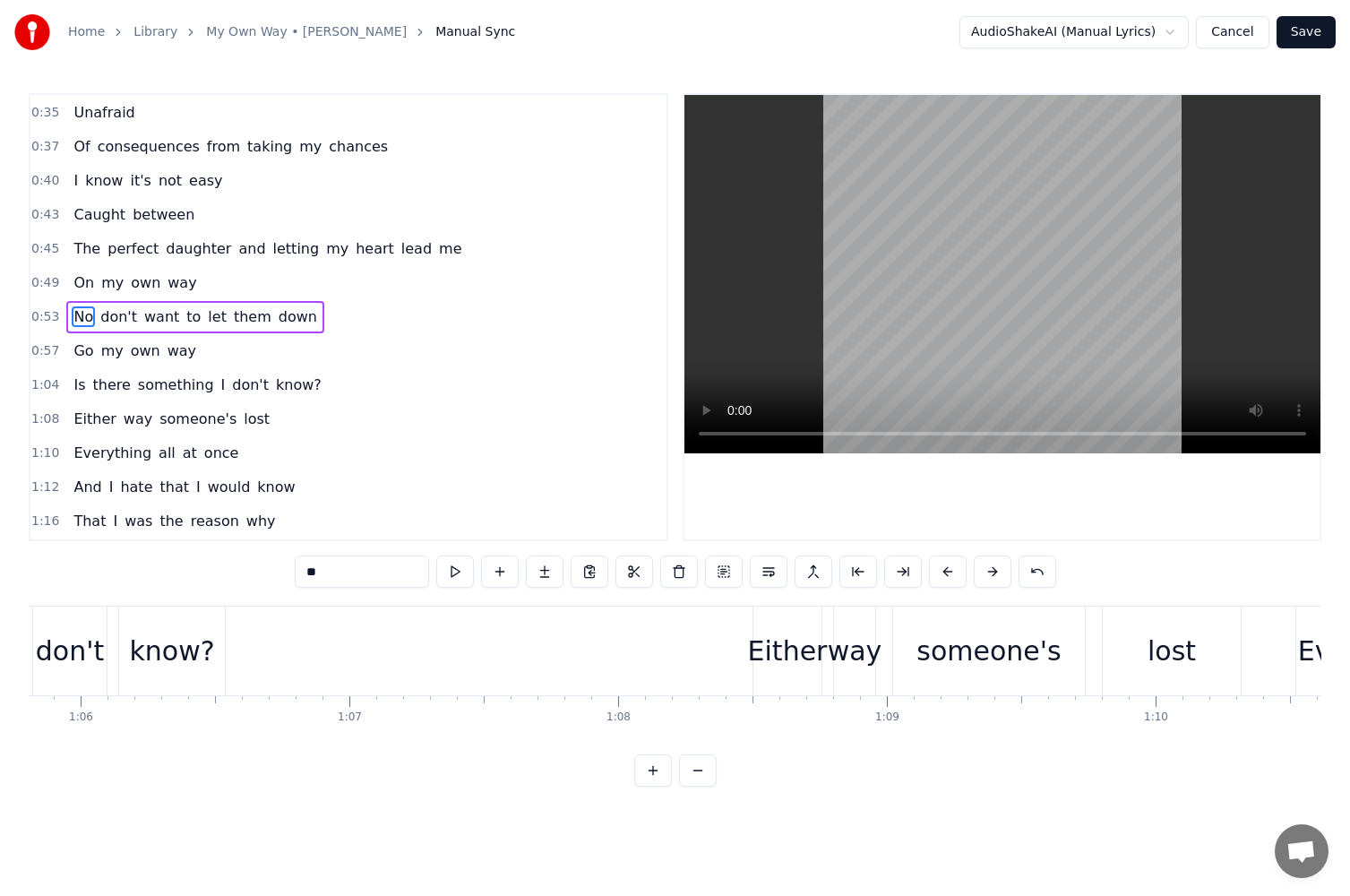
scroll to position [0, 14331]
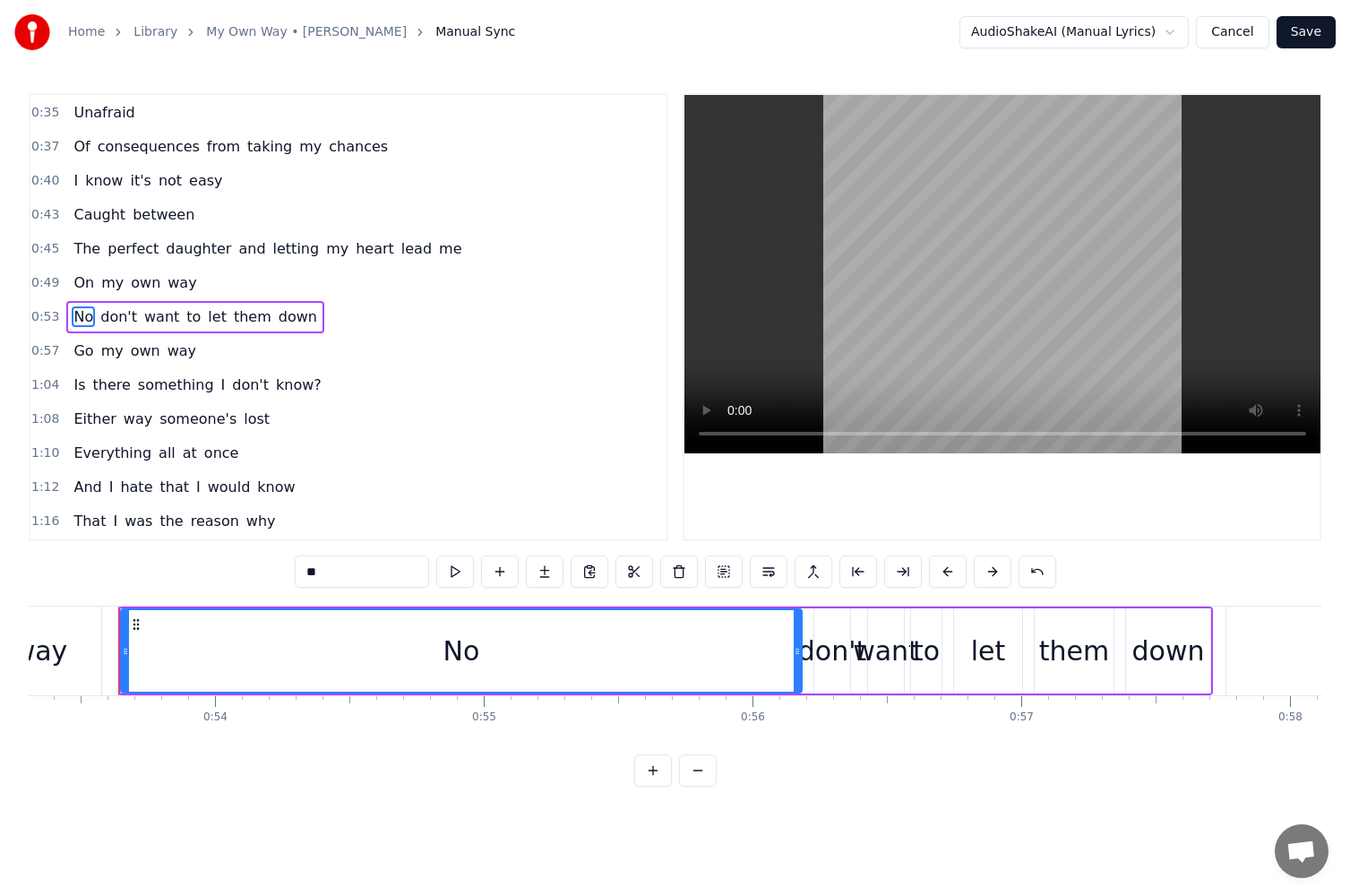
click at [391, 581] on input "**" at bounding box center [362, 572] width 134 height 33
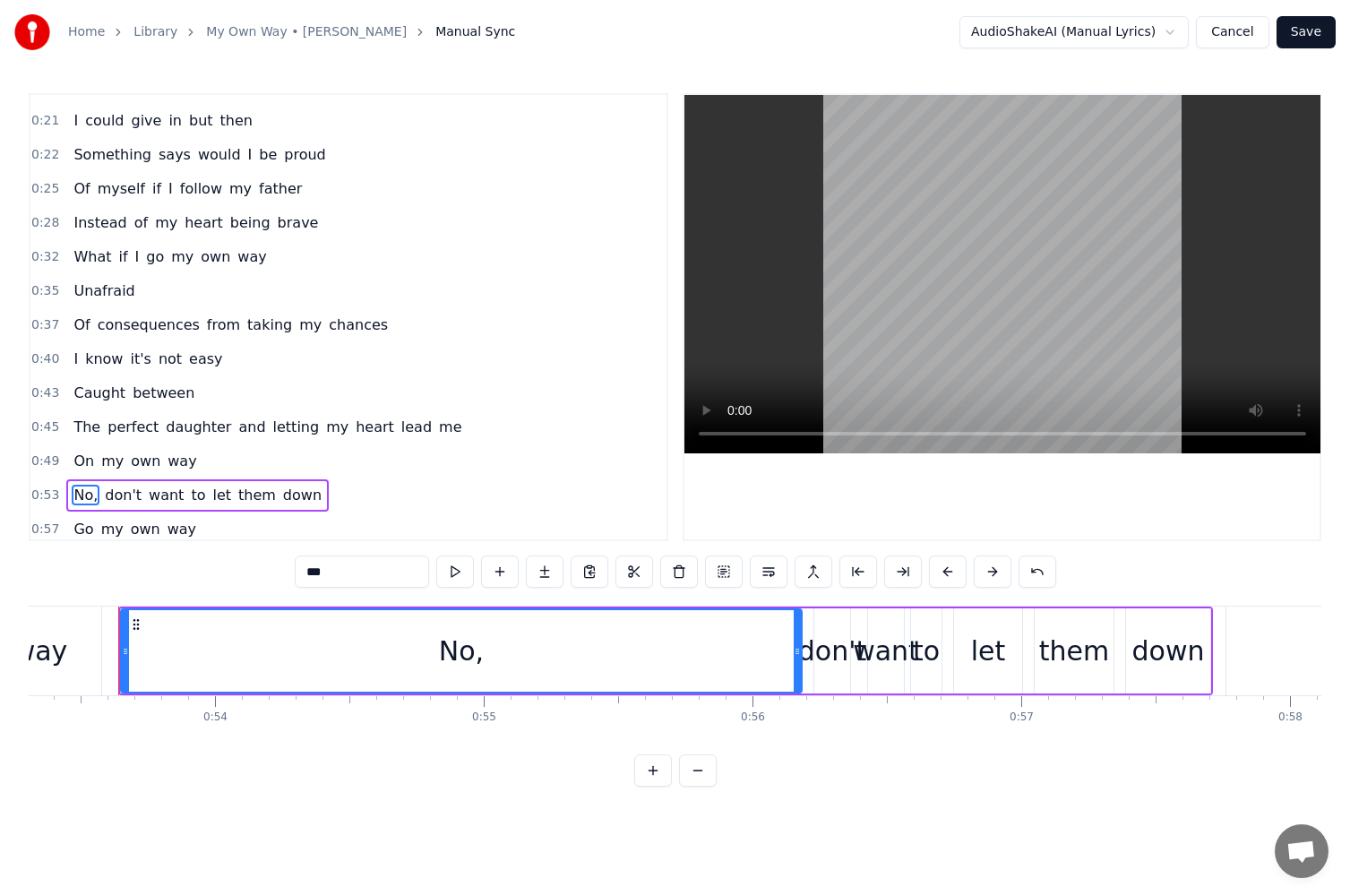
scroll to position [72, 0]
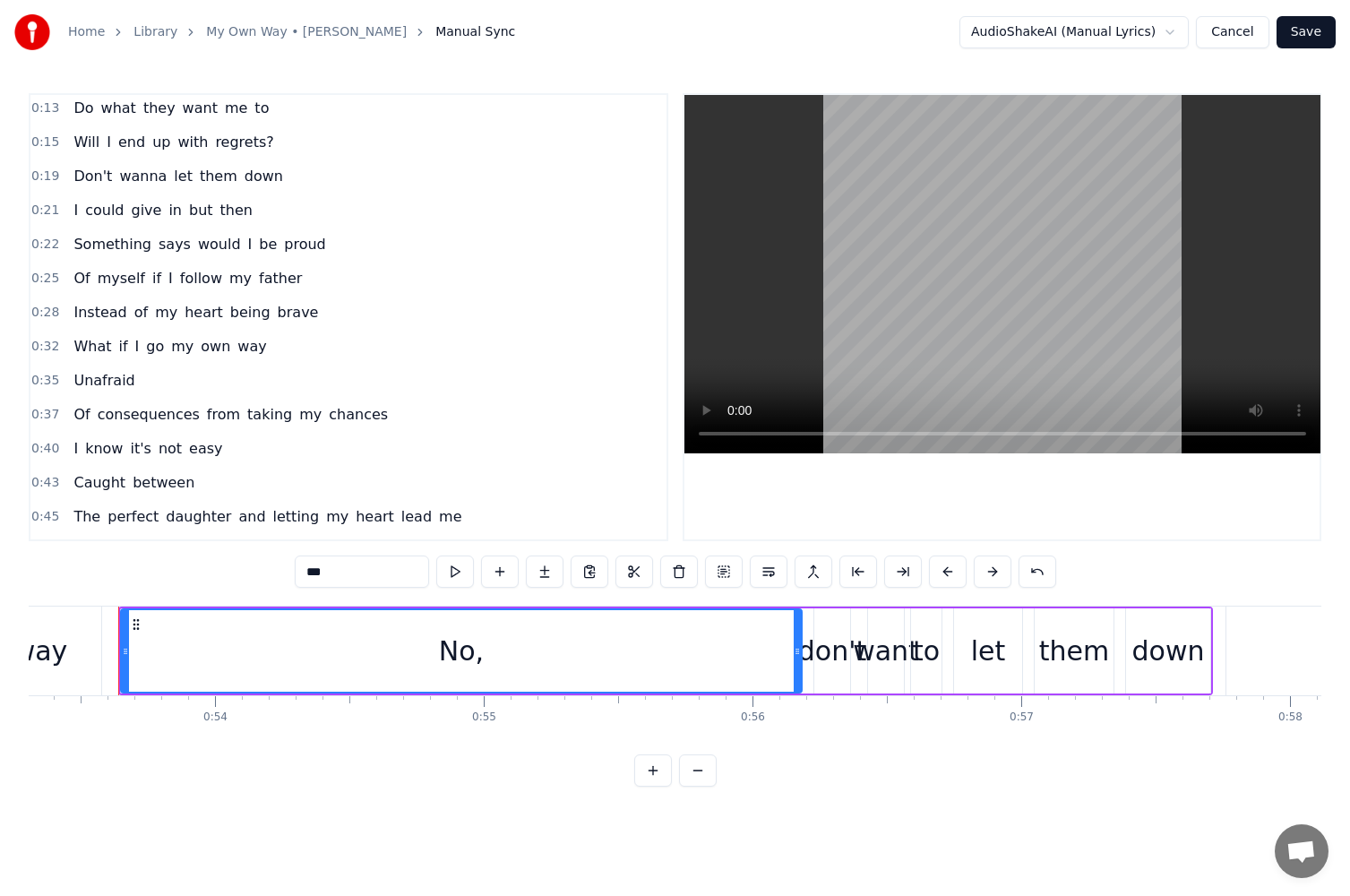
type input "***"
click at [248, 341] on div "What if I go my own way" at bounding box center [170, 347] width 207 height 33
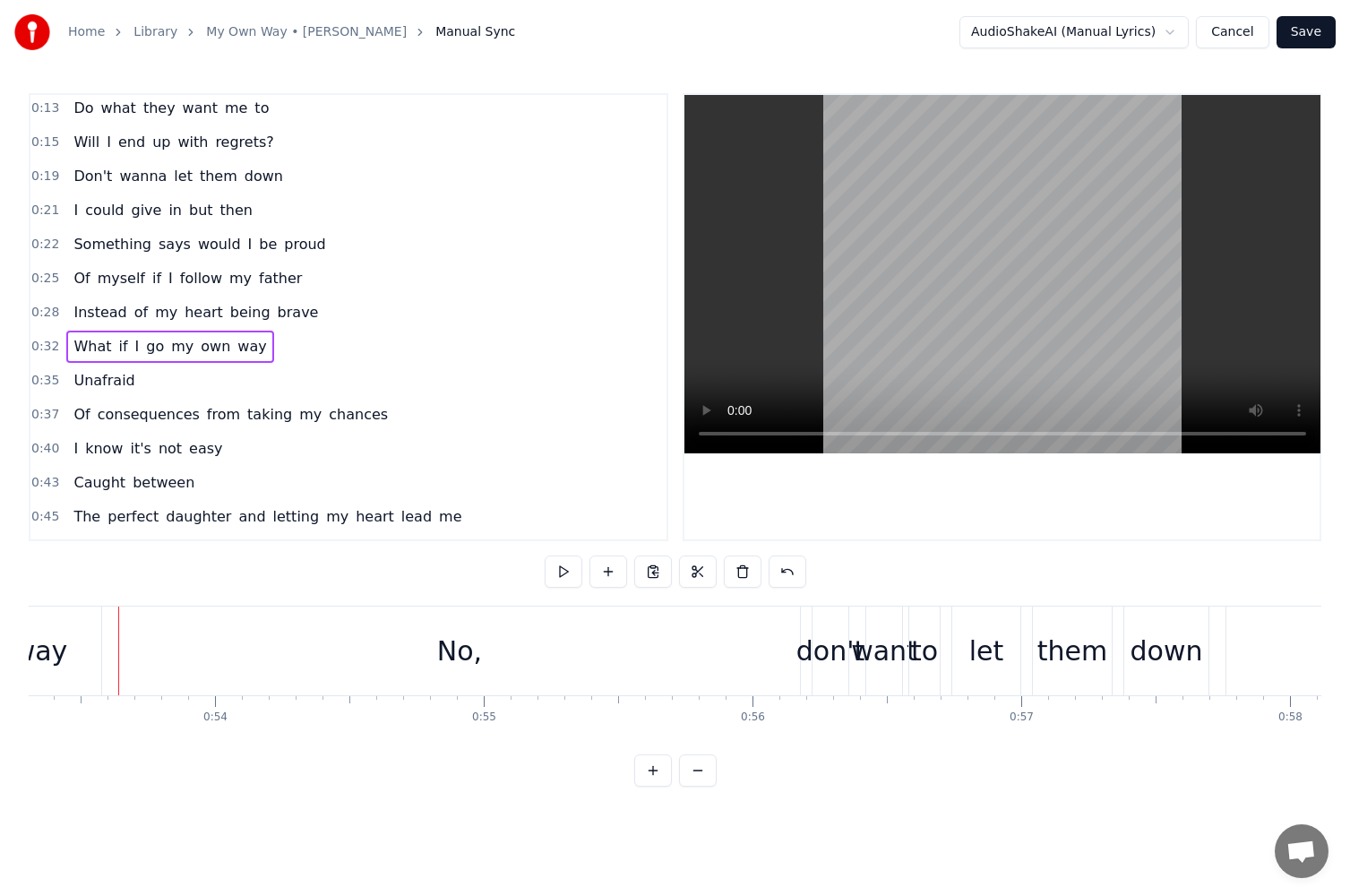
scroll to position [0, 8658]
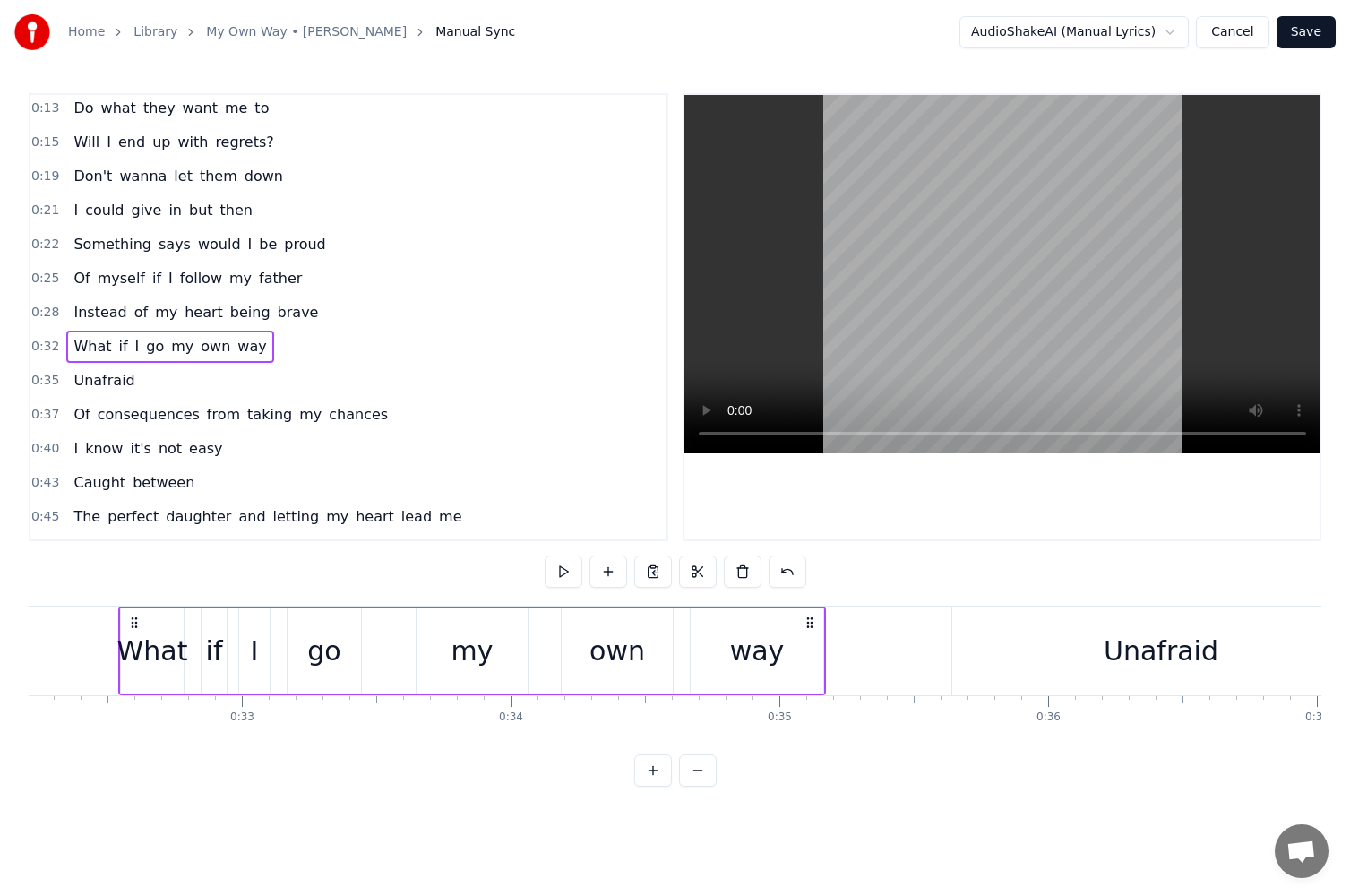
click at [769, 652] on div "way" at bounding box center [758, 651] width 55 height 40
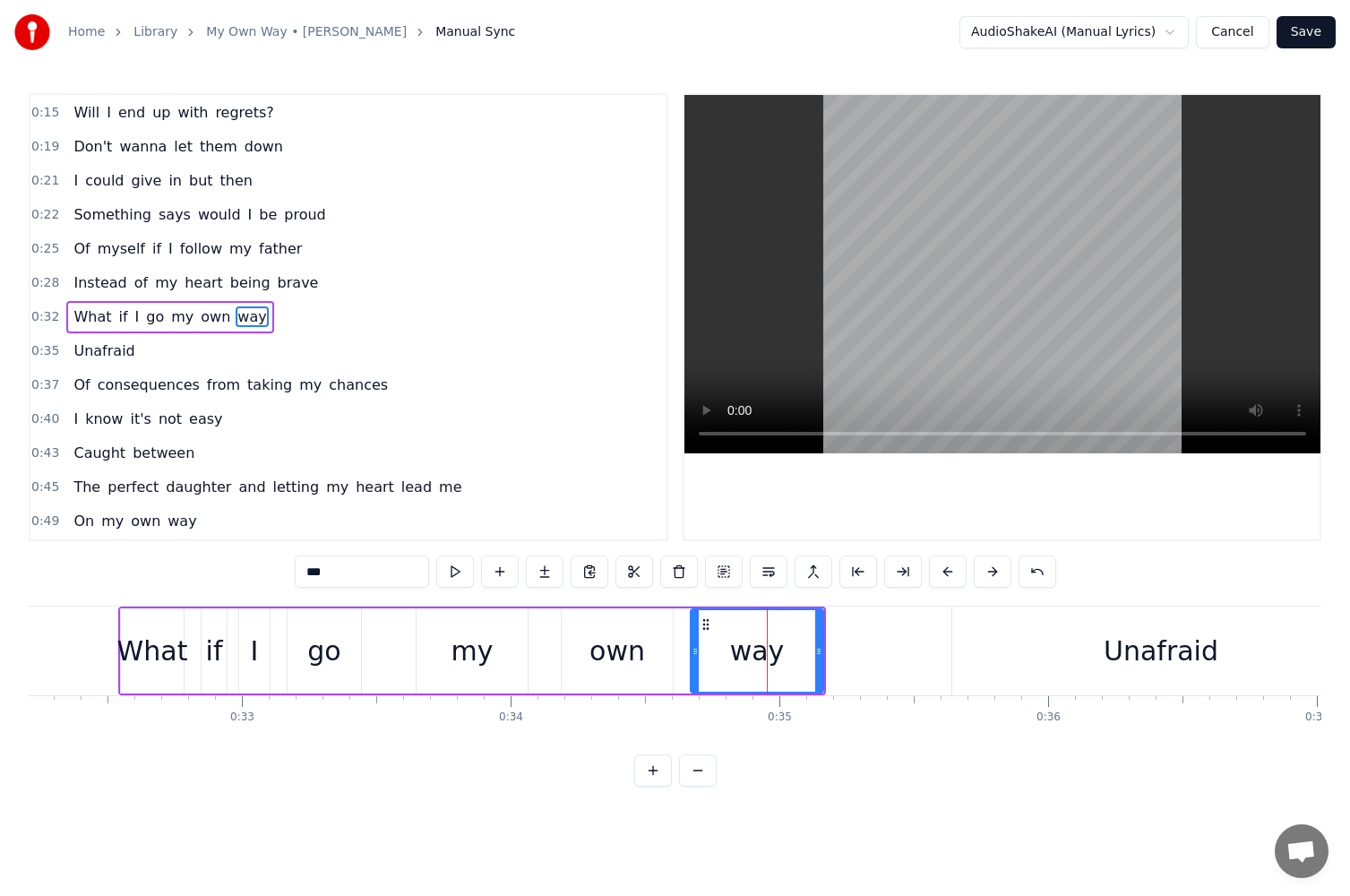
click at [356, 572] on input "***" at bounding box center [362, 572] width 134 height 33
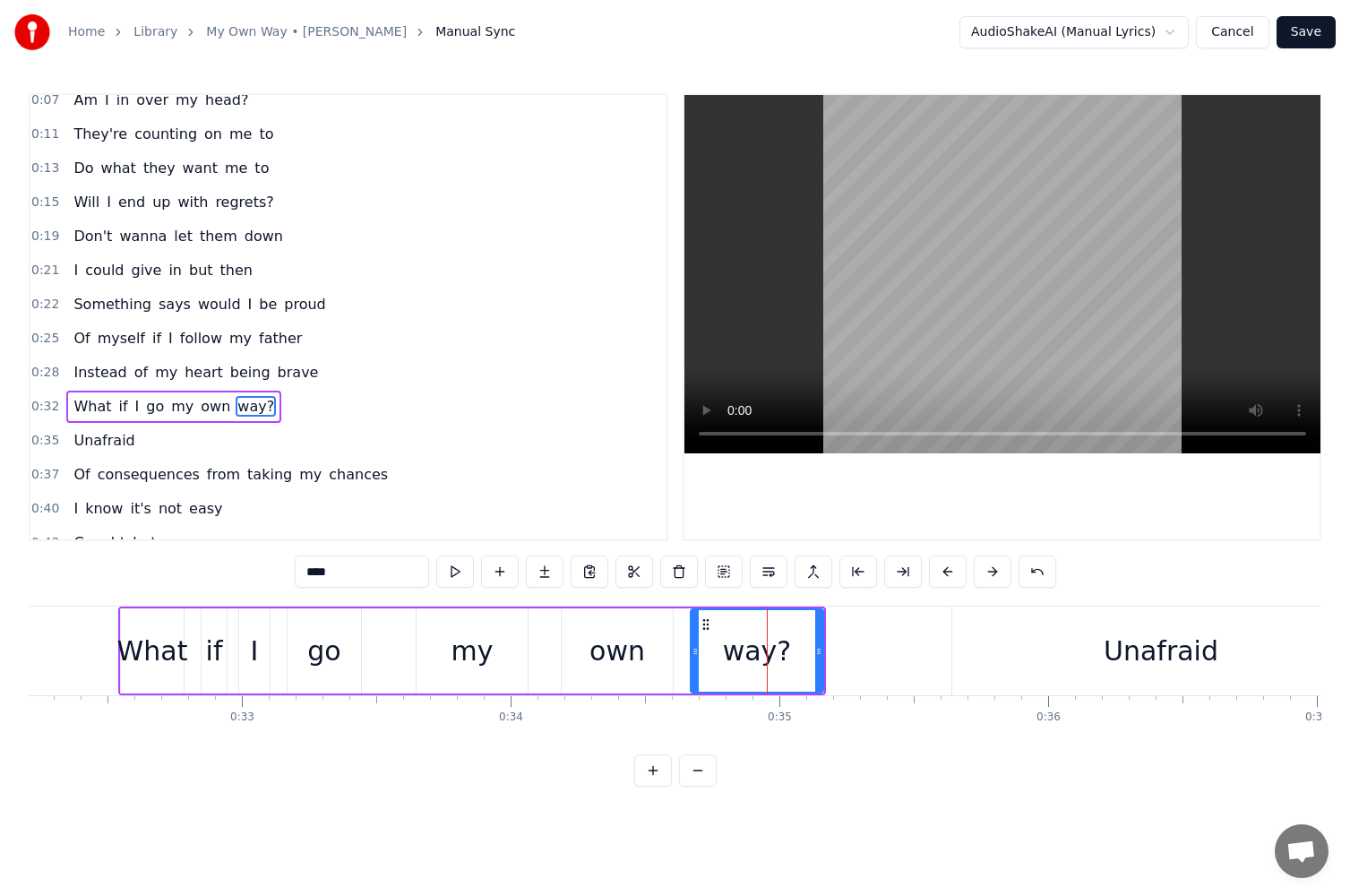
type input "****"
click at [177, 316] on div "Something says would I be proud" at bounding box center [199, 305] width 266 height 33
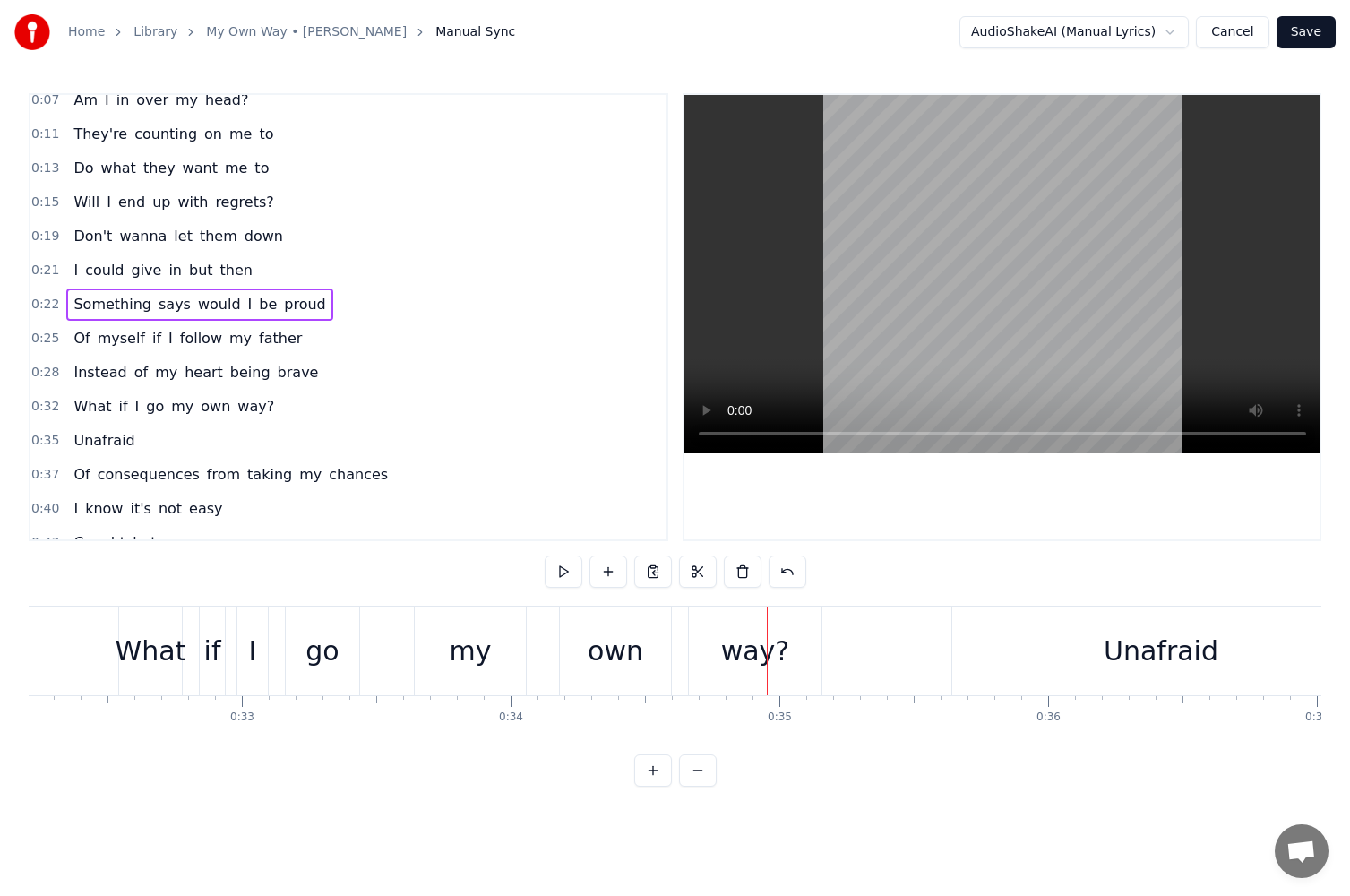
scroll to position [0, 6062]
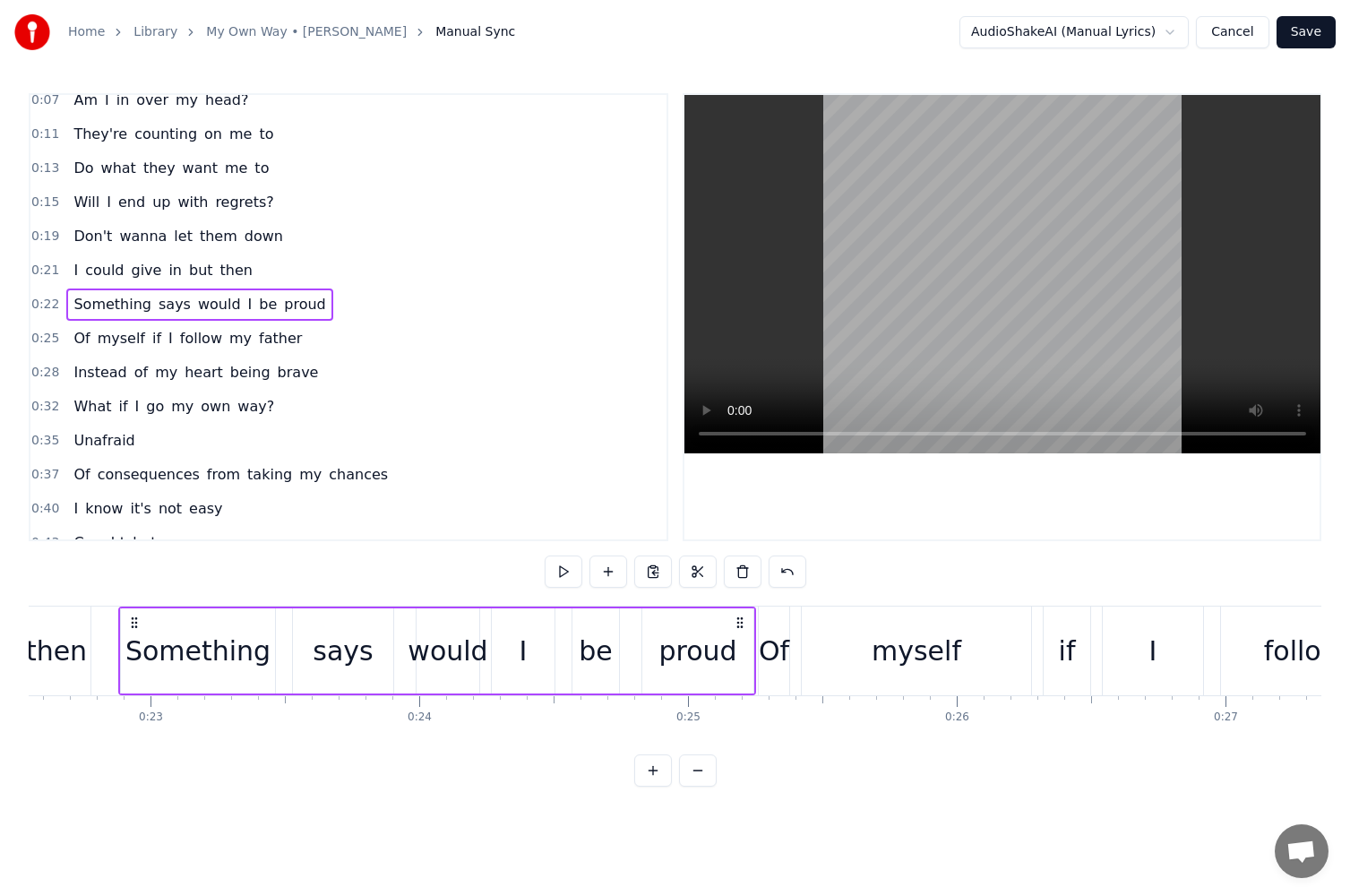
click at [157, 303] on span "says" at bounding box center [174, 303] width 36 height 20
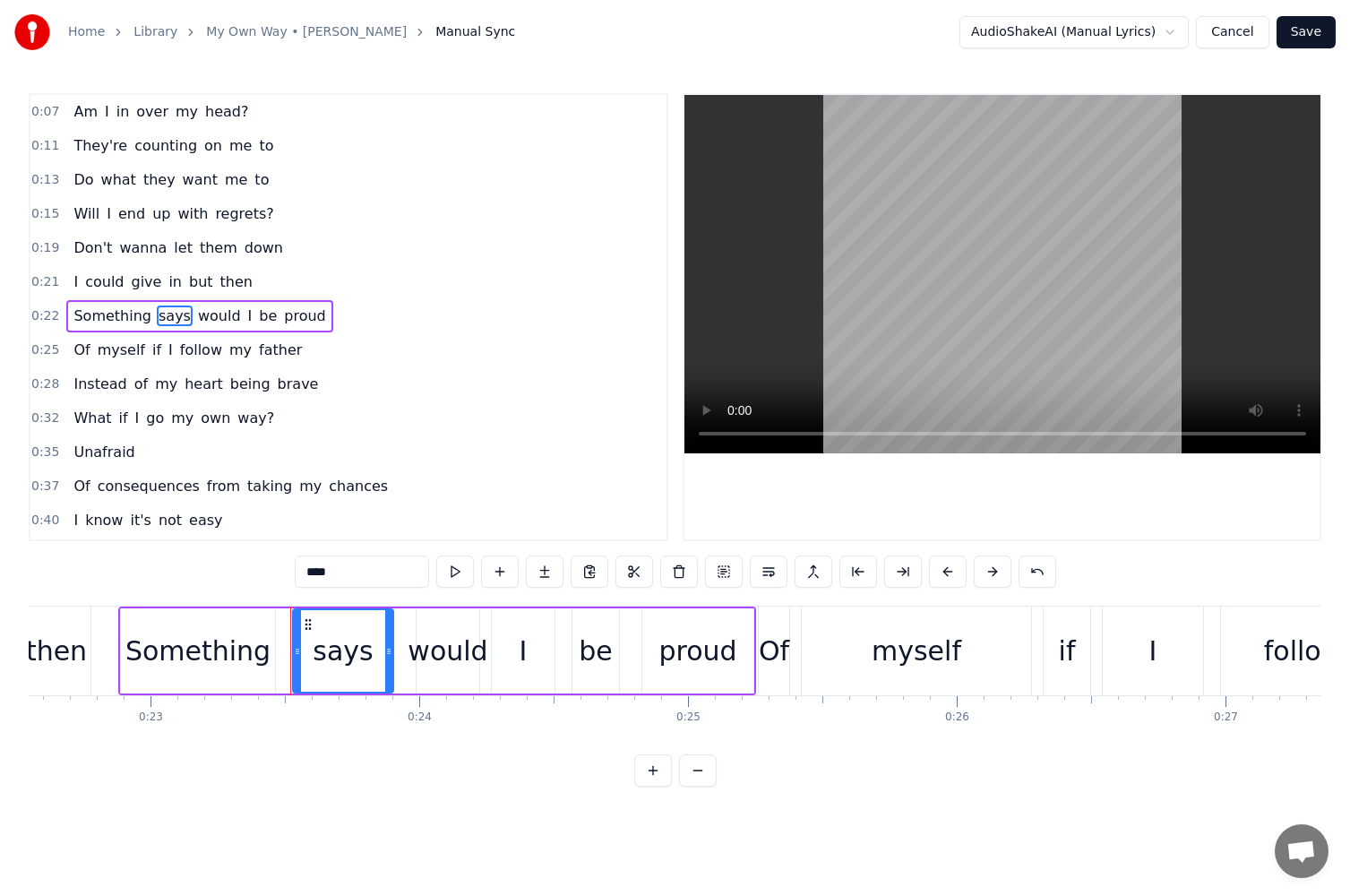
click at [350, 575] on input "****" at bounding box center [362, 572] width 134 height 33
click at [449, 633] on div "would" at bounding box center [447, 651] width 80 height 40
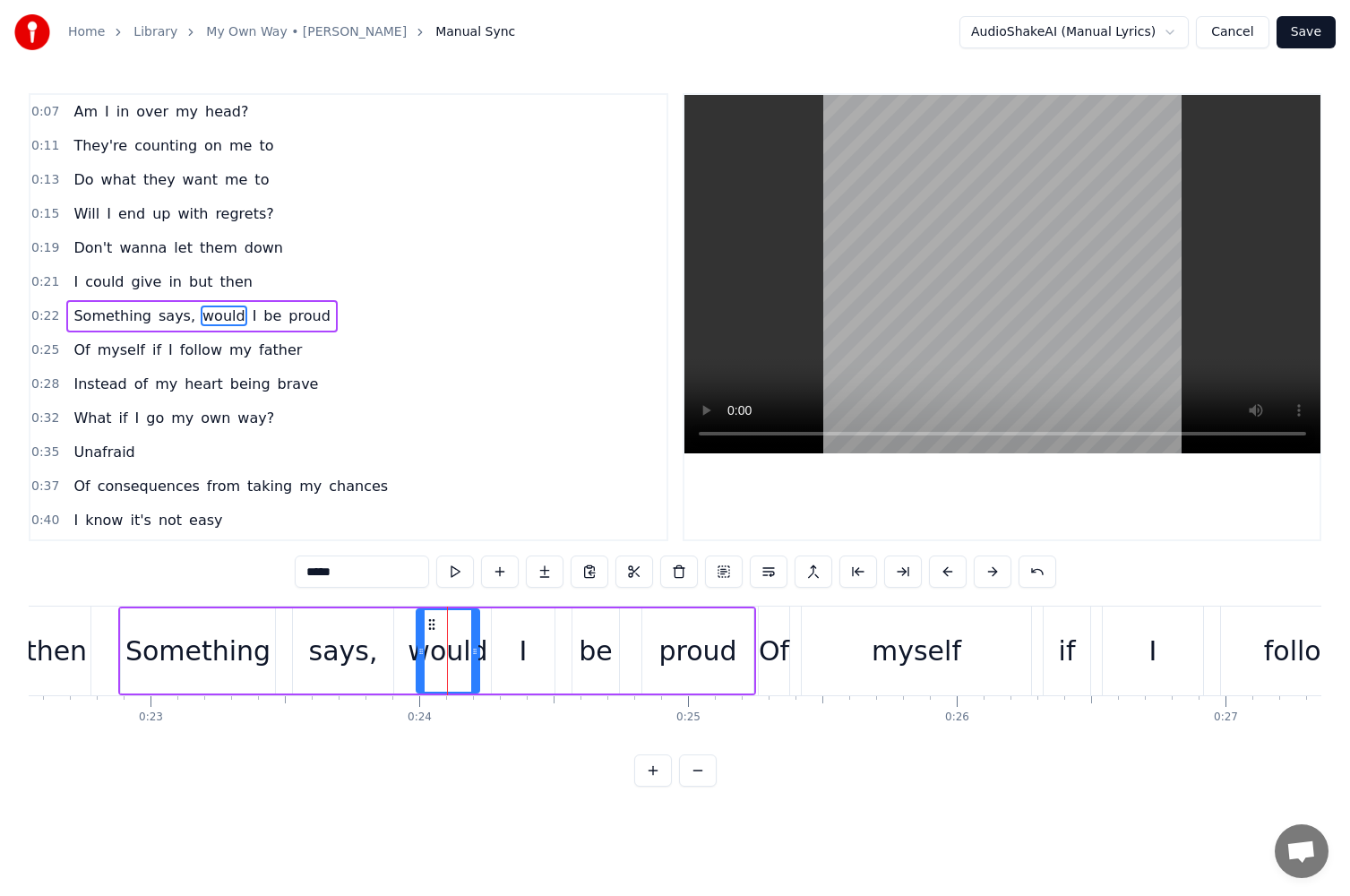
click at [301, 577] on input "*****" at bounding box center [362, 572] width 134 height 33
click at [276, 391] on span "brave" at bounding box center [298, 383] width 45 height 20
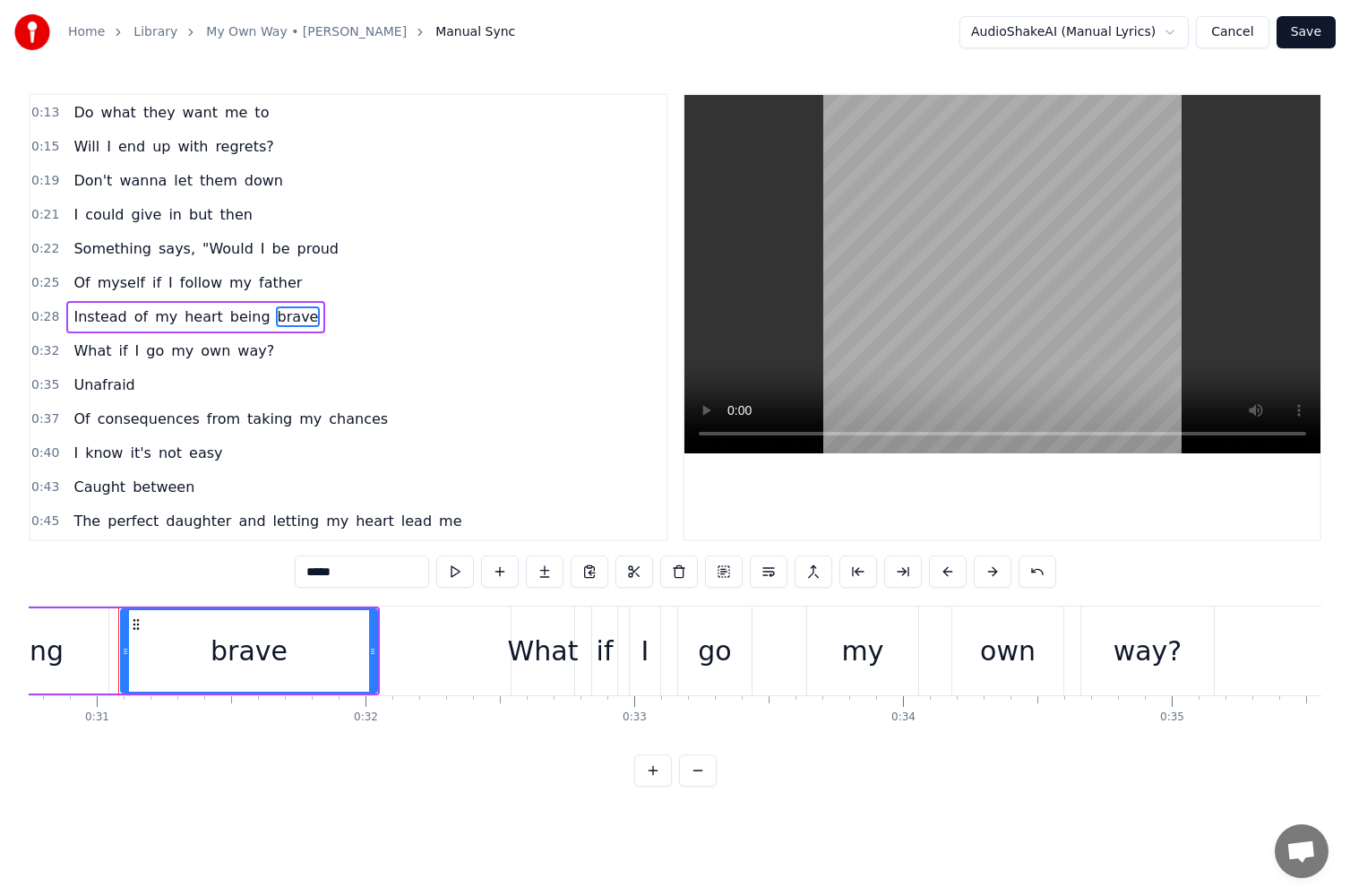
click at [409, 564] on input "*****" at bounding box center [362, 572] width 134 height 33
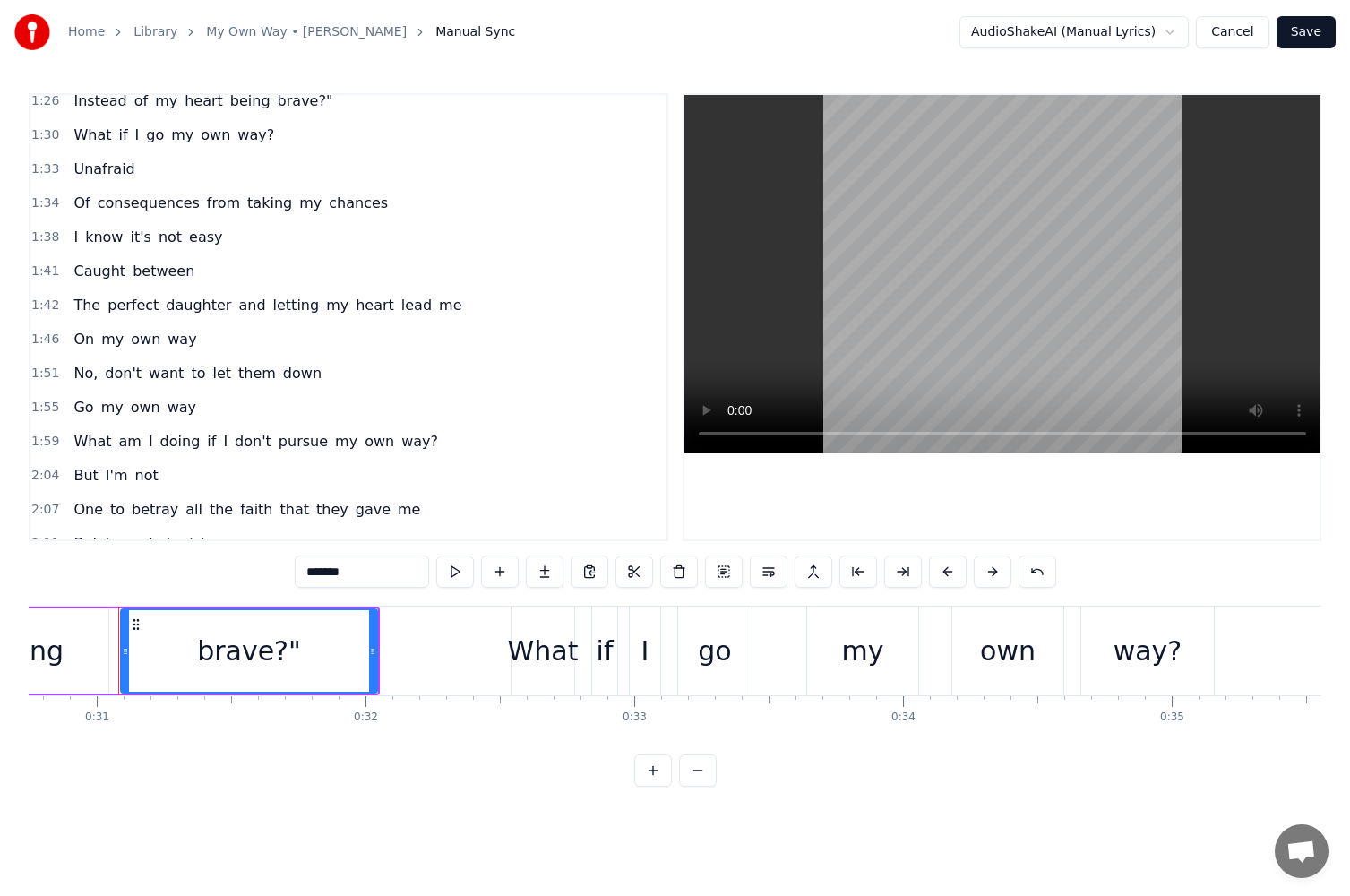
scroll to position [1326, 0]
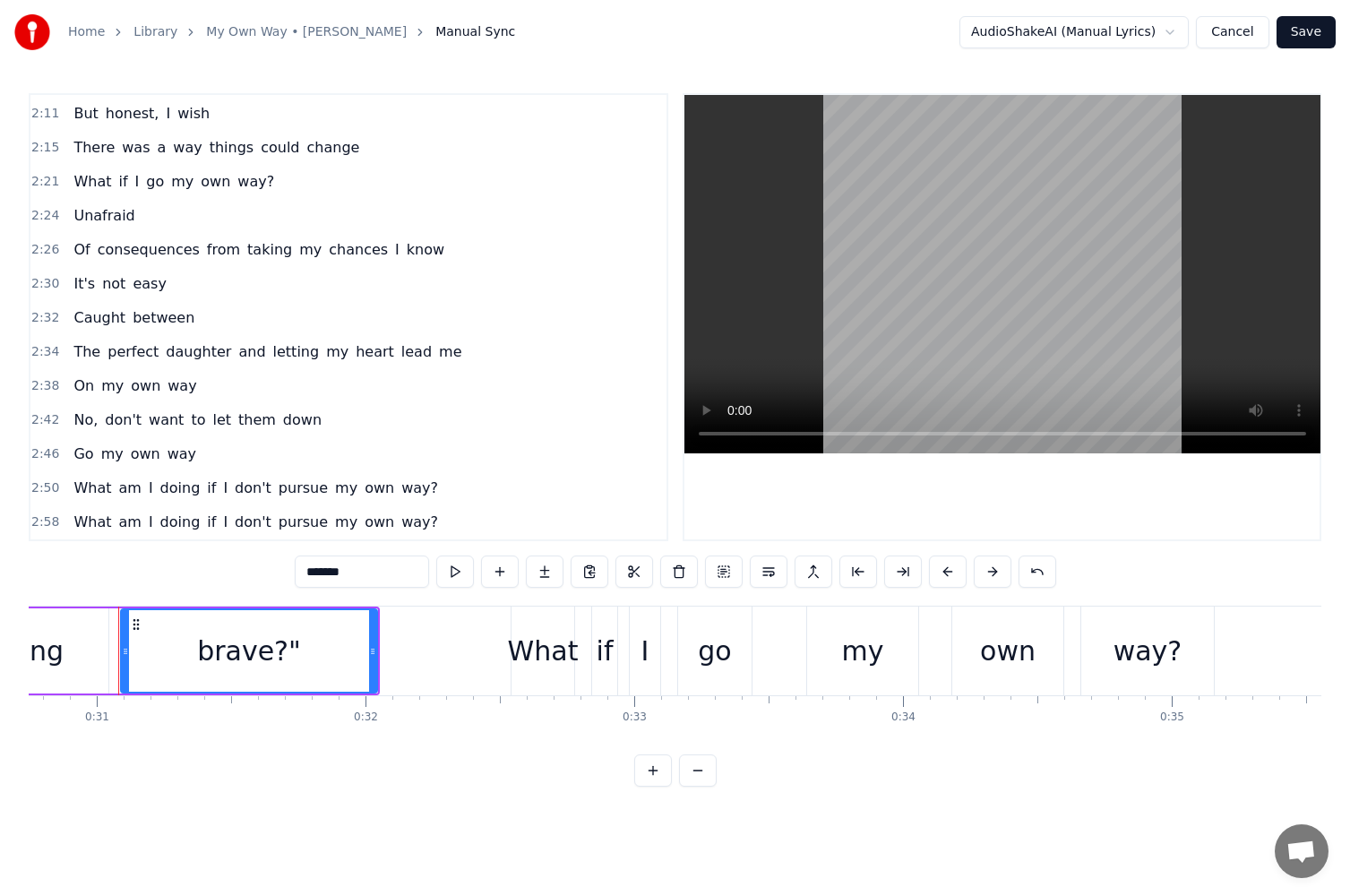
type input "*******"
click at [1309, 33] on button "Save" at bounding box center [1307, 33] width 60 height 33
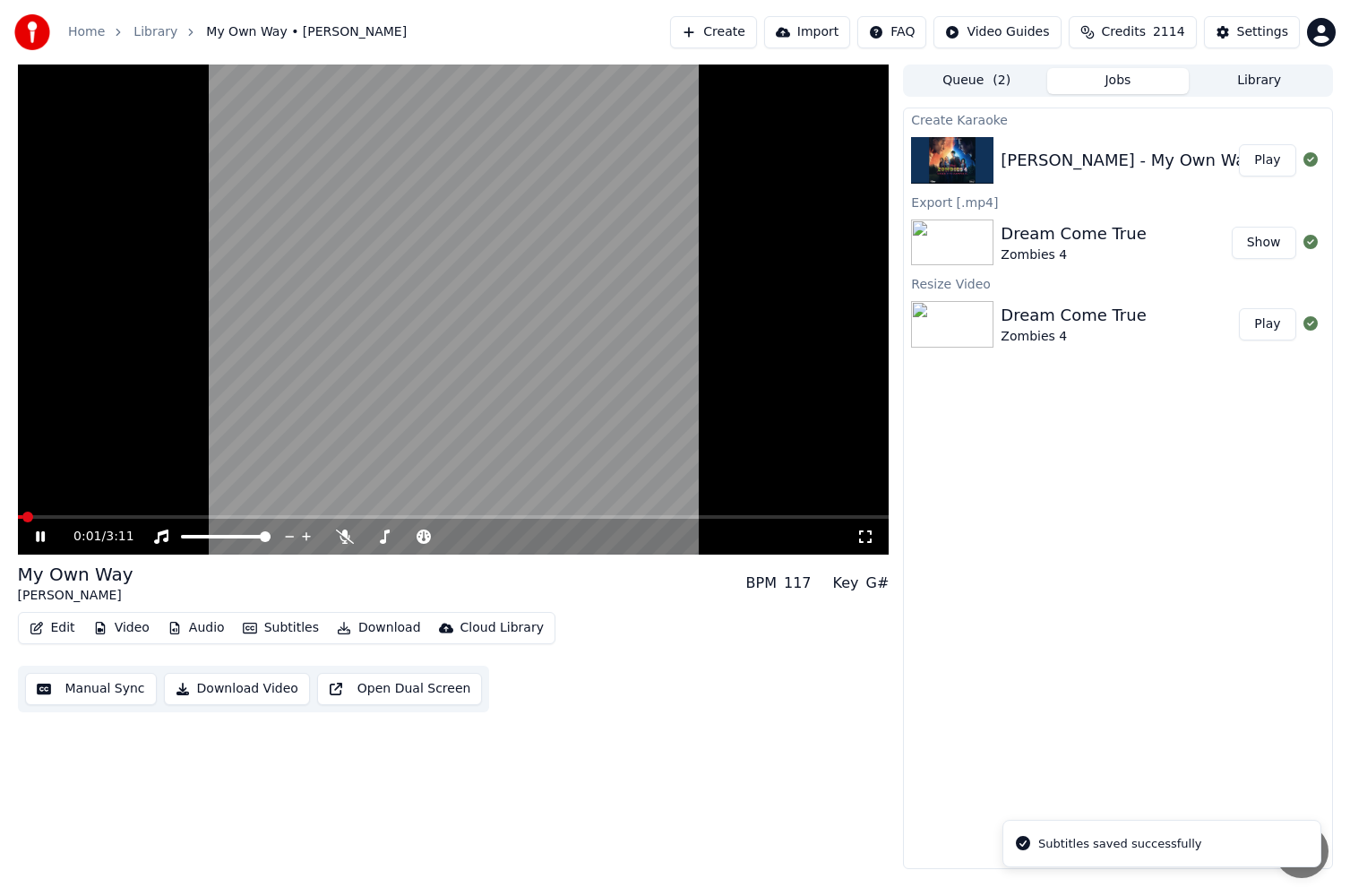
click at [49, 540] on icon at bounding box center [54, 537] width 42 height 14
click at [165, 516] on span at bounding box center [454, 518] width 872 height 4
click at [114, 629] on button "Video" at bounding box center [122, 628] width 71 height 25
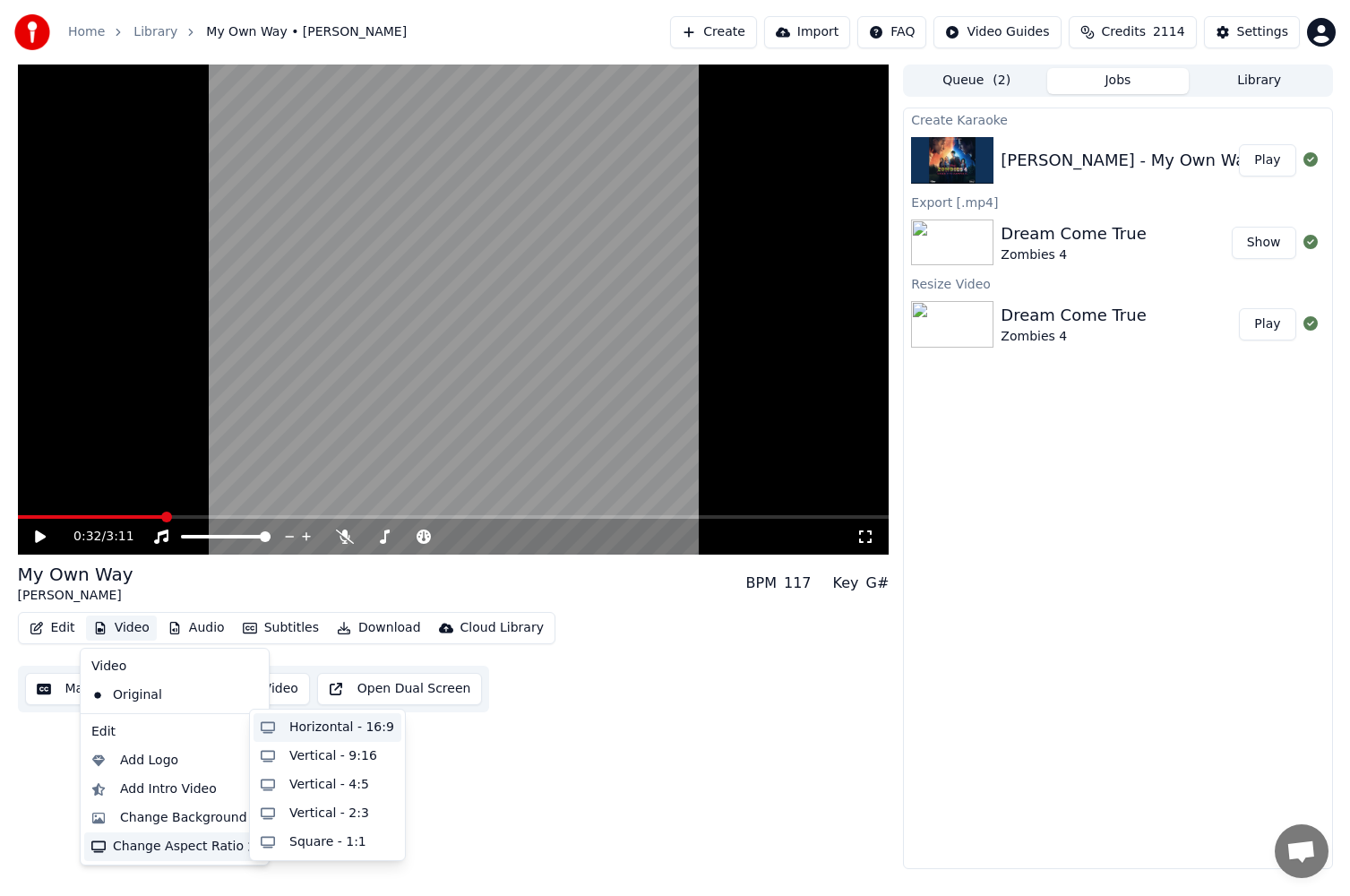
click at [303, 727] on div "Horizontal - 16:9" at bounding box center [341, 727] width 105 height 18
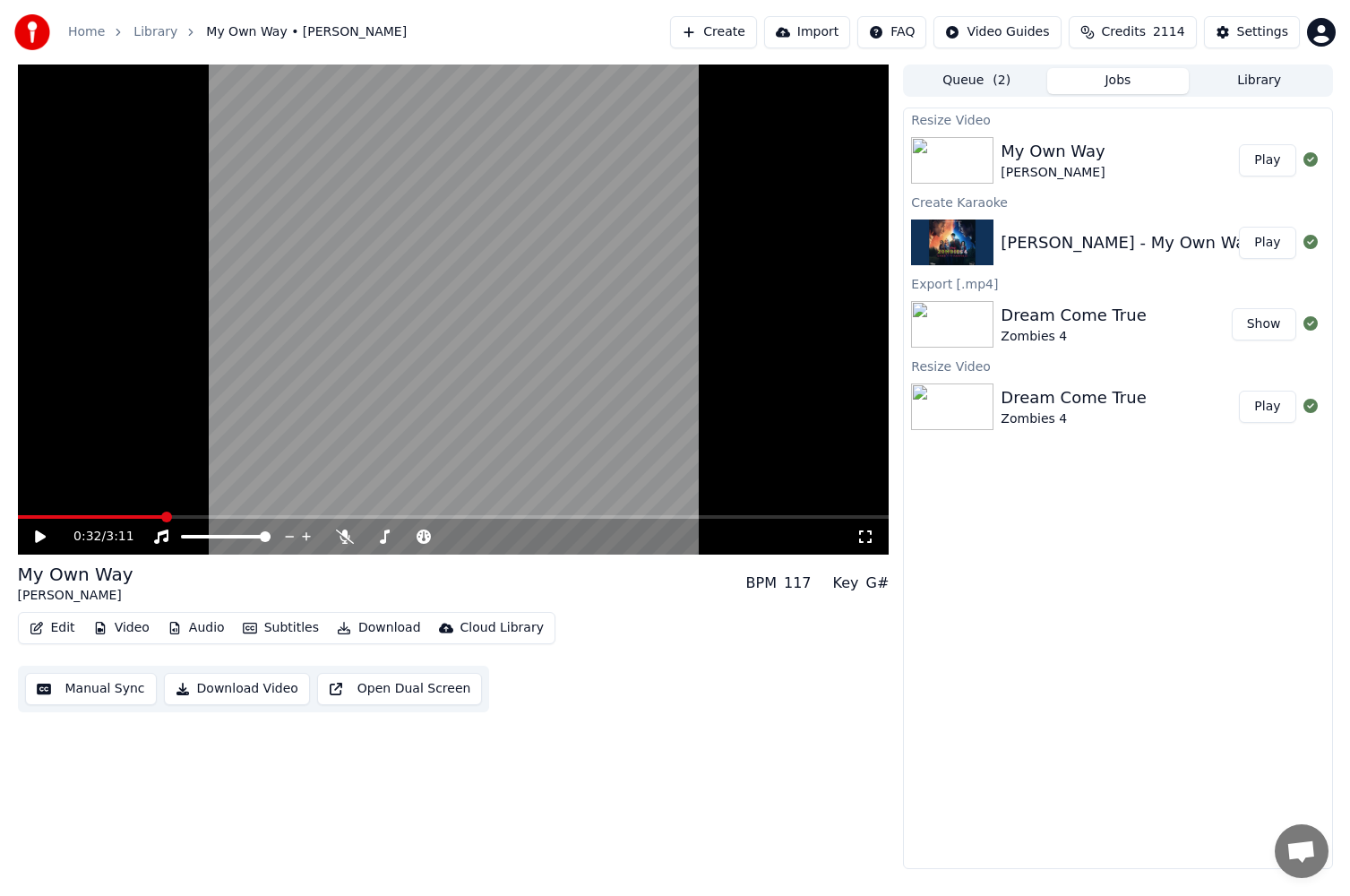
click at [1281, 154] on button "Play" at bounding box center [1267, 160] width 57 height 33
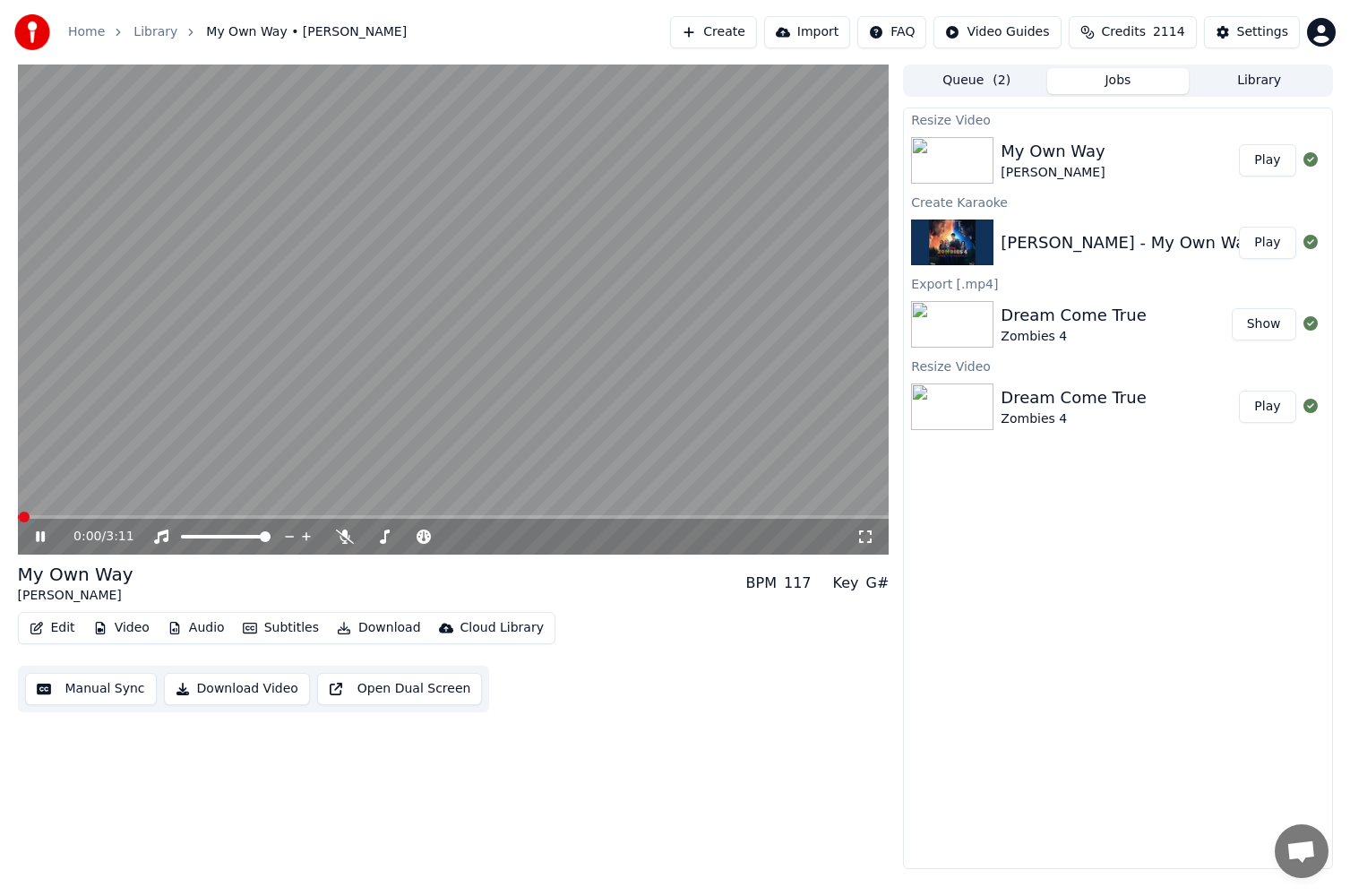
click at [39, 535] on icon at bounding box center [54, 537] width 42 height 14
click at [145, 517] on span at bounding box center [454, 518] width 872 height 4
click at [35, 535] on icon at bounding box center [39, 536] width 11 height 12
click at [35, 535] on icon at bounding box center [54, 537] width 42 height 14
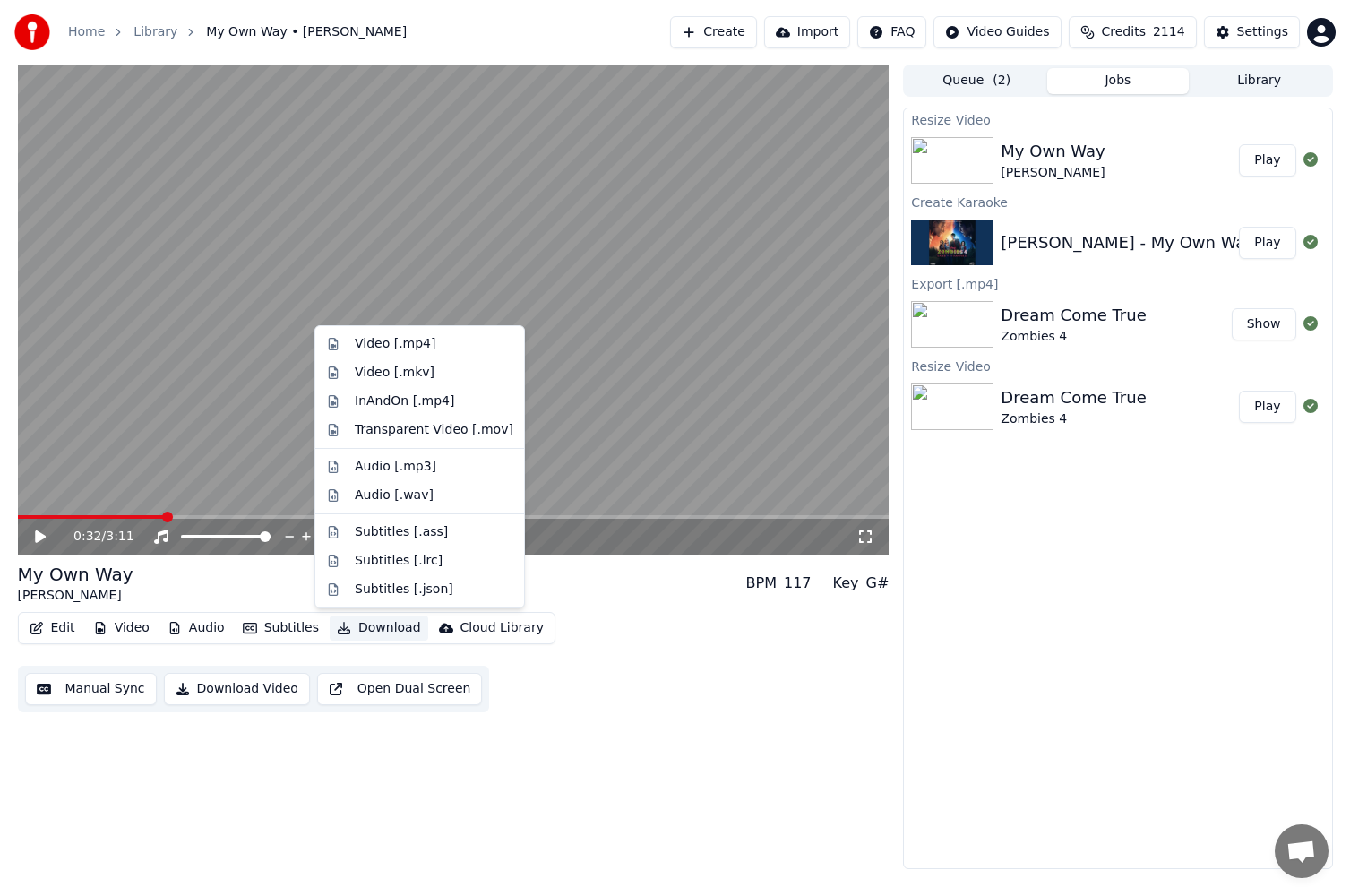
click at [386, 627] on button "Download" at bounding box center [378, 628] width 99 height 25
click at [422, 349] on div "Video [.mp4]" at bounding box center [396, 344] width 81 height 18
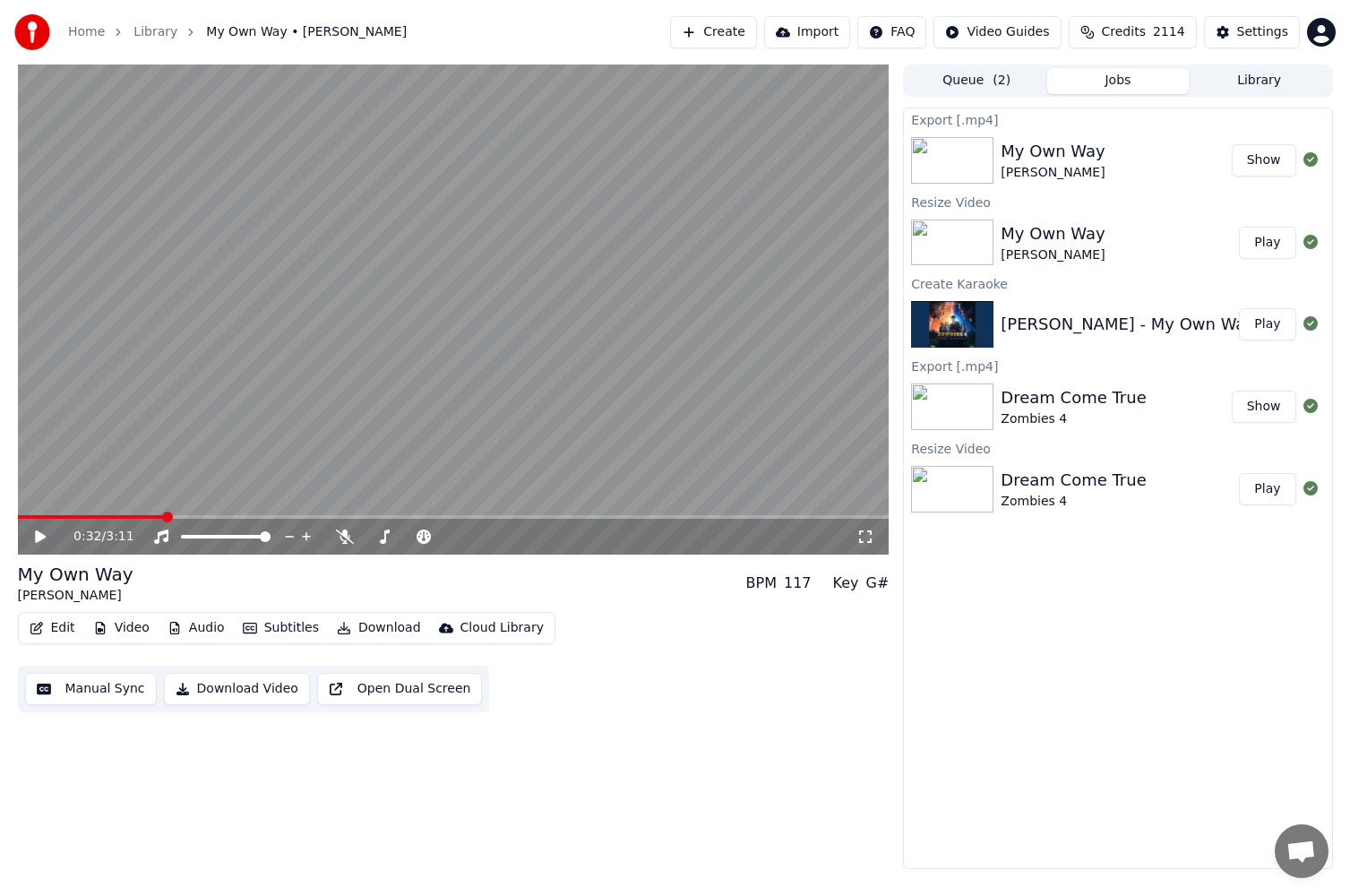
click at [758, 34] on button "Create" at bounding box center [713, 33] width 87 height 33
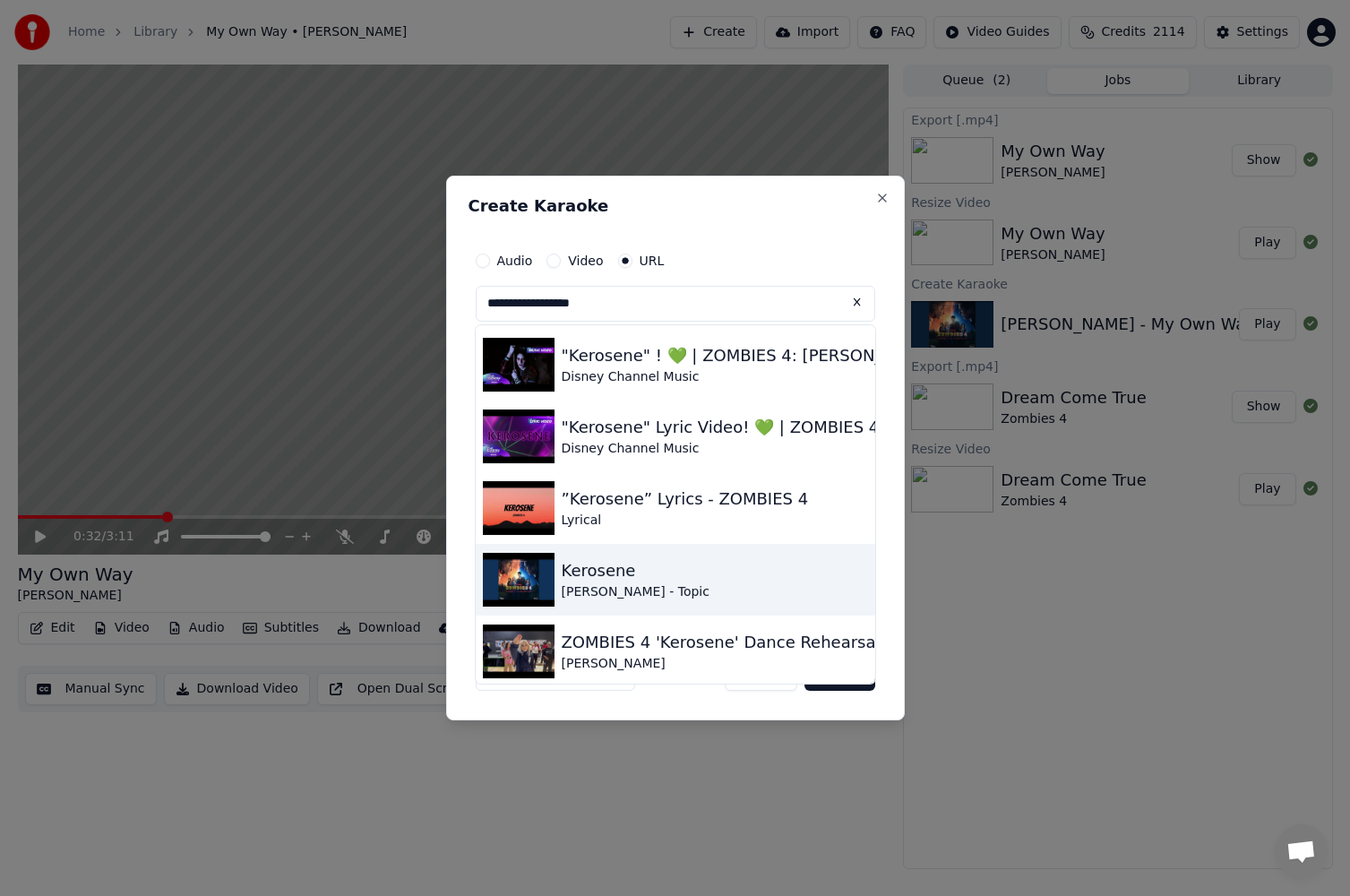
click at [646, 600] on div "[PERSON_NAME] - Topic" at bounding box center [636, 593] width 148 height 18
type input "**********"
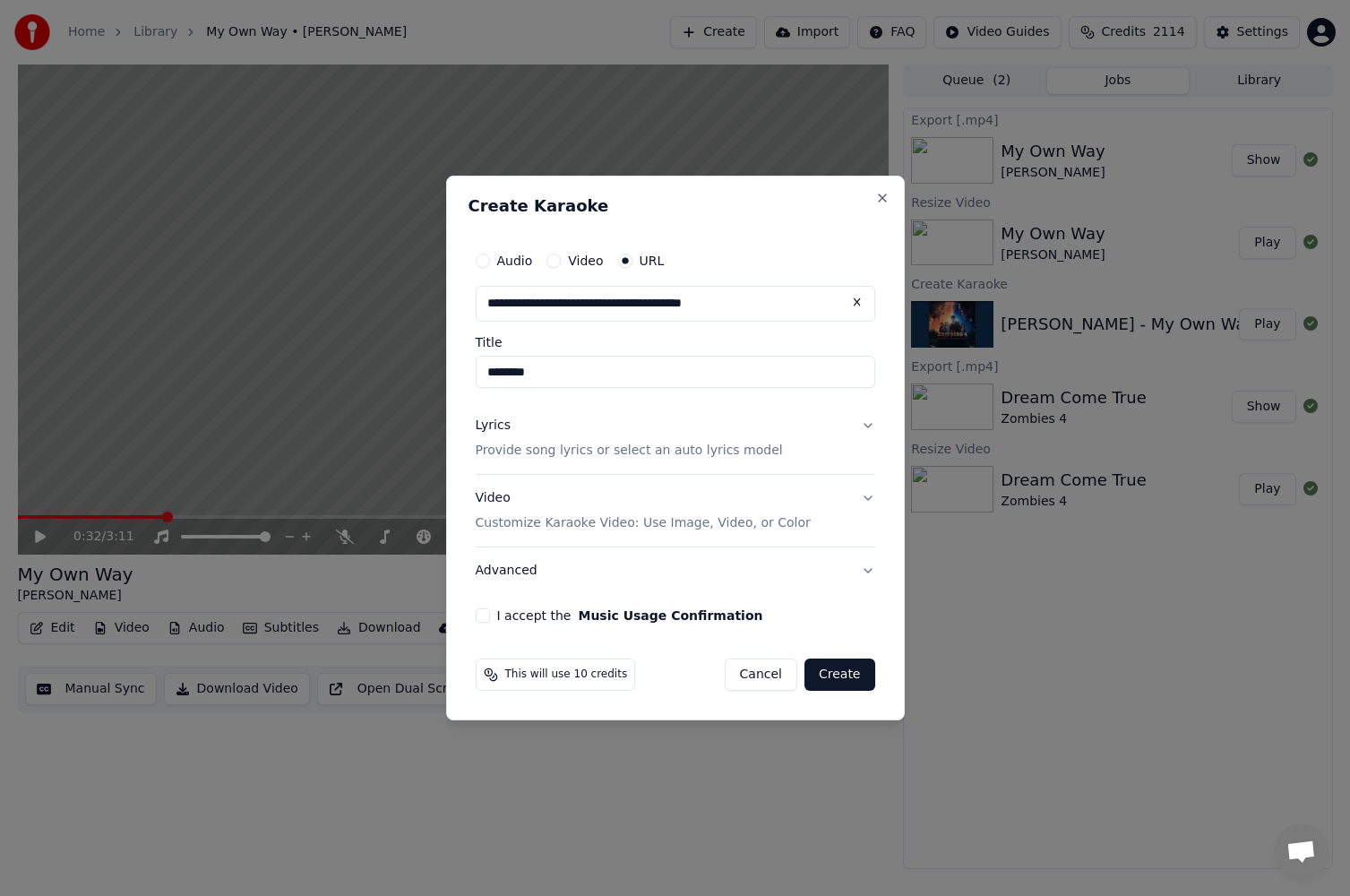
click at [490, 373] on input "********" at bounding box center [676, 373] width 399 height 33
type input "**********"
click at [867, 427] on button "Lyrics Provide song lyrics or select an auto lyrics model" at bounding box center [676, 438] width 399 height 72
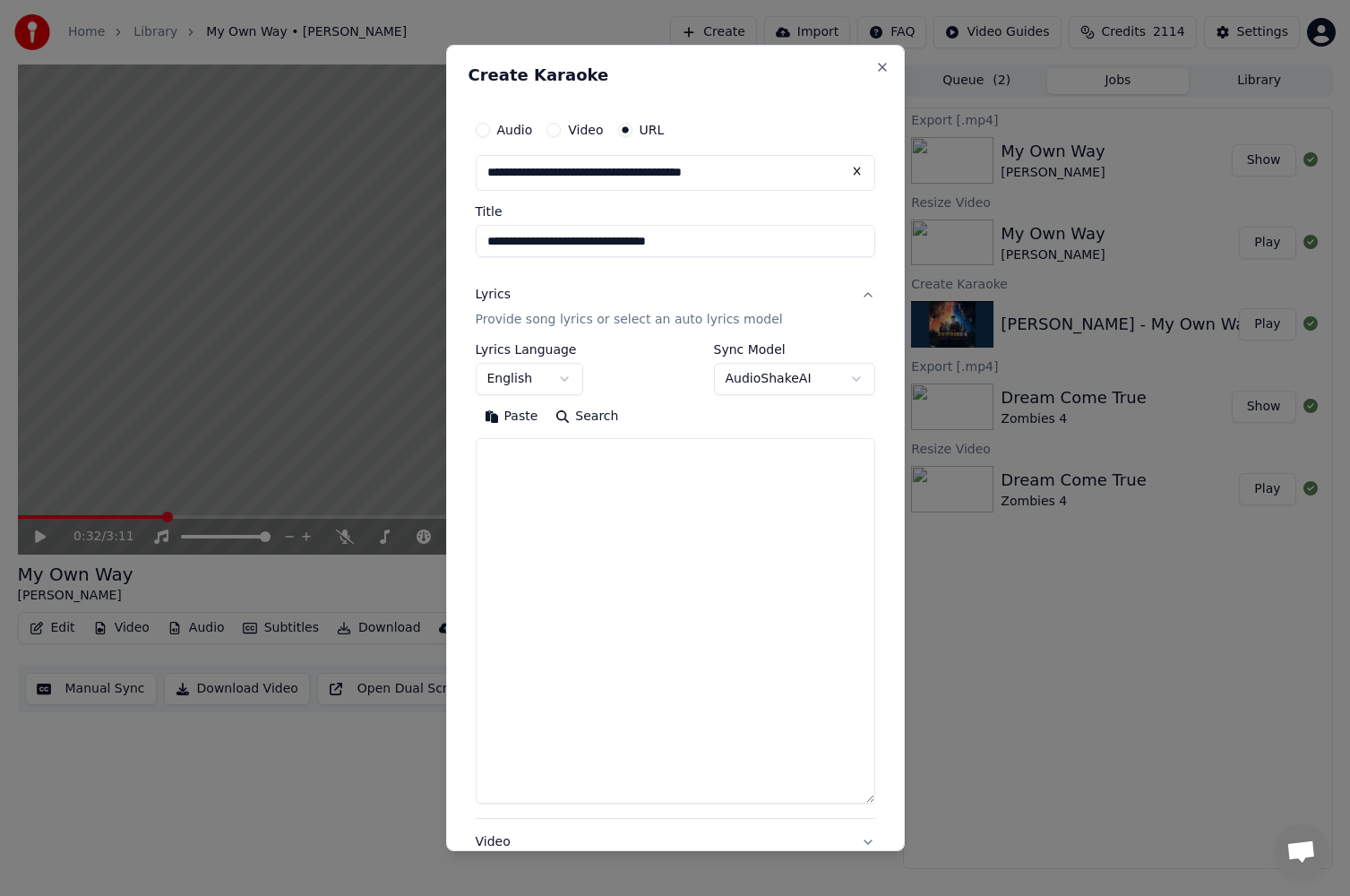
drag, startPoint x: 871, startPoint y: 544, endPoint x: 848, endPoint y: 822, distance: 278.9
click at [848, 804] on textarea at bounding box center [676, 620] width 399 height 366
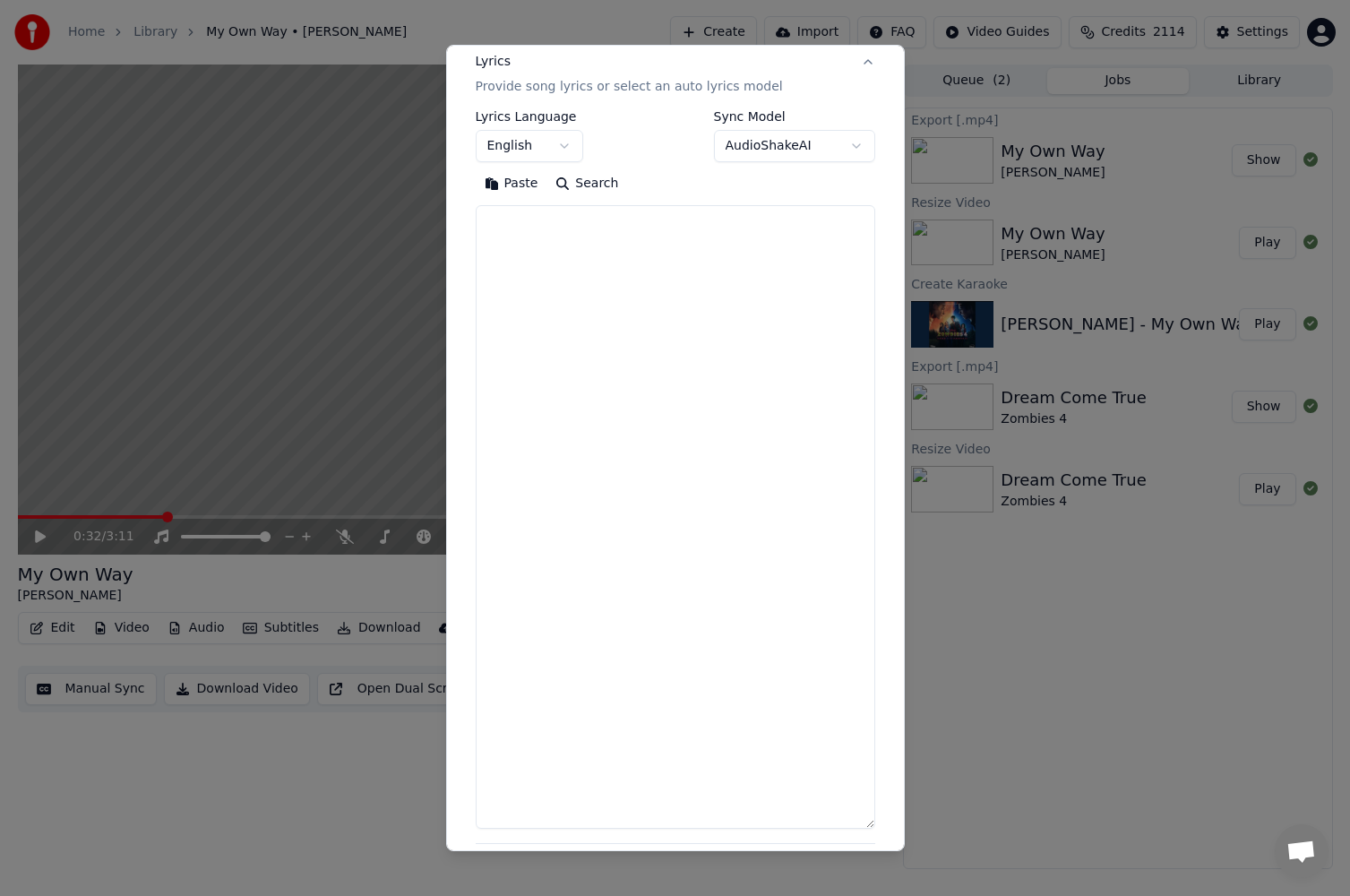
drag, startPoint x: 853, startPoint y: 588, endPoint x: 876, endPoint y: 834, distance: 247.1
click at [876, 834] on div "**********" at bounding box center [676, 448] width 459 height 807
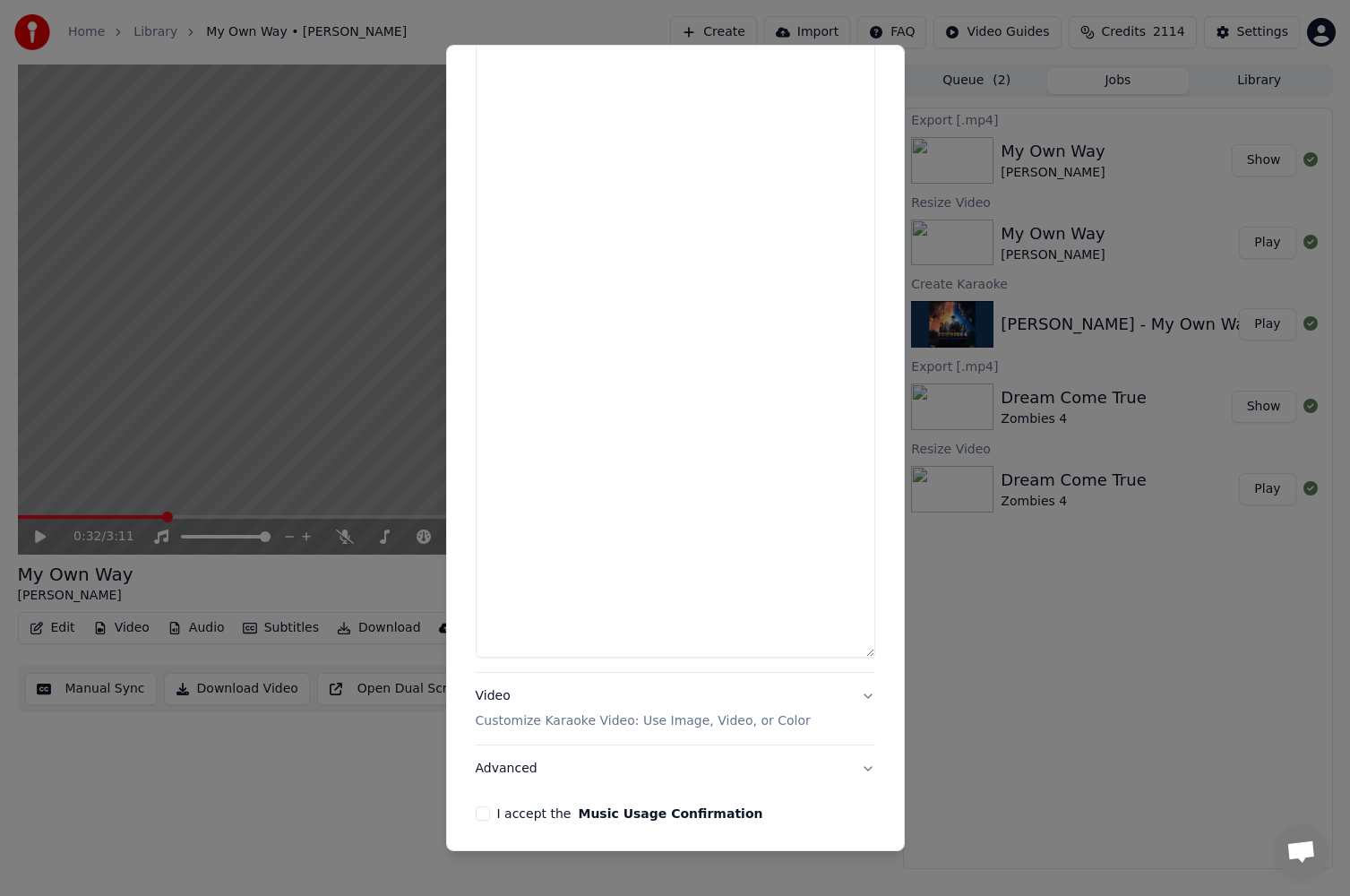
drag, startPoint x: 855, startPoint y: 654, endPoint x: 858, endPoint y: 826, distance: 172.0
click at [858, 658] on textarea at bounding box center [676, 342] width 399 height 632
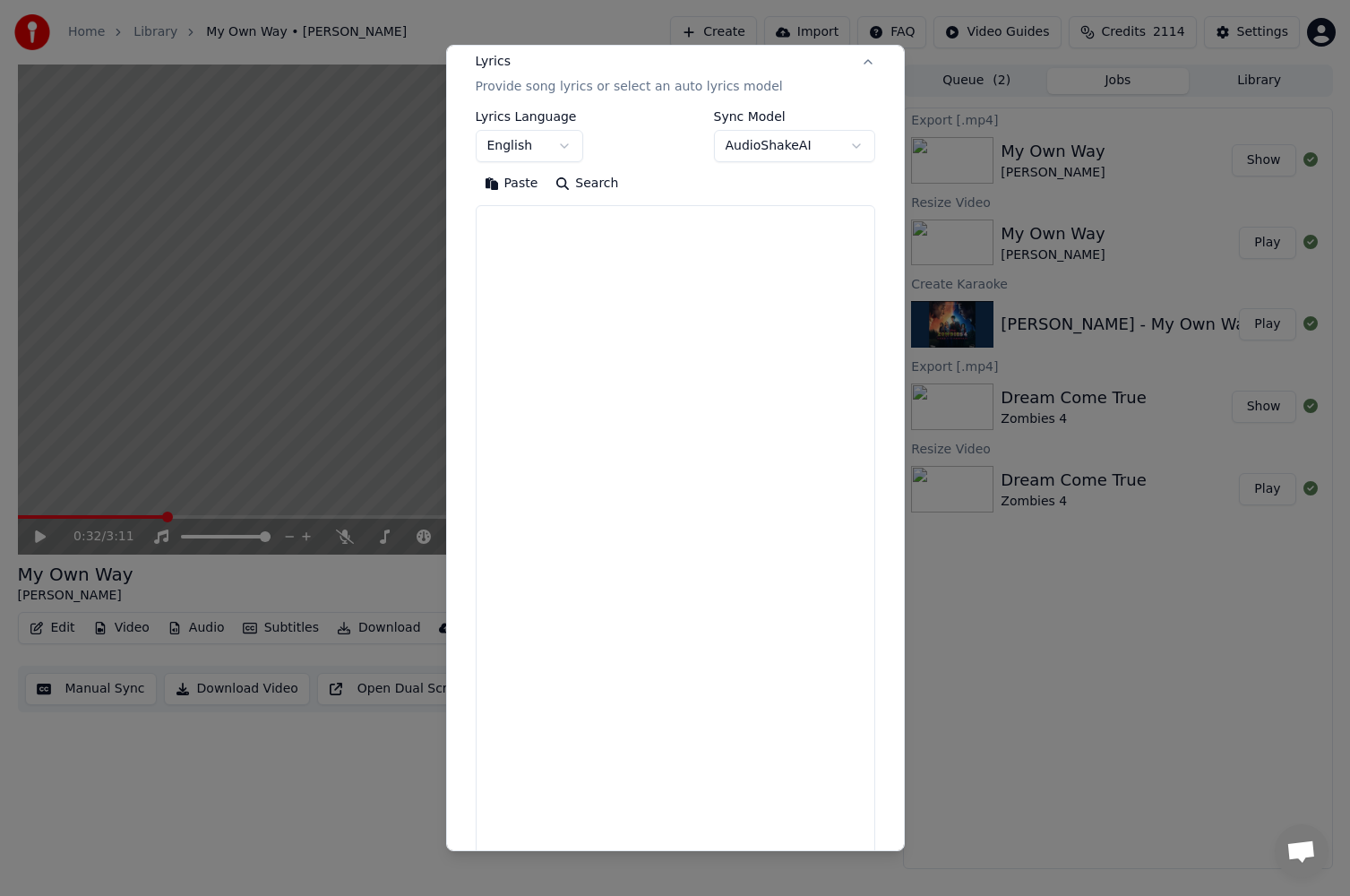
click at [552, 269] on textarea at bounding box center [676, 605] width 399 height 800
paste textarea "**********"
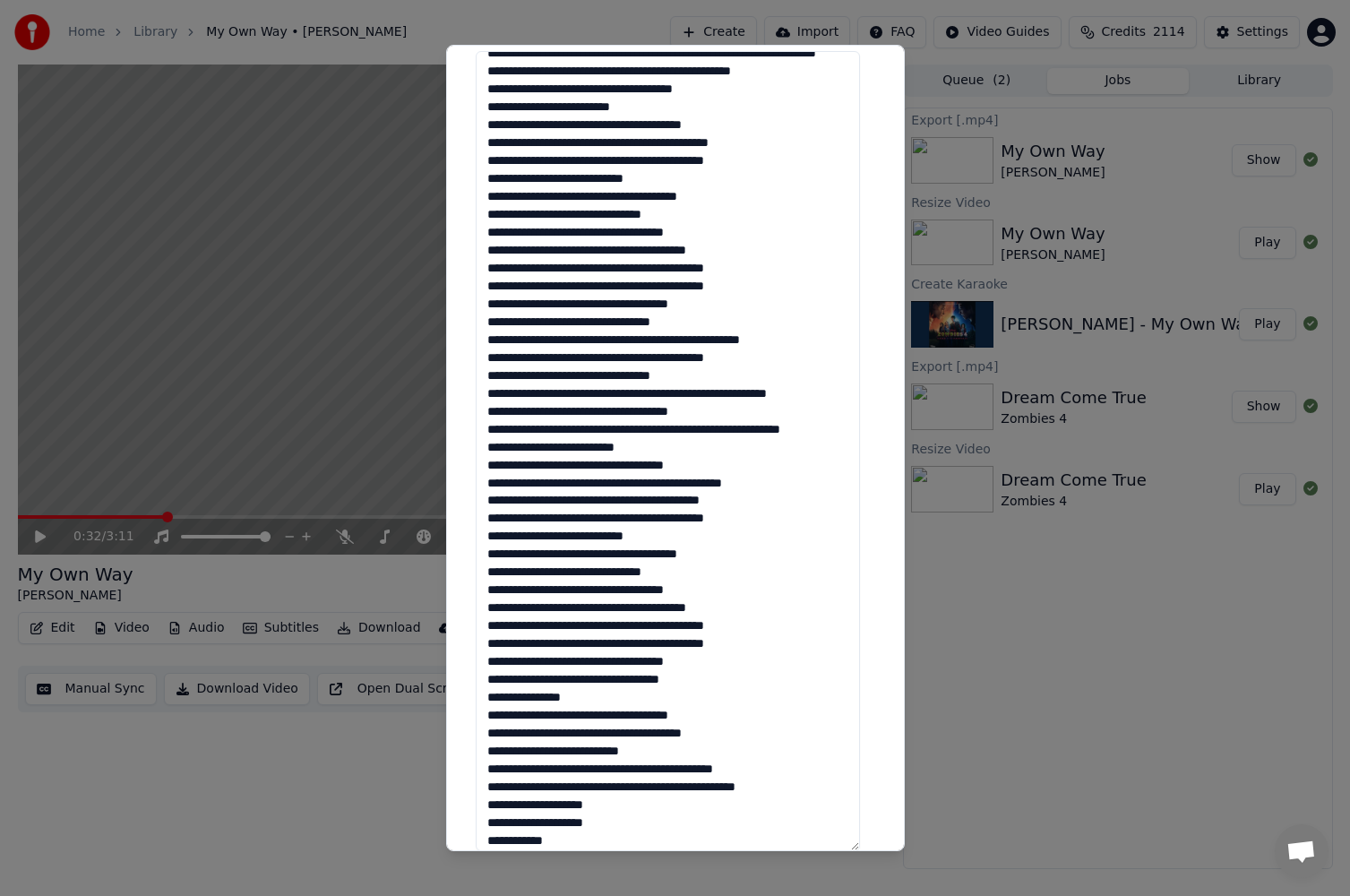
scroll to position [0, 0]
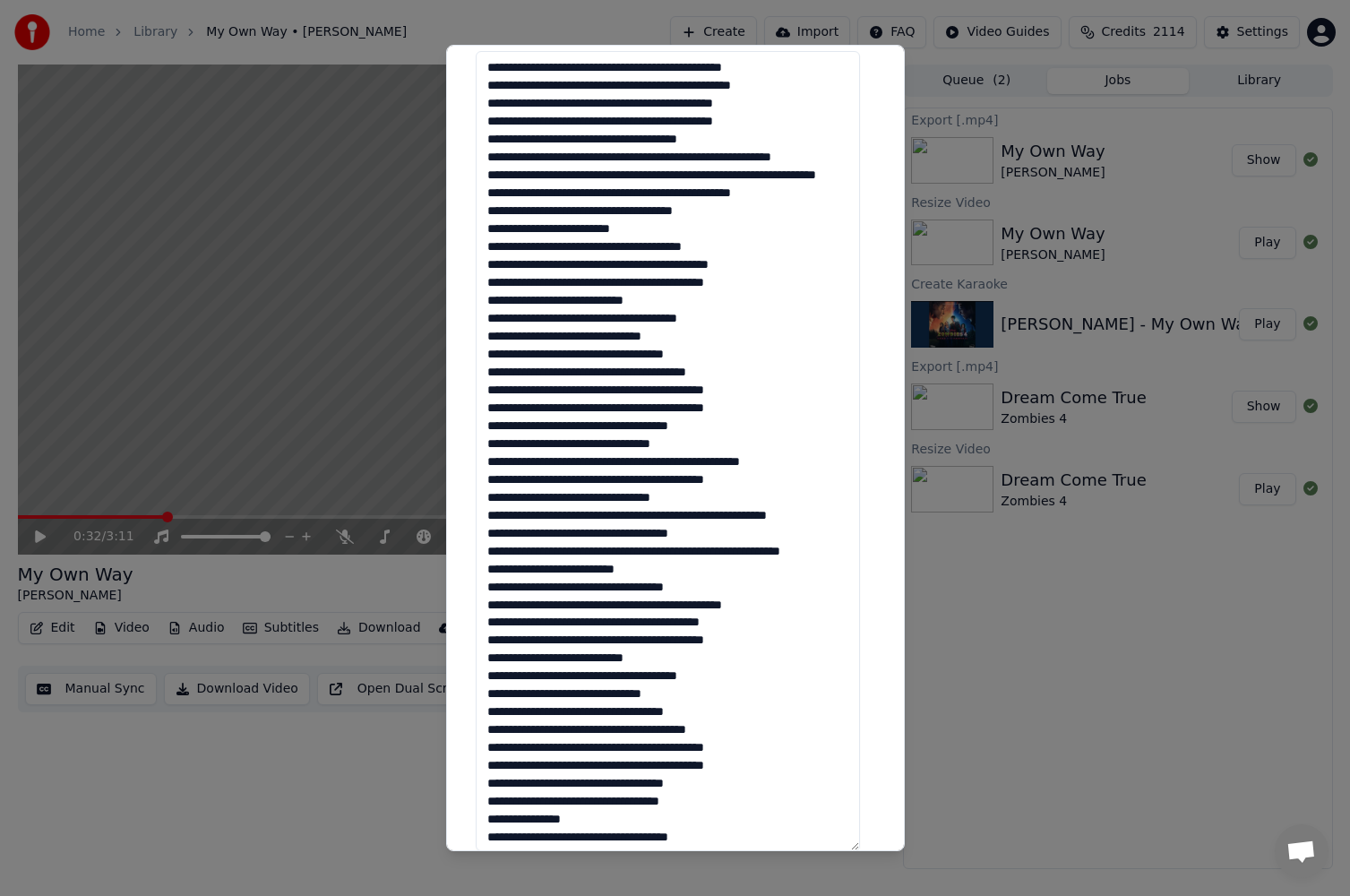
click at [664, 195] on textarea at bounding box center [668, 450] width 384 height 800
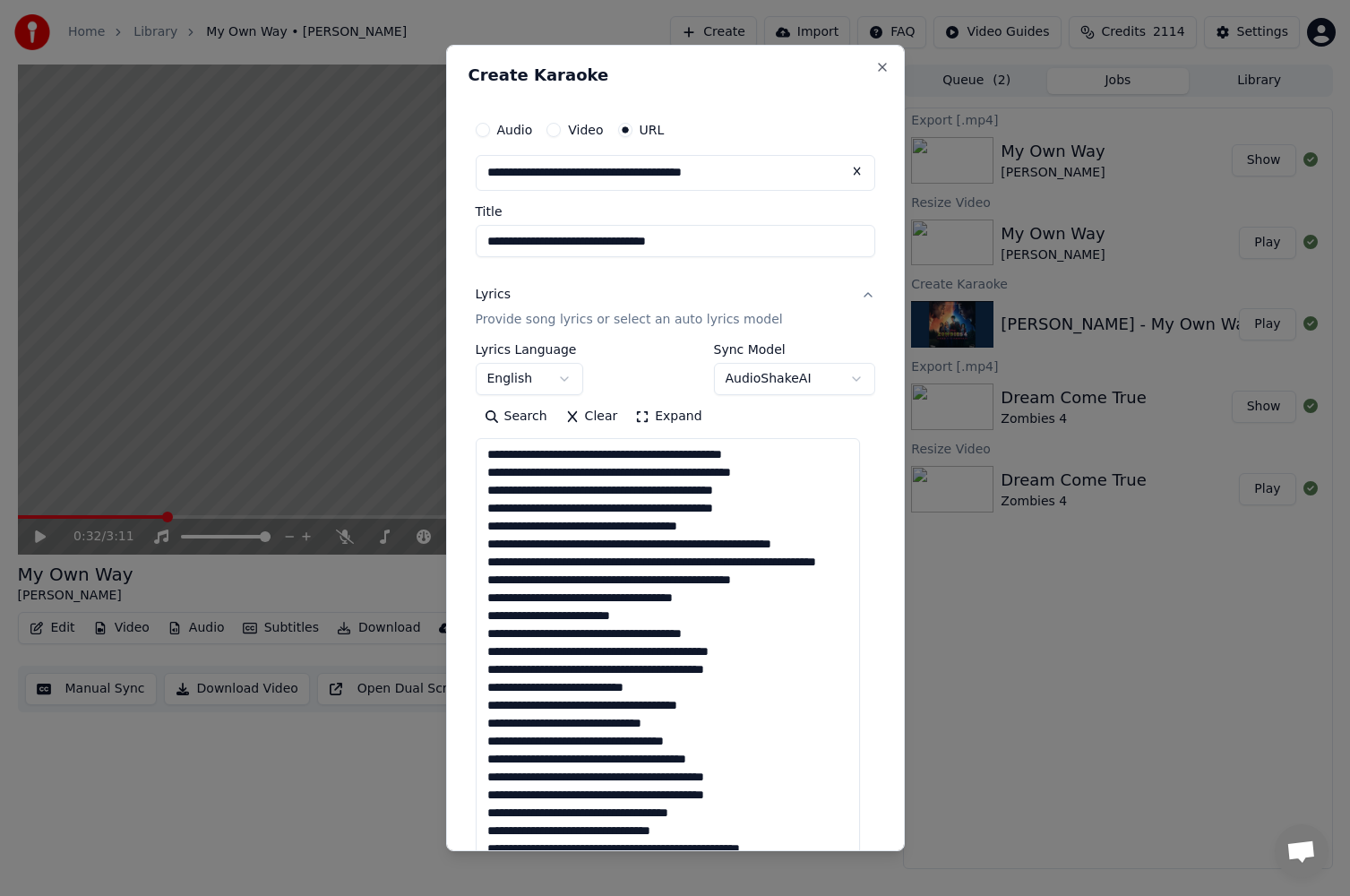
click at [651, 460] on textarea at bounding box center [668, 837] width 384 height 800
click at [664, 548] on textarea at bounding box center [668, 837] width 384 height 800
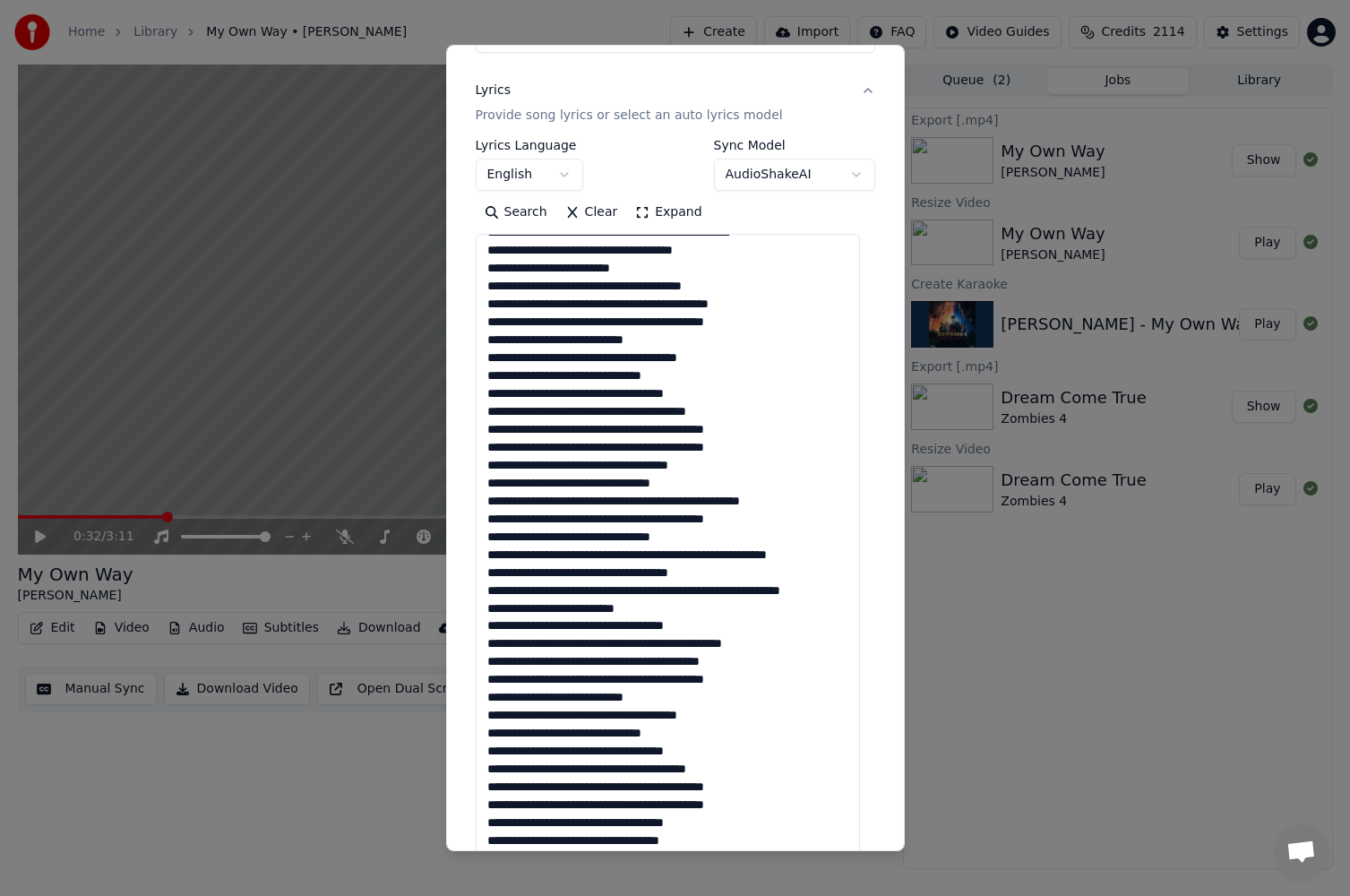
scroll to position [269, 0]
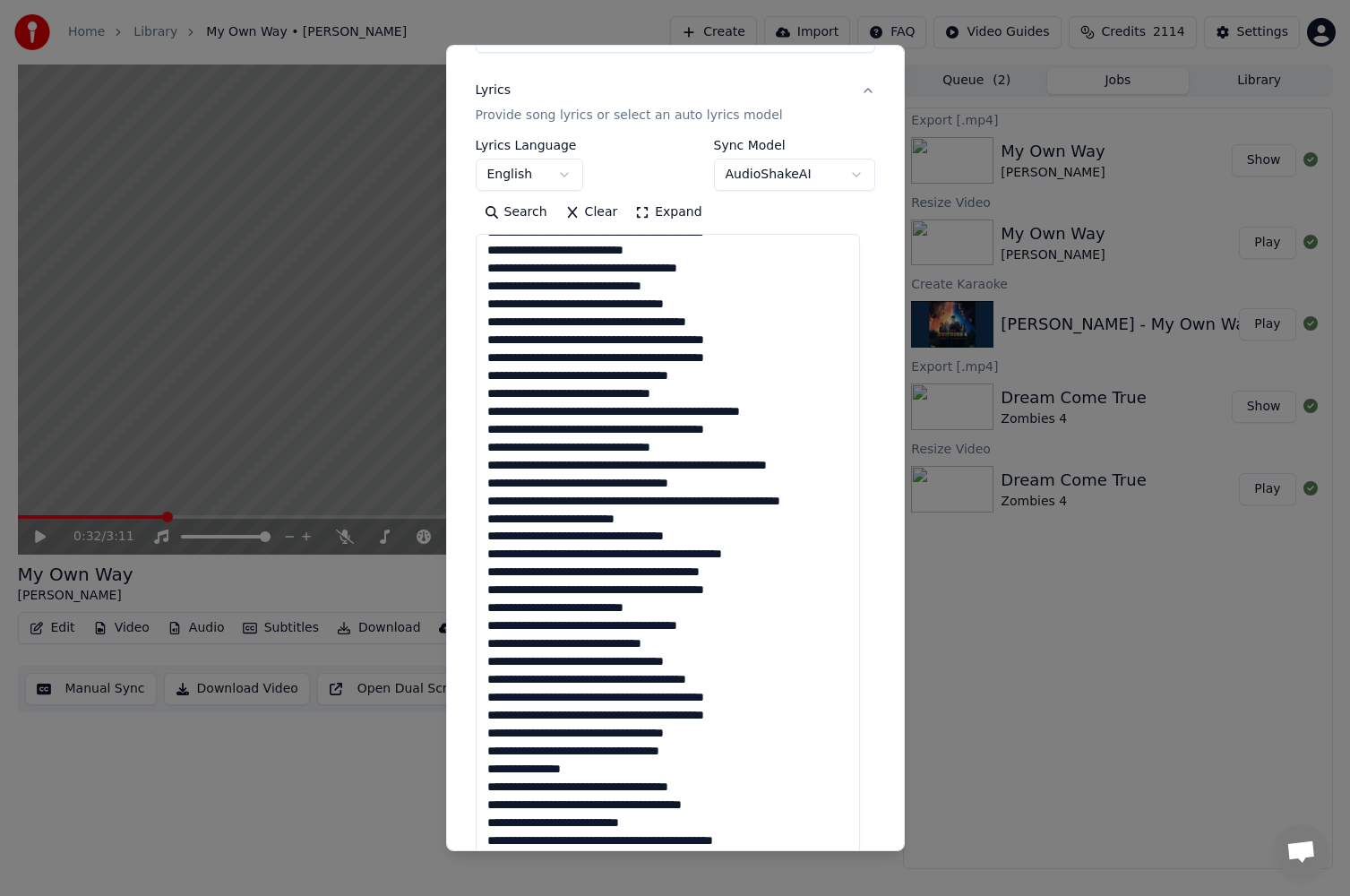
click at [660, 465] on textarea at bounding box center [668, 634] width 384 height 800
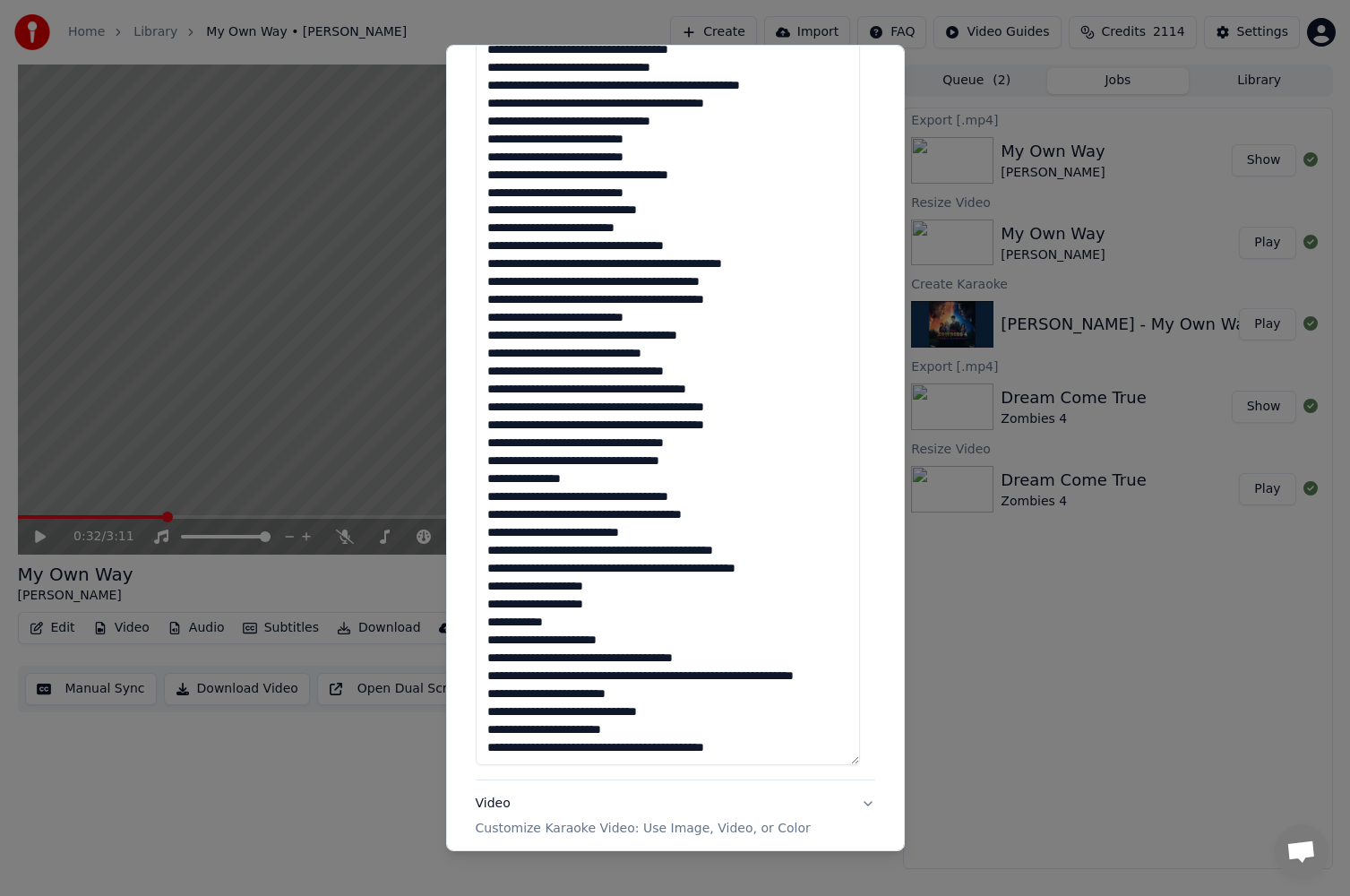
scroll to position [563, 0]
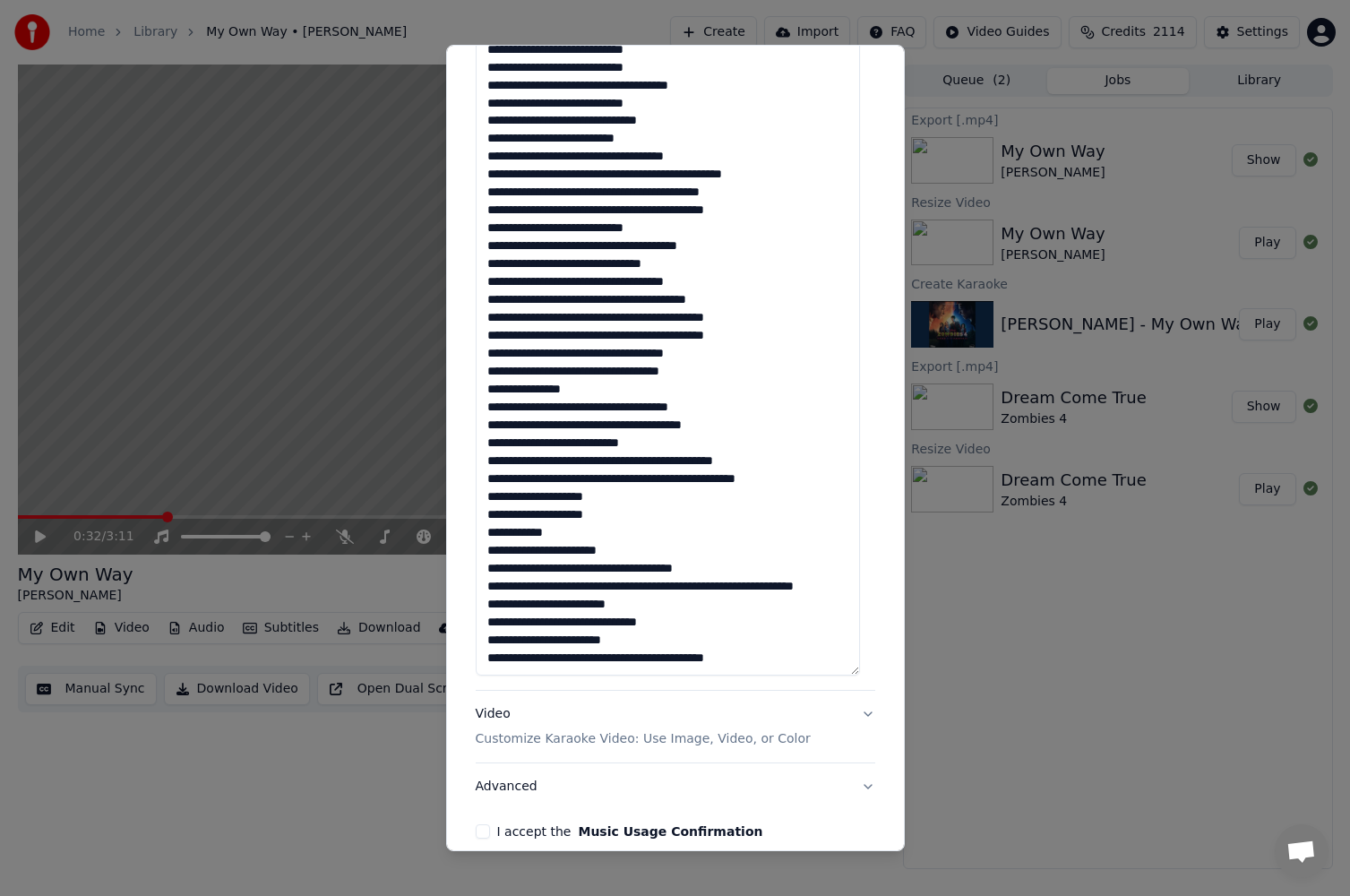
click at [548, 353] on textarea at bounding box center [668, 275] width 384 height 800
click at [759, 334] on textarea at bounding box center [668, 275] width 384 height 800
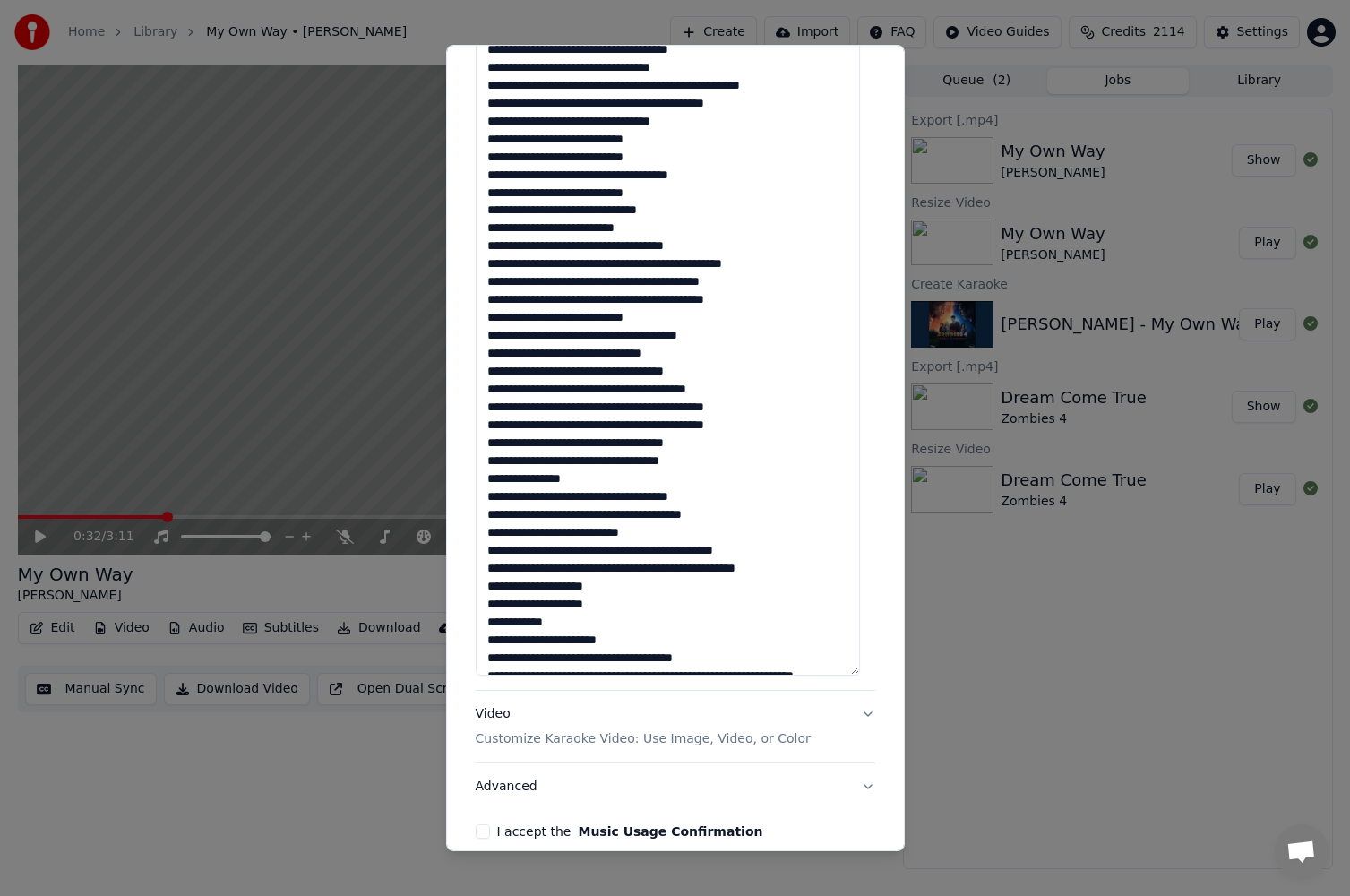
scroll to position [327, 0]
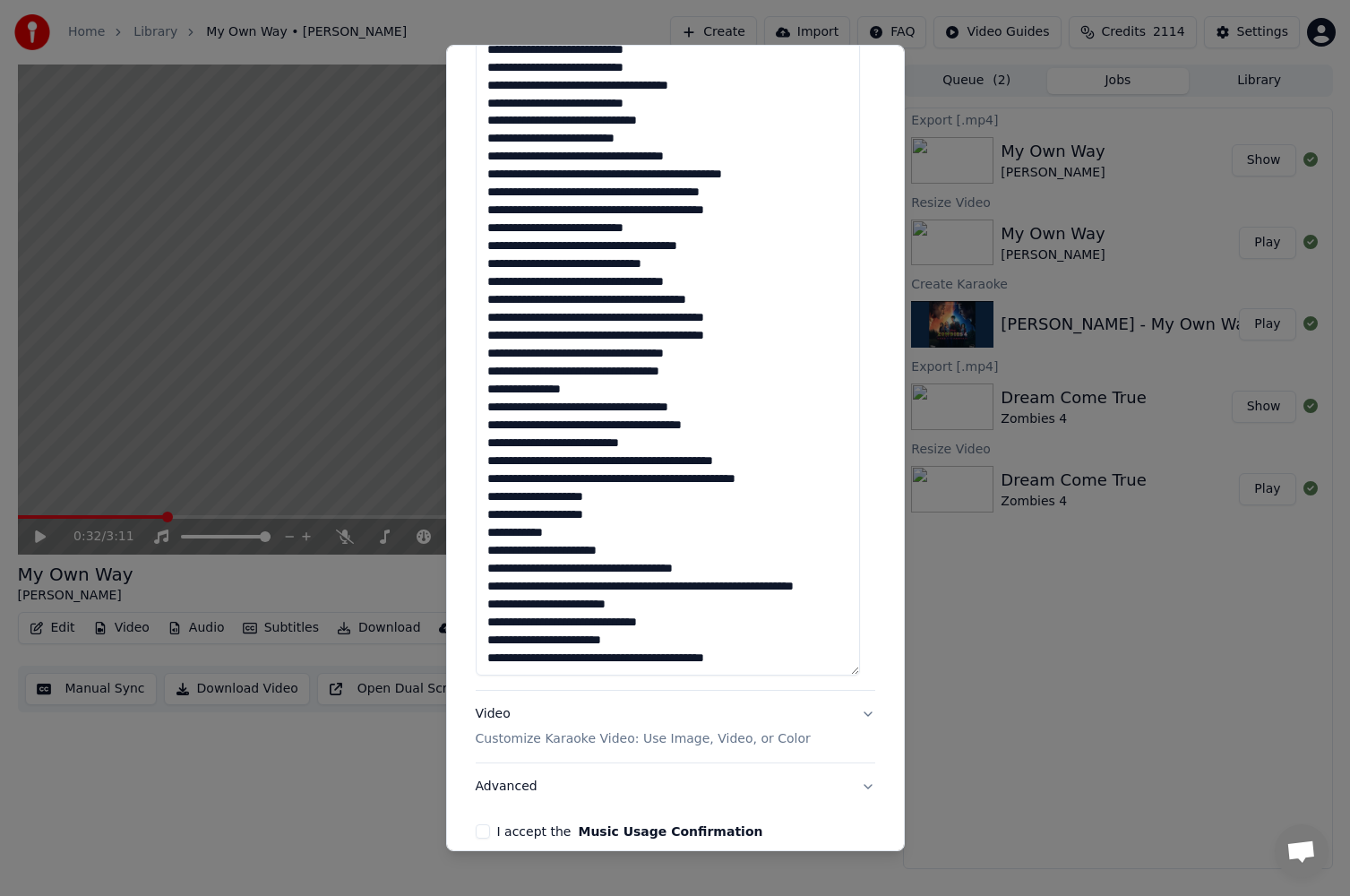
click at [598, 356] on textarea at bounding box center [668, 275] width 384 height 800
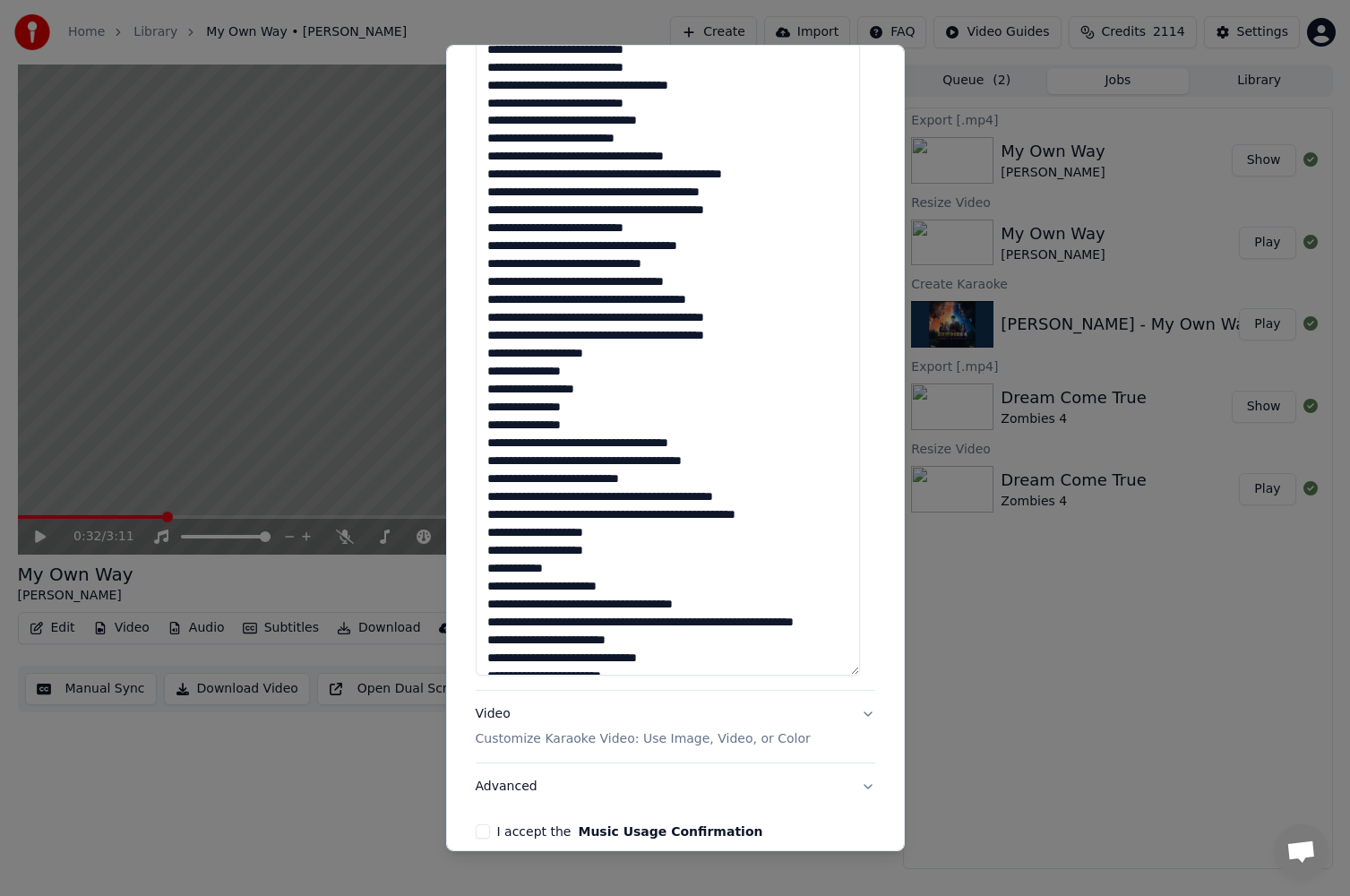
click at [608, 426] on textarea at bounding box center [668, 275] width 384 height 800
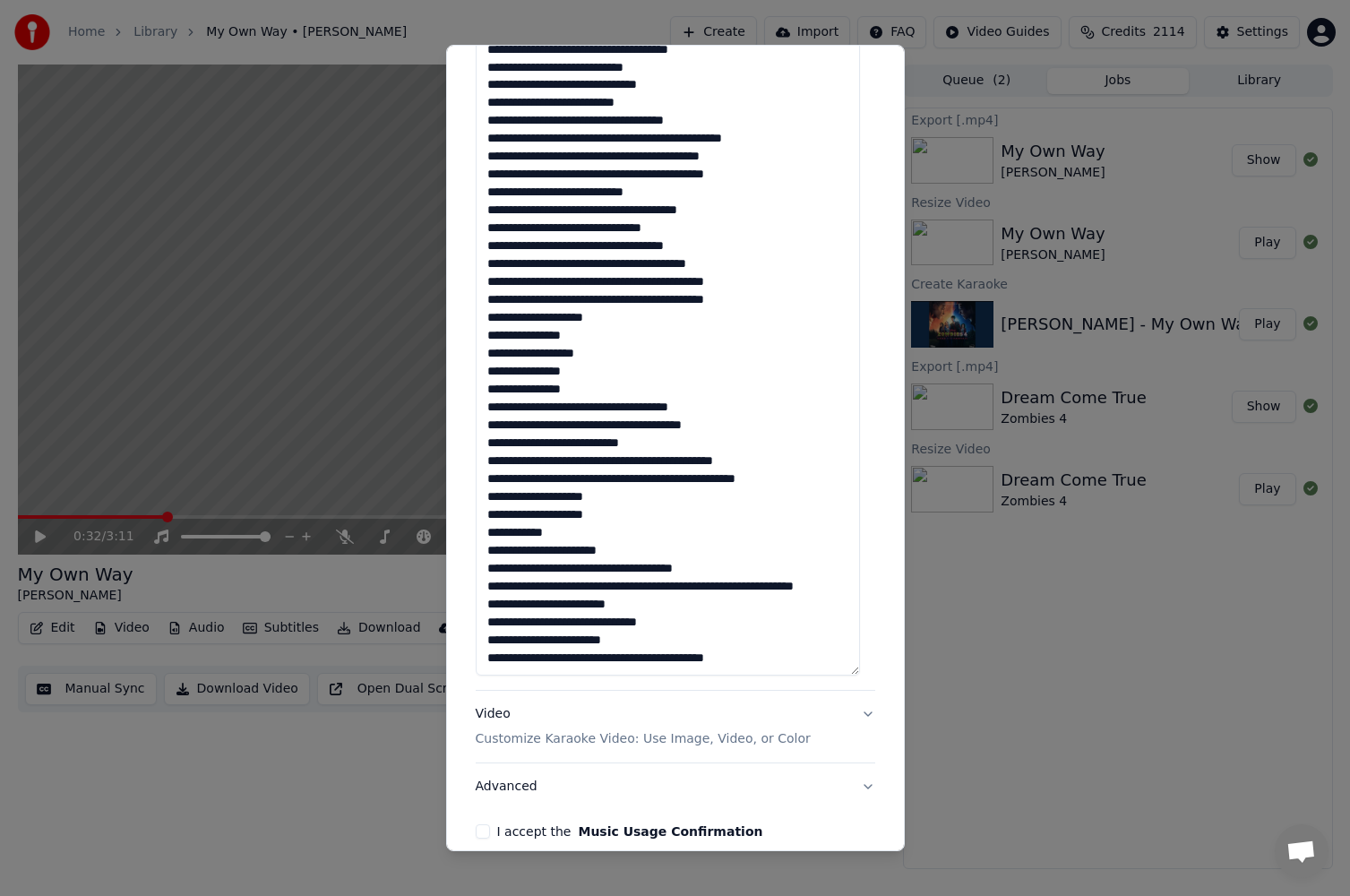
scroll to position [648, 0]
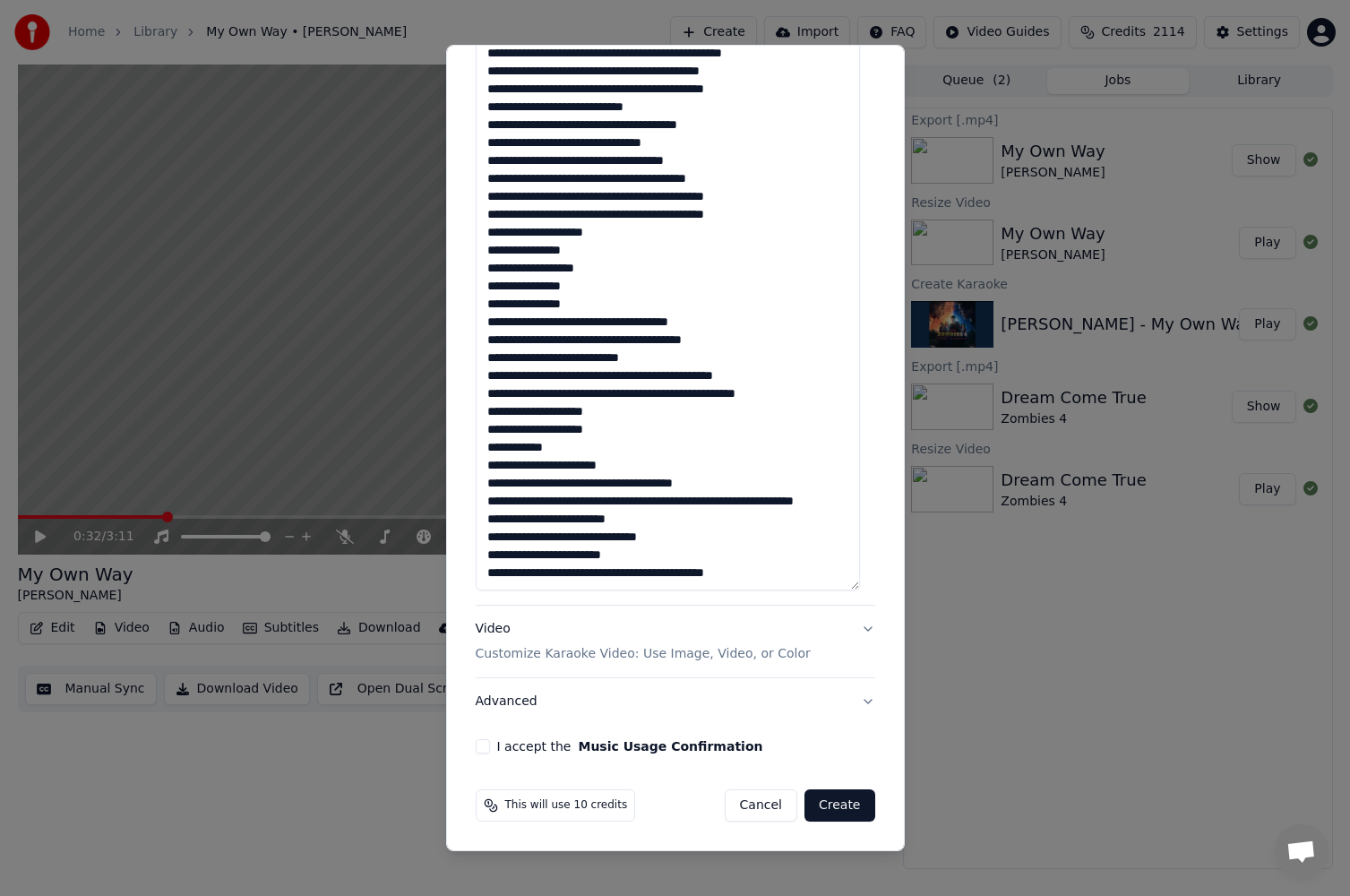
click at [647, 376] on textarea at bounding box center [668, 190] width 384 height 800
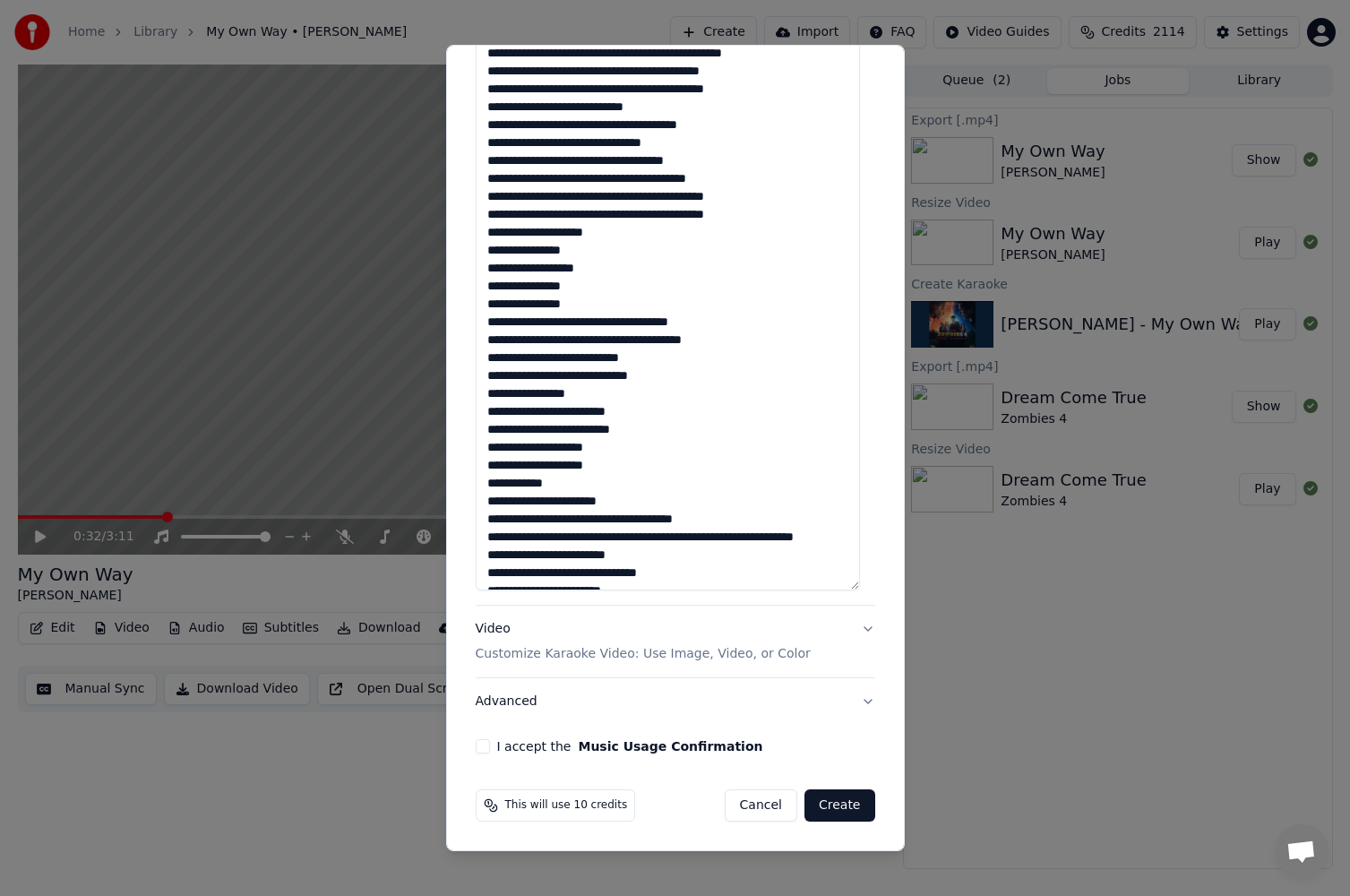
scroll to position [398, 0]
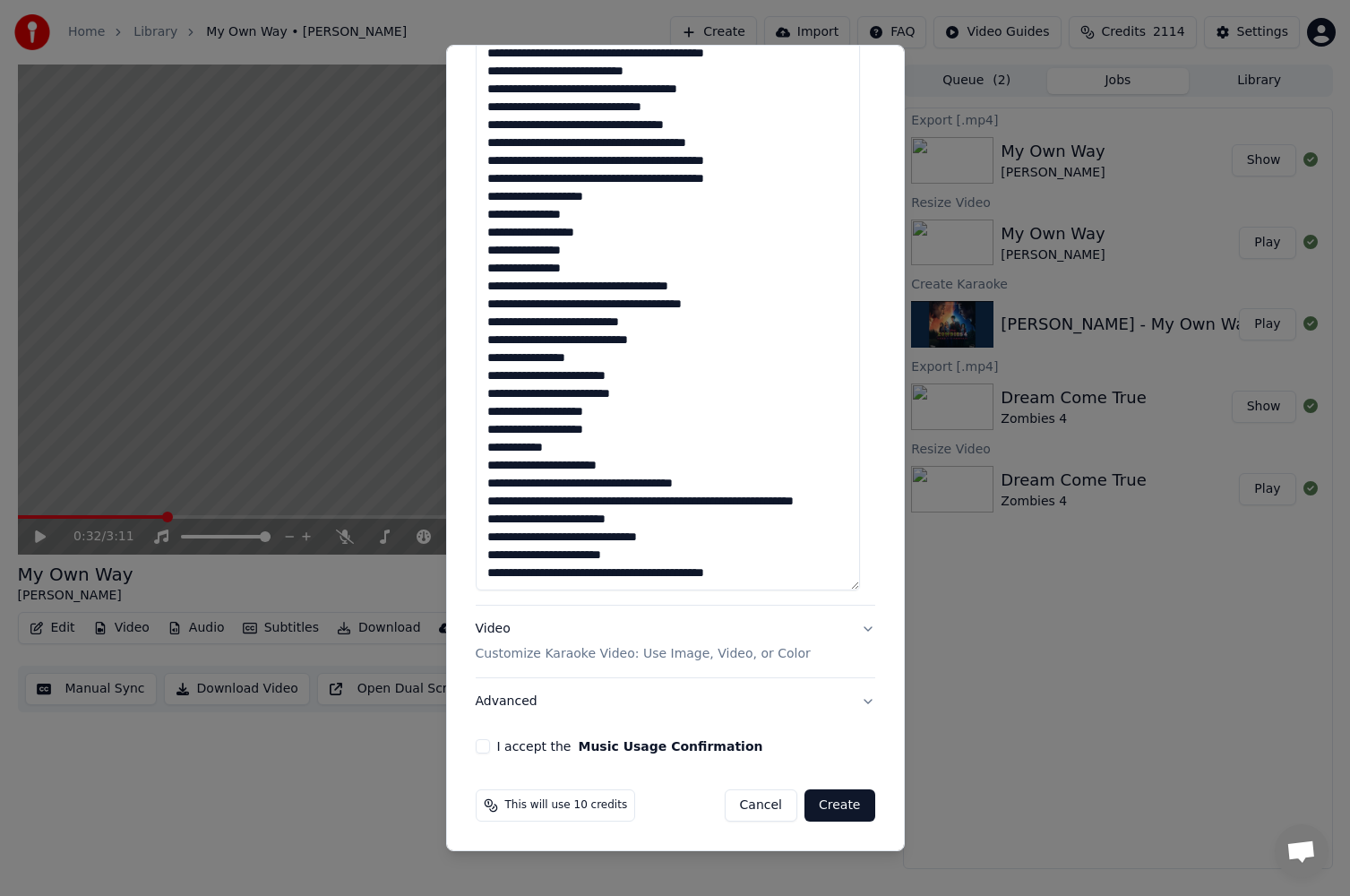
click at [590, 417] on textarea at bounding box center [668, 190] width 384 height 800
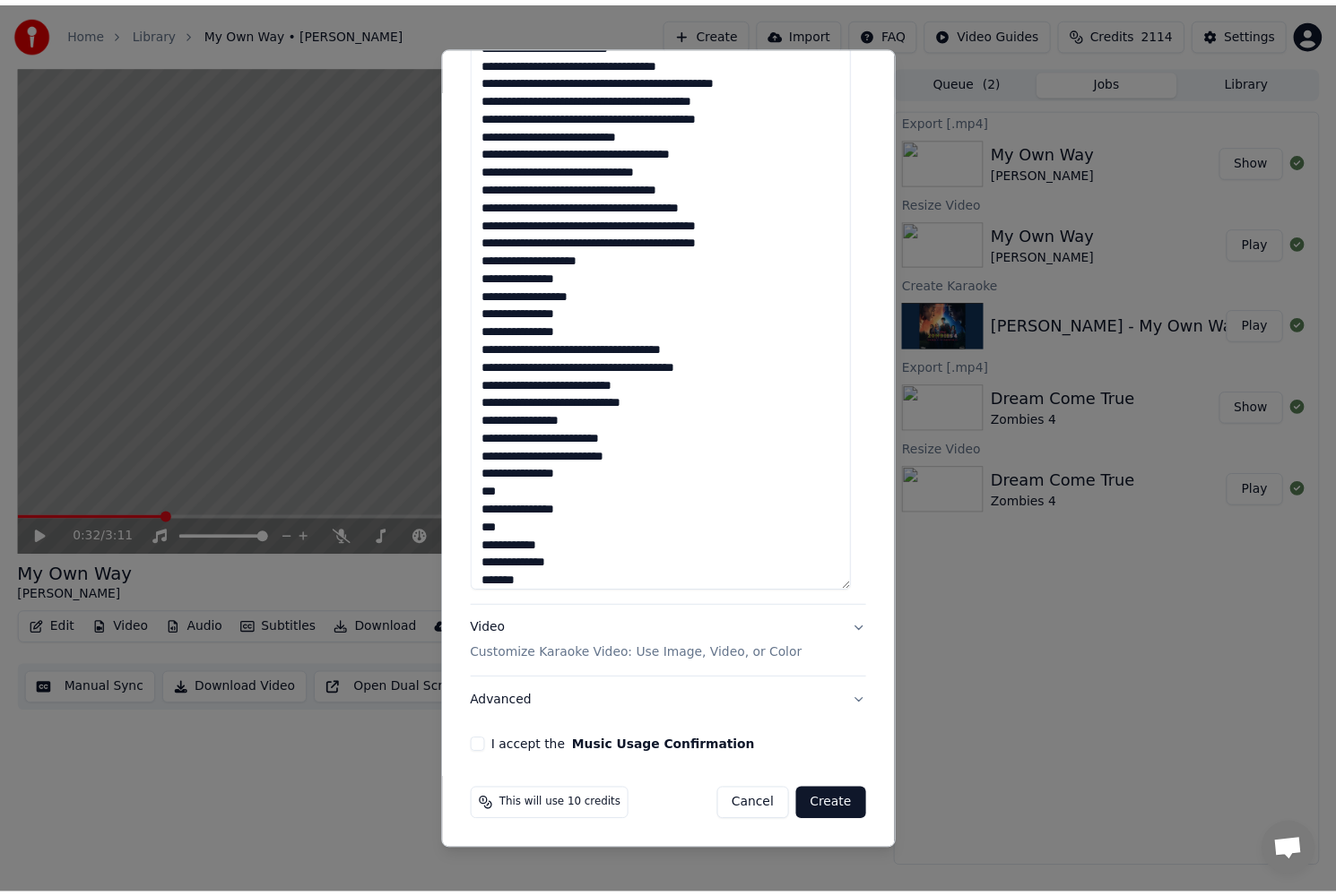
scroll to position [0, 0]
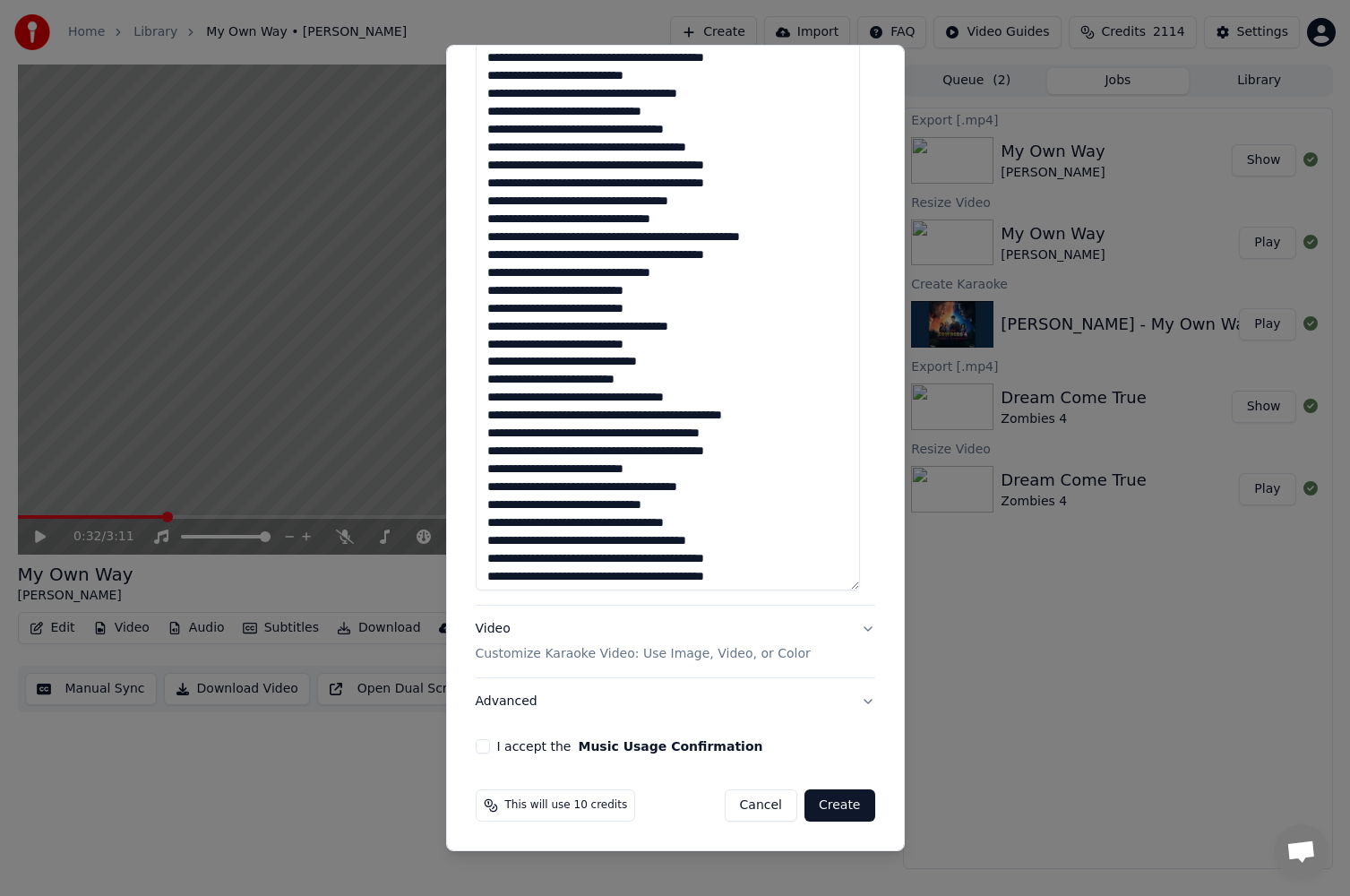
type textarea "**********"
click at [480, 744] on button "I accept the Music Usage Confirmation" at bounding box center [483, 746] width 14 height 14
click at [826, 801] on button "Create" at bounding box center [840, 806] width 71 height 33
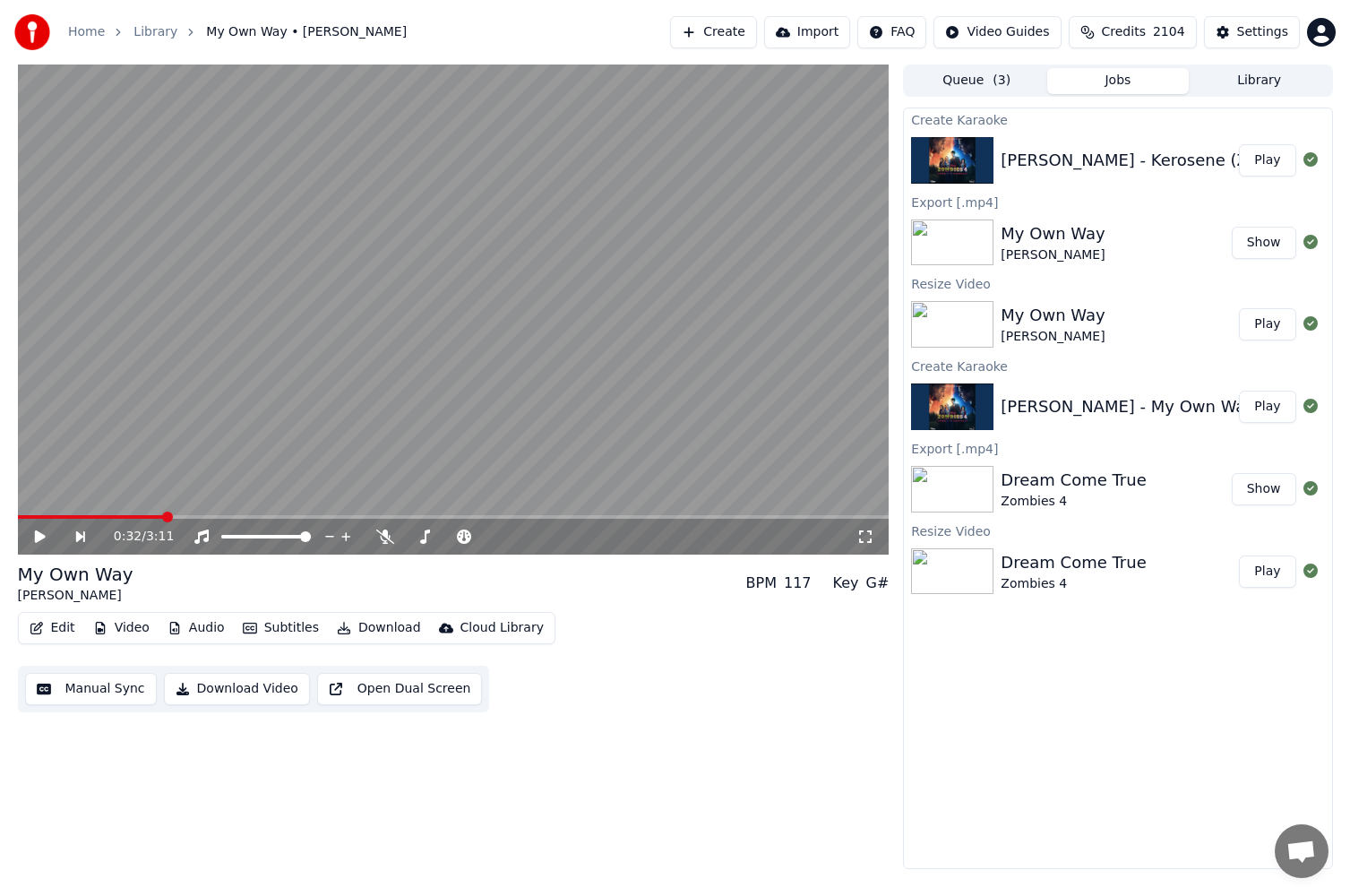
click at [1276, 155] on button "Play" at bounding box center [1267, 160] width 57 height 33
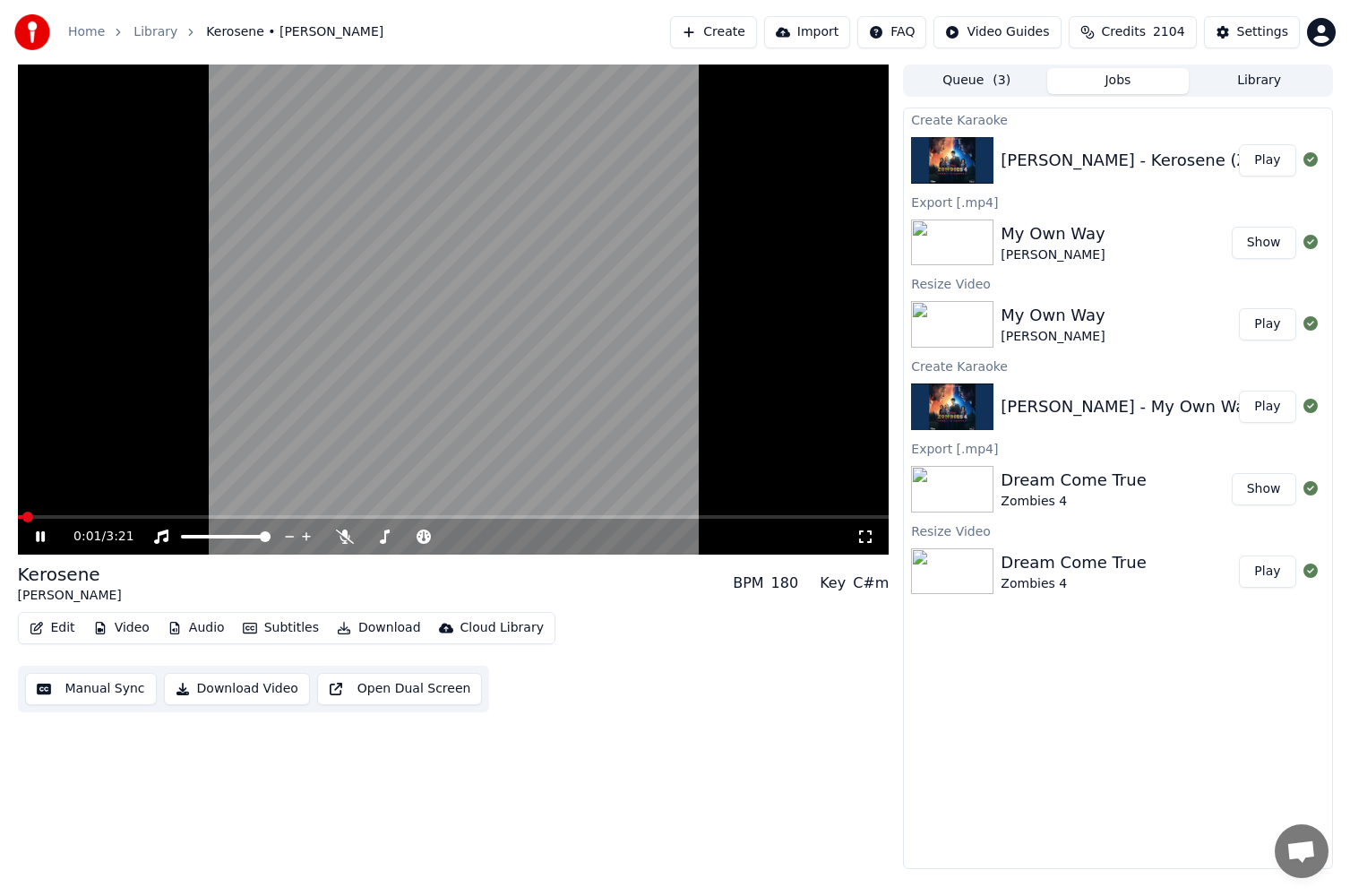
click at [44, 536] on icon at bounding box center [39, 536] width 9 height 11
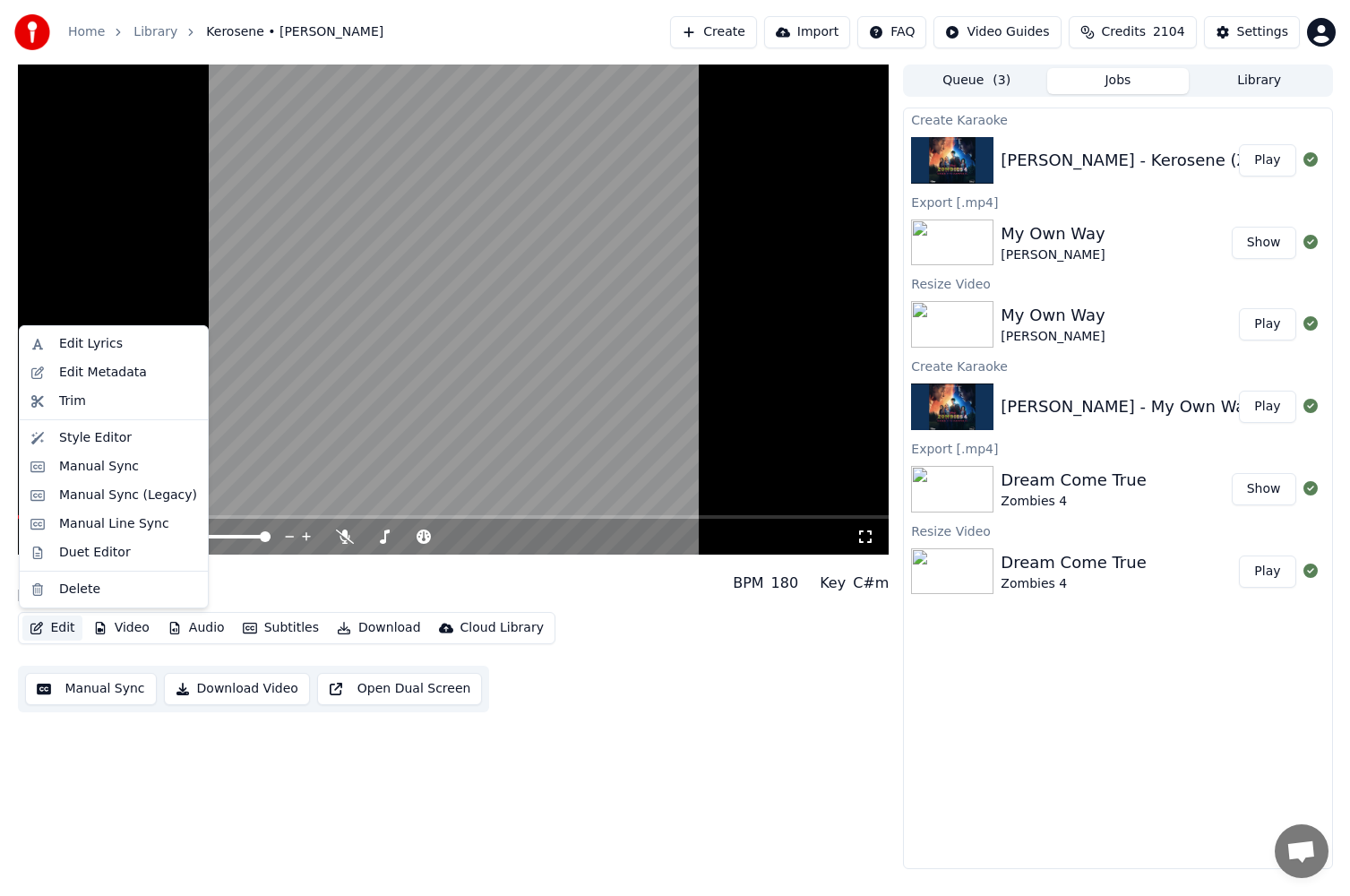
click at [67, 634] on button "Edit" at bounding box center [52, 628] width 60 height 25
click at [114, 364] on div "Edit Metadata" at bounding box center [103, 373] width 87 height 18
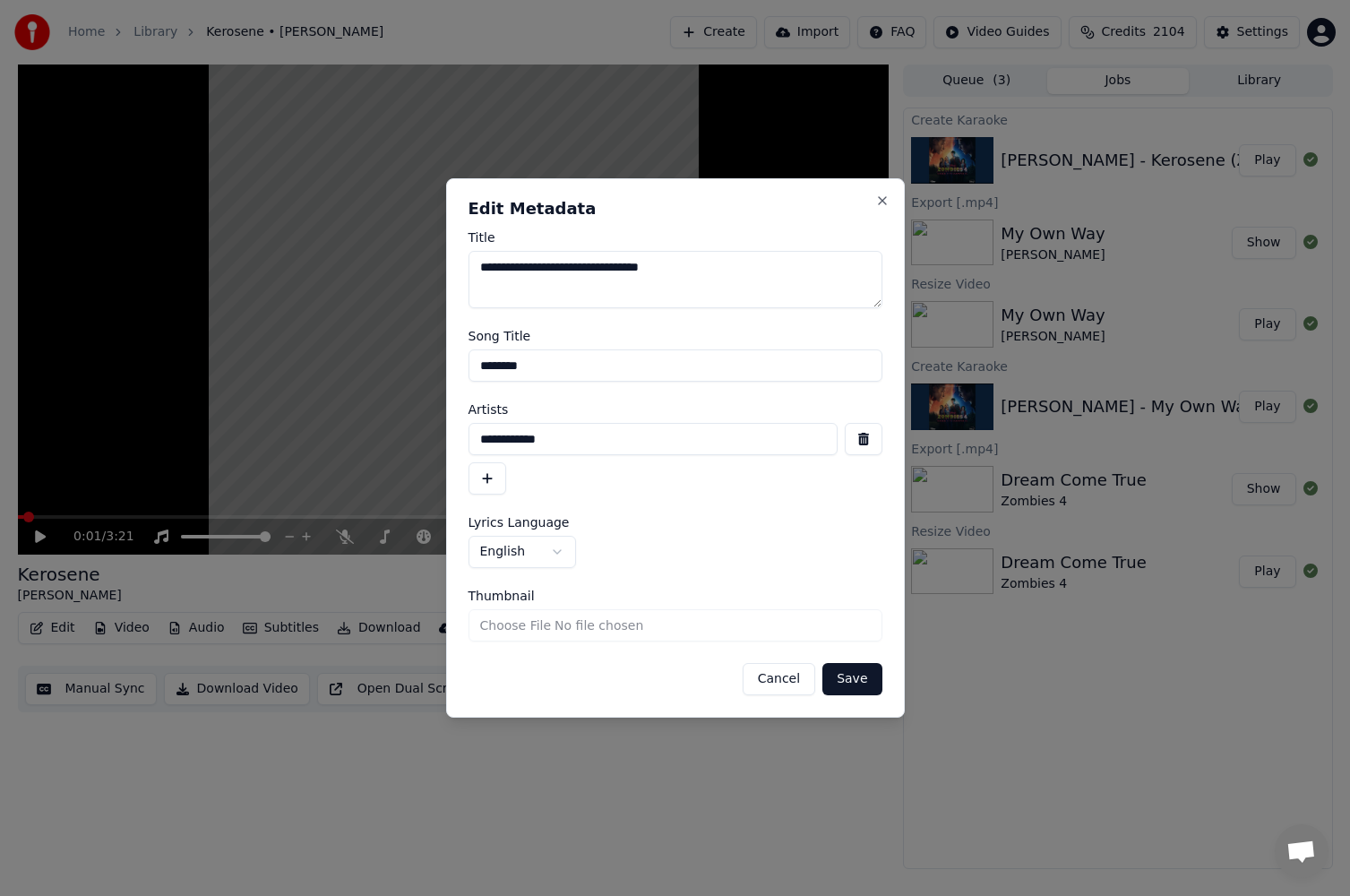
click at [562, 268] on textarea "**********" at bounding box center [675, 279] width 414 height 58
type textarea "**********"
click at [849, 689] on button "Save" at bounding box center [853, 680] width 60 height 33
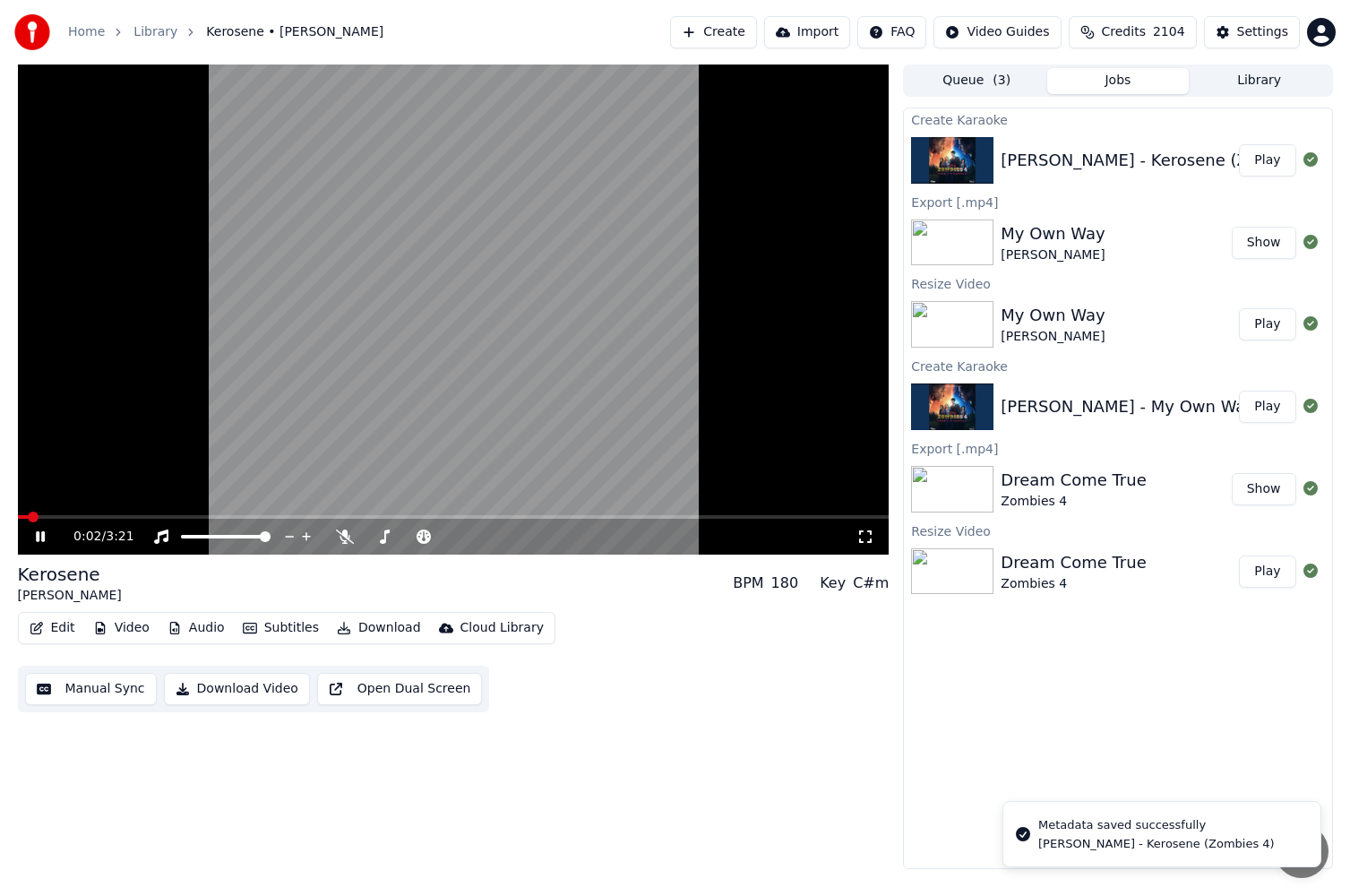
click at [44, 534] on icon at bounding box center [39, 536] width 9 height 11
click at [54, 632] on button "Edit" at bounding box center [52, 628] width 60 height 25
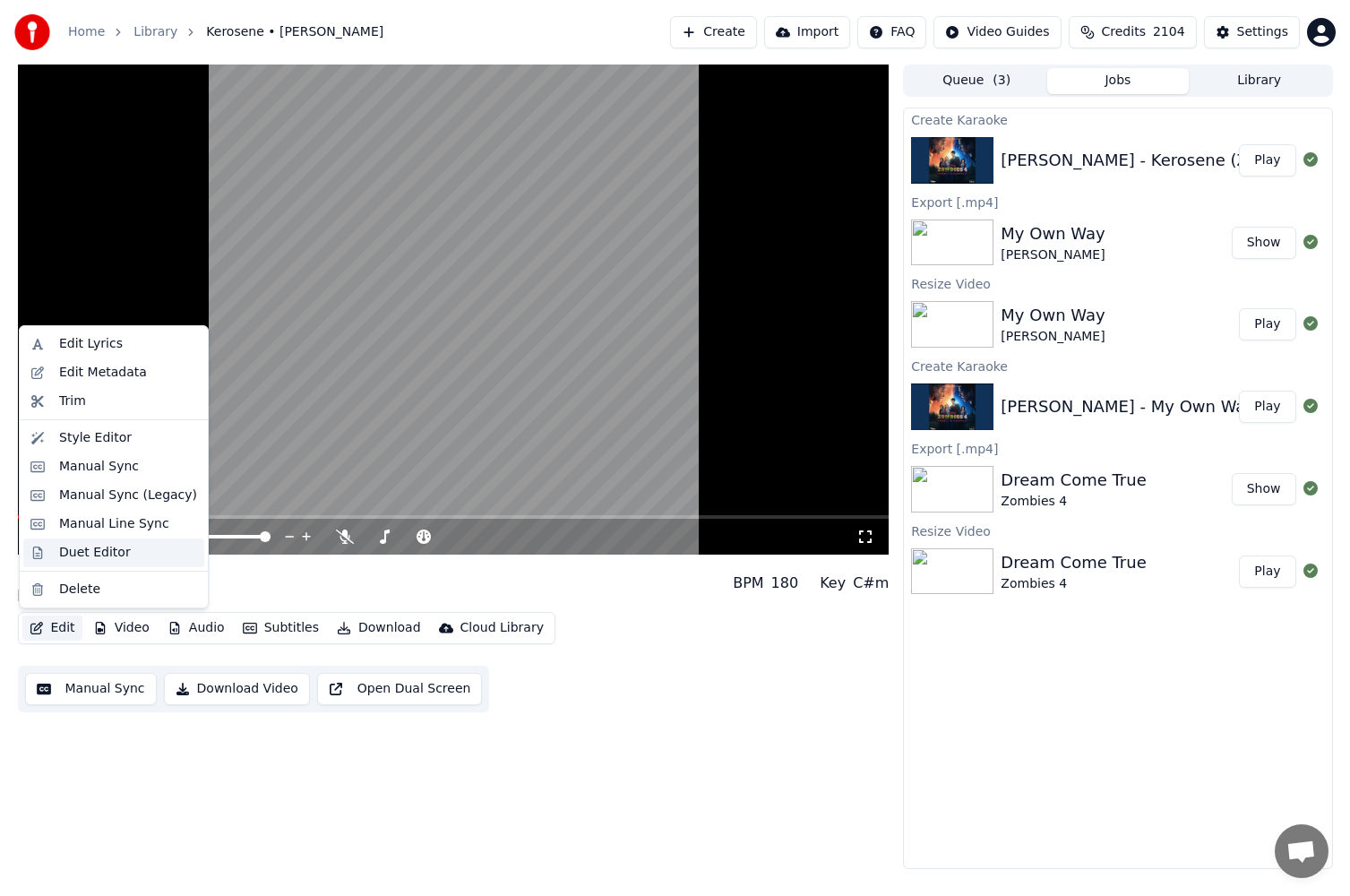
click at [75, 558] on div "Duet Editor" at bounding box center [95, 552] width 72 height 18
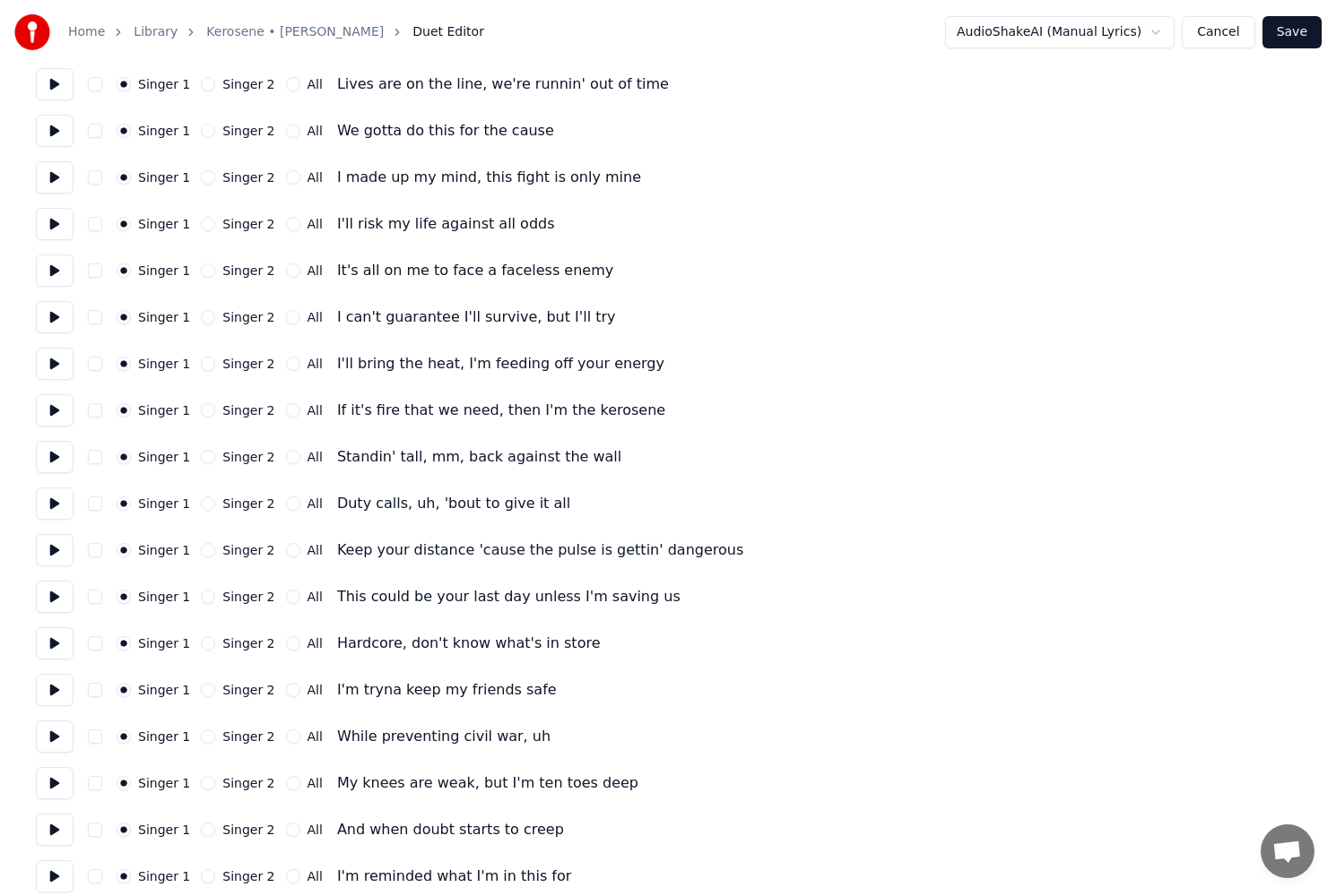
scroll to position [896, 0]
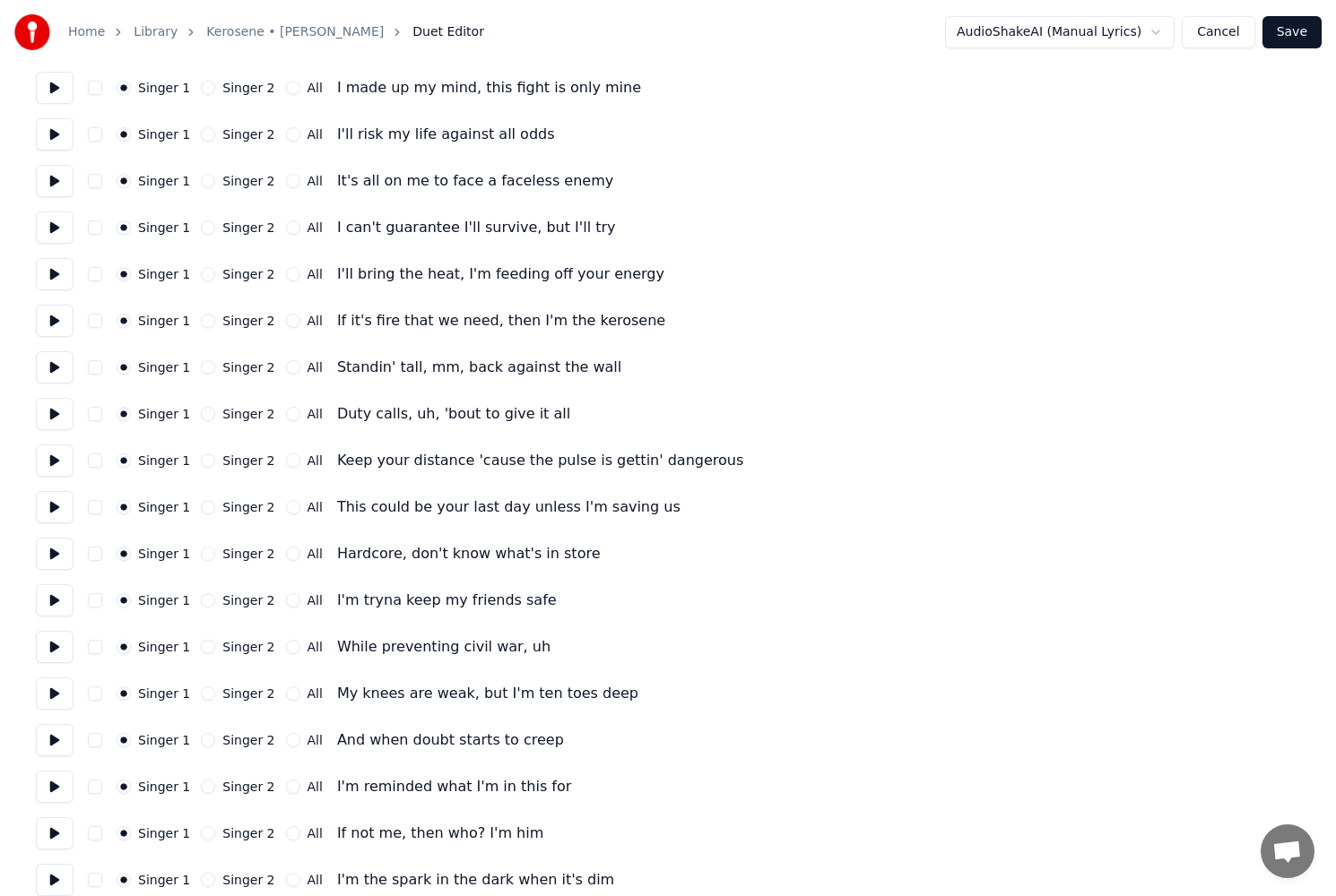
click at [59, 273] on button at bounding box center [54, 275] width 37 height 33
click at [286, 274] on button "All" at bounding box center [293, 274] width 14 height 14
click at [60, 326] on button at bounding box center [54, 321] width 37 height 33
click at [121, 276] on button "Singer 1" at bounding box center [123, 274] width 14 height 14
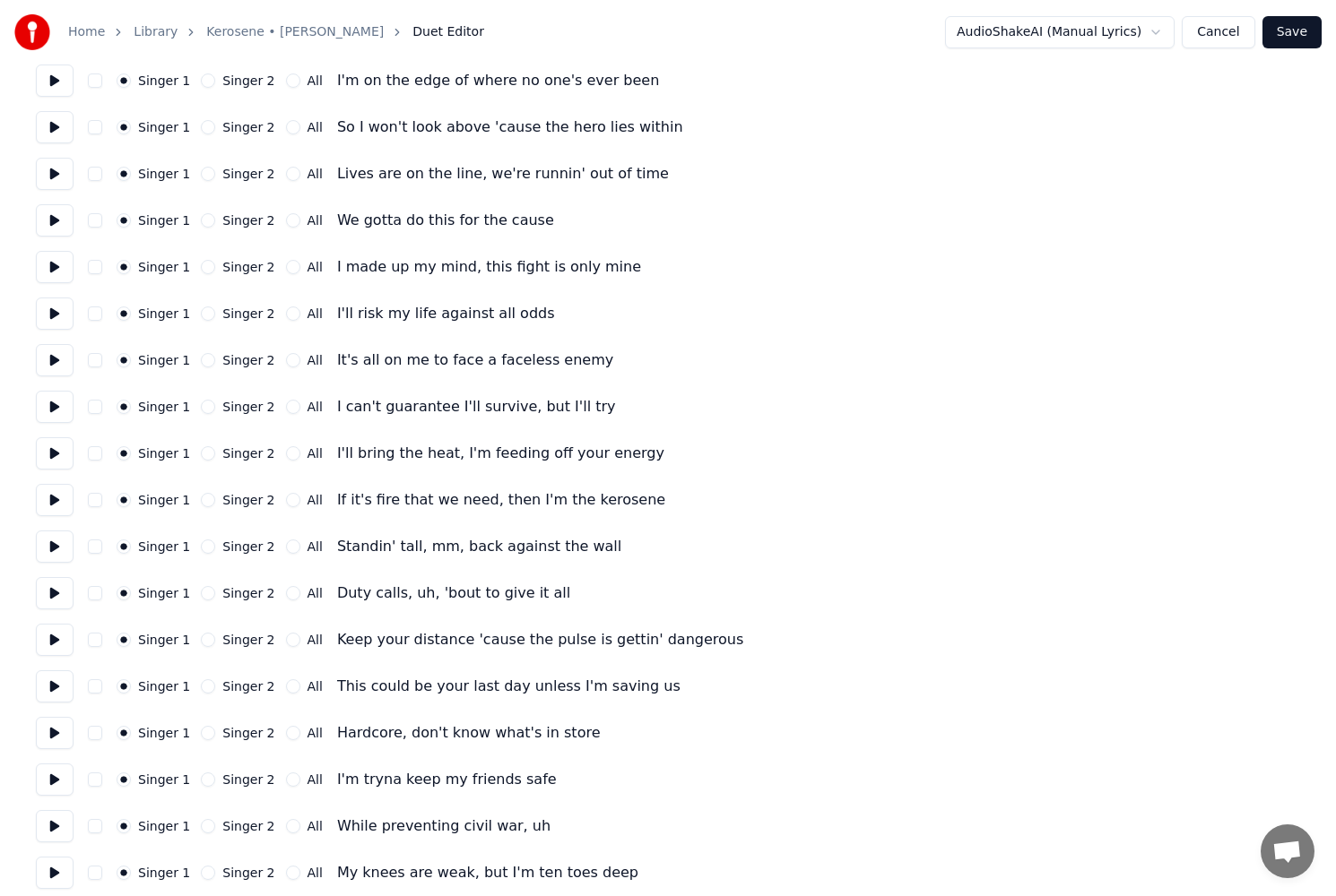
scroll to position [627, 0]
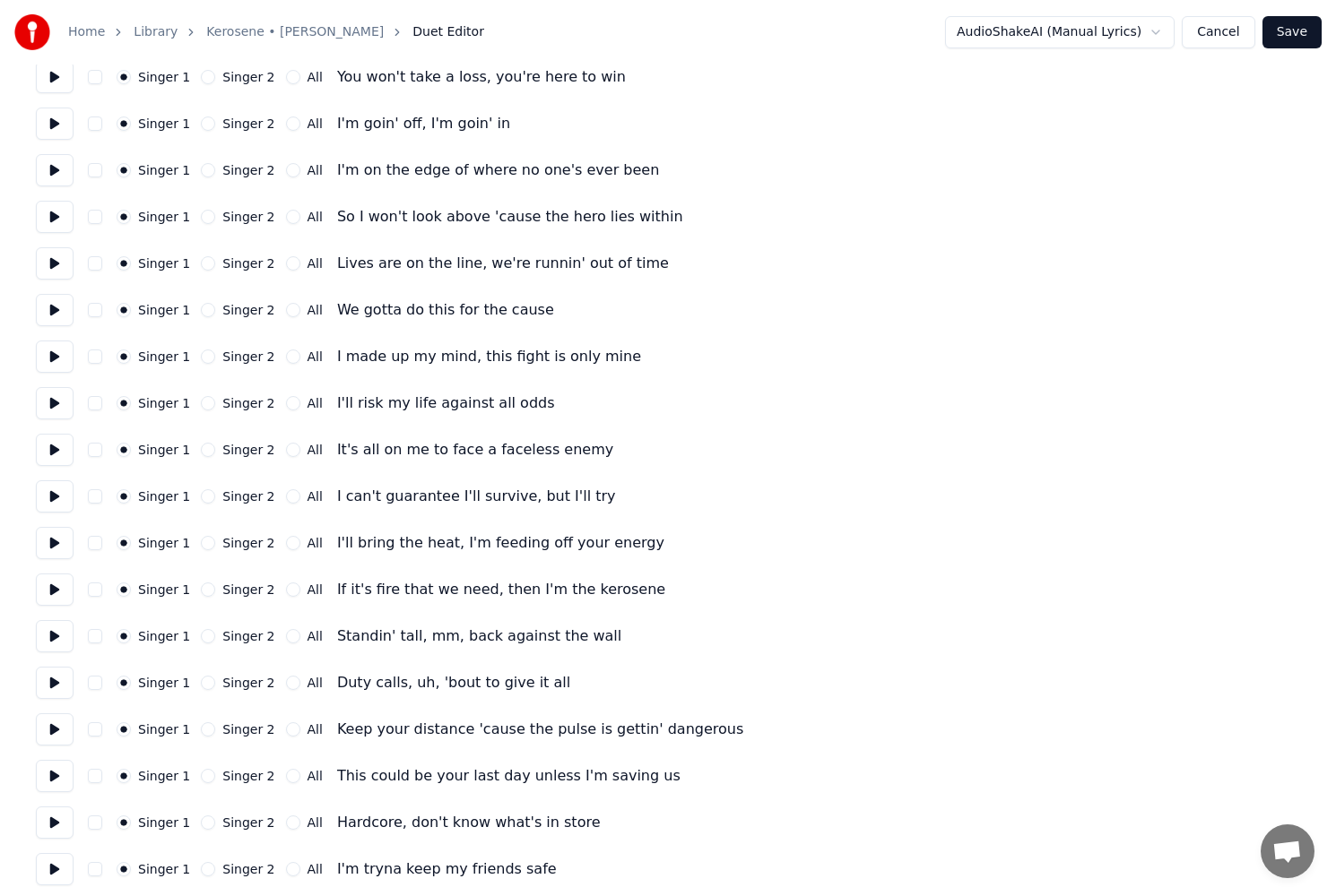
click at [58, 305] on button at bounding box center [54, 310] width 37 height 33
click at [61, 262] on button at bounding box center [54, 264] width 37 height 33
click at [59, 212] on button at bounding box center [54, 217] width 37 height 33
click at [201, 266] on button "Singer 2" at bounding box center [207, 263] width 14 height 14
click at [52, 269] on button at bounding box center [54, 264] width 37 height 33
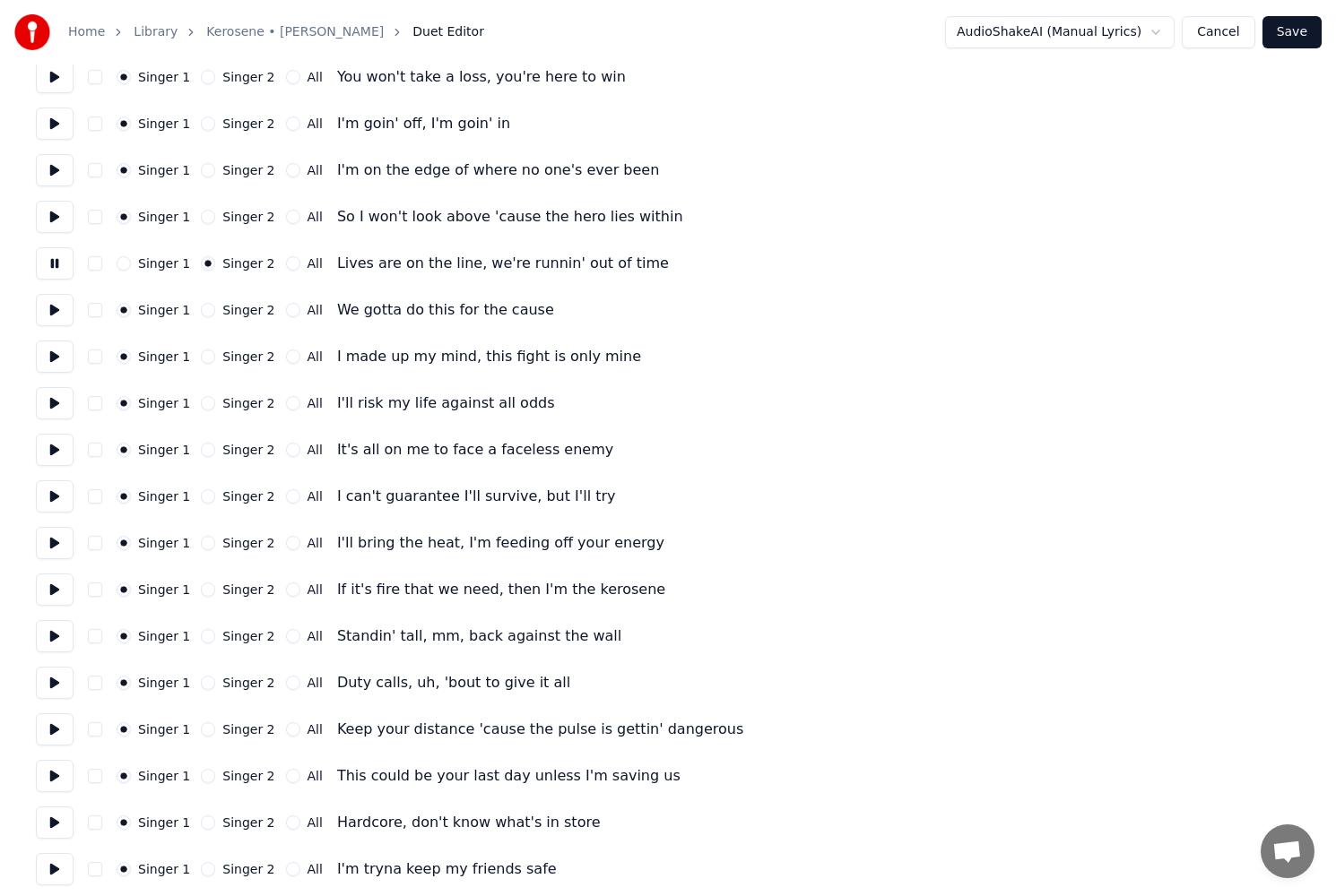
click at [205, 312] on button "Singer 2" at bounding box center [207, 309] width 14 height 14
click at [53, 307] on button at bounding box center [54, 310] width 37 height 33
click at [56, 363] on button at bounding box center [54, 357] width 37 height 33
click at [60, 400] on button at bounding box center [54, 403] width 37 height 33
click at [47, 453] on button at bounding box center [54, 450] width 37 height 33
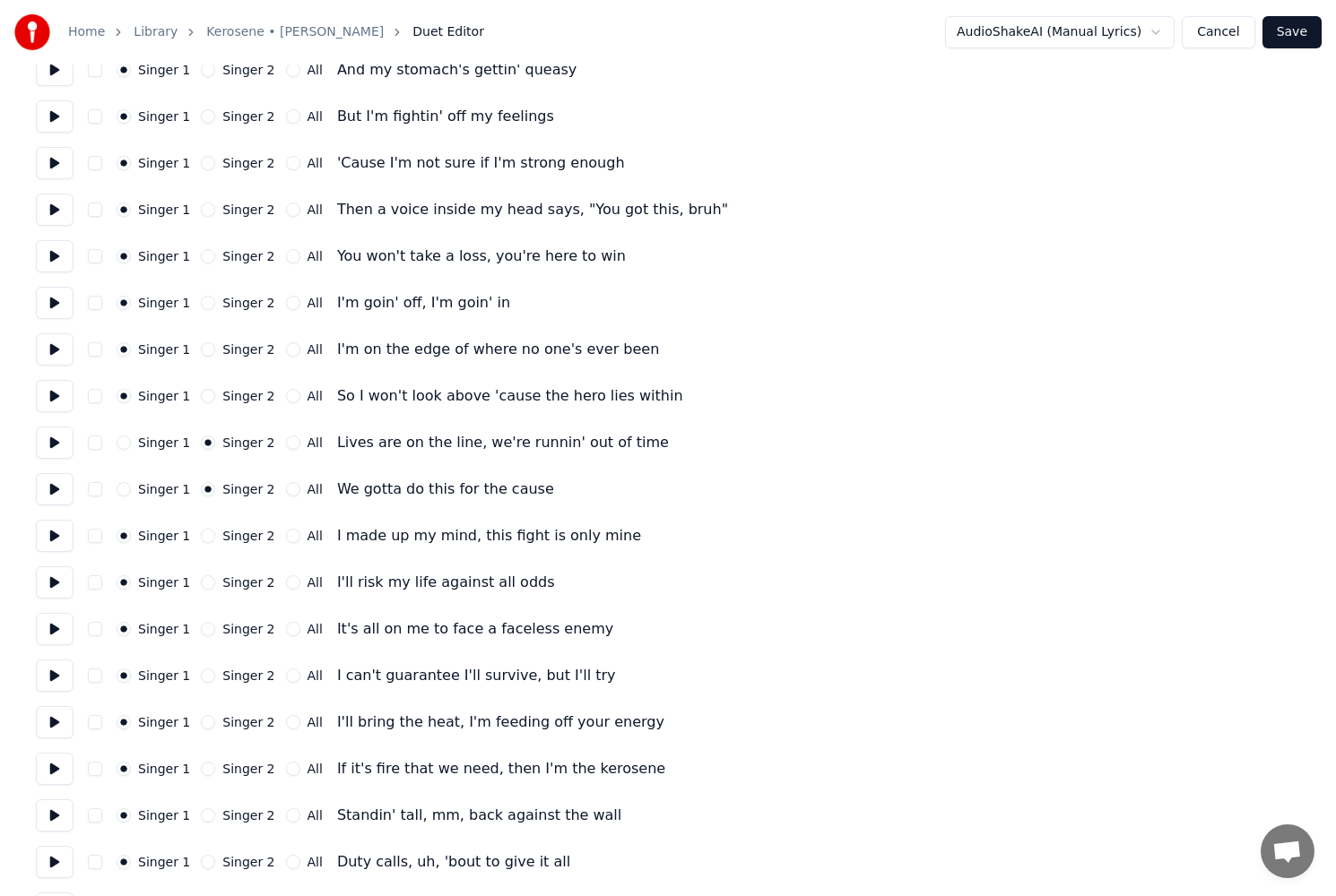
scroll to position [986, 0]
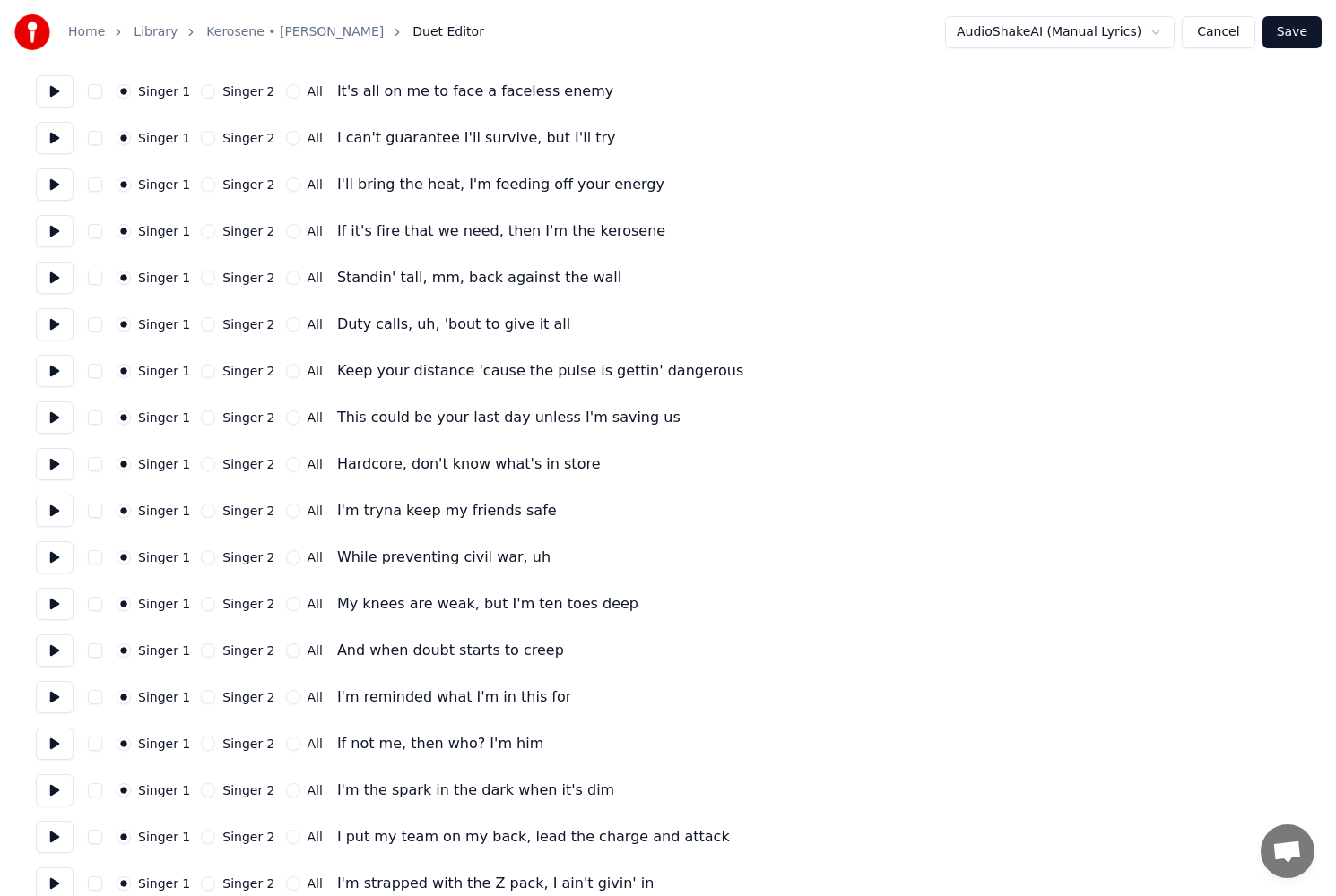
click at [40, 467] on button at bounding box center [54, 465] width 37 height 33
click at [72, 405] on button at bounding box center [54, 418] width 37 height 33
click at [54, 373] on button at bounding box center [54, 372] width 37 height 33
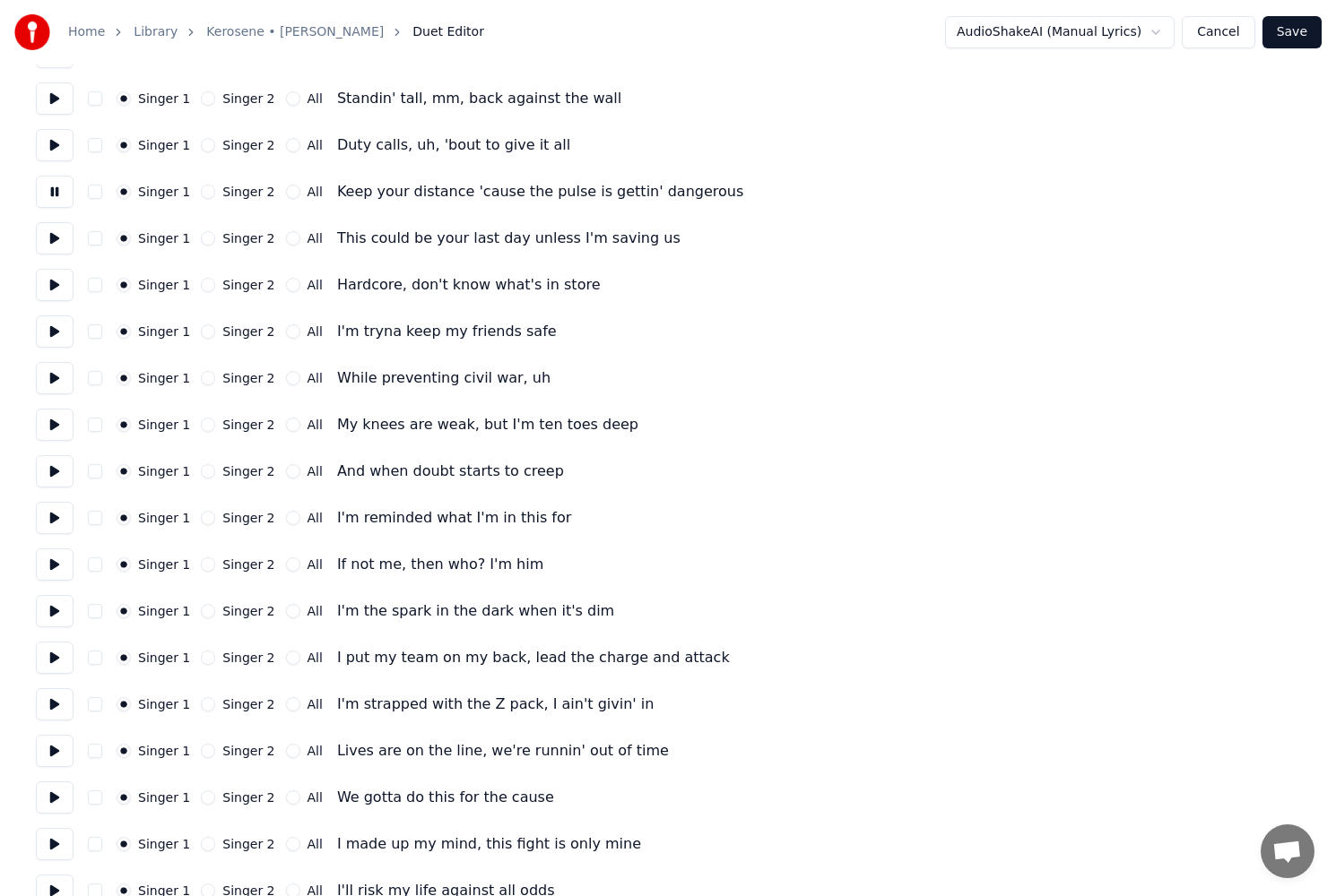
scroll to position [1255, 0]
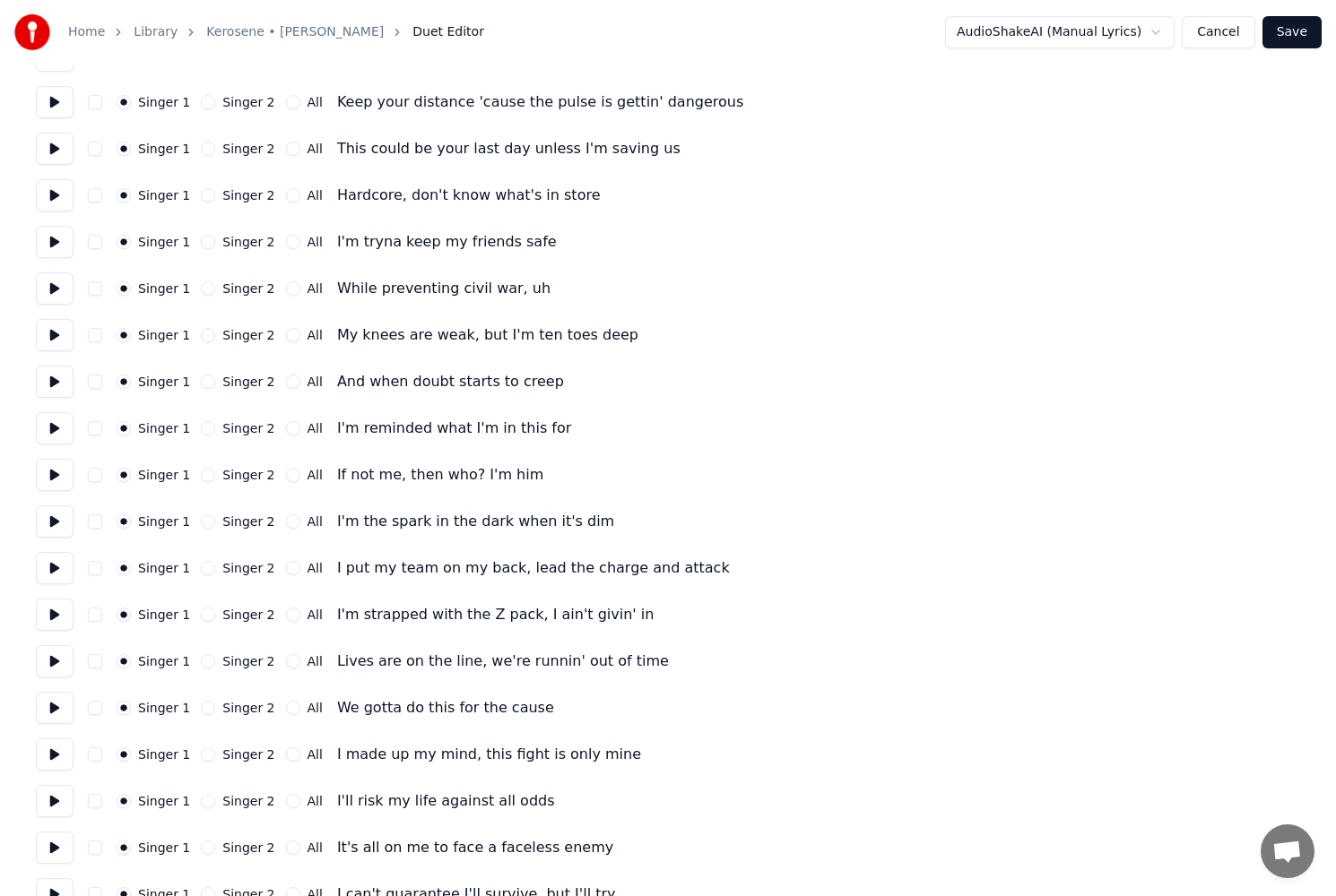
click at [54, 320] on button at bounding box center [54, 335] width 37 height 33
click at [51, 379] on button at bounding box center [54, 382] width 37 height 33
click at [52, 433] on button at bounding box center [54, 428] width 37 height 33
click at [60, 477] on button at bounding box center [54, 475] width 37 height 33
click at [60, 526] on button at bounding box center [54, 521] width 37 height 33
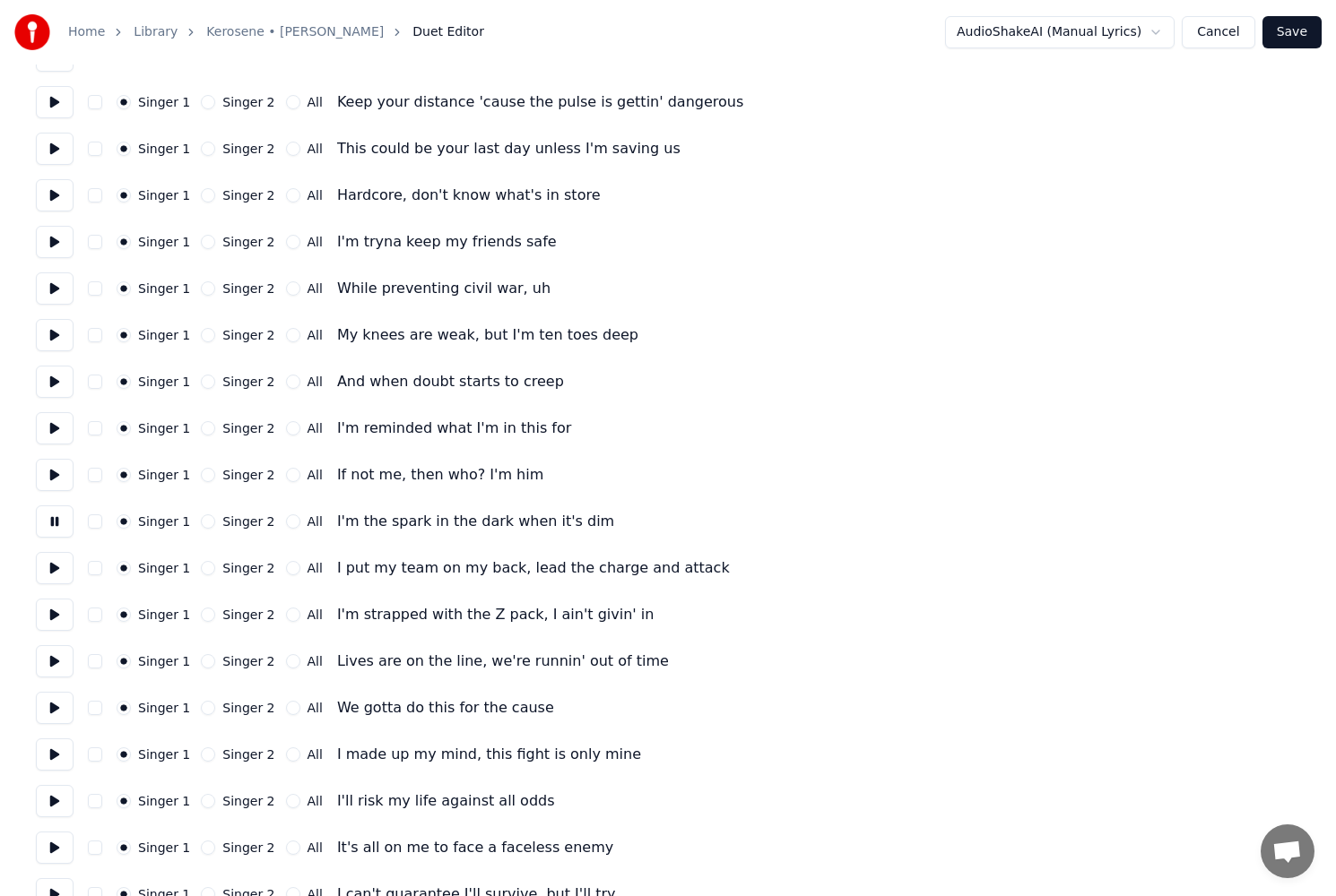
click at [64, 583] on button at bounding box center [54, 569] width 37 height 33
click at [63, 618] on button at bounding box center [54, 615] width 37 height 33
click at [48, 657] on button at bounding box center [54, 662] width 37 height 33
click at [202, 664] on button "Singer 2" at bounding box center [207, 661] width 14 height 14
click at [205, 707] on button "Singer 2" at bounding box center [207, 708] width 14 height 14
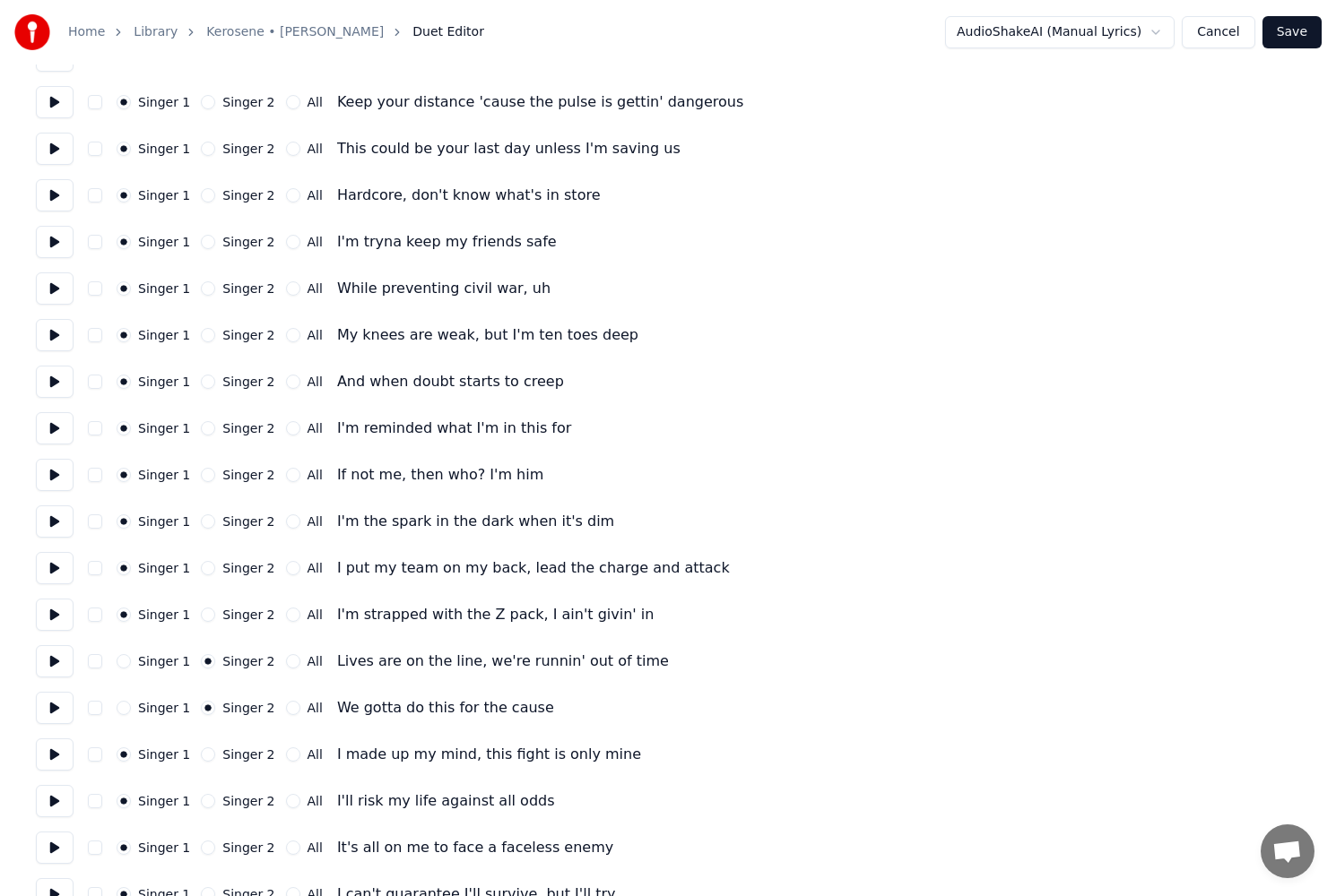
click at [50, 706] on button at bounding box center [54, 708] width 37 height 33
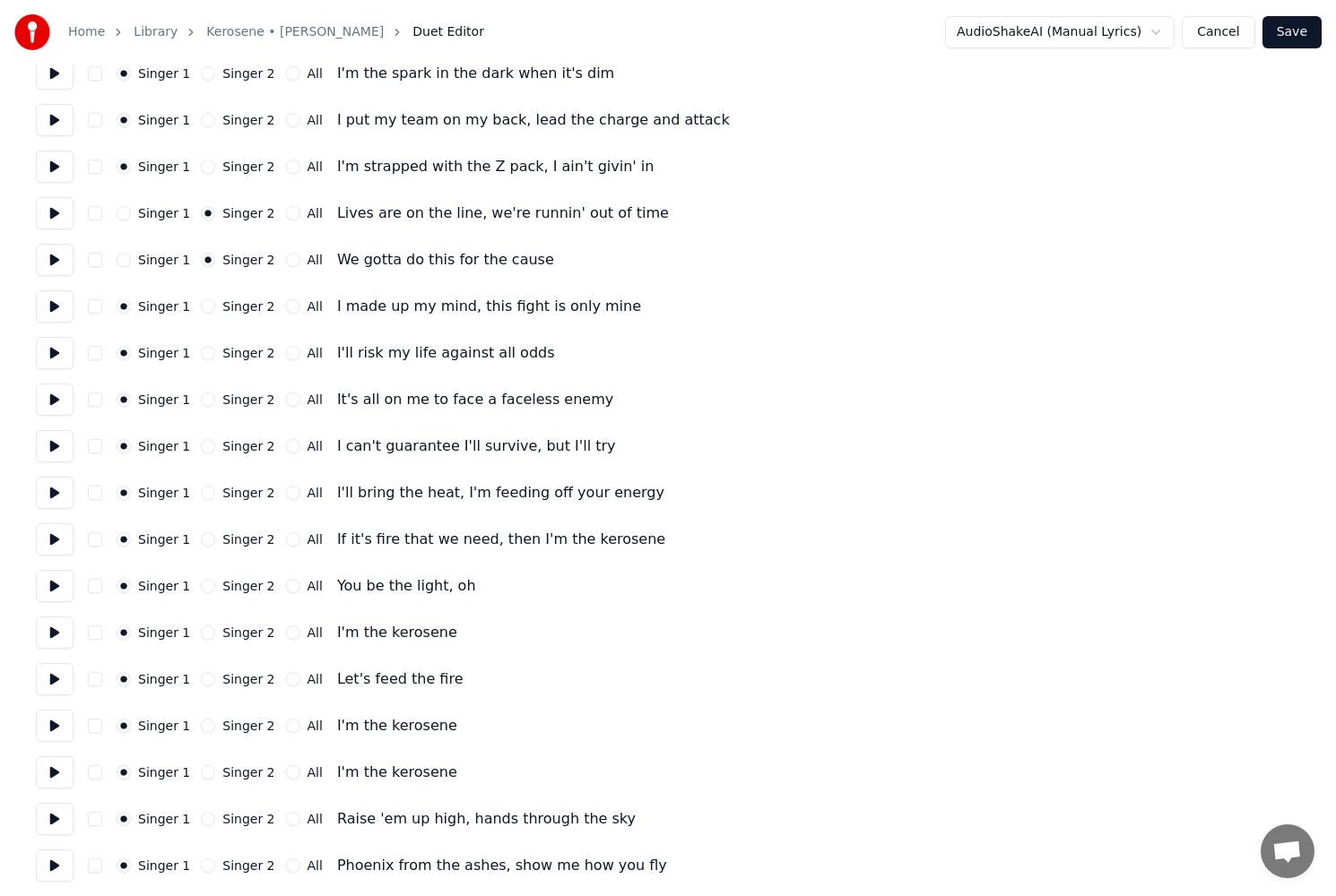
click at [58, 316] on button at bounding box center [54, 306] width 37 height 33
click at [53, 355] on button at bounding box center [54, 353] width 37 height 33
click at [51, 391] on button at bounding box center [54, 400] width 37 height 33
click at [57, 451] on button at bounding box center [54, 447] width 37 height 33
click at [286, 446] on button "All" at bounding box center [293, 446] width 14 height 14
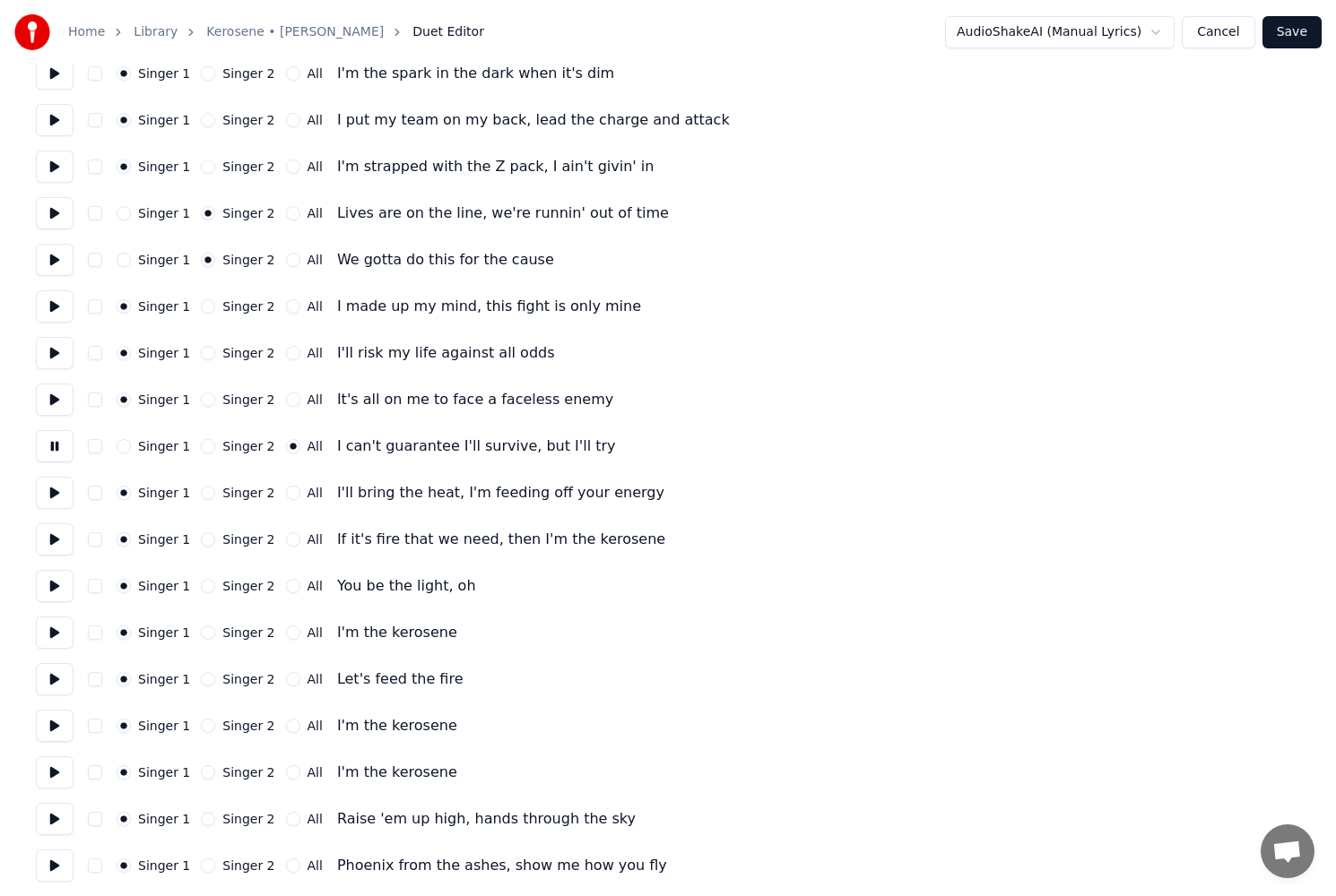
click at [286, 400] on button "All" at bounding box center [293, 400] width 14 height 14
click at [54, 350] on button at bounding box center [54, 353] width 37 height 33
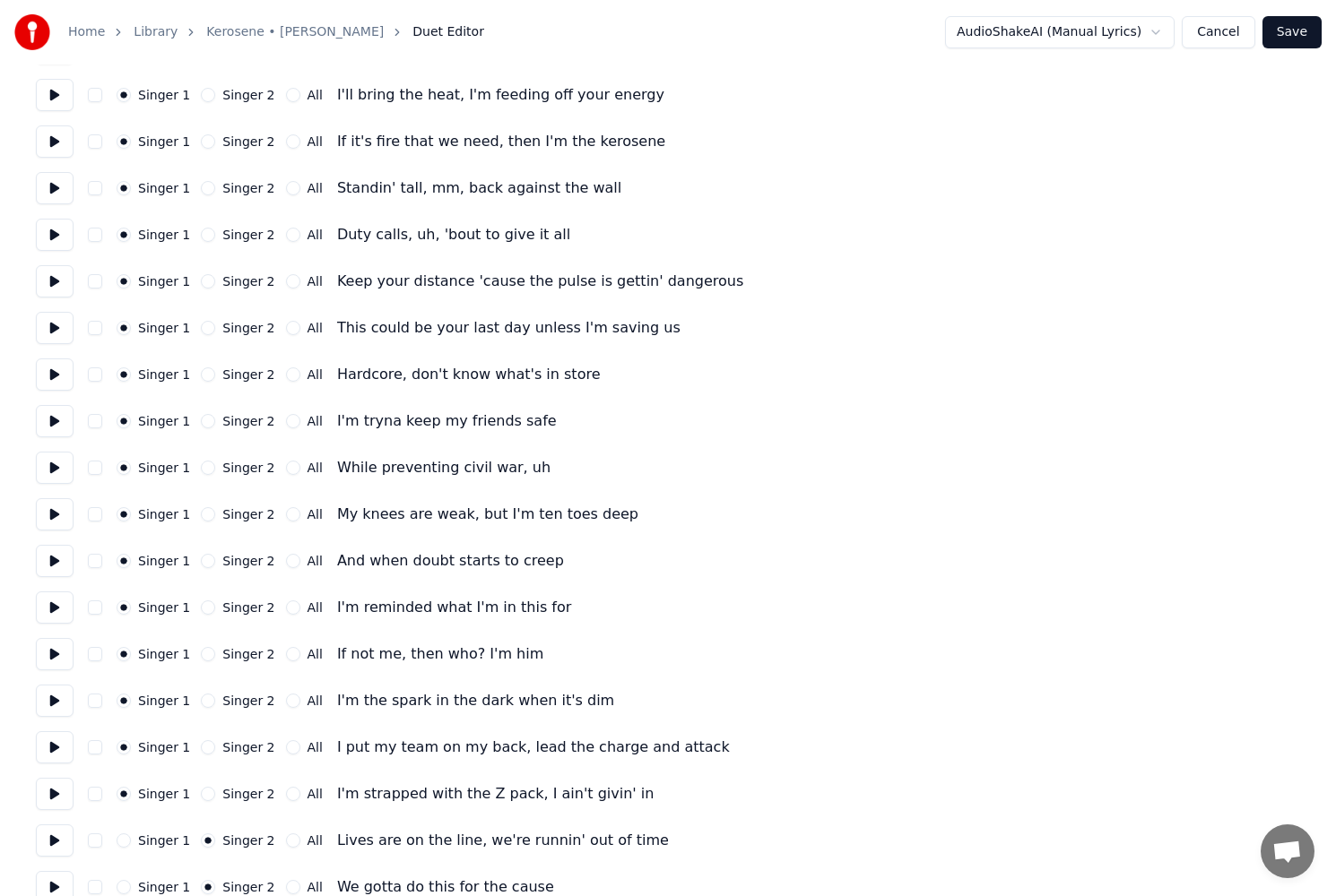
scroll to position [807, 0]
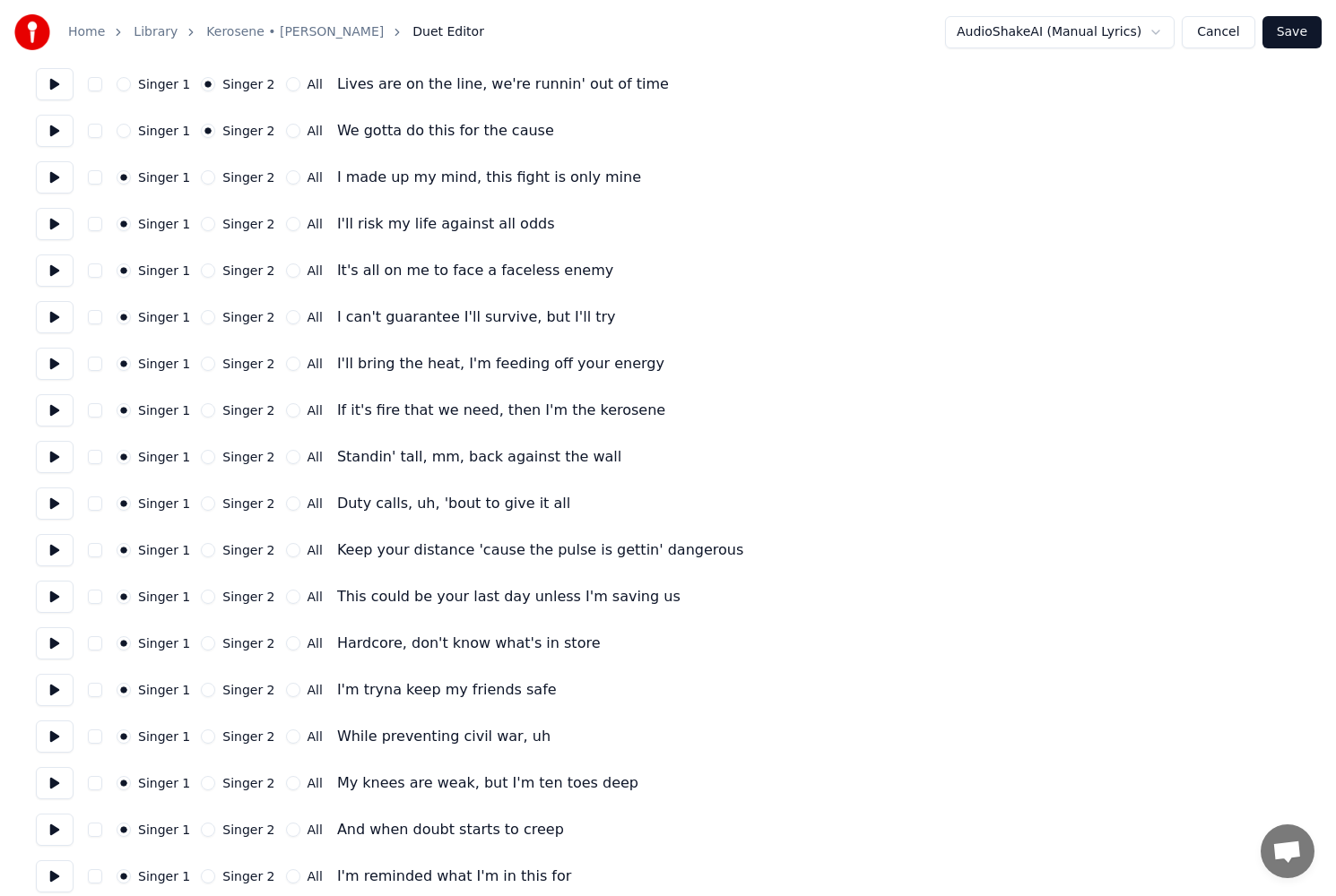
click at [286, 267] on button "All" at bounding box center [293, 270] width 14 height 14
click at [286, 320] on button "All" at bounding box center [293, 317] width 14 height 14
click at [82, 321] on div "Singer 1 Singer 2 All I can't guarantee I'll survive, but I'll try" at bounding box center [668, 318] width 1264 height 33
click at [64, 320] on button at bounding box center [54, 318] width 37 height 33
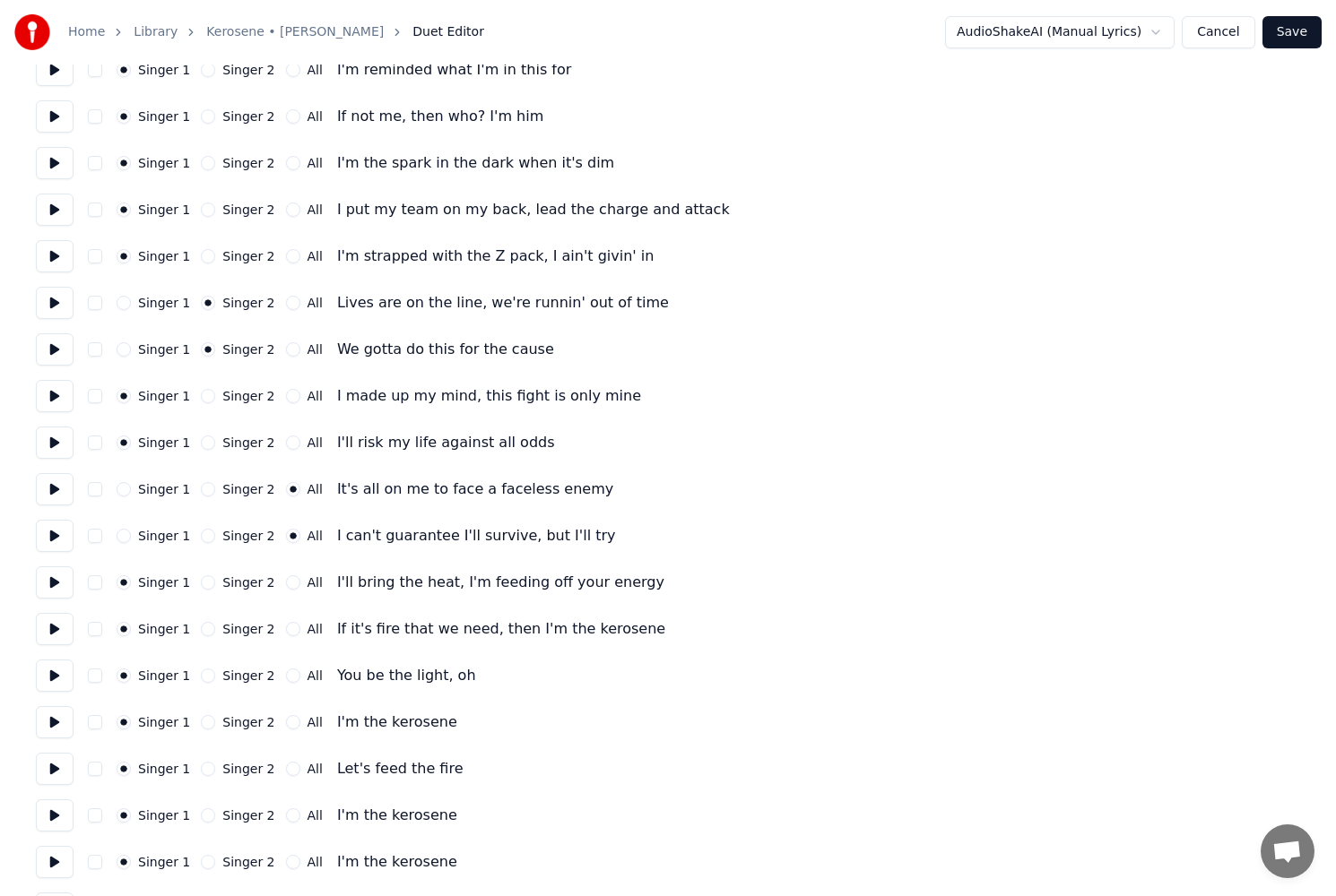
scroll to position [1882, 0]
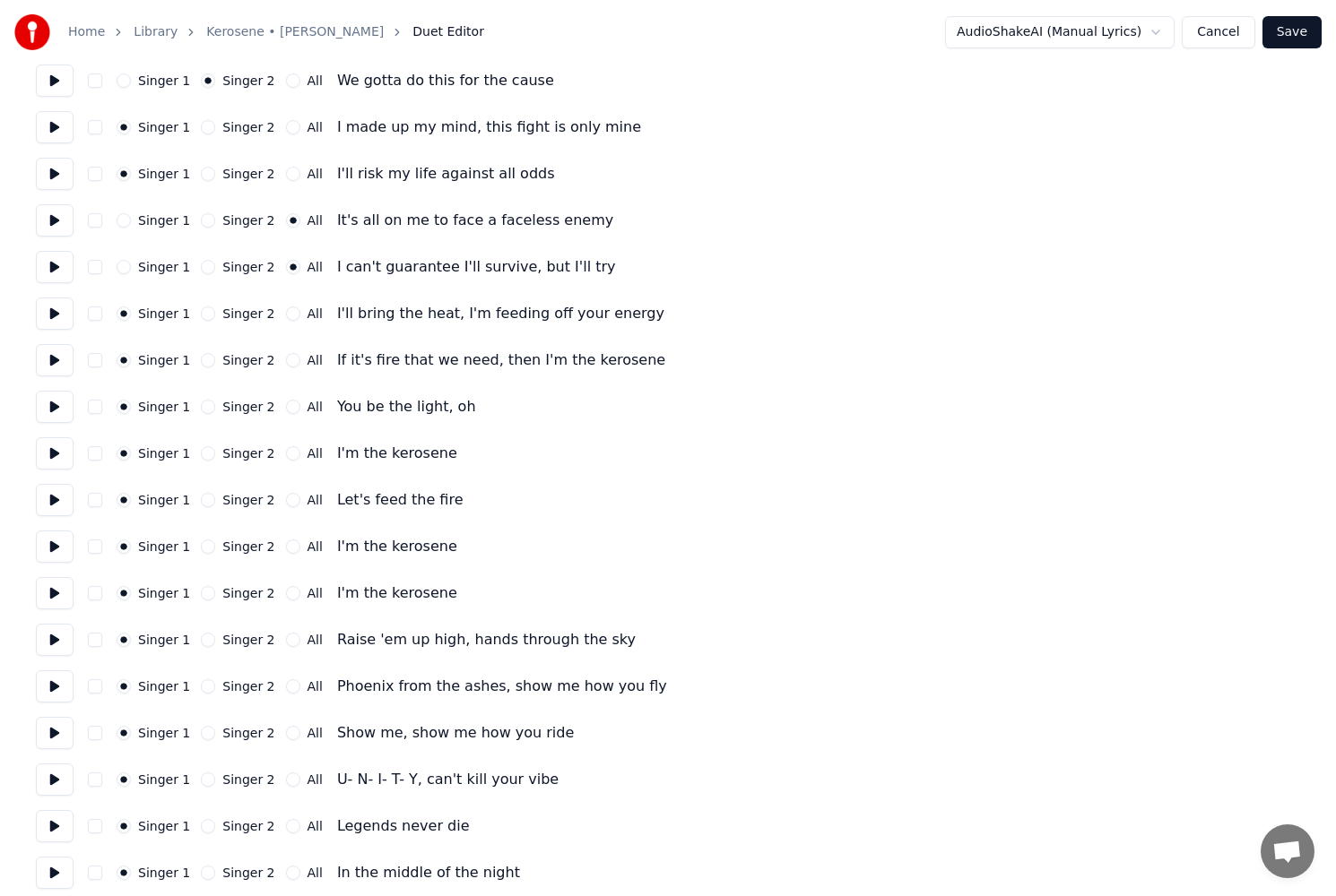
click at [49, 319] on button at bounding box center [54, 314] width 37 height 33
click at [286, 316] on button "All" at bounding box center [293, 313] width 14 height 14
click at [50, 356] on button at bounding box center [54, 360] width 37 height 33
click at [286, 360] on button "All" at bounding box center [293, 360] width 14 height 14
click at [60, 410] on button at bounding box center [54, 407] width 37 height 33
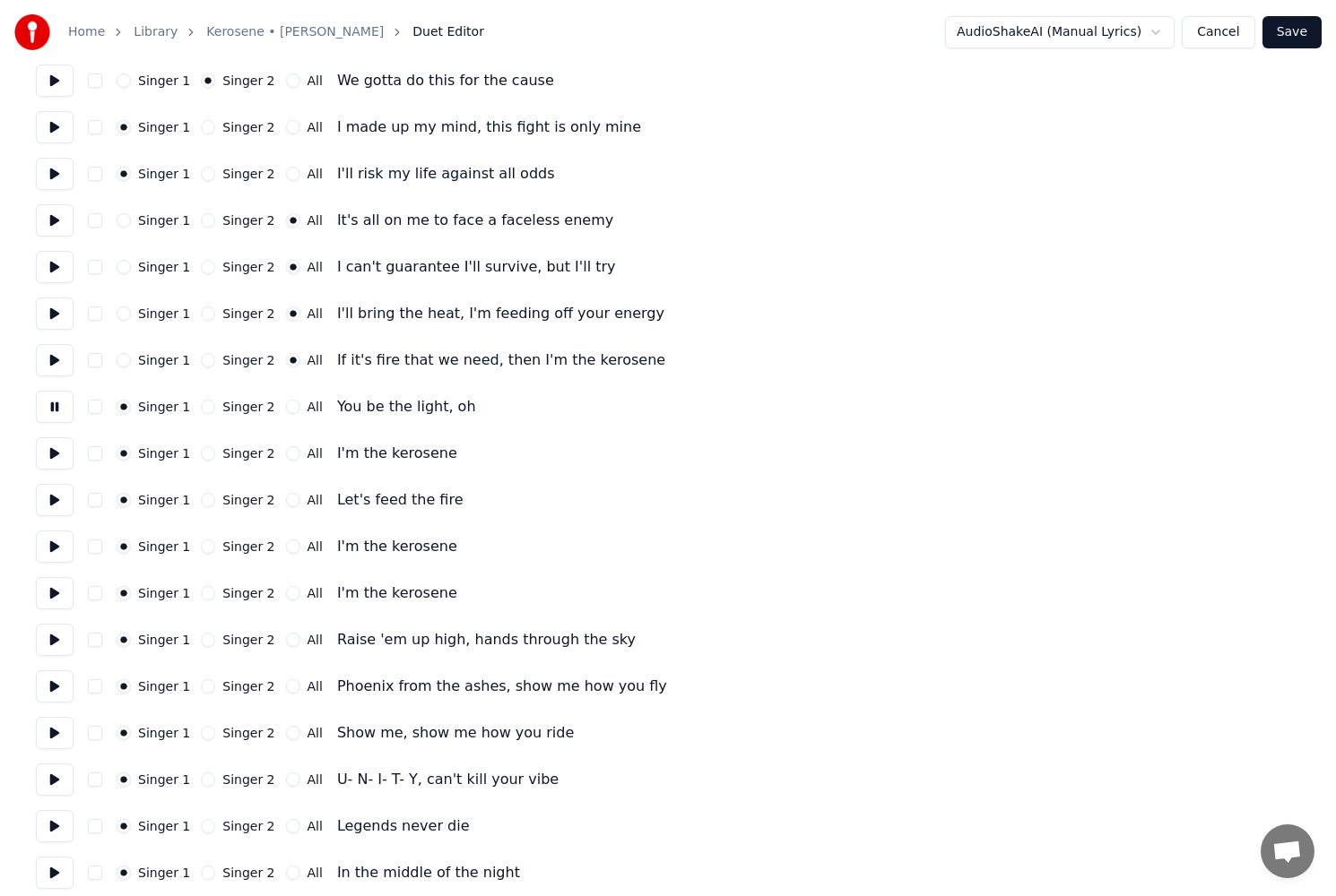
click at [201, 405] on button "Singer 2" at bounding box center [207, 406] width 14 height 14
click at [63, 456] on button at bounding box center [54, 453] width 37 height 33
click at [205, 501] on button "Singer 2" at bounding box center [207, 499] width 14 height 14
click at [58, 504] on button at bounding box center [54, 500] width 37 height 33
click at [58, 554] on button at bounding box center [54, 546] width 37 height 33
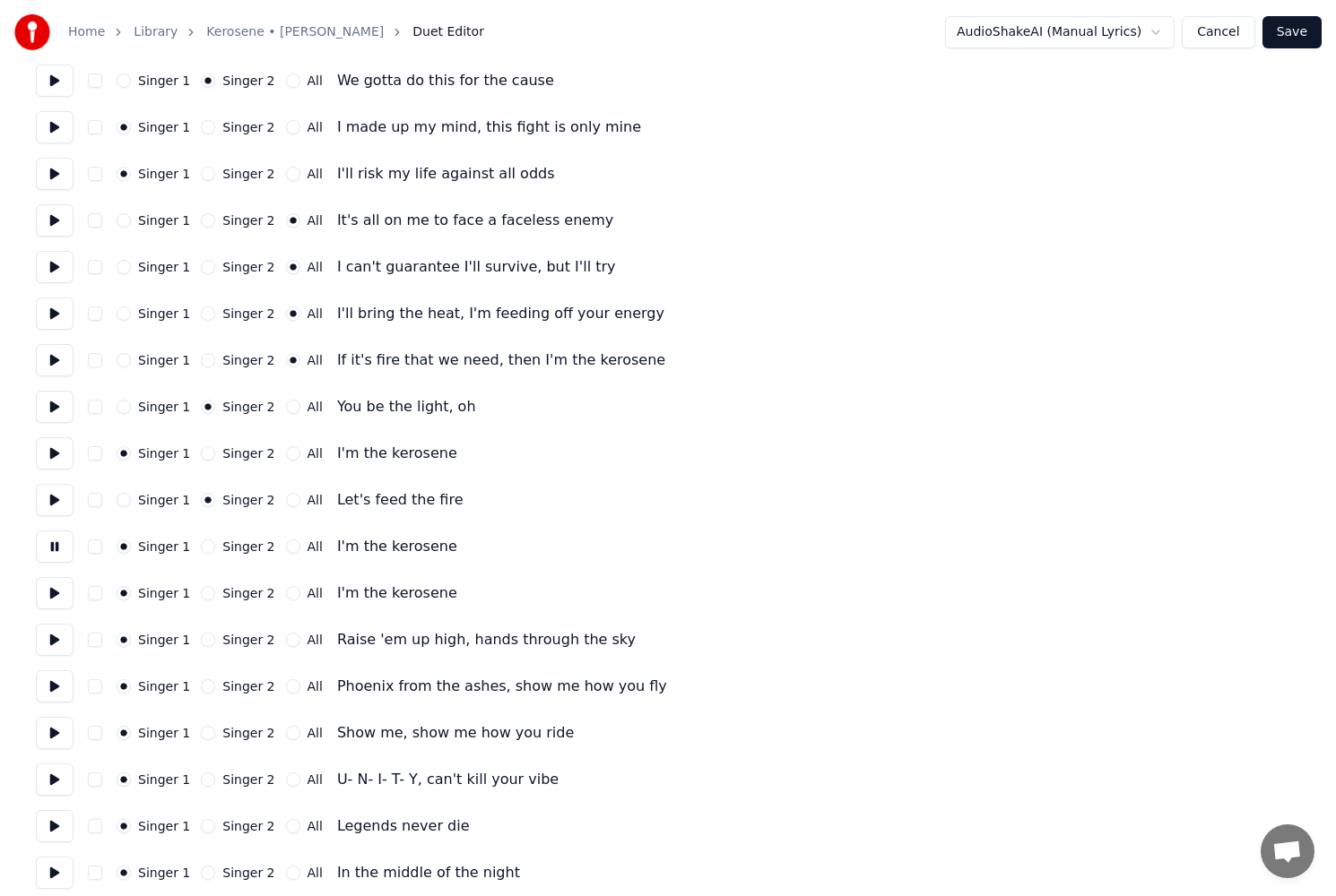
click at [201, 546] on button "Singer 2" at bounding box center [207, 546] width 14 height 14
click at [50, 595] on button at bounding box center [54, 593] width 37 height 33
click at [201, 593] on button "Singer 2" at bounding box center [207, 593] width 14 height 14
click at [66, 641] on button at bounding box center [54, 641] width 37 height 33
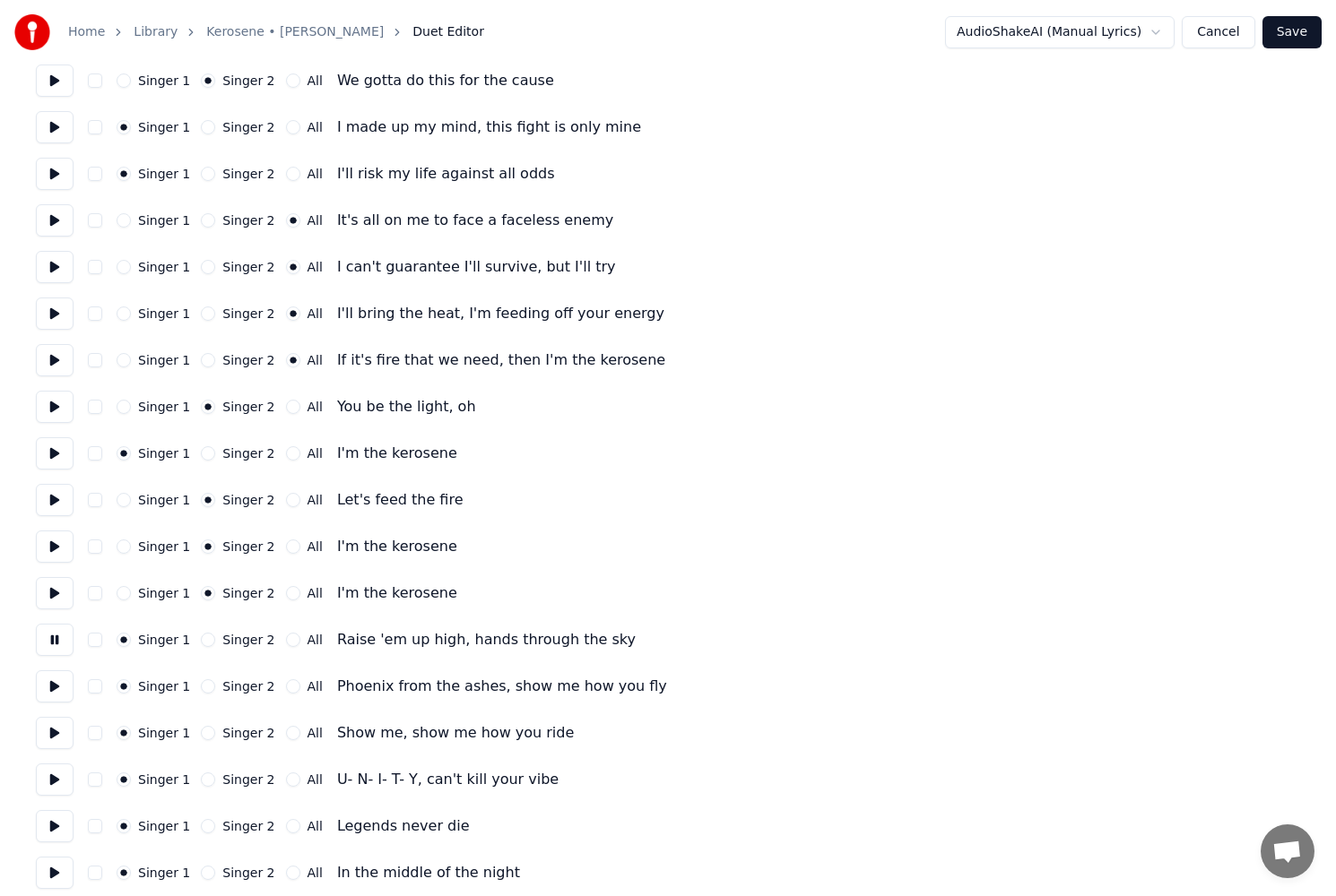
click at [205, 638] on button "Singer 2" at bounding box center [207, 640] width 14 height 14
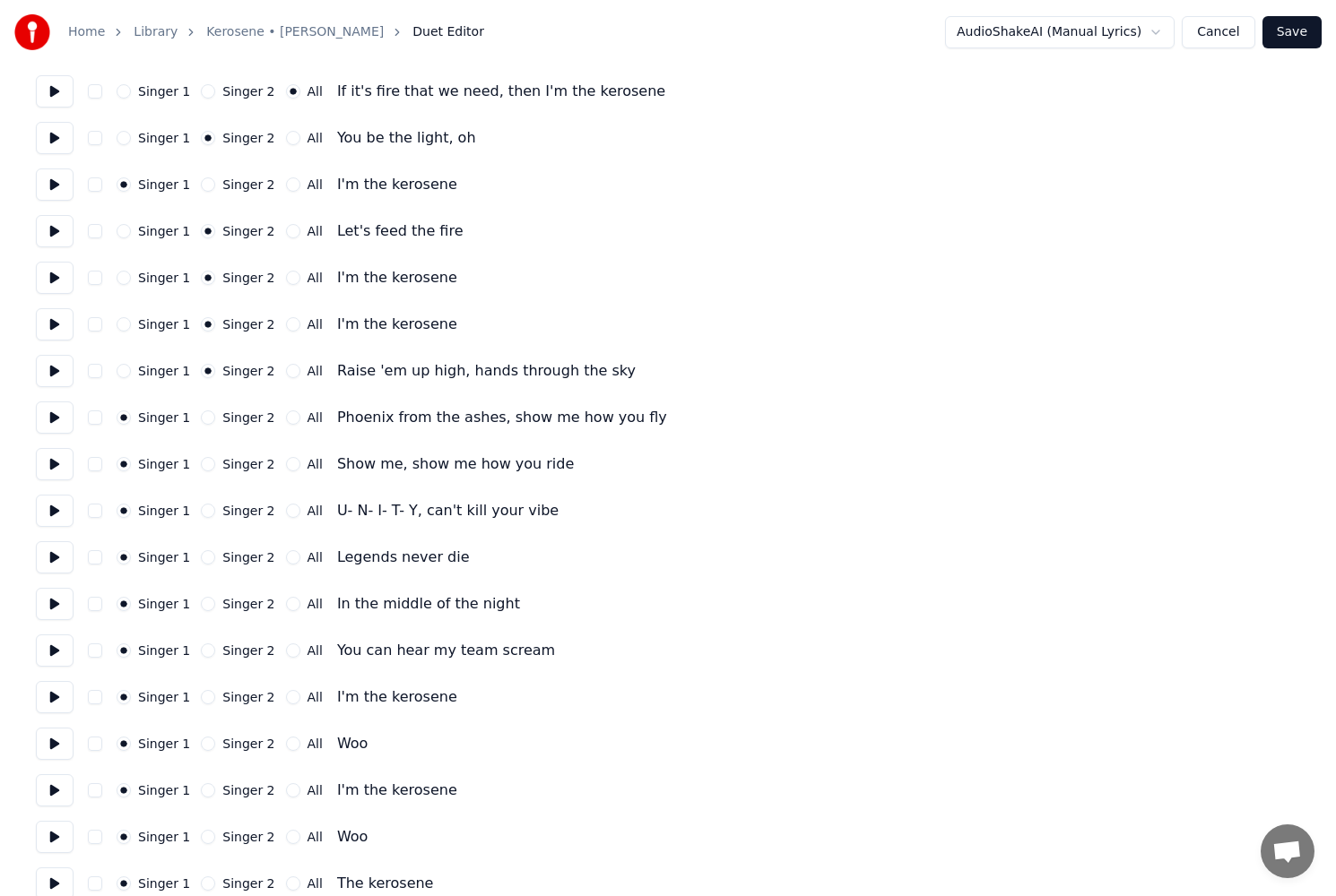
click at [201, 420] on button "Singer 2" at bounding box center [207, 417] width 14 height 14
click at [47, 474] on button at bounding box center [54, 465] width 37 height 33
click at [205, 462] on button "Singer 2" at bounding box center [207, 464] width 14 height 14
click at [203, 505] on button "Singer 2" at bounding box center [207, 510] width 14 height 14
click at [208, 562] on div "Singer 2" at bounding box center [237, 557] width 74 height 14
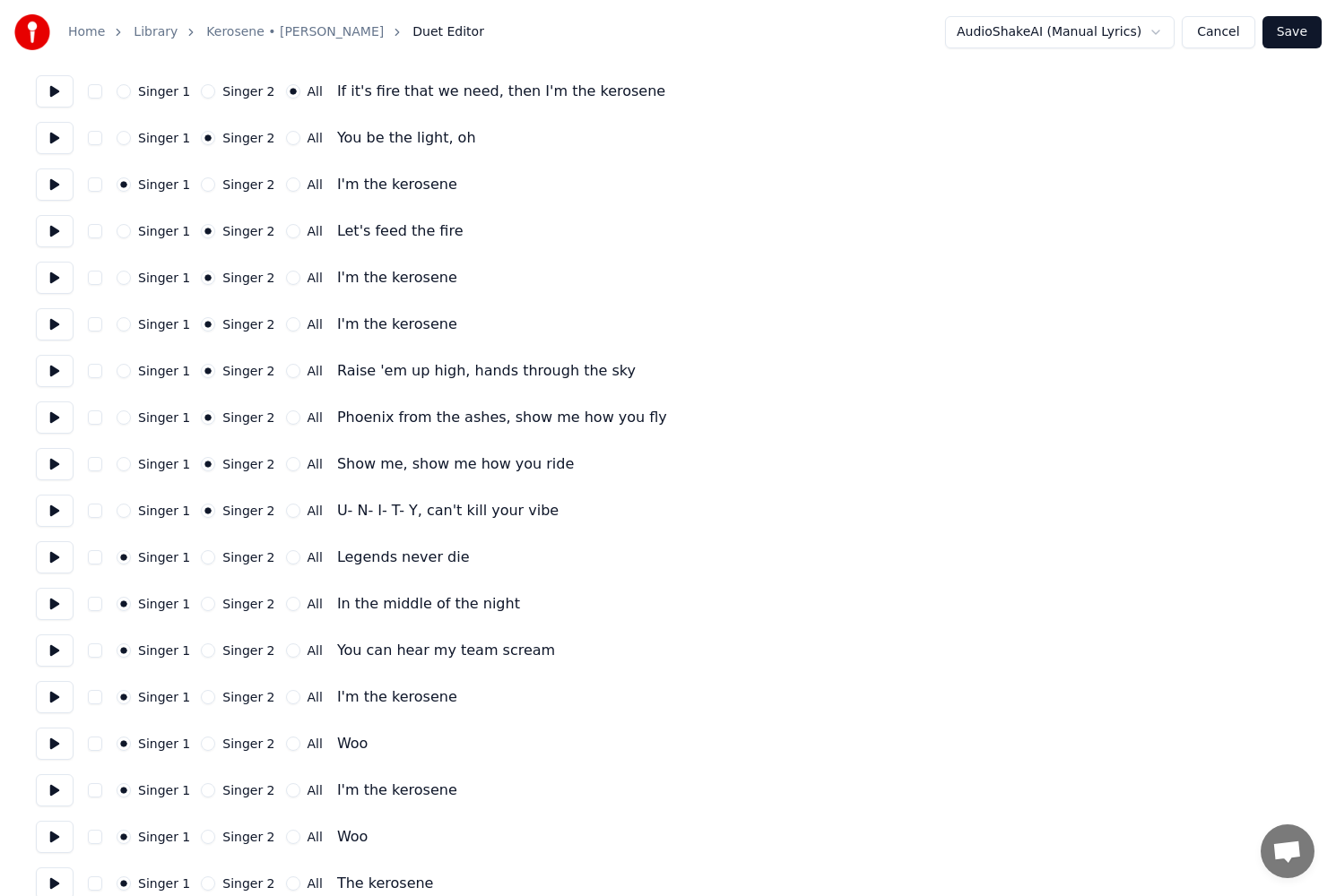
click at [201, 558] on button "Singer 2" at bounding box center [207, 557] width 14 height 14
click at [201, 604] on button "Singer 2" at bounding box center [207, 604] width 14 height 14
click at [201, 655] on button "Singer 2" at bounding box center [207, 650] width 14 height 14
click at [70, 647] on button at bounding box center [54, 651] width 37 height 33
click at [49, 705] on button at bounding box center [54, 697] width 37 height 33
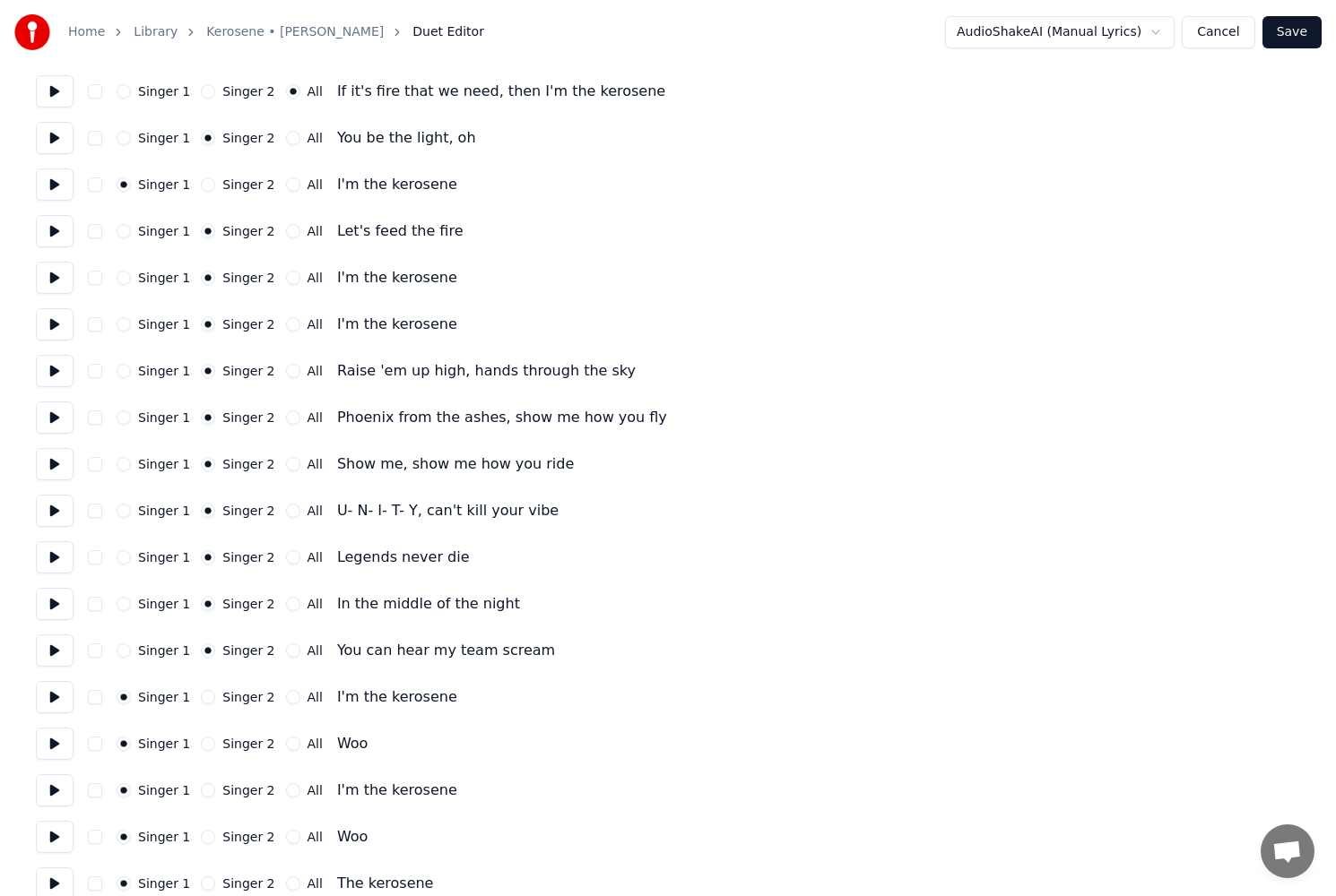
click at [61, 747] on button at bounding box center [54, 744] width 37 height 33
click at [54, 799] on button at bounding box center [54, 790] width 37 height 33
drag, startPoint x: 53, startPoint y: 825, endPoint x: 55, endPoint y: 839, distance: 14.1
click at [54, 834] on button at bounding box center [54, 837] width 37 height 33
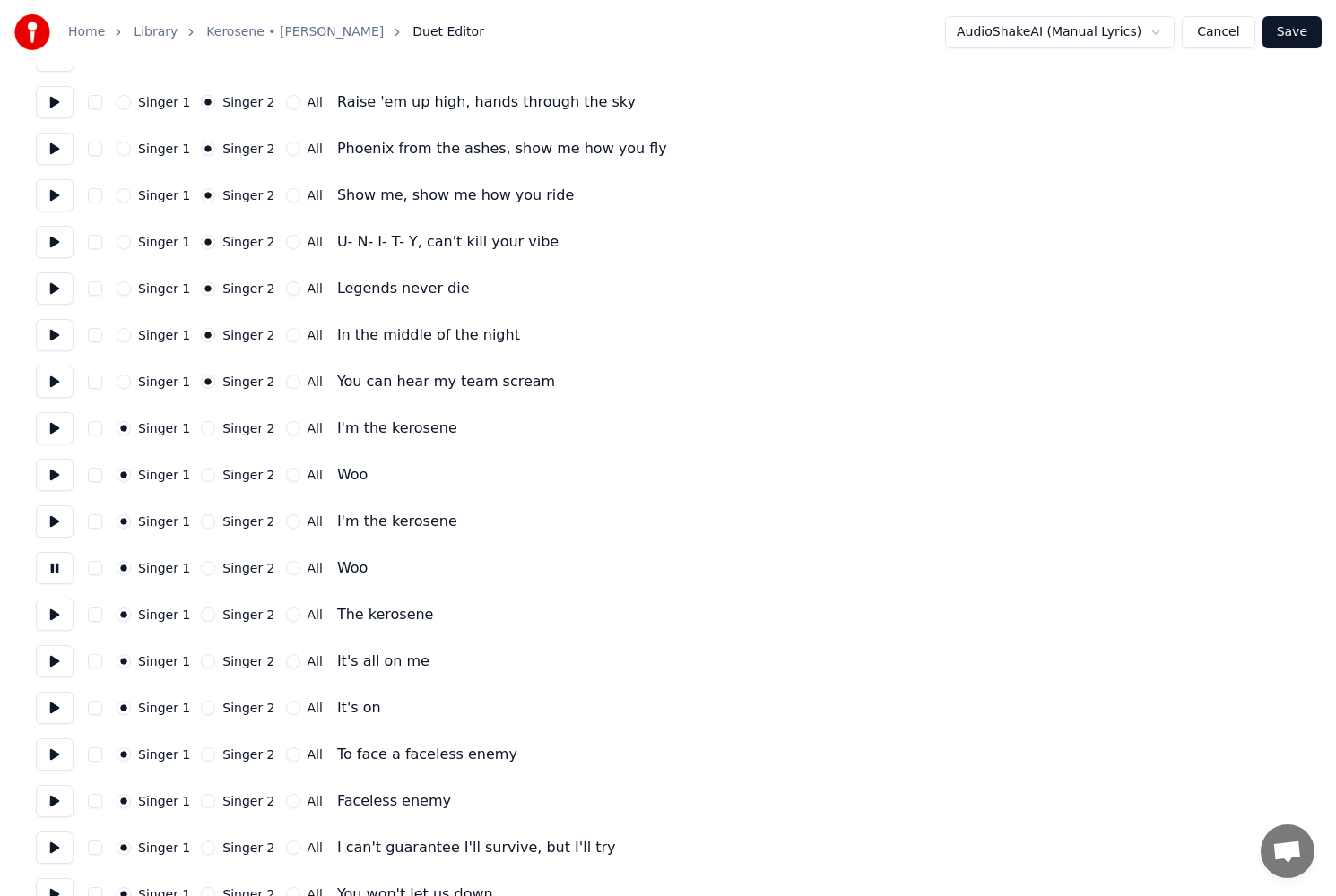
click at [48, 629] on button at bounding box center [54, 615] width 37 height 33
click at [60, 665] on button at bounding box center [54, 662] width 37 height 33
click at [61, 614] on button at bounding box center [54, 615] width 37 height 33
click at [206, 616] on button "Singer 2" at bounding box center [207, 615] width 14 height 14
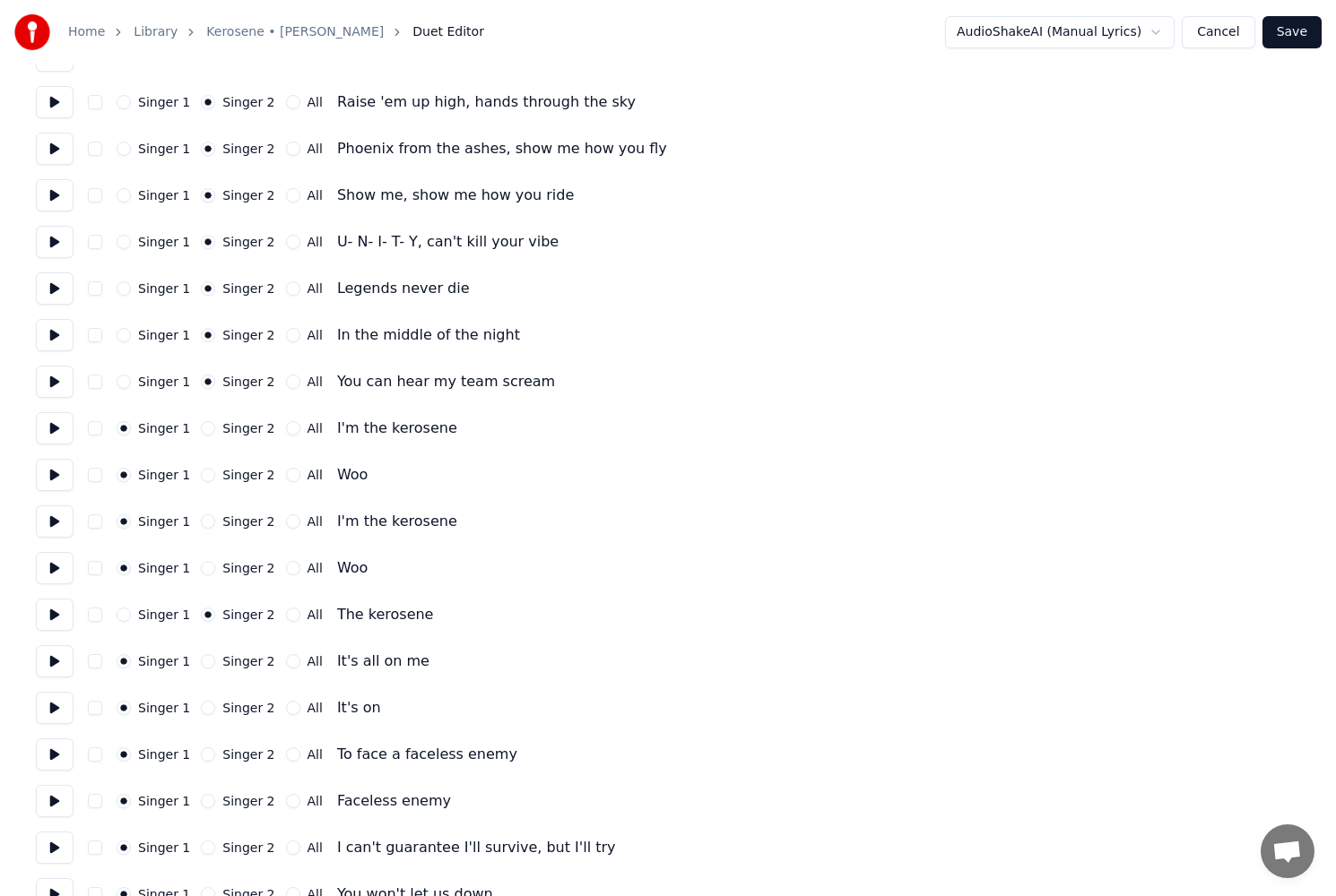
click at [58, 661] on button at bounding box center [54, 662] width 37 height 33
click at [286, 663] on button "All" at bounding box center [293, 661] width 14 height 14
click at [49, 710] on button at bounding box center [54, 708] width 37 height 33
click at [58, 761] on button at bounding box center [54, 755] width 37 height 33
click at [286, 713] on button "All" at bounding box center [293, 708] width 14 height 14
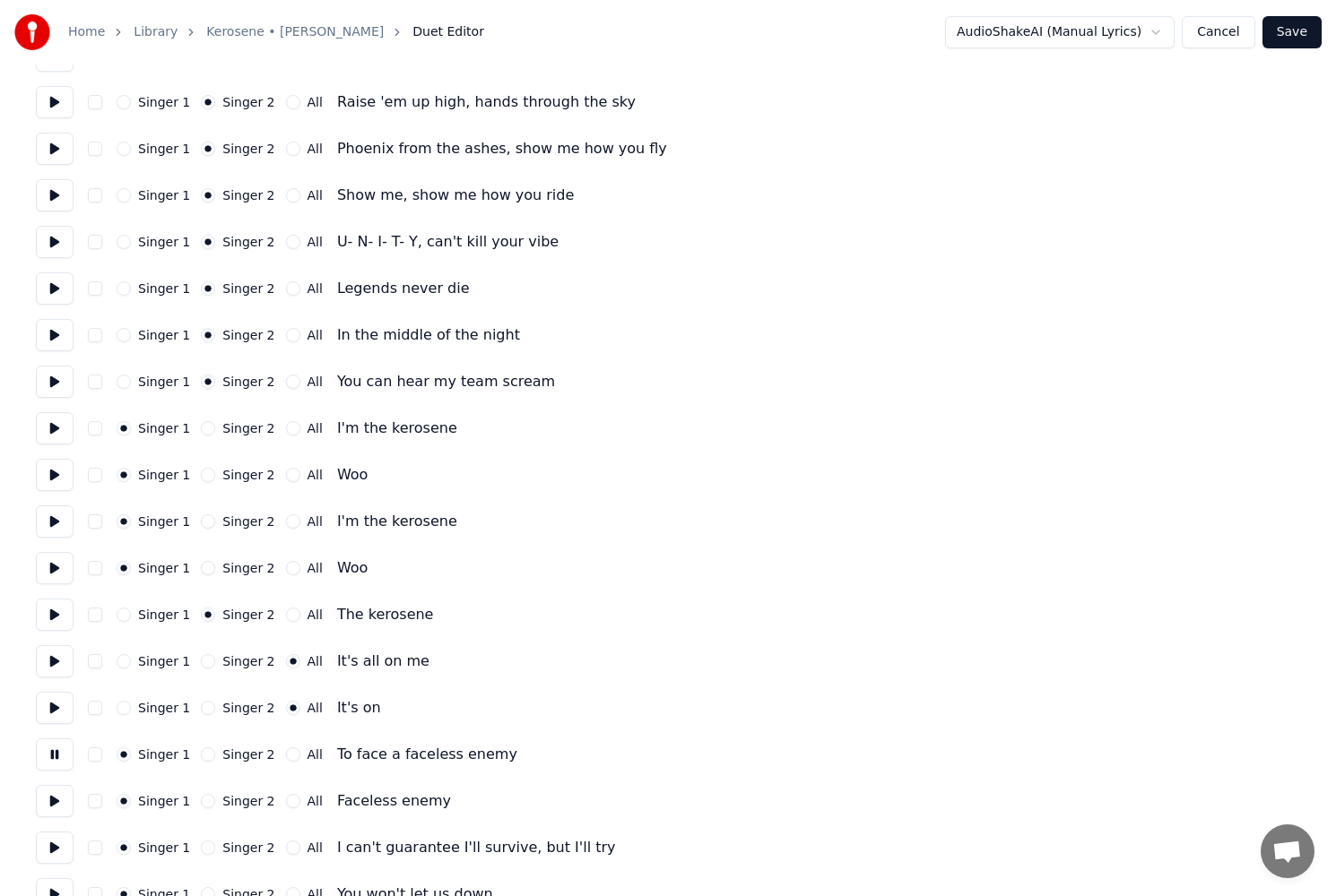
click at [117, 664] on div "Singer 1 Singer 2 All It's all on me" at bounding box center [668, 662] width 1264 height 33
click at [120, 666] on button "Singer 1" at bounding box center [123, 661] width 14 height 14
click at [57, 798] on button at bounding box center [54, 802] width 37 height 33
click at [206, 798] on button "Singer 2" at bounding box center [207, 801] width 14 height 14
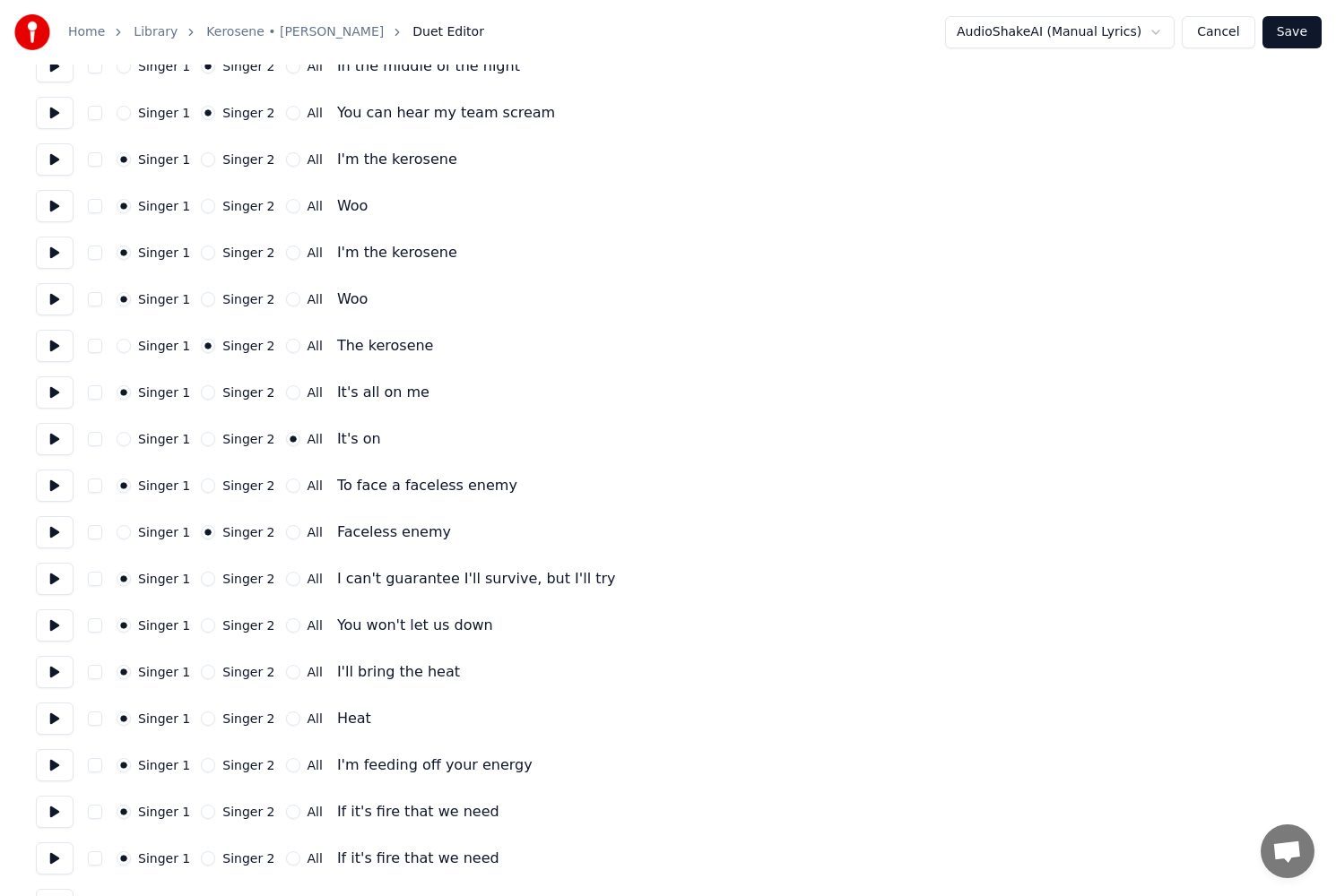
scroll to position [2732, 0]
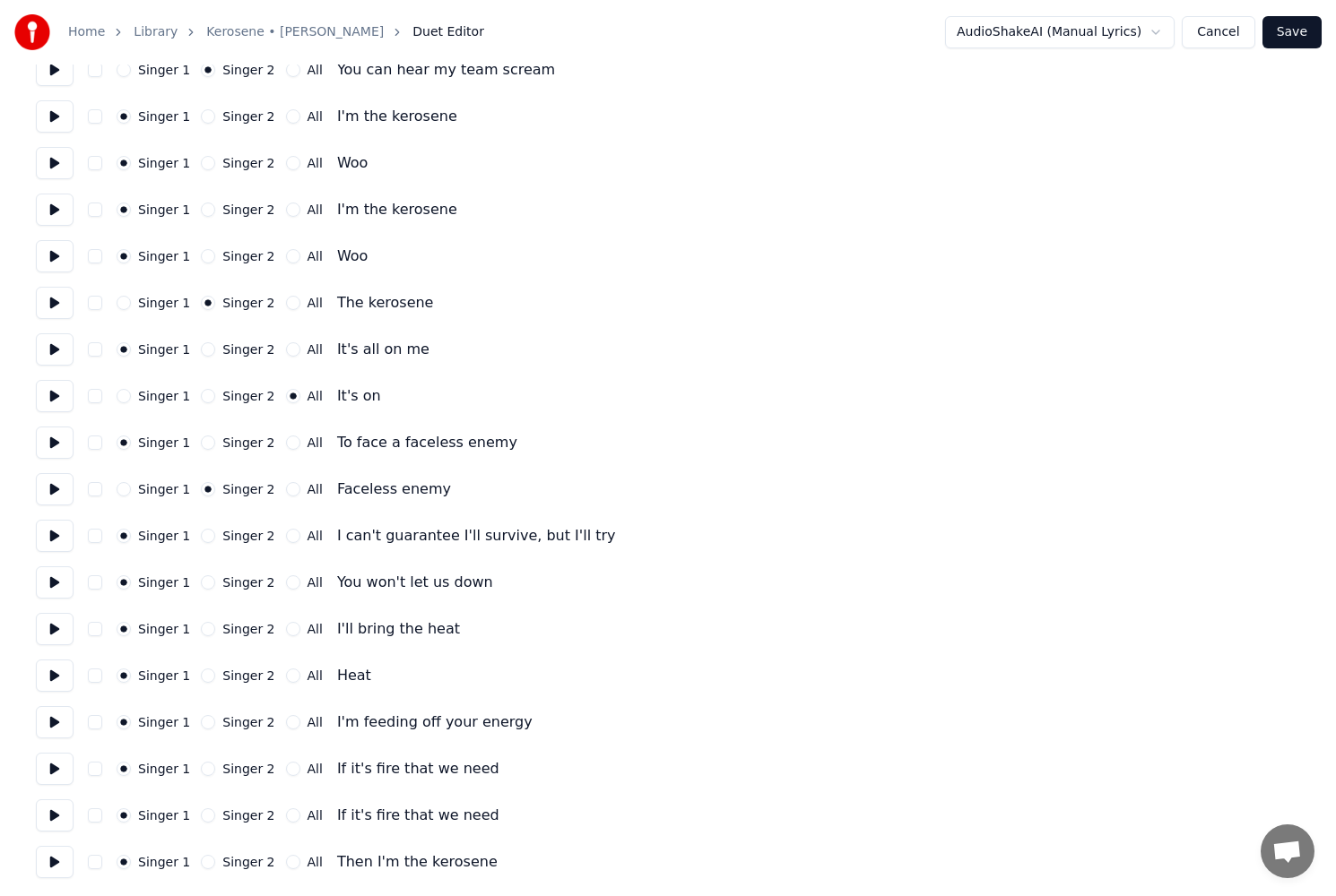
click at [57, 535] on button at bounding box center [54, 536] width 37 height 33
click at [46, 591] on button at bounding box center [54, 583] width 37 height 33
click at [206, 585] on button "Singer 2" at bounding box center [207, 582] width 14 height 14
click at [49, 626] on button at bounding box center [54, 629] width 37 height 33
click at [61, 678] on button at bounding box center [54, 676] width 37 height 33
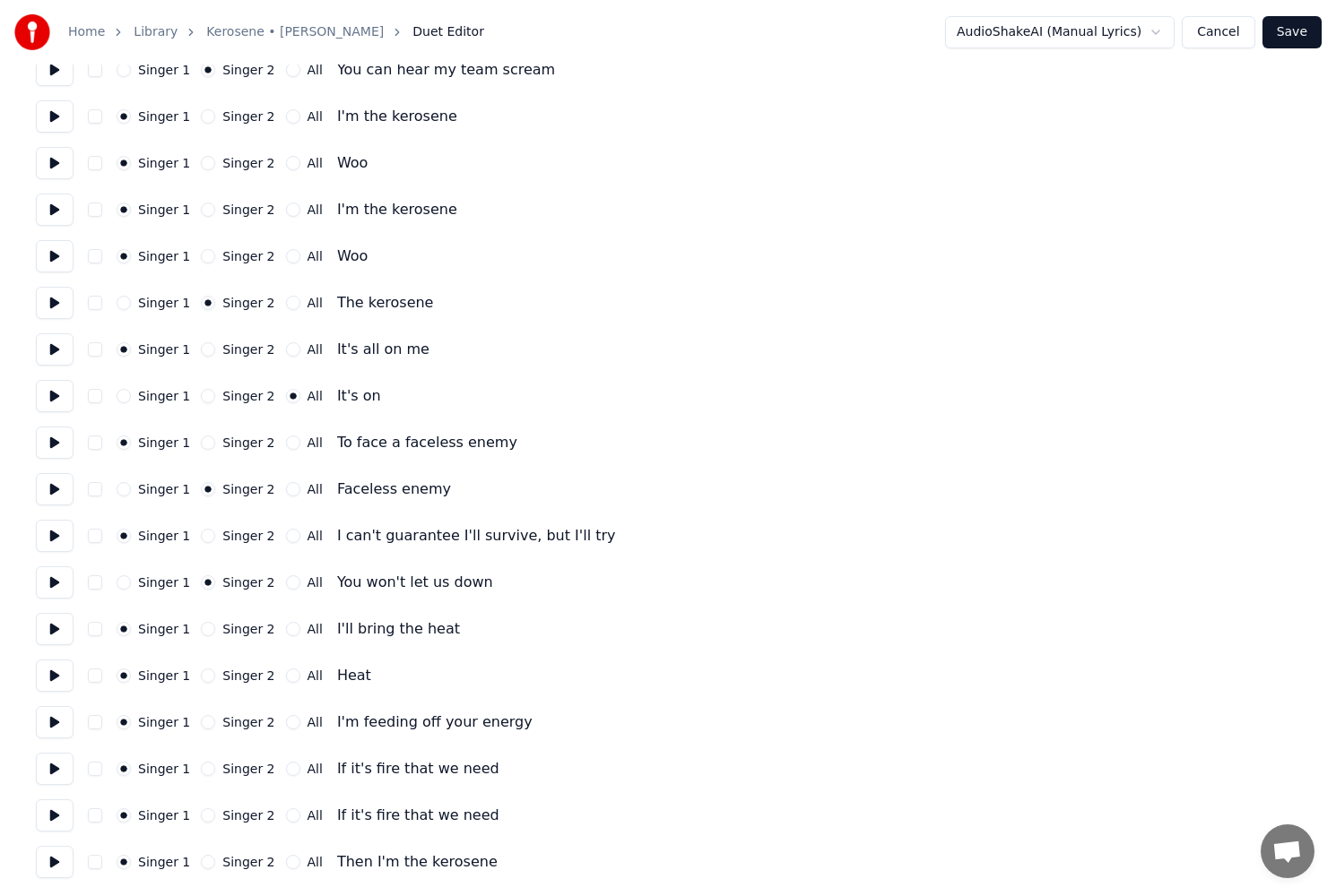
click at [286, 671] on button "All" at bounding box center [293, 675] width 14 height 14
click at [61, 718] on button at bounding box center [54, 722] width 37 height 33
click at [57, 772] on button at bounding box center [54, 769] width 37 height 33
click at [56, 816] on button at bounding box center [54, 815] width 37 height 33
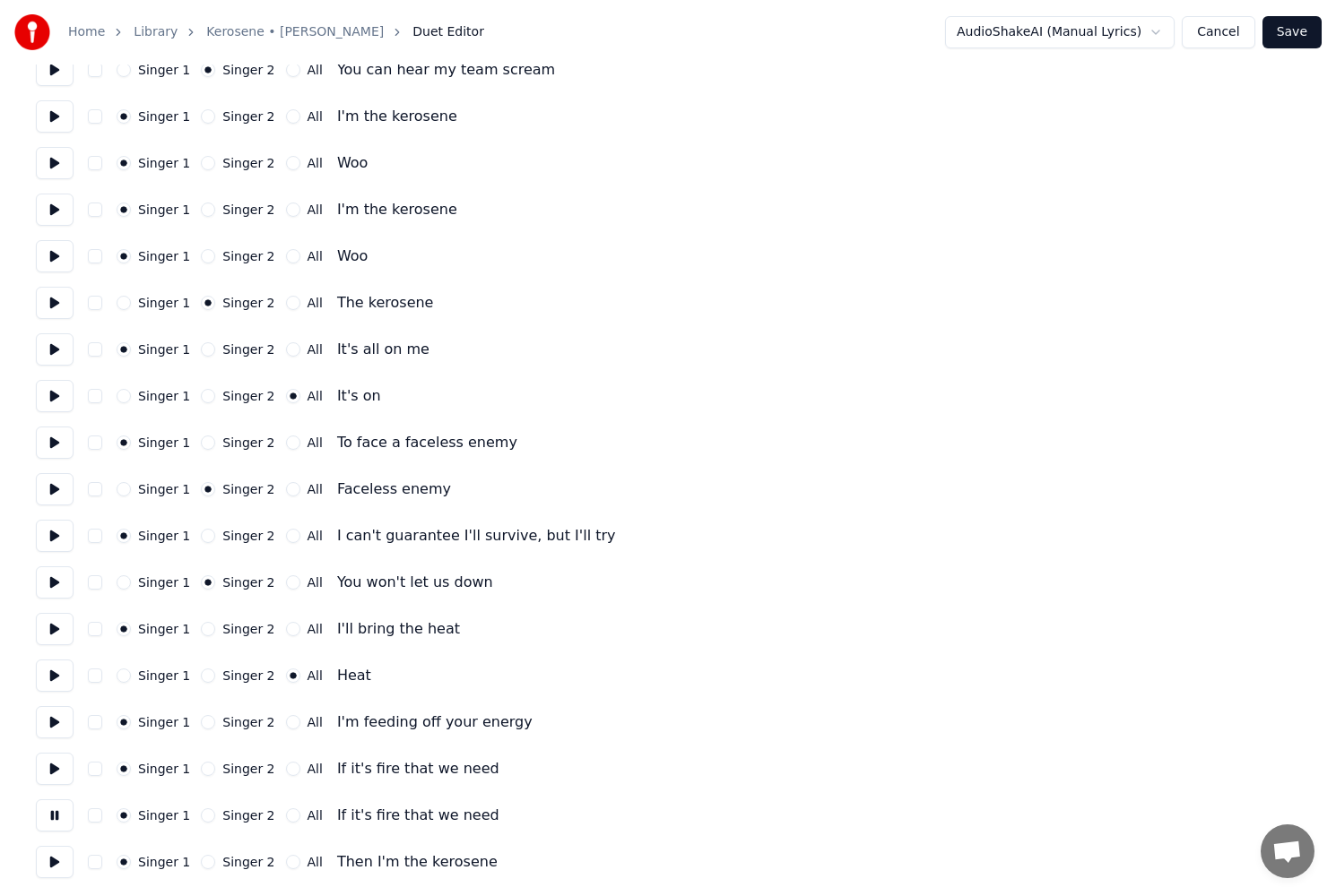
click at [59, 853] on button at bounding box center [54, 862] width 37 height 33
click at [286, 812] on button "All" at bounding box center [293, 815] width 14 height 14
click at [286, 768] on button "All" at bounding box center [293, 768] width 14 height 14
click at [286, 726] on button "All" at bounding box center [293, 722] width 14 height 14
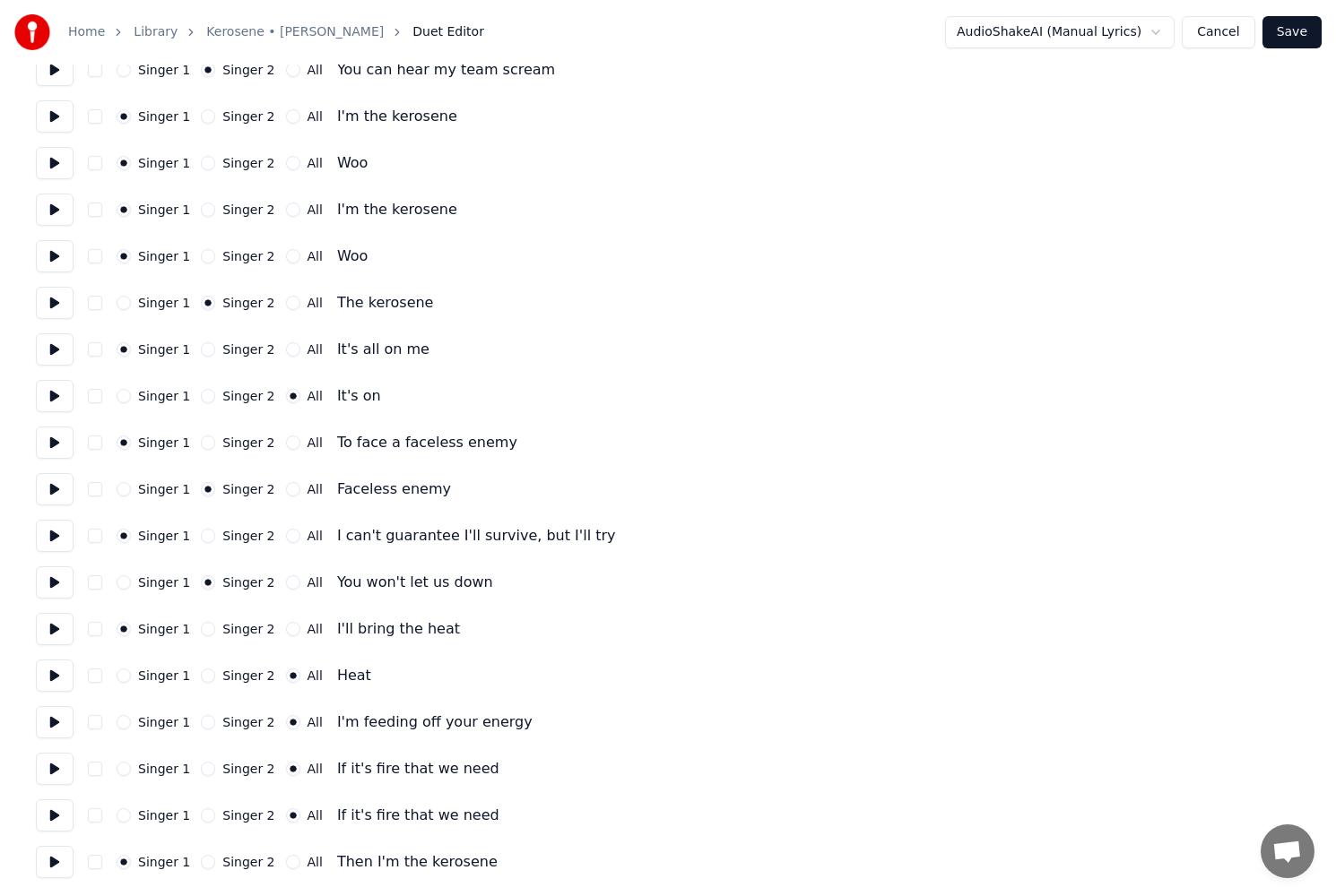
click at [46, 725] on button at bounding box center [54, 722] width 37 height 33
click at [57, 623] on button at bounding box center [54, 629] width 37 height 33
click at [286, 440] on button "All" at bounding box center [293, 443] width 14 height 14
click at [286, 538] on button "All" at bounding box center [293, 536] width 14 height 14
click at [286, 628] on button "All" at bounding box center [293, 629] width 14 height 14
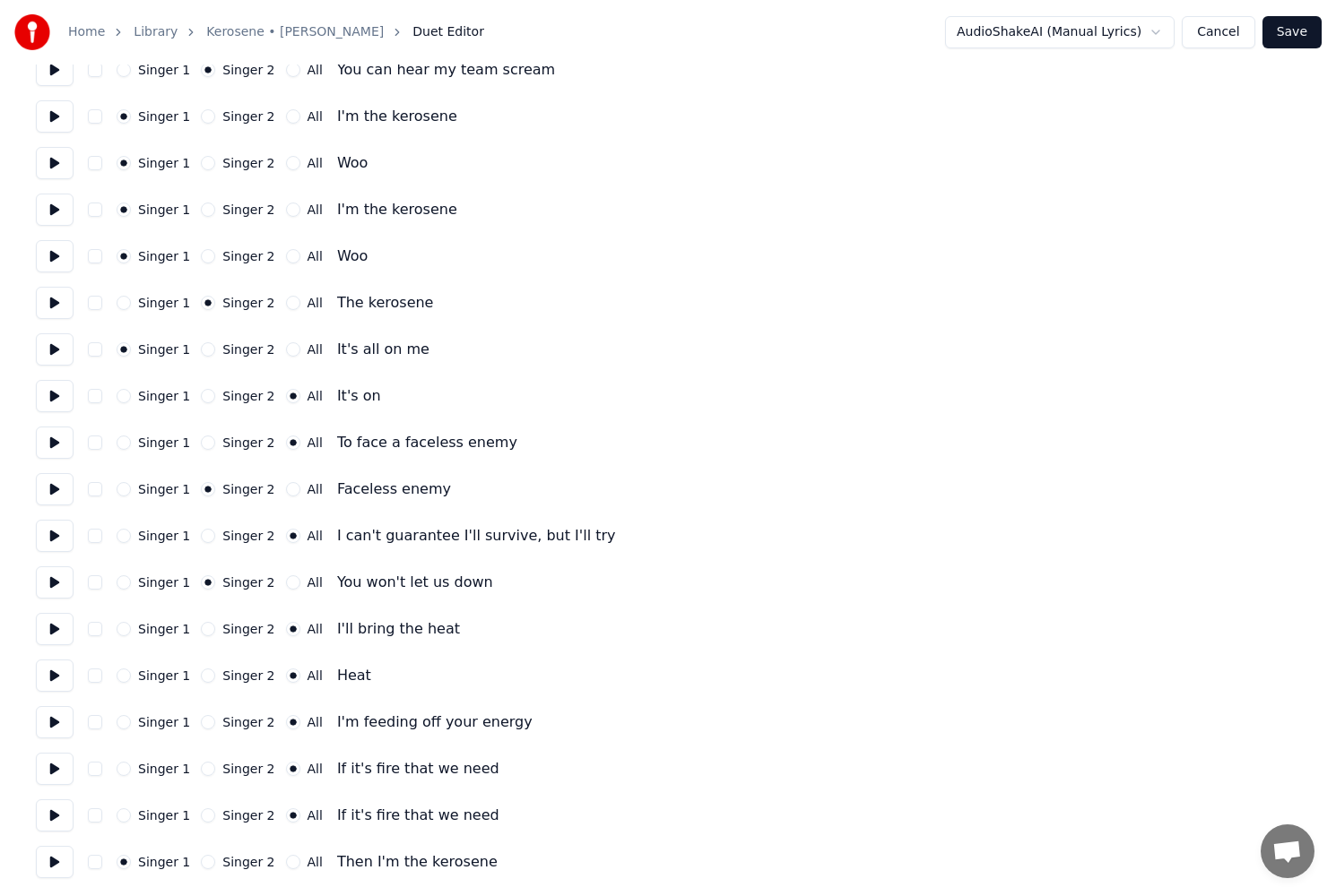
click at [50, 434] on button at bounding box center [54, 443] width 37 height 33
click at [49, 398] on button at bounding box center [54, 397] width 37 height 33
click at [54, 356] on button at bounding box center [54, 350] width 37 height 33
click at [286, 350] on button "All" at bounding box center [293, 350] width 14 height 14
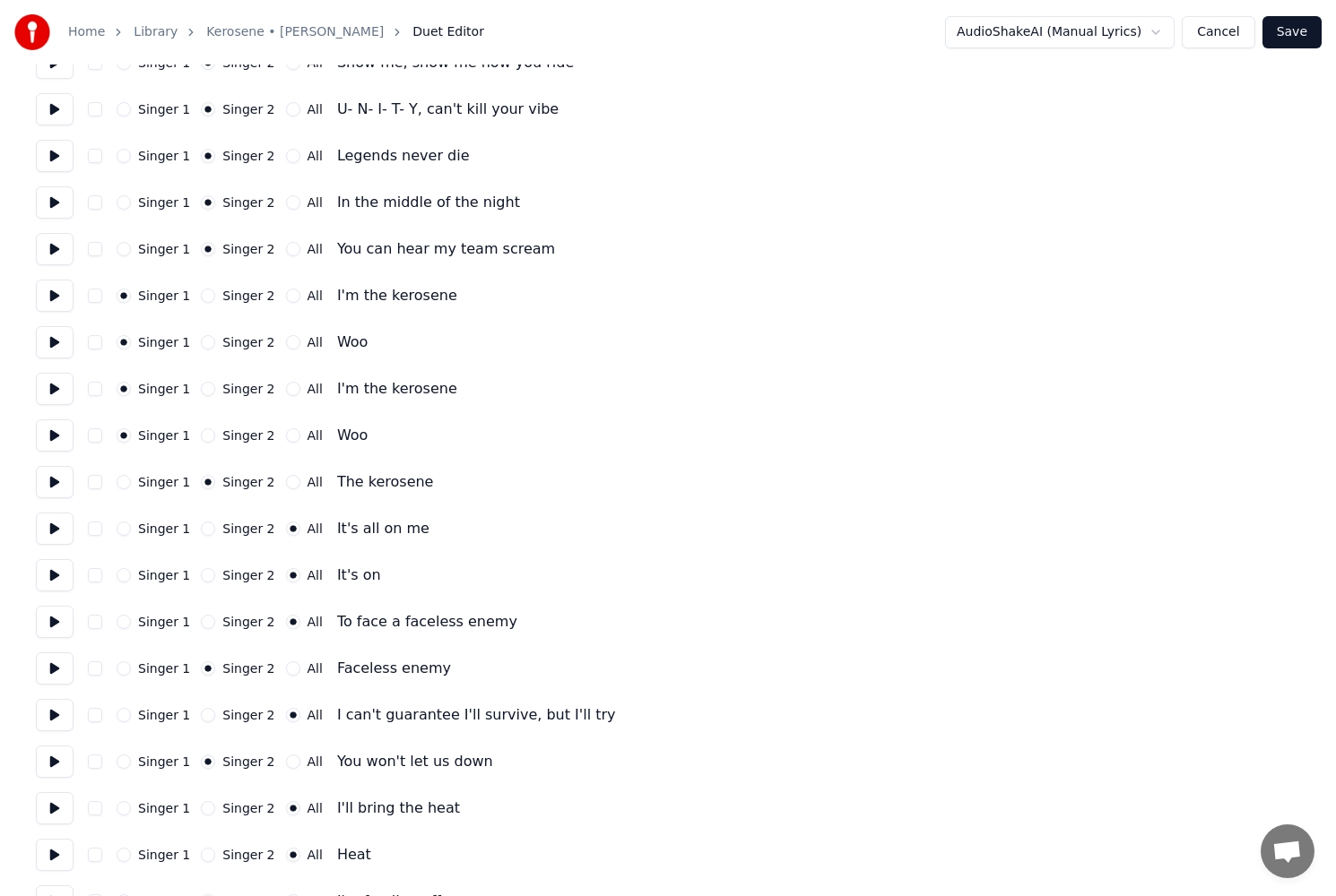
click at [55, 482] on button at bounding box center [54, 482] width 37 height 33
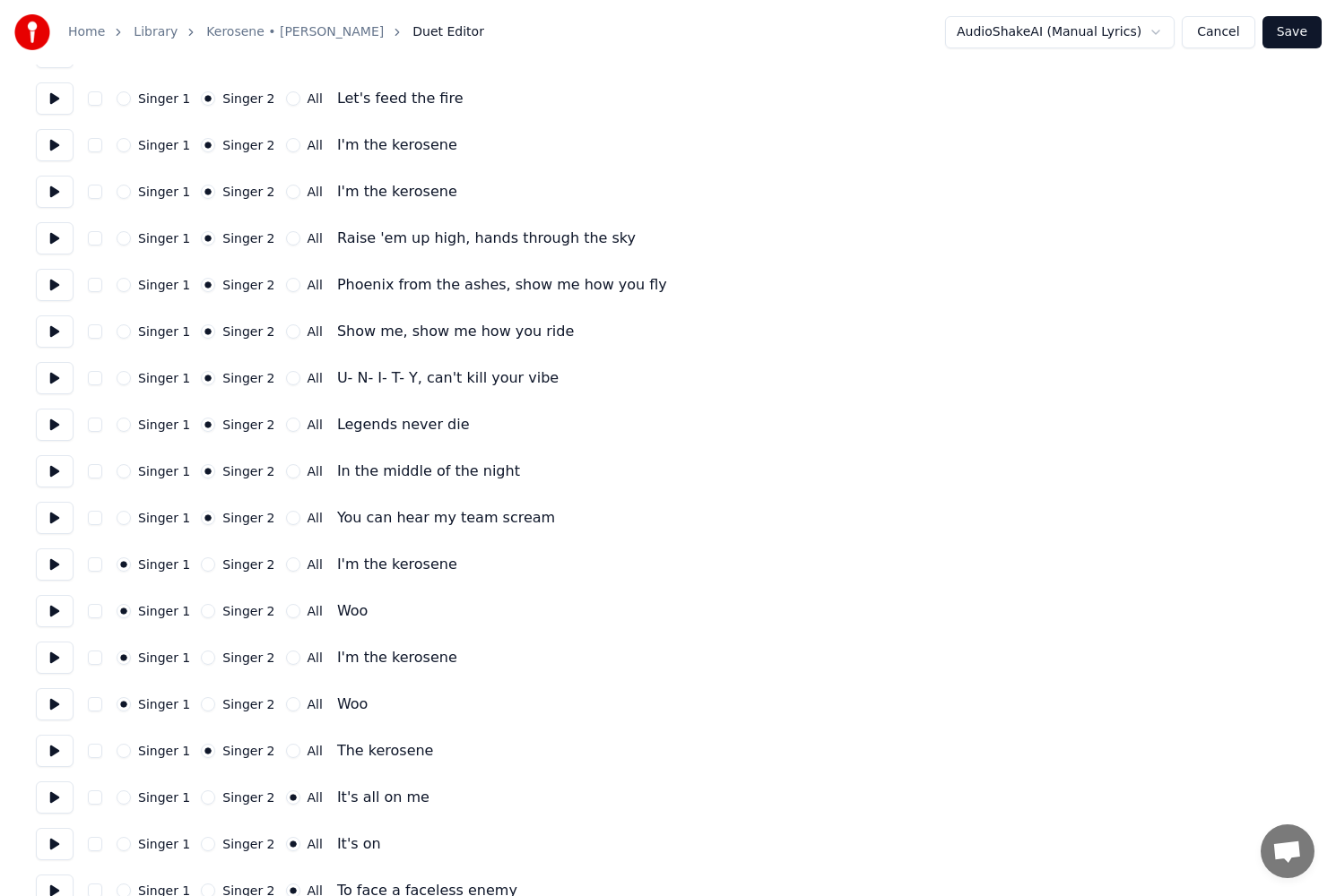
scroll to position [1925, 0]
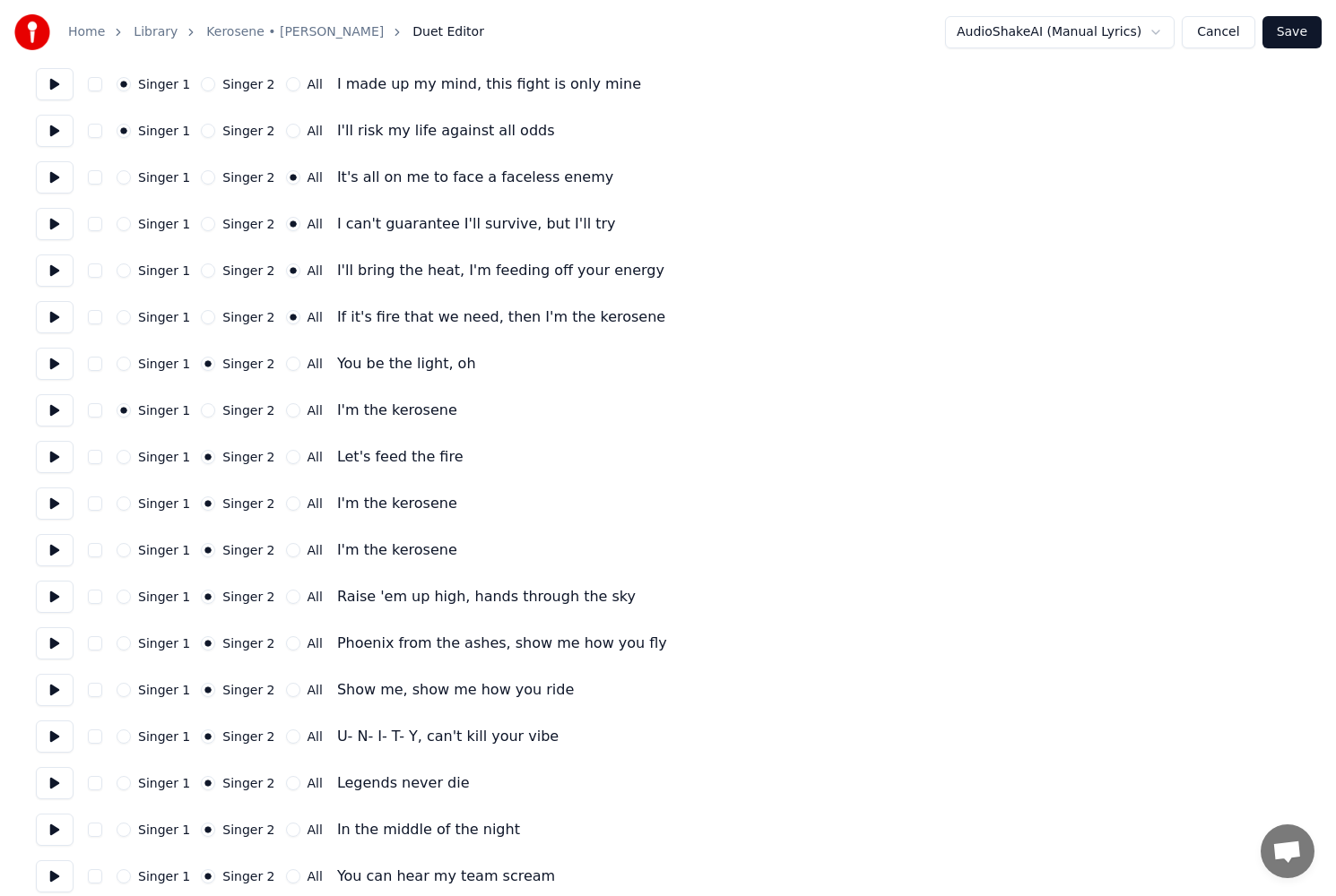
click at [61, 321] on button at bounding box center [54, 318] width 37 height 33
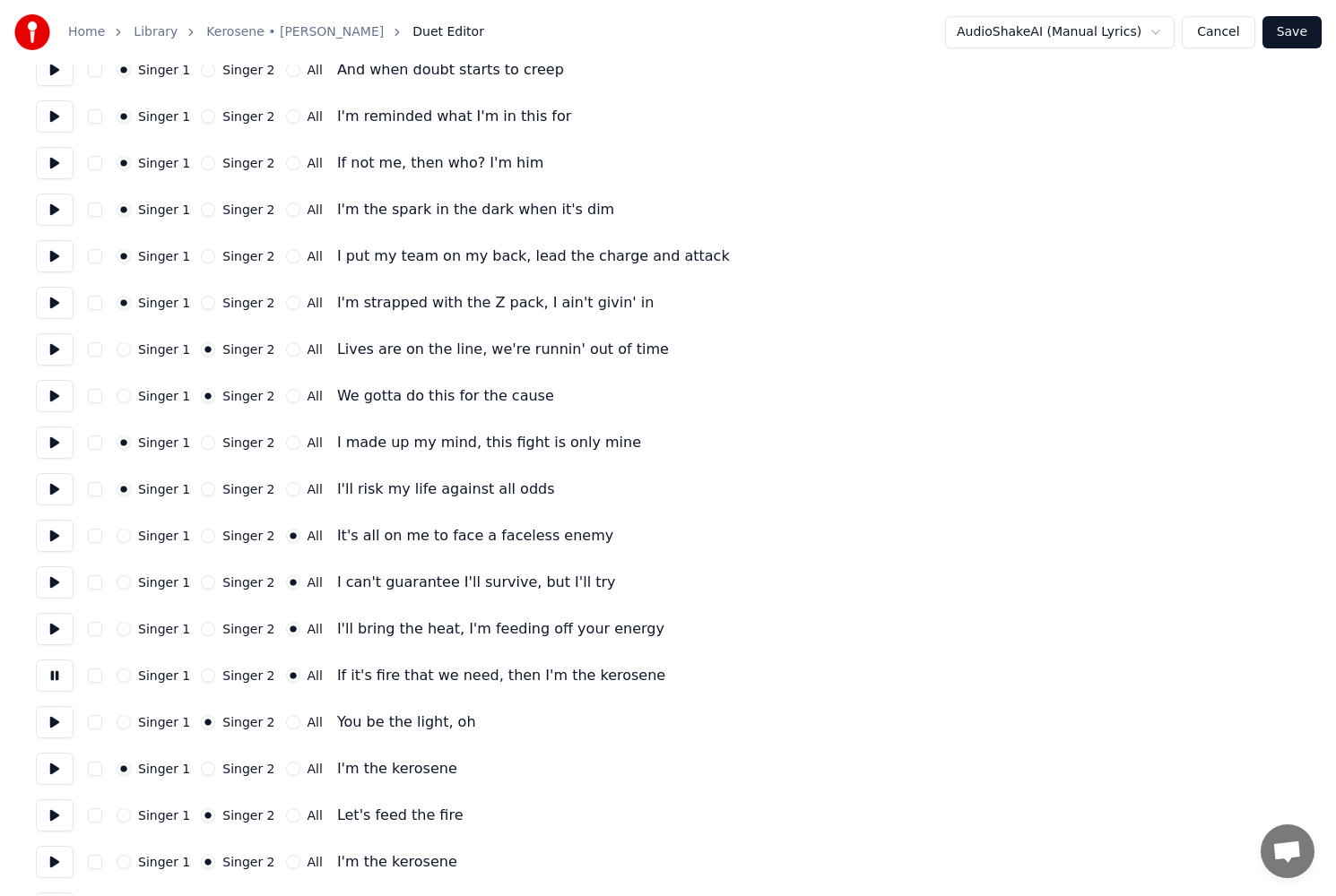
scroll to position [1297, 0]
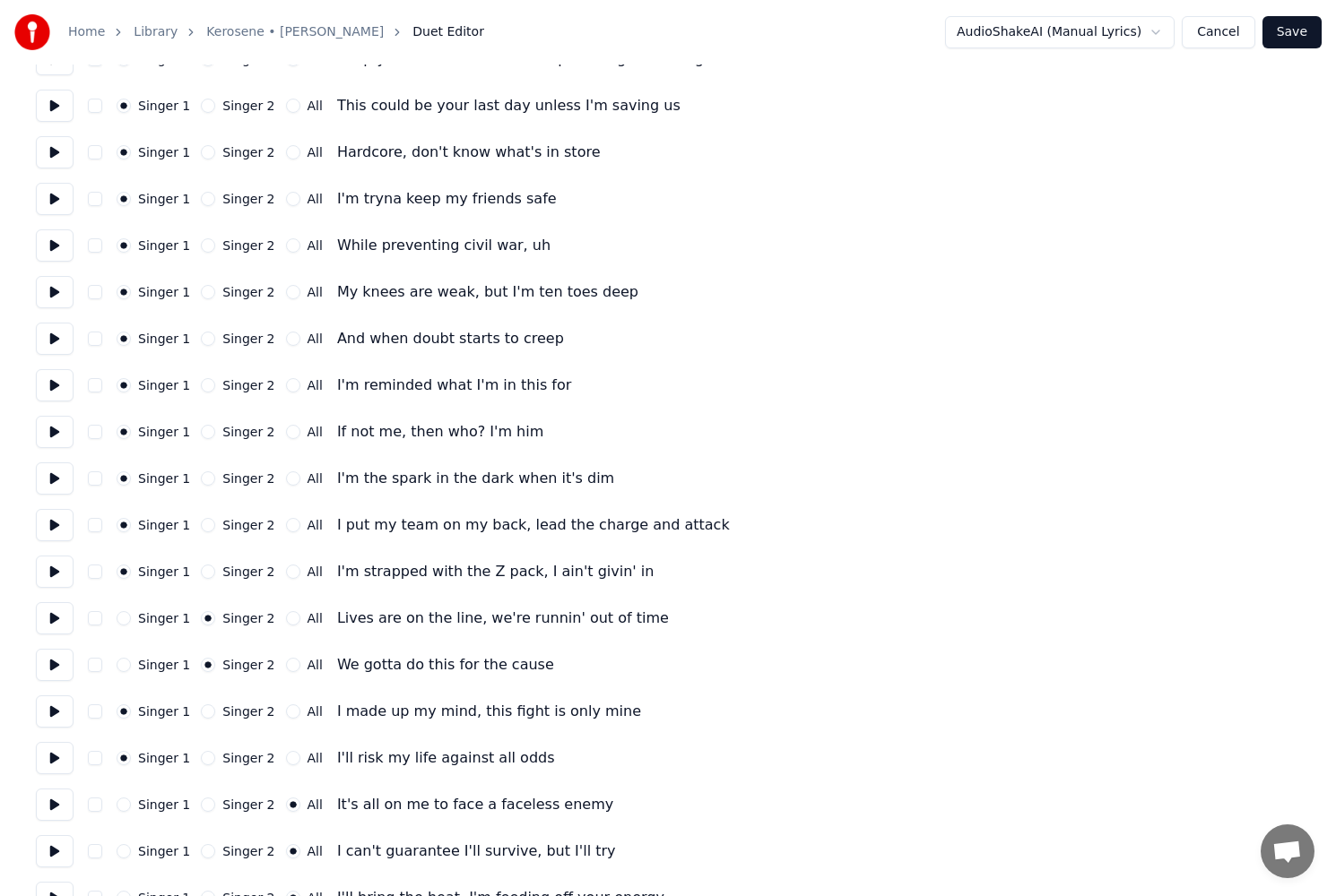
click at [1304, 20] on button "Save" at bounding box center [1292, 33] width 60 height 33
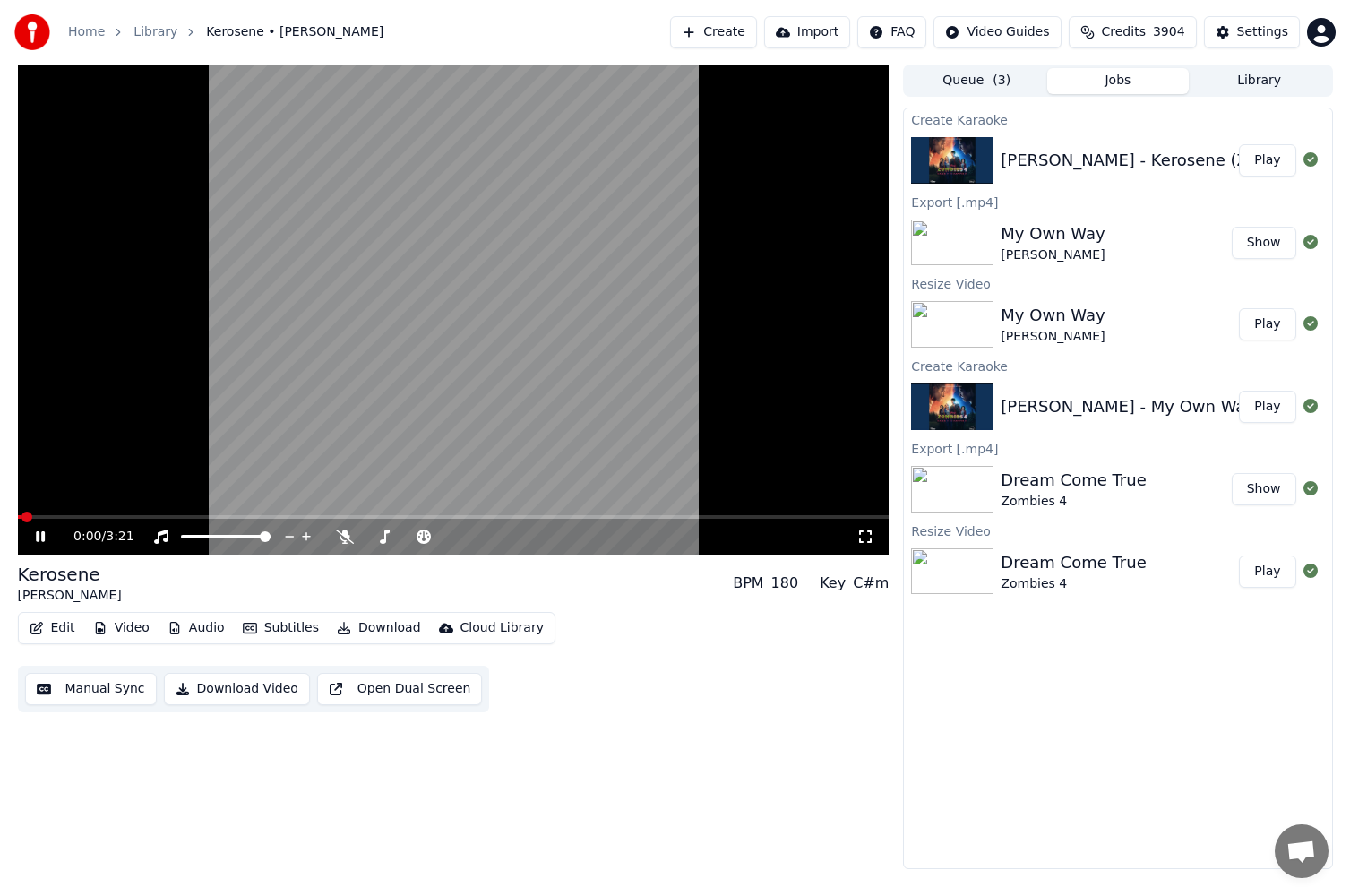
click at [72, 682] on button "Manual Sync" at bounding box center [90, 690] width 132 height 33
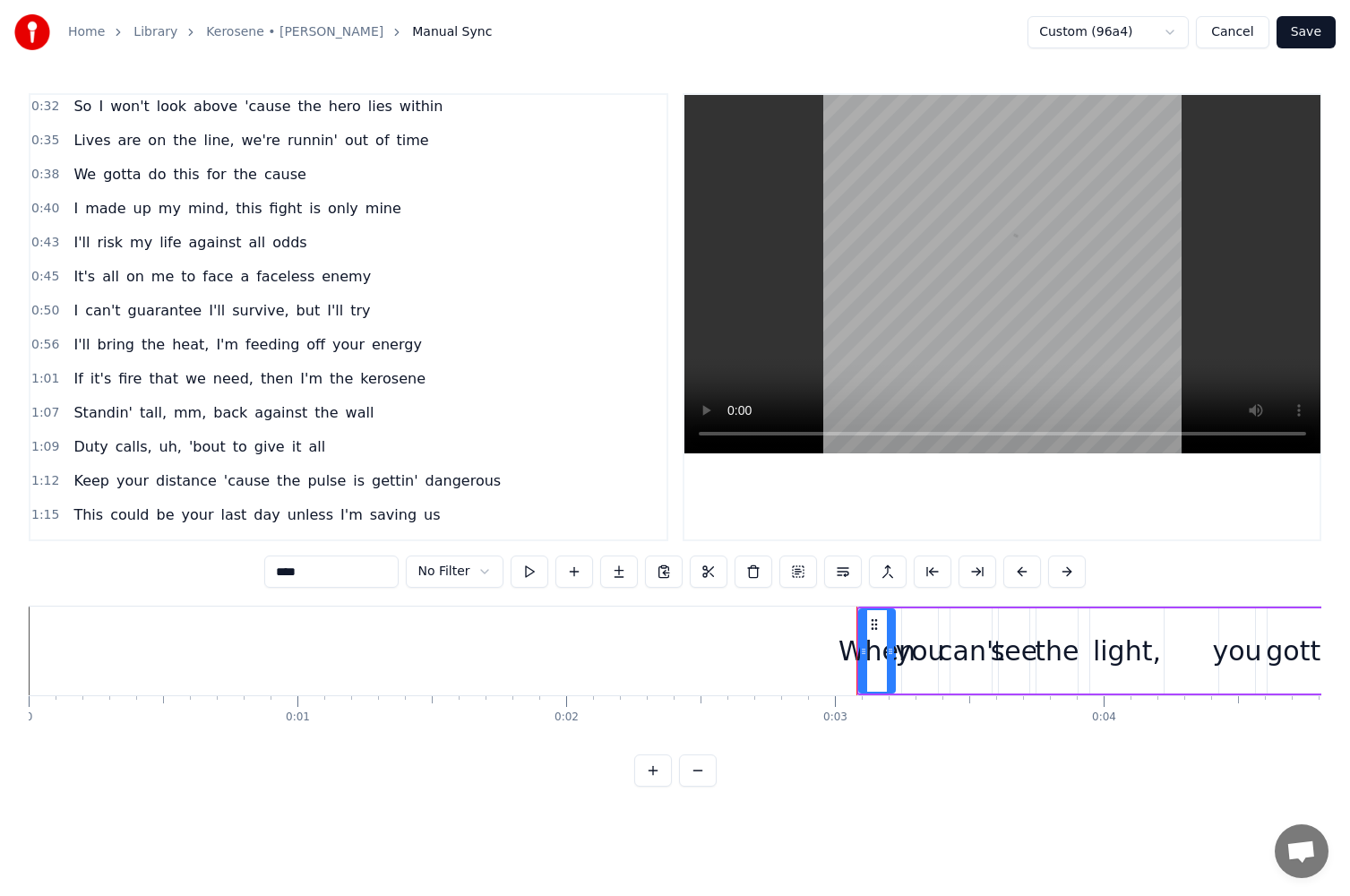
scroll to position [538, 0]
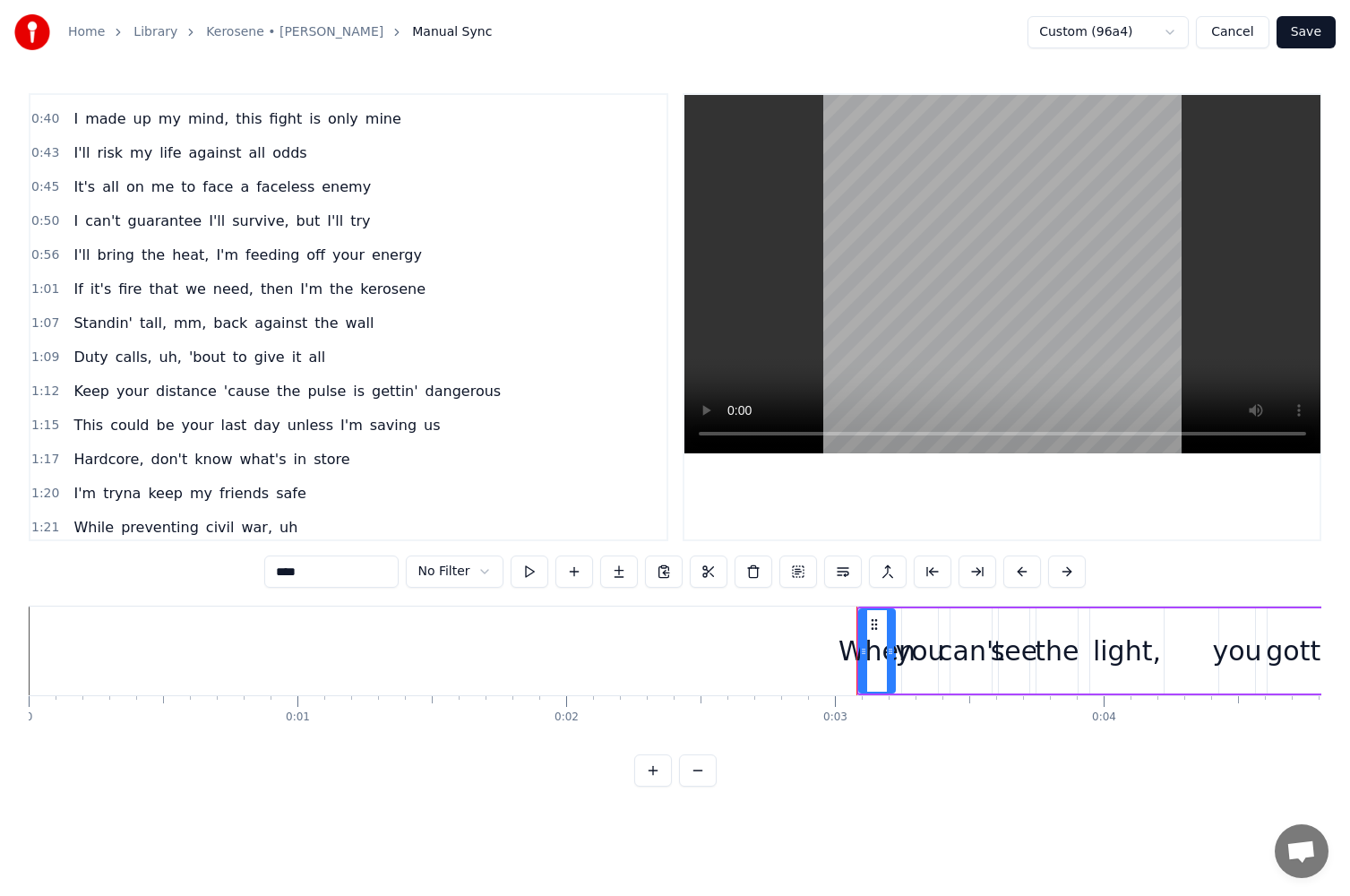
click at [259, 289] on span "then" at bounding box center [277, 288] width 36 height 20
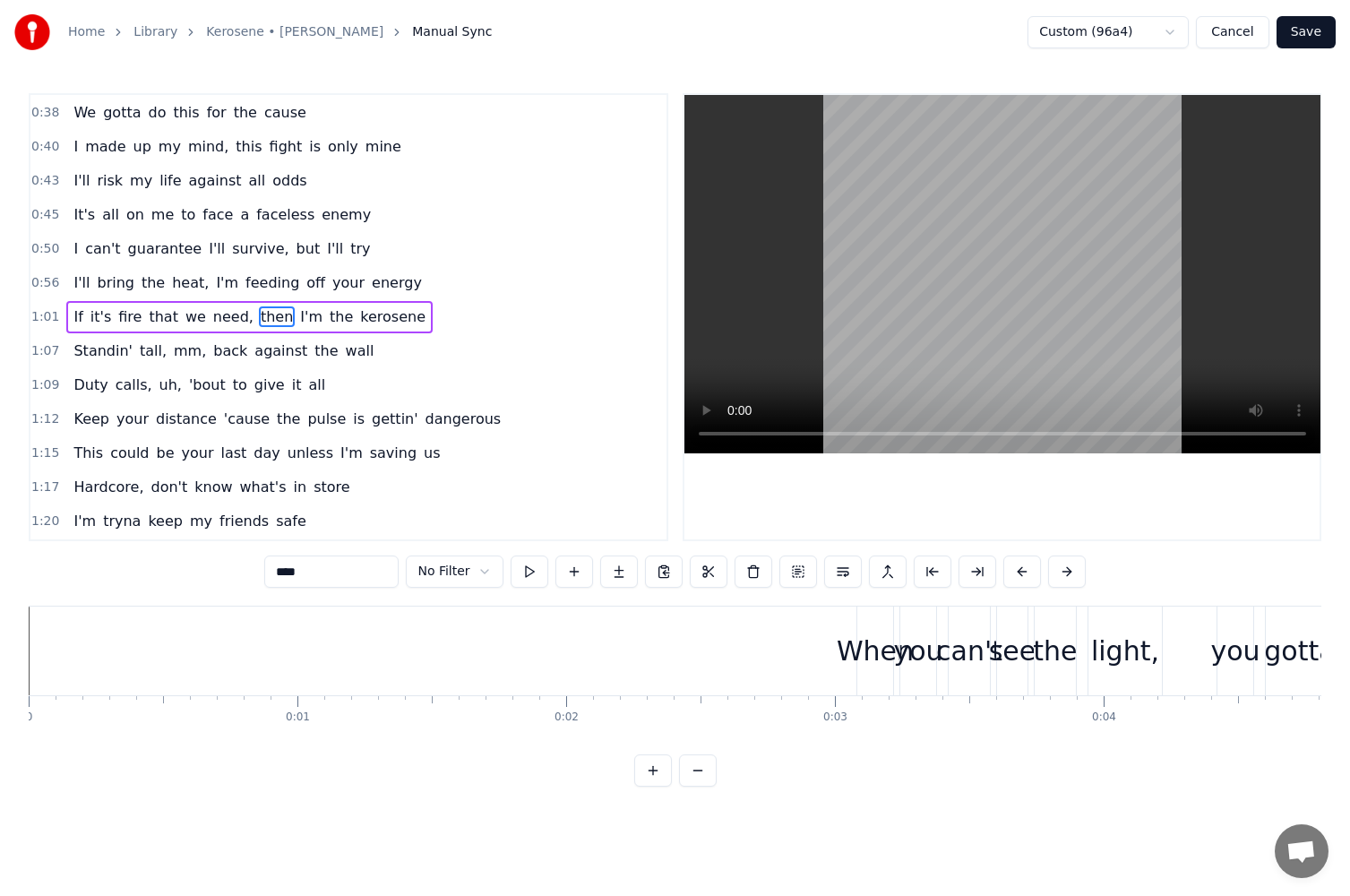
scroll to position [0, 17583]
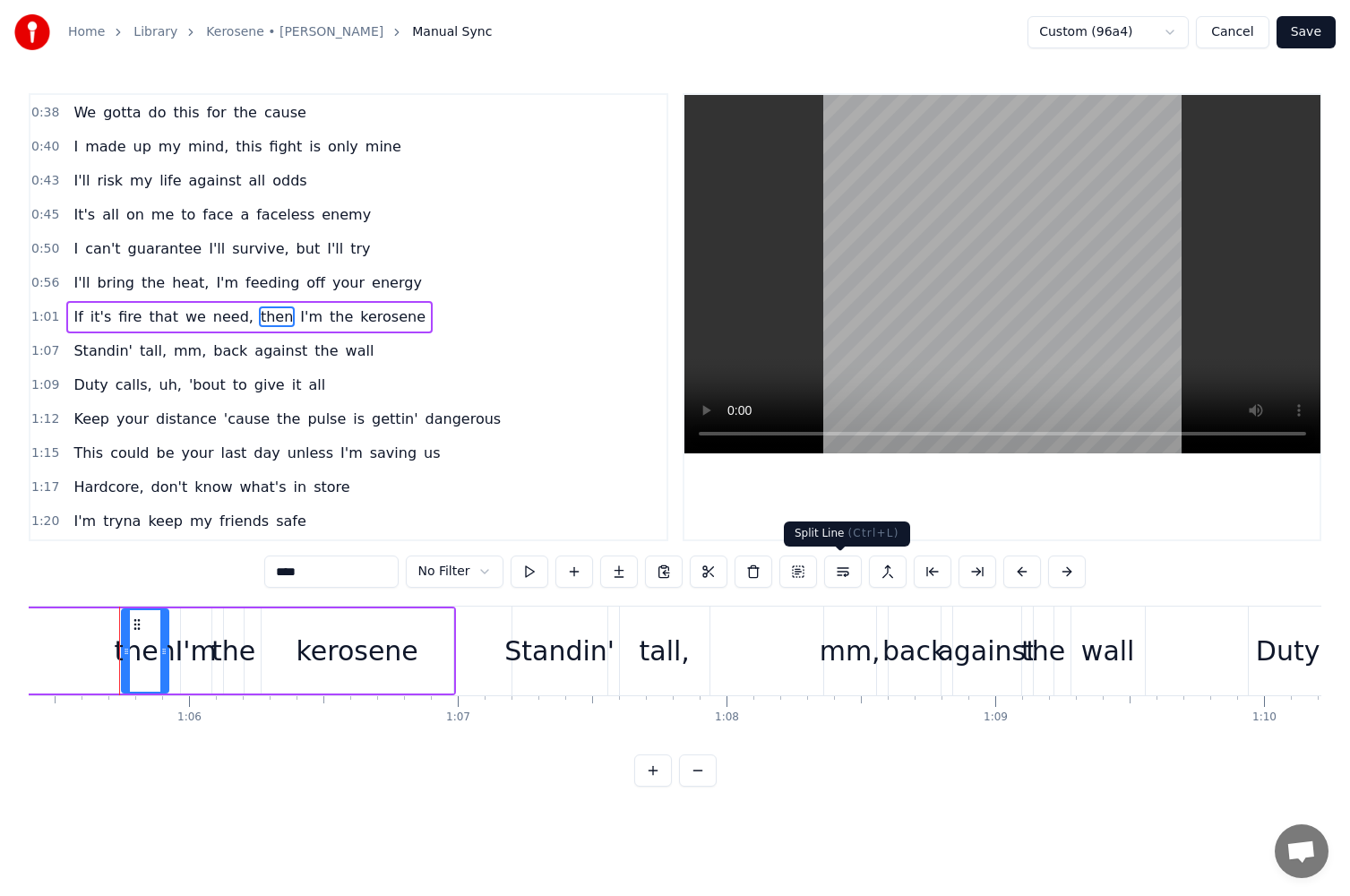
click at [839, 572] on button at bounding box center [843, 572] width 37 height 33
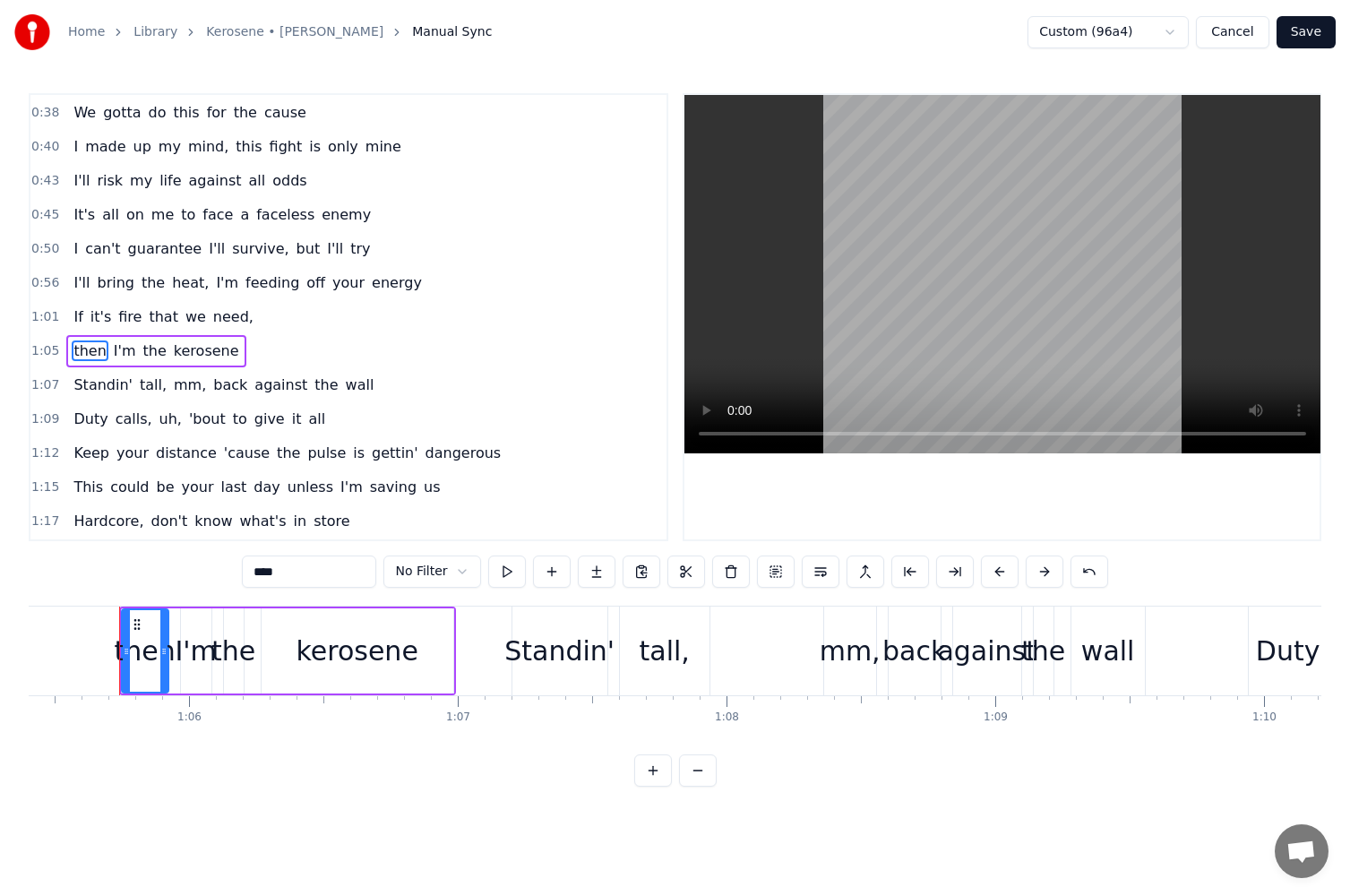
scroll to position [544, 0]
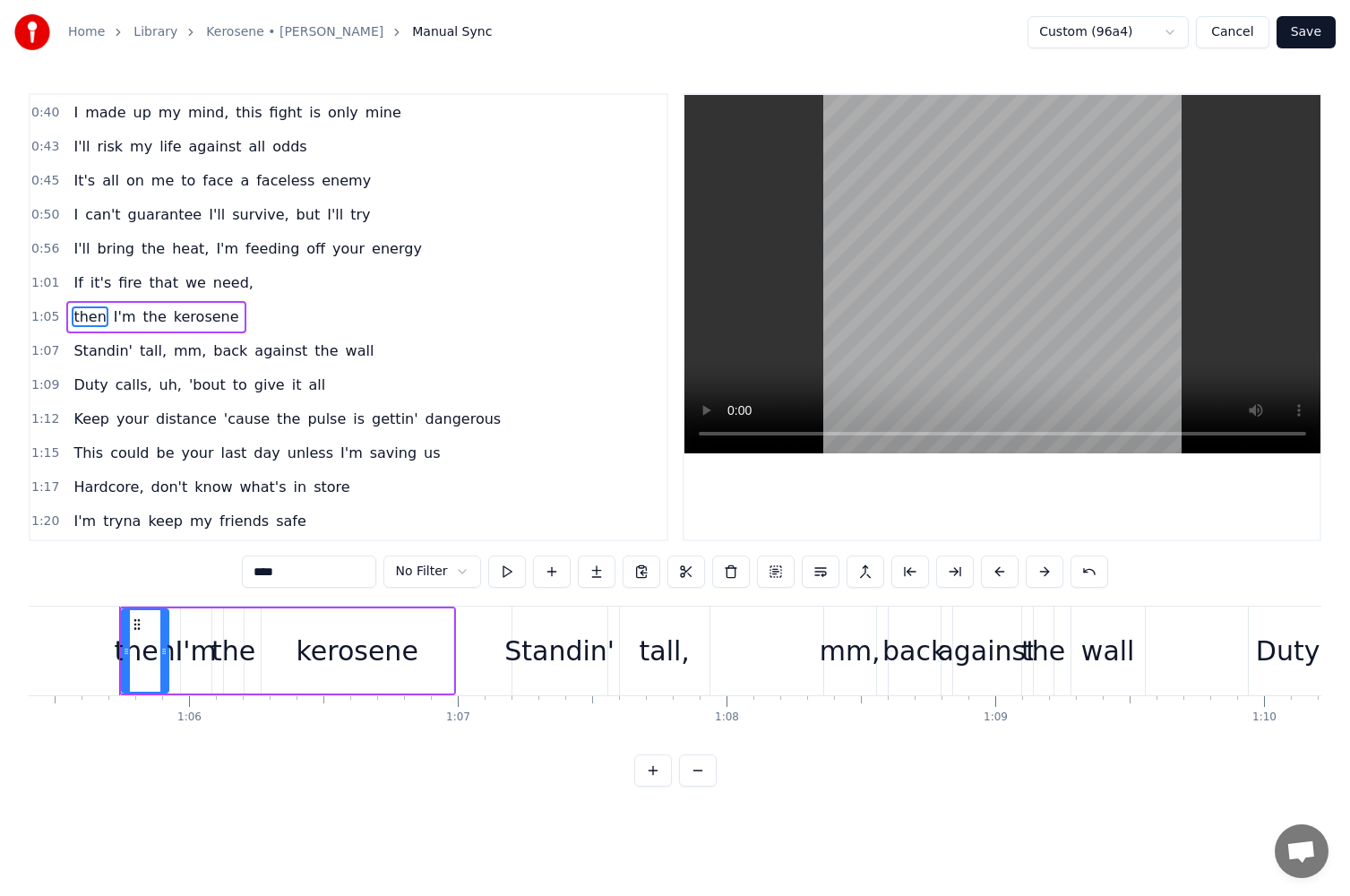
click at [146, 642] on div "then" at bounding box center [144, 651] width 60 height 40
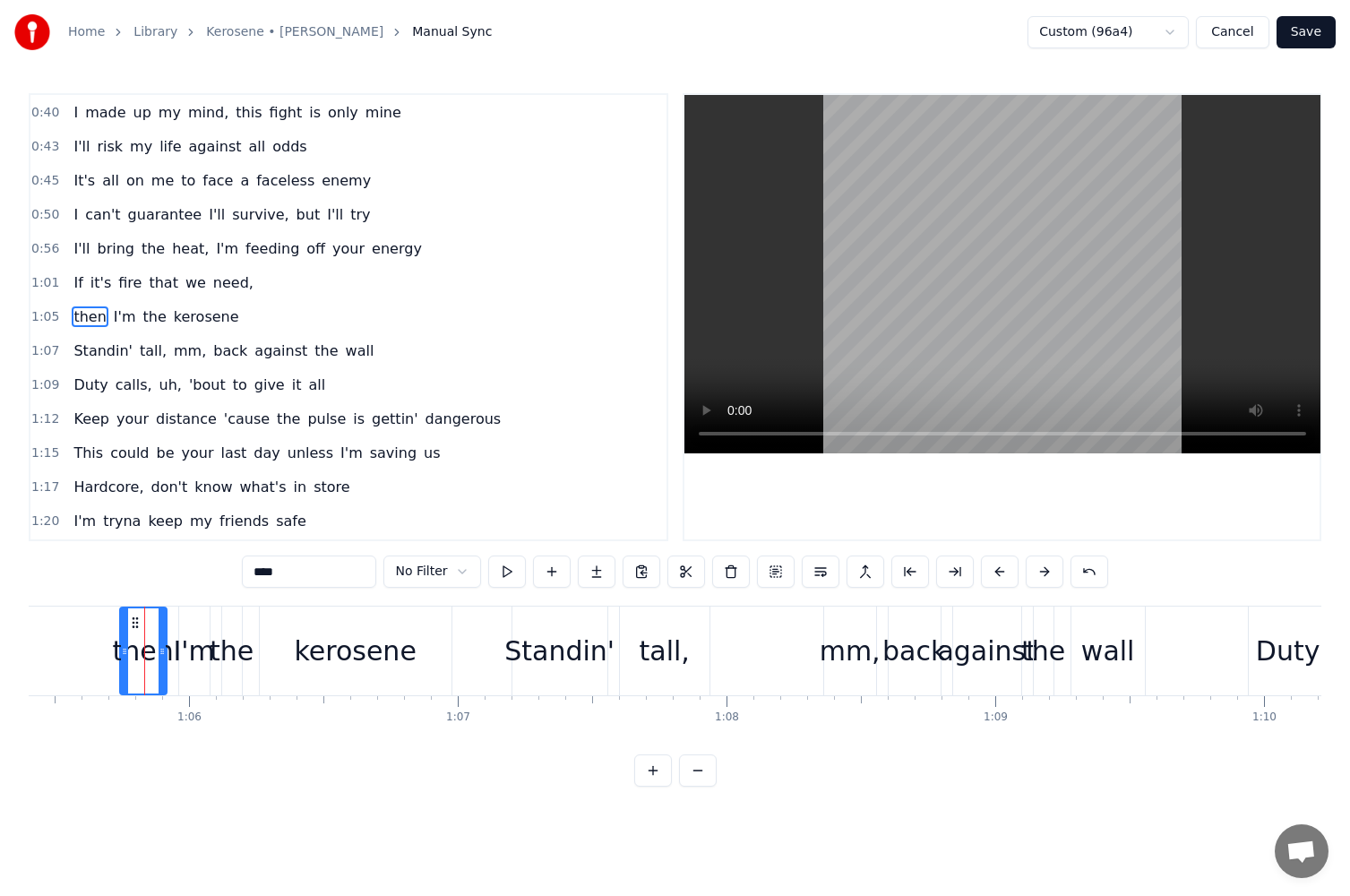
drag, startPoint x: 264, startPoint y: 573, endPoint x: 249, endPoint y: 573, distance: 15.0
click at [249, 573] on input "****" at bounding box center [309, 572] width 134 height 33
click at [255, 571] on input "****" at bounding box center [309, 572] width 134 height 33
click at [257, 571] on input "****" at bounding box center [309, 572] width 134 height 33
drag, startPoint x: 262, startPoint y: 573, endPoint x: 253, endPoint y: 572, distance: 9.1
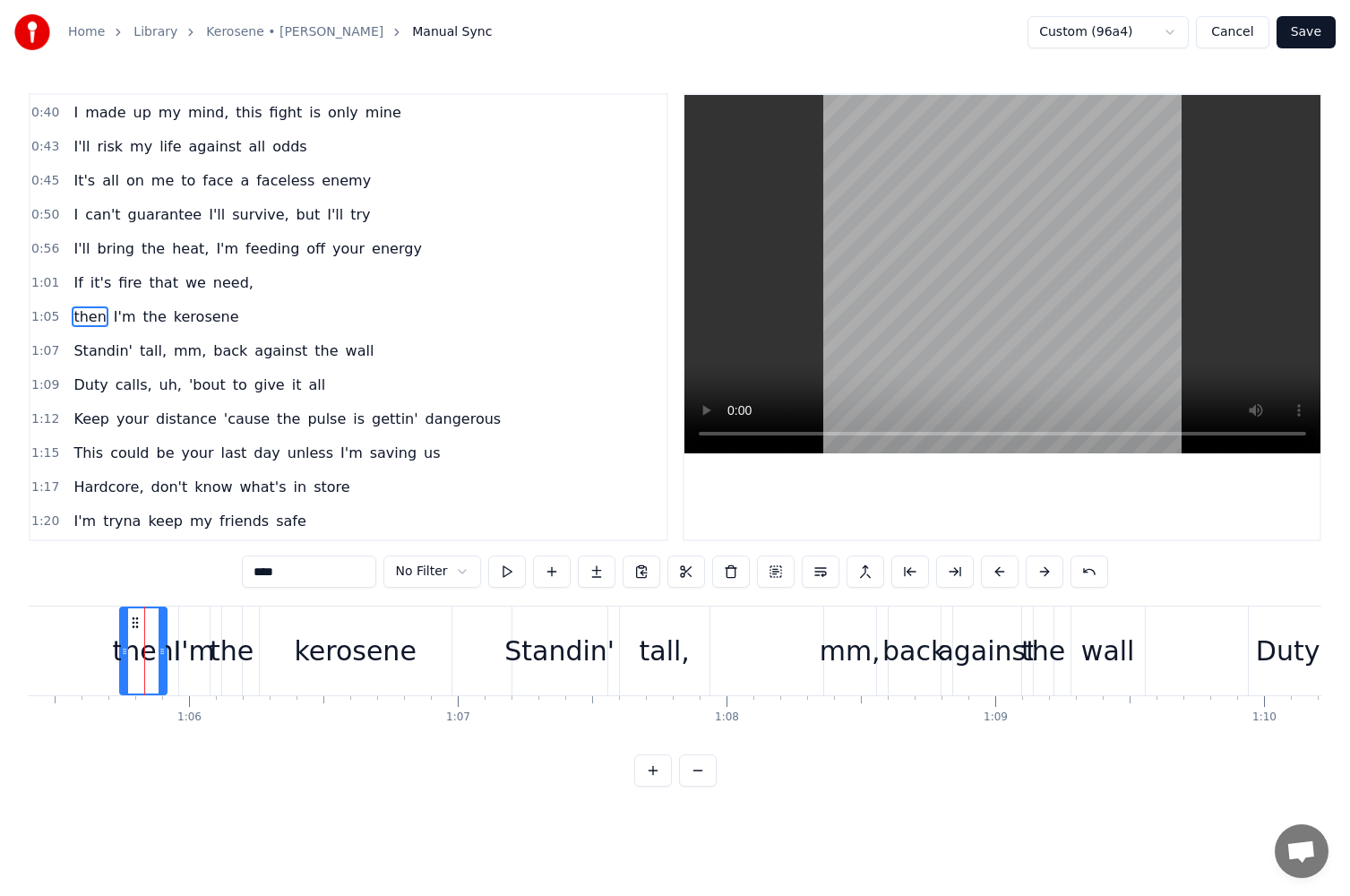
click at [253, 572] on input "****" at bounding box center [309, 572] width 134 height 33
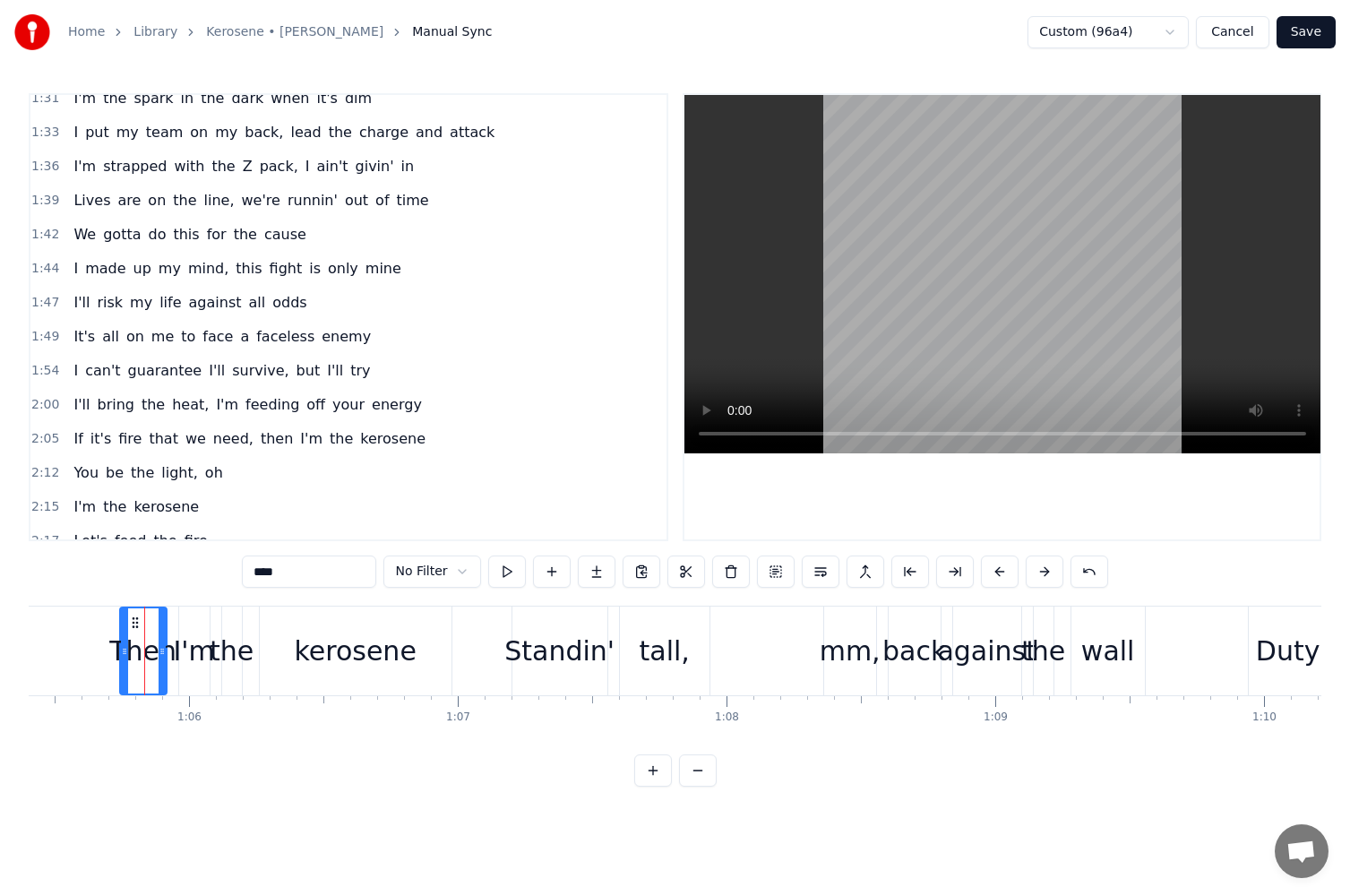
scroll to position [1261, 0]
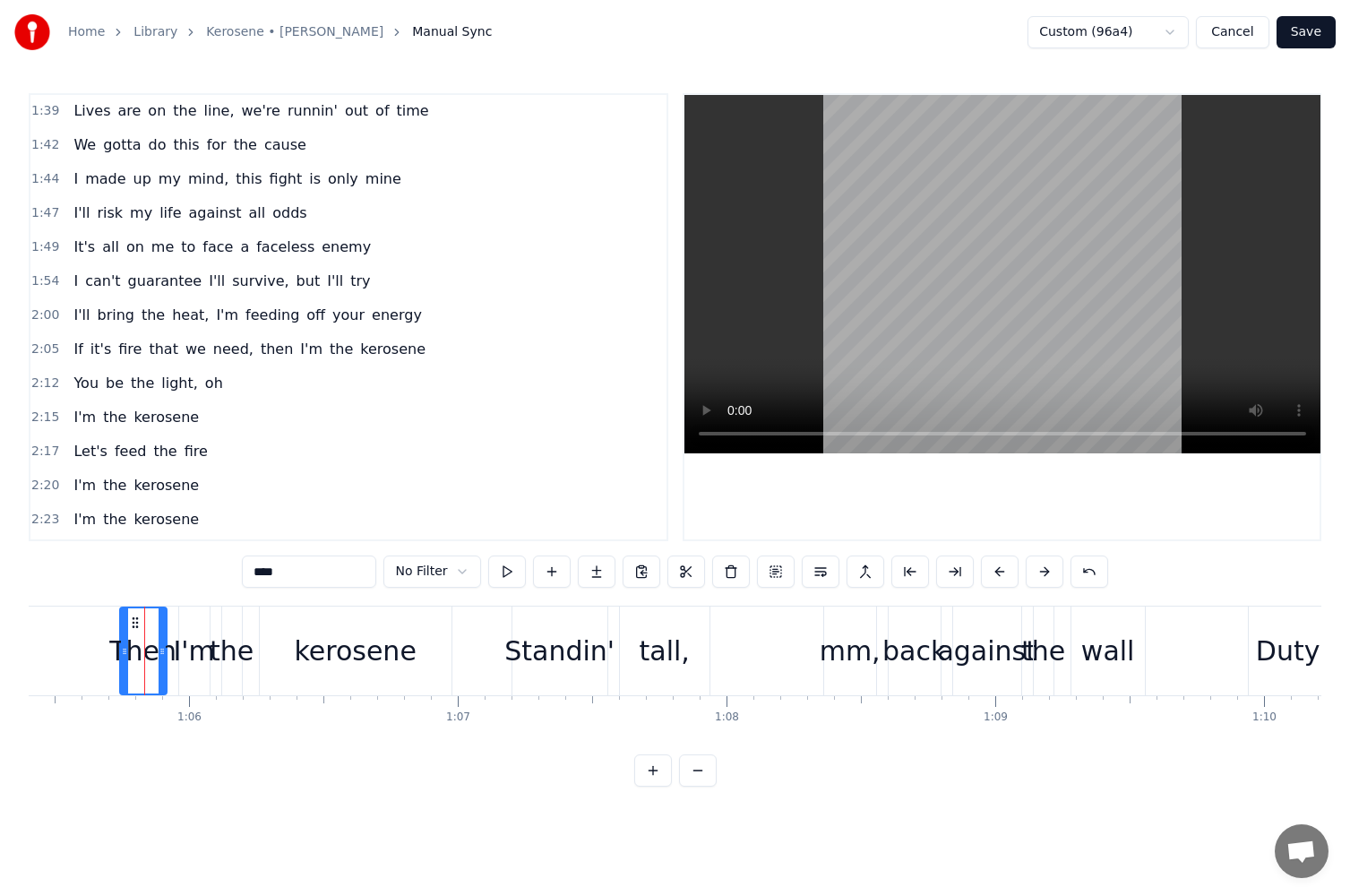
click at [259, 348] on span "then" at bounding box center [277, 349] width 36 height 20
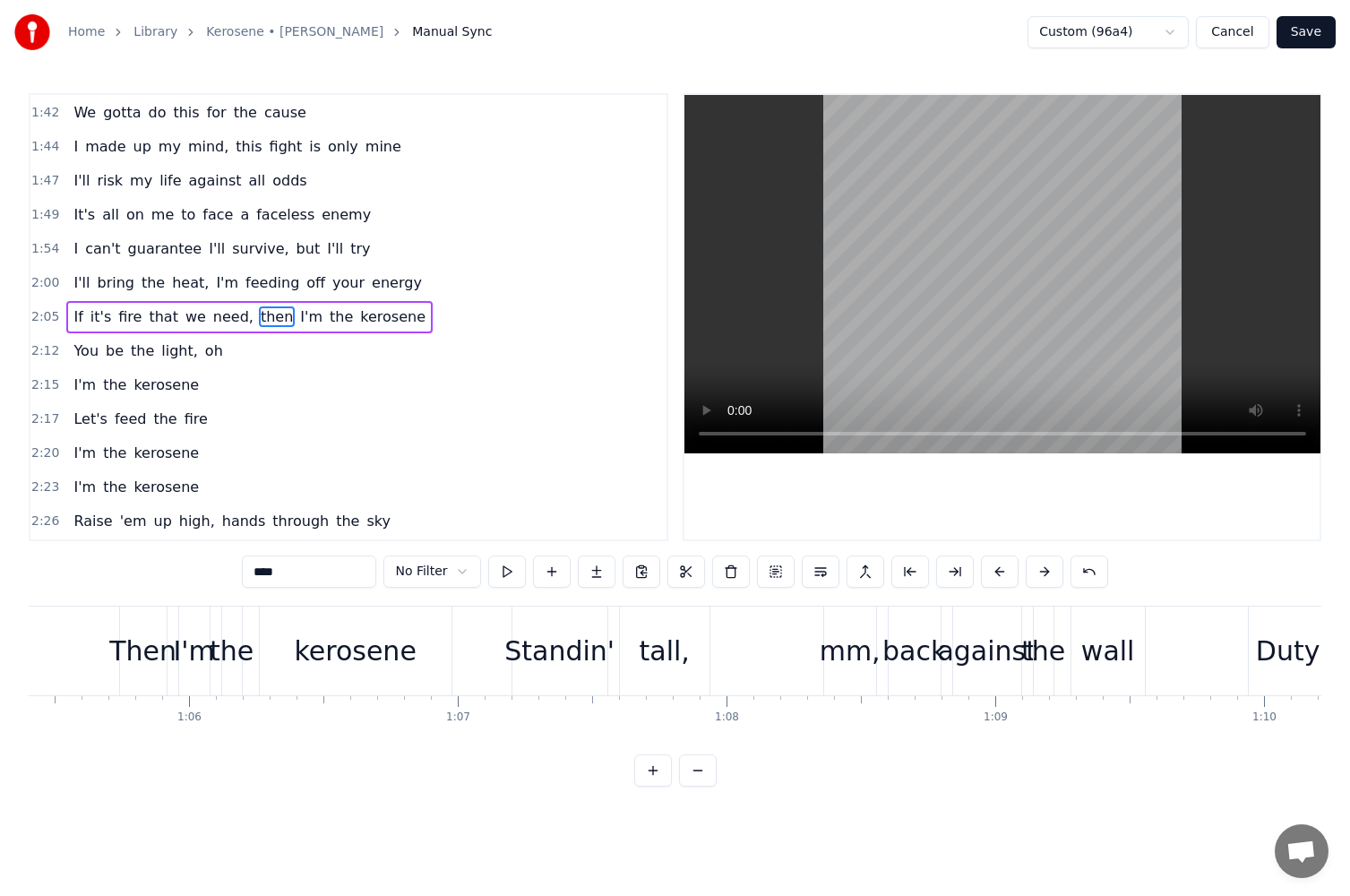
scroll to position [0, 34787]
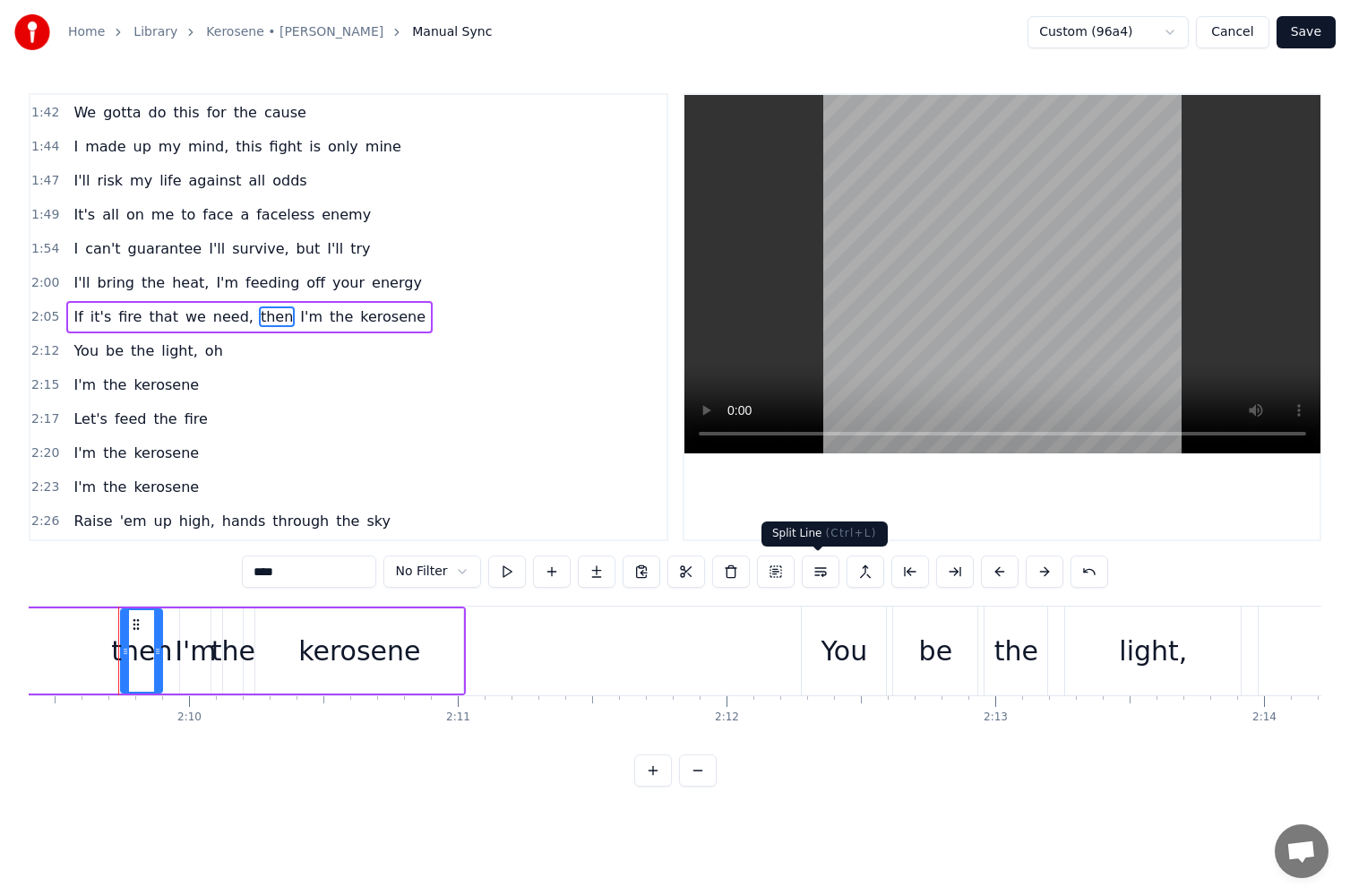
click at [820, 574] on button at bounding box center [820, 572] width 37 height 33
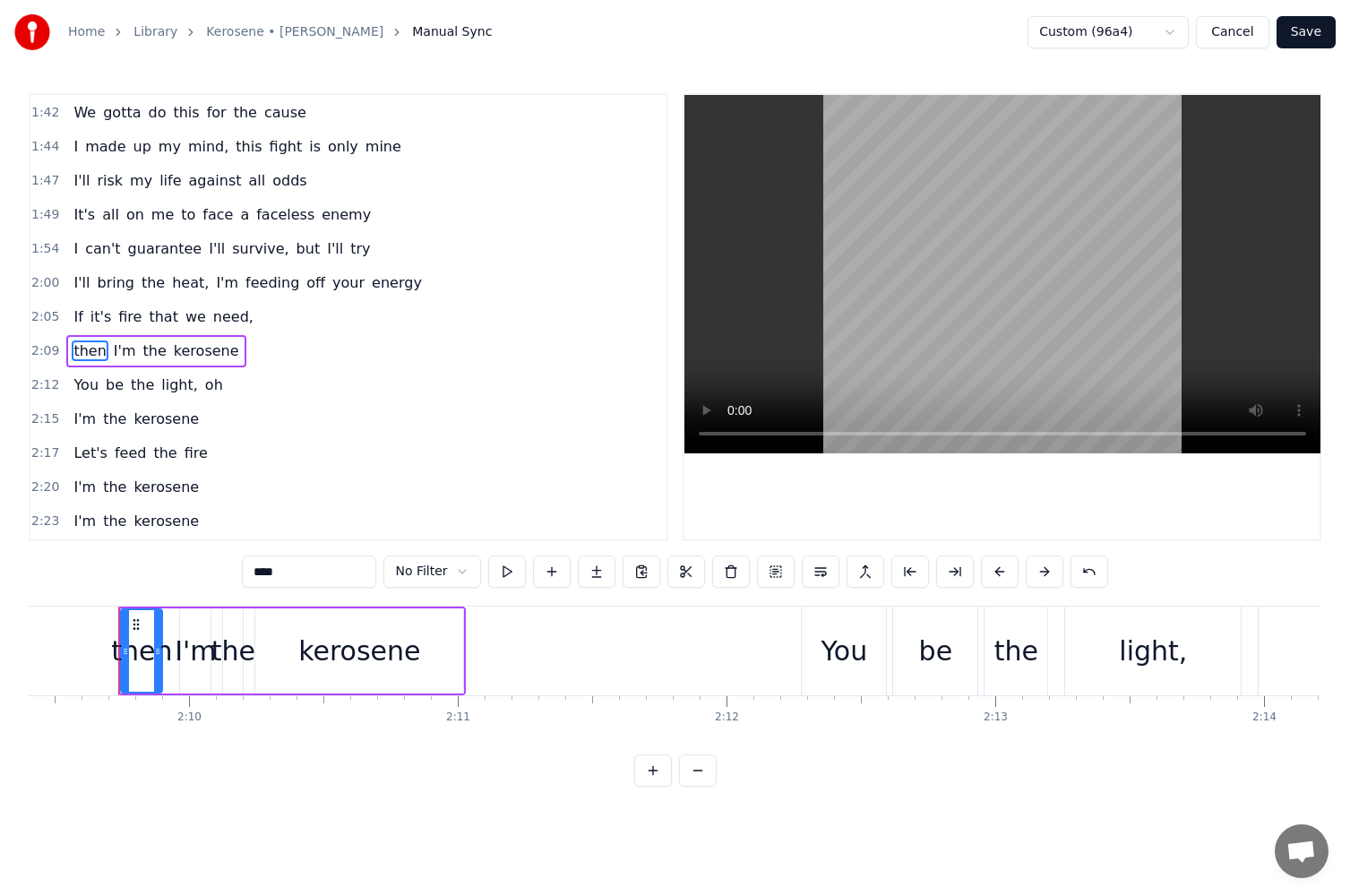
scroll to position [1327, 0]
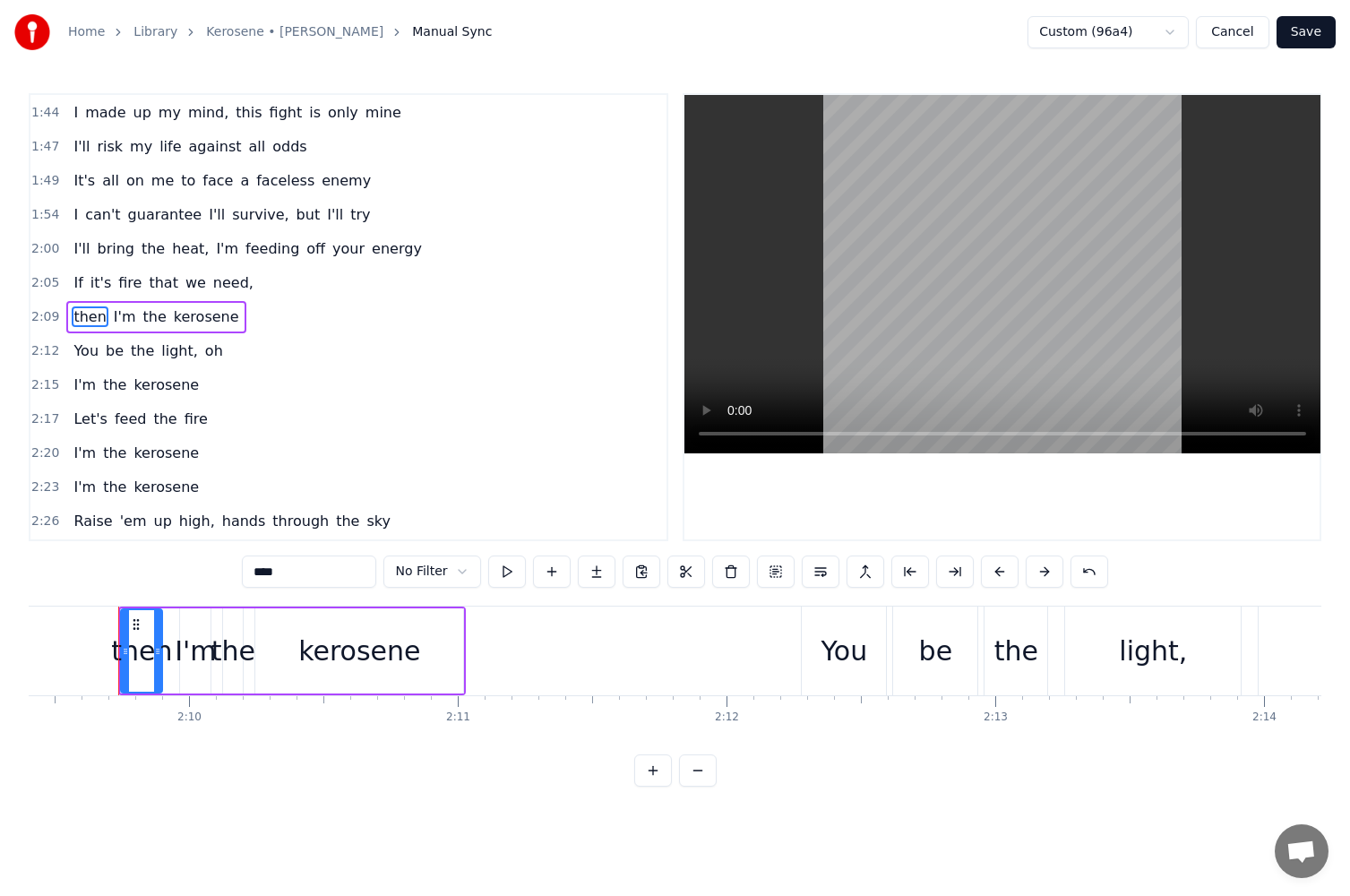
click at [267, 573] on input "****" at bounding box center [309, 572] width 134 height 33
drag, startPoint x: 259, startPoint y: 571, endPoint x: 230, endPoint y: 572, distance: 29.0
click at [232, 572] on div "0:03 When you can't see the light, you gotta be the light 0:05 And on this pitc…" at bounding box center [675, 440] width 1293 height 693
click at [216, 281] on span "need," at bounding box center [233, 282] width 44 height 20
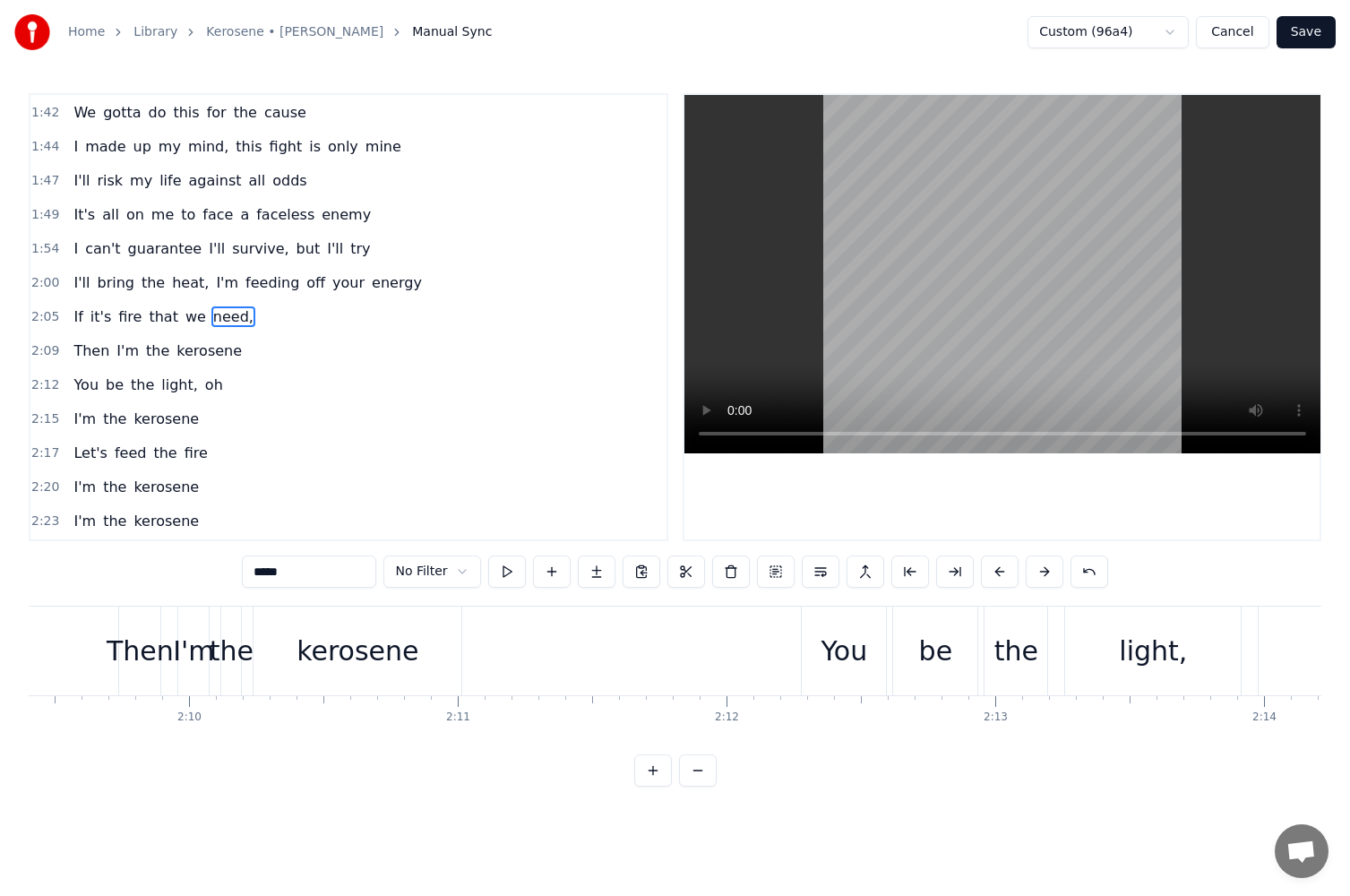
scroll to position [0, 34212]
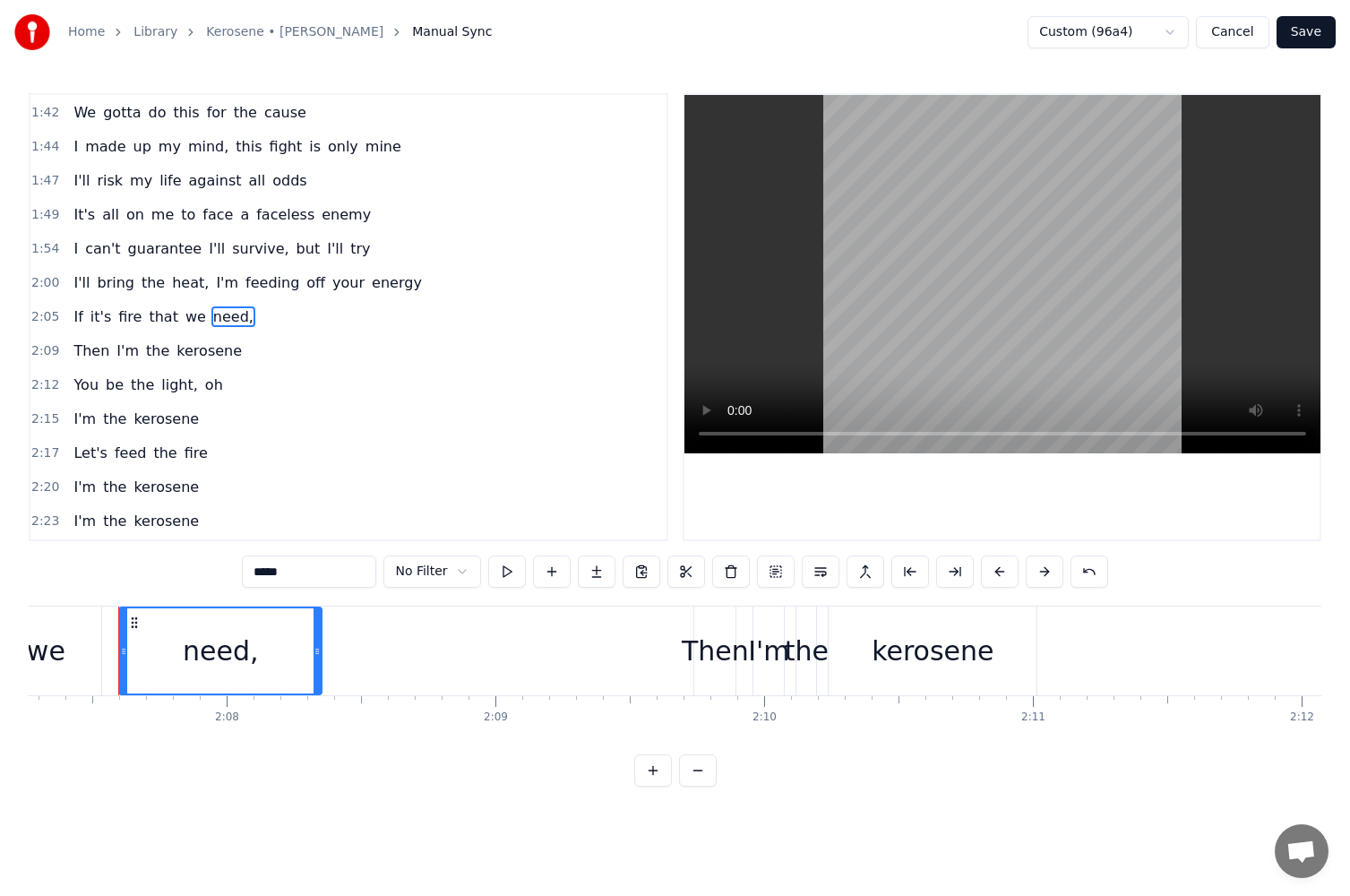
click at [289, 651] on div "need," at bounding box center [220, 651] width 201 height 85
click at [316, 577] on input "*****" at bounding box center [309, 572] width 134 height 33
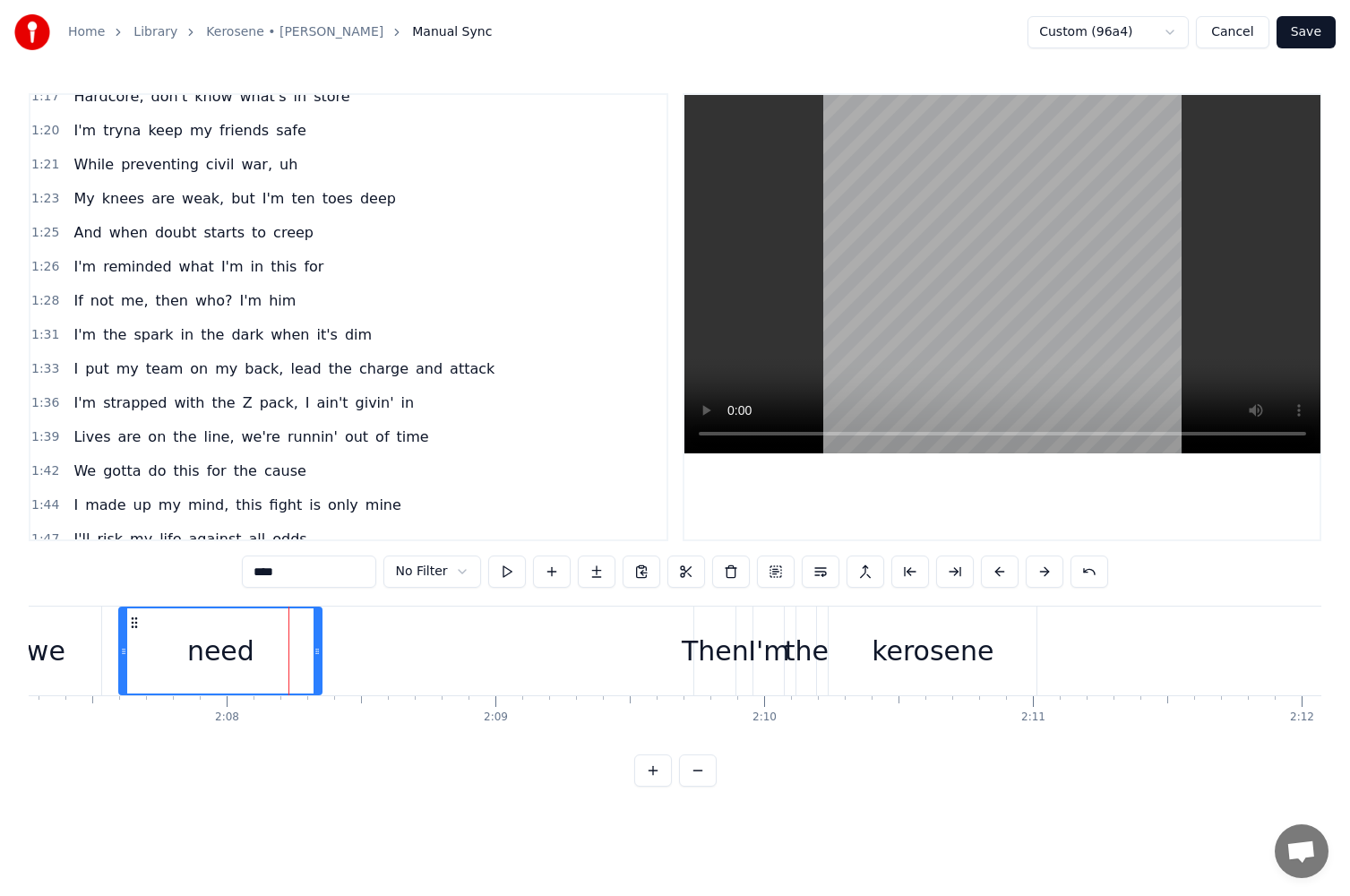
scroll to position [845, 0]
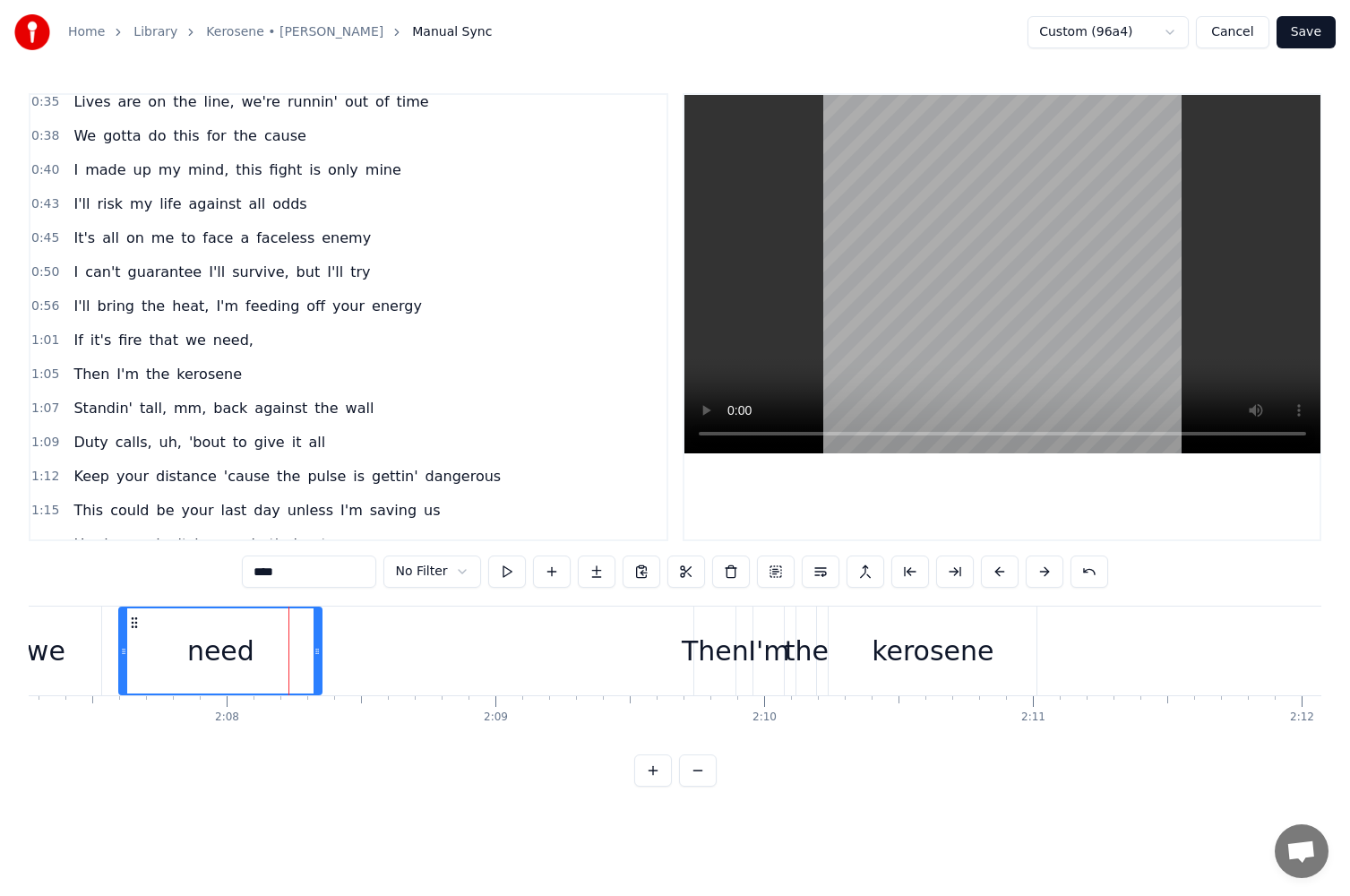
click at [218, 347] on span "need," at bounding box center [233, 339] width 44 height 20
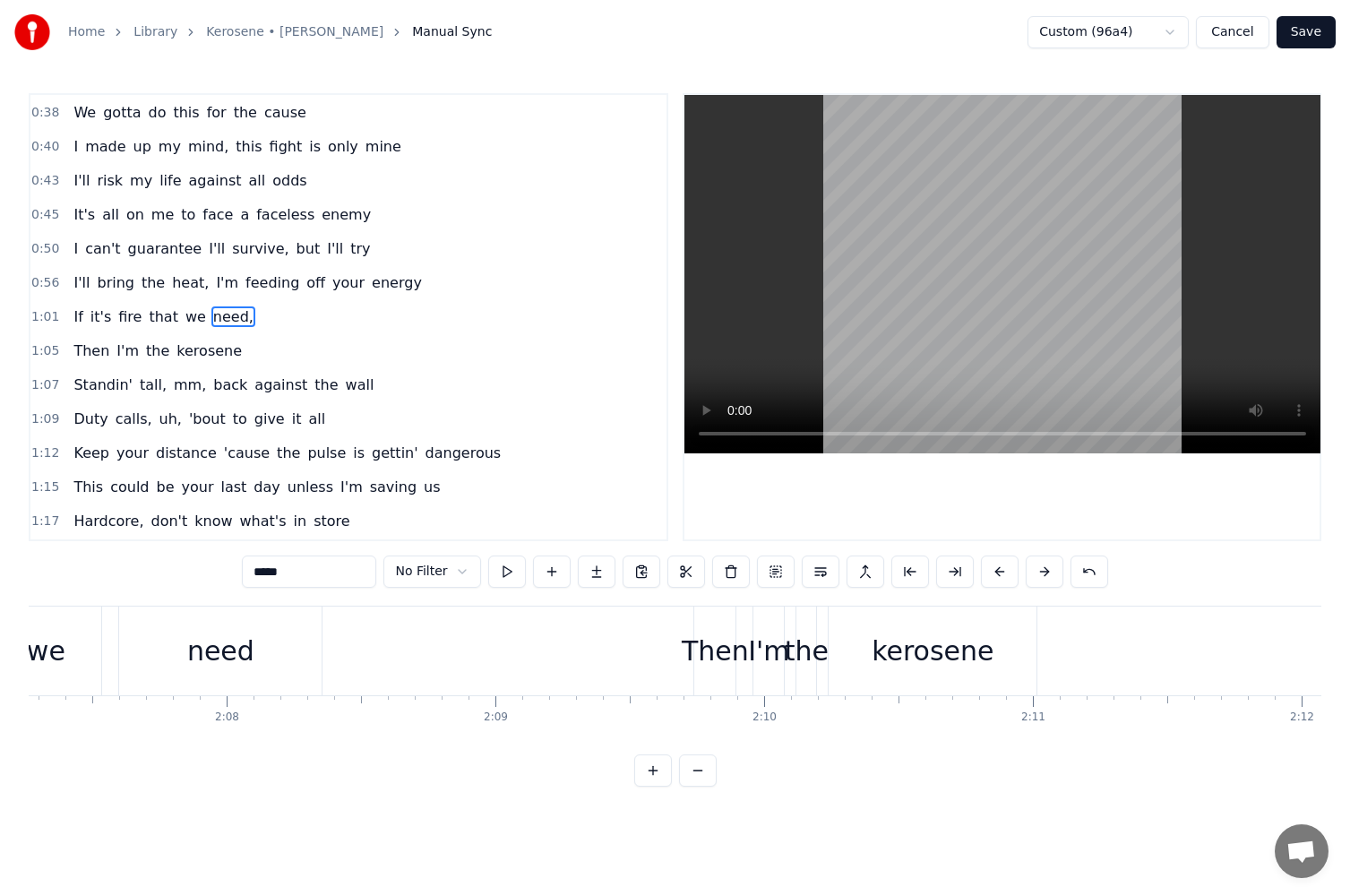
scroll to position [0, 17002]
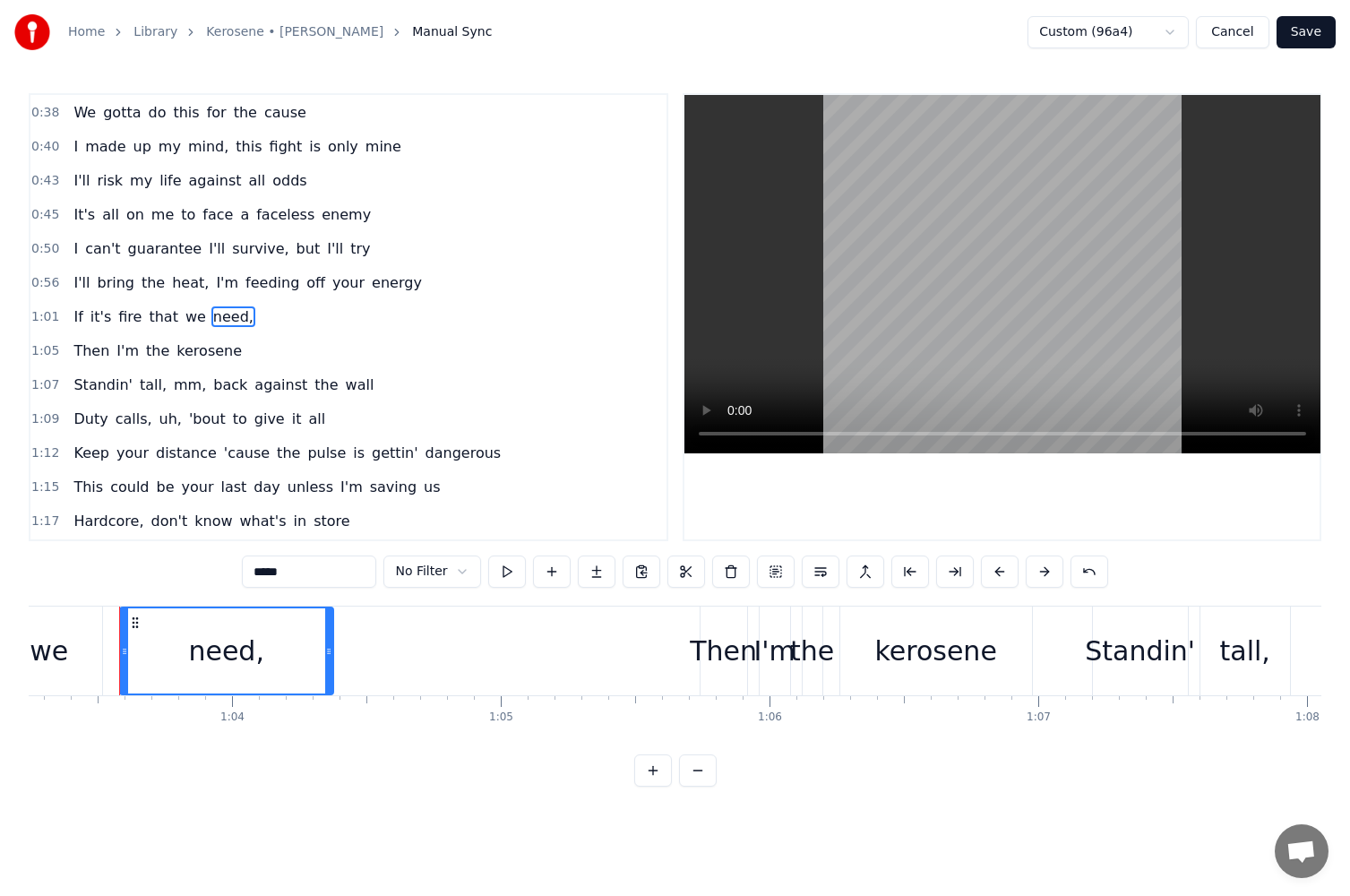
click at [324, 564] on input "*****" at bounding box center [309, 572] width 134 height 33
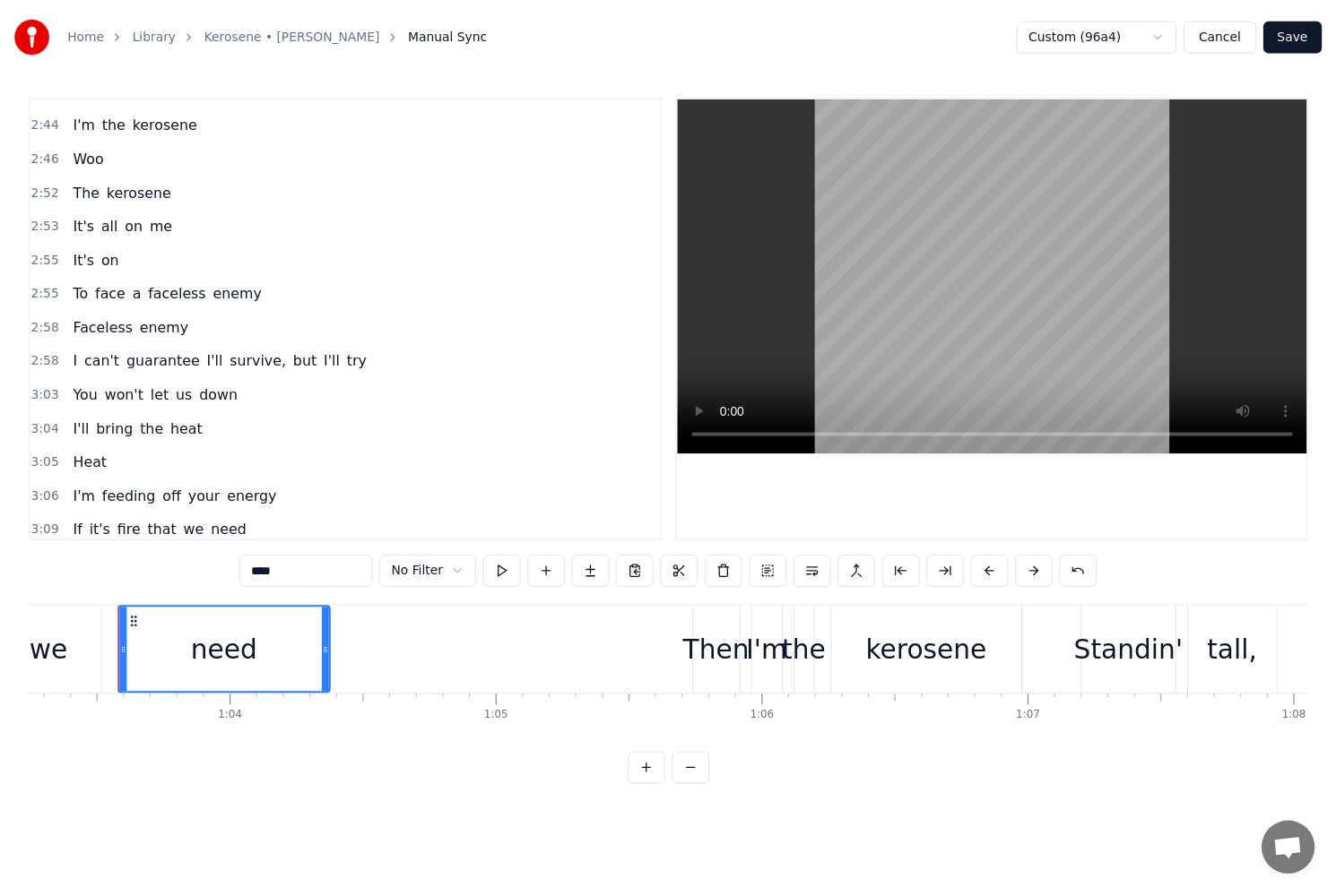
scroll to position [2110, 0]
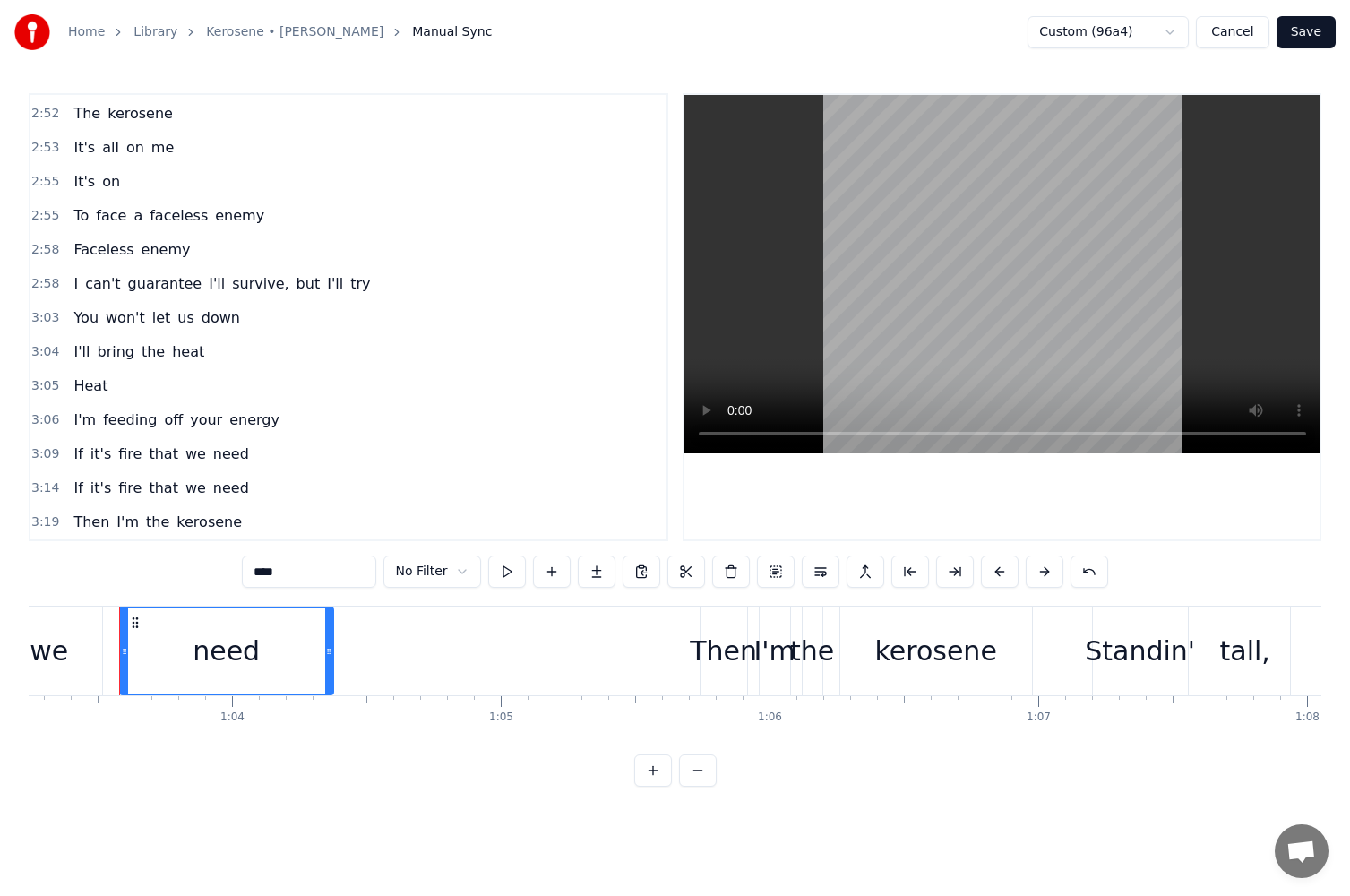
type input "****"
click at [1303, 41] on button "Save" at bounding box center [1307, 33] width 60 height 33
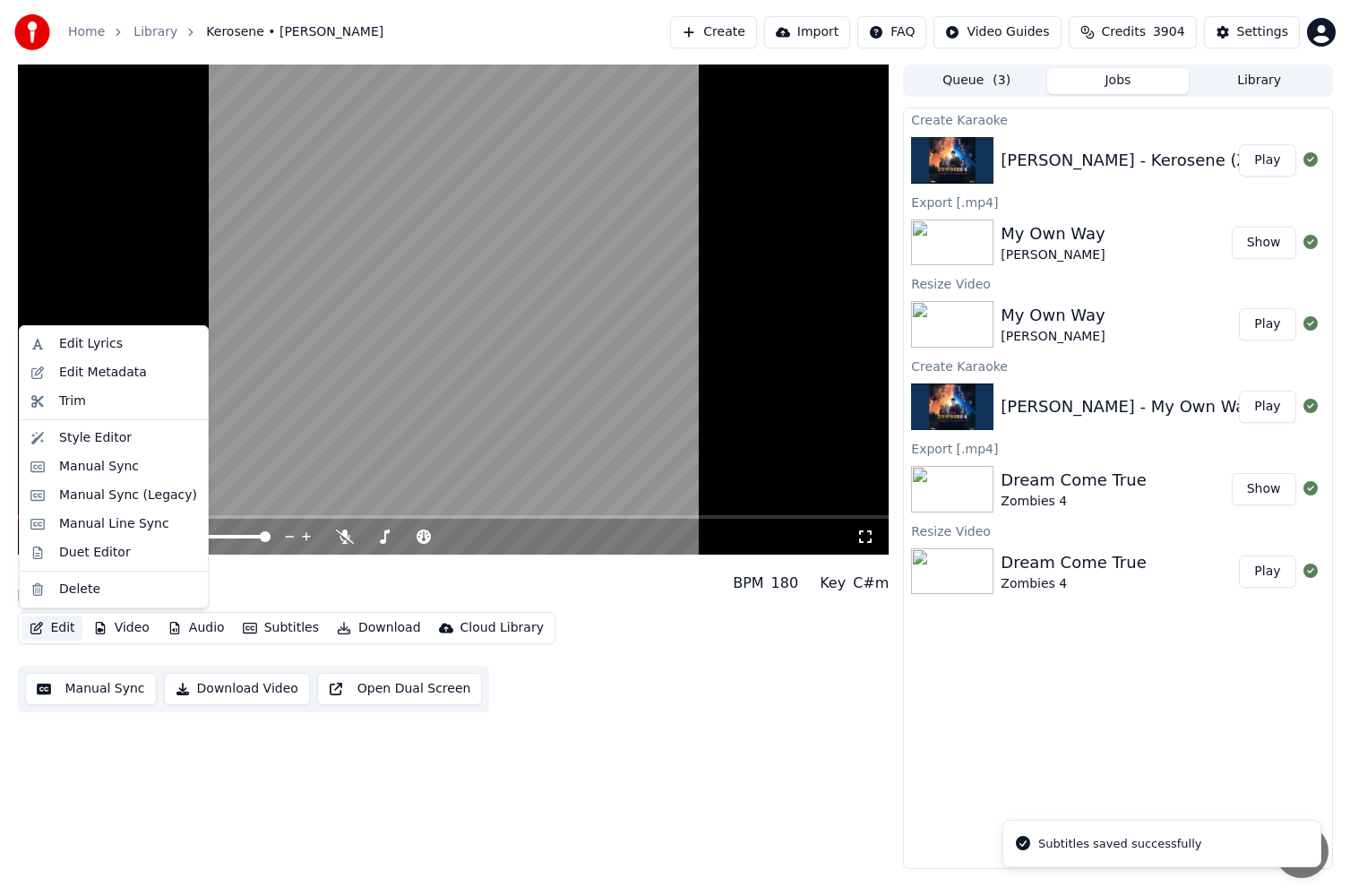
click at [30, 625] on icon "button" at bounding box center [36, 628] width 14 height 12
click at [99, 557] on div "Duet Editor" at bounding box center [95, 552] width 72 height 18
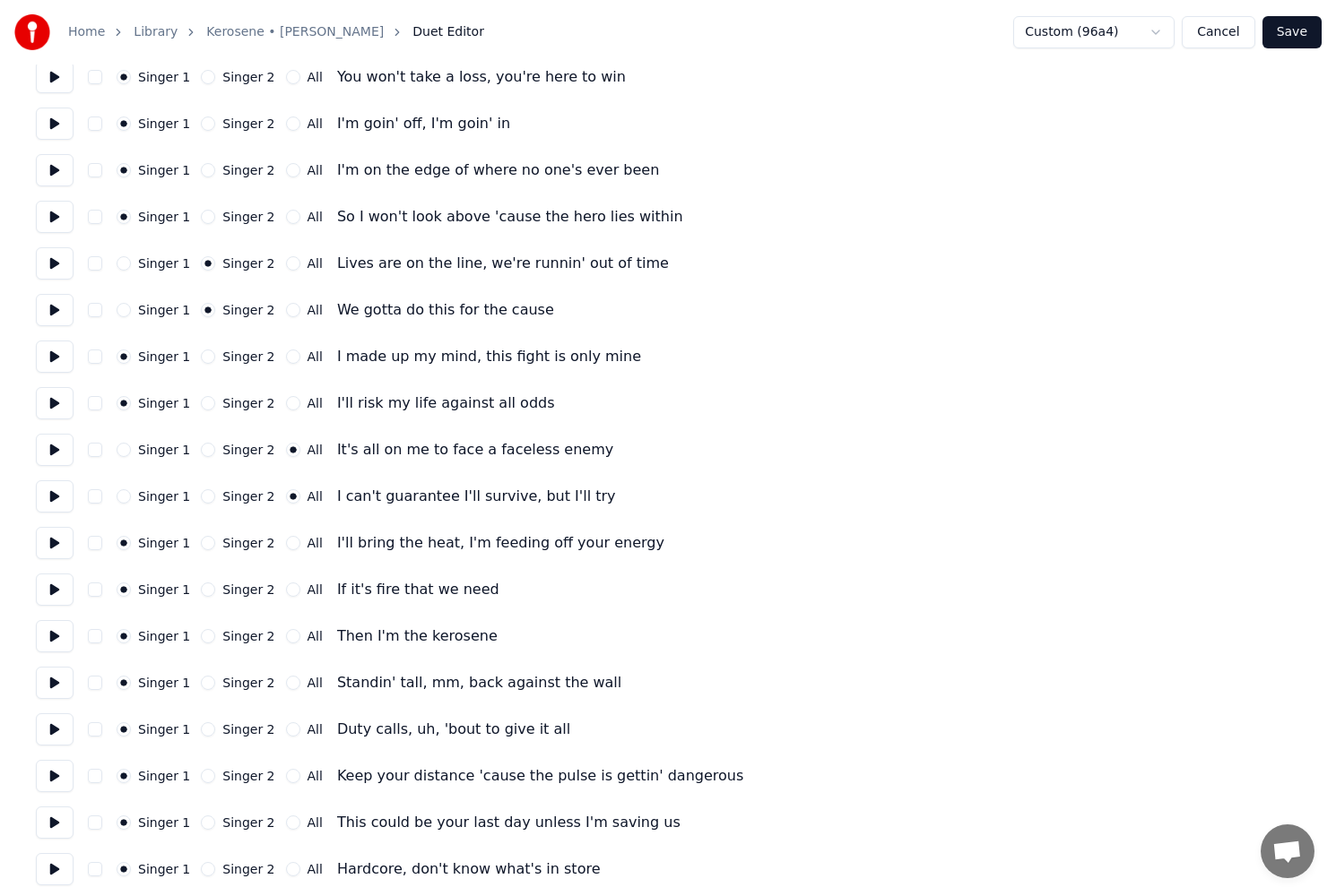
scroll to position [717, 0]
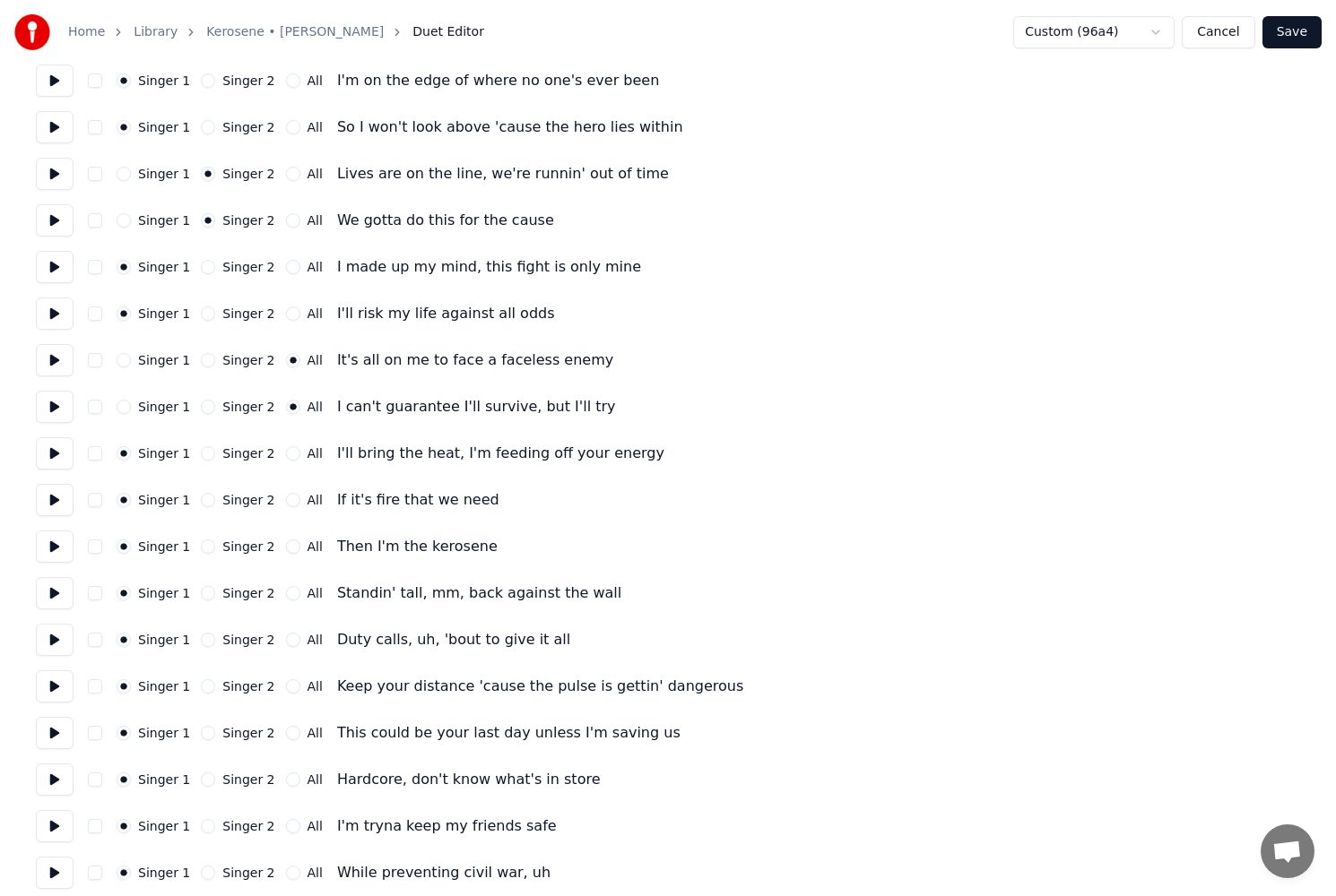
click at [61, 450] on button at bounding box center [54, 453] width 37 height 33
click at [286, 454] on button "All" at bounding box center [293, 453] width 14 height 14
click at [286, 503] on button "All" at bounding box center [293, 499] width 14 height 14
click at [58, 503] on button at bounding box center [54, 500] width 37 height 33
click at [50, 548] on button at bounding box center [54, 546] width 37 height 33
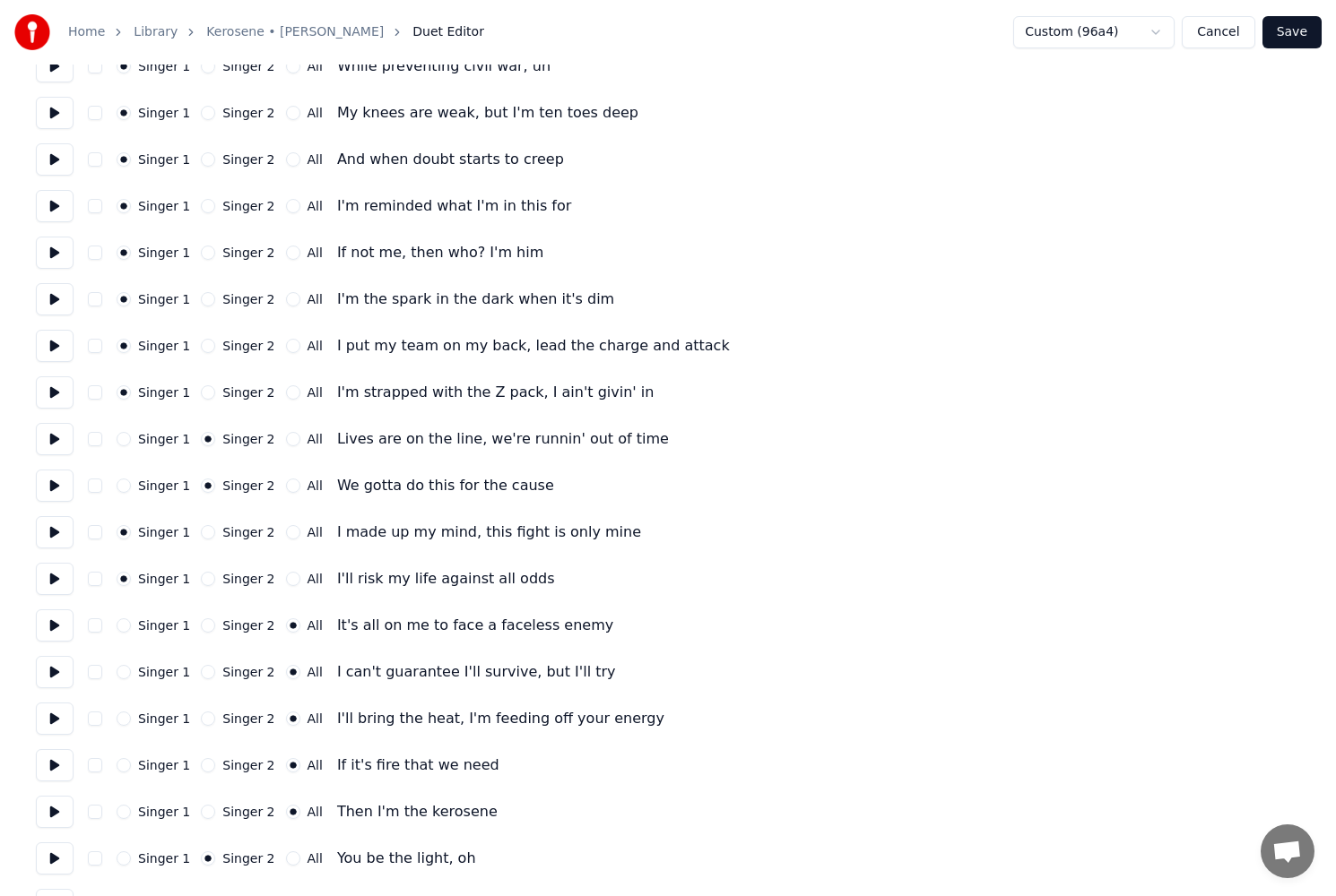
scroll to position [1703, 0]
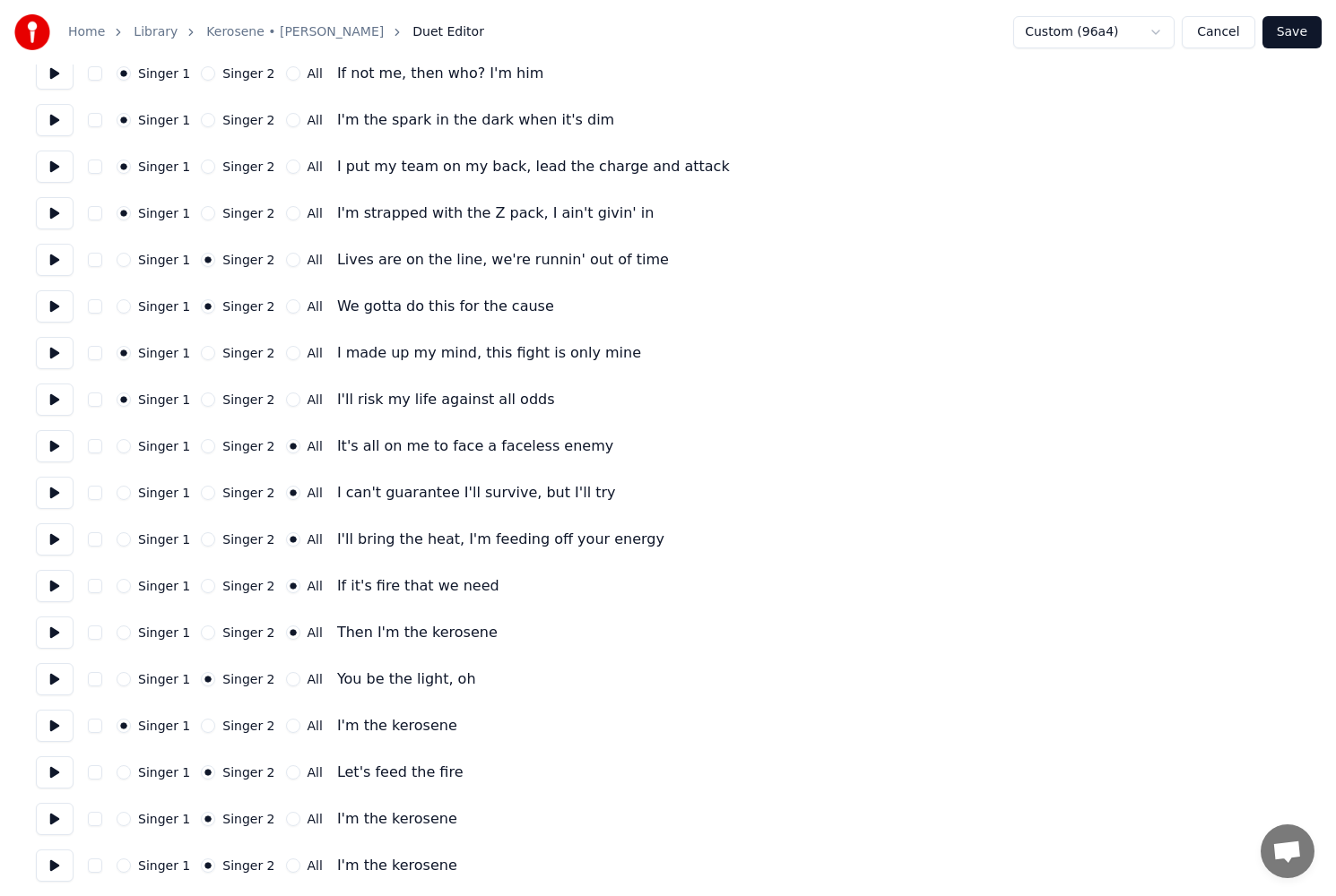
click at [127, 630] on button "Singer 1" at bounding box center [123, 632] width 14 height 14
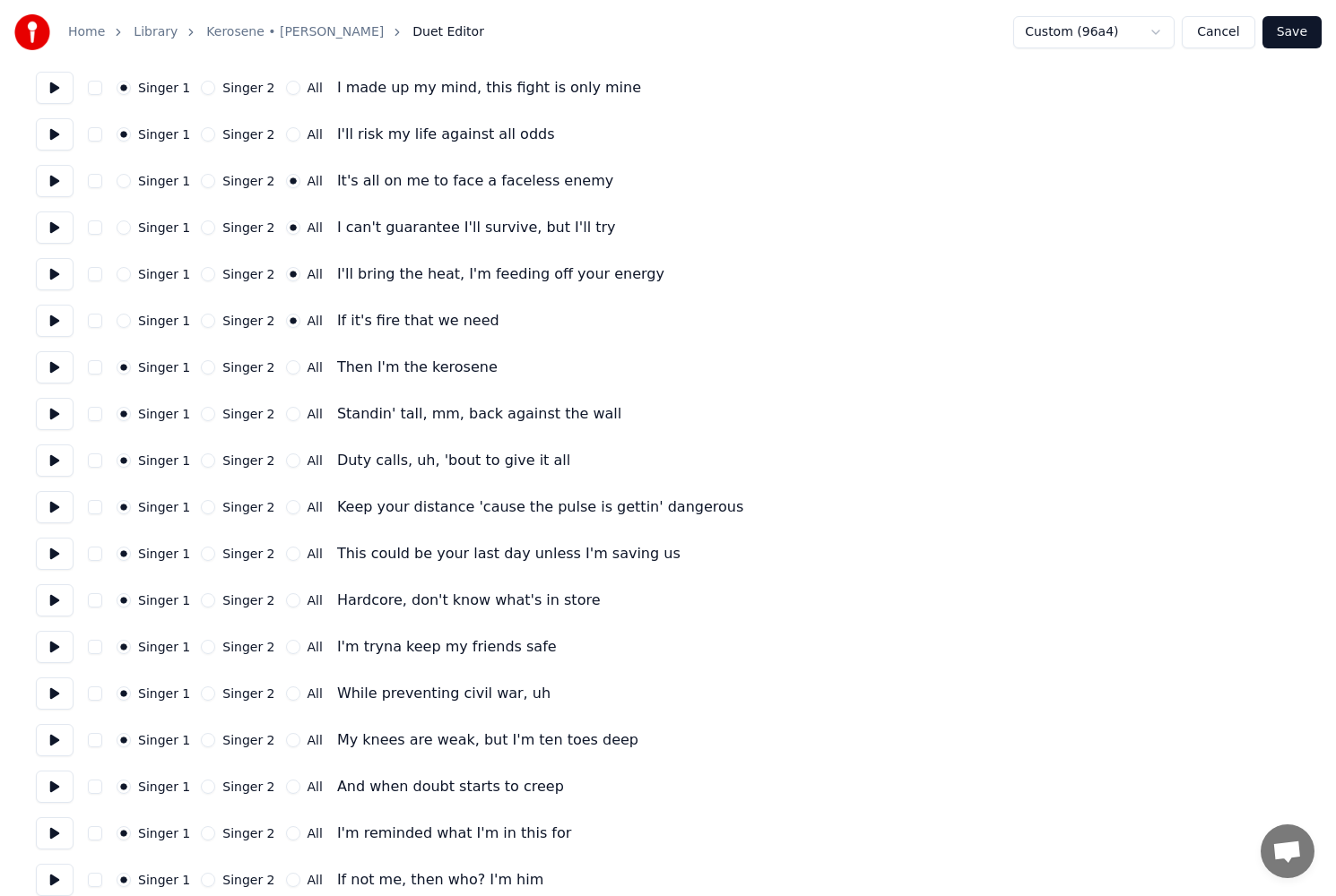
scroll to position [627, 0]
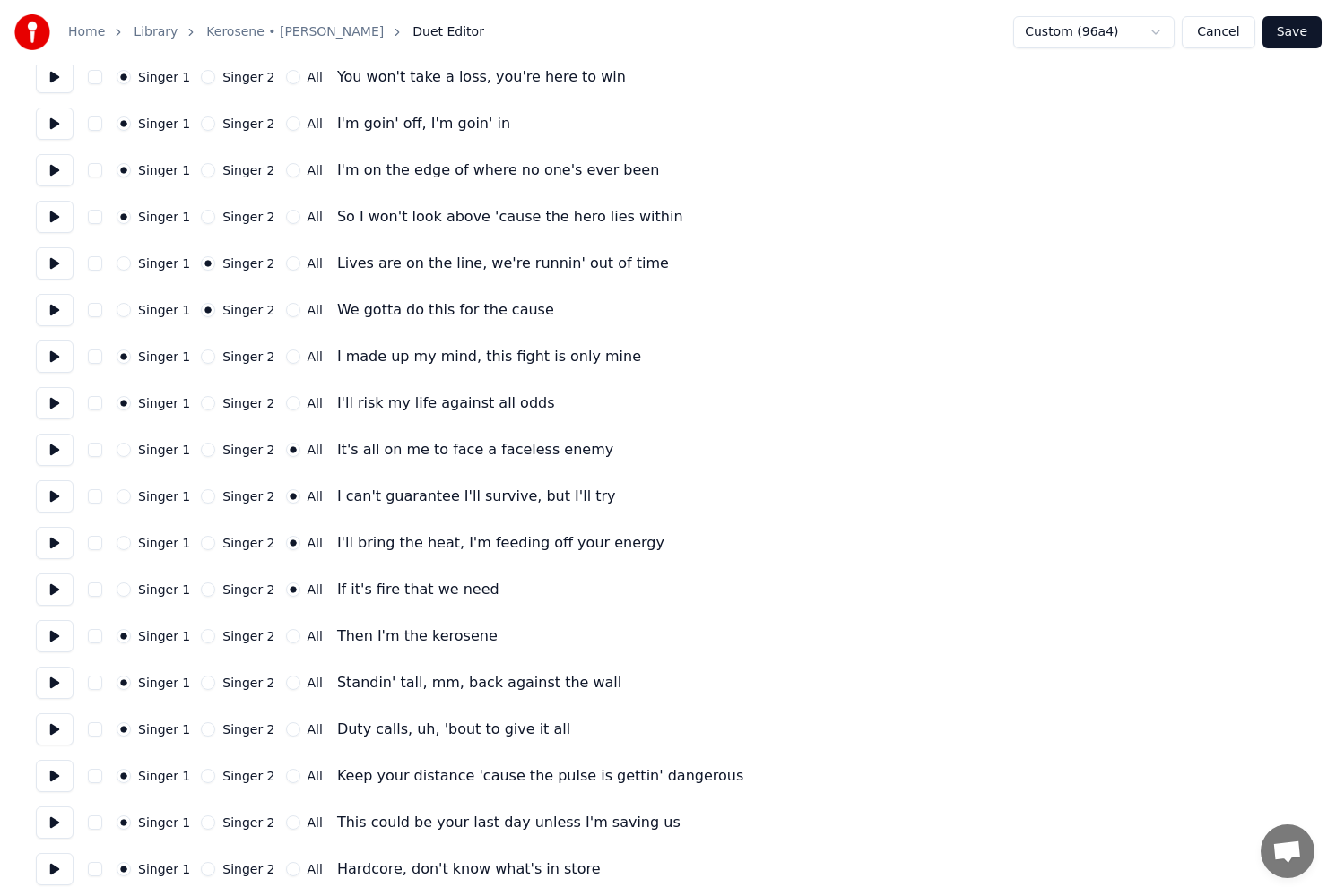
click at [38, 399] on button at bounding box center [54, 403] width 37 height 33
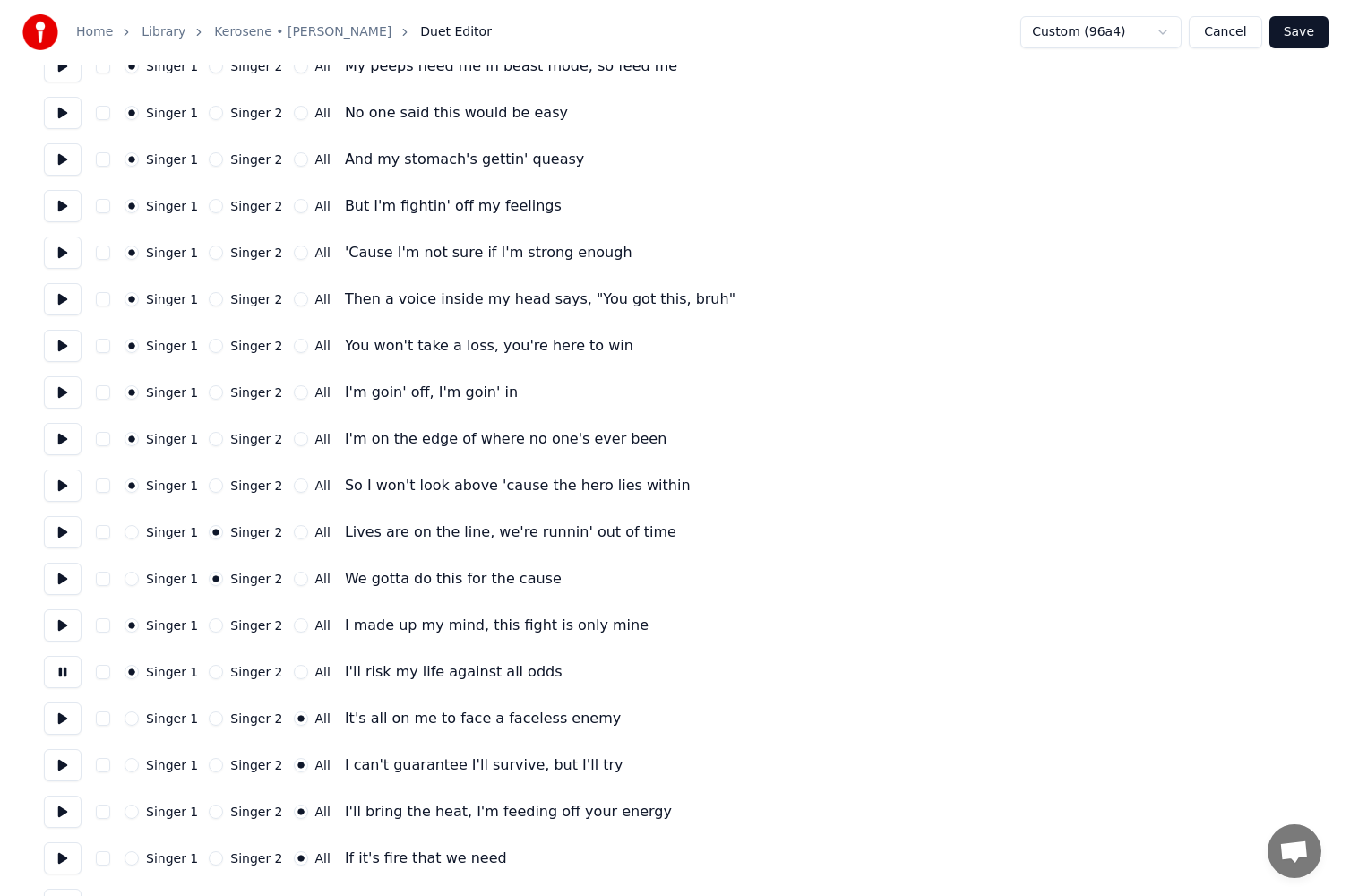
scroll to position [0, 0]
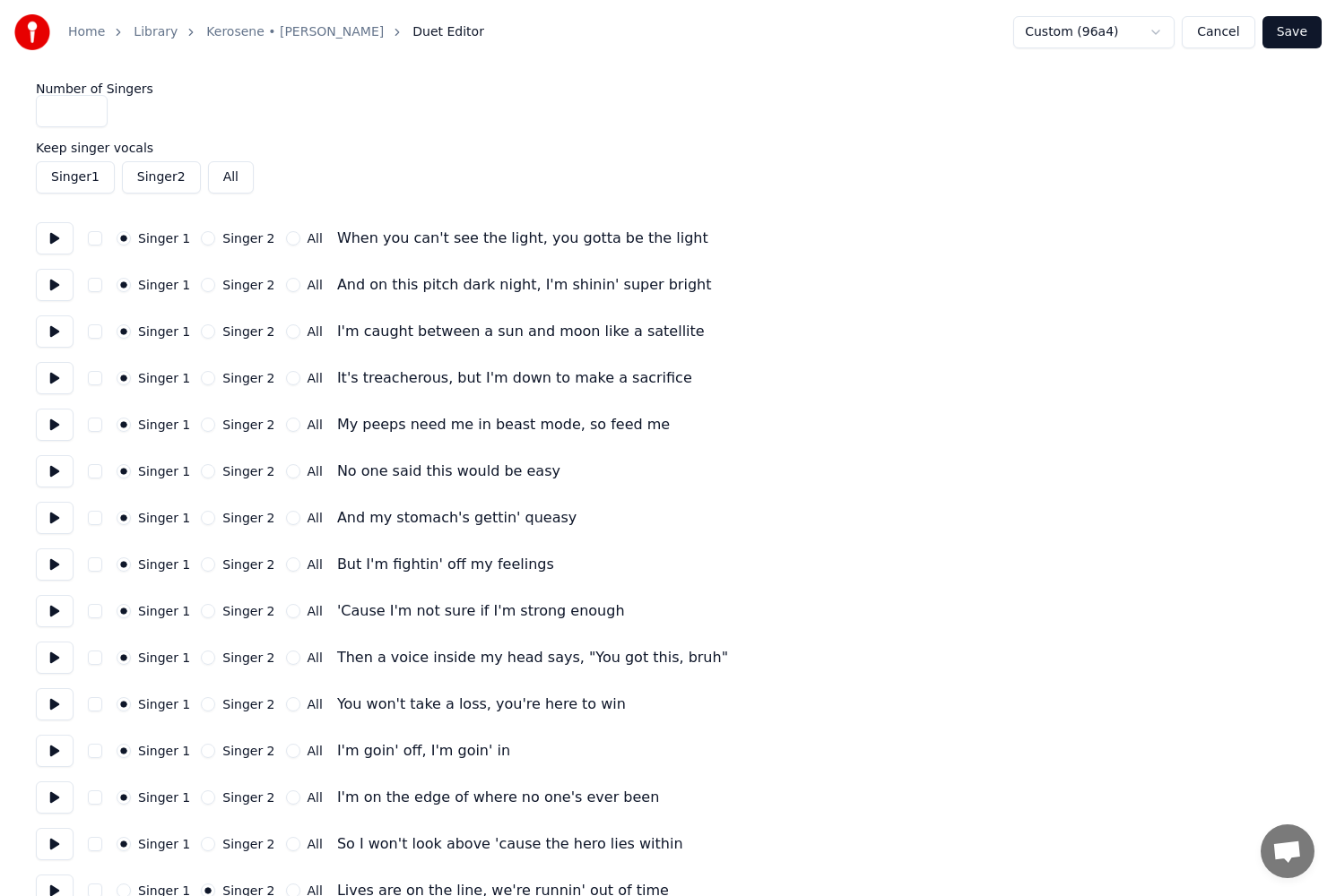
click at [1301, 36] on button "Save" at bounding box center [1292, 33] width 60 height 33
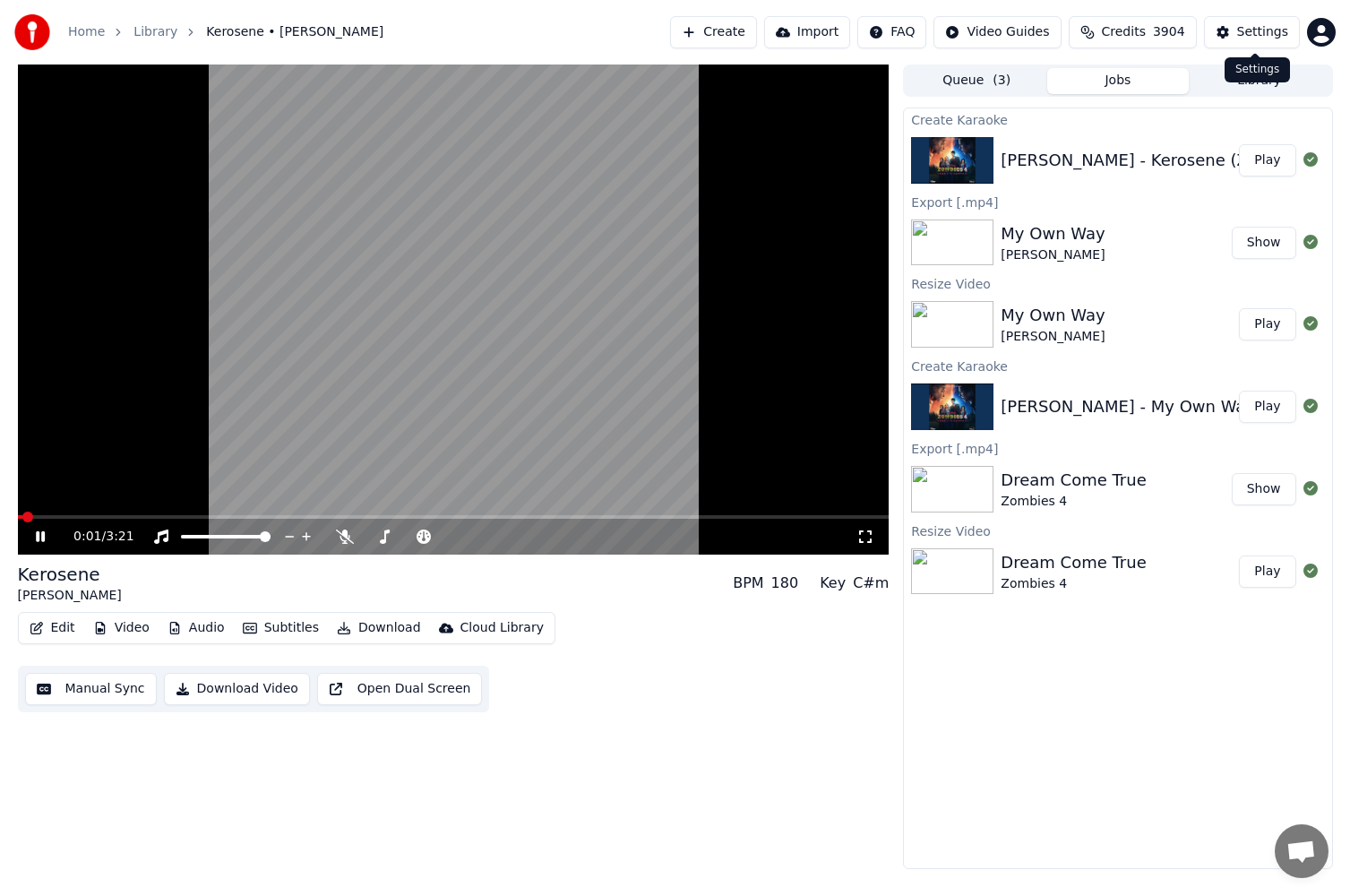
click at [1256, 34] on div "Settings" at bounding box center [1263, 32] width 51 height 18
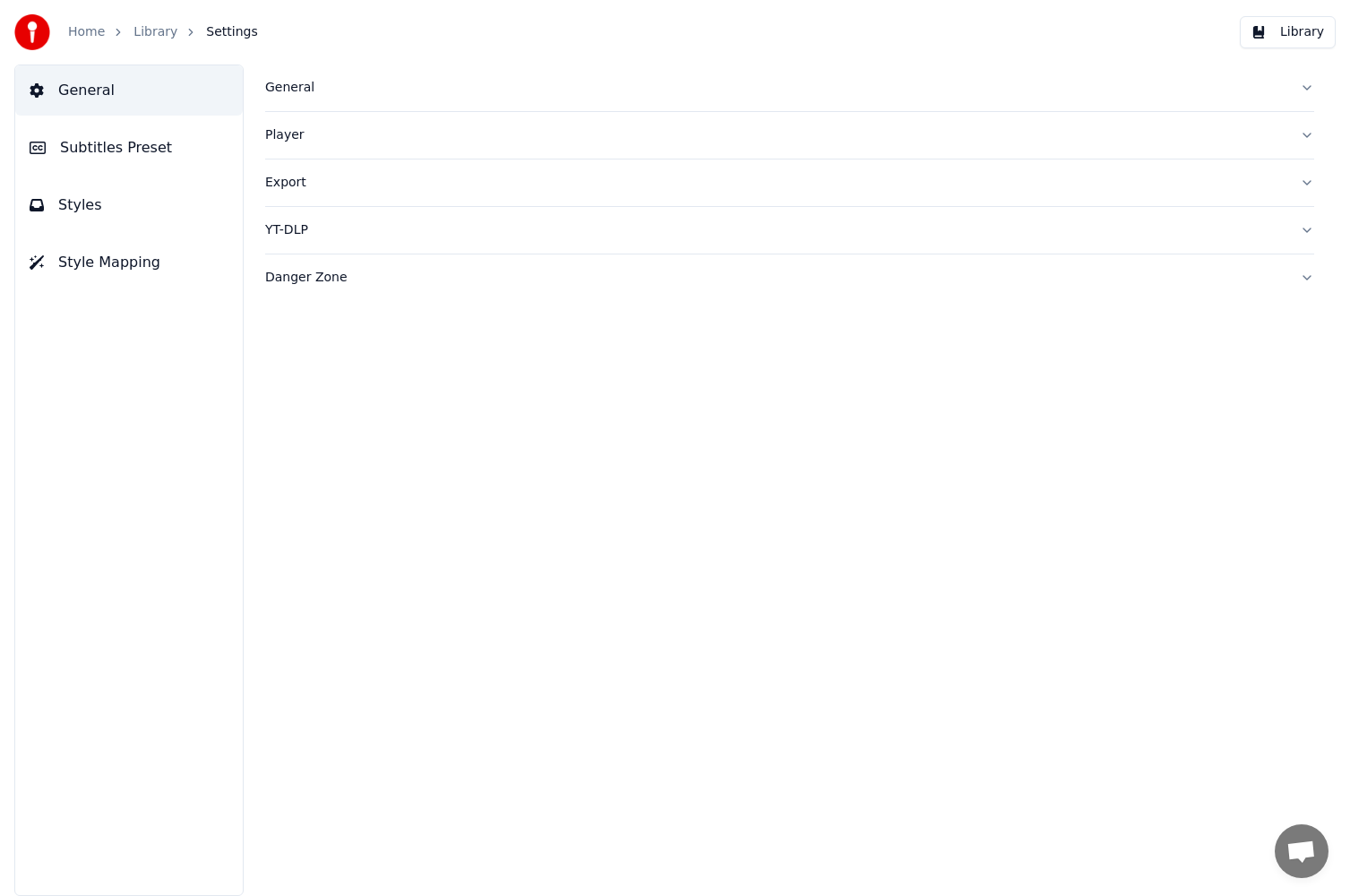
click at [98, 215] on button "Styles" at bounding box center [129, 206] width 228 height 50
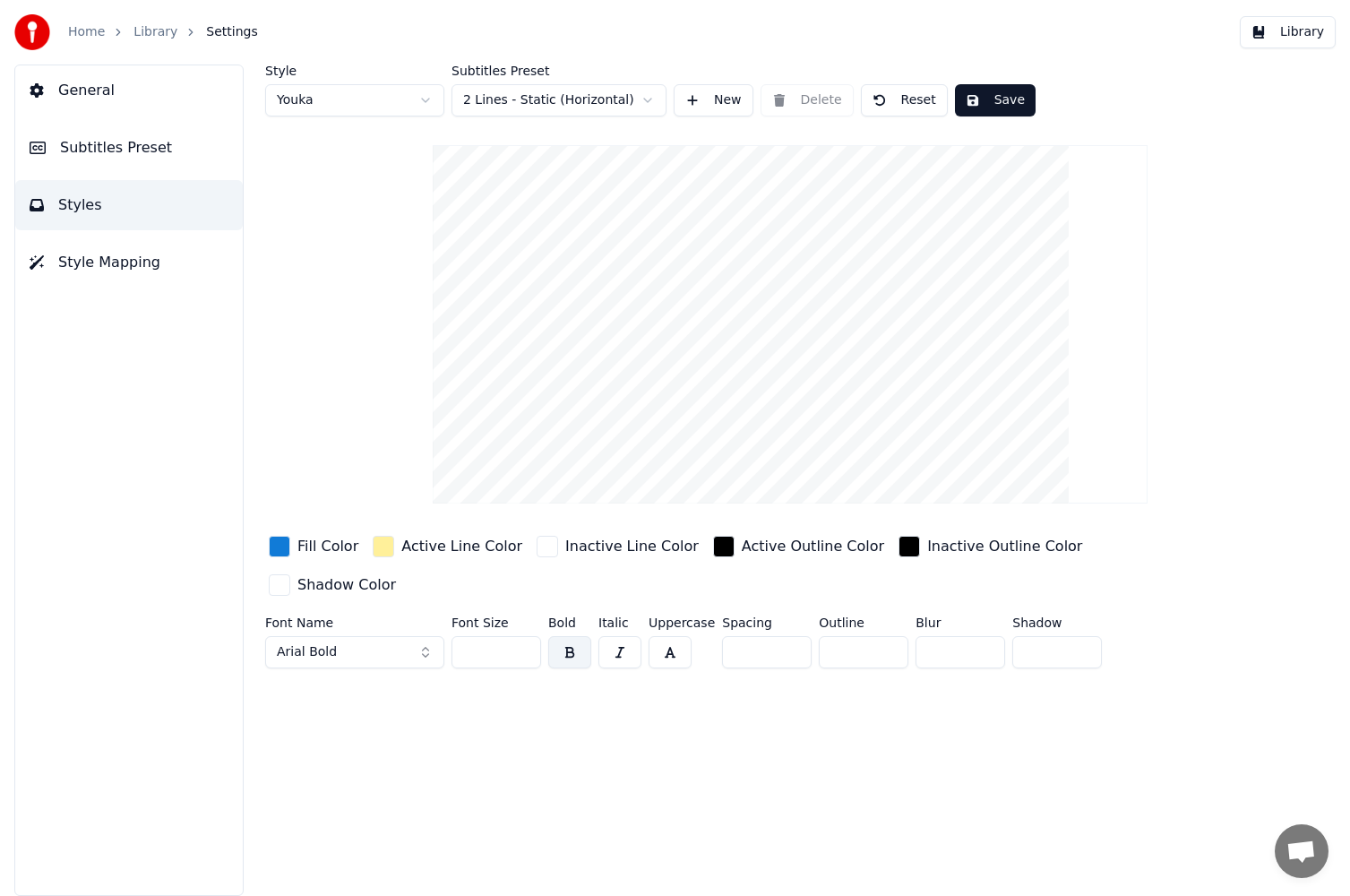
click at [120, 154] on span "Subtitles Preset" at bounding box center [116, 148] width 112 height 21
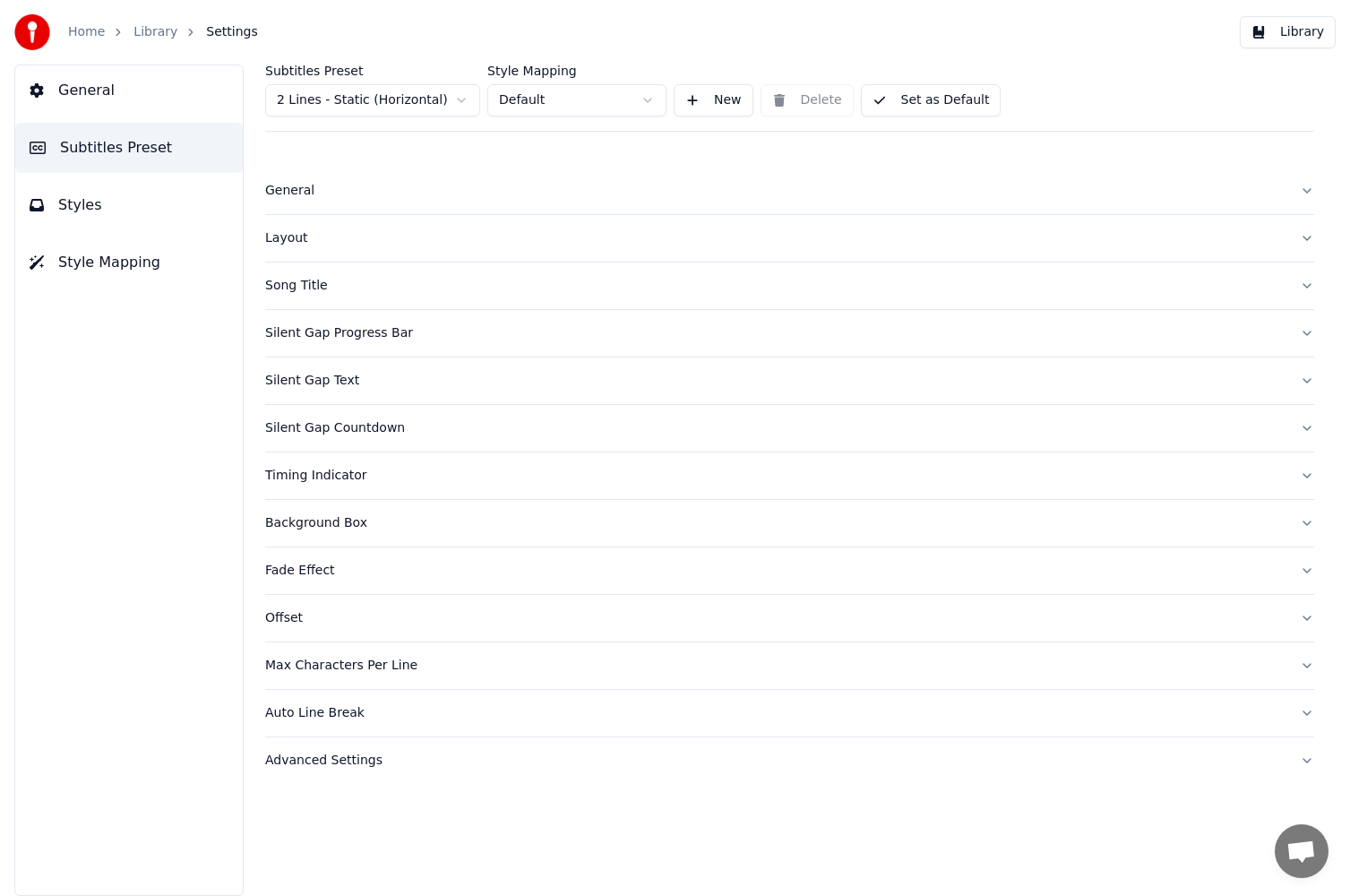
click at [529, 240] on div "Layout" at bounding box center [775, 238] width 1021 height 18
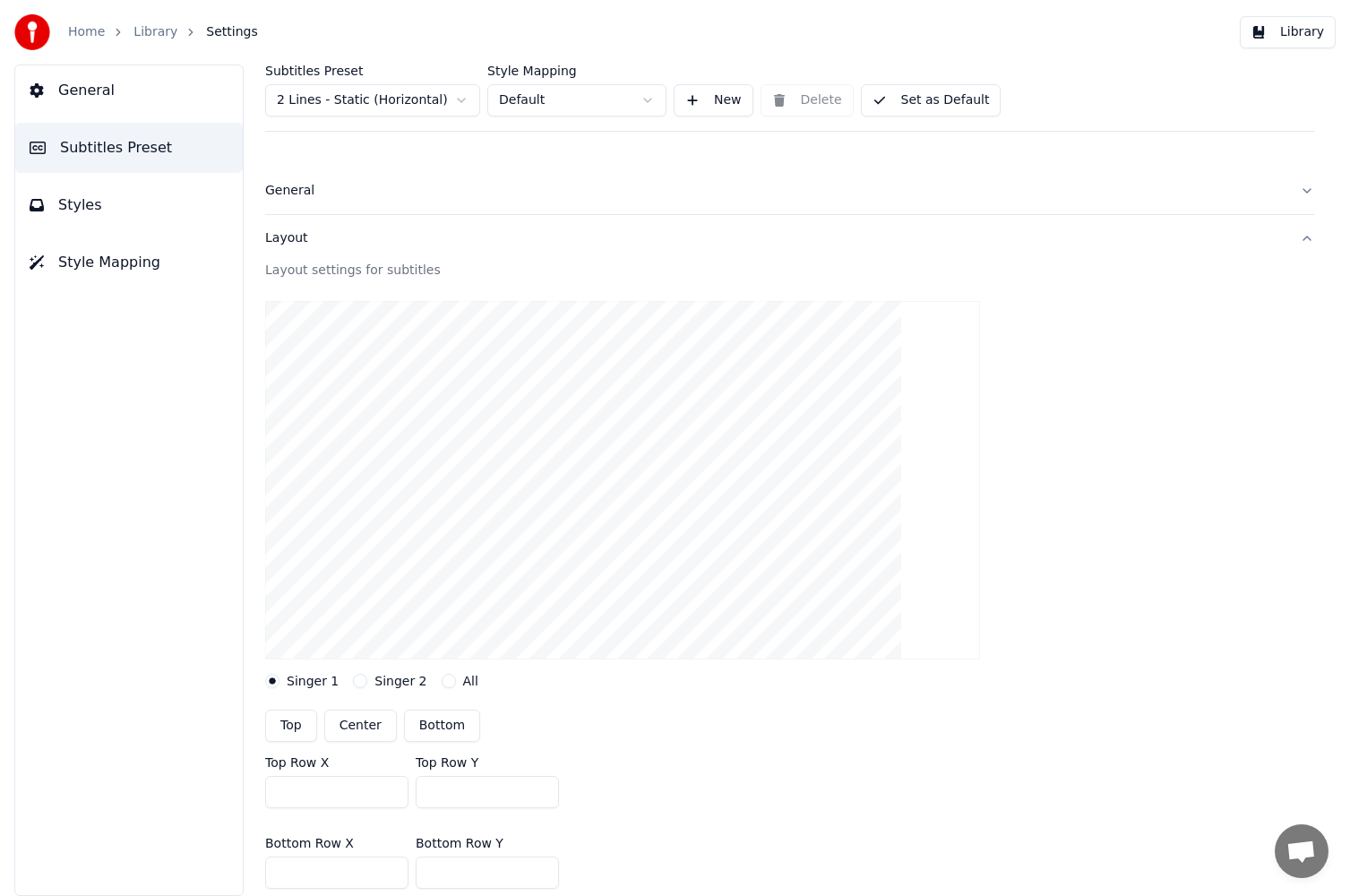
click at [730, 202] on button "General" at bounding box center [789, 191] width 1049 height 47
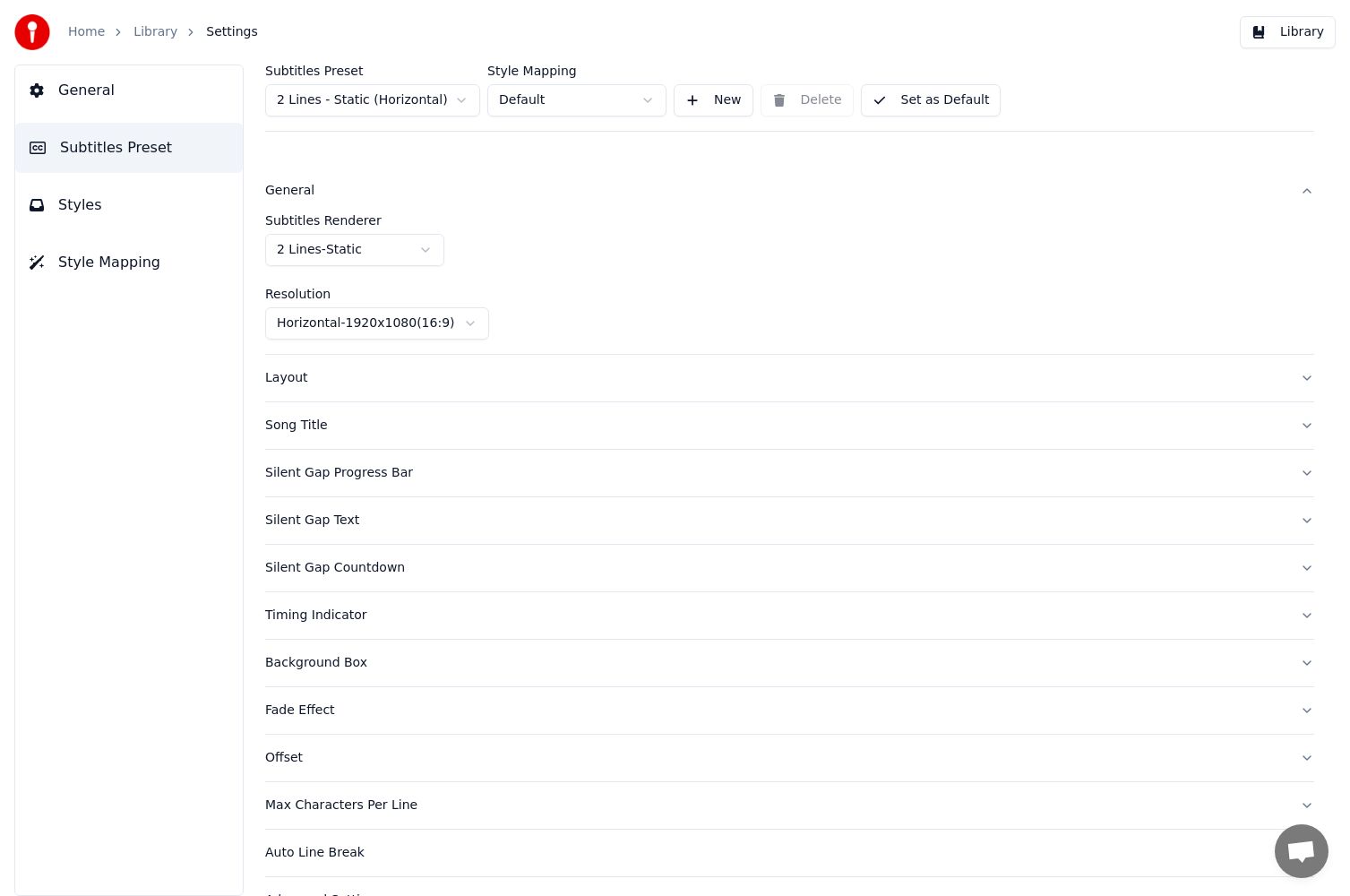
scroll to position [42, 0]
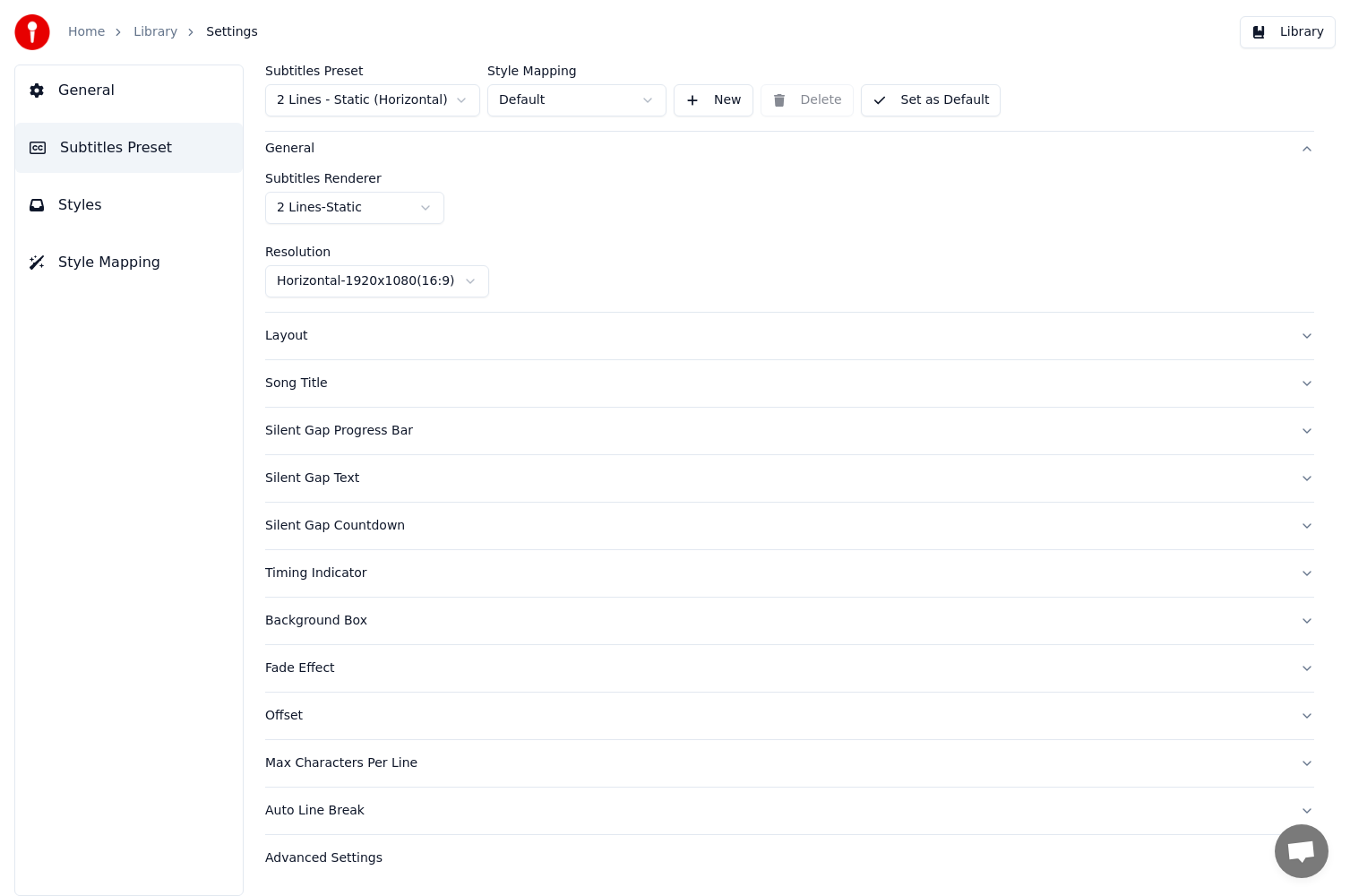
click at [626, 343] on div "Layout" at bounding box center [775, 336] width 1021 height 18
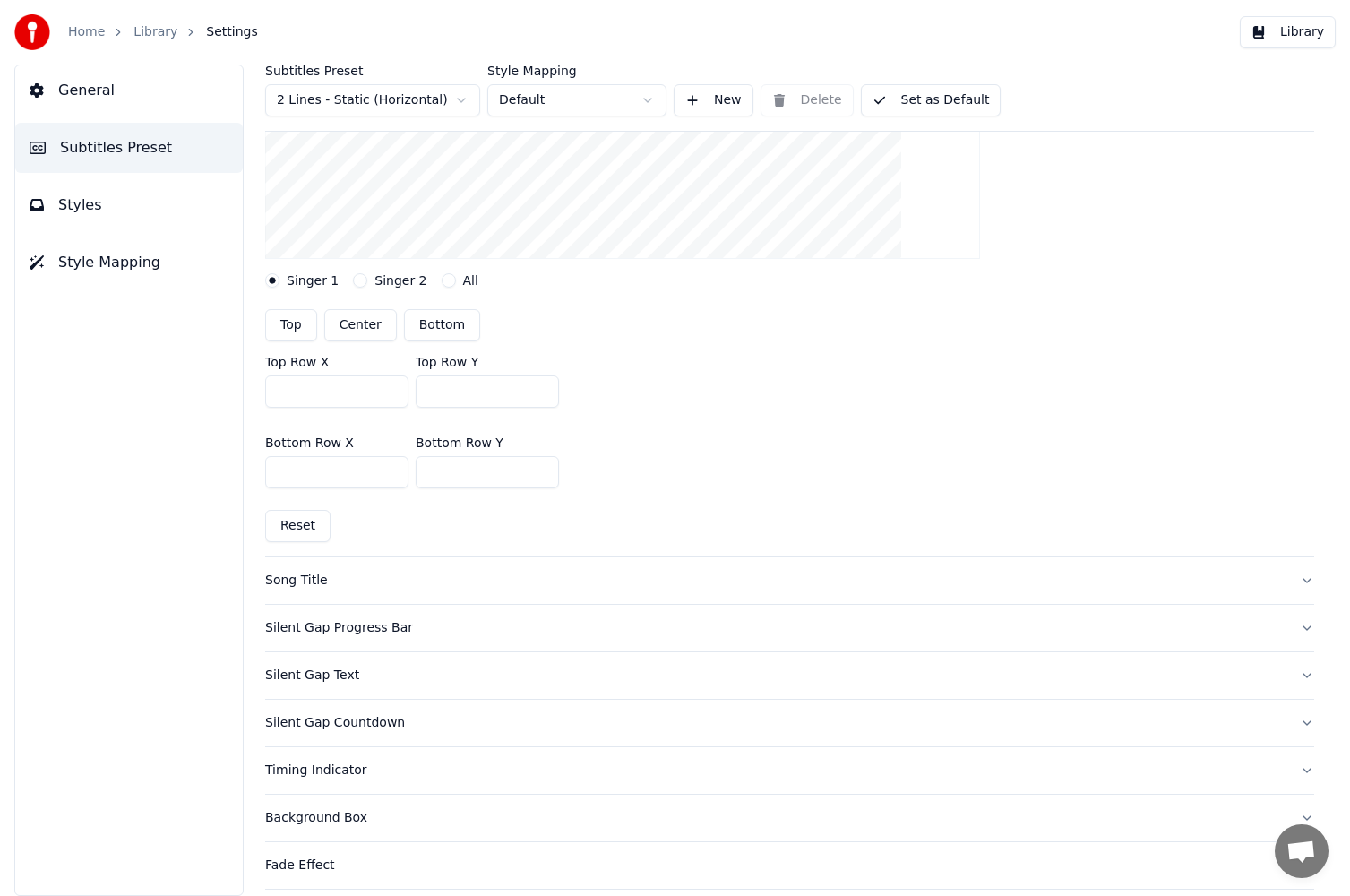
scroll to position [490, 0]
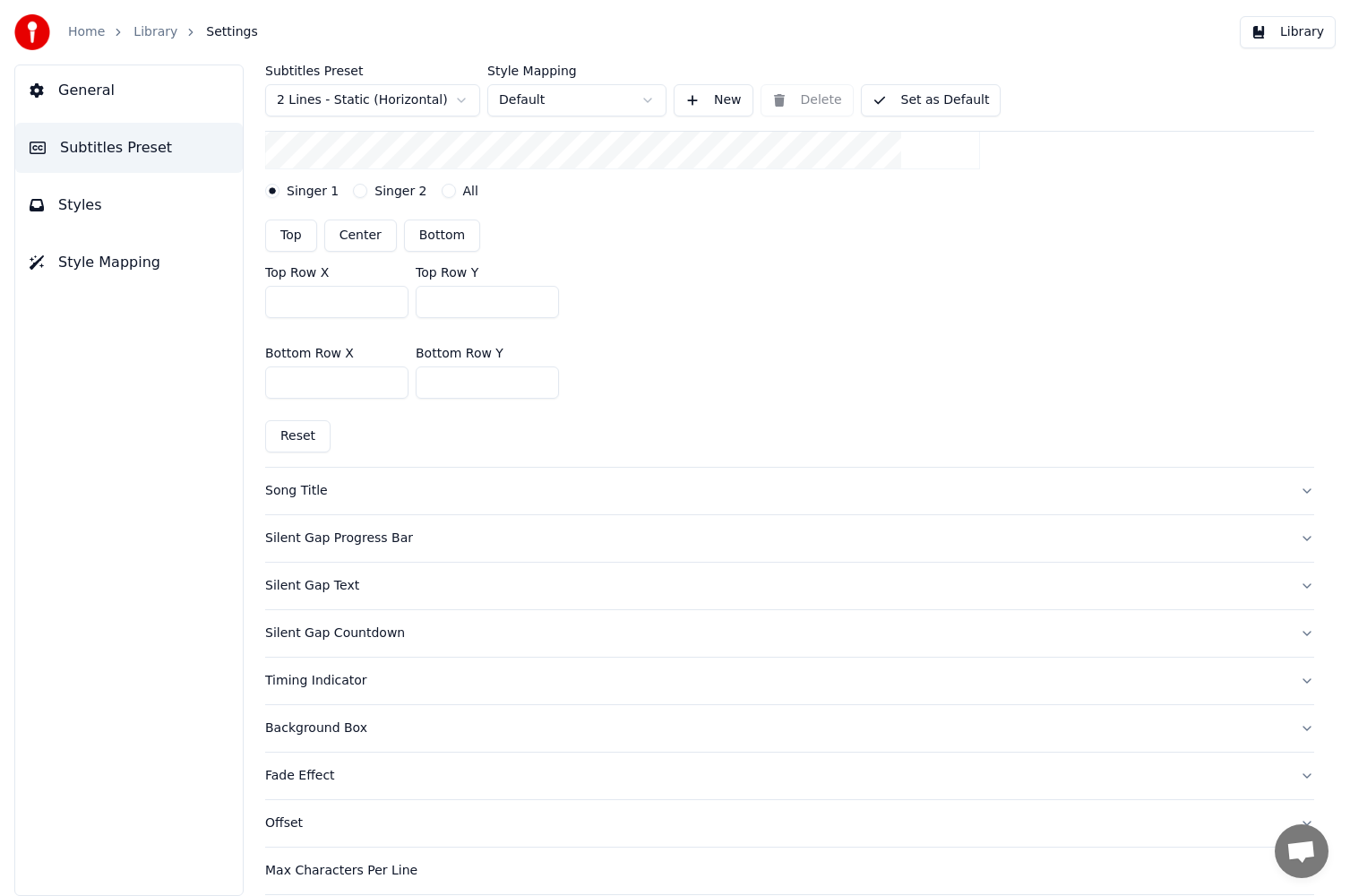
click at [442, 191] on button "All" at bounding box center [448, 190] width 14 height 14
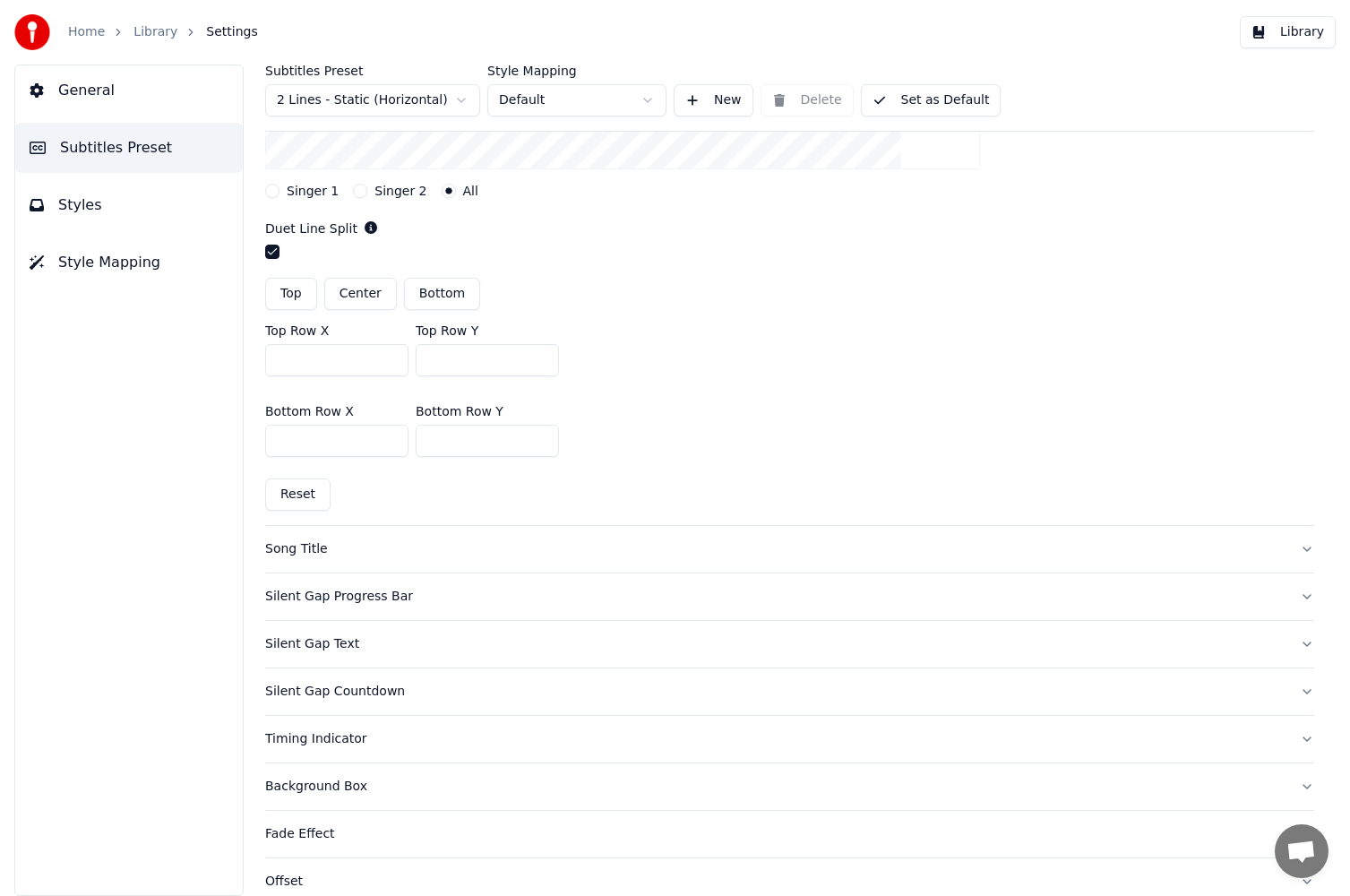
click at [268, 253] on button "button" at bounding box center [272, 252] width 14 height 14
click at [150, 23] on link "Library" at bounding box center [156, 32] width 44 height 18
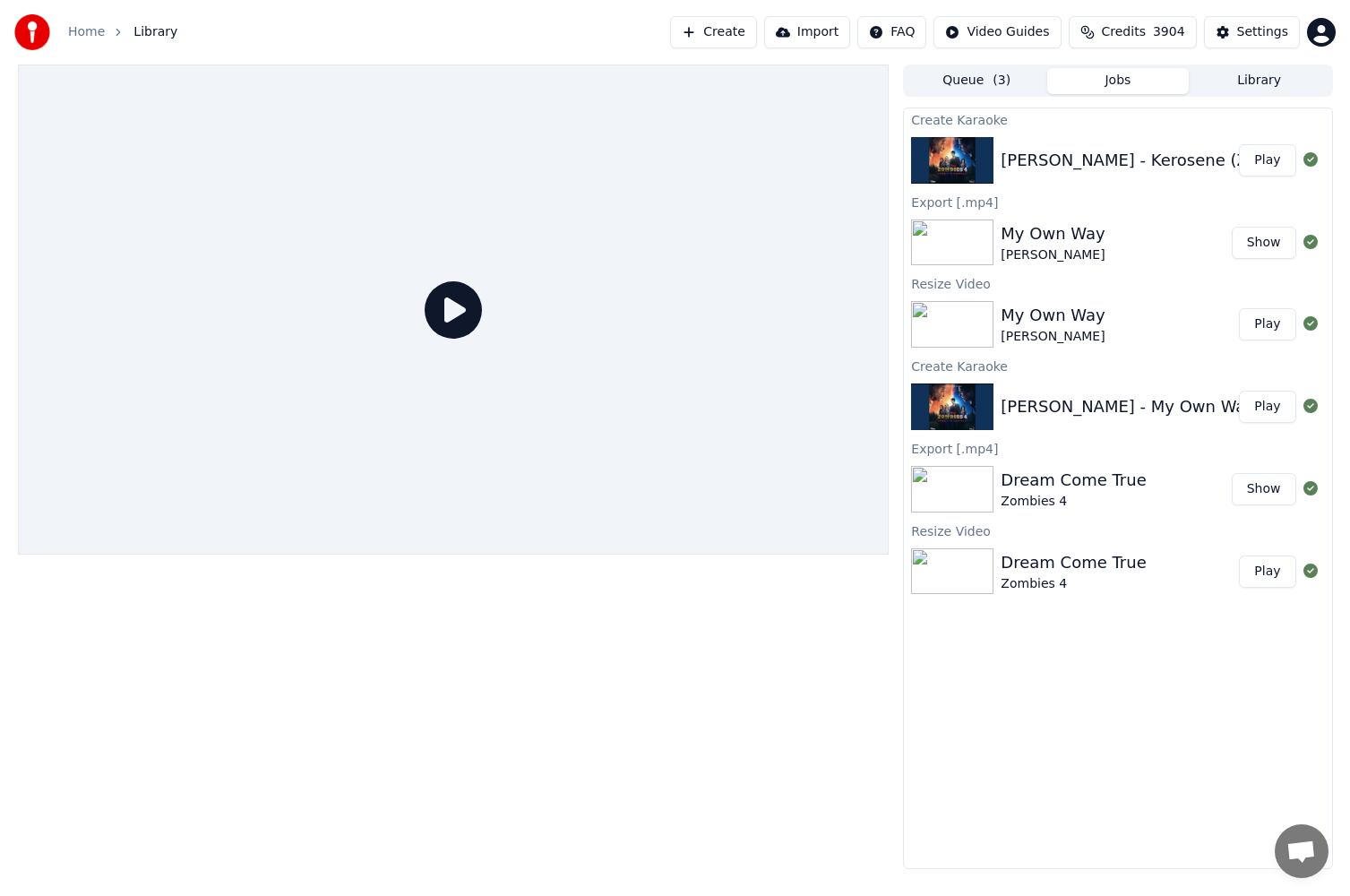
click at [1273, 158] on button "Play" at bounding box center [1267, 160] width 57 height 33
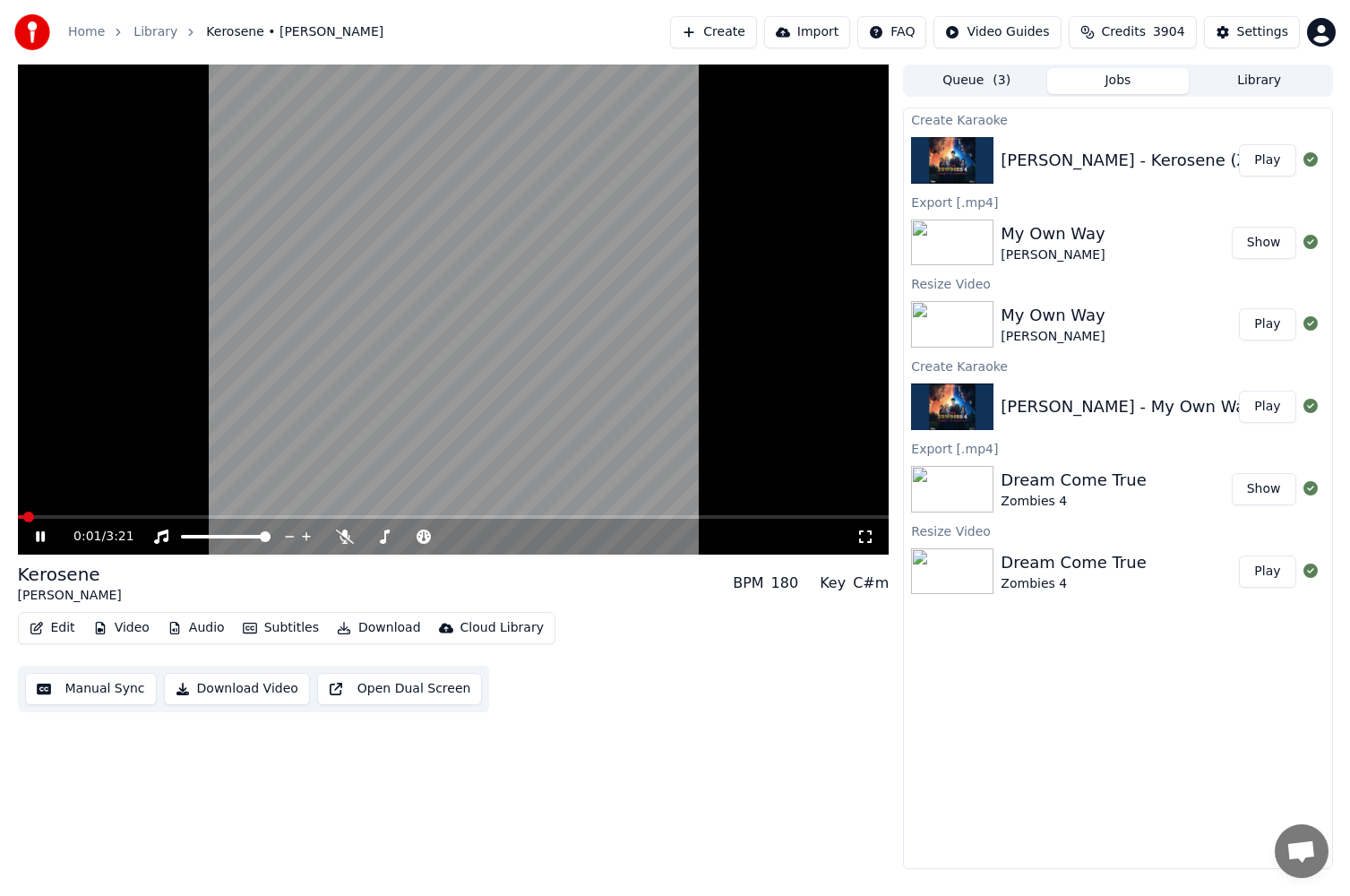
click at [40, 536] on icon at bounding box center [54, 537] width 42 height 14
click at [84, 691] on button "Manual Sync" at bounding box center [90, 690] width 132 height 33
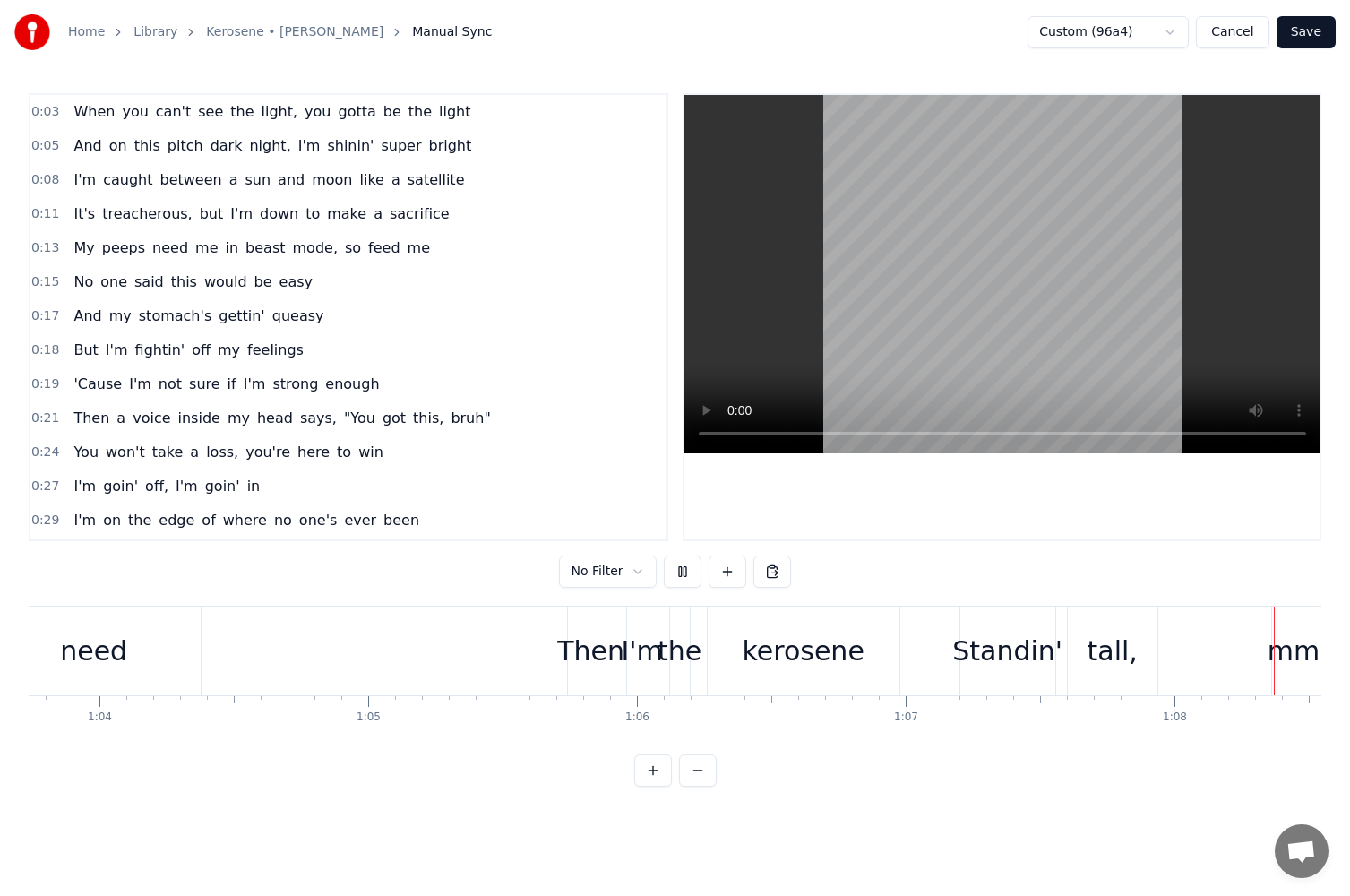
scroll to position [0, 18285]
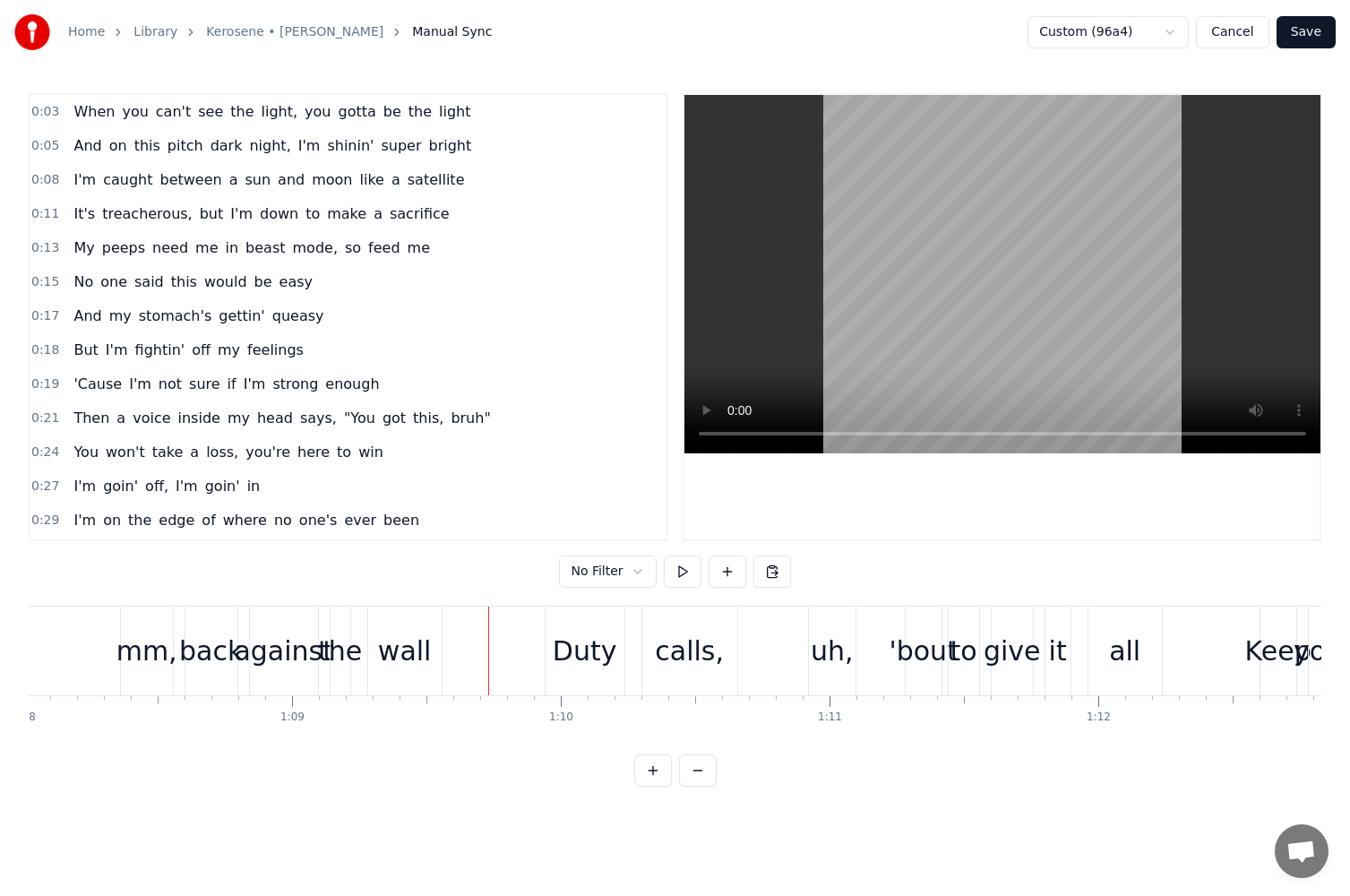
click at [155, 664] on div "mm," at bounding box center [146, 651] width 60 height 40
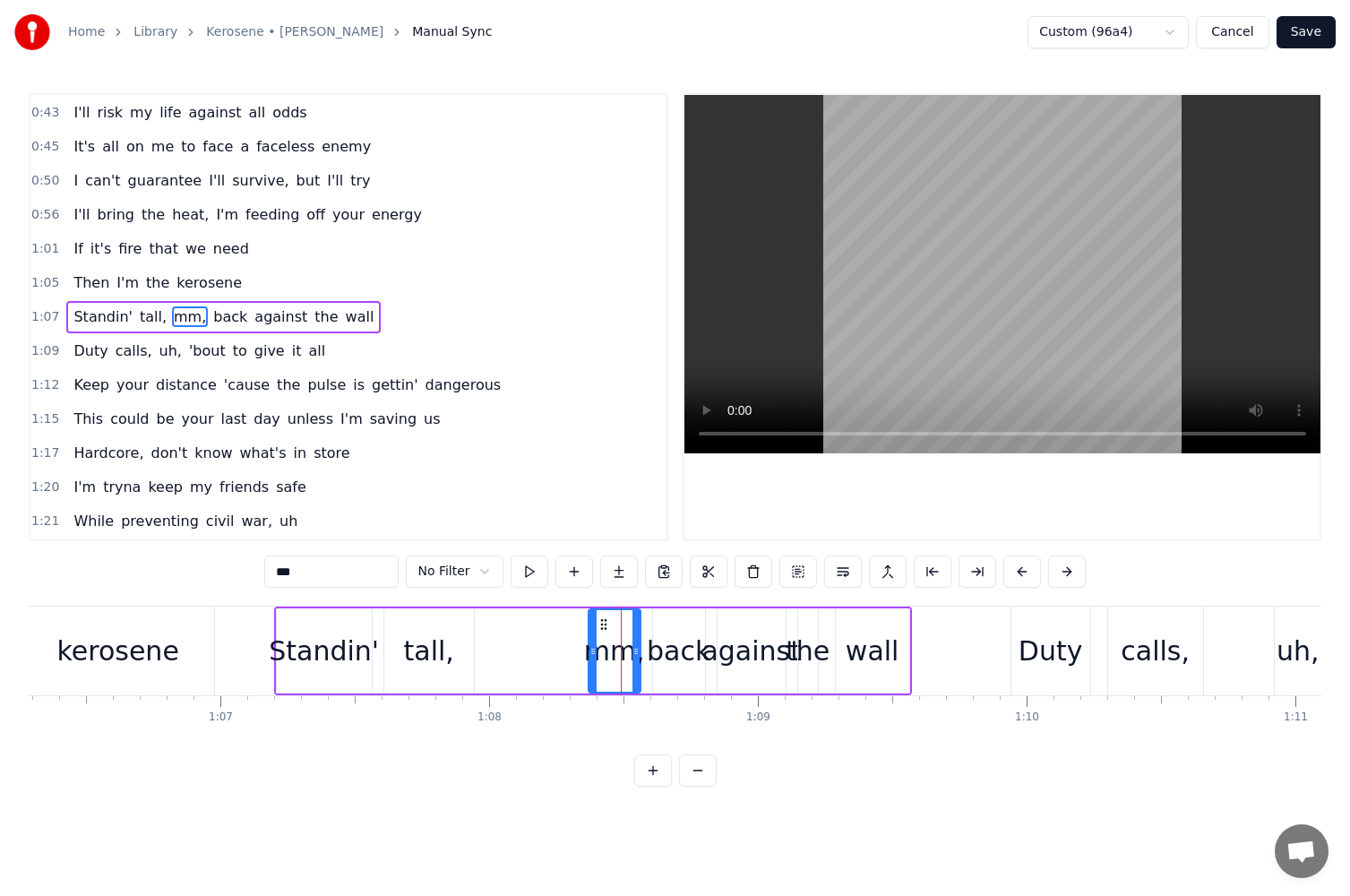
scroll to position [0, 17748]
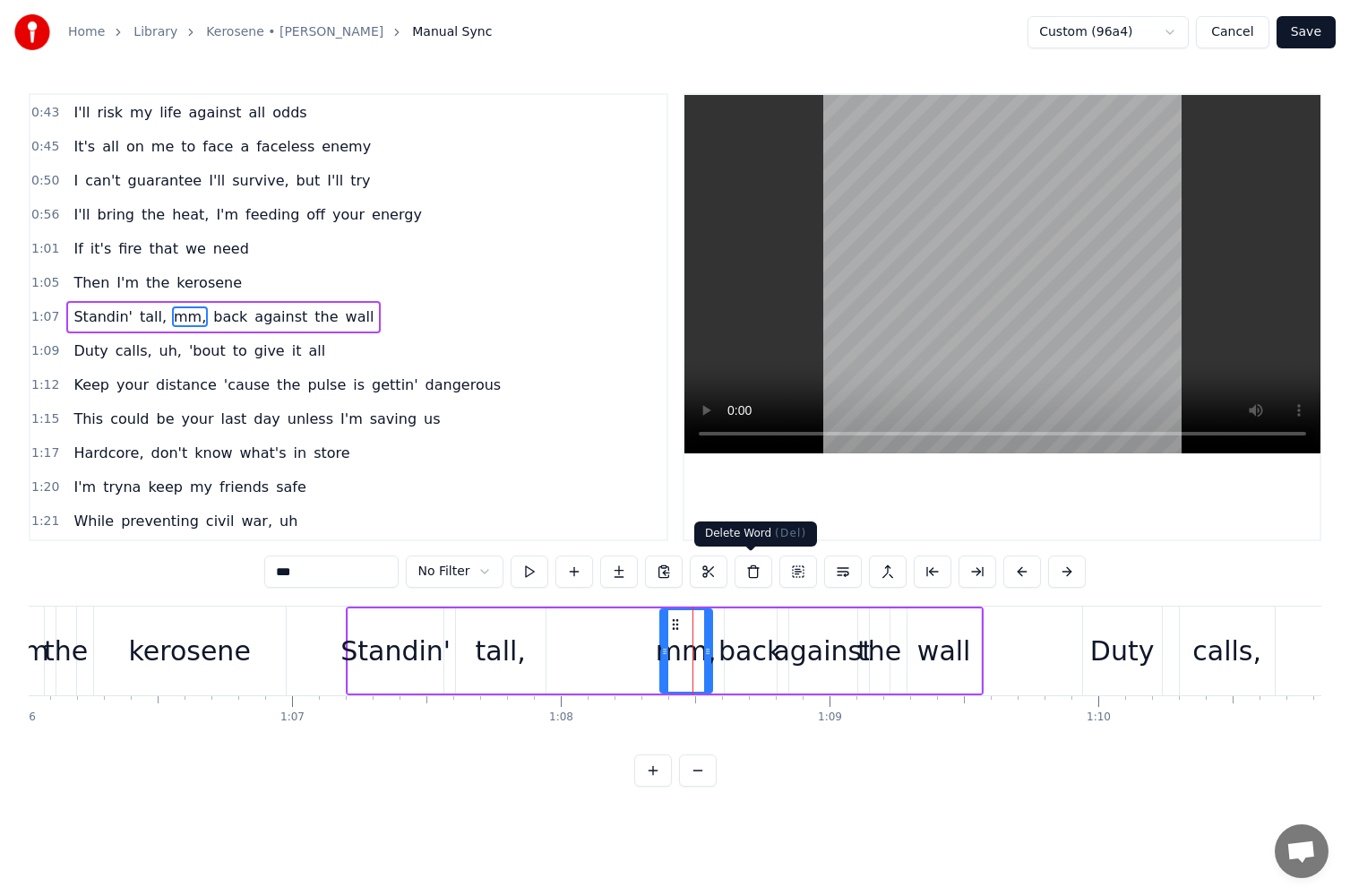
click at [748, 574] on button at bounding box center [753, 572] width 37 height 33
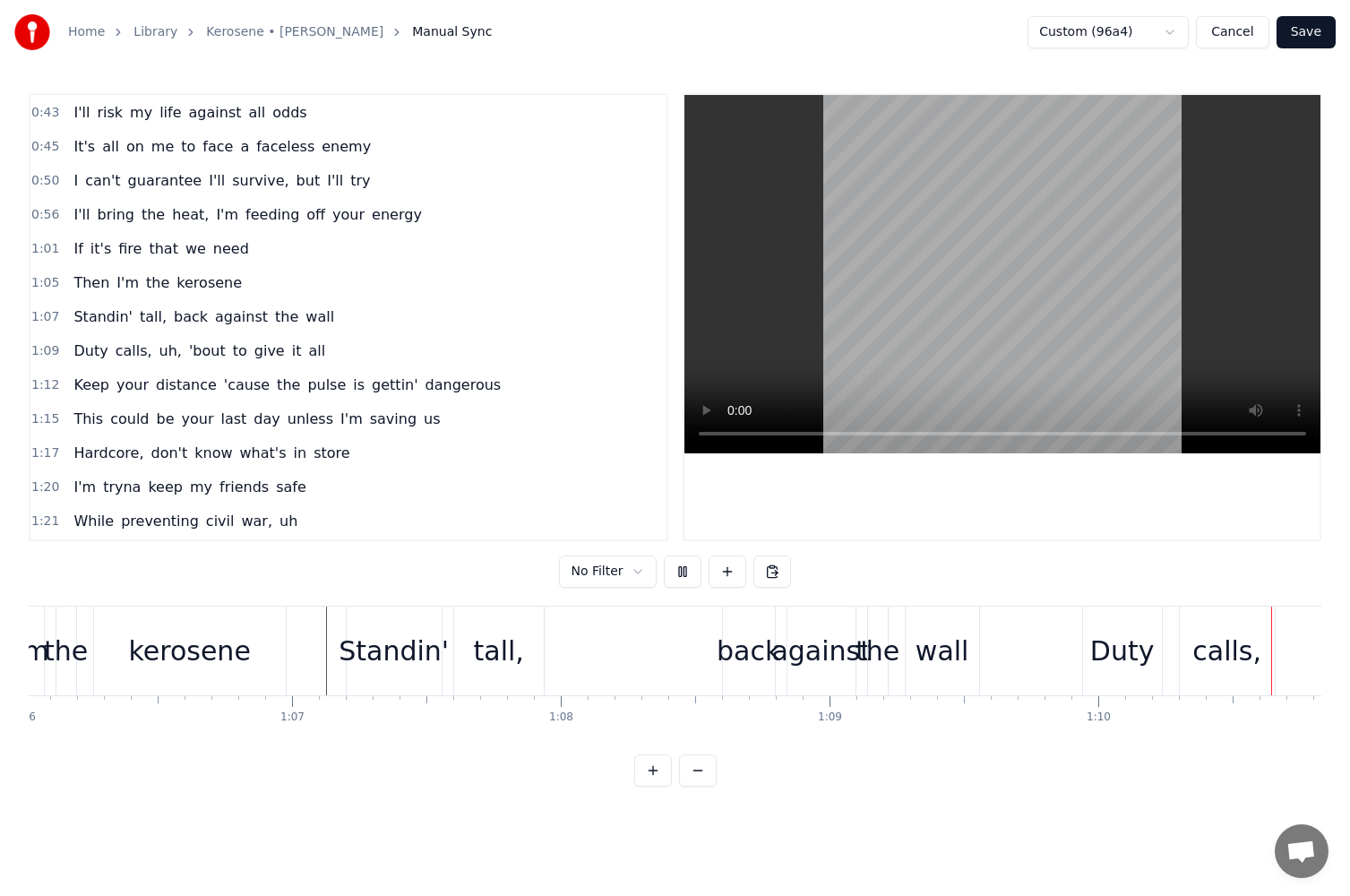
scroll to position [0, 18872]
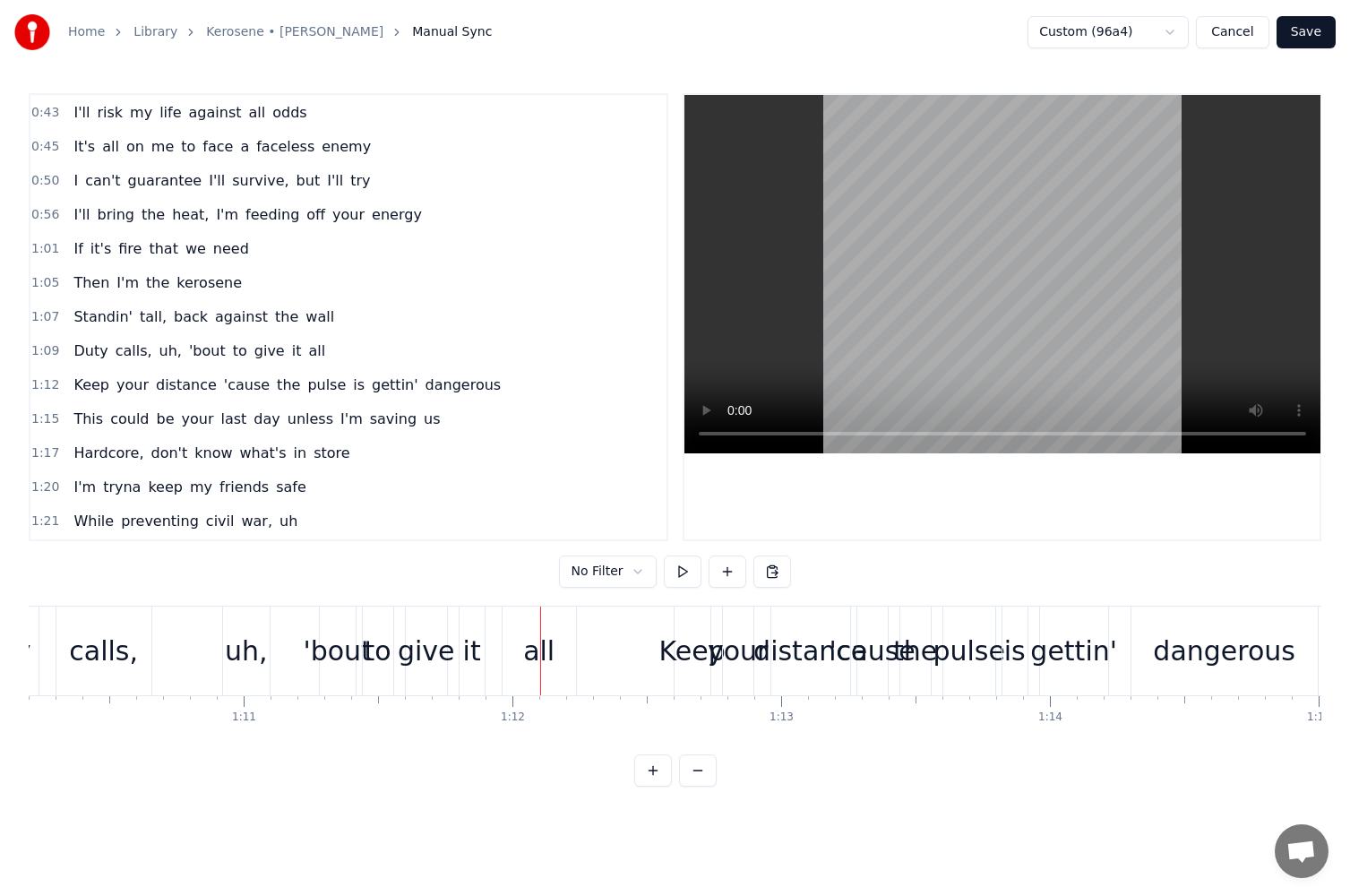
click at [237, 660] on div "uh," at bounding box center [246, 651] width 43 height 40
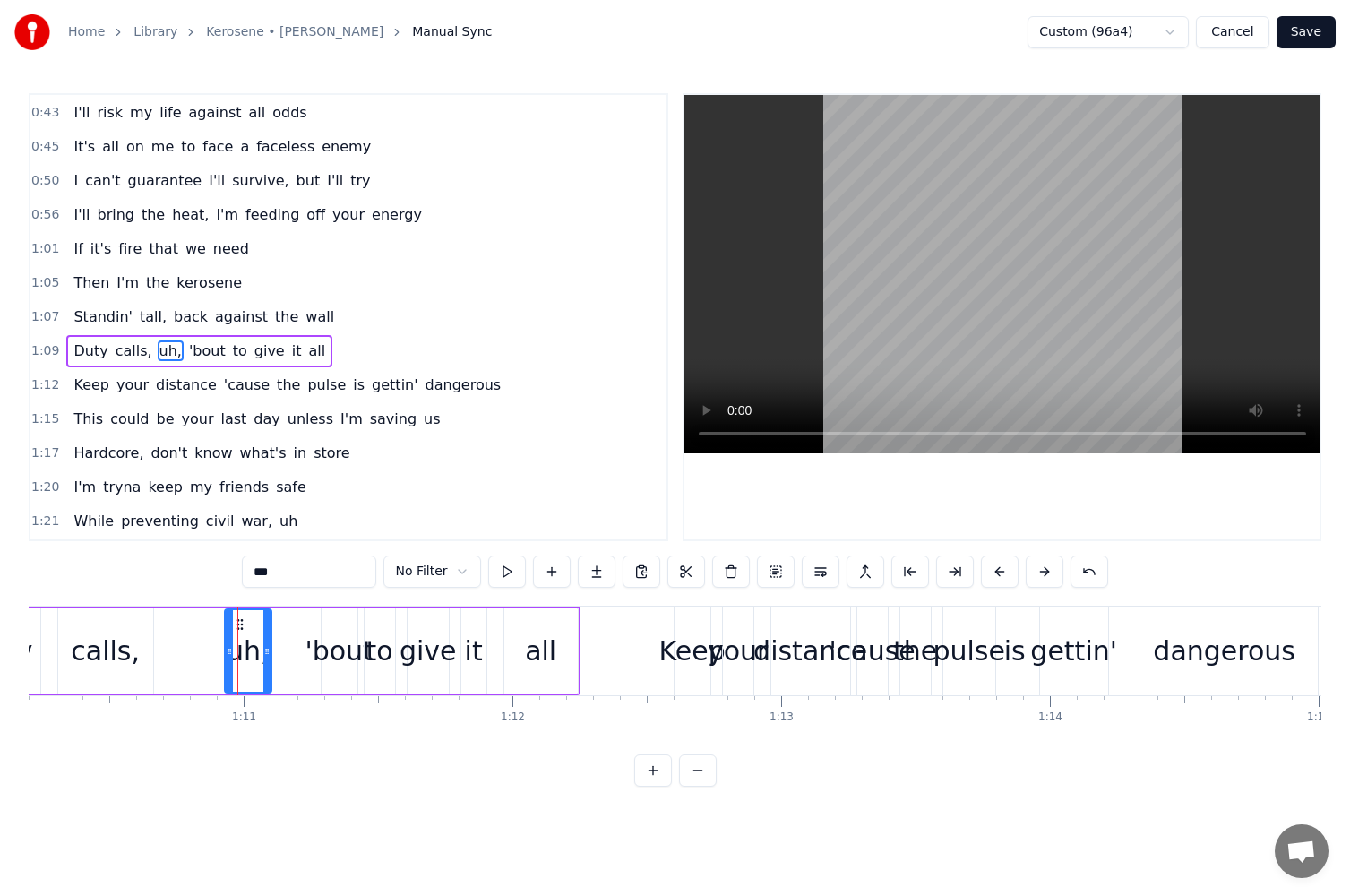
scroll to position [612, 0]
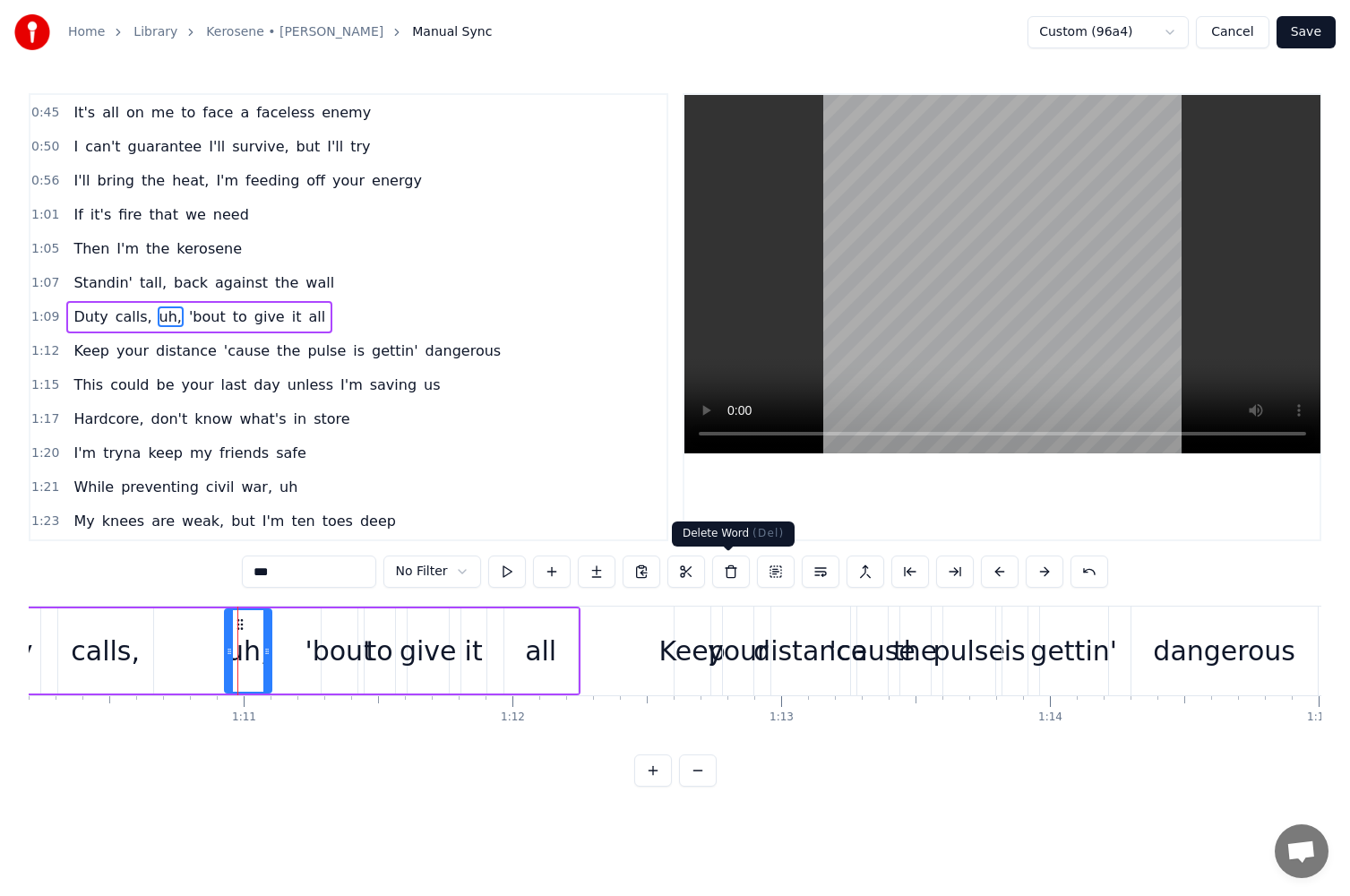
click at [718, 570] on button at bounding box center [731, 572] width 37 height 33
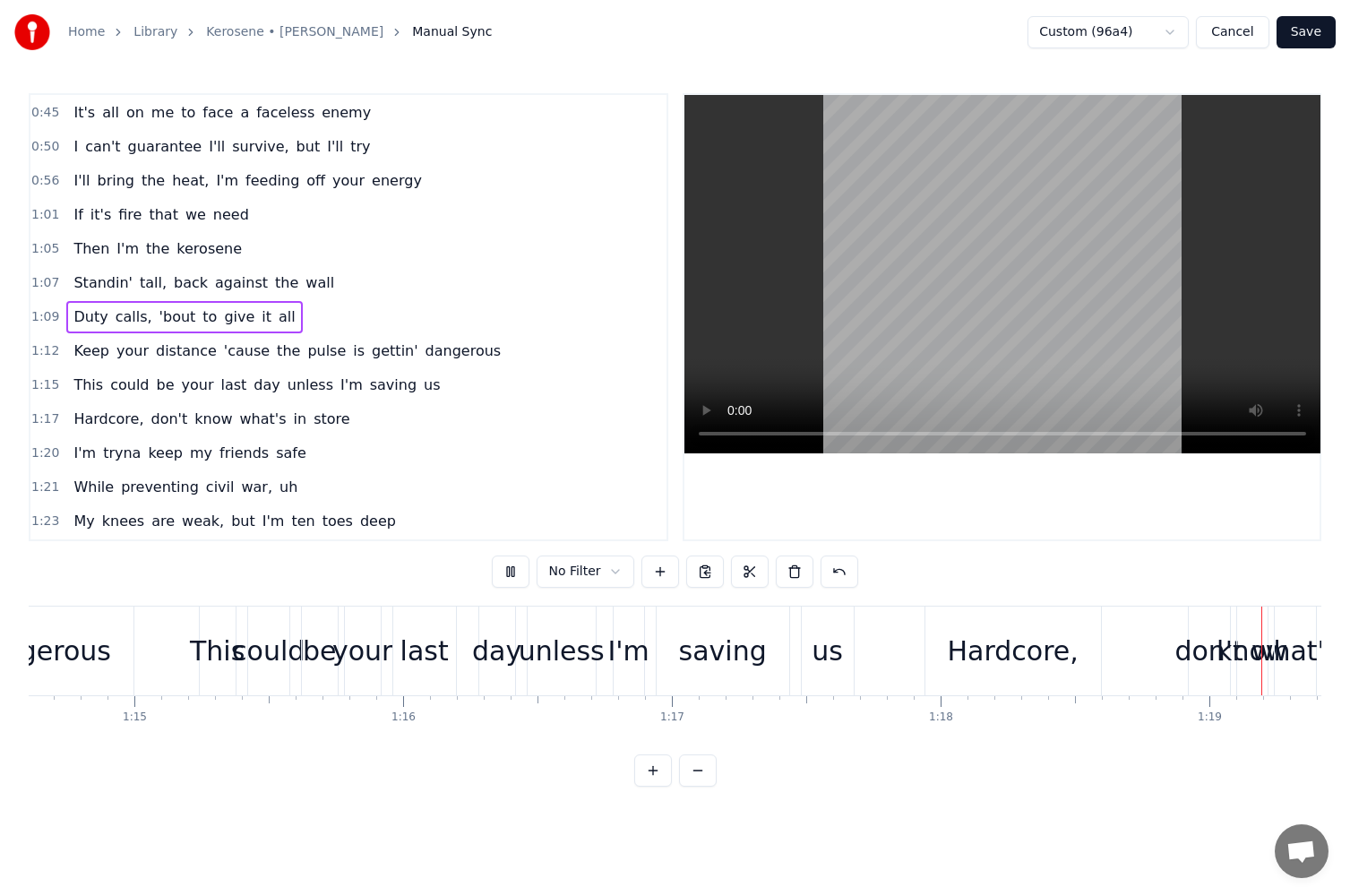
scroll to position [0, 21195]
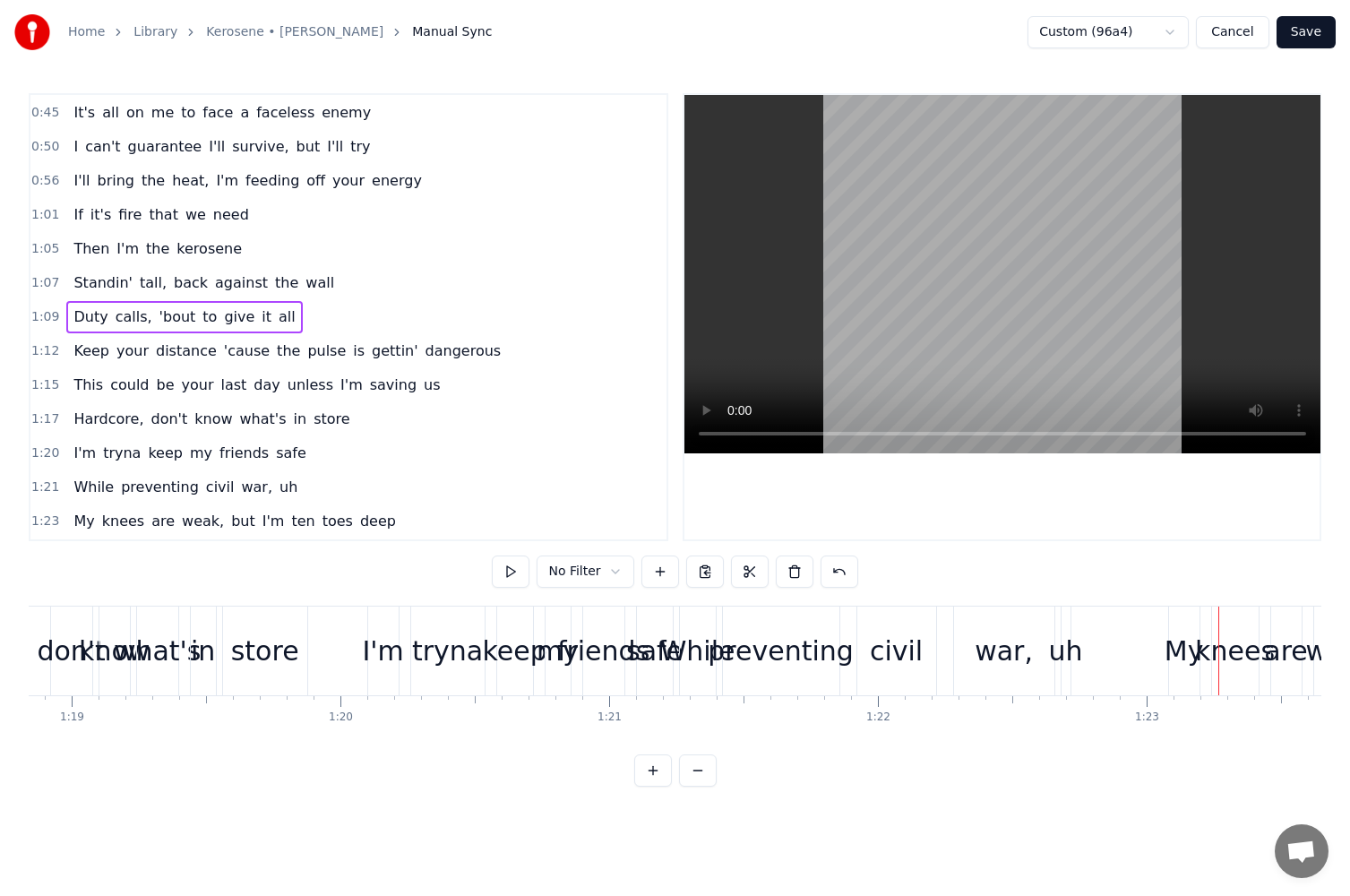
click at [1073, 634] on div "uh" at bounding box center [1066, 651] width 34 height 40
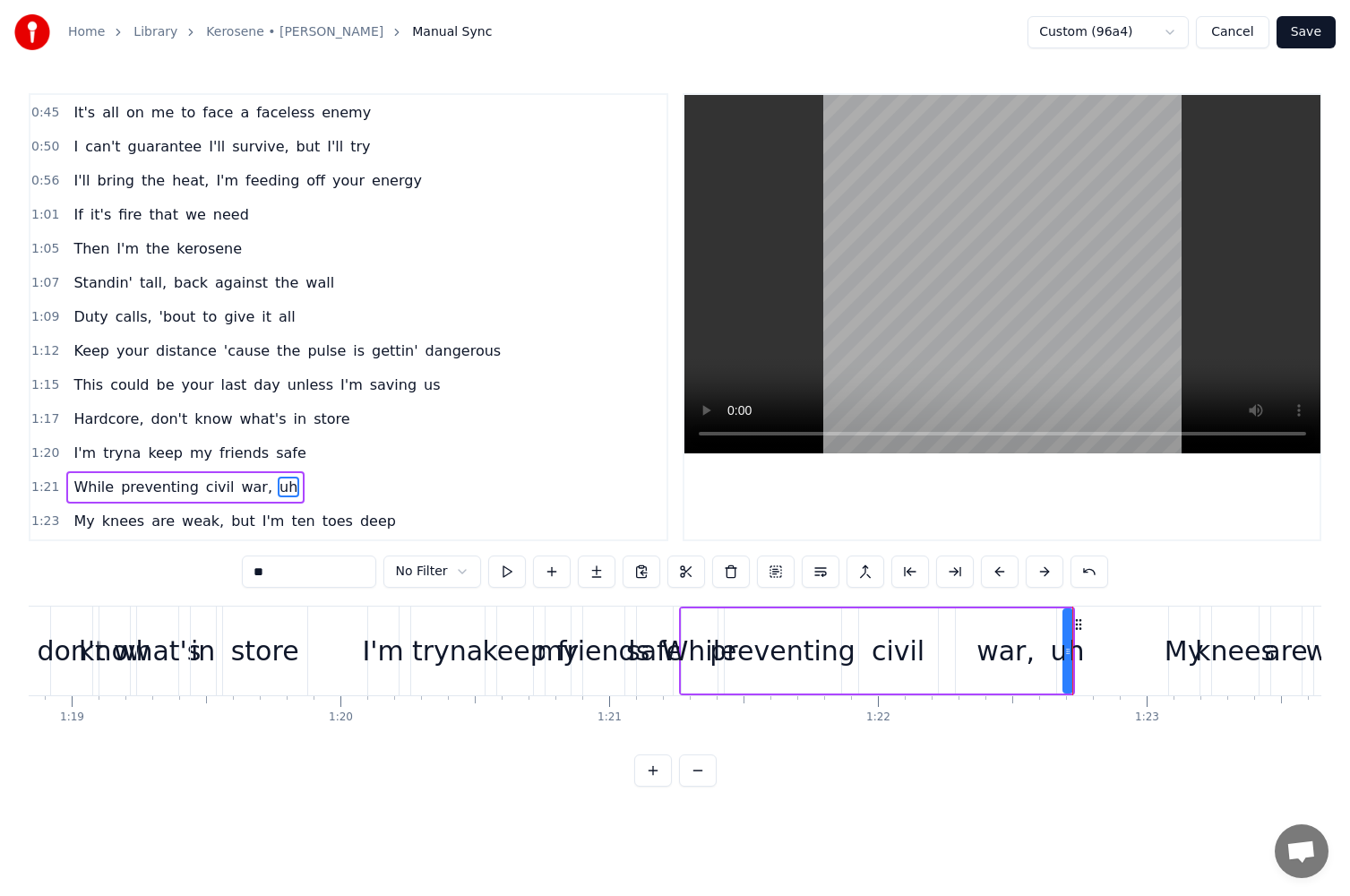
scroll to position [783, 0]
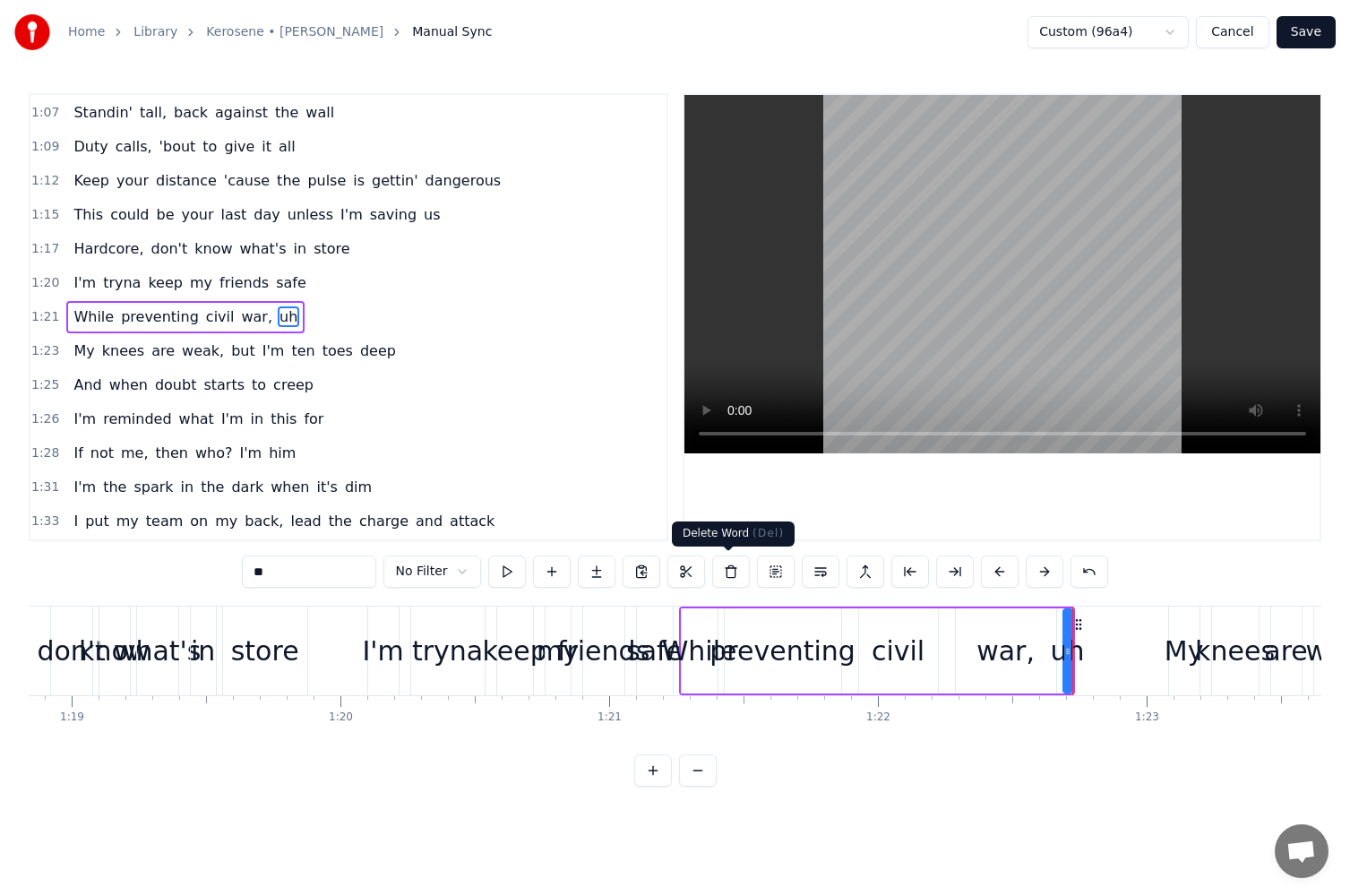
click at [735, 571] on button at bounding box center [731, 572] width 37 height 33
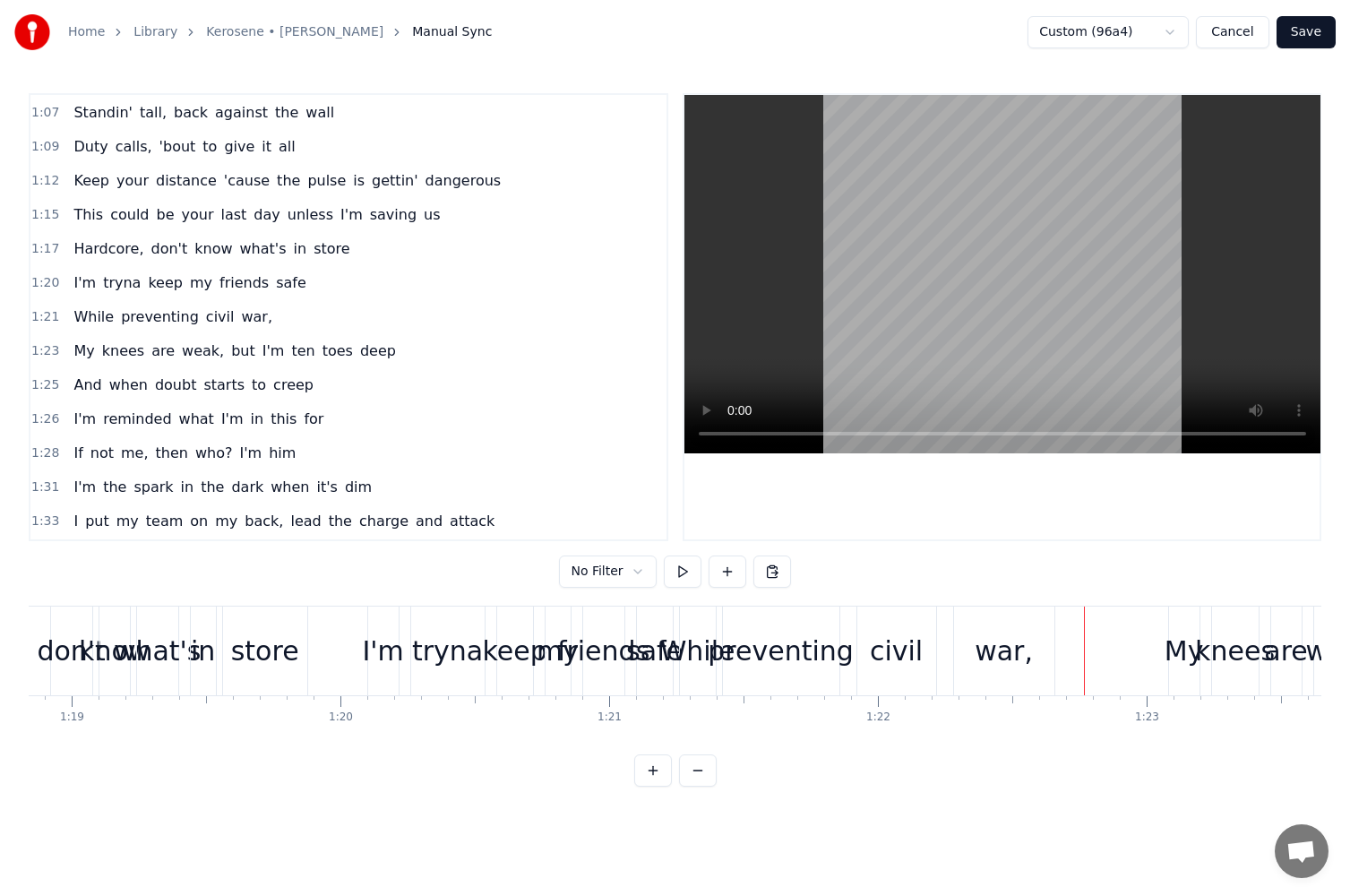
click at [1023, 658] on div "war," at bounding box center [1003, 651] width 59 height 40
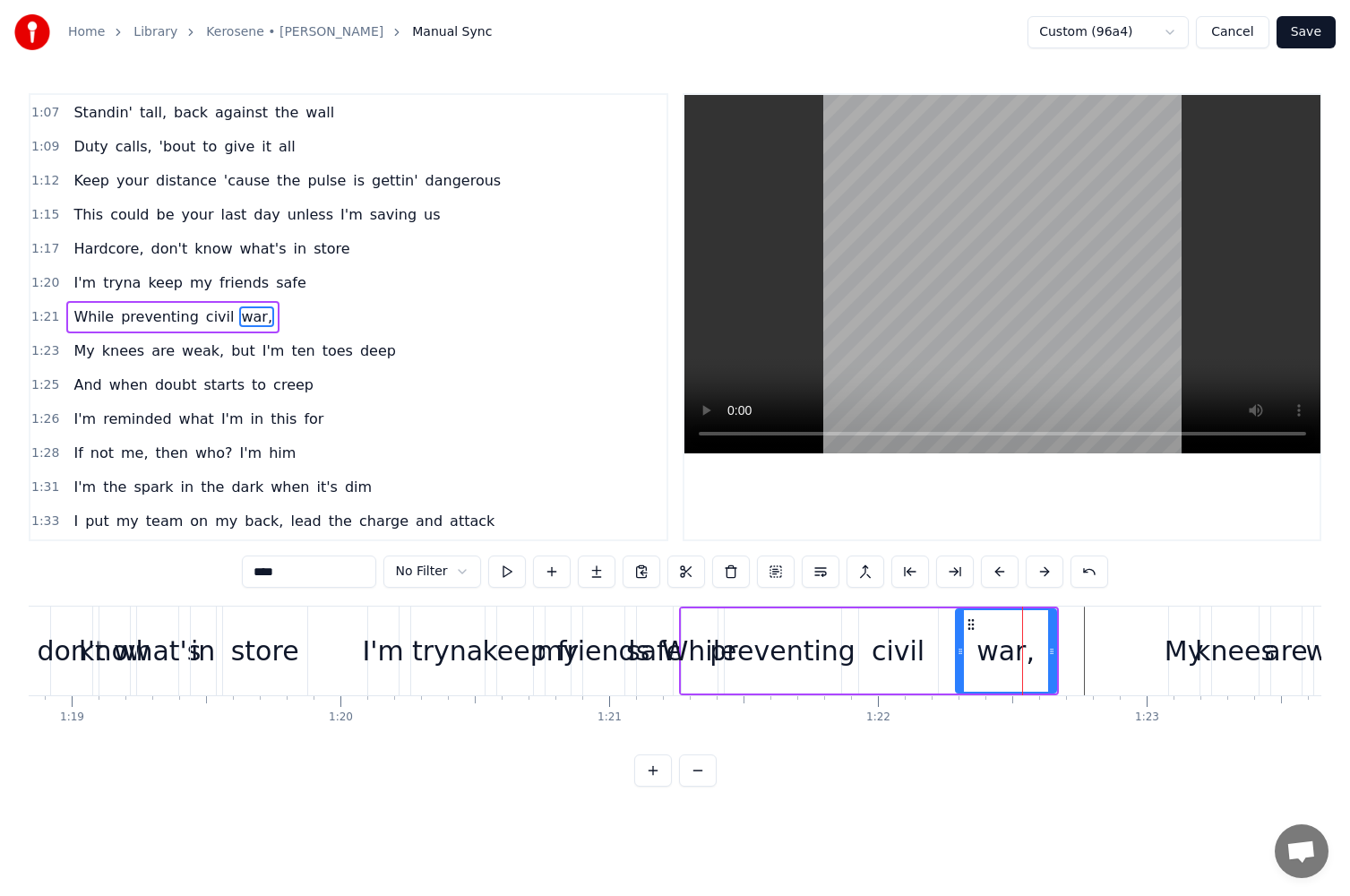
click at [350, 569] on input "****" at bounding box center [309, 572] width 134 height 33
type input "***"
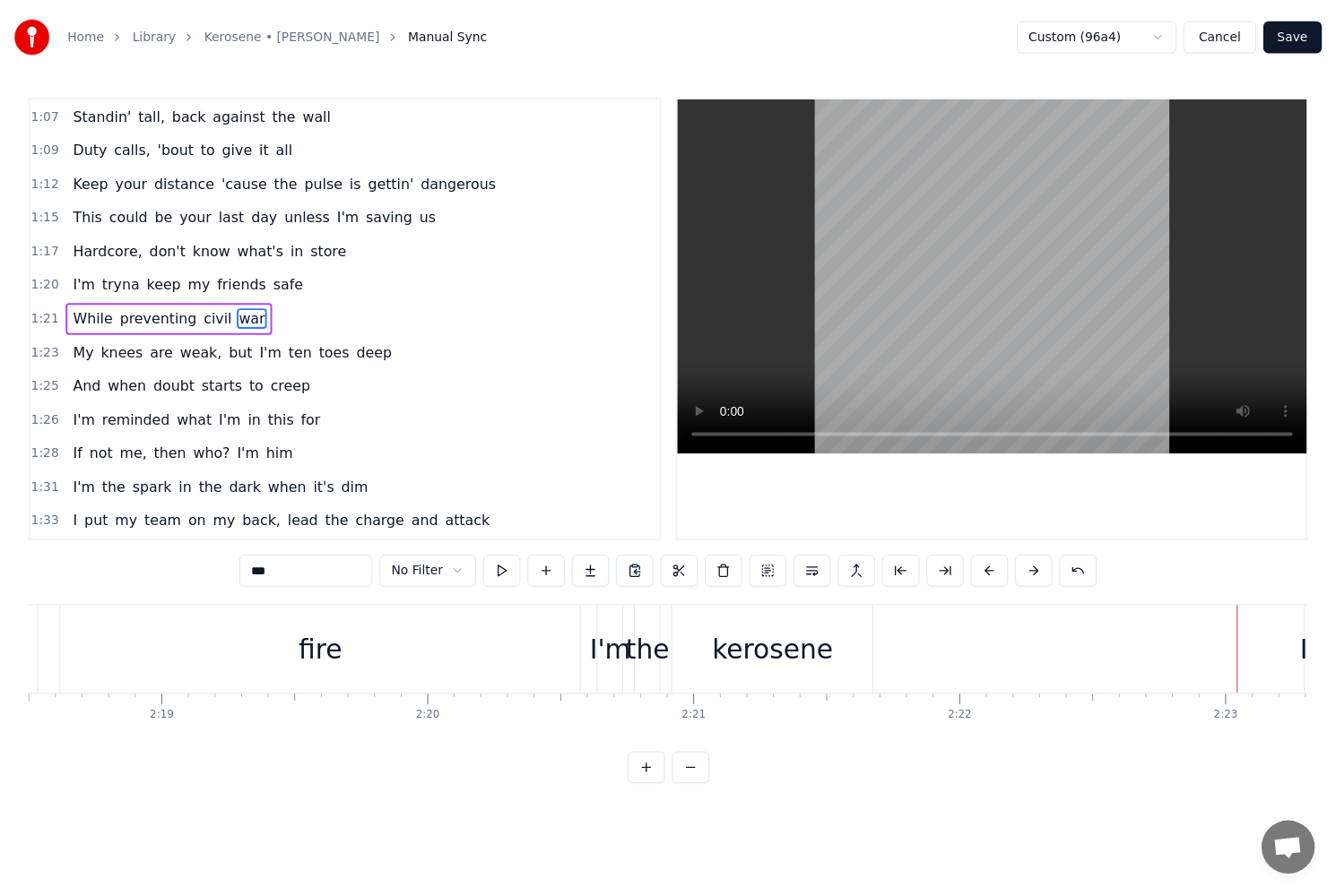
scroll to position [0, 38376]
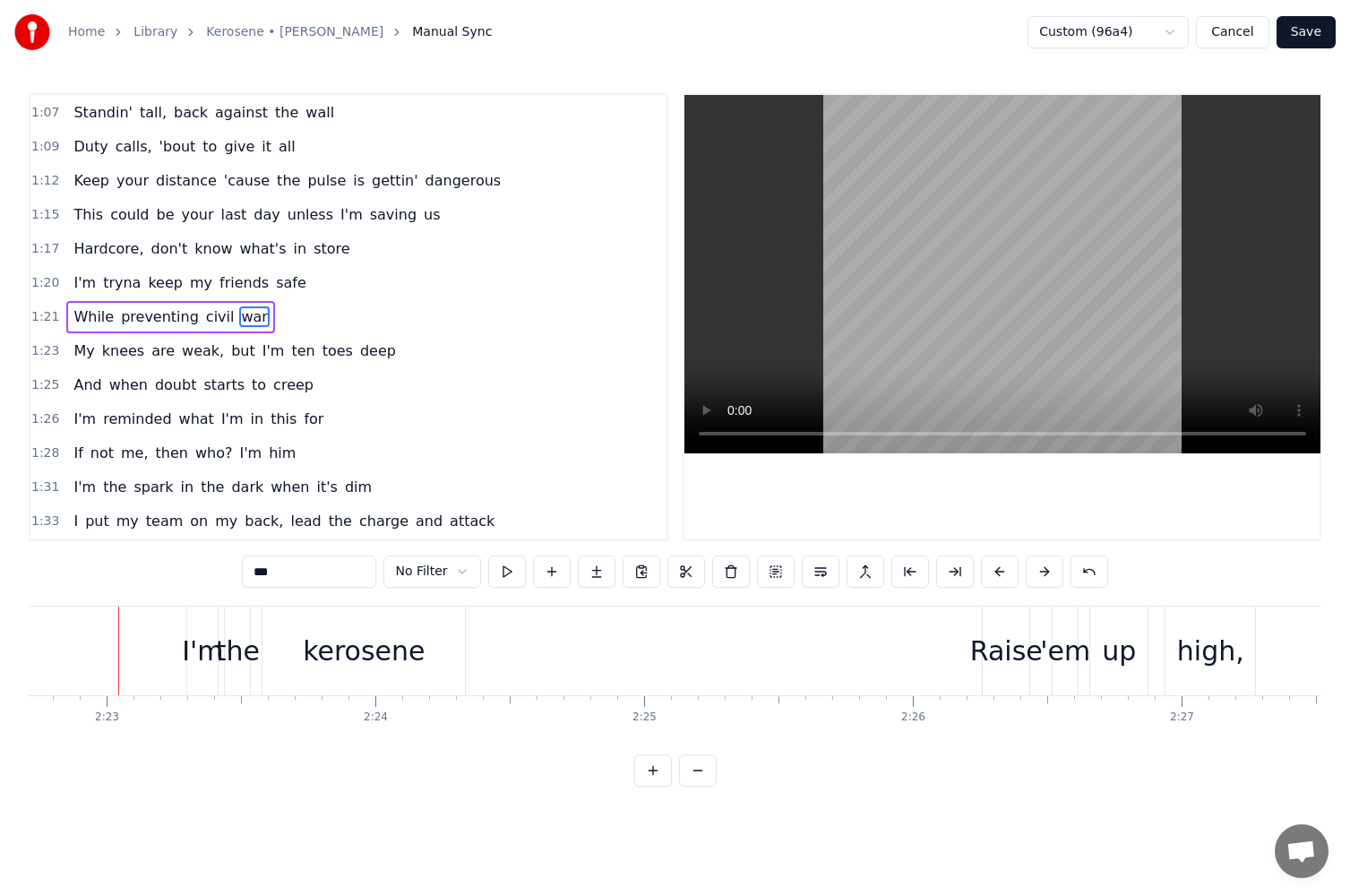
click at [1305, 36] on button "Save" at bounding box center [1307, 33] width 60 height 33
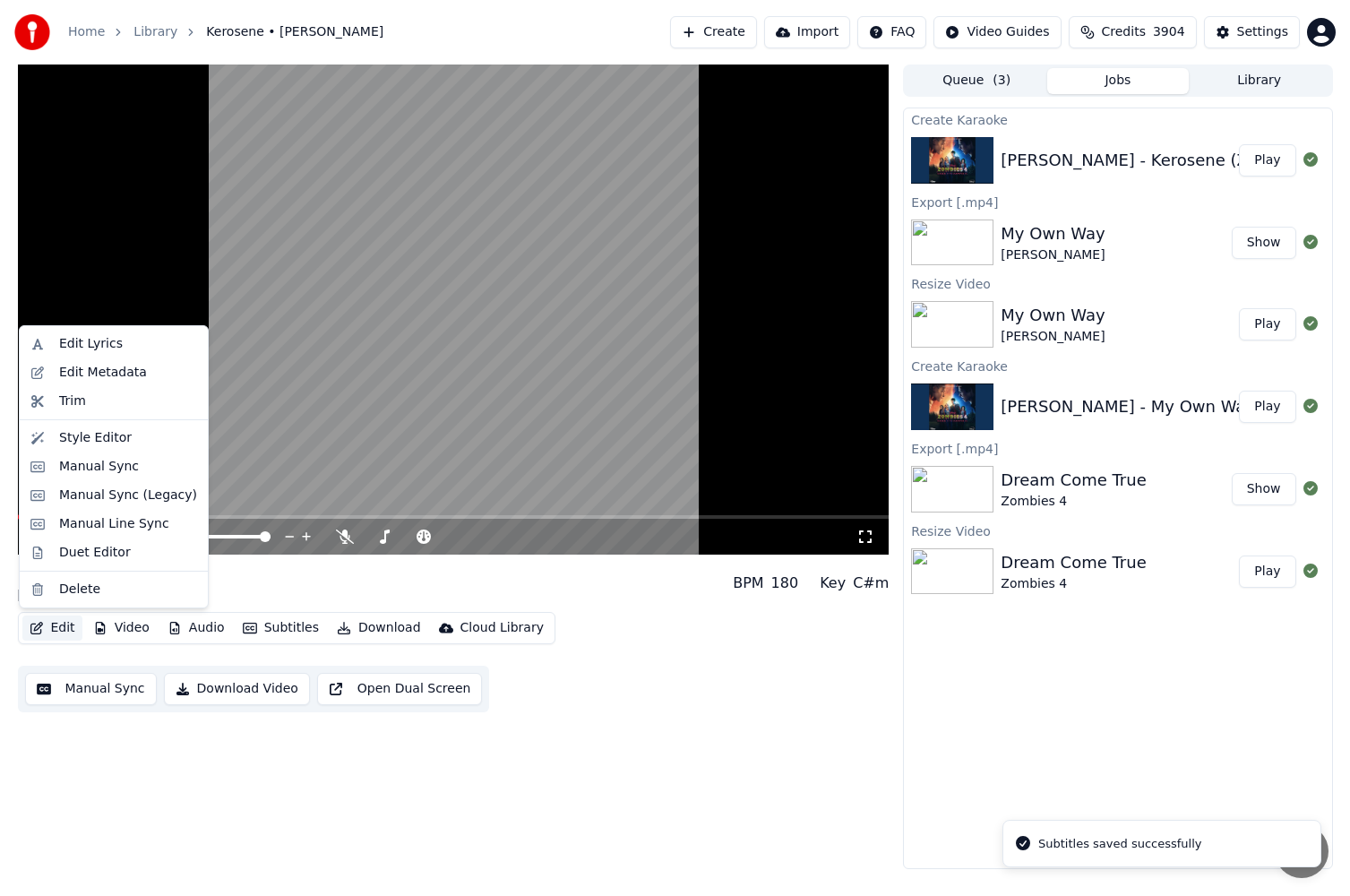
click at [59, 628] on button "Edit" at bounding box center [52, 628] width 60 height 25
click at [89, 550] on div "Duet Editor" at bounding box center [95, 552] width 72 height 18
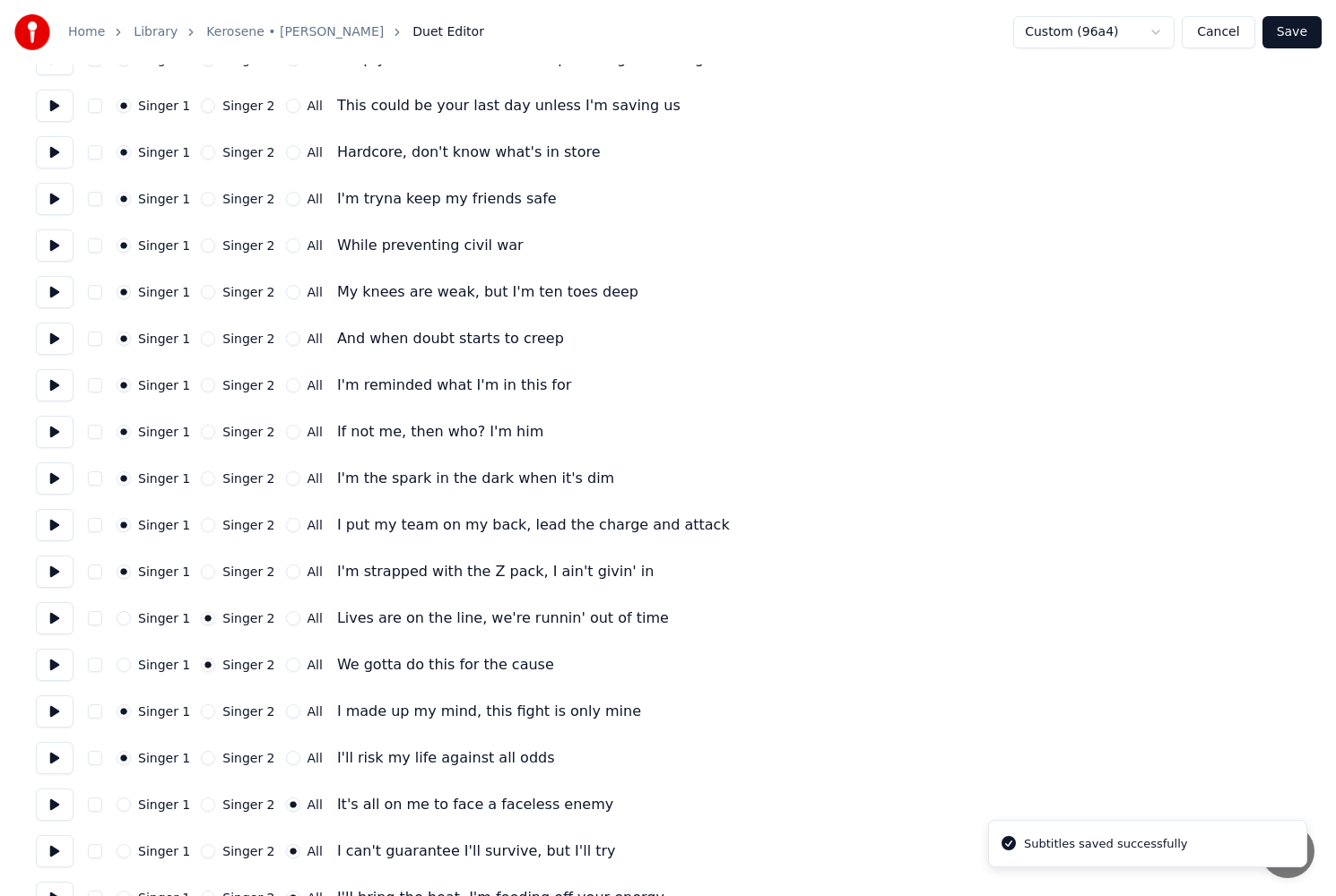
scroll to position [1882, 0]
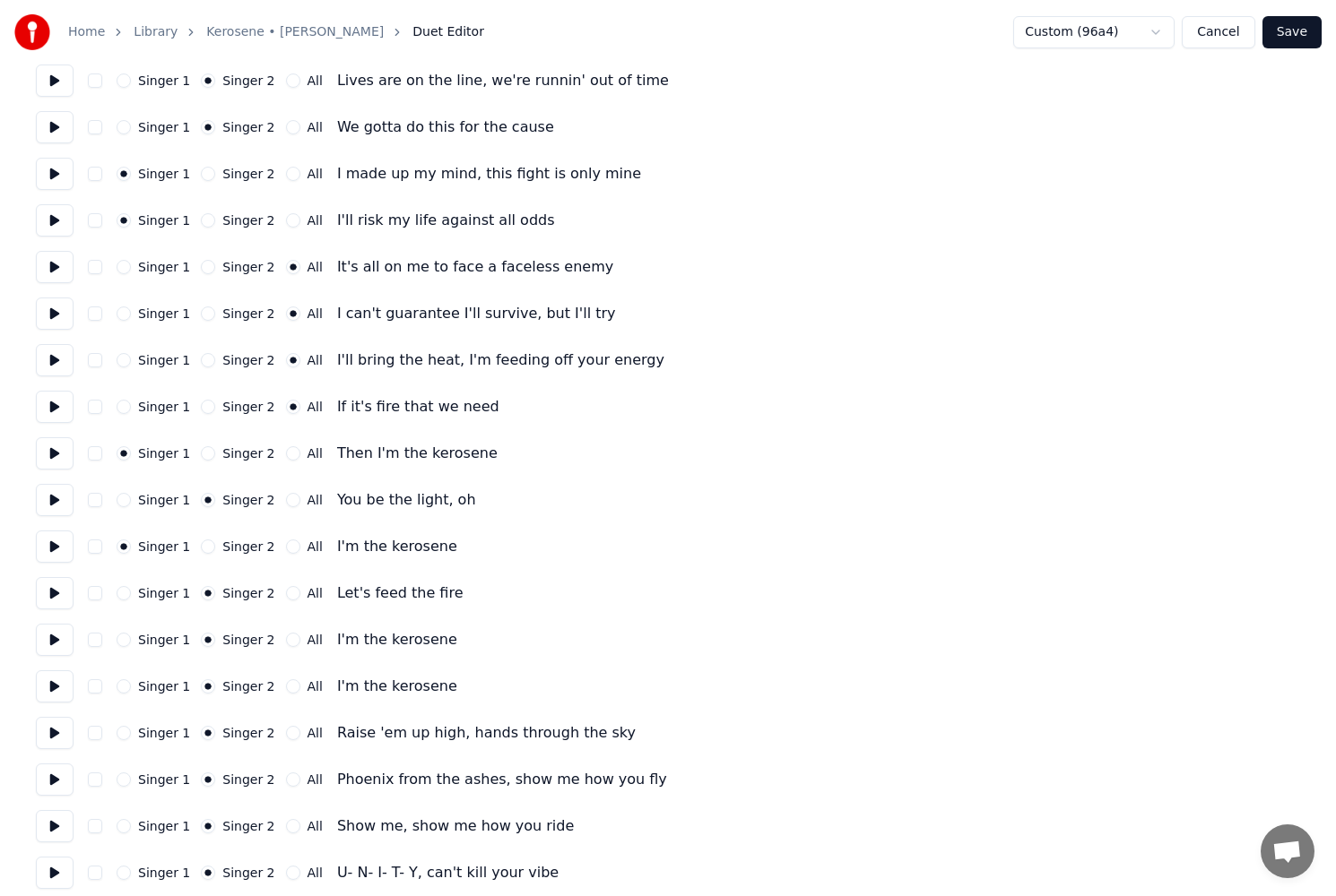
click at [125, 642] on button "Singer 1" at bounding box center [123, 640] width 14 height 14
click at [122, 688] on button "Singer 1" at bounding box center [123, 686] width 14 height 14
click at [1297, 37] on button "Save" at bounding box center [1292, 33] width 60 height 33
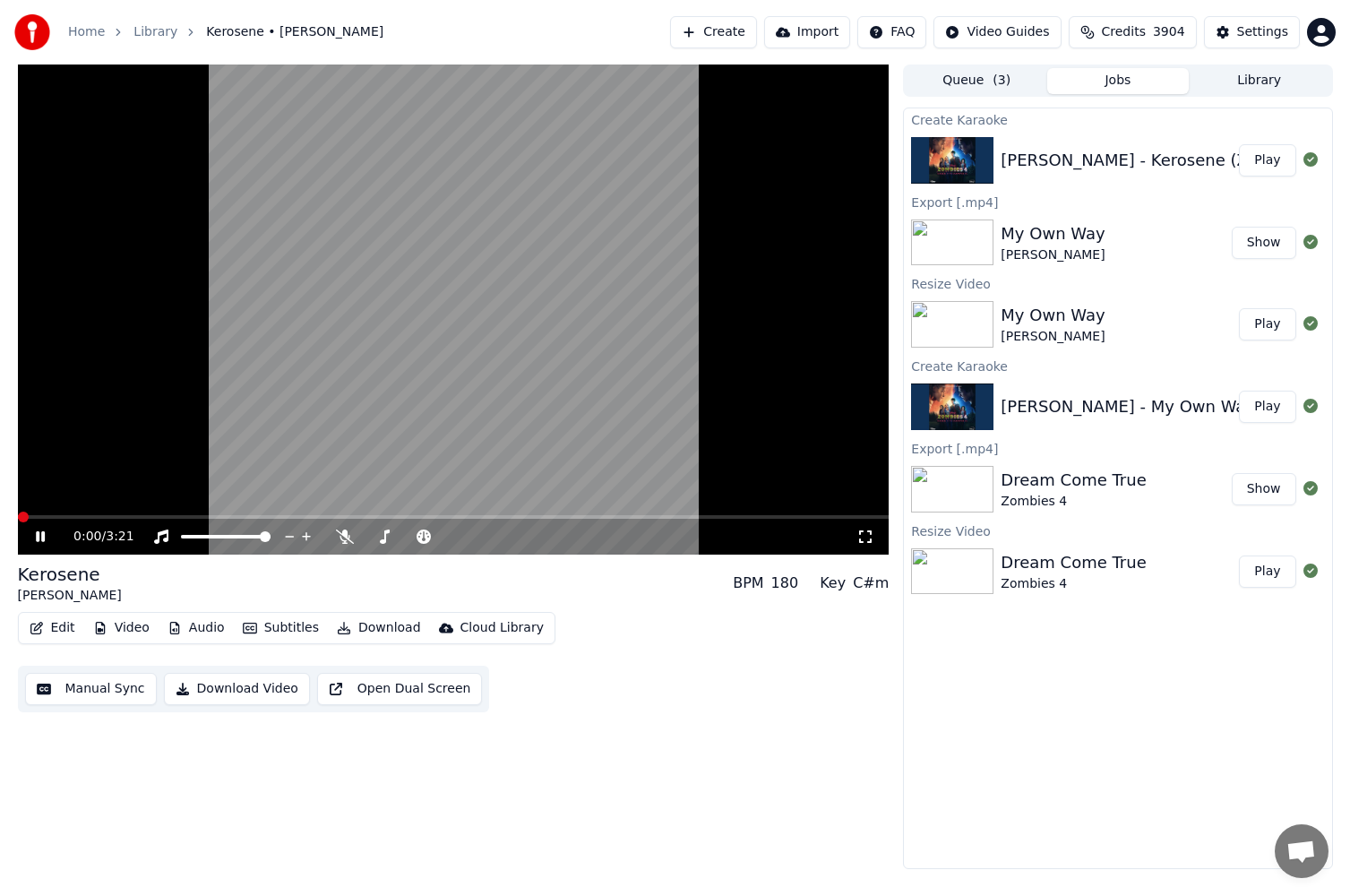
click at [58, 690] on button "Manual Sync" at bounding box center [90, 690] width 132 height 33
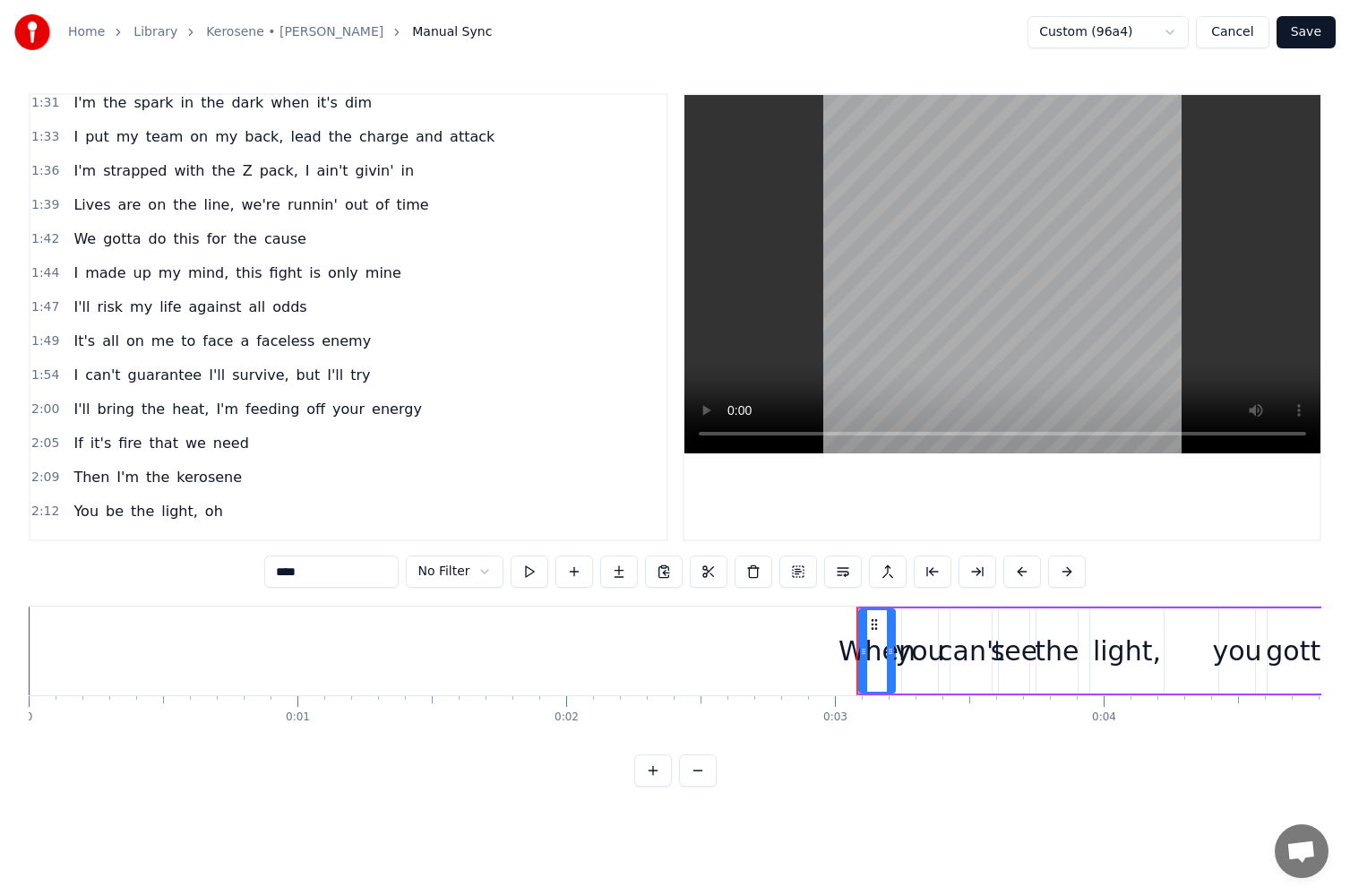
scroll to position [1556, 0]
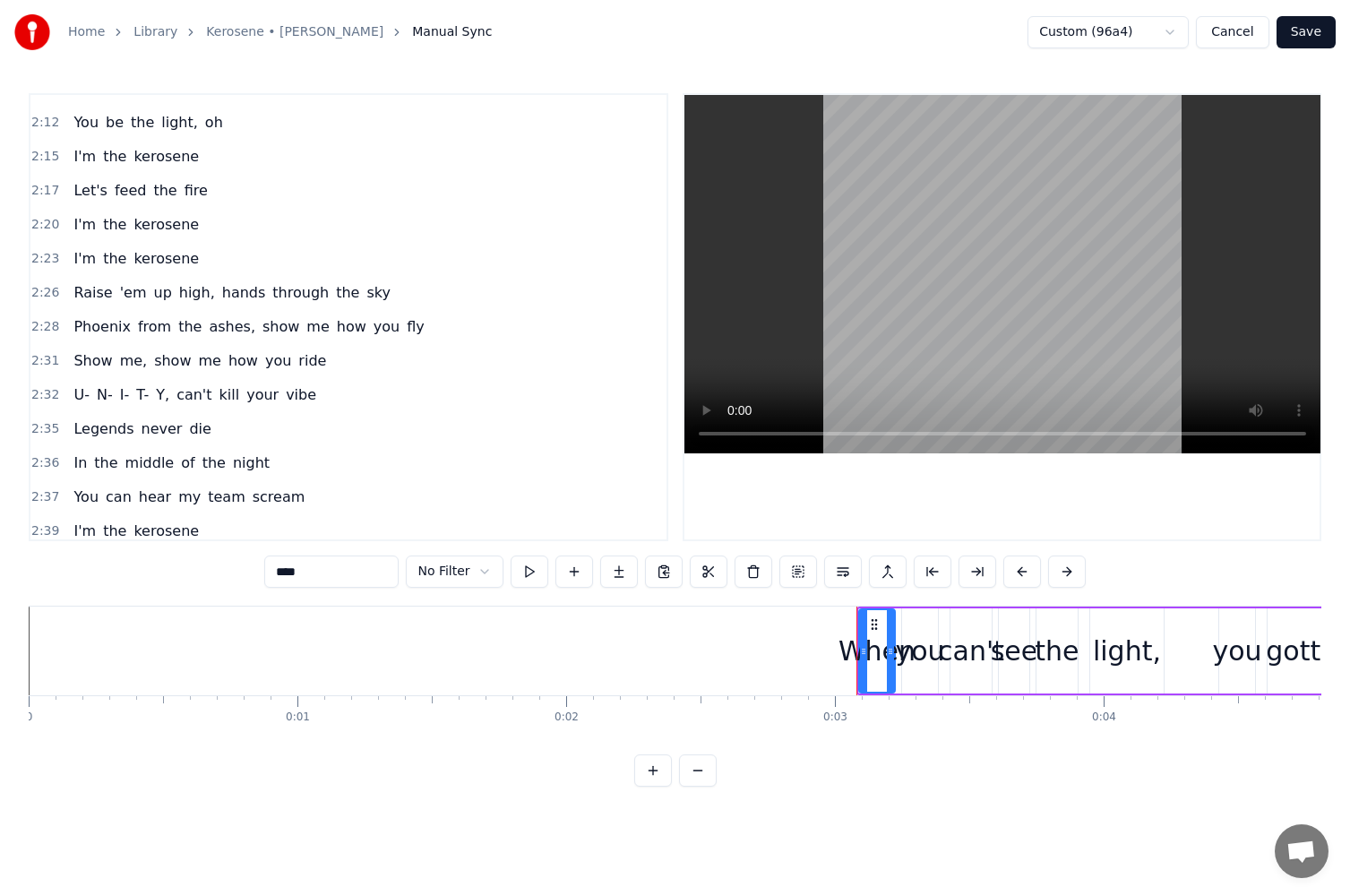
click at [159, 126] on span "light," at bounding box center [180, 122] width 40 height 20
type input "******"
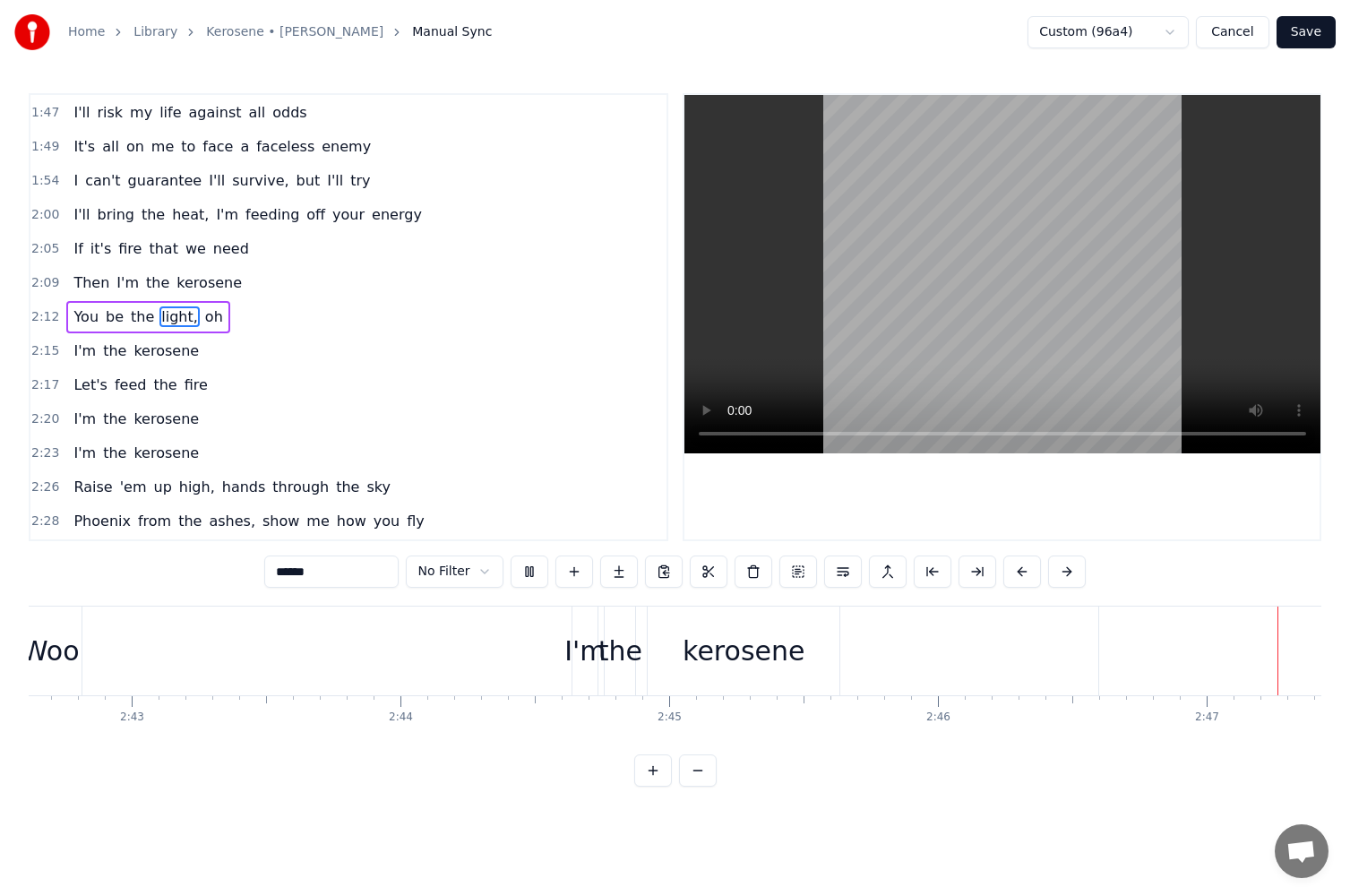
scroll to position [0, 44858]
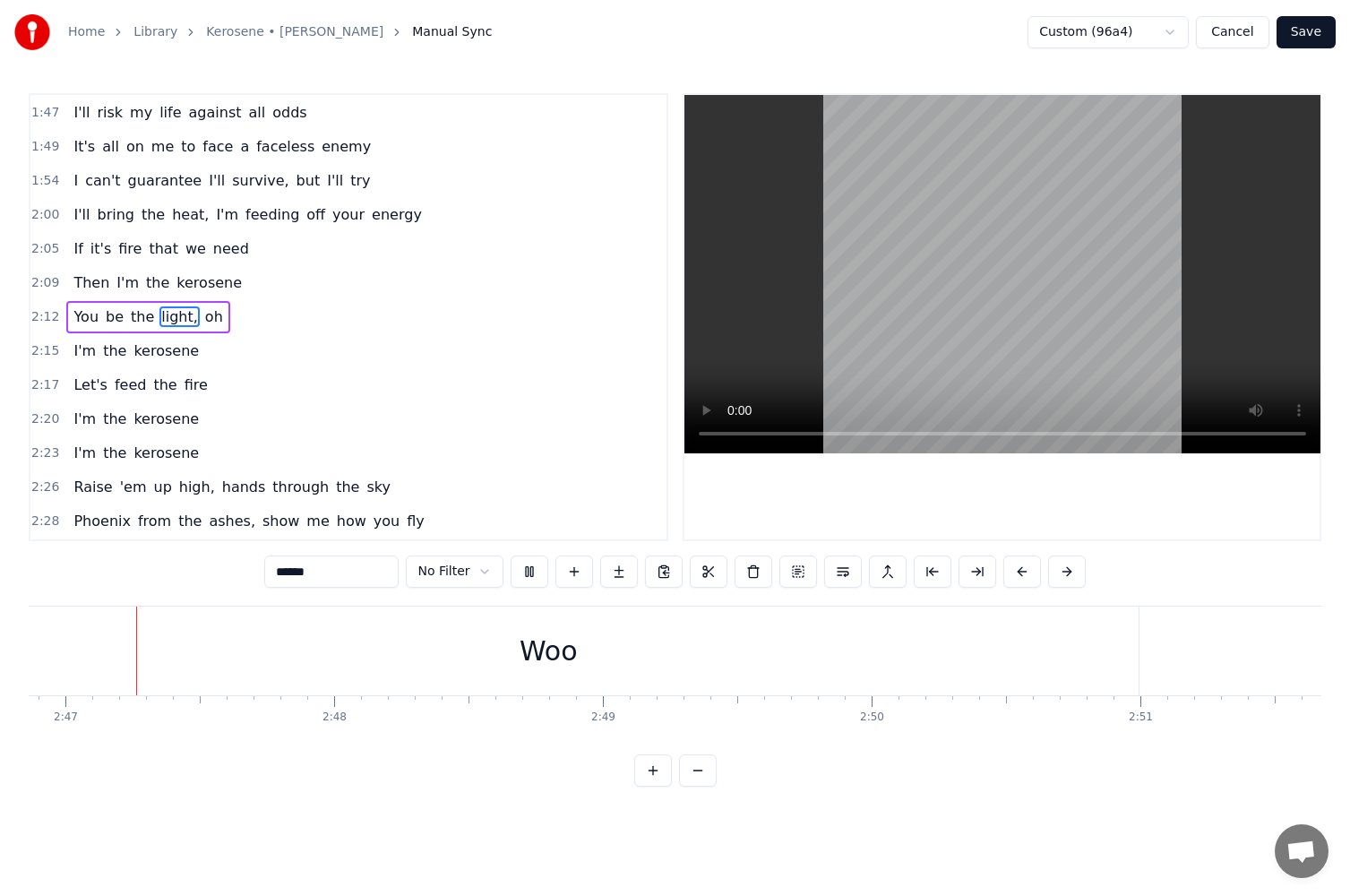
click at [585, 334] on div "2:15 I'm the kerosene" at bounding box center [349, 351] width 637 height 34
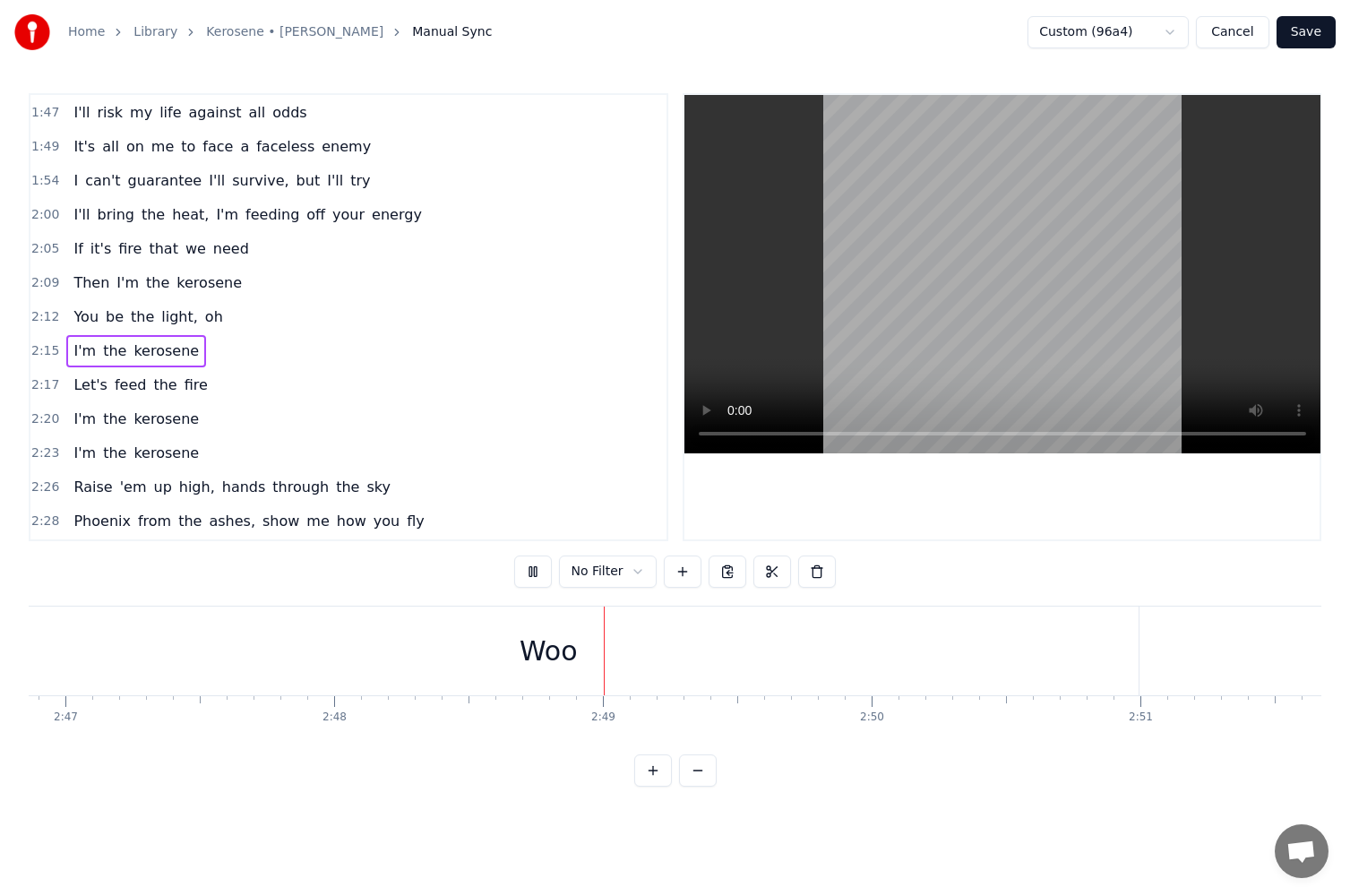
click at [524, 569] on button at bounding box center [533, 572] width 37 height 33
click at [1135, 647] on div "Woo" at bounding box center [548, 651] width 1181 height 88
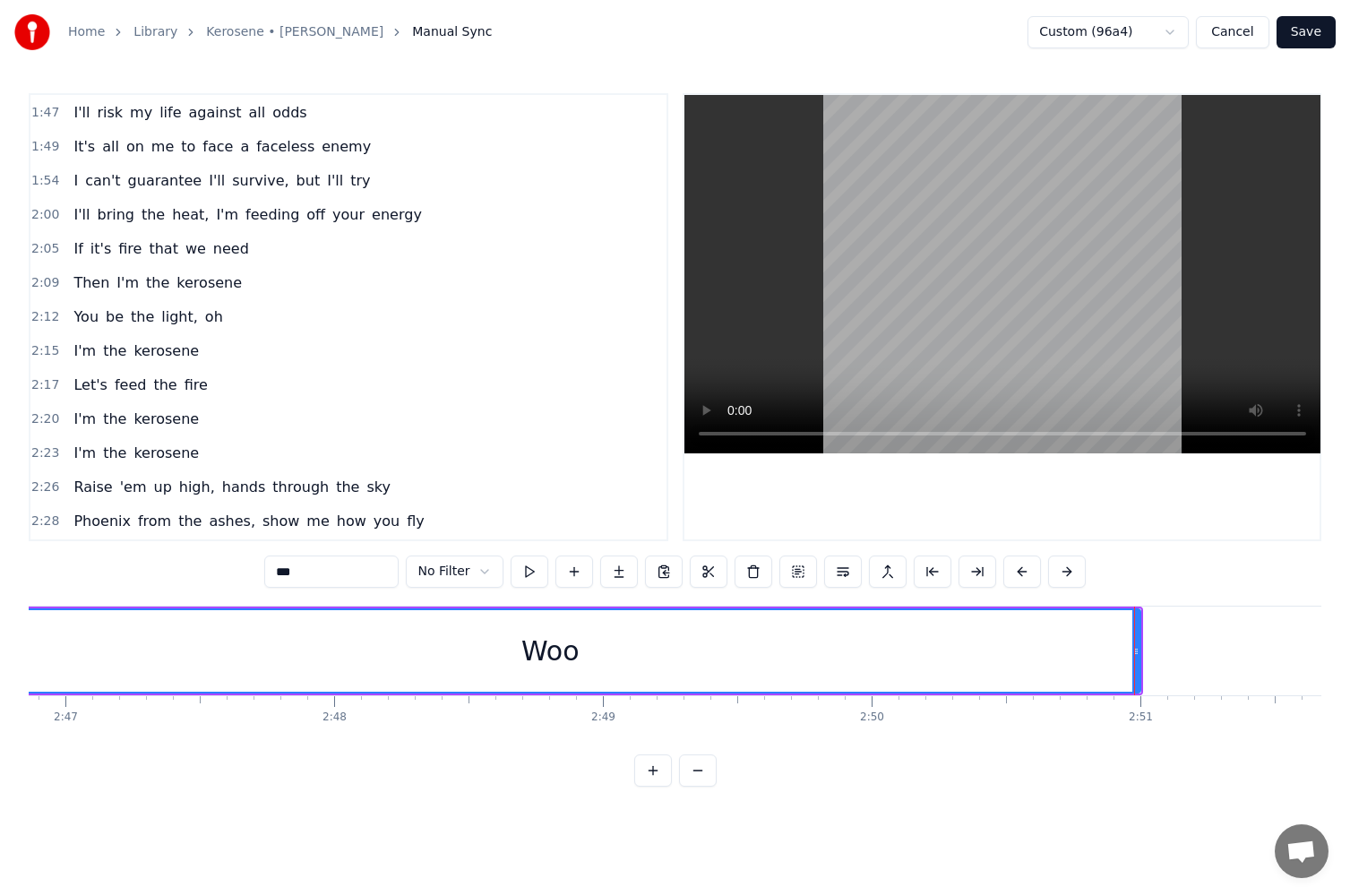
scroll to position [1873, 0]
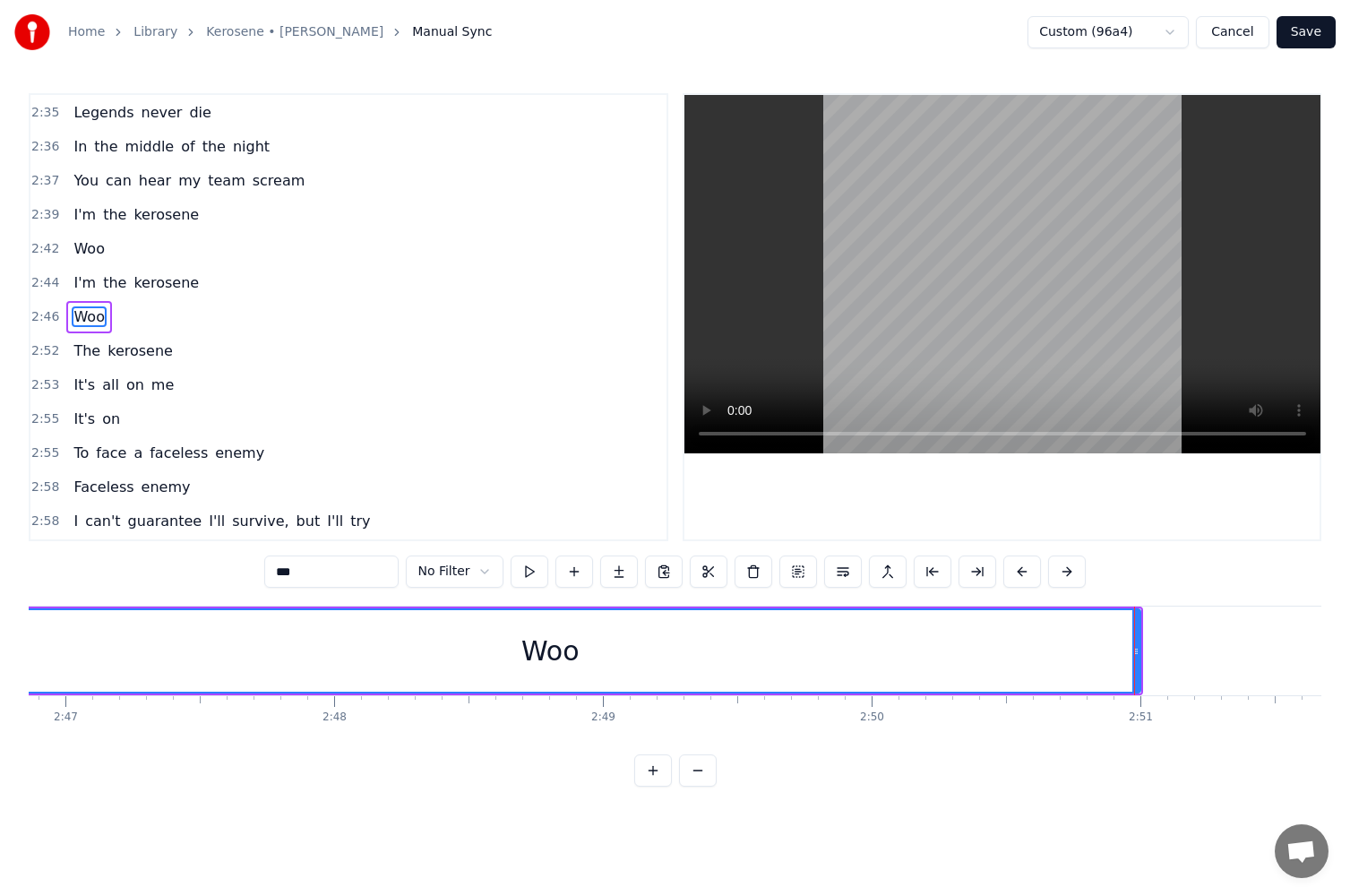
click at [1138, 650] on div "Woo" at bounding box center [550, 651] width 1183 height 85
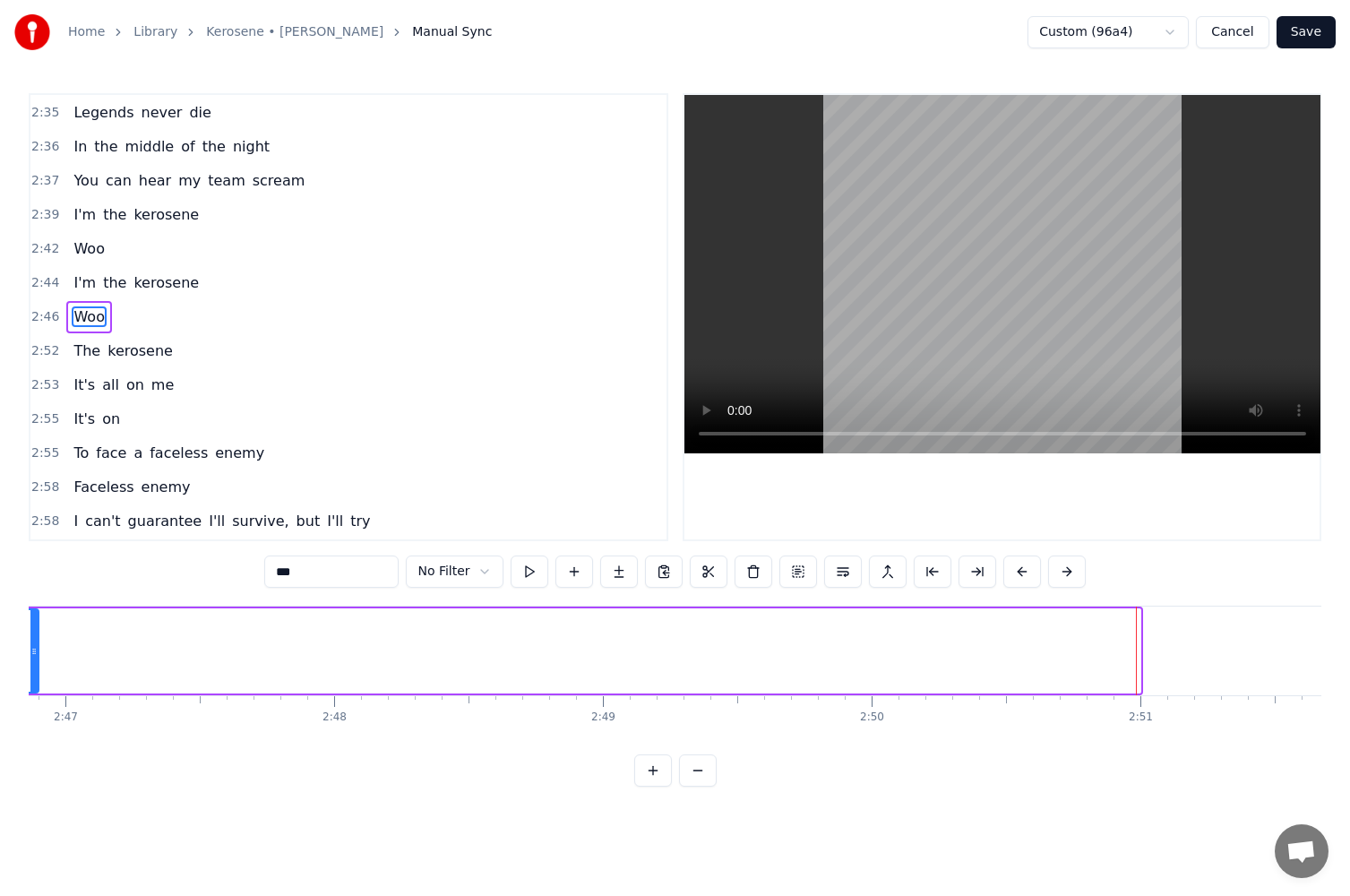
drag, startPoint x: 1137, startPoint y: 650, endPoint x: 35, endPoint y: 664, distance: 1102.1
click at [35, 664] on div at bounding box center [34, 651] width 7 height 82
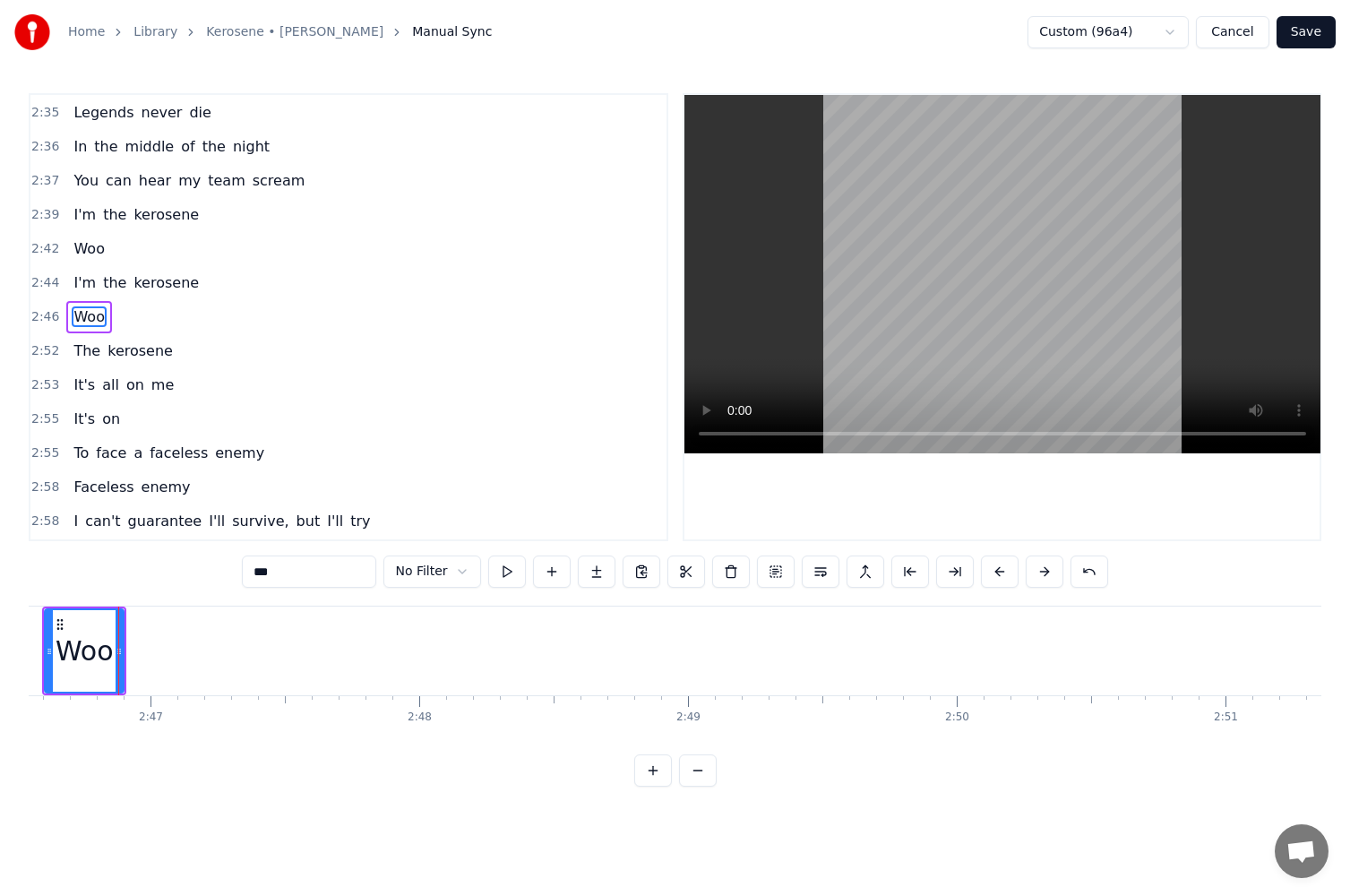
scroll to position [0, 43641]
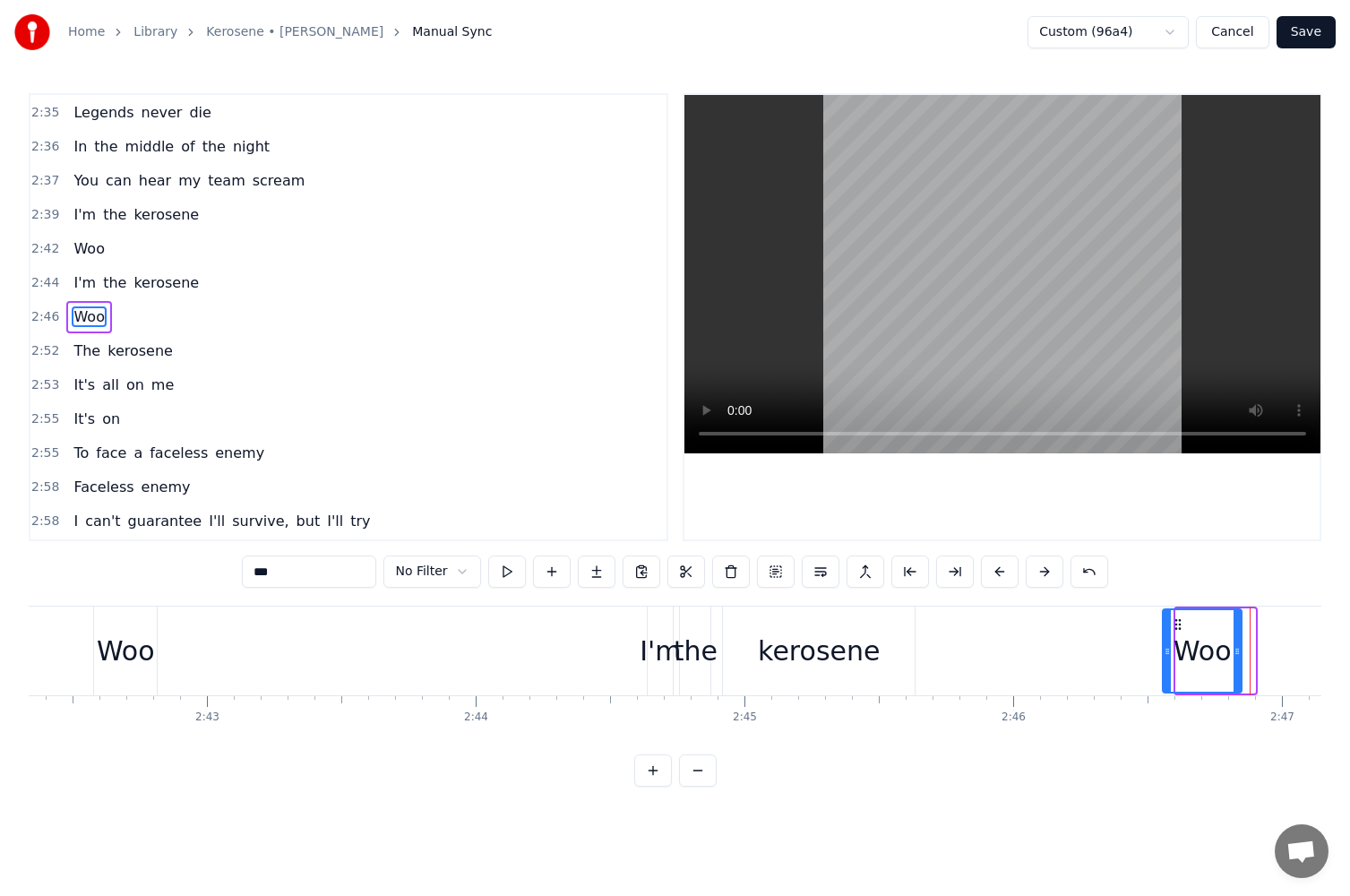
click at [1176, 624] on circle at bounding box center [1176, 624] width 1 height 1
drag, startPoint x: 1235, startPoint y: 652, endPoint x: 1215, endPoint y: 654, distance: 20.1
click at [1220, 654] on icon at bounding box center [1223, 651] width 7 height 14
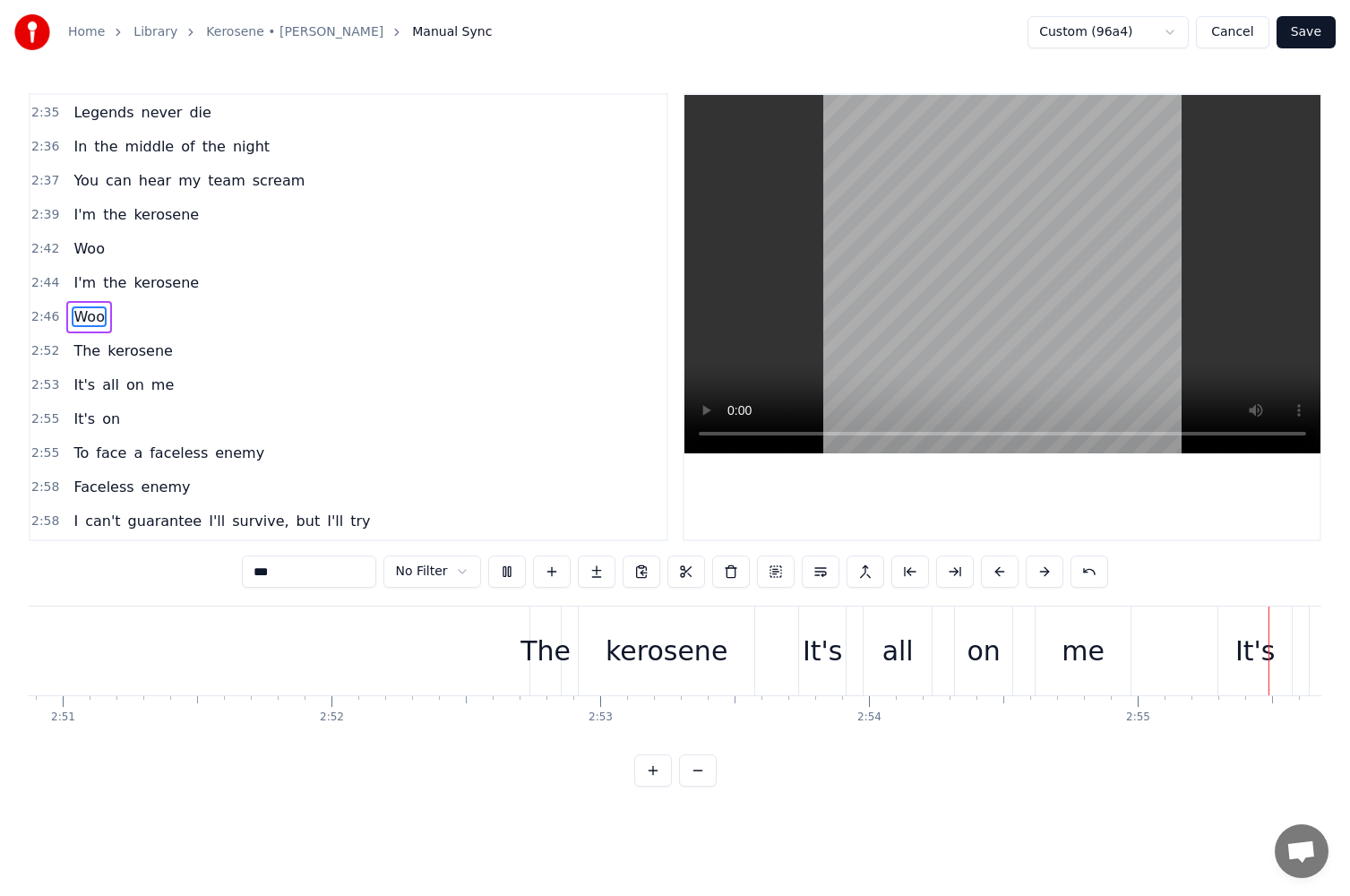
scroll to position [0, 47083]
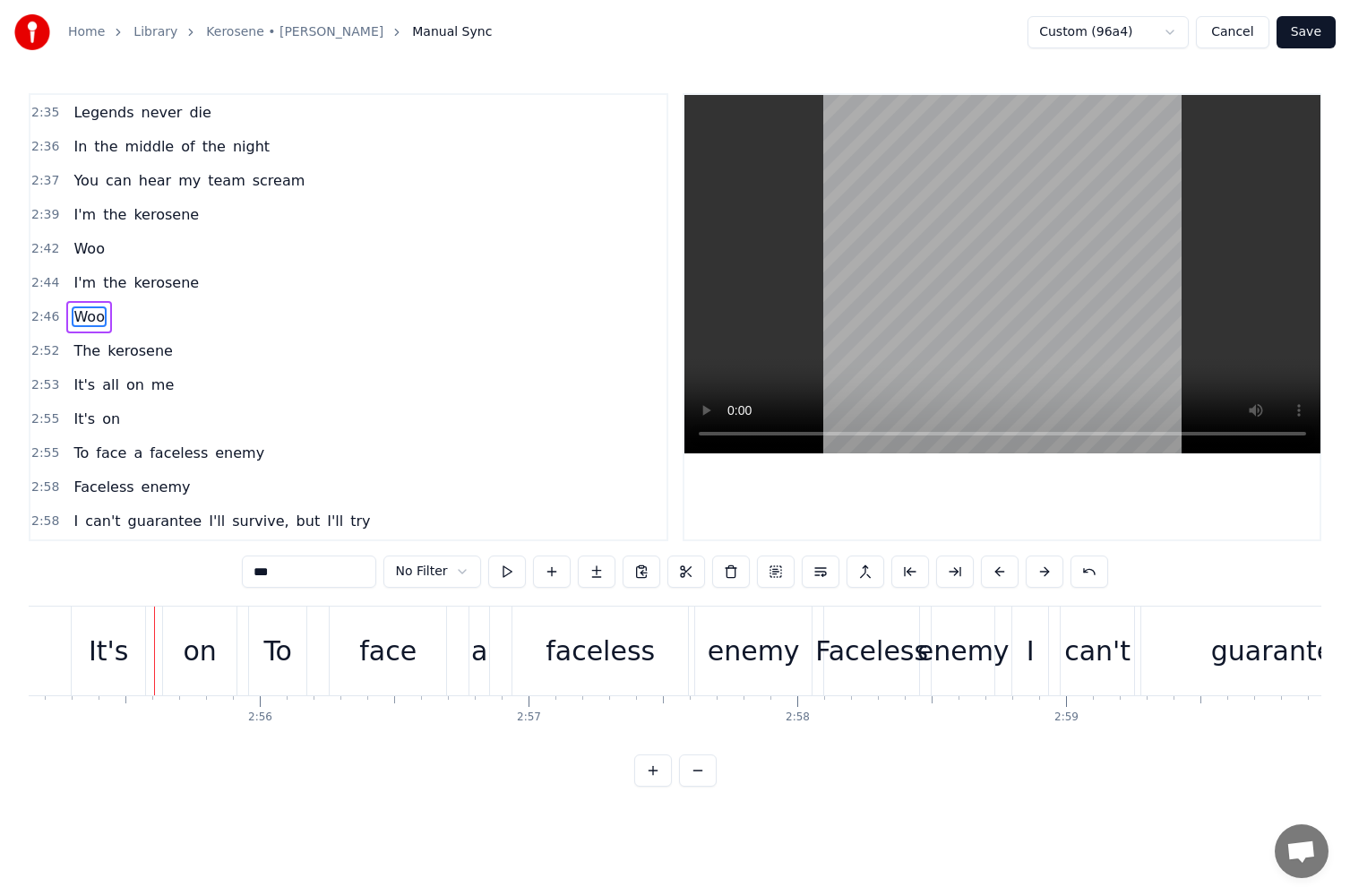
click at [440, 571] on html "Home Library Kerosene • [PERSON_NAME] Manual Sync Custom (96a4) Cancel Save 0:0…" at bounding box center [675, 407] width 1350 height 815
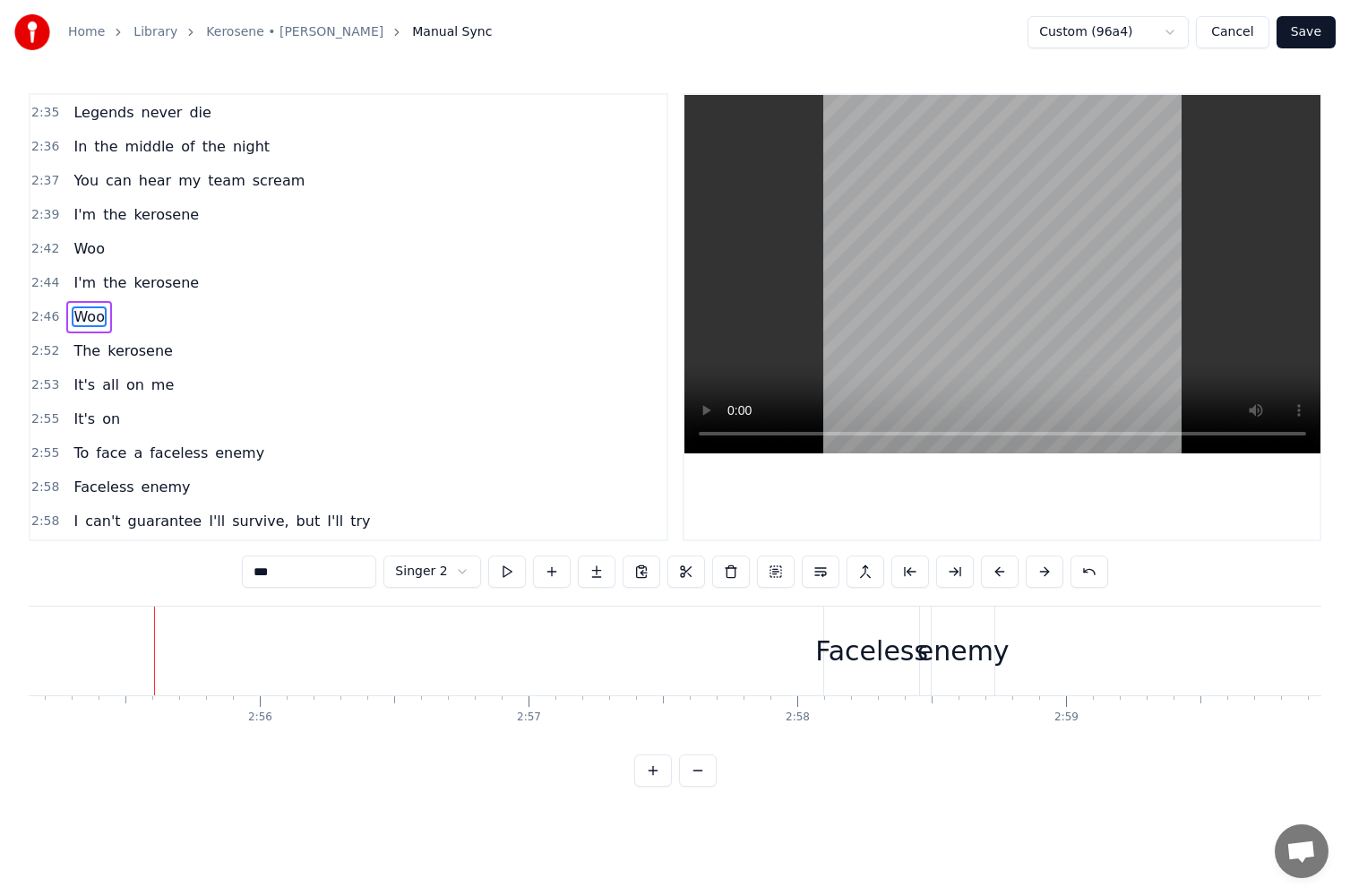
click at [25, 755] on div "Home Library Kerosene • [PERSON_NAME] Manual Sync Custom (96a4) Cancel Save 0:0…" at bounding box center [675, 393] width 1350 height 787
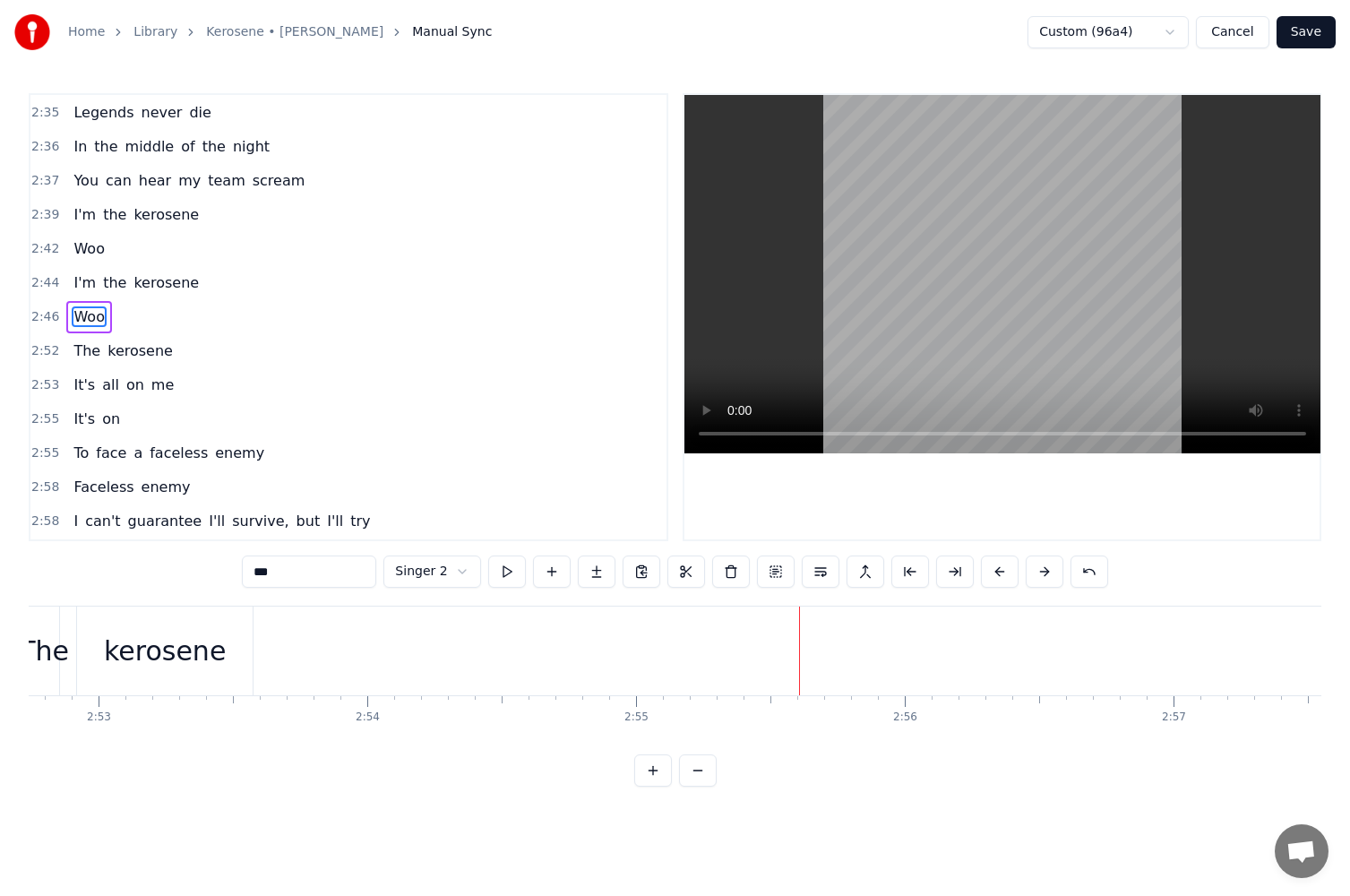
scroll to position [0, 46330]
click at [277, 645] on div "kerosene" at bounding box center [272, 651] width 122 height 40
type input "********"
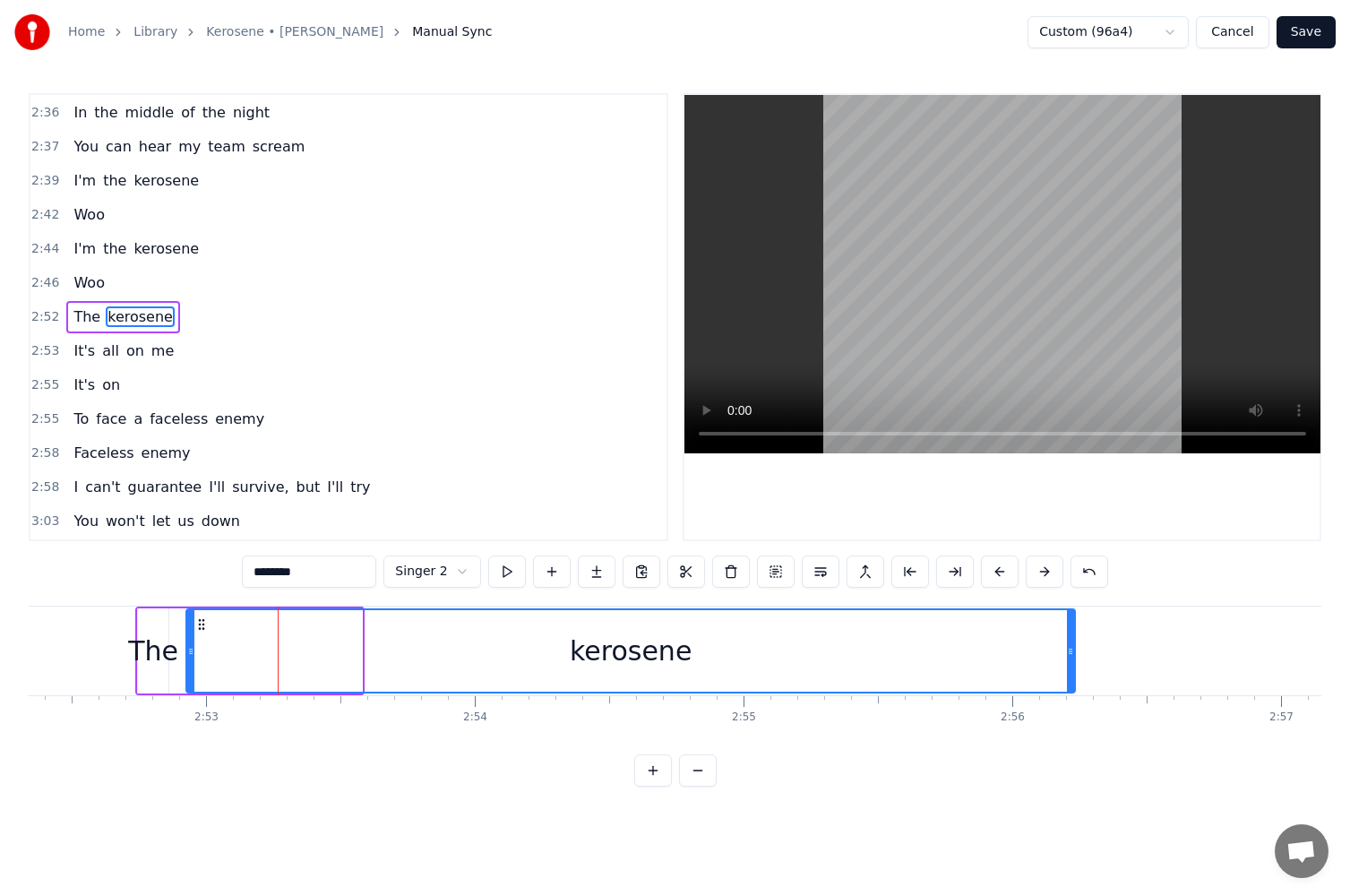
drag, startPoint x: 361, startPoint y: 652, endPoint x: 1070, endPoint y: 674, distance: 709.3
click at [1073, 674] on div at bounding box center [1071, 651] width 7 height 82
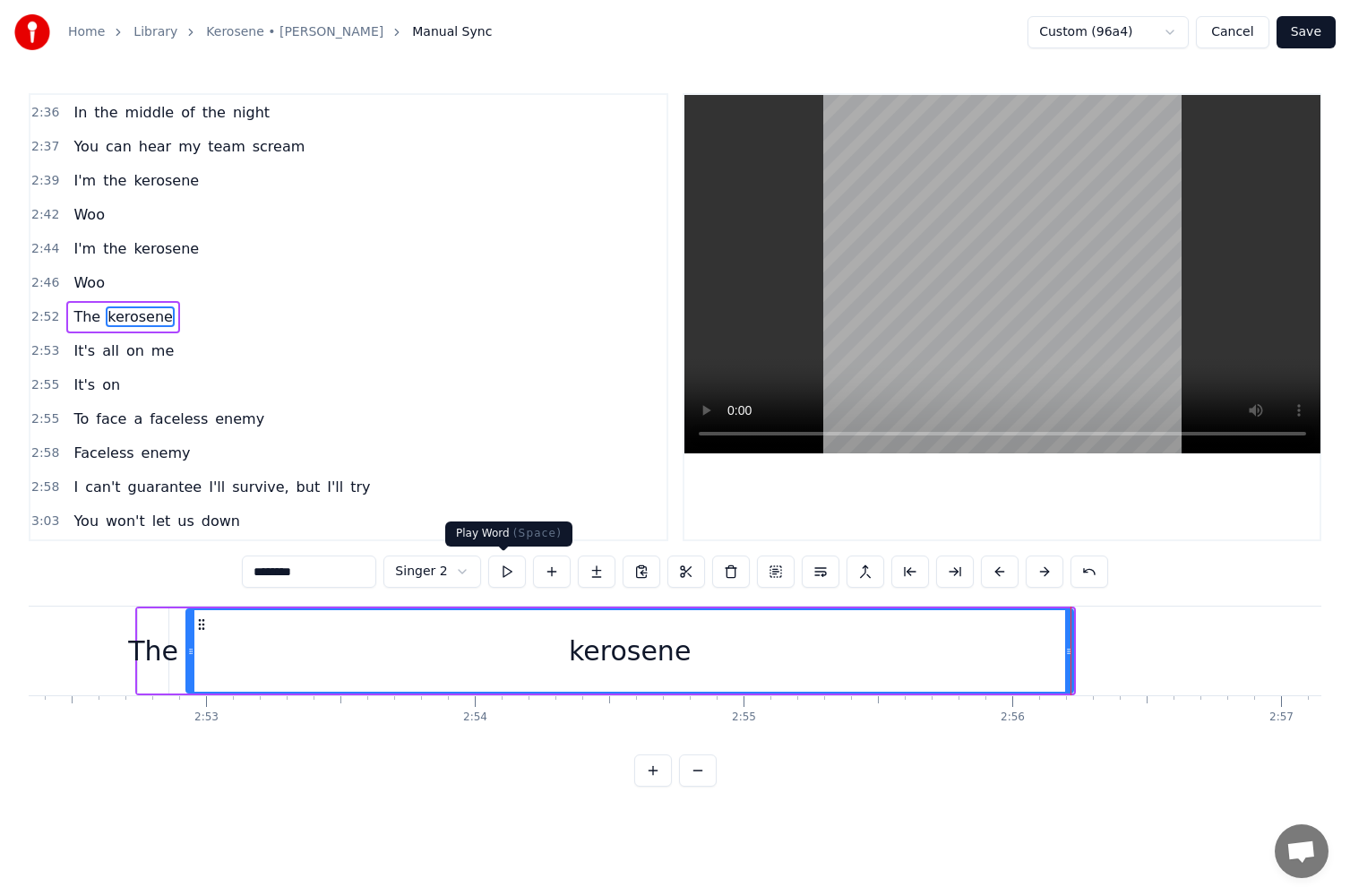
click at [502, 567] on button at bounding box center [507, 572] width 37 height 33
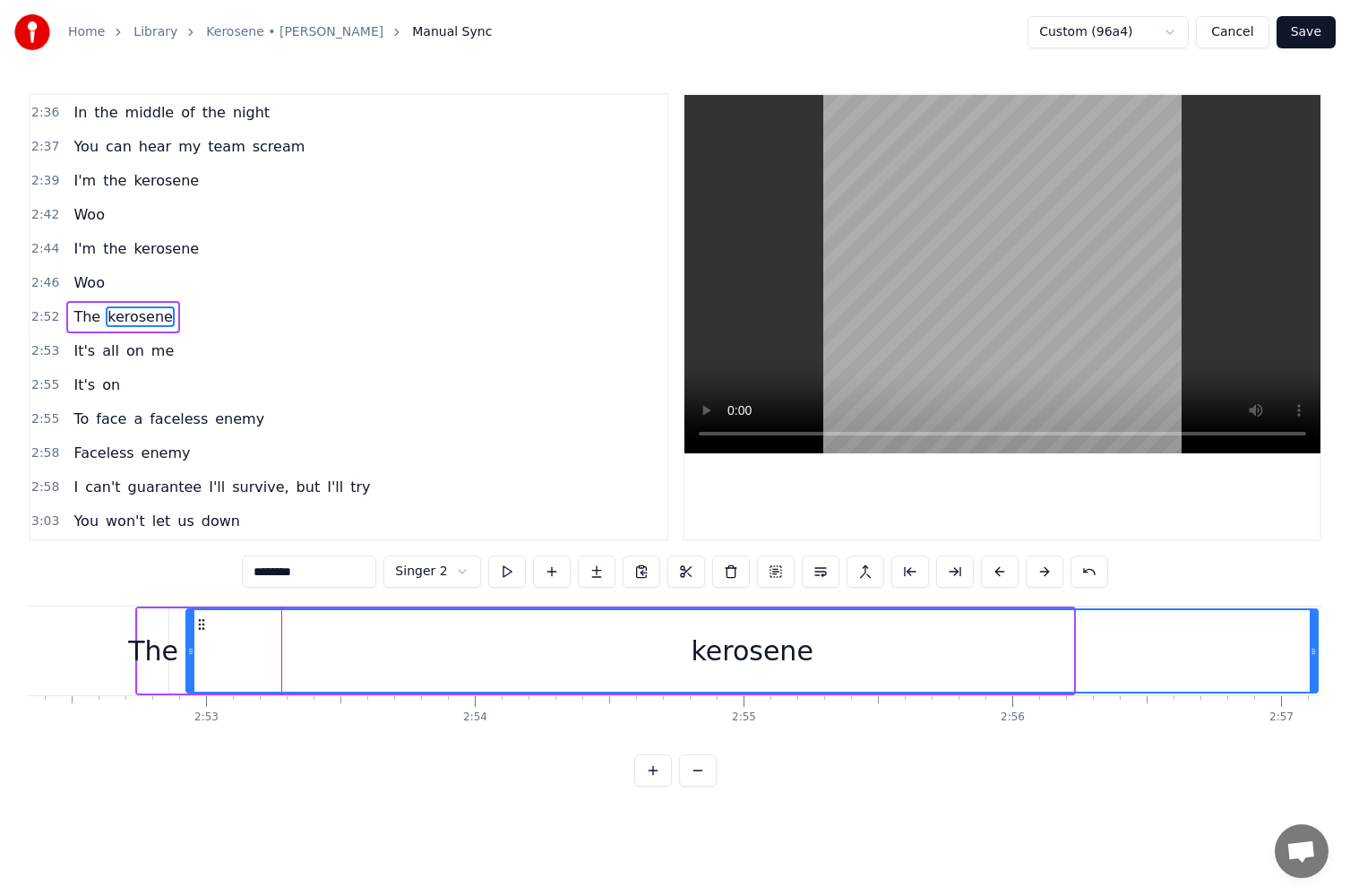
drag, startPoint x: 1071, startPoint y: 656, endPoint x: 1315, endPoint y: 663, distance: 244.1
click at [1315, 663] on div at bounding box center [1313, 651] width 7 height 82
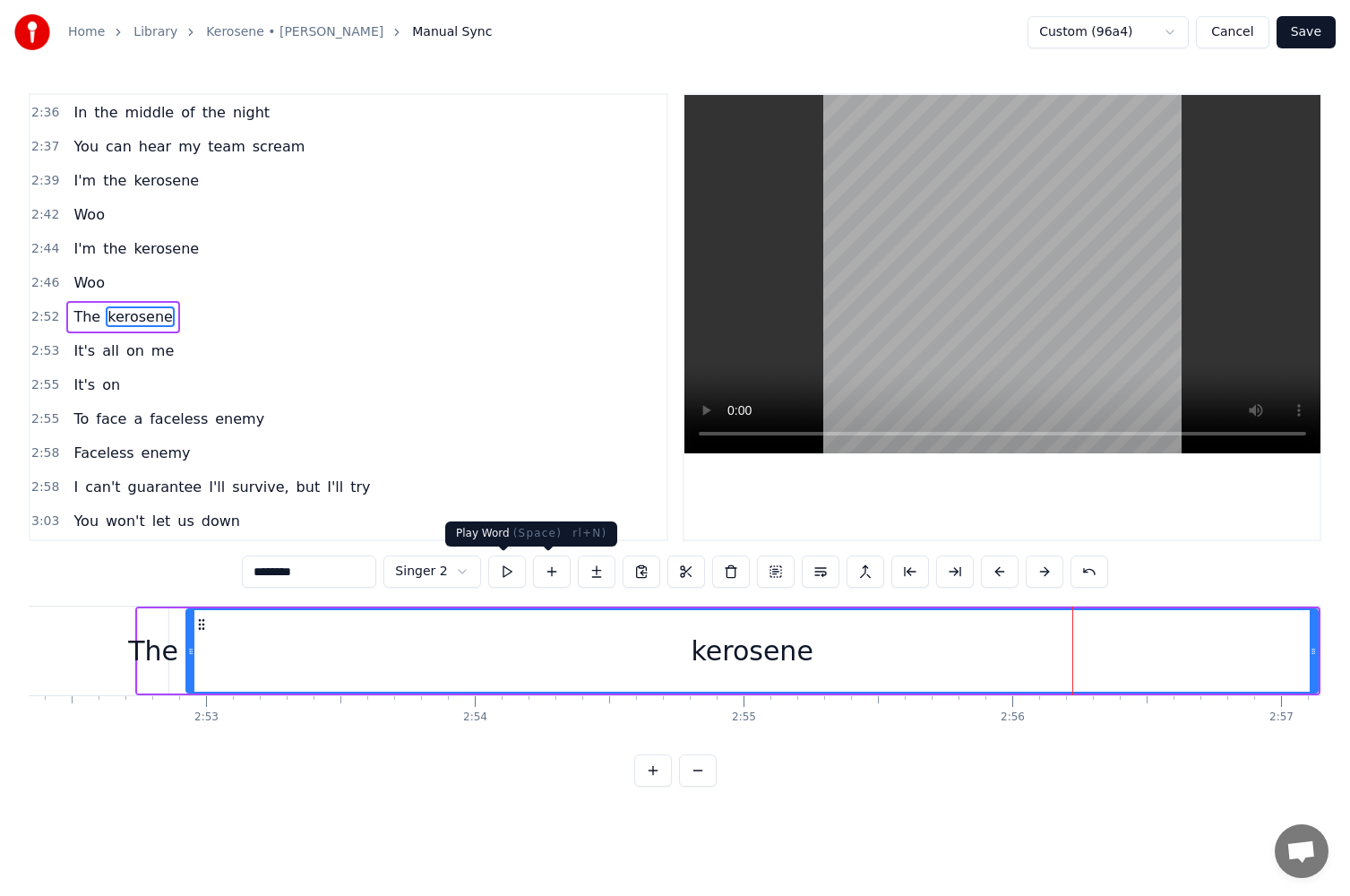
click at [504, 570] on button at bounding box center [507, 572] width 37 height 33
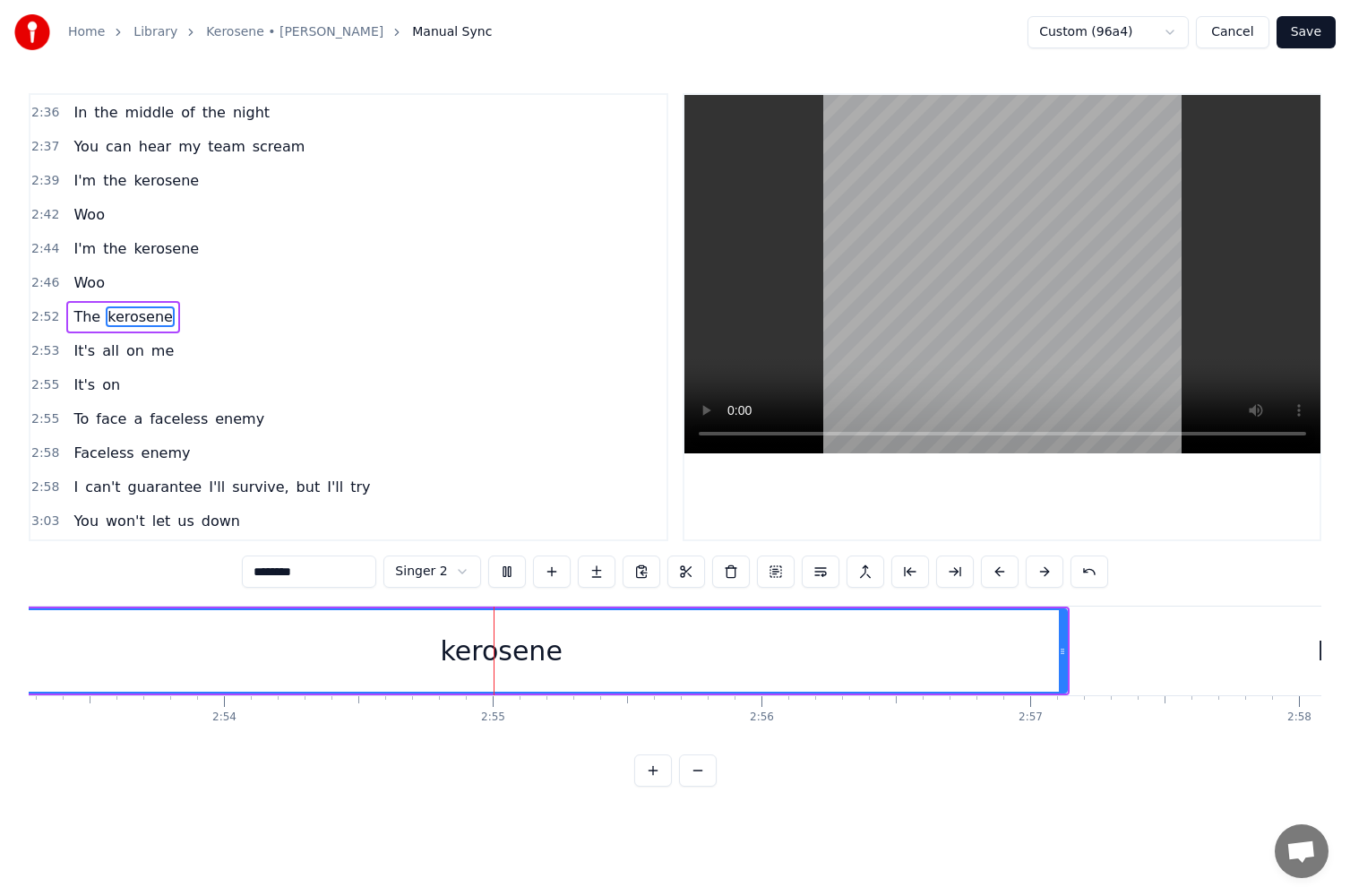
scroll to position [0, 46617]
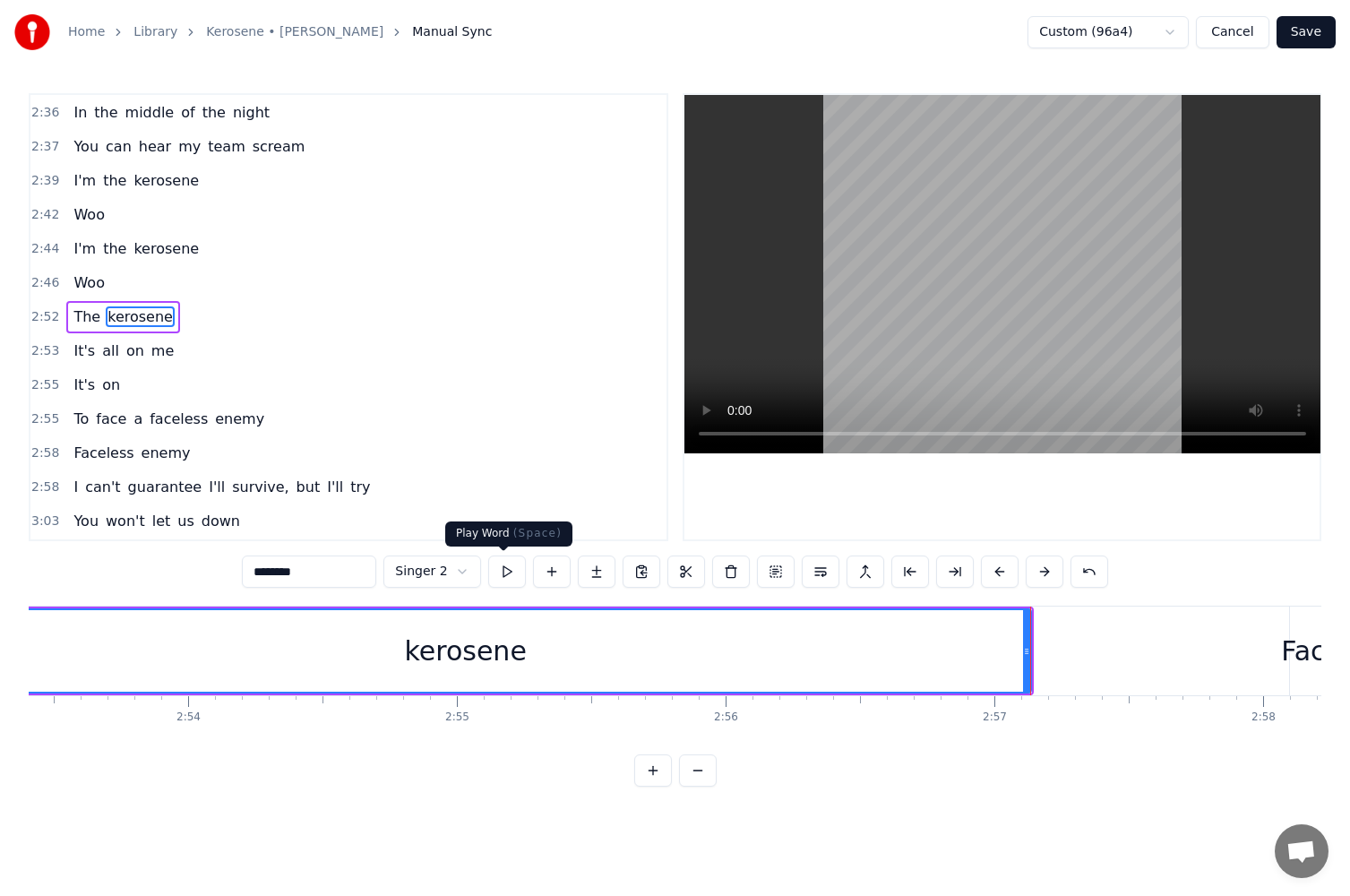
click at [501, 570] on button at bounding box center [507, 572] width 37 height 33
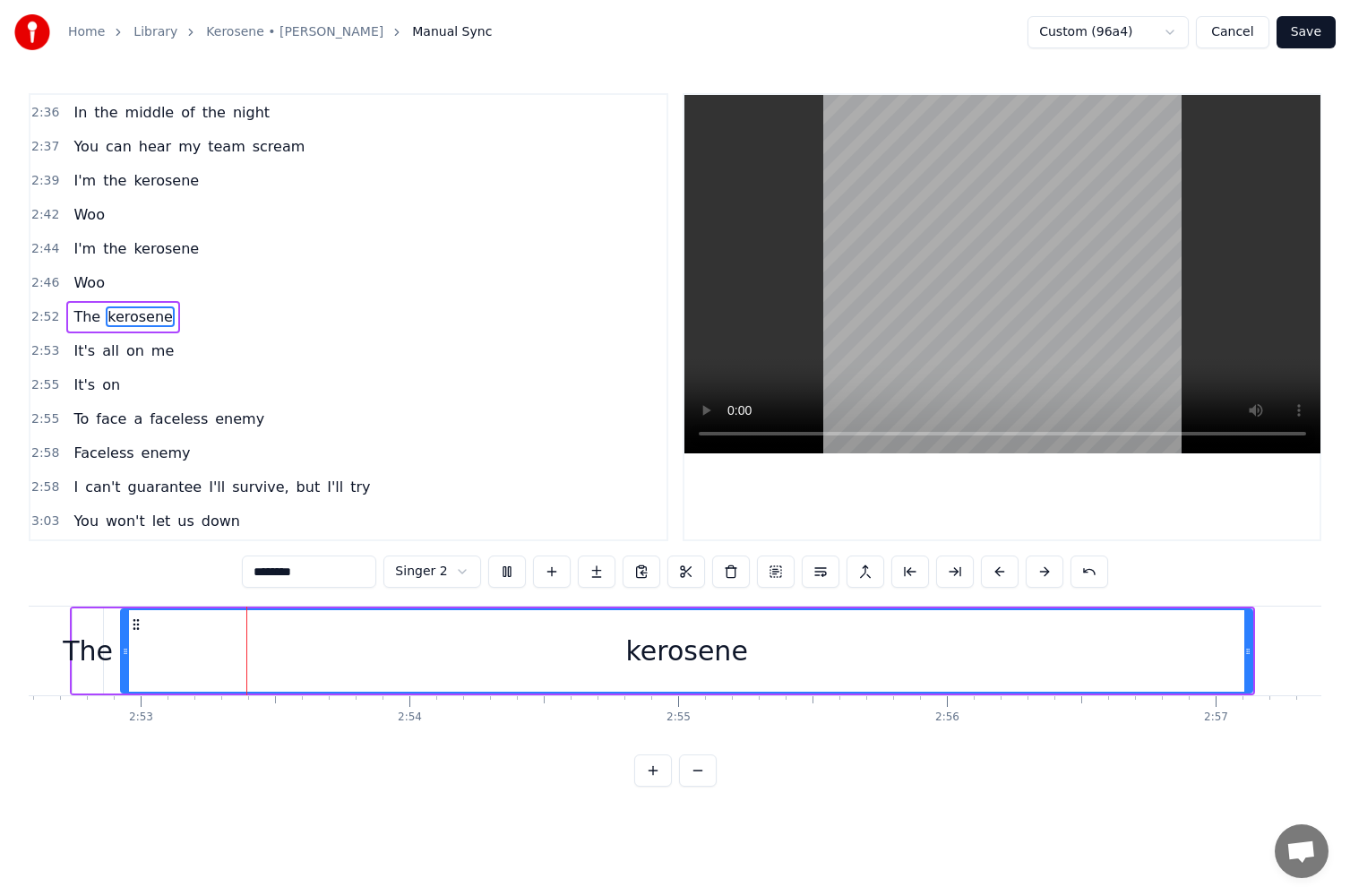
click at [508, 569] on button at bounding box center [507, 572] width 37 height 33
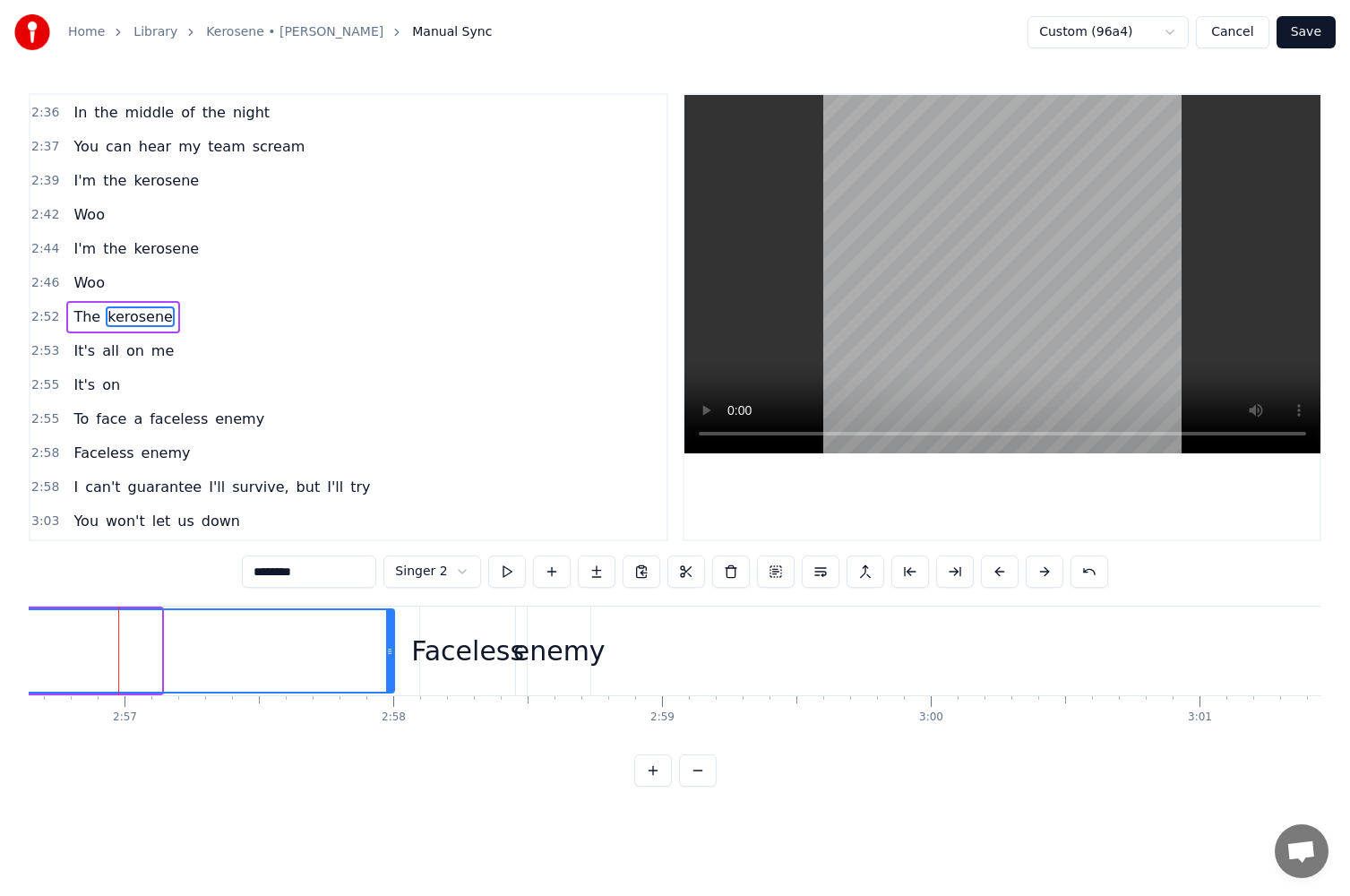
drag, startPoint x: 159, startPoint y: 650, endPoint x: 397, endPoint y: 655, distance: 238.1
click at [394, 655] on icon at bounding box center [389, 651] width 7 height 14
click at [512, 571] on button at bounding box center [507, 572] width 37 height 33
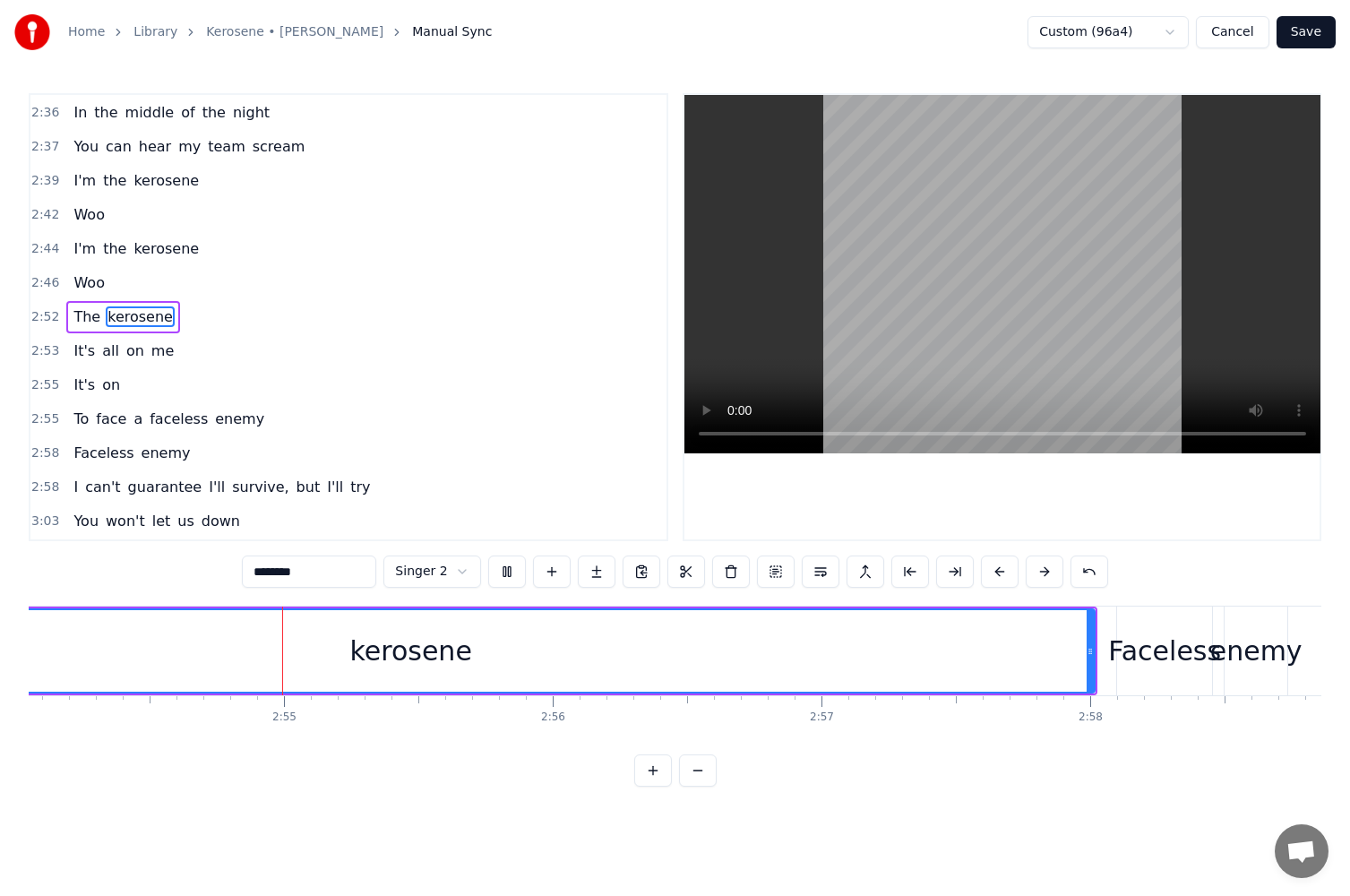
scroll to position [0, 46826]
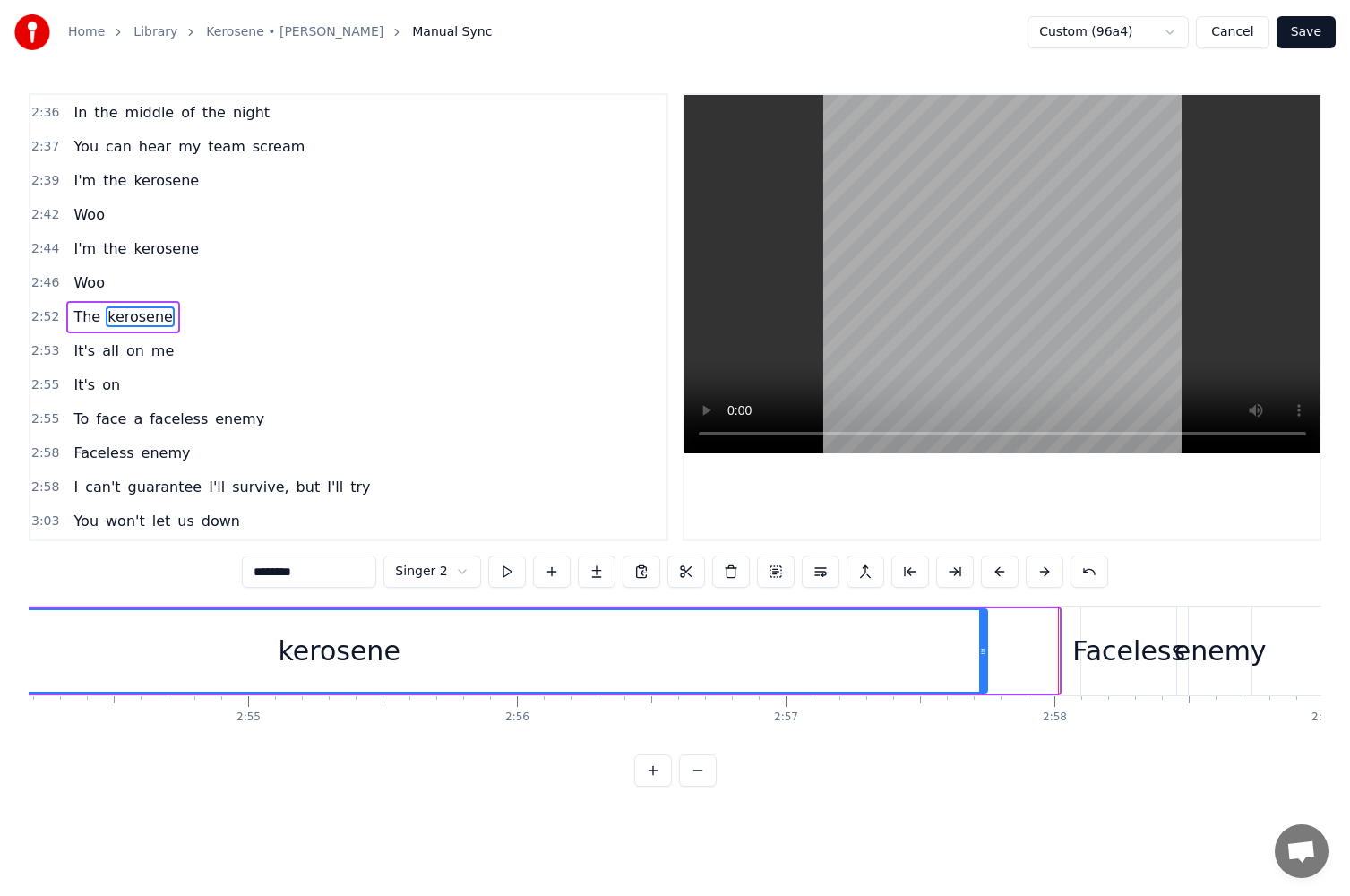
drag, startPoint x: 1055, startPoint y: 647, endPoint x: 983, endPoint y: 651, distance: 72.1
click at [983, 651] on icon at bounding box center [982, 651] width 7 height 14
click at [460, 570] on html "Home Library Kerosene • [PERSON_NAME] Manual Sync Custom (96a4) Cancel Save 0:0…" at bounding box center [675, 407] width 1350 height 815
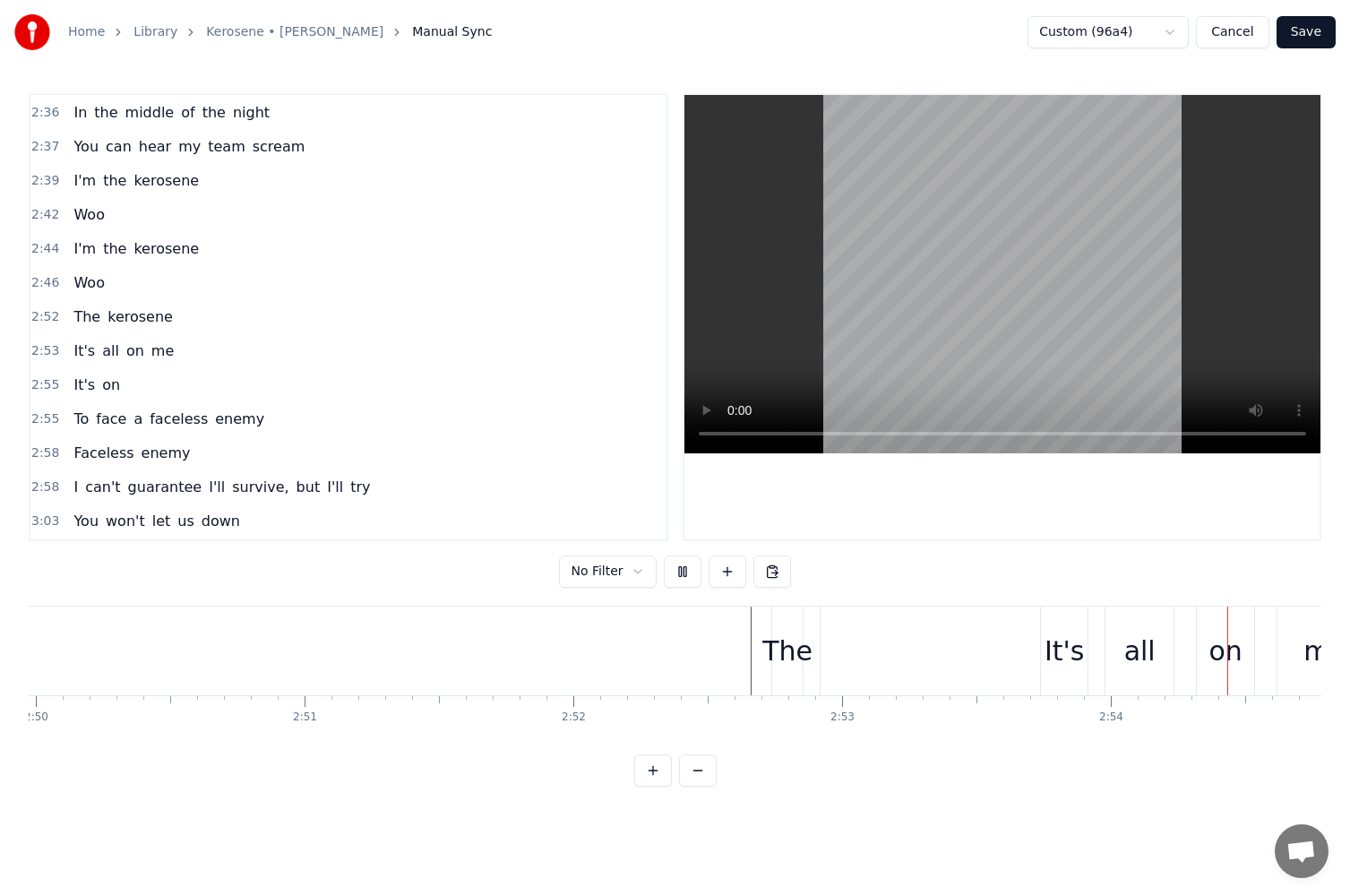
scroll to position [0, 46808]
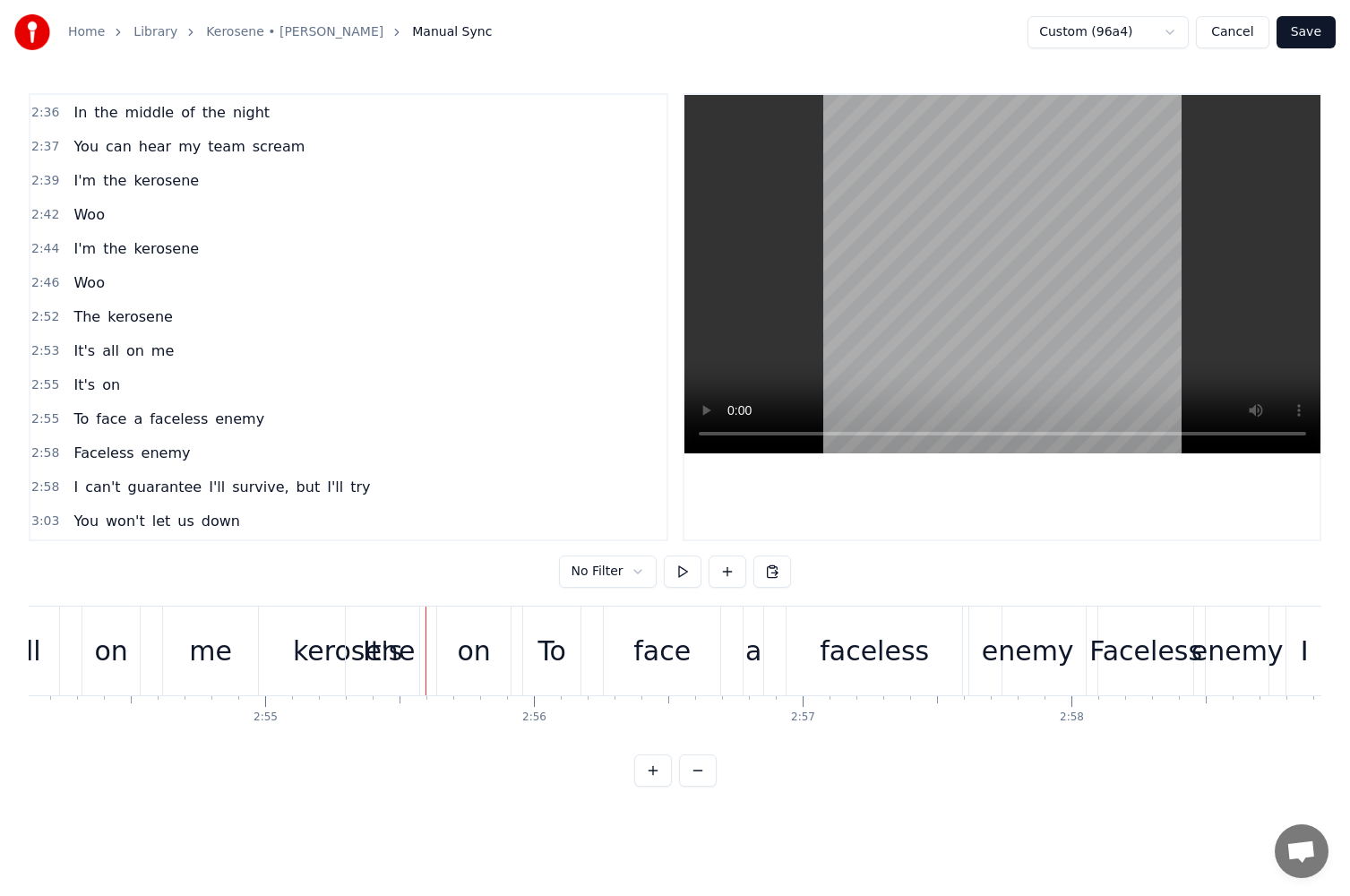
click at [630, 575] on html "Home Library Kerosene • [PERSON_NAME] Manual Sync Custom (96a4) Cancel Save 0:0…" at bounding box center [675, 407] width 1350 height 815
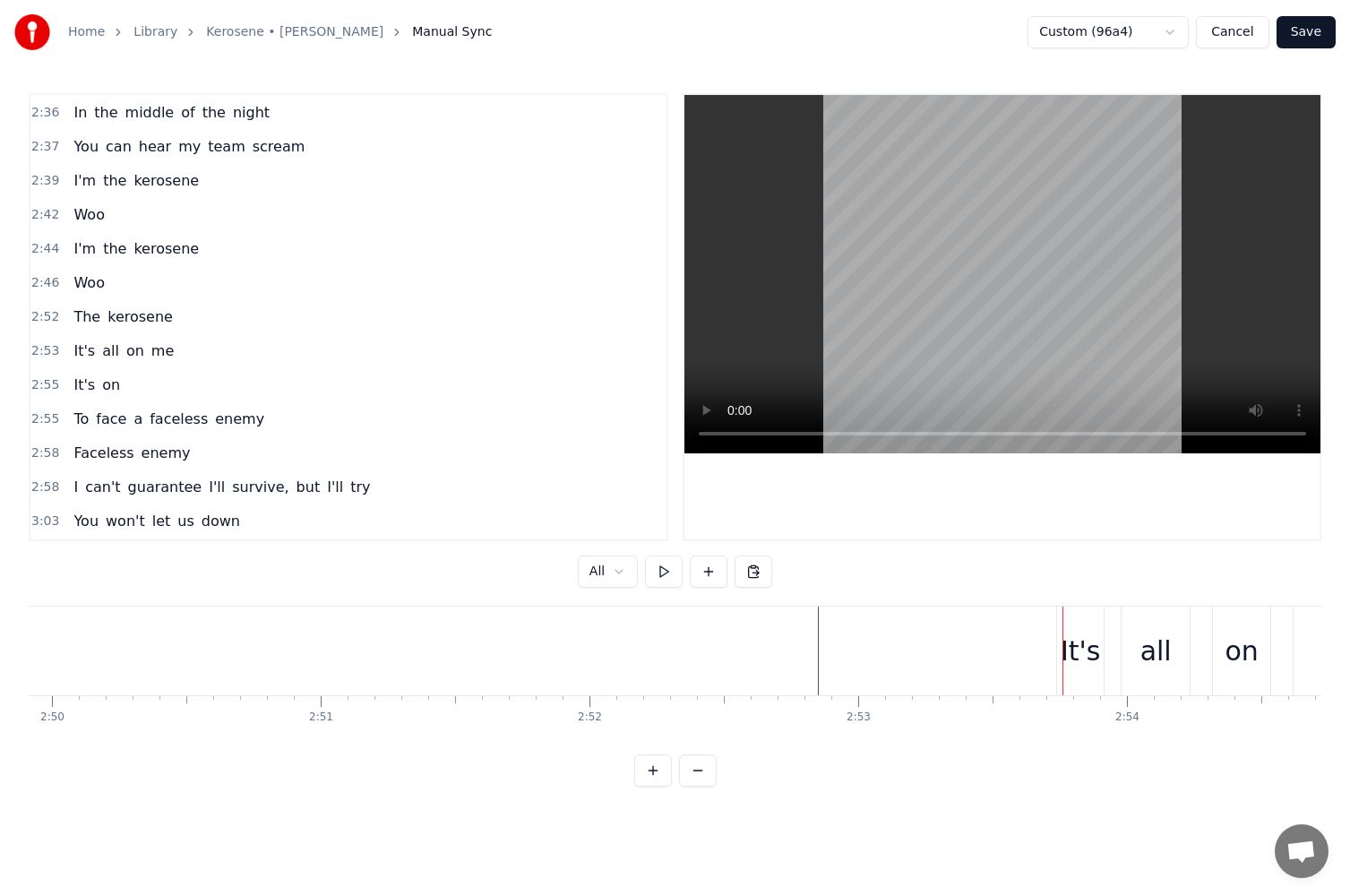
click at [1081, 643] on div "It's" at bounding box center [1081, 651] width 40 height 40
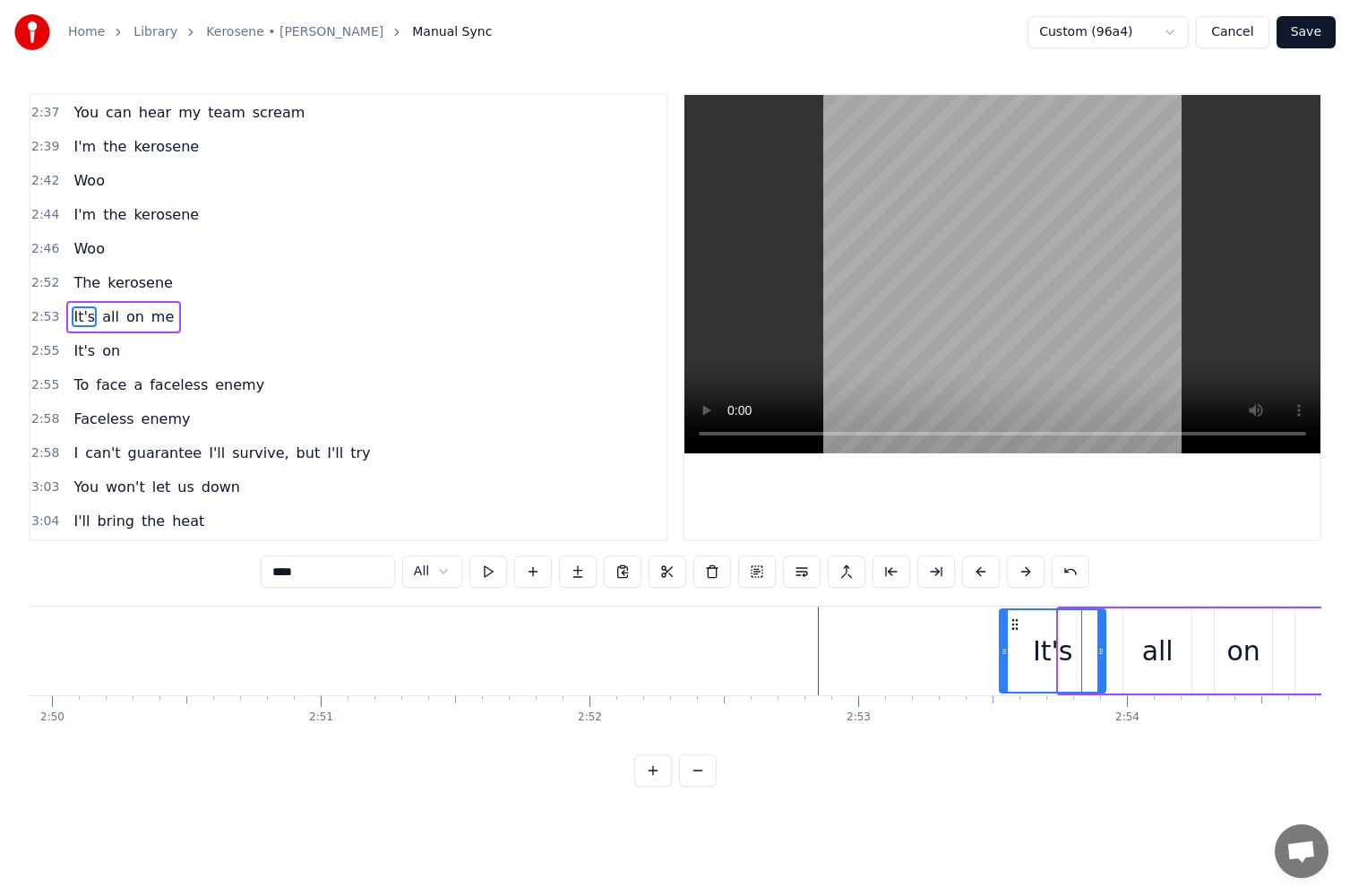
drag, startPoint x: 1060, startPoint y: 655, endPoint x: 1000, endPoint y: 660, distance: 60.2
click at [1000, 660] on div at bounding box center [1003, 651] width 7 height 82
click at [470, 579] on button at bounding box center [488, 572] width 37 height 33
click at [1165, 661] on div "all" at bounding box center [1158, 651] width 32 height 40
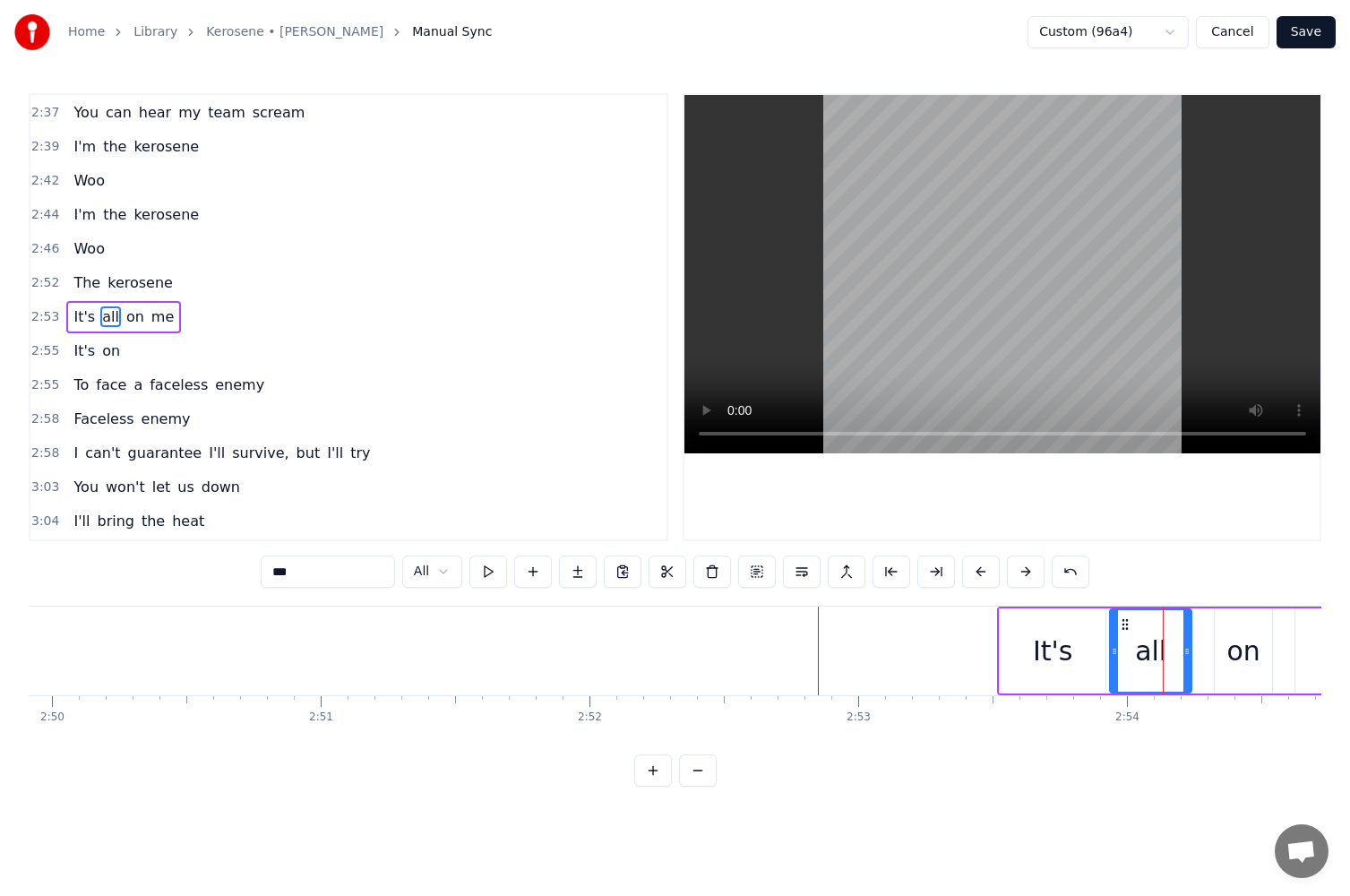
drag, startPoint x: 1129, startPoint y: 654, endPoint x: 1114, endPoint y: 657, distance: 15.3
click at [1114, 657] on icon at bounding box center [1114, 651] width 7 height 14
click at [484, 564] on button at bounding box center [488, 572] width 37 height 33
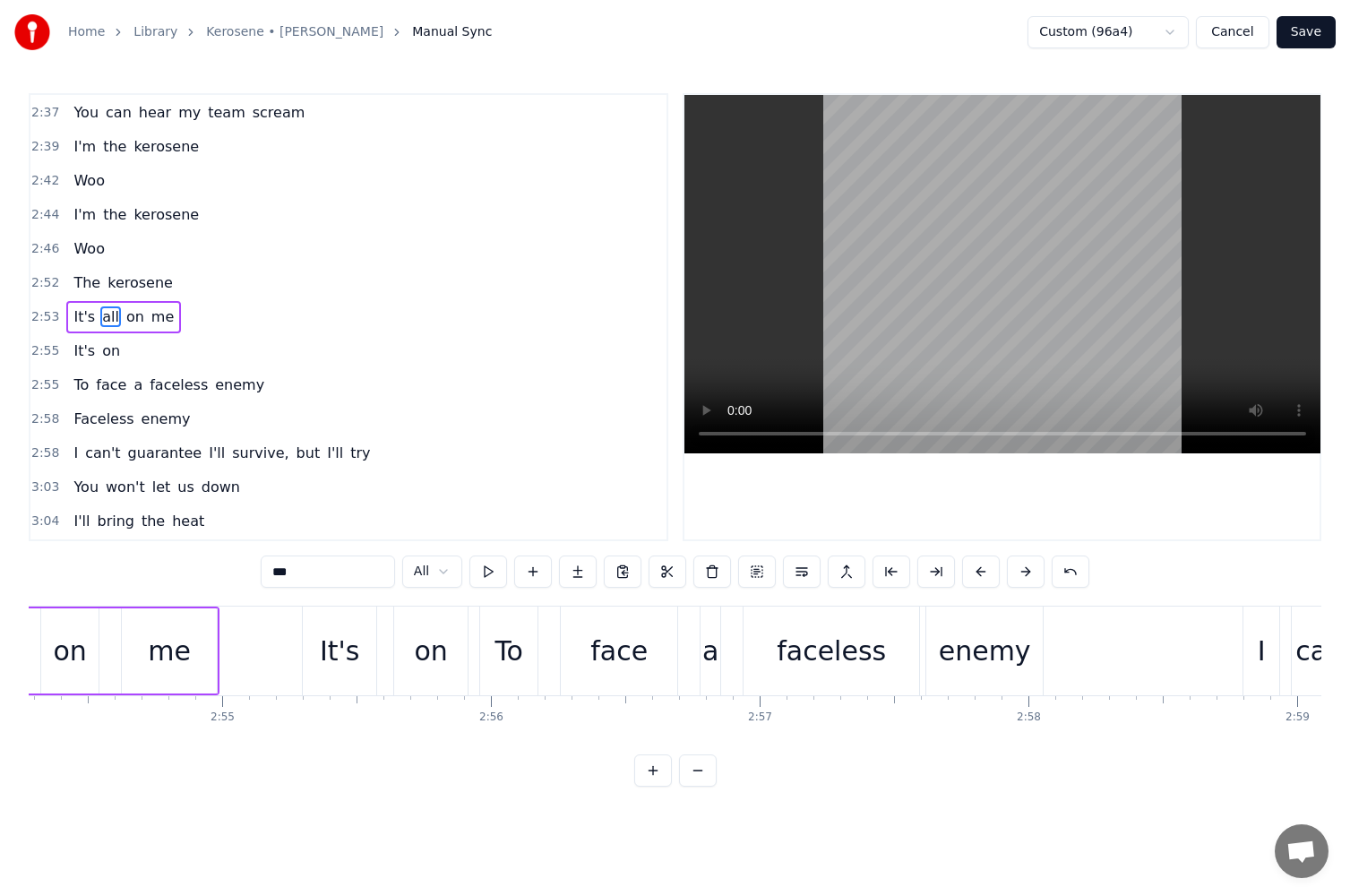
scroll to position [0, 46959]
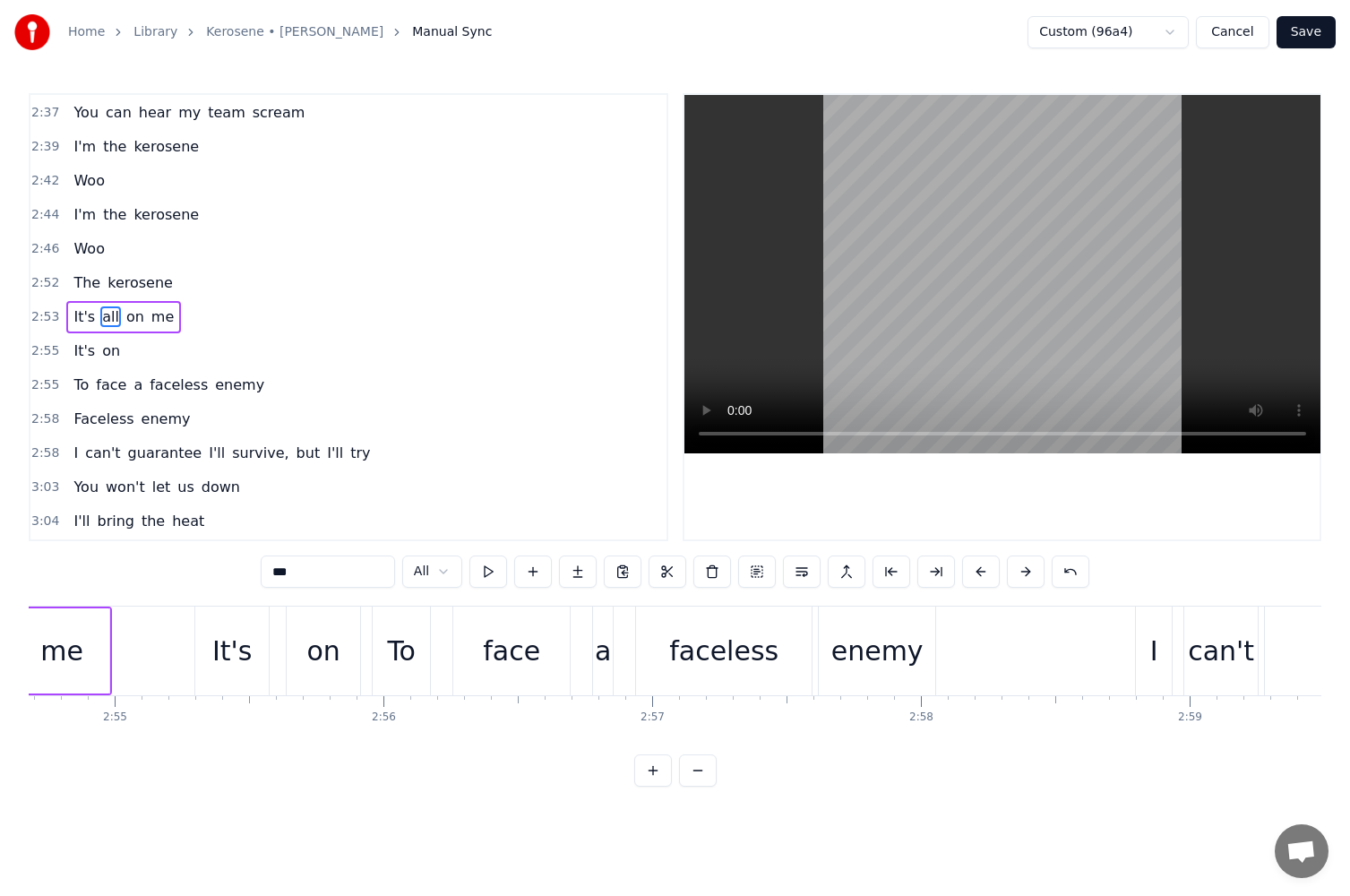
click at [440, 580] on html "Home Library Kerosene • [PERSON_NAME] Manual Sync Custom (96a4) Cancel Save 0:0…" at bounding box center [675, 407] width 1350 height 815
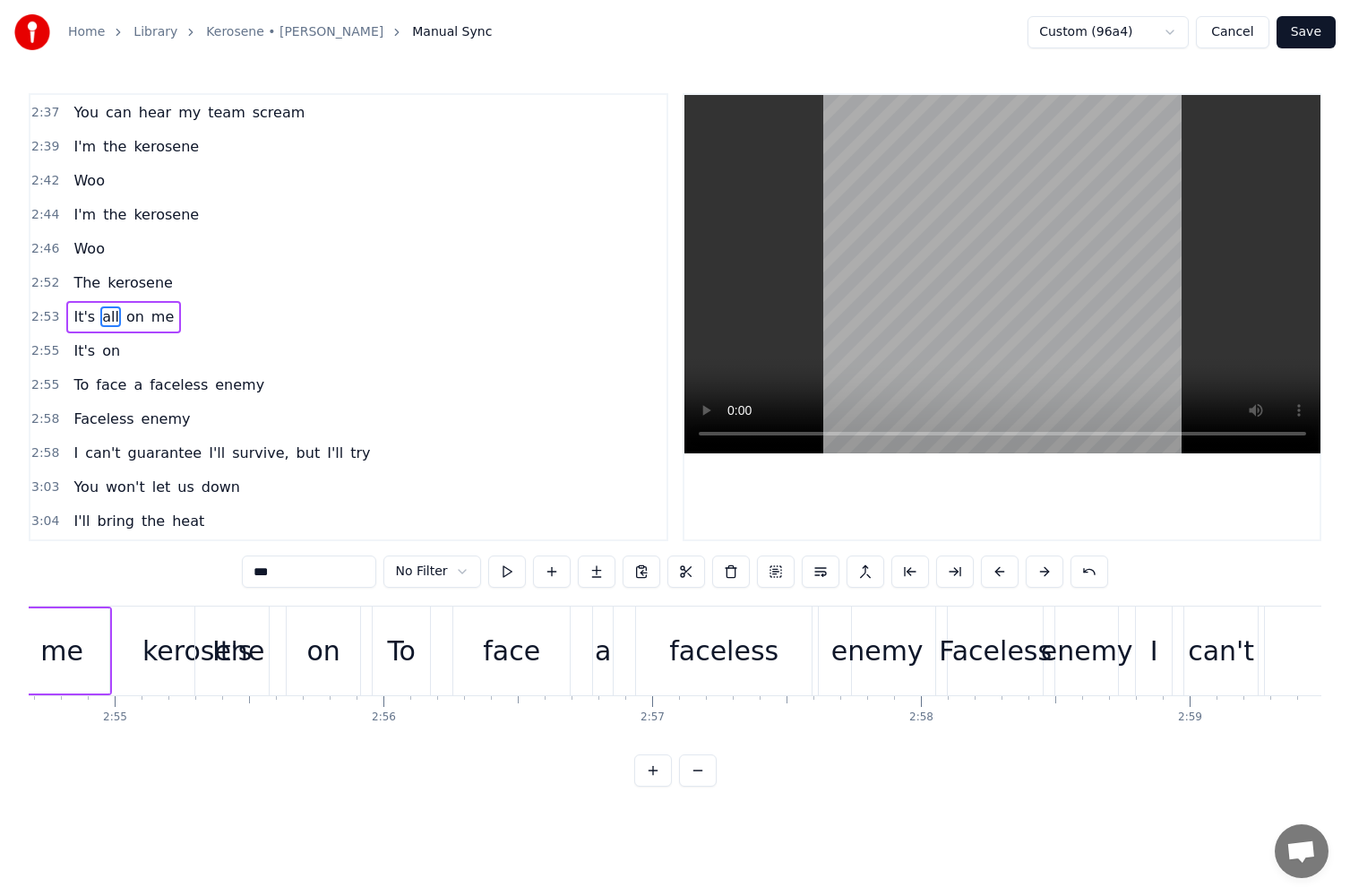
click at [874, 653] on div "enemy" at bounding box center [878, 651] width 92 height 40
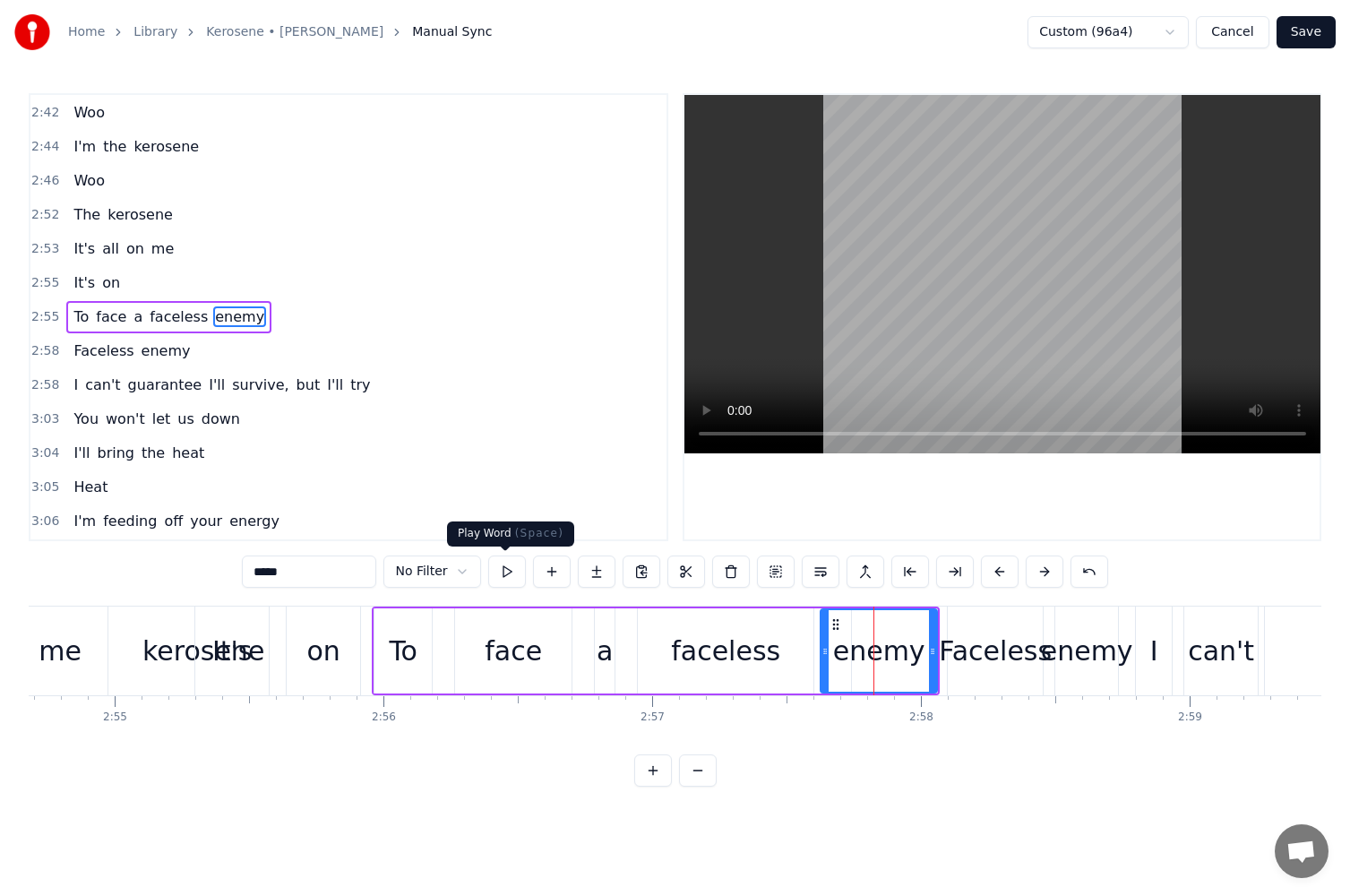
click at [507, 557] on body "Home Library Kerosene • [PERSON_NAME] Manual Sync Custom (96a4) Cancel Save 0:0…" at bounding box center [675, 393] width 1350 height 787
click at [507, 567] on button at bounding box center [507, 572] width 37 height 33
click at [432, 576] on html "Home Library Kerosene • [PERSON_NAME] Manual Sync Custom (96a4) Cancel Save 0:0…" at bounding box center [675, 407] width 1350 height 815
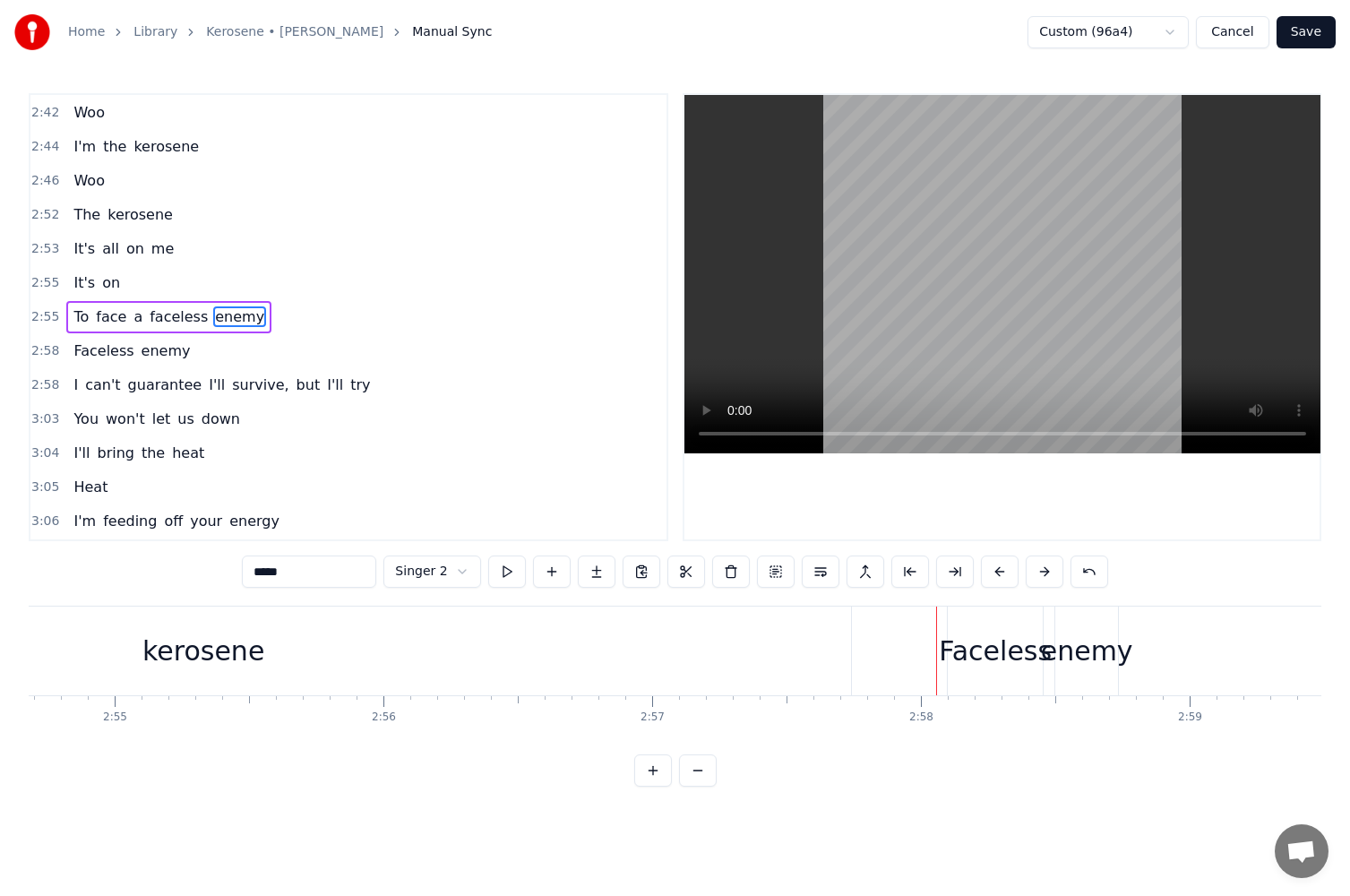
click at [954, 649] on div "Faceless" at bounding box center [996, 651] width 113 height 40
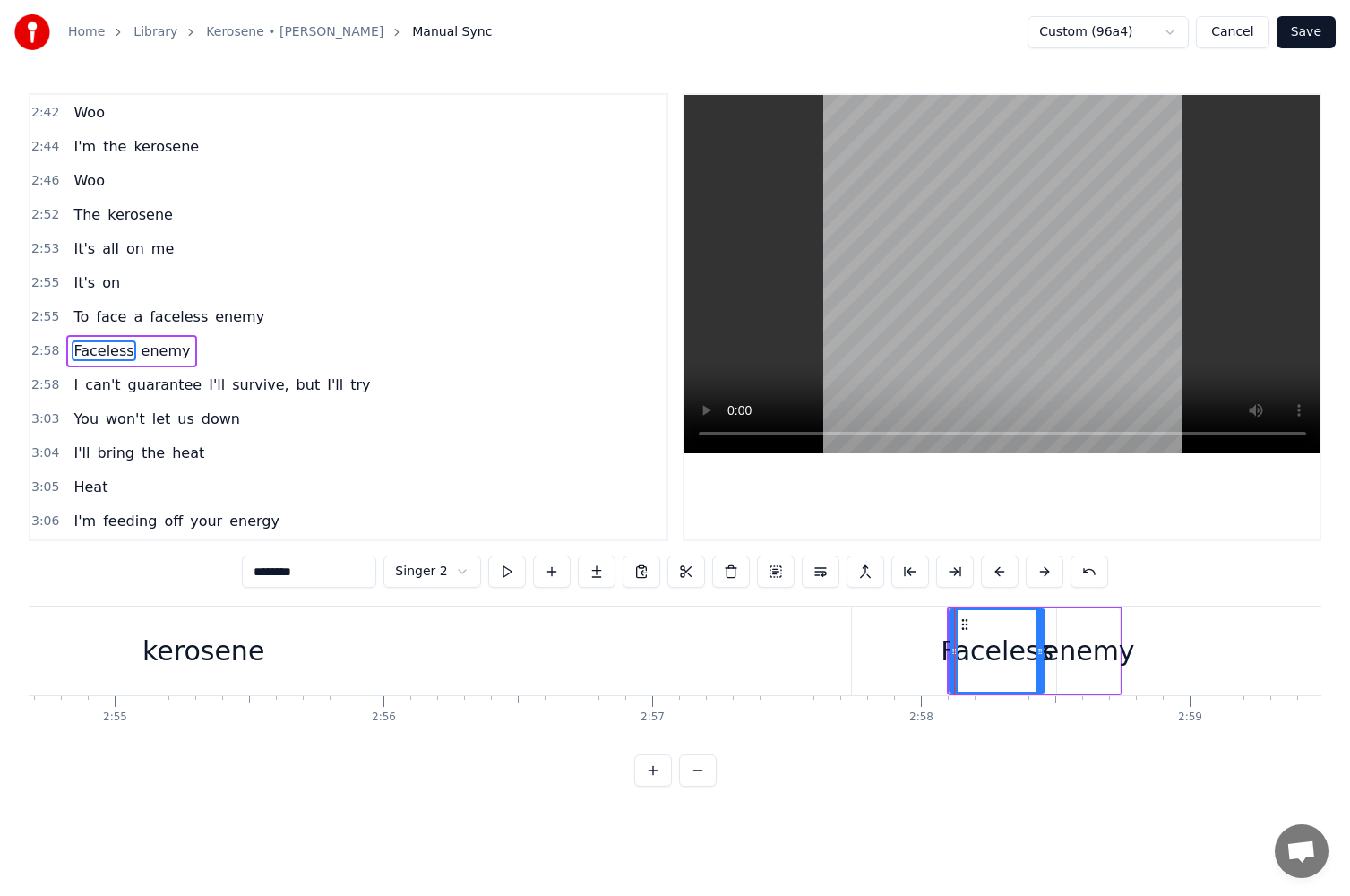
scroll to position [2043, 0]
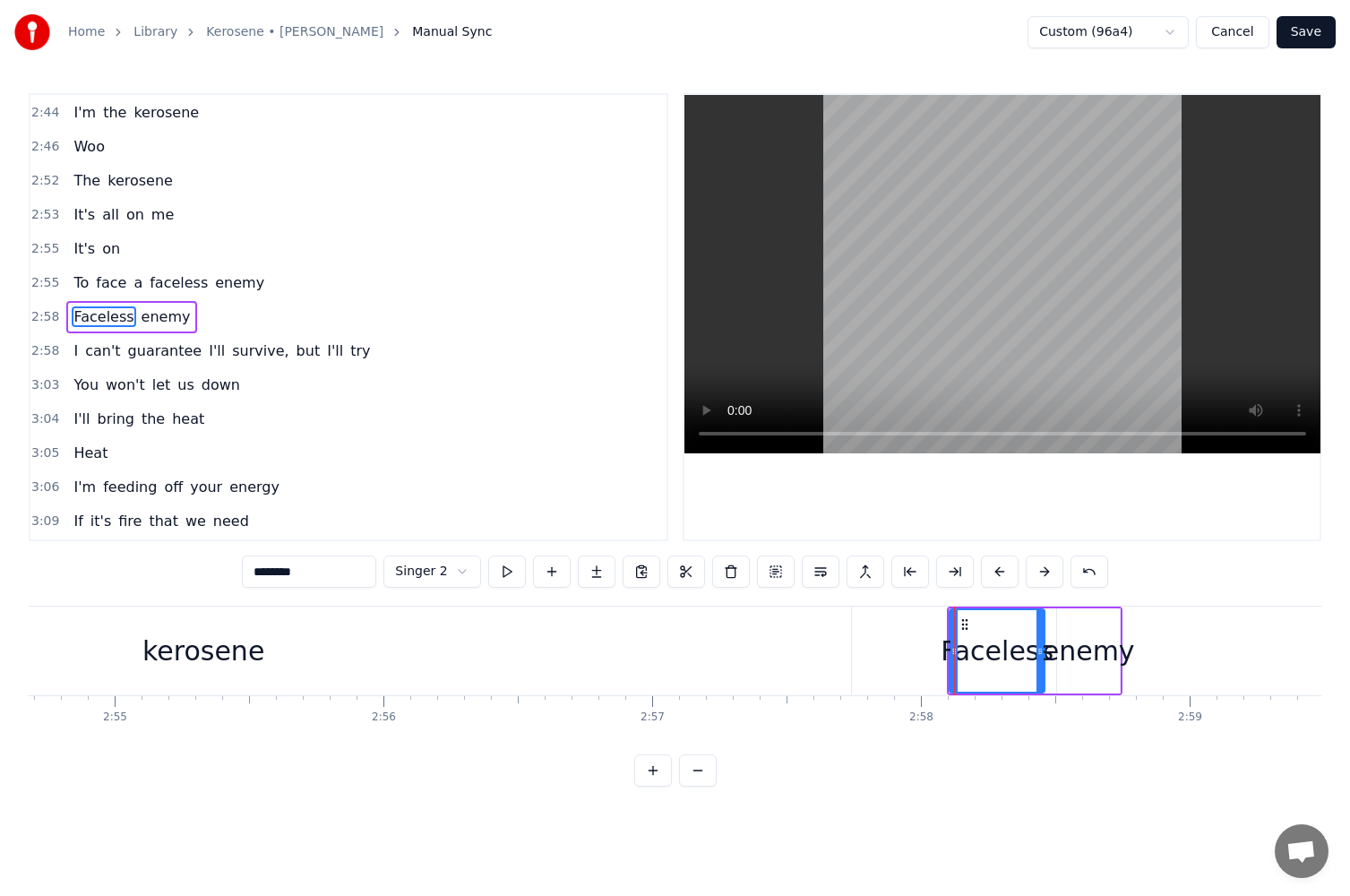
click at [949, 651] on div "Faceless" at bounding box center [998, 651] width 113 height 40
drag, startPoint x: 954, startPoint y: 651, endPoint x: 887, endPoint y: 655, distance: 67.1
click at [887, 655] on icon at bounding box center [889, 651] width 7 height 14
click at [494, 567] on button at bounding box center [507, 572] width 37 height 33
click at [497, 567] on button at bounding box center [507, 572] width 37 height 33
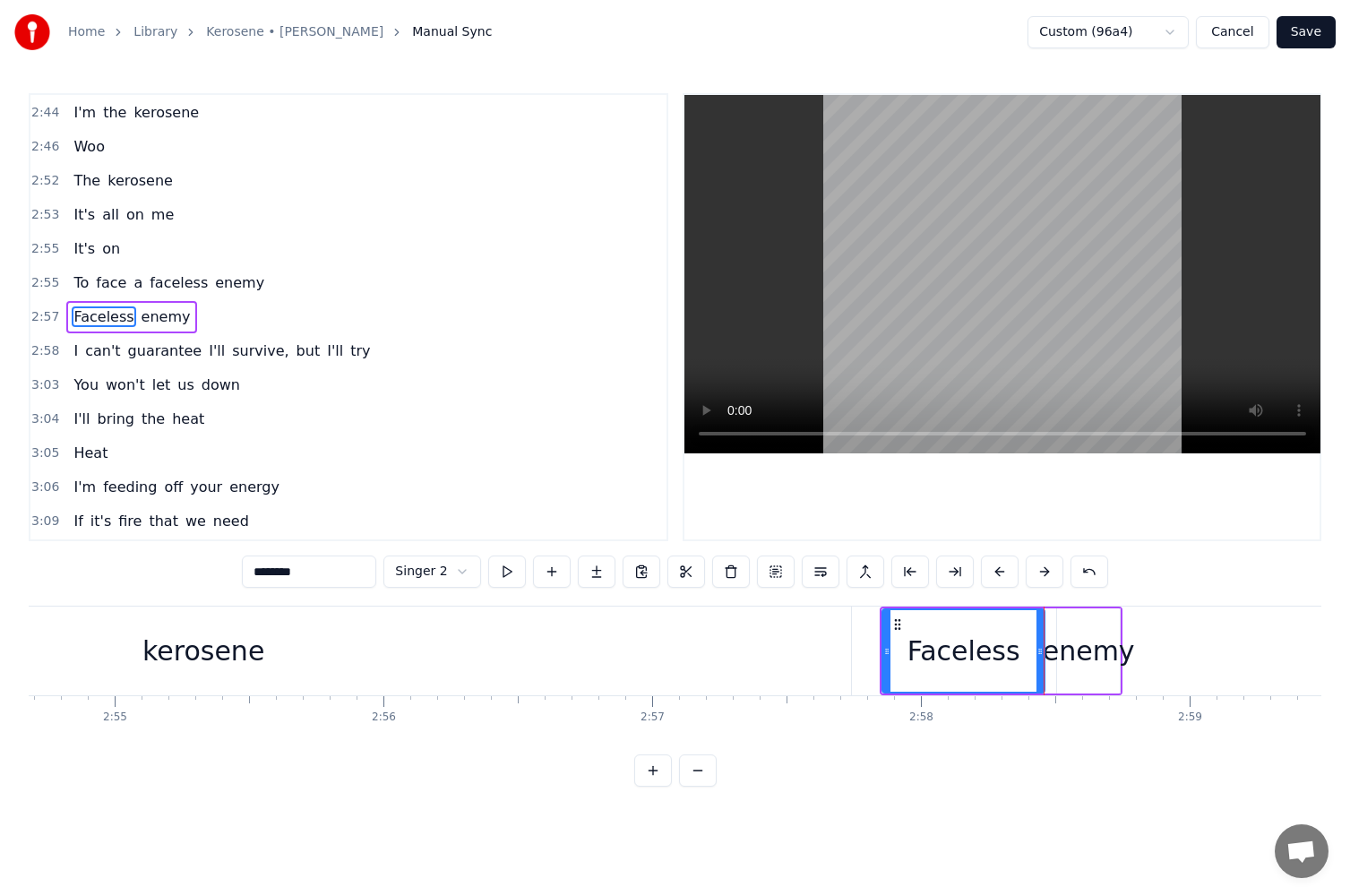
click at [889, 651] on icon at bounding box center [886, 651] width 7 height 14
click at [505, 572] on button at bounding box center [507, 572] width 37 height 33
click at [1004, 652] on div "Faceless" at bounding box center [966, 651] width 113 height 40
drag, startPoint x: 1041, startPoint y: 652, endPoint x: 1003, endPoint y: 656, distance: 38.2
click at [1003, 656] on icon at bounding box center [1003, 651] width 7 height 14
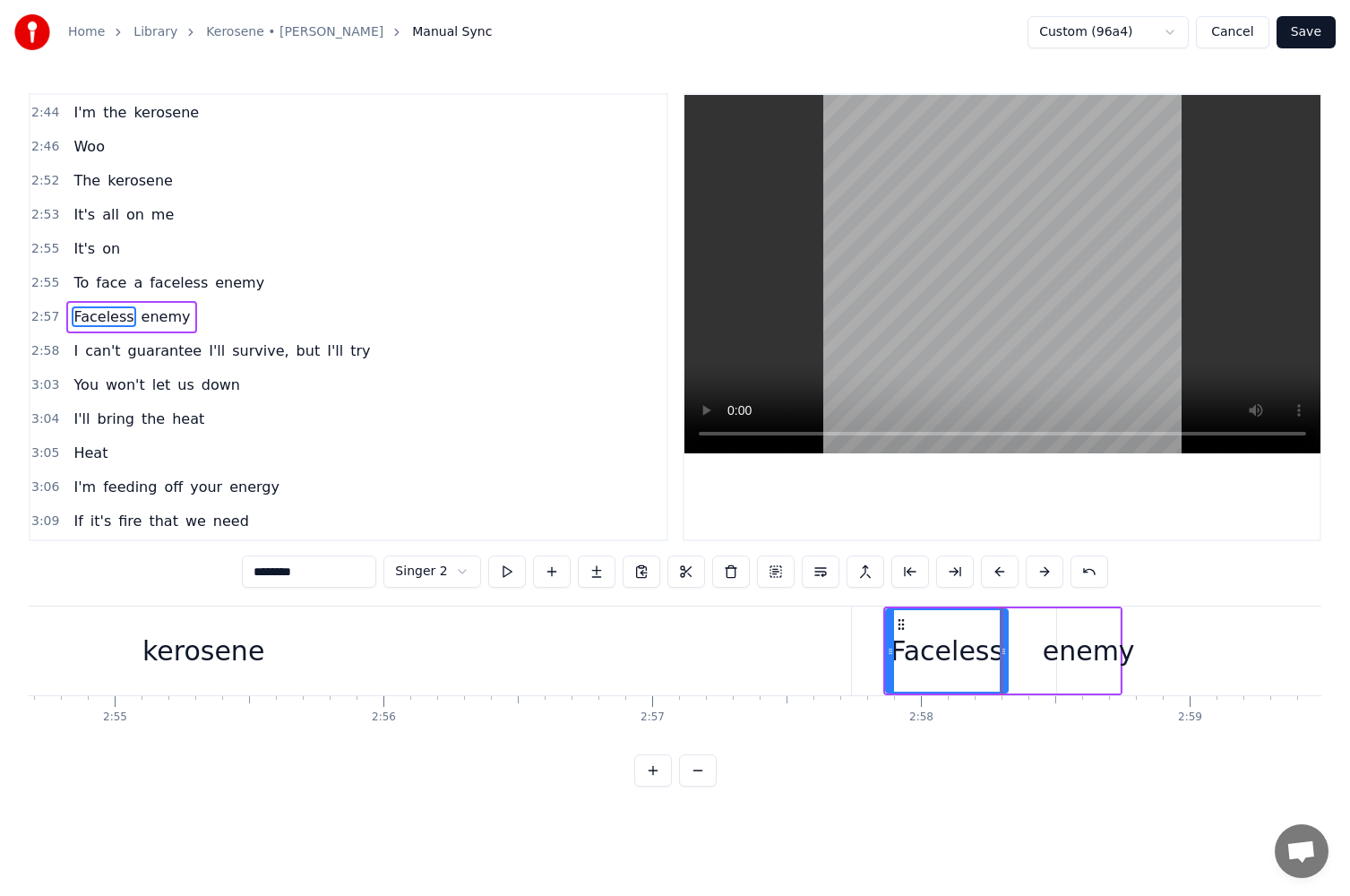
click at [1075, 654] on div "enemy" at bounding box center [1089, 651] width 92 height 40
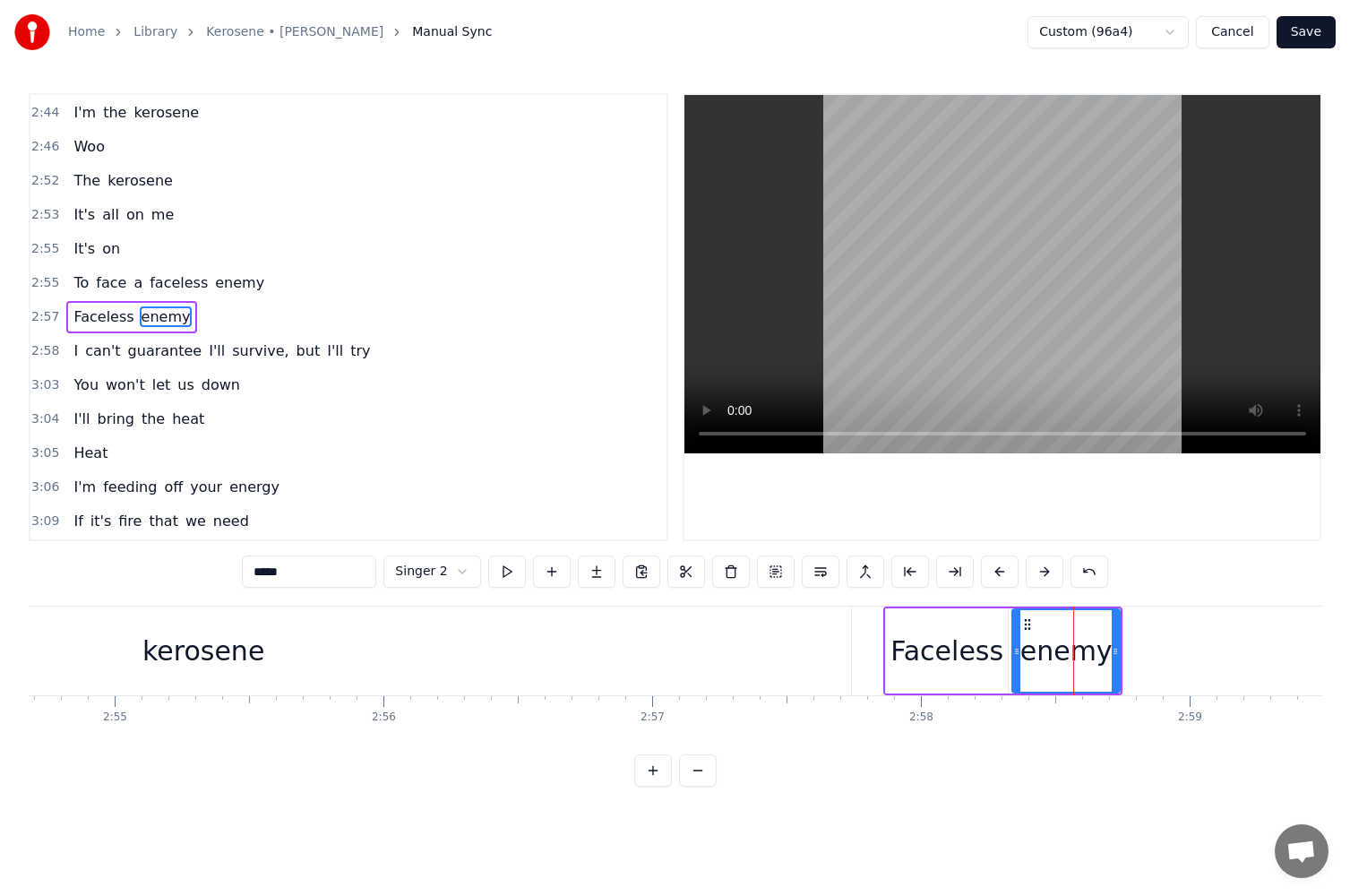
drag, startPoint x: 1061, startPoint y: 654, endPoint x: 1014, endPoint y: 660, distance: 47.4
click at [1014, 660] on div at bounding box center [1017, 651] width 7 height 82
click at [497, 569] on button at bounding box center [507, 572] width 37 height 33
drag, startPoint x: 1118, startPoint y: 650, endPoint x: 1229, endPoint y: 650, distance: 111.0
click at [1229, 650] on icon at bounding box center [1227, 651] width 7 height 14
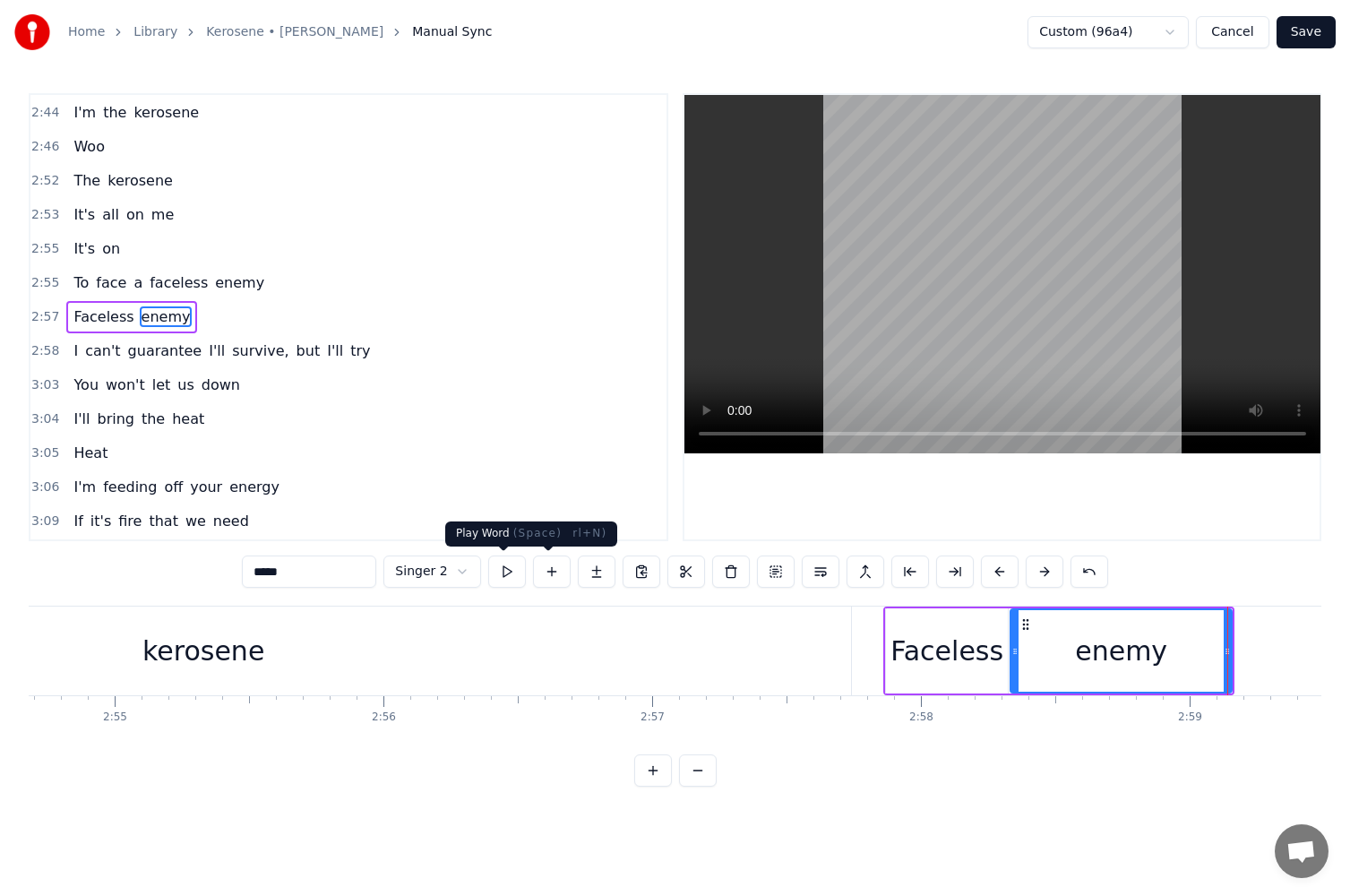
drag, startPoint x: 480, startPoint y: 569, endPoint x: 495, endPoint y: 570, distance: 15.0
click at [482, 569] on div "***** Singer 2" at bounding box center [675, 572] width 866 height 33
click at [496, 570] on button at bounding box center [507, 572] width 37 height 33
click at [497, 570] on button at bounding box center [507, 572] width 37 height 33
drag, startPoint x: 1226, startPoint y: 650, endPoint x: 1175, endPoint y: 654, distance: 51.2
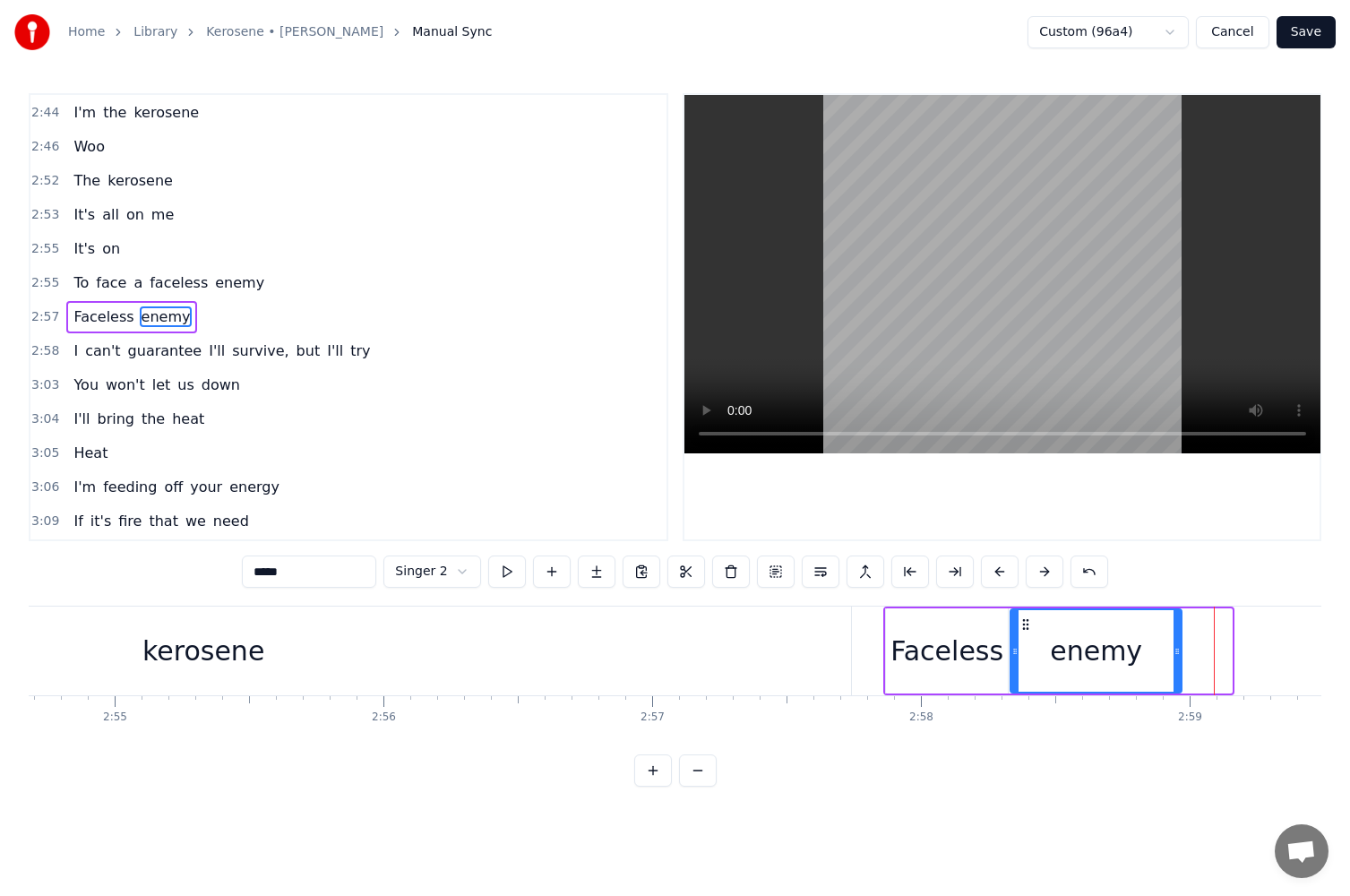
click at [1175, 654] on icon at bounding box center [1177, 651] width 7 height 14
click at [467, 574] on html "Home Library Kerosene • [PERSON_NAME] Manual Sync Custom (96a4) Cancel Save 0:0…" at bounding box center [675, 407] width 1350 height 815
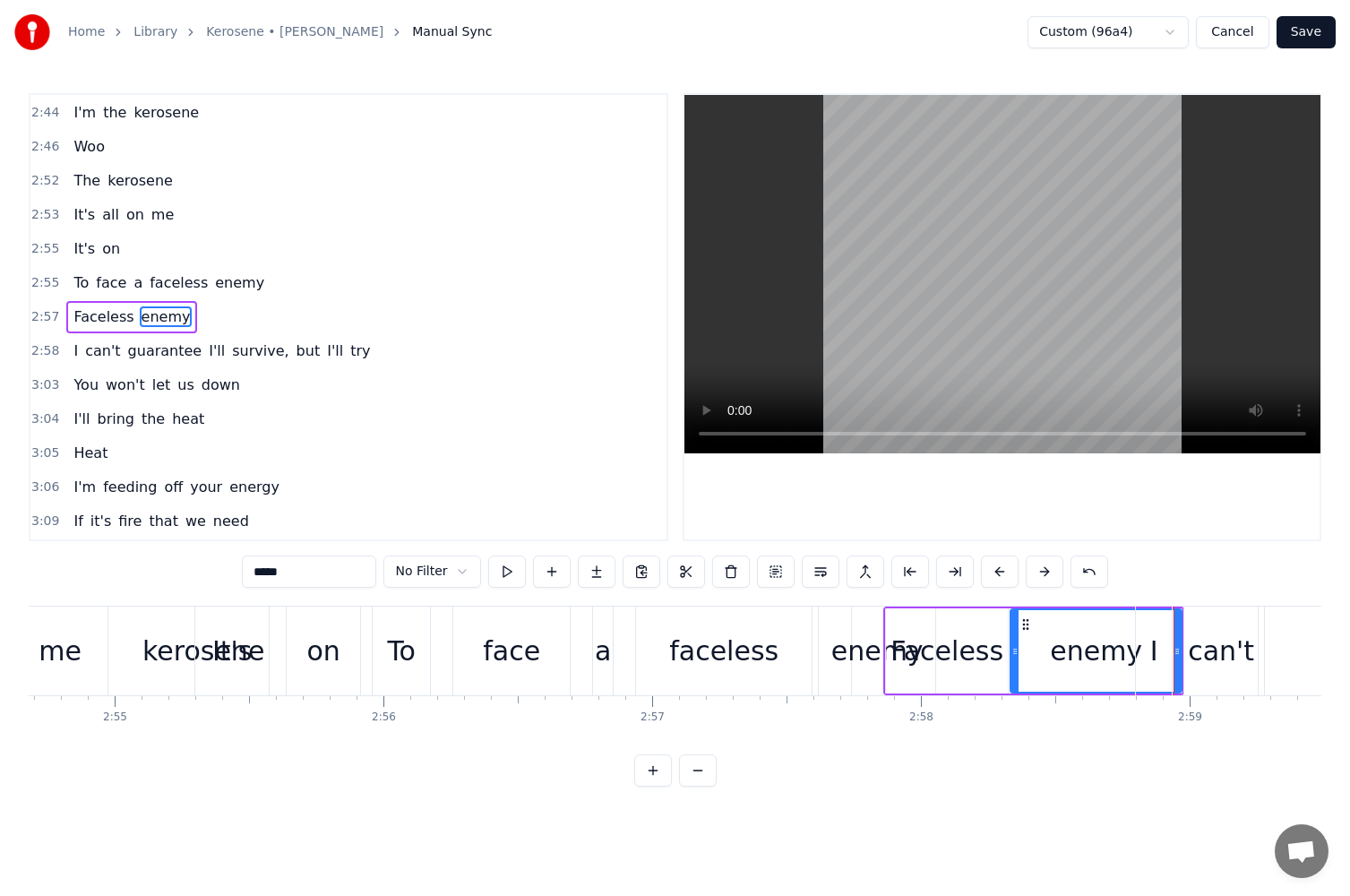
click at [464, 637] on div "face" at bounding box center [511, 651] width 116 height 88
type input "****"
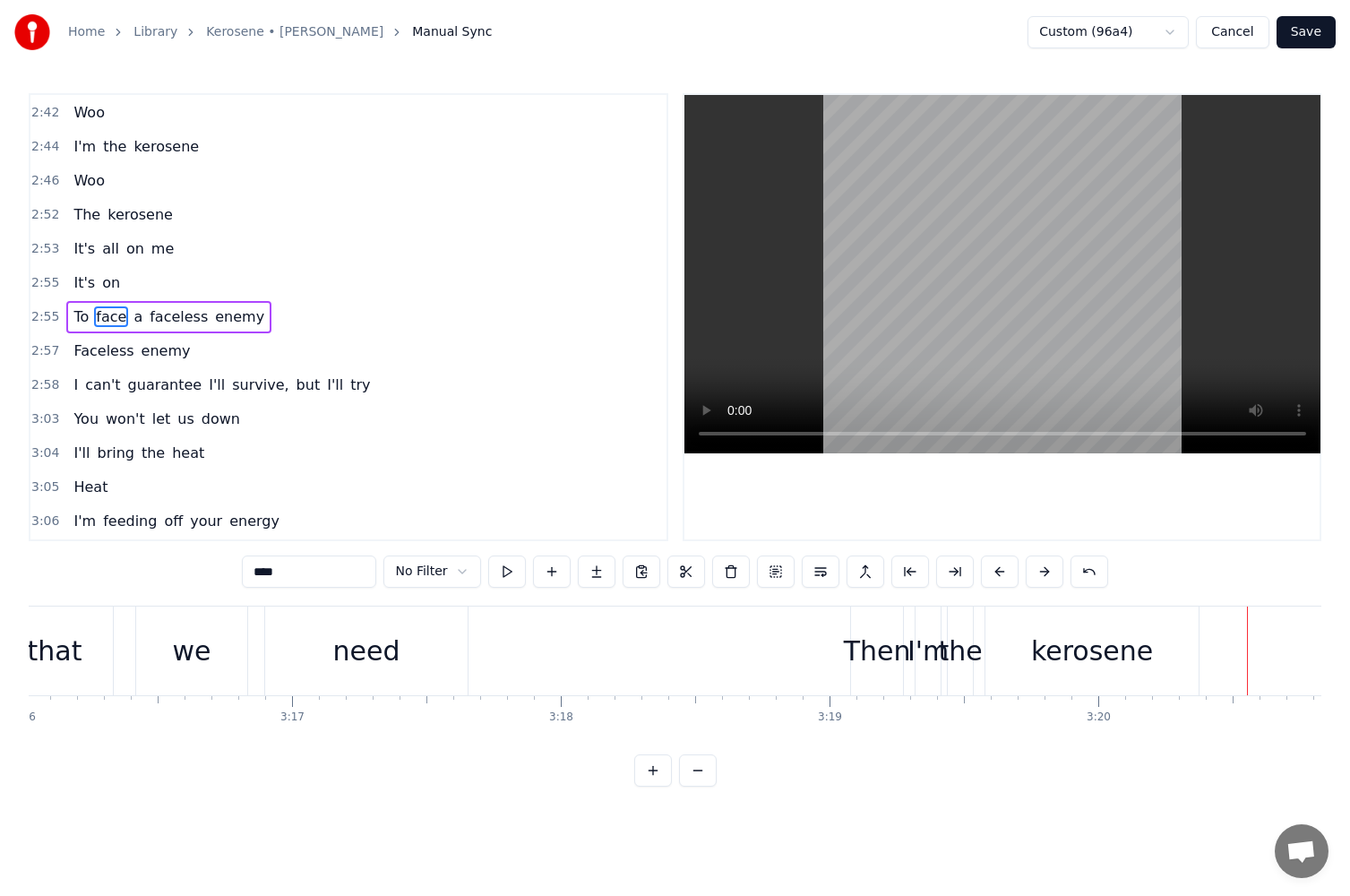
scroll to position [0, 52849]
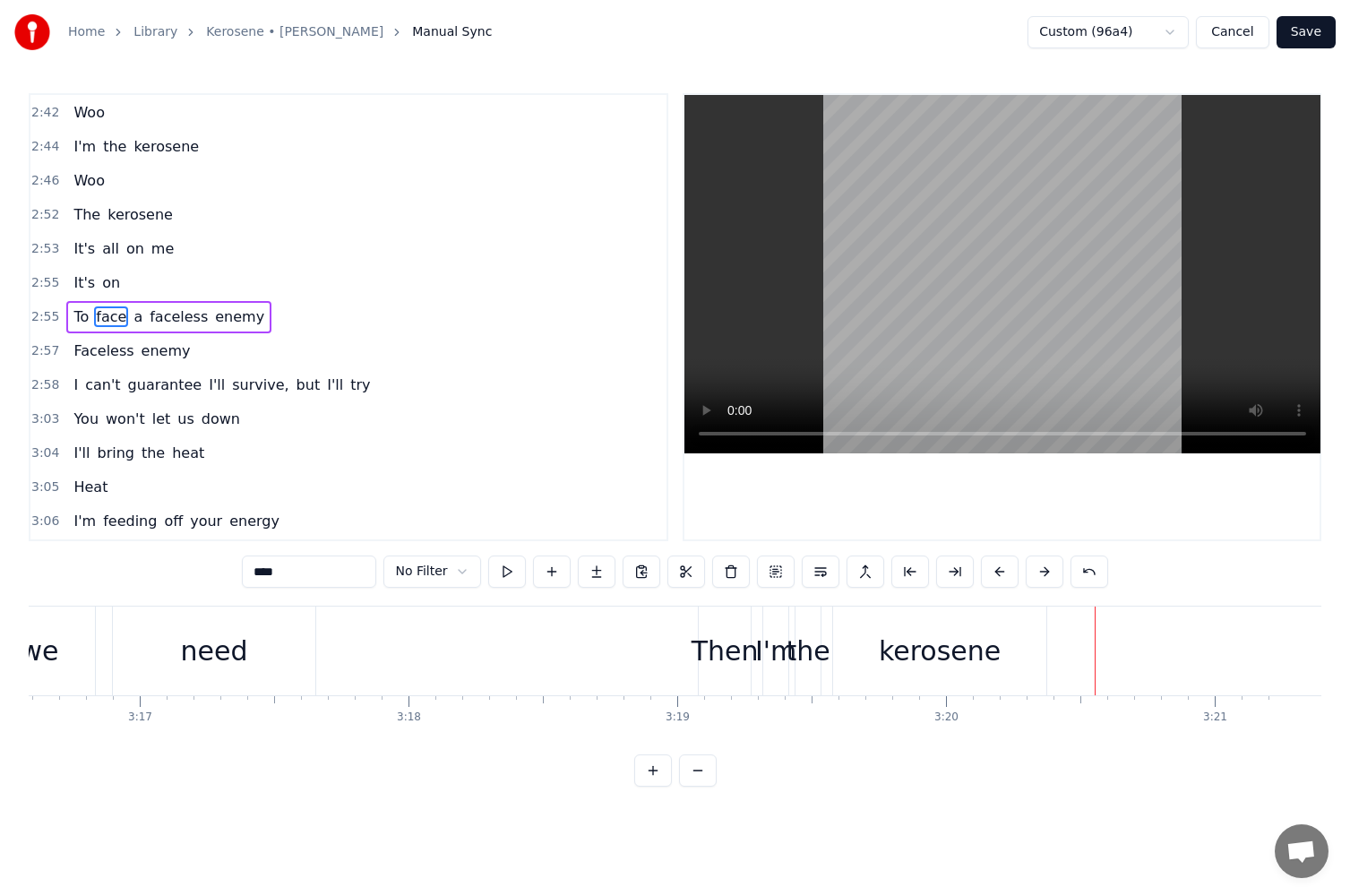
click at [1308, 34] on button "Save" at bounding box center [1307, 33] width 60 height 33
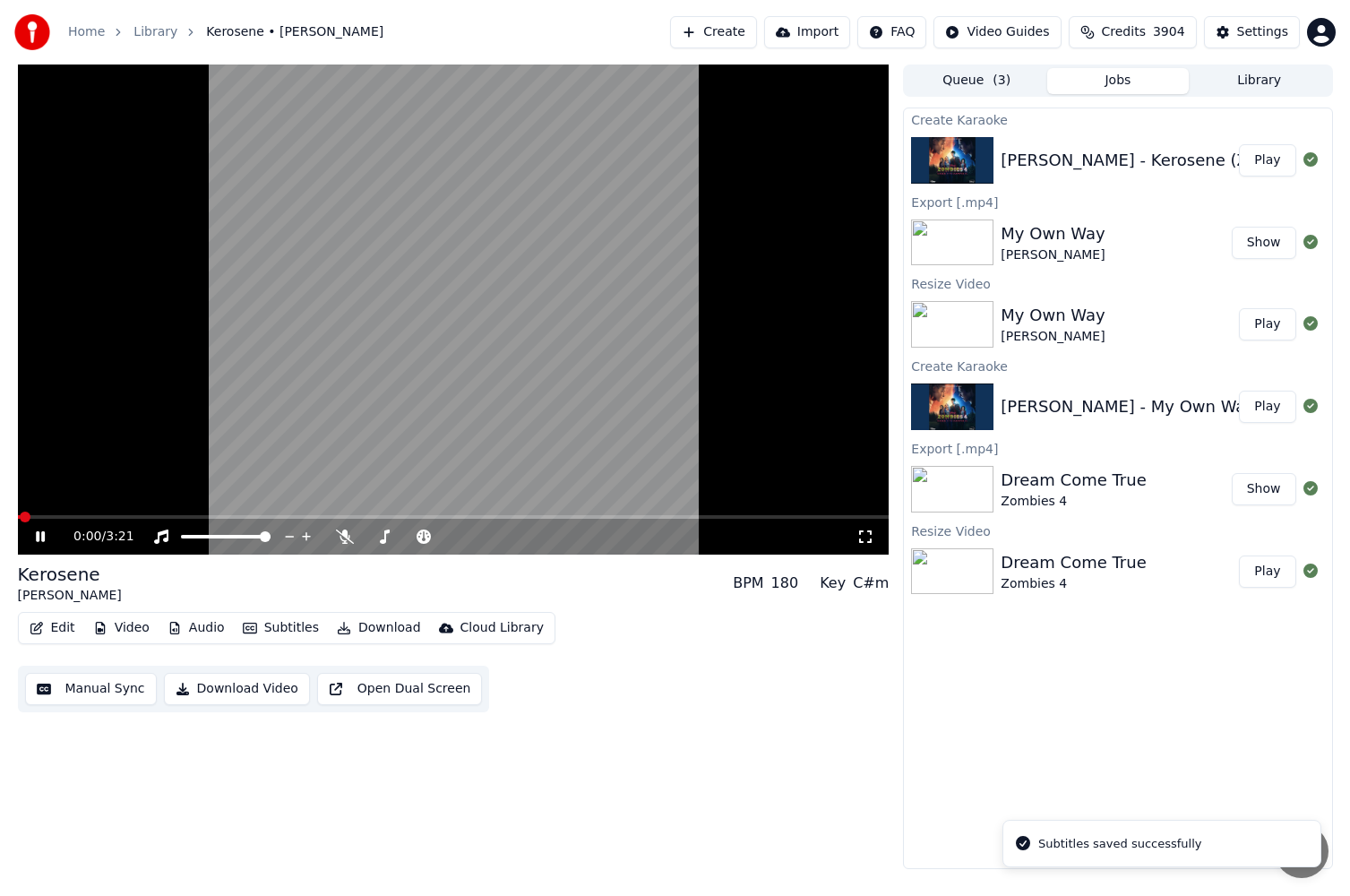
click at [34, 536] on icon at bounding box center [54, 537] width 42 height 14
click at [114, 632] on button "Video" at bounding box center [122, 628] width 71 height 25
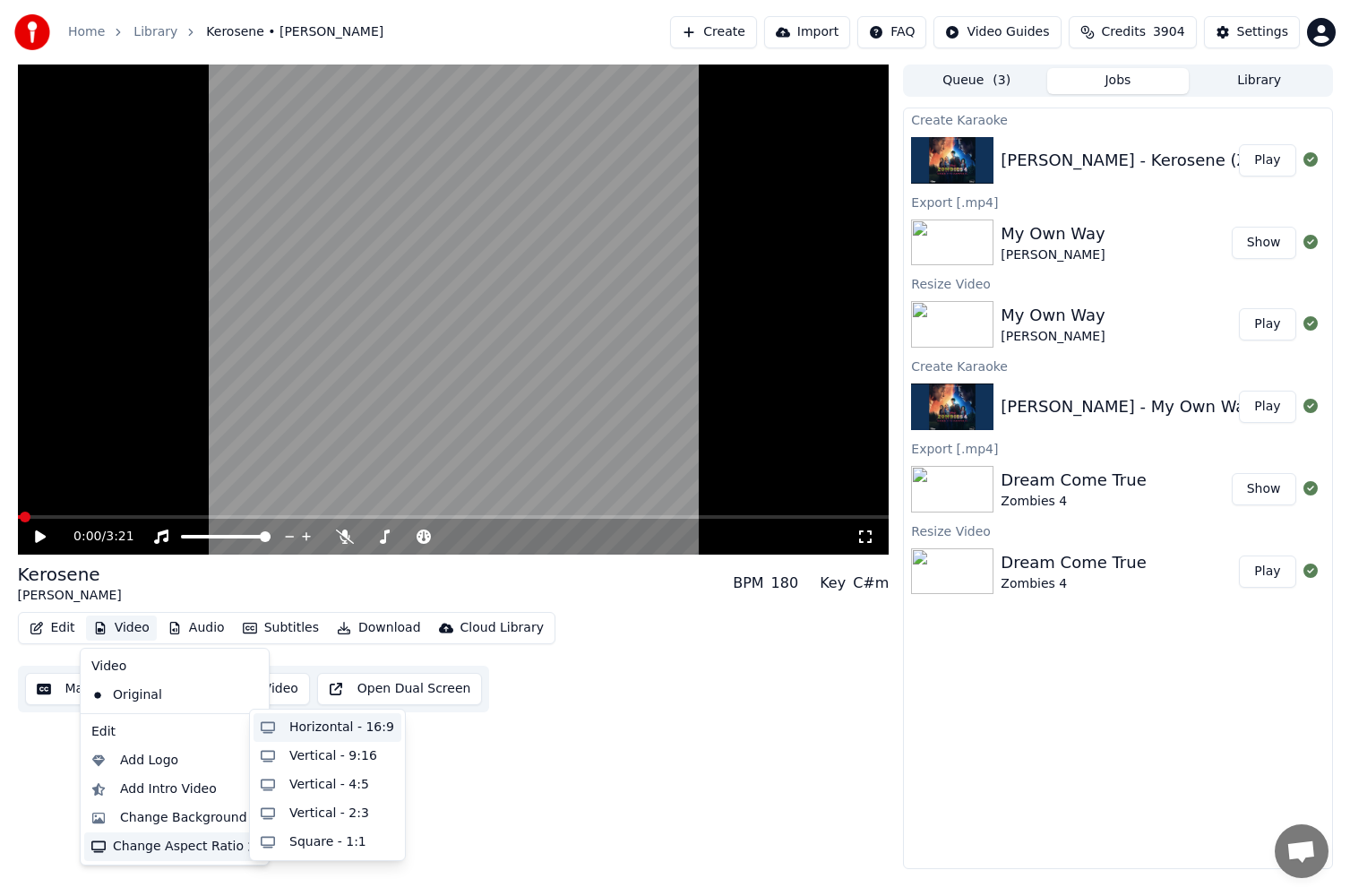
click at [339, 734] on div "Horizontal - 16:9" at bounding box center [341, 727] width 105 height 18
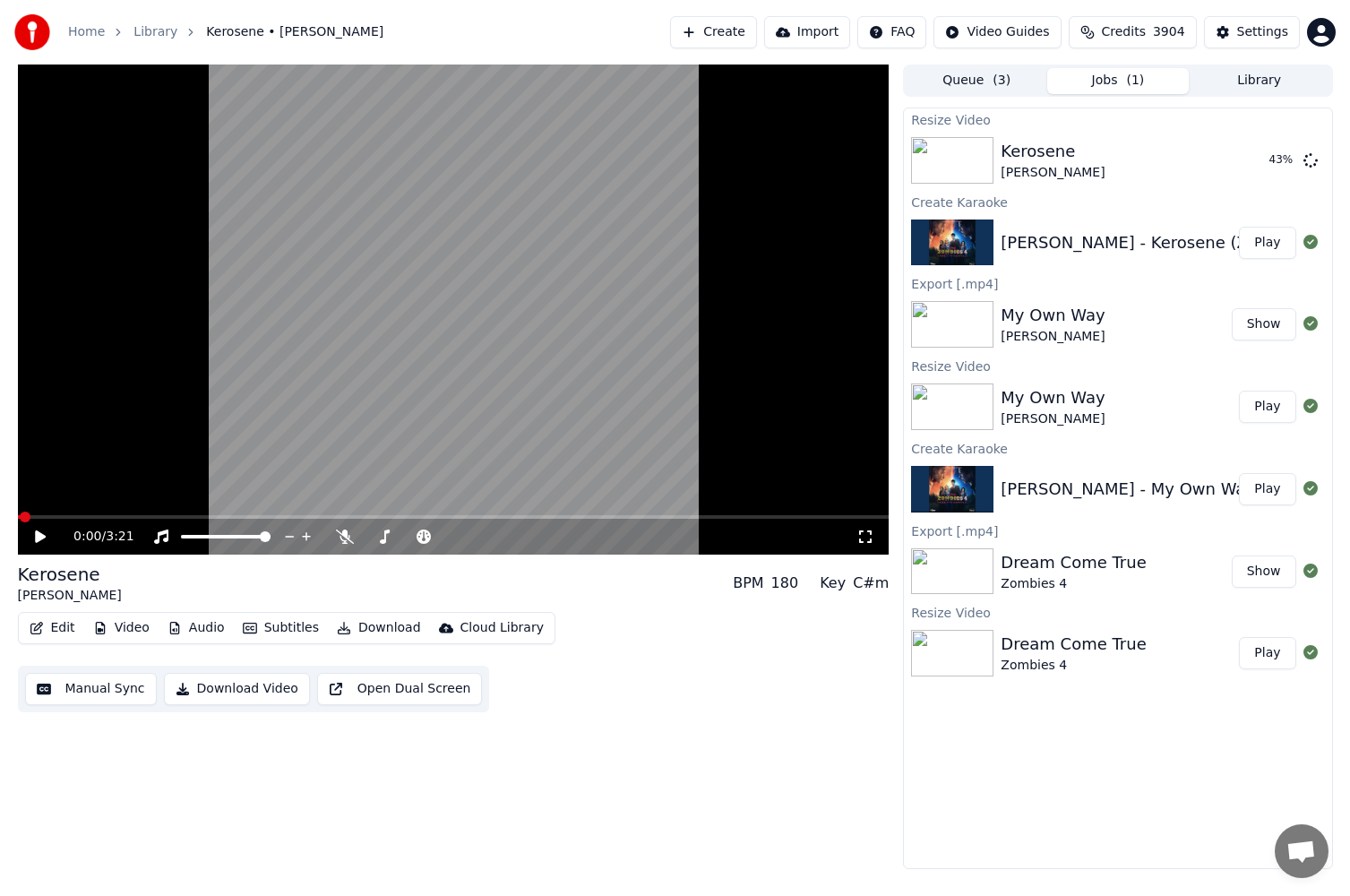
click at [50, 592] on div "[PERSON_NAME]" at bounding box center [70, 595] width 104 height 18
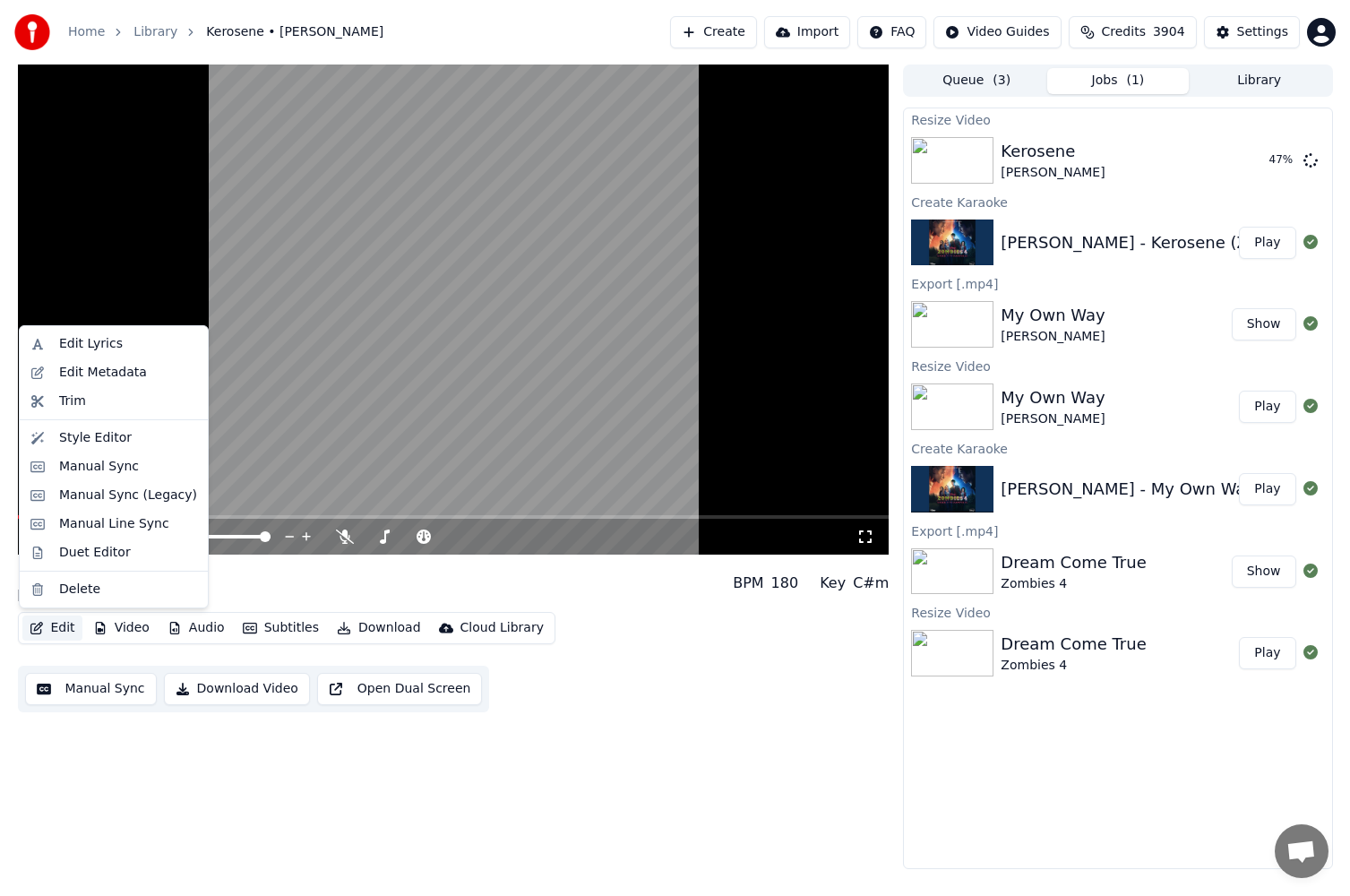
click at [47, 635] on button "Edit" at bounding box center [52, 628] width 60 height 25
click at [148, 365] on div "Edit Metadata" at bounding box center [129, 373] width 138 height 18
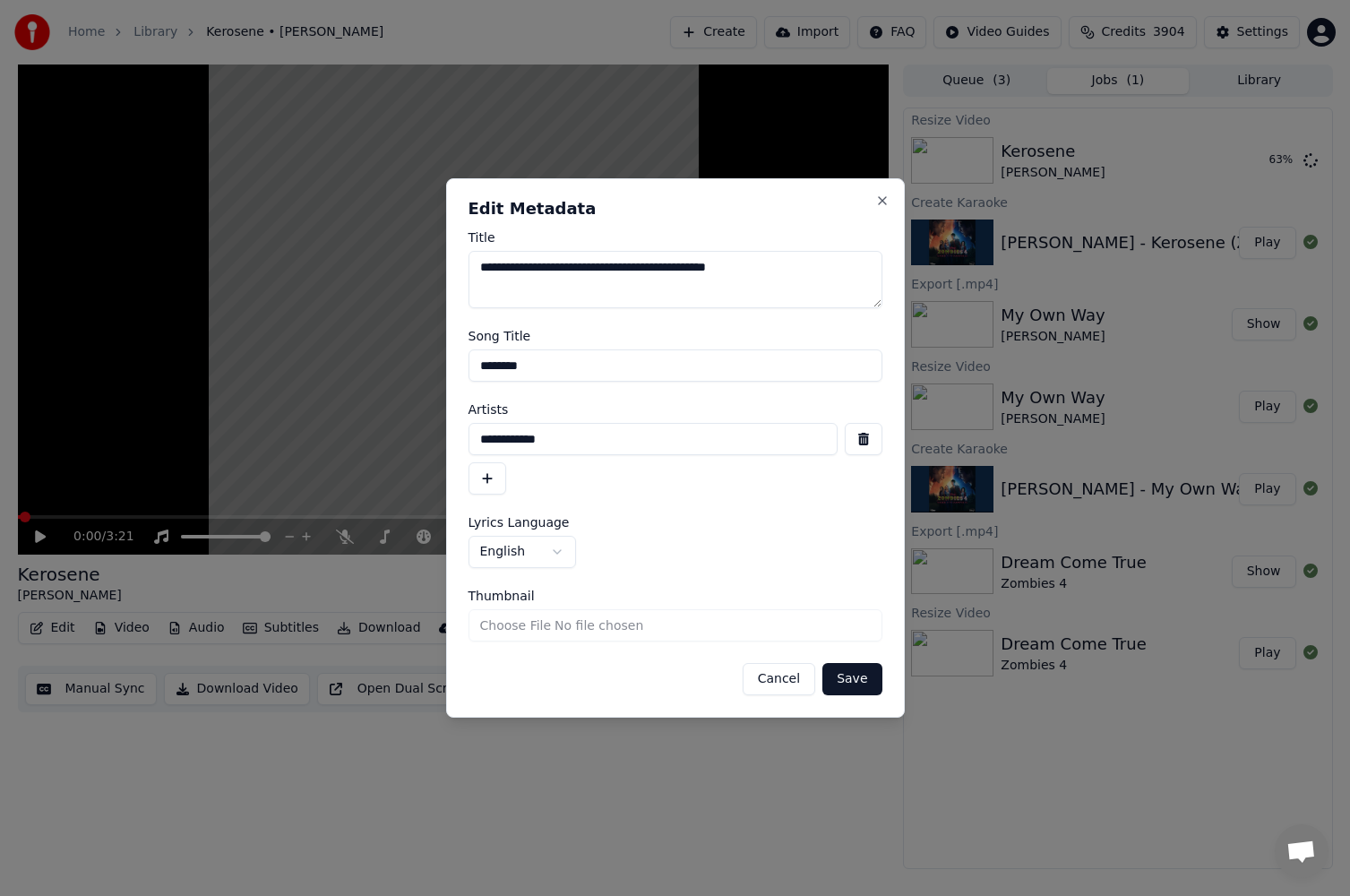
drag, startPoint x: 559, startPoint y: 273, endPoint x: 655, endPoint y: 274, distance: 96.0
click at [655, 274] on textarea "**********" at bounding box center [675, 279] width 414 height 58
click at [588, 439] on input "**********" at bounding box center [653, 440] width 370 height 33
paste input "**********"
type input "**********"
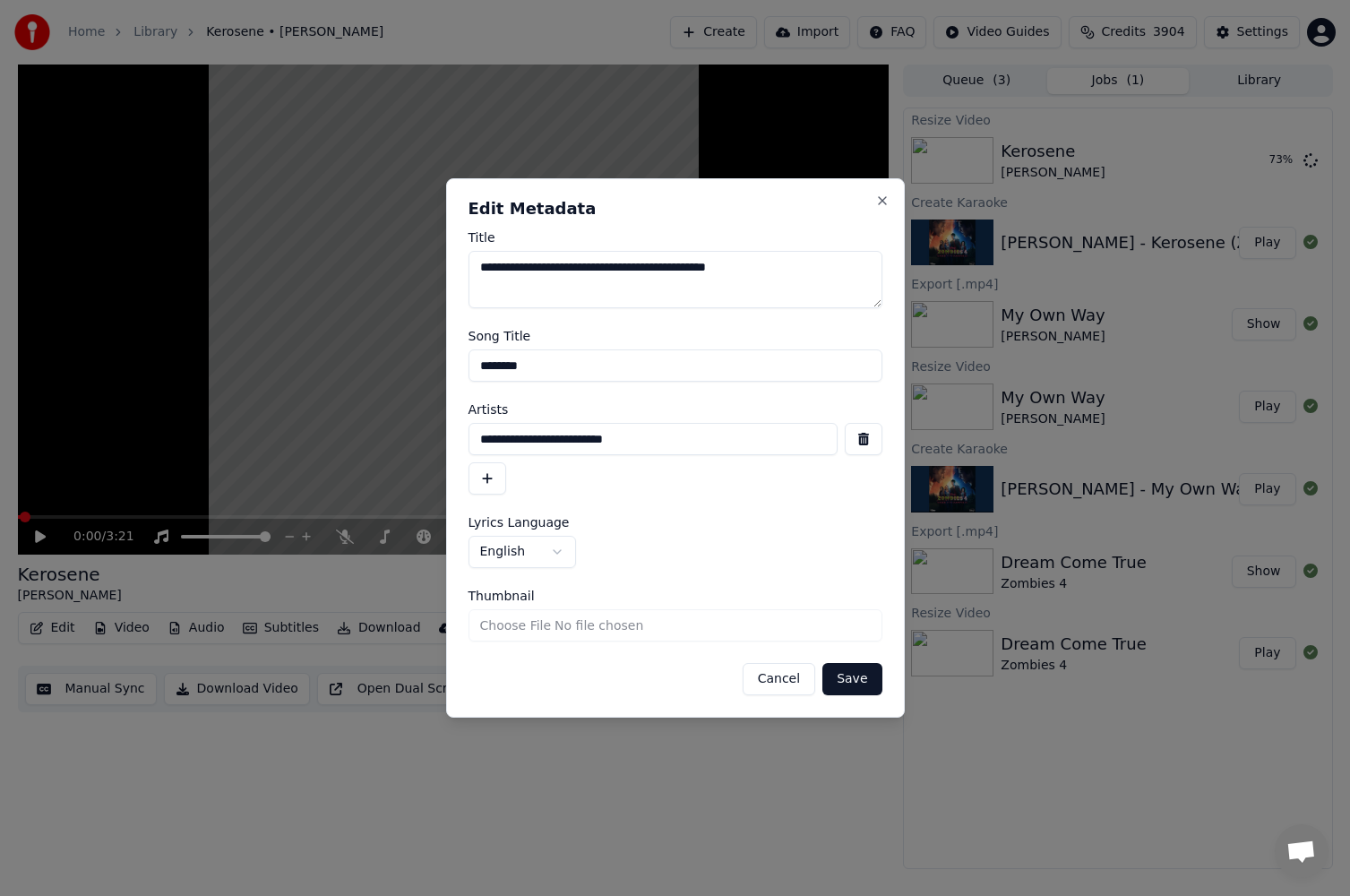
click at [789, 685] on button "Cancel" at bounding box center [780, 680] width 73 height 33
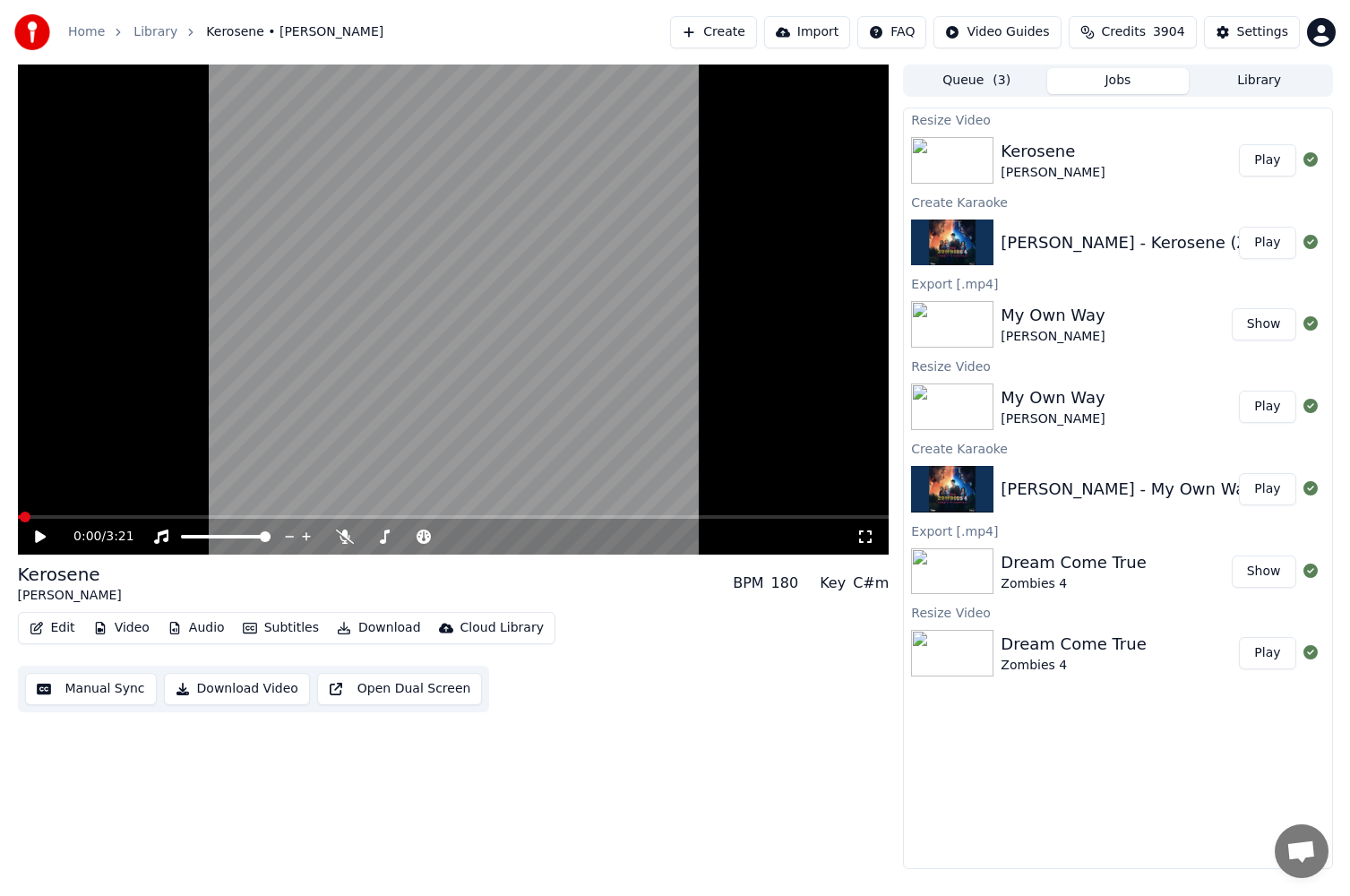
click at [1257, 161] on button "Play" at bounding box center [1267, 160] width 57 height 33
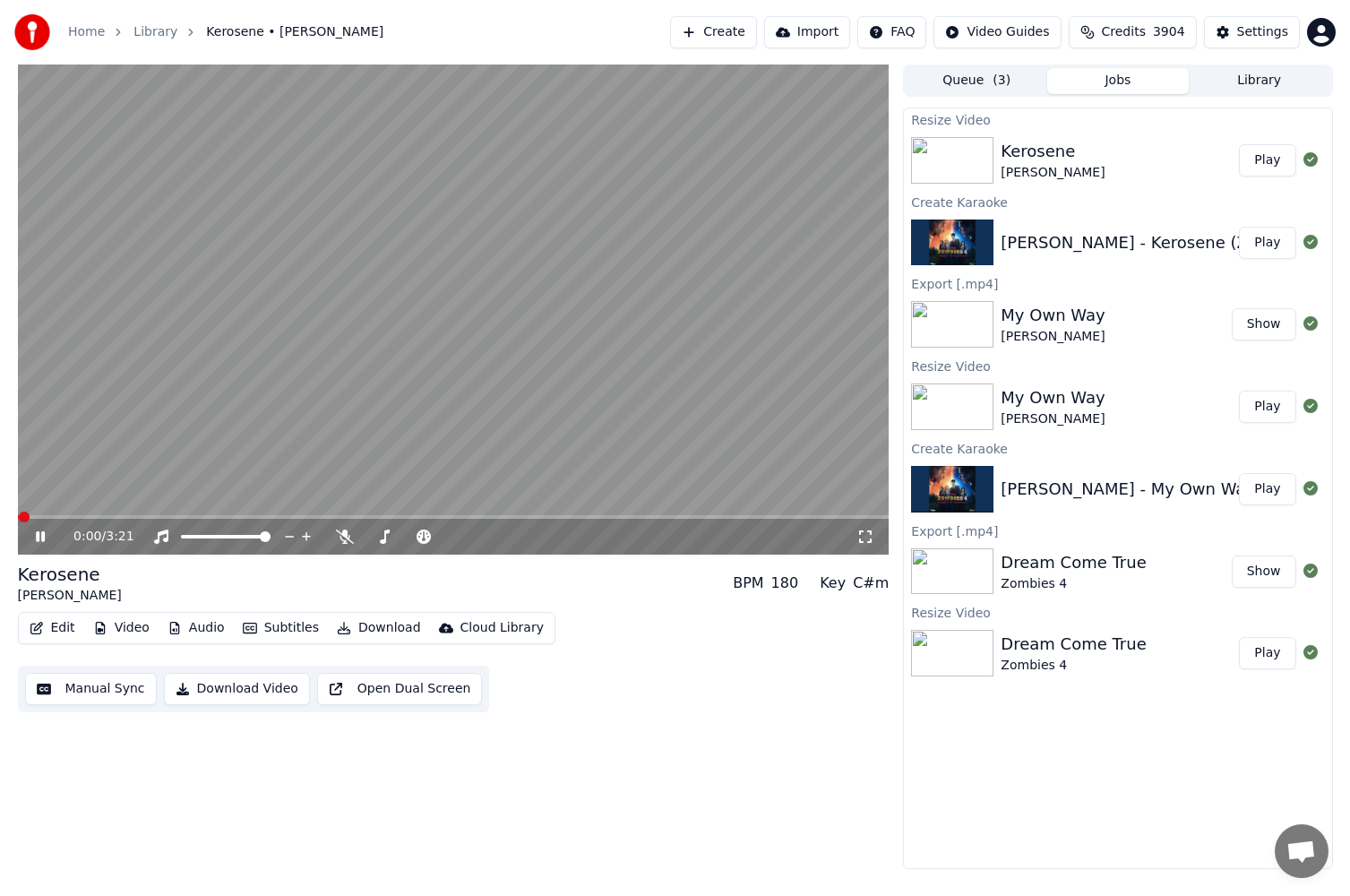
click at [37, 538] on icon at bounding box center [39, 536] width 9 height 11
click at [60, 642] on div "Edit Video Audio Subtitles Download Cloud Library" at bounding box center [287, 628] width 538 height 33
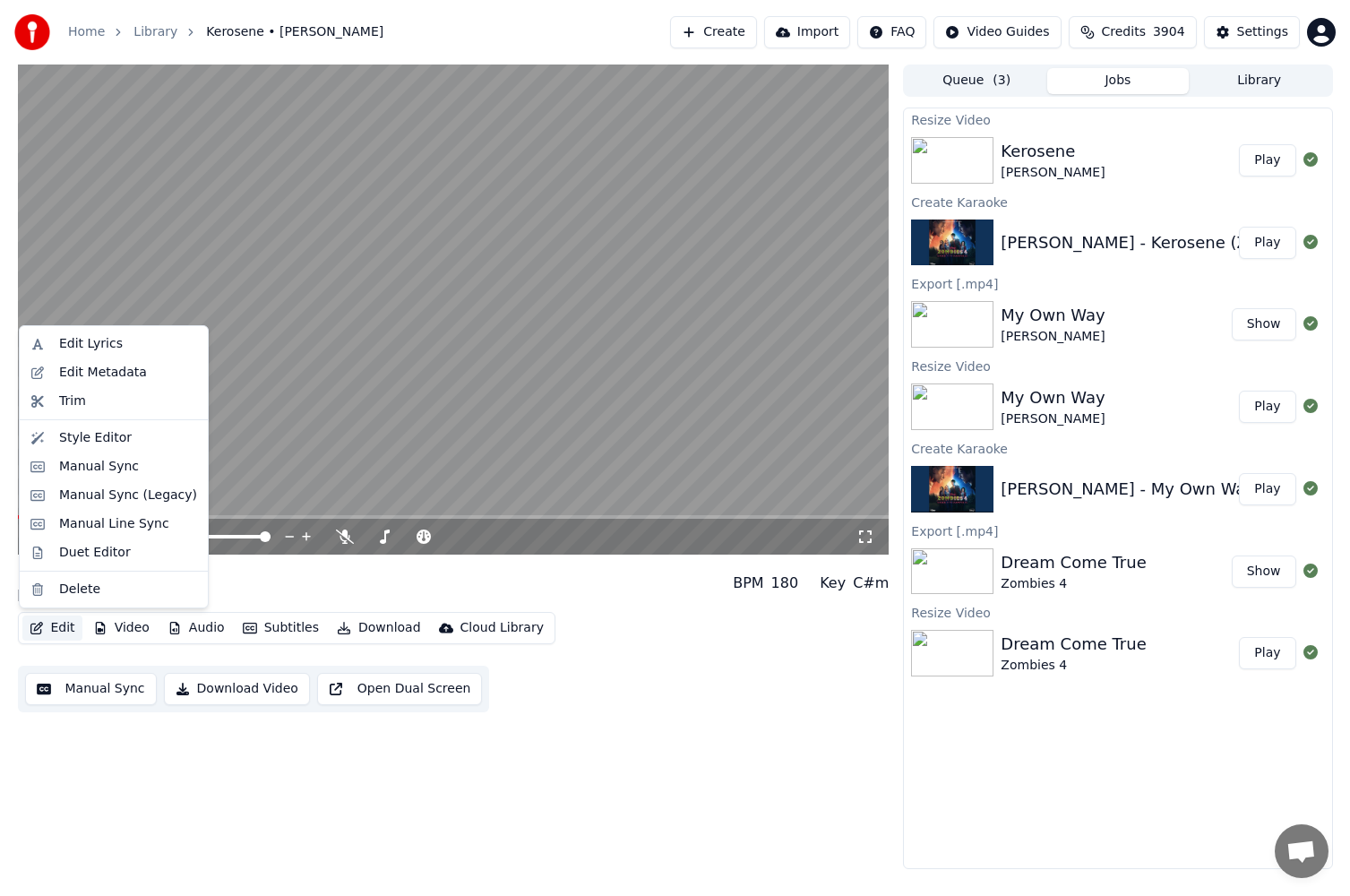
click at [57, 637] on button "Edit" at bounding box center [52, 628] width 60 height 25
click at [128, 377] on div "Edit Metadata" at bounding box center [103, 373] width 87 height 18
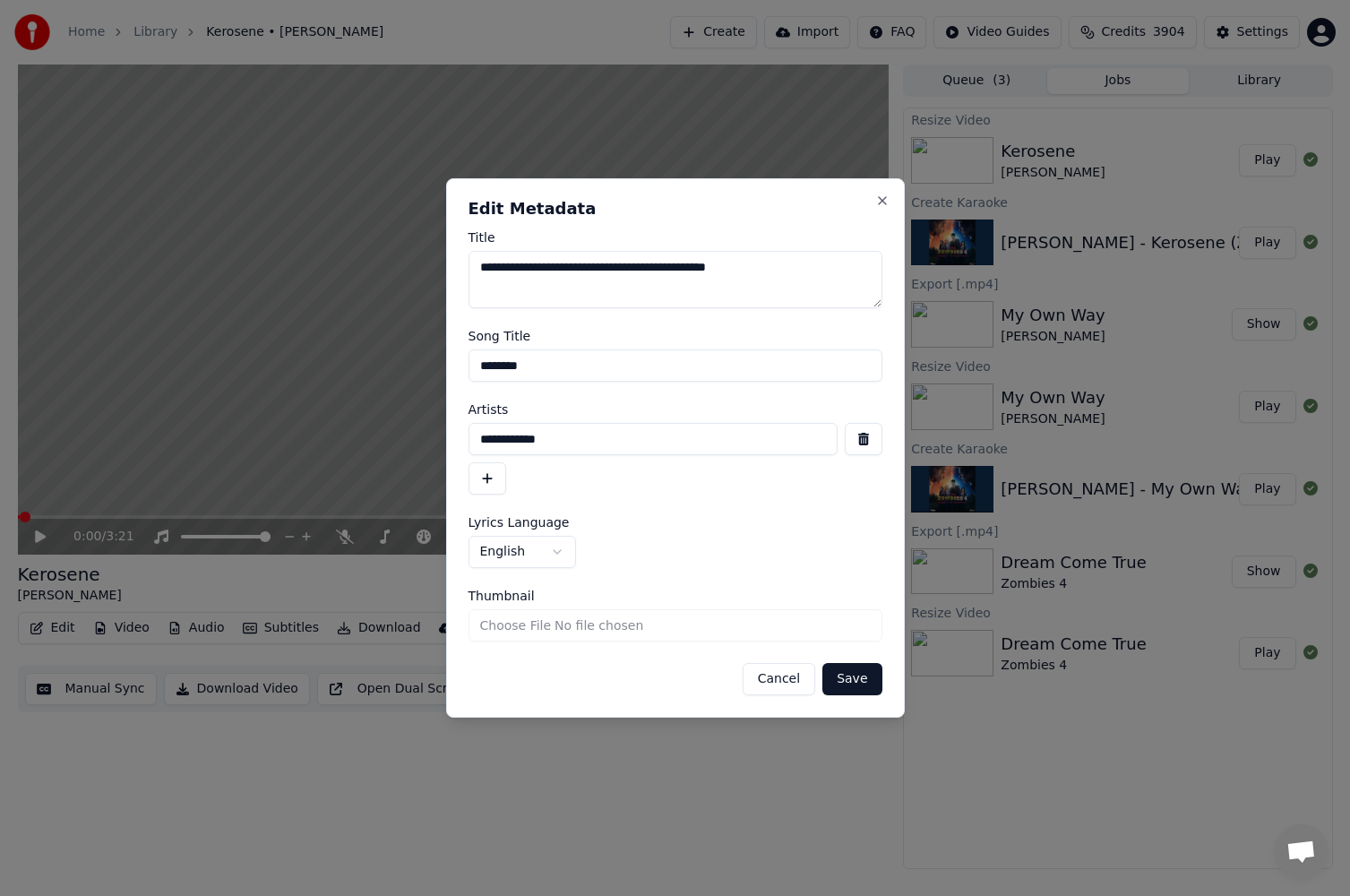
click at [580, 433] on input "**********" at bounding box center [653, 440] width 370 height 33
paste input "**********"
type input "**********"
click at [852, 679] on button "Save" at bounding box center [853, 680] width 60 height 33
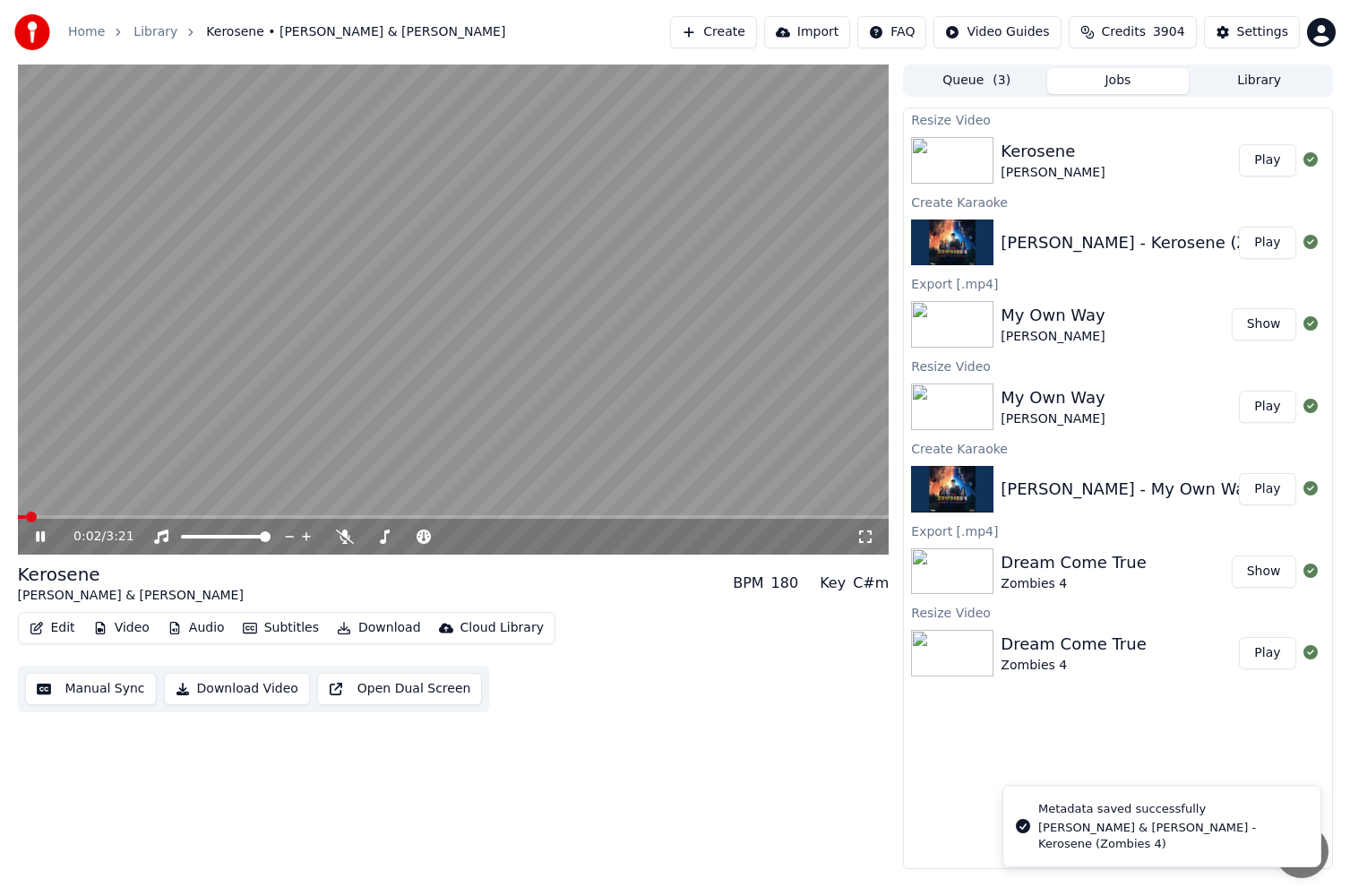
click at [44, 533] on icon at bounding box center [39, 536] width 9 height 11
click at [78, 519] on span at bounding box center [454, 518] width 872 height 4
click at [45, 539] on icon at bounding box center [54, 537] width 42 height 14
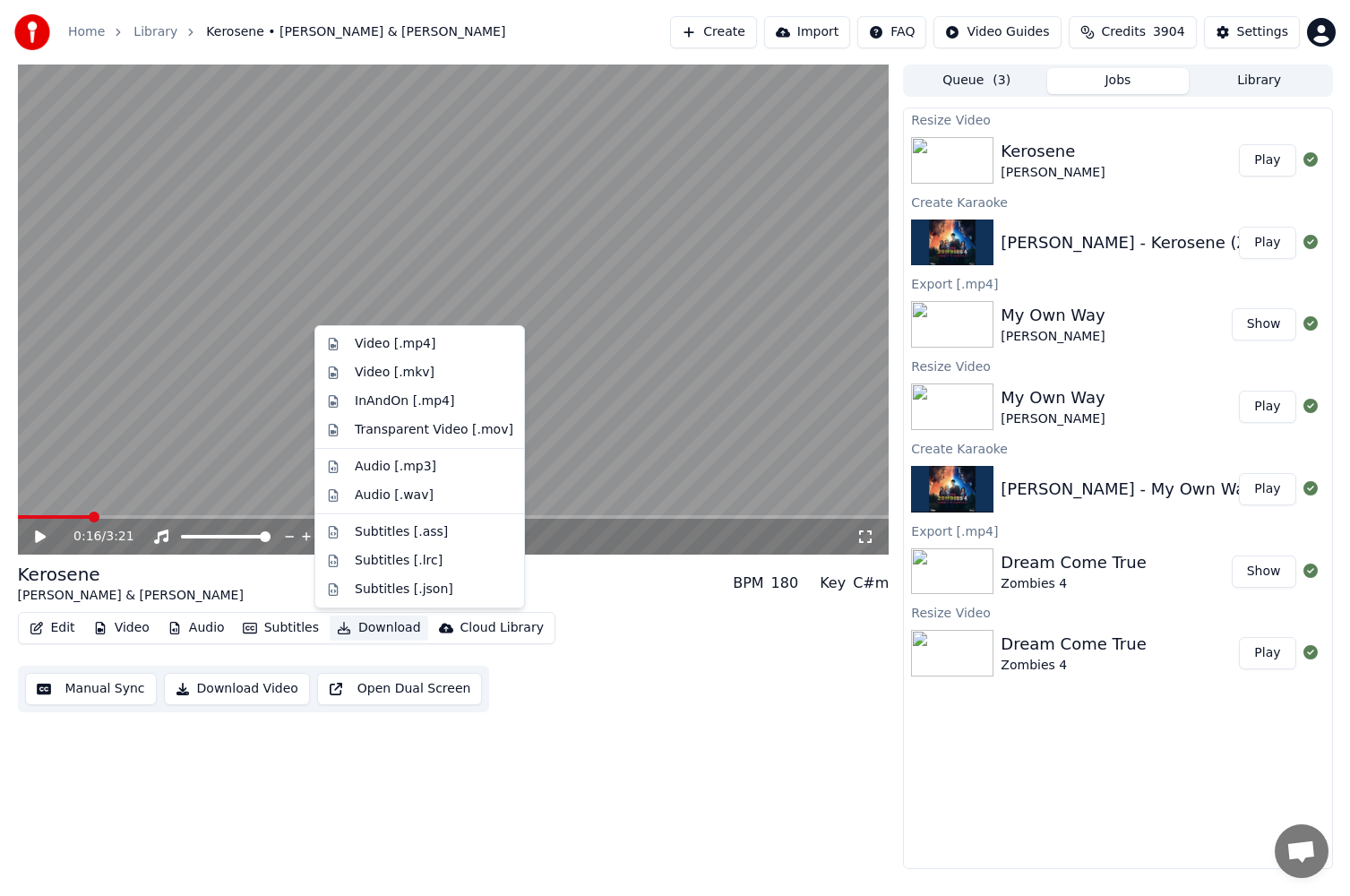
click at [357, 628] on button "Download" at bounding box center [378, 628] width 99 height 25
click at [406, 340] on div "Video [.mp4]" at bounding box center [396, 344] width 81 height 18
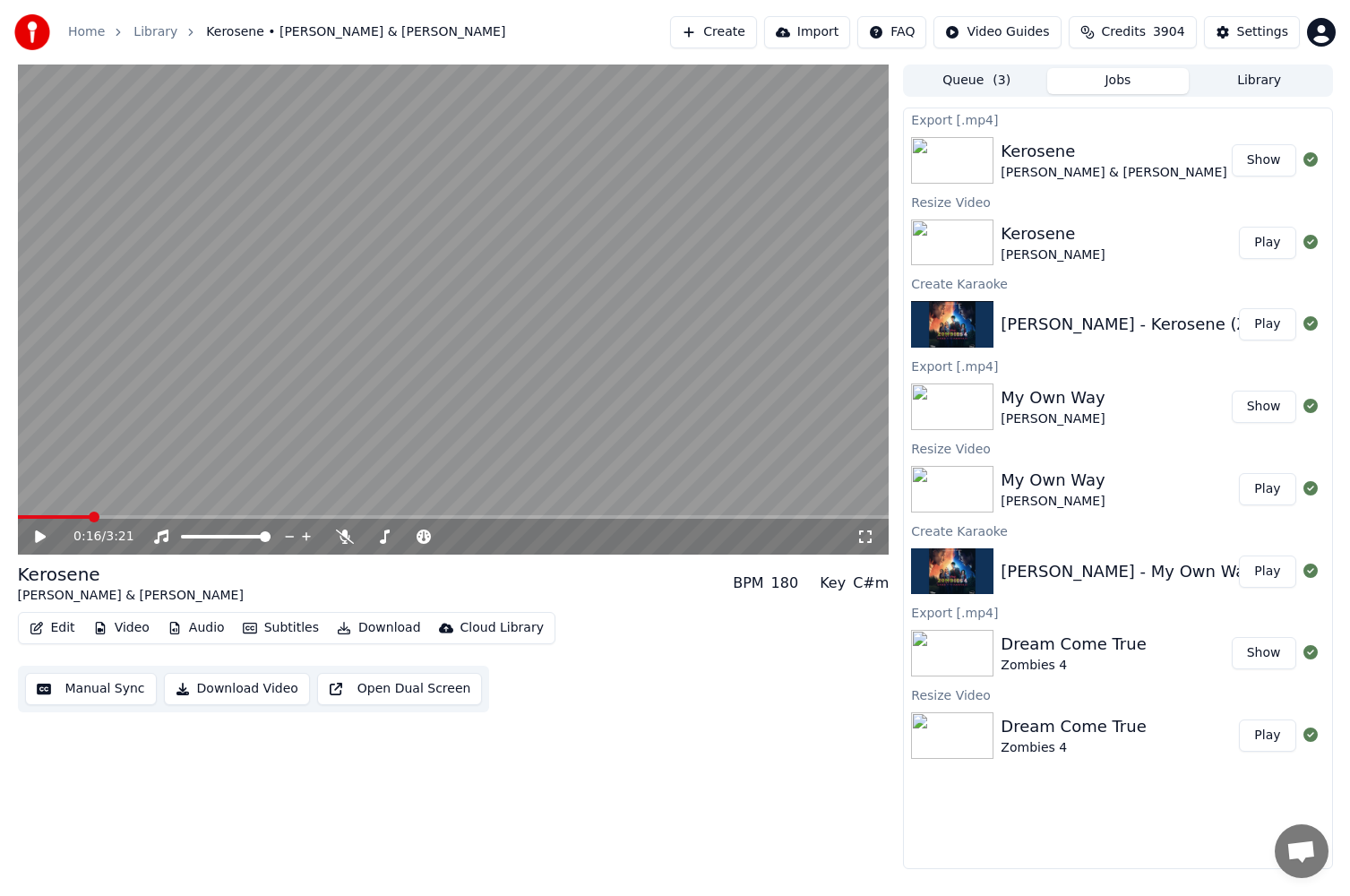
click at [60, 33] on div "Home Library Kerosene • [PERSON_NAME] & [PERSON_NAME]" at bounding box center [259, 32] width 491 height 36
click at [75, 31] on link "Home" at bounding box center [86, 32] width 36 height 18
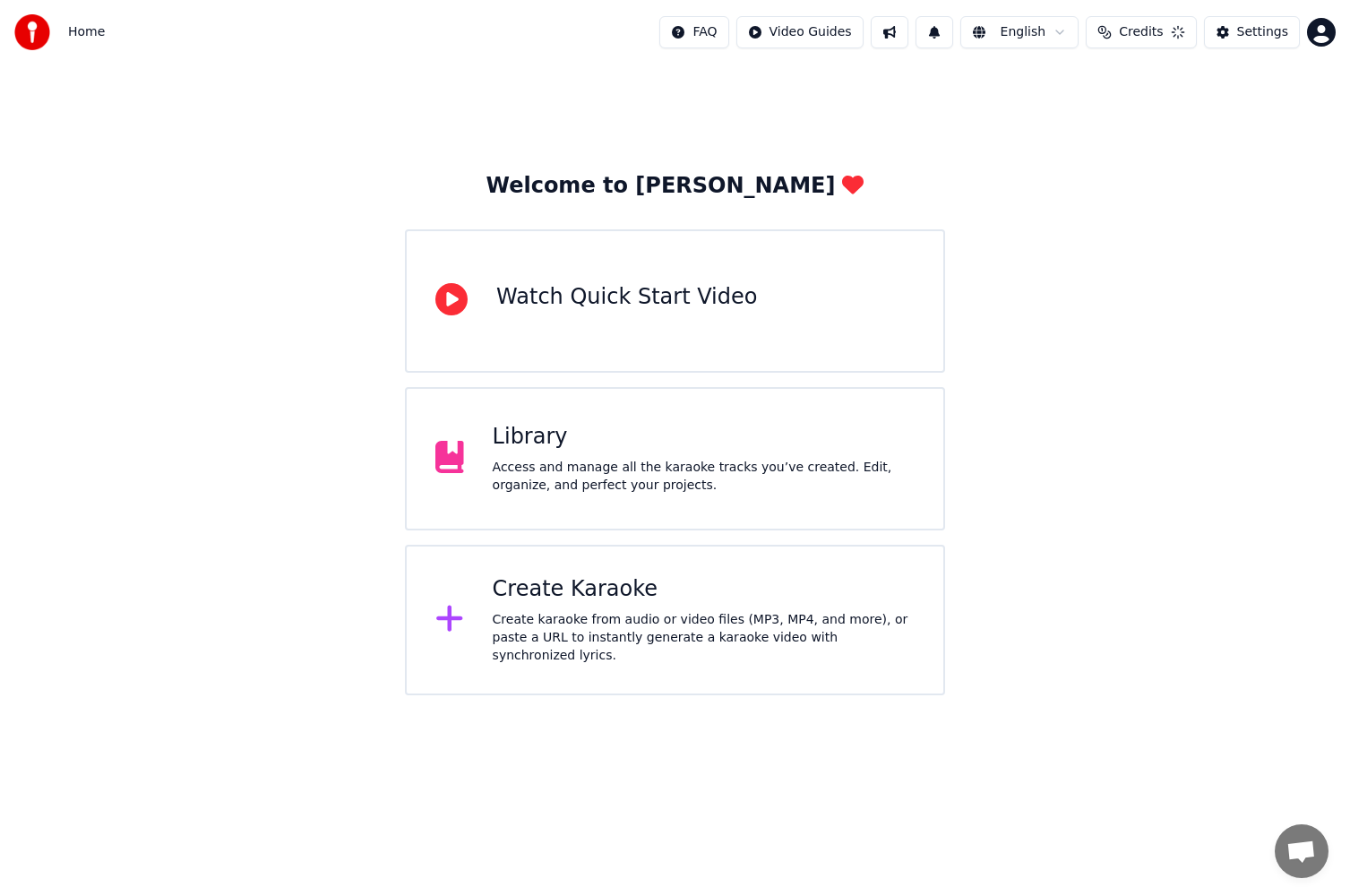
click at [900, 29] on button at bounding box center [889, 33] width 37 height 33
